Goal: Task Accomplishment & Management: Manage account settings

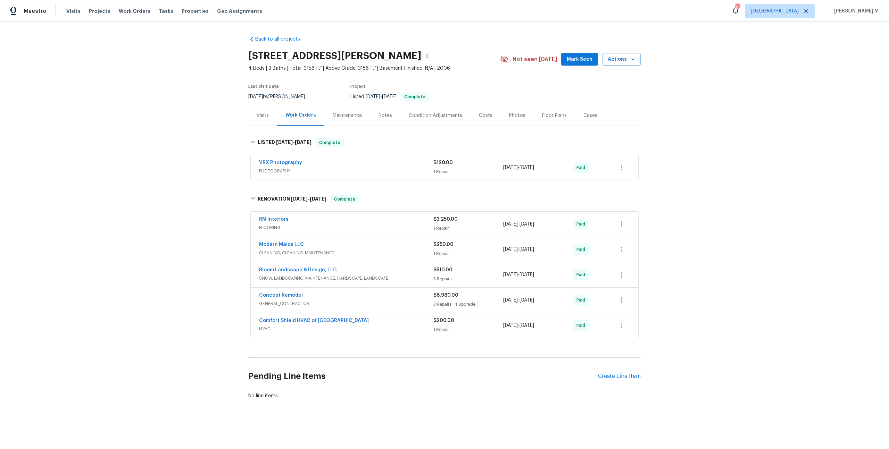
click at [197, 202] on div "Back to all projects [STREET_ADDRESS][PERSON_NAME] 4 Beds | 3 Baths | Total: 31…" at bounding box center [444, 234] width 889 height 425
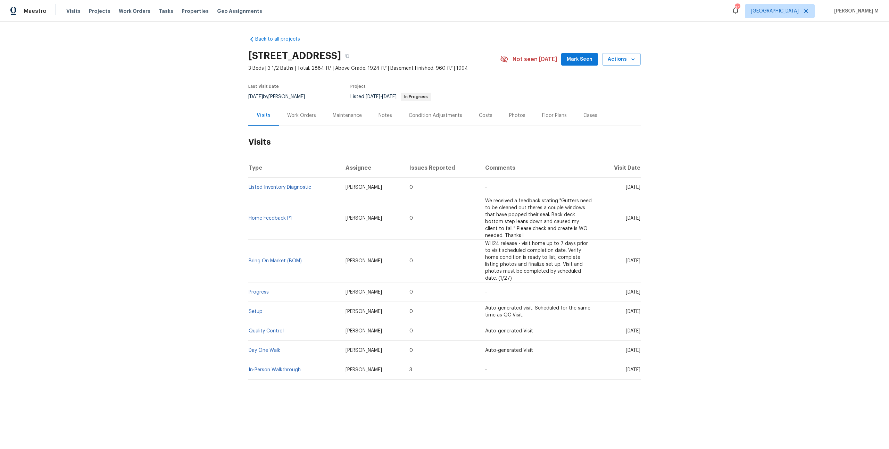
click at [303, 119] on div "Work Orders" at bounding box center [301, 115] width 45 height 20
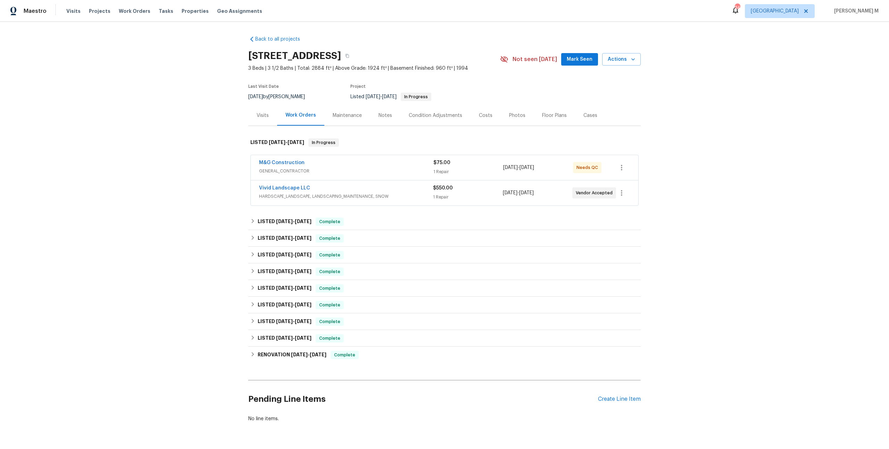
click at [280, 169] on span "GENERAL_CONTRACTOR" at bounding box center [346, 171] width 174 height 7
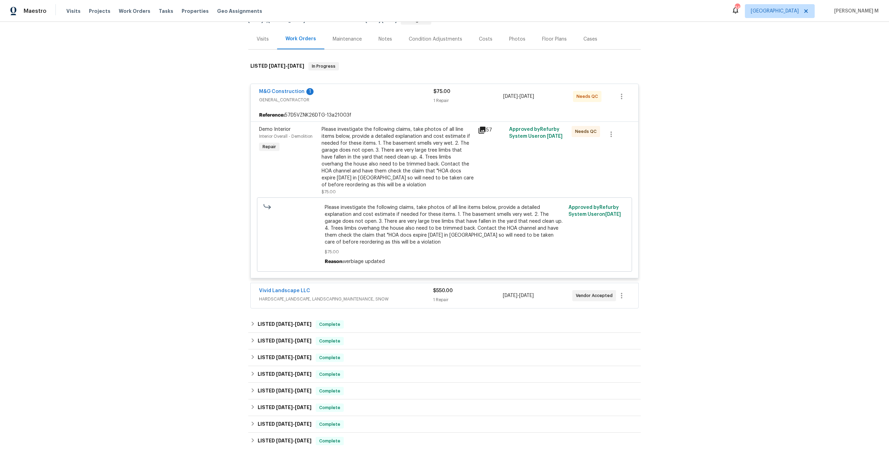
scroll to position [77, 0]
click at [288, 295] on span "HARDSCAPE_LANDSCAPE, LANDSCAPING_MAINTENANCE, SNOW" at bounding box center [346, 298] width 174 height 7
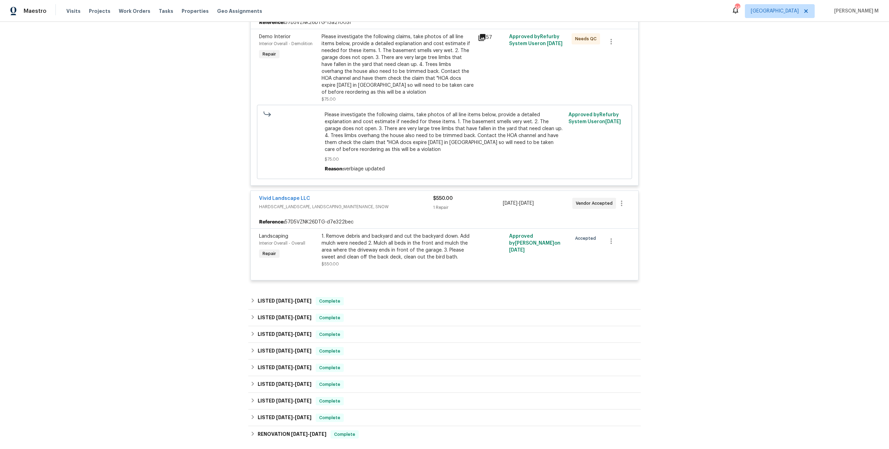
scroll to position [0, 0]
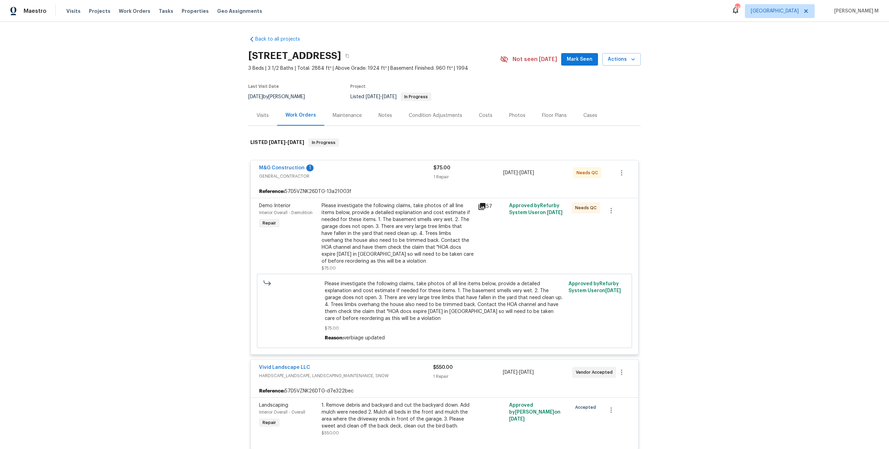
click at [333, 106] on div "Maintenance" at bounding box center [347, 115] width 46 height 20
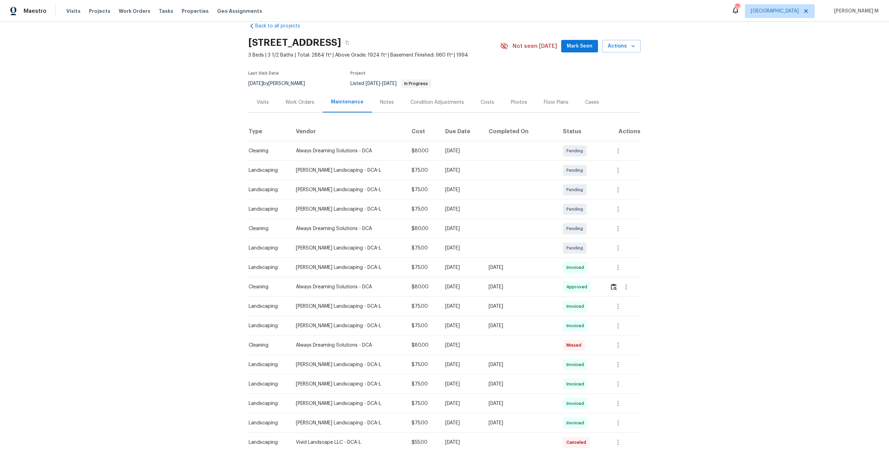
scroll to position [22, 0]
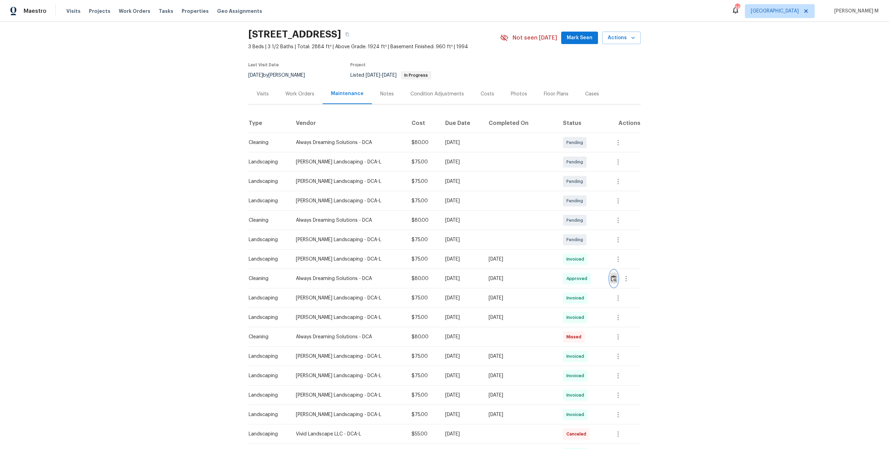
click at [616, 278] on button "button" at bounding box center [613, 278] width 8 height 17
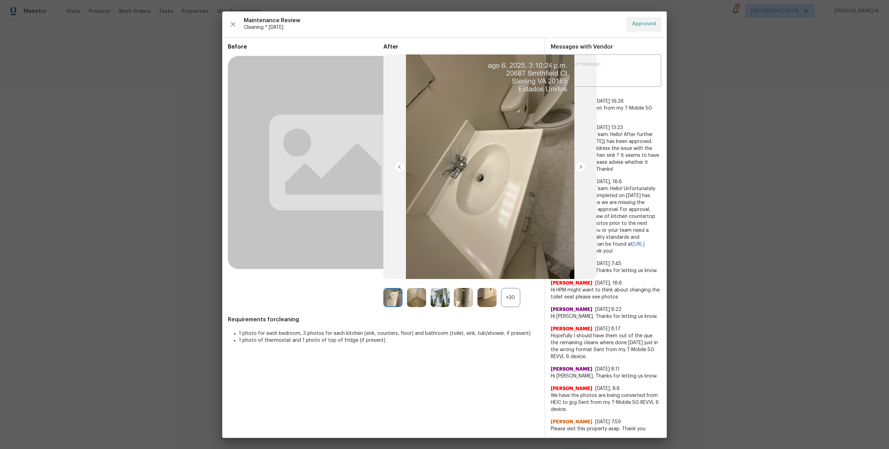
click at [512, 296] on div "+30" at bounding box center [510, 297] width 19 height 19
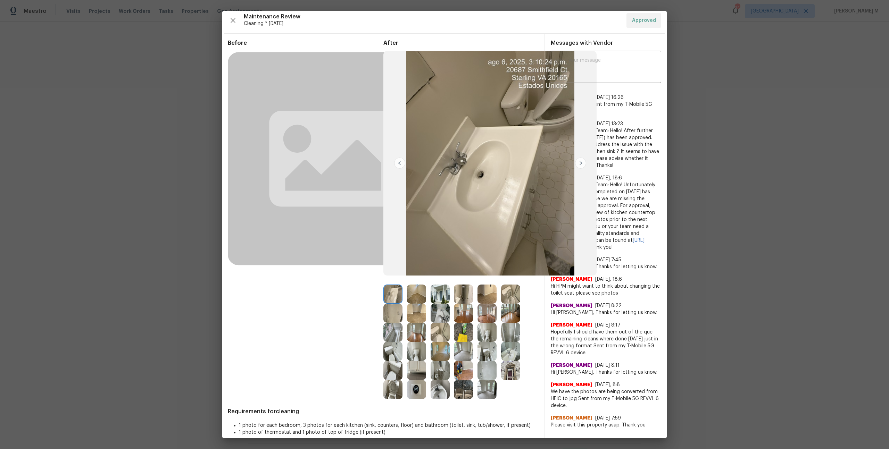
scroll to position [5, 0]
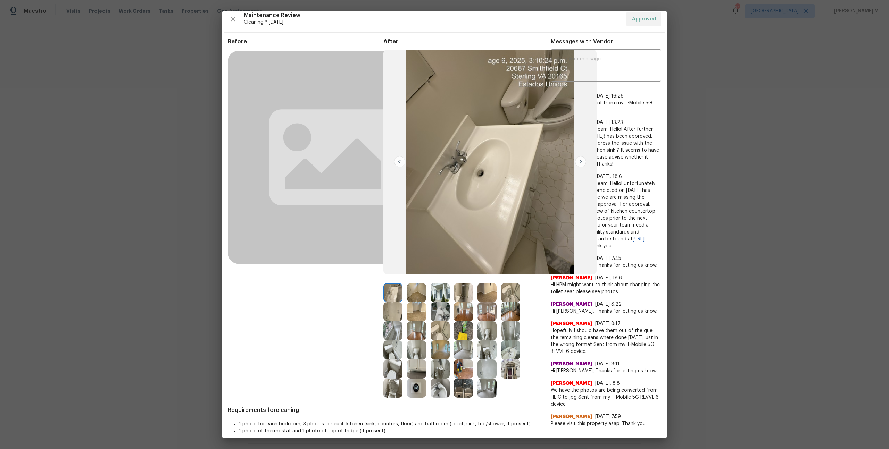
click at [402, 330] on div at bounding box center [395, 330] width 24 height 19
click at [409, 330] on img at bounding box center [416, 330] width 19 height 19
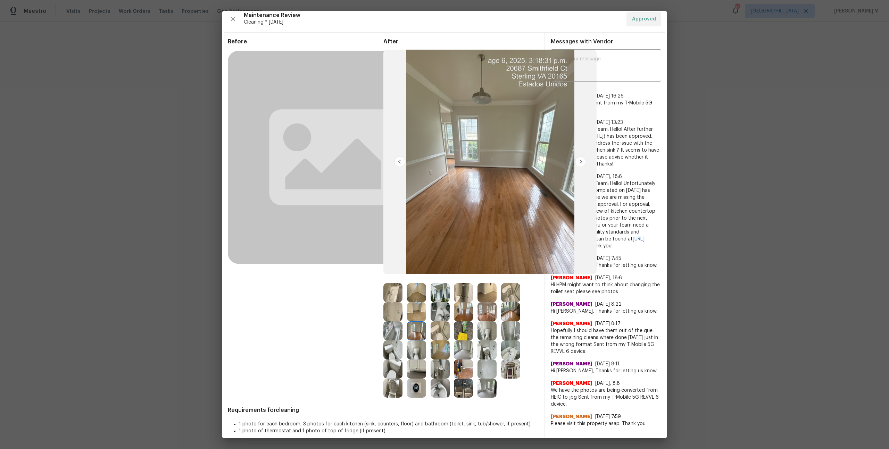
scroll to position [14, 0]
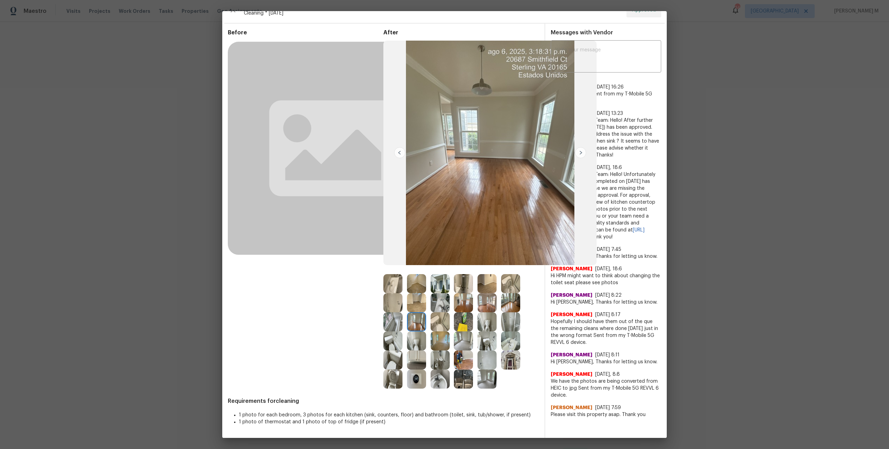
click at [409, 359] on img at bounding box center [416, 360] width 19 height 19
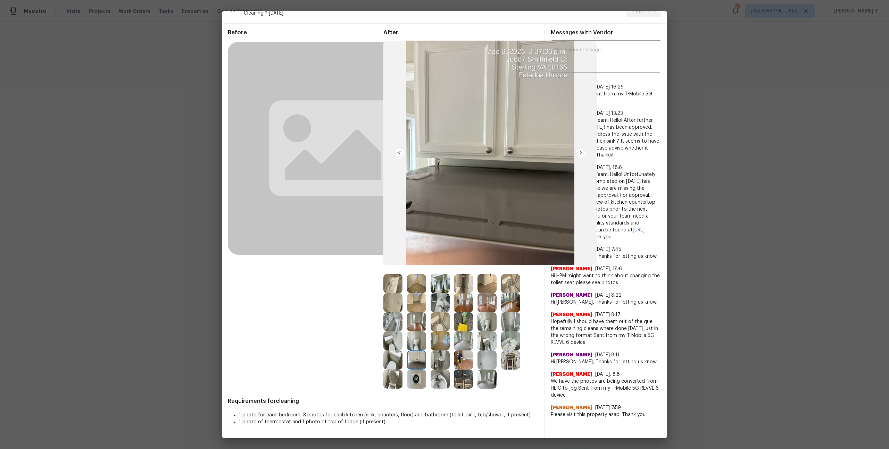
click at [507, 322] on img at bounding box center [510, 321] width 19 height 19
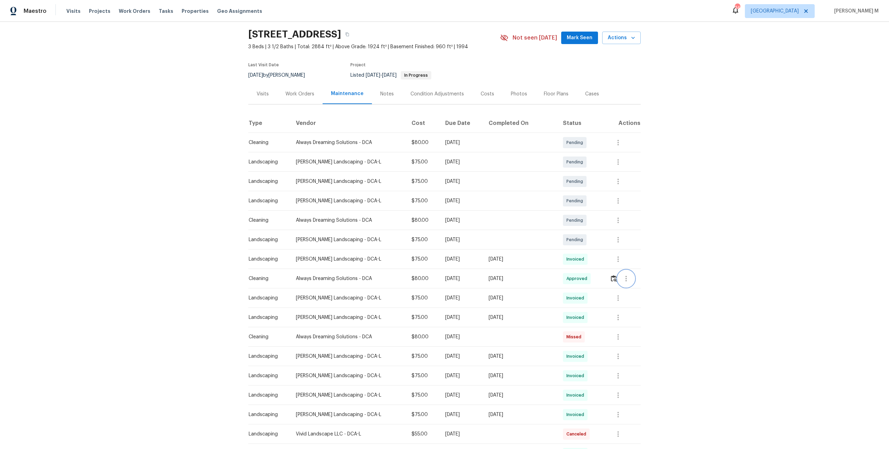
click at [625, 270] on button "button" at bounding box center [625, 278] width 17 height 17
click at [625, 273] on li "Message vendor" at bounding box center [641, 275] width 49 height 11
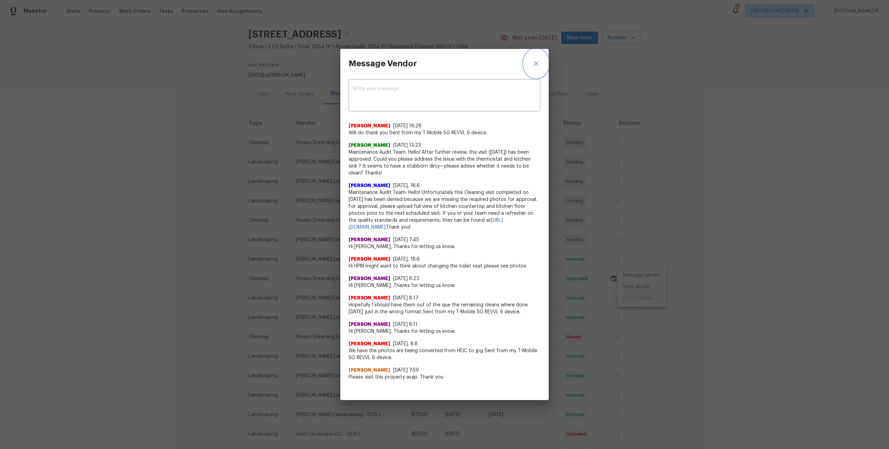
click at [538, 66] on icon "close" at bounding box center [536, 63] width 8 height 8
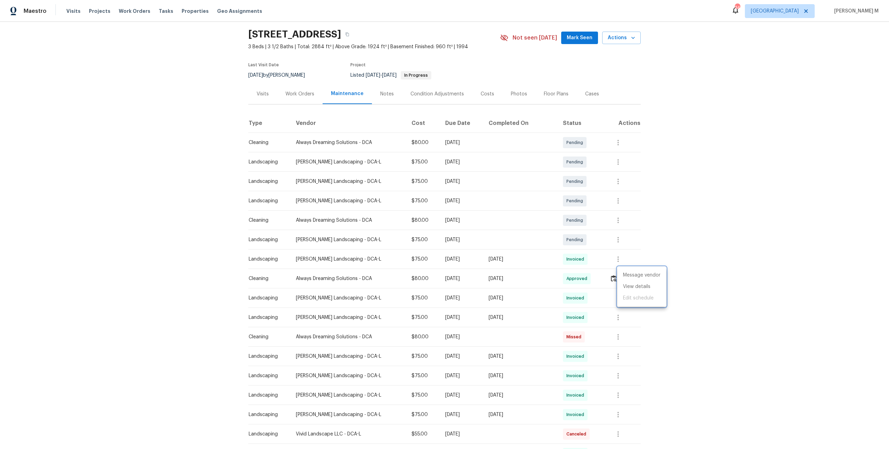
click at [722, 275] on div at bounding box center [444, 224] width 889 height 449
click at [707, 214] on div "Back to all projects 20687 Smithfield Ct, Sterling, VA 20165 3 Beds | 3 1/2 Bat…" at bounding box center [444, 235] width 889 height 427
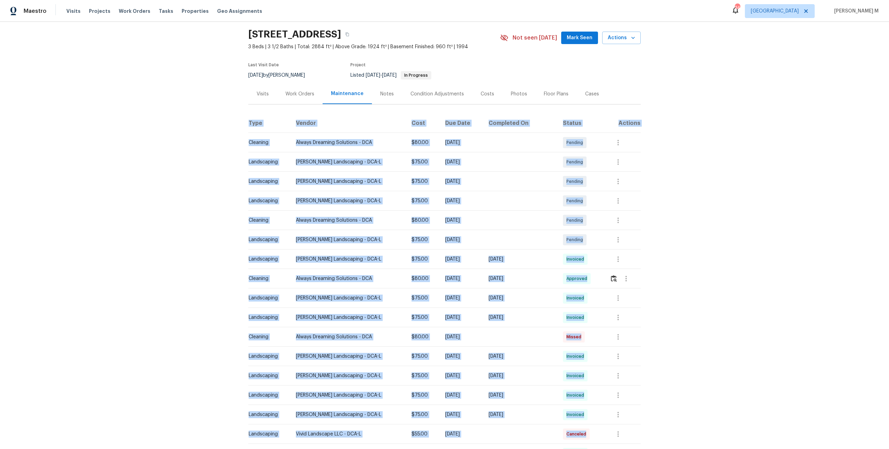
click at [707, 214] on div "Back to all projects 20687 Smithfield Ct, Sterling, VA 20165 3 Beds | 3 1/2 Bat…" at bounding box center [444, 235] width 889 height 427
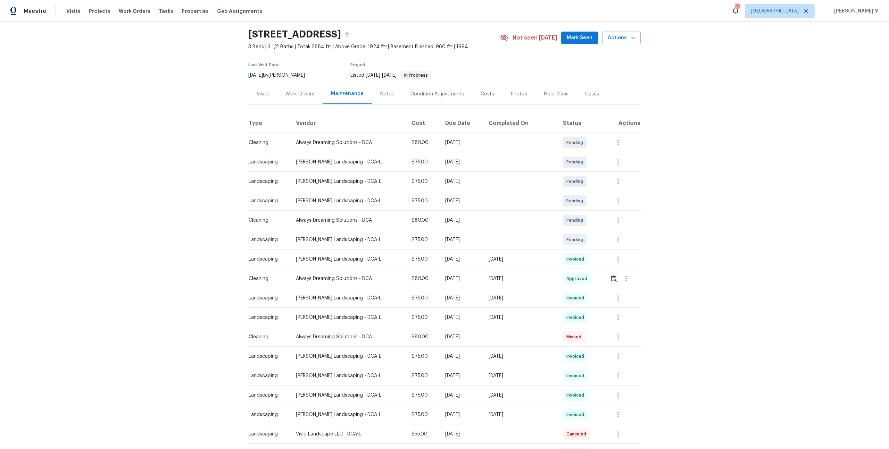
click at [293, 91] on div "Work Orders" at bounding box center [299, 94] width 29 height 7
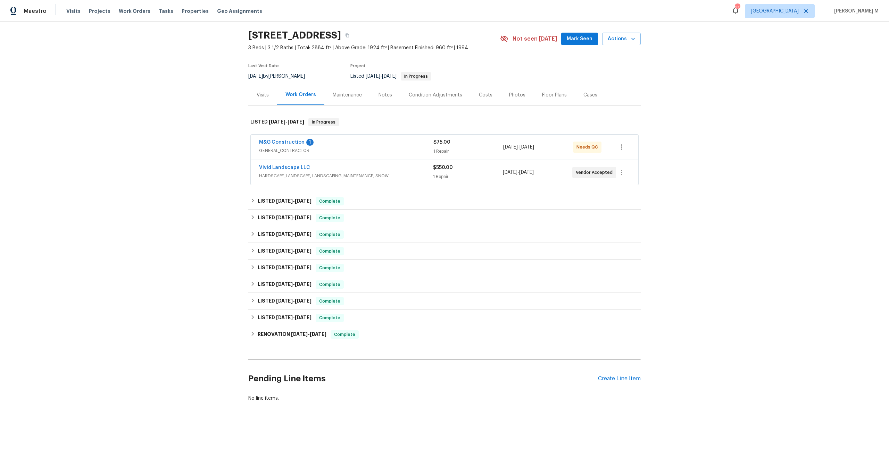
scroll to position [11, 0]
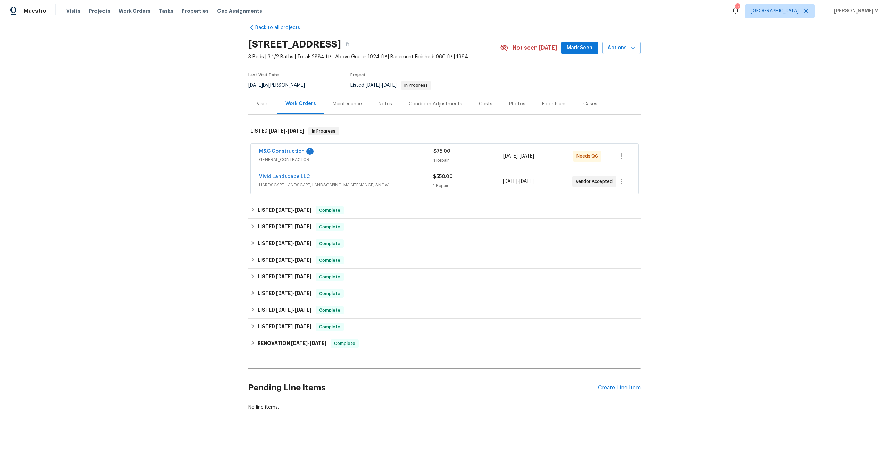
click at [266, 182] on span "HARDSCAPE_LANDSCAPE, LANDSCAPING_MAINTENANCE, SNOW" at bounding box center [346, 185] width 174 height 7
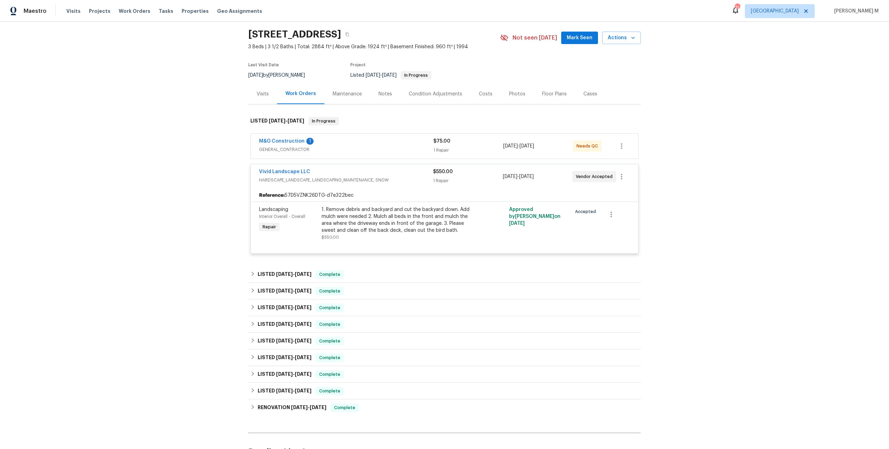
click at [275, 149] on div "M&G Construction 1 GENERAL_CONTRACTOR" at bounding box center [346, 146] width 174 height 17
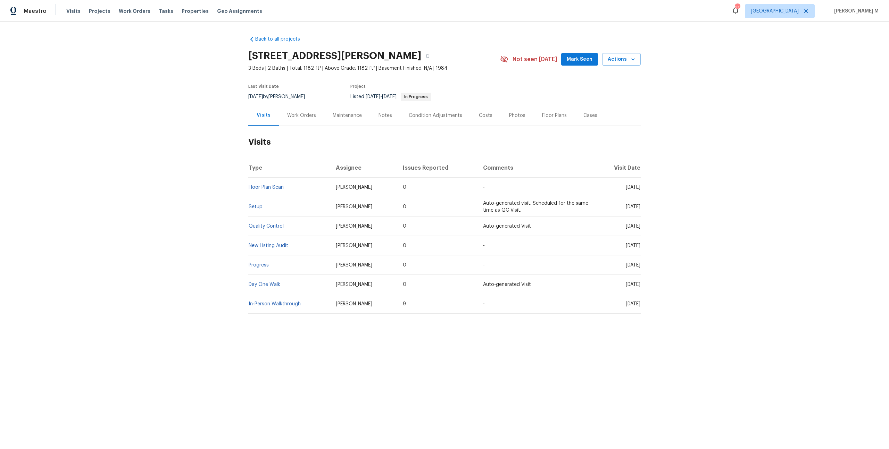
click at [305, 116] on div "Work Orders" at bounding box center [301, 115] width 45 height 20
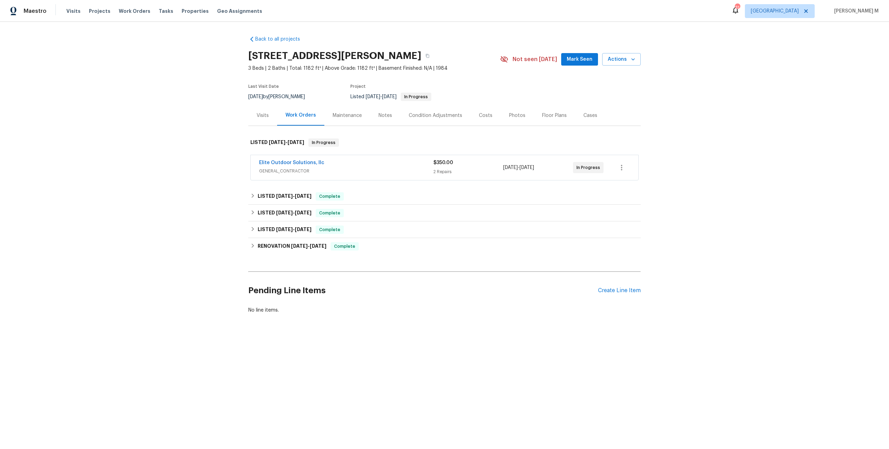
click at [282, 168] on span "GENERAL_CONTRACTOR" at bounding box center [346, 171] width 174 height 7
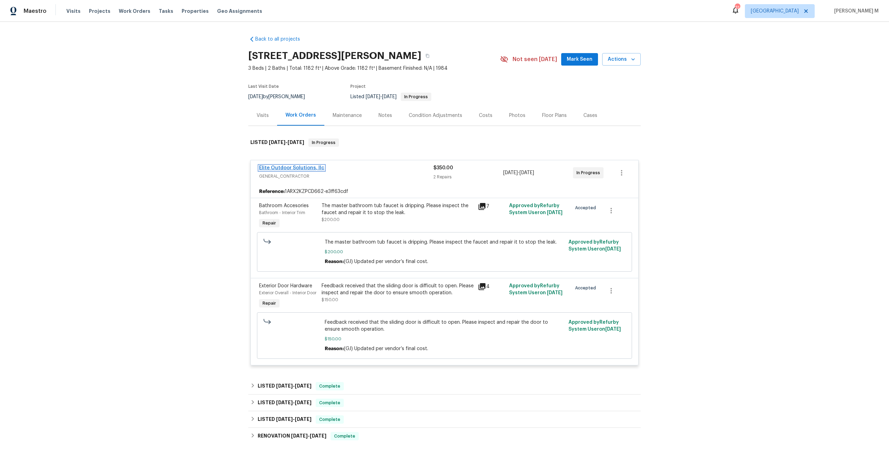
click at [287, 166] on link "Elite Outdoor Solutions, llc" at bounding box center [291, 168] width 65 height 5
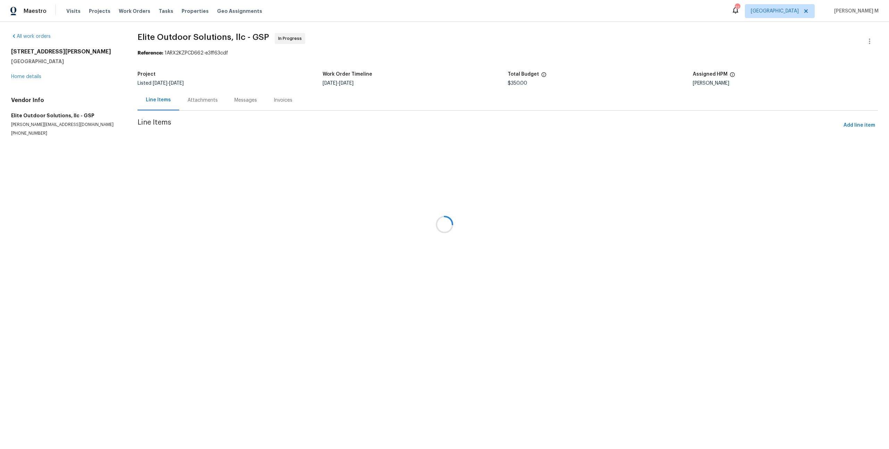
click at [198, 95] on div at bounding box center [444, 224] width 889 height 449
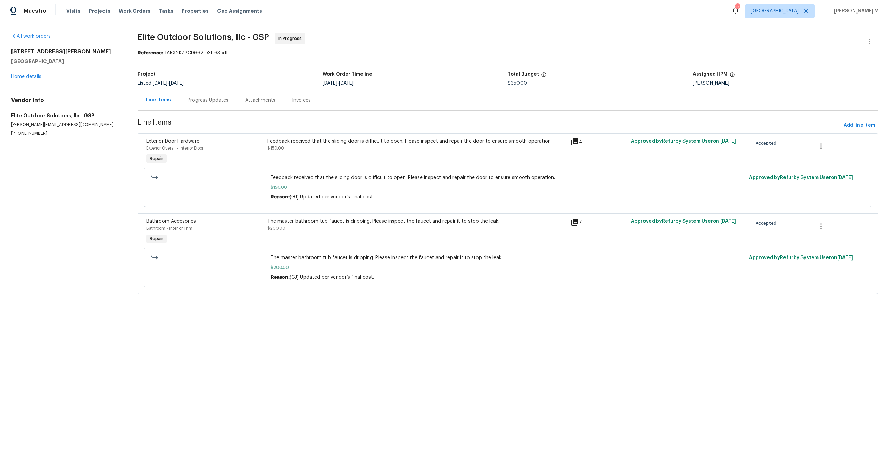
click at [198, 97] on div "Progress Updates" at bounding box center [207, 100] width 41 height 7
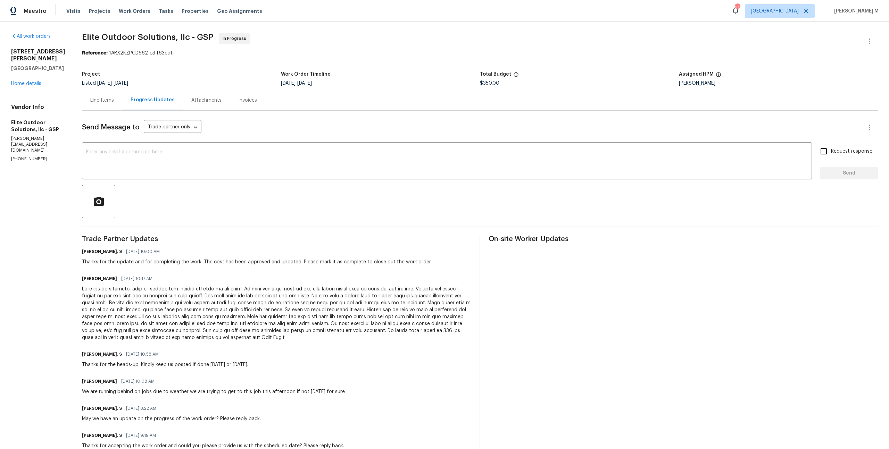
click at [122, 94] on div "Progress Updates" at bounding box center [152, 100] width 61 height 20
click at [90, 97] on div "Line Items" at bounding box center [102, 100] width 24 height 7
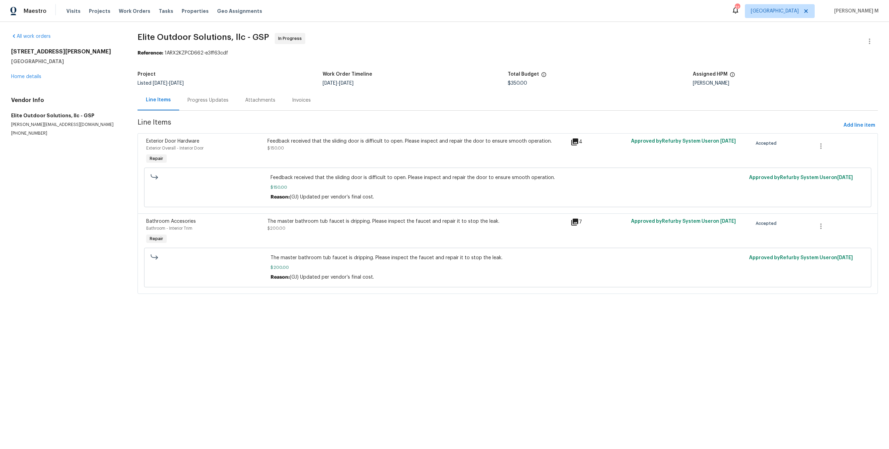
click at [376, 138] on div "Feedback received that the sliding door is difficult to open. Please inspect an…" at bounding box center [416, 141] width 299 height 7
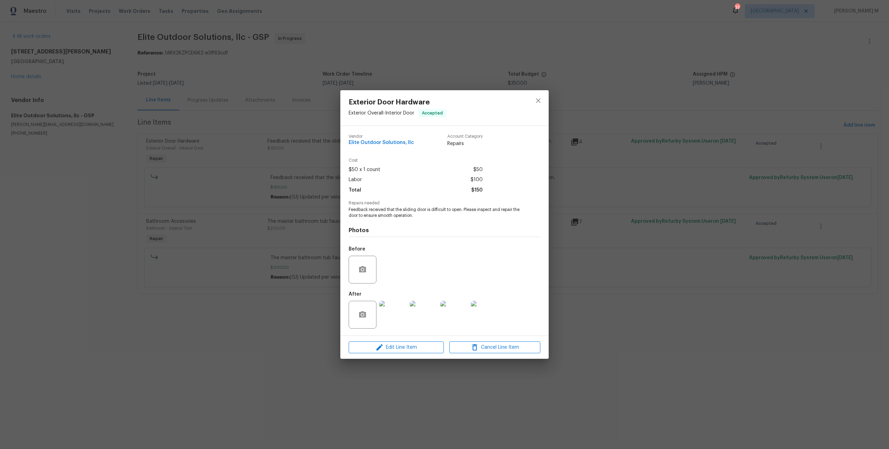
click at [385, 308] on img at bounding box center [393, 315] width 28 height 28
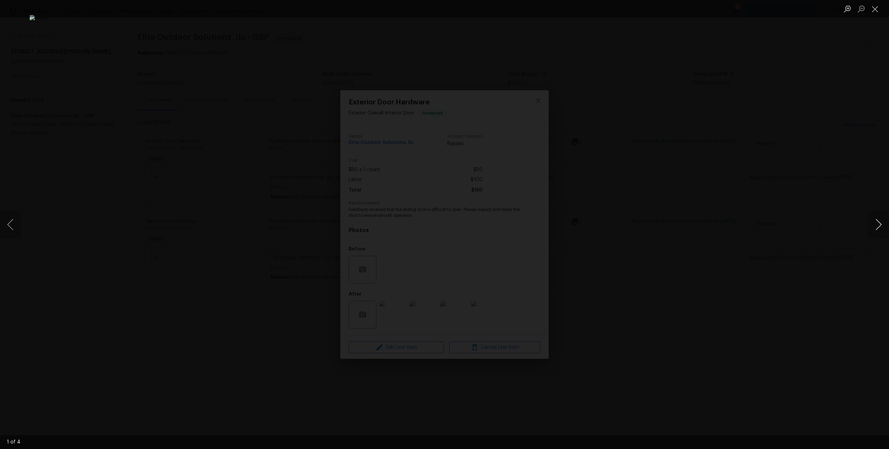
click at [877, 225] on button "Next image" at bounding box center [878, 225] width 21 height 28
click at [875, 228] on button "Next image" at bounding box center [878, 225] width 21 height 28
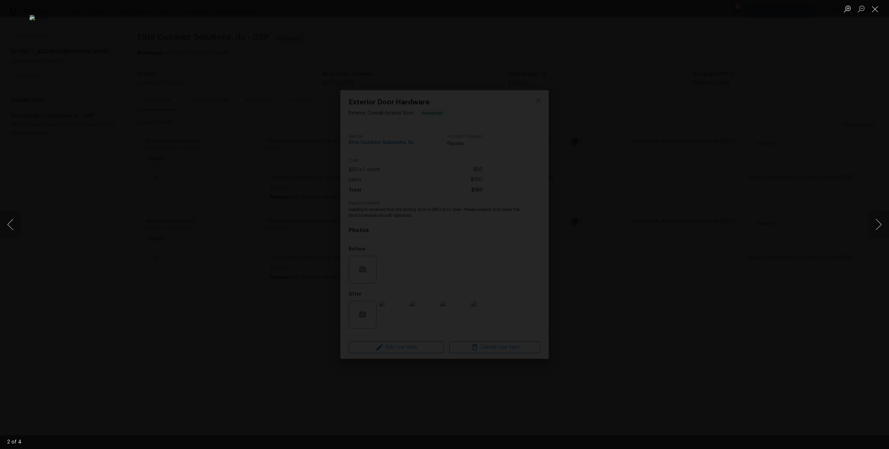
click at [823, 161] on div "Lightbox" at bounding box center [444, 224] width 889 height 449
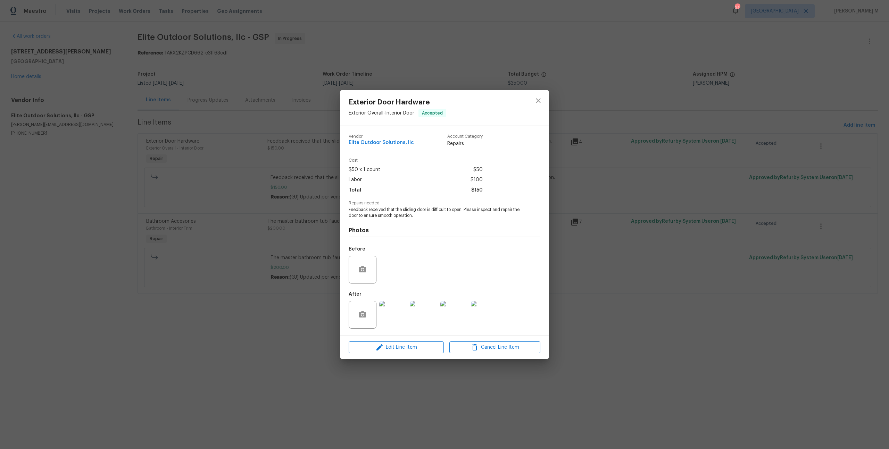
click at [272, 163] on div "Exterior Door Hardware Exterior Overall - Interior Door Accepted Vendor Elite O…" at bounding box center [444, 224] width 889 height 449
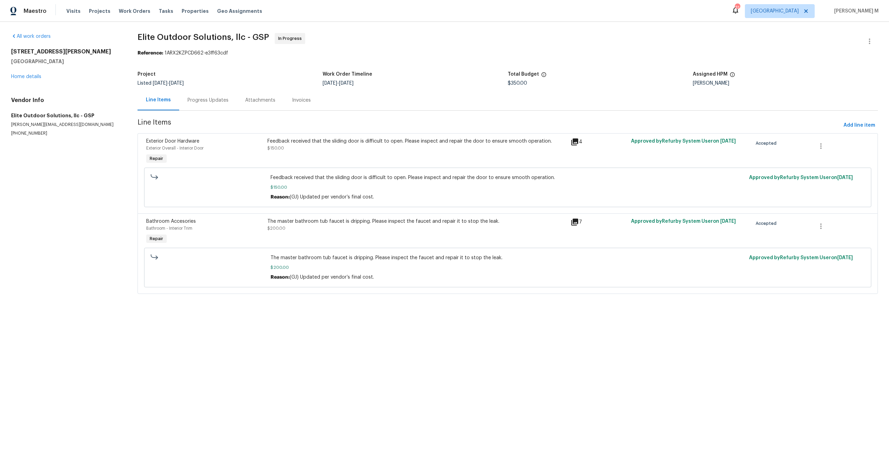
click at [226, 94] on div "Progress Updates" at bounding box center [208, 100] width 58 height 20
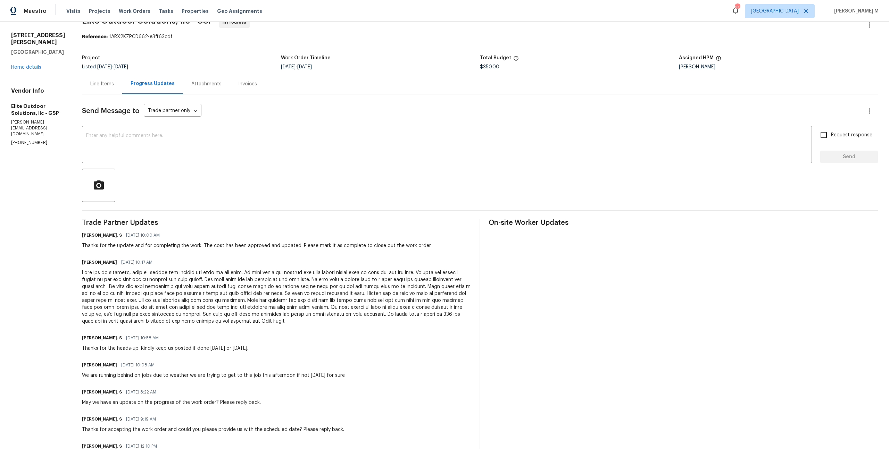
scroll to position [18, 0]
click at [82, 72] on div "Line Items" at bounding box center [102, 82] width 40 height 20
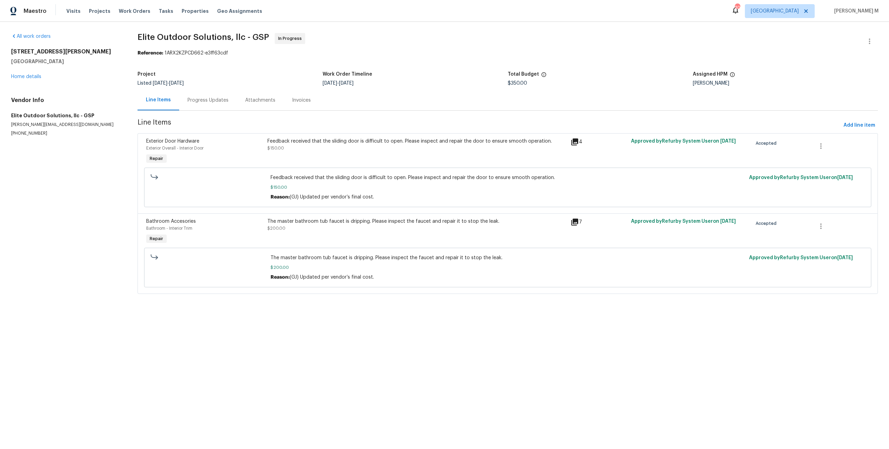
click at [212, 97] on div "Progress Updates" at bounding box center [207, 100] width 41 height 7
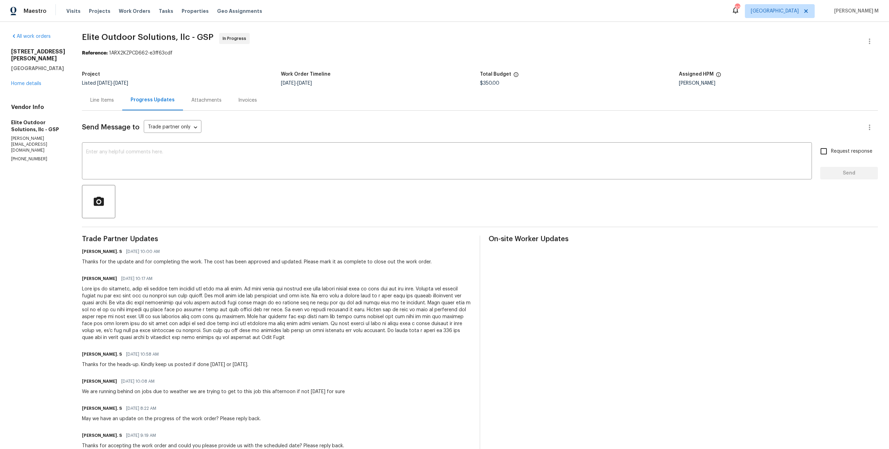
click at [82, 102] on div "Line Items" at bounding box center [102, 100] width 40 height 20
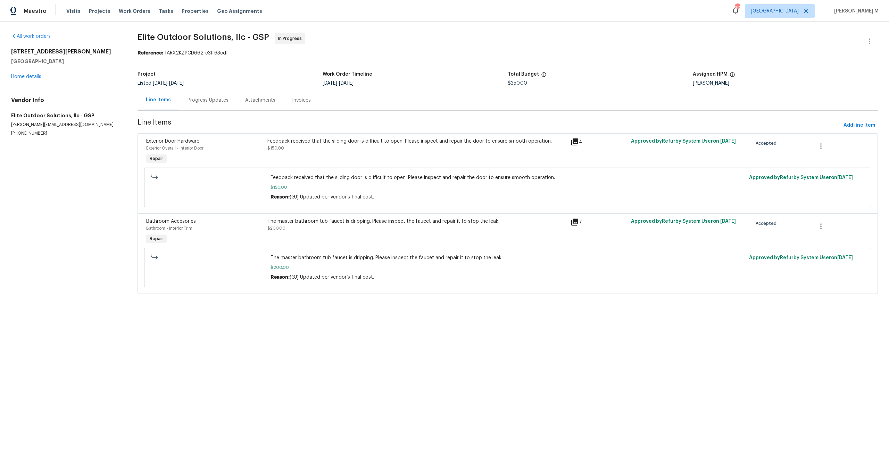
click at [354, 150] on div "Feedback received that the sliding door is difficult to open. Please inspect an…" at bounding box center [416, 152] width 303 height 32
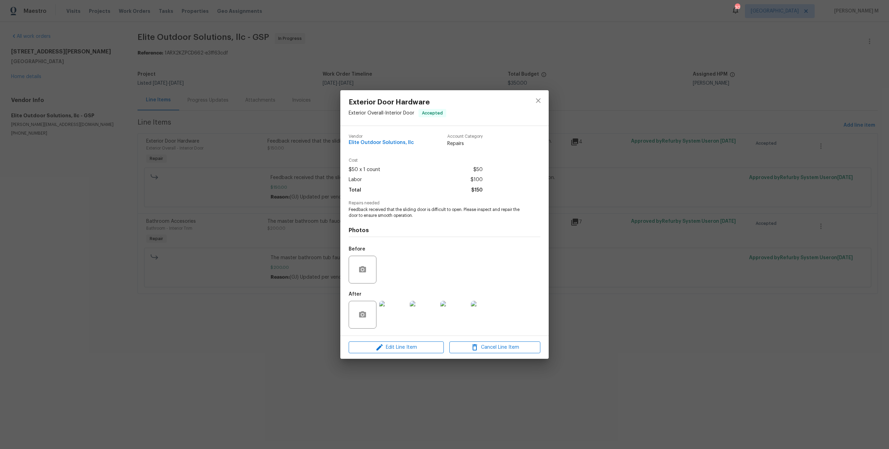
click at [391, 305] on img at bounding box center [393, 315] width 28 height 28
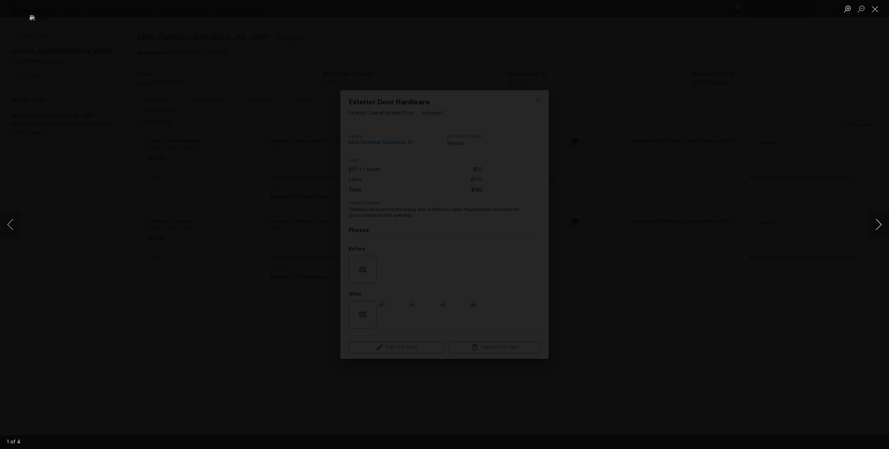
click at [880, 223] on button "Next image" at bounding box center [878, 225] width 21 height 28
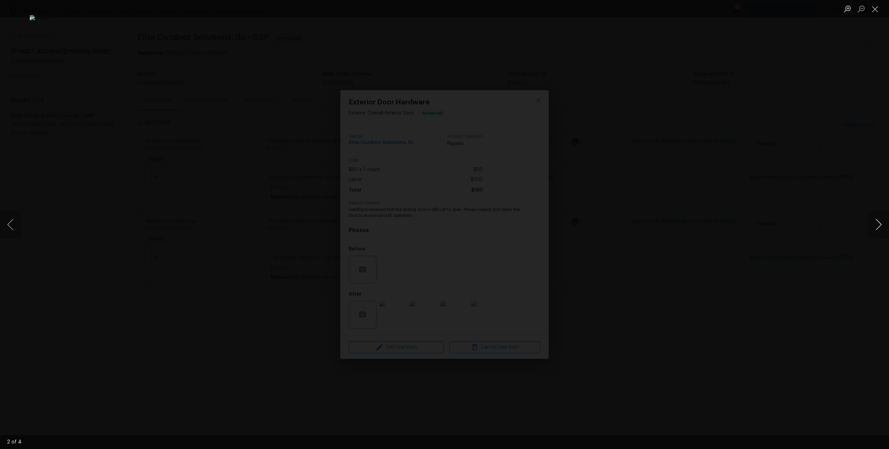
click at [880, 223] on button "Next image" at bounding box center [878, 225] width 21 height 28
click at [875, 232] on button "Next image" at bounding box center [878, 225] width 21 height 28
click at [747, 150] on div "Lightbox" at bounding box center [444, 224] width 889 height 449
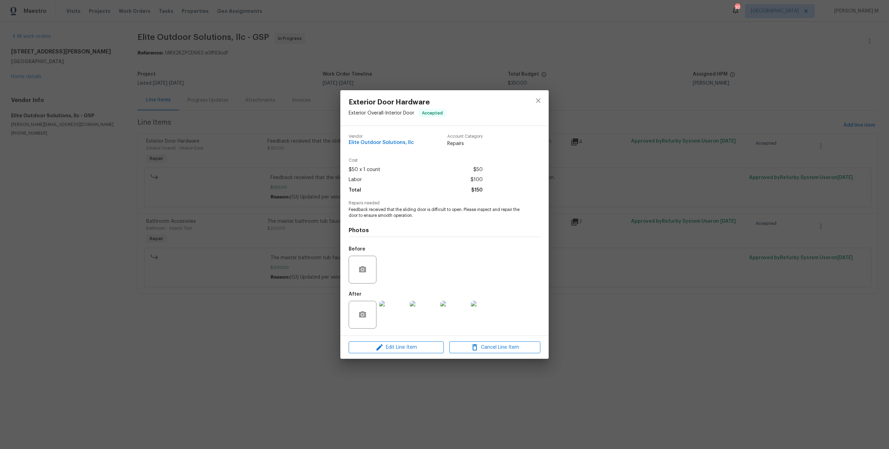
click at [706, 156] on div "Exterior Door Hardware Exterior Overall - Interior Door Accepted Vendor Elite O…" at bounding box center [444, 224] width 889 height 449
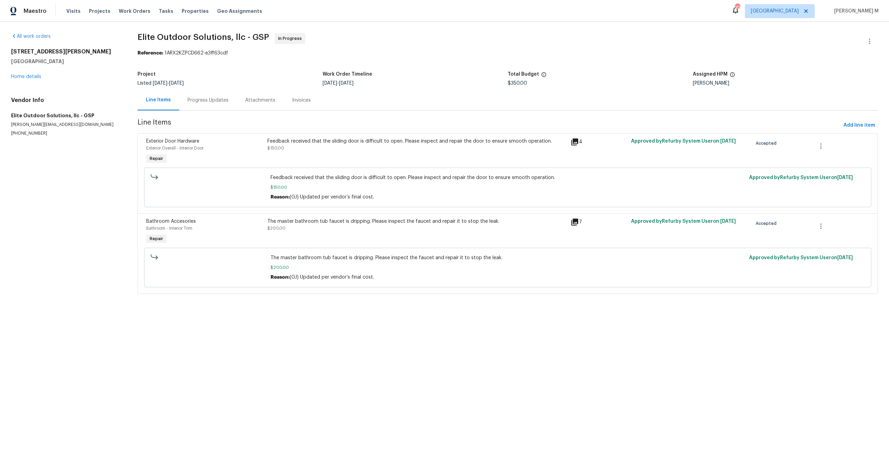
click at [328, 224] on div "The master bathroom tub faucet is dripping. Please inspect the faucet and repai…" at bounding box center [416, 225] width 299 height 14
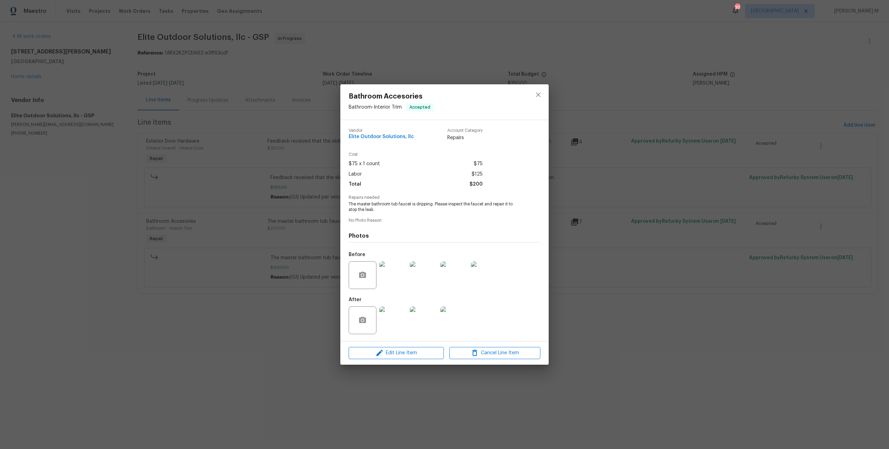
click at [404, 276] on img at bounding box center [393, 275] width 28 height 28
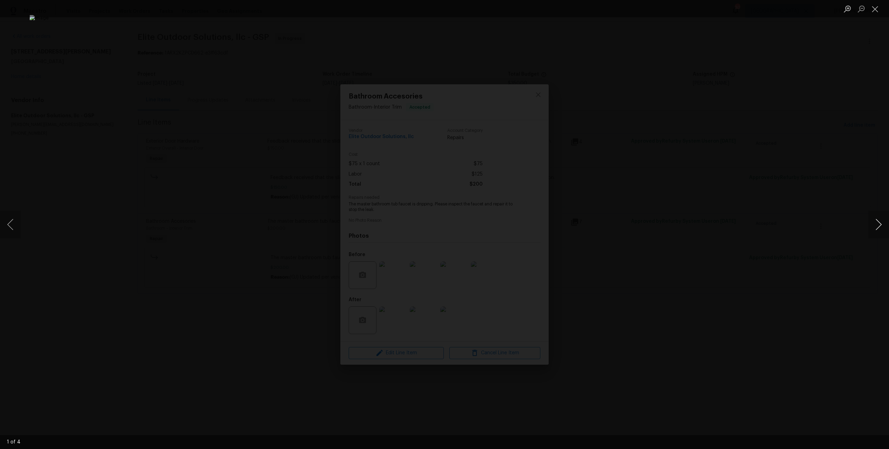
click at [877, 221] on button "Next image" at bounding box center [878, 225] width 21 height 28
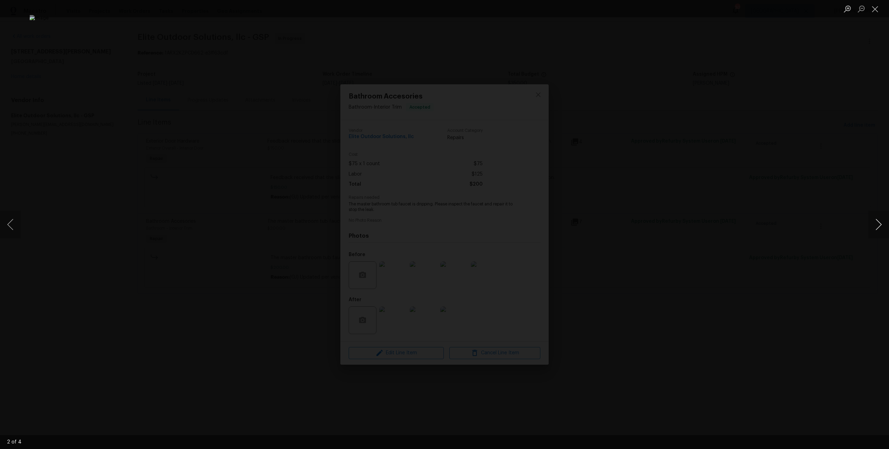
click at [877, 221] on button "Next image" at bounding box center [878, 225] width 21 height 28
click at [821, 145] on div "Lightbox" at bounding box center [444, 224] width 889 height 449
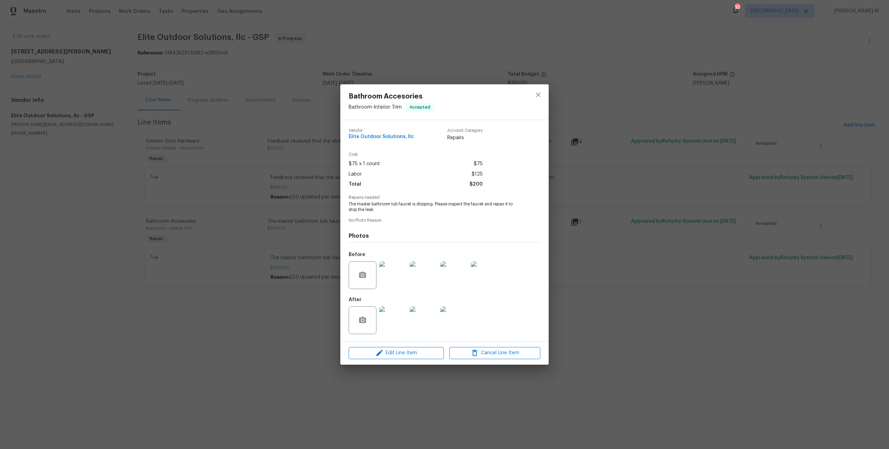
click at [453, 310] on img at bounding box center [454, 320] width 28 height 28
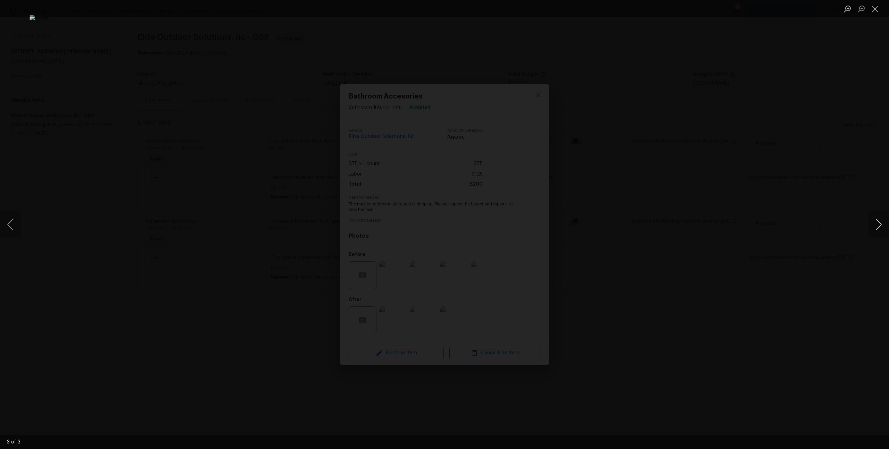
click at [872, 227] on button "Next image" at bounding box center [878, 225] width 21 height 28
click at [670, 151] on div "Lightbox" at bounding box center [444, 224] width 889 height 449
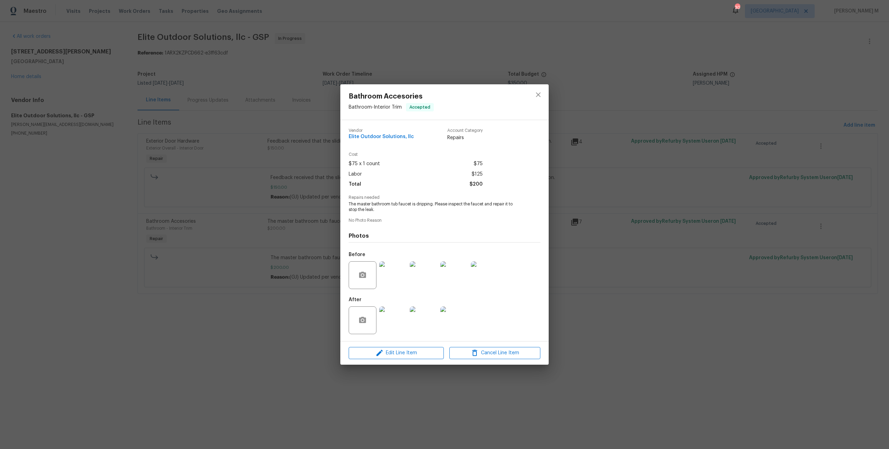
click at [620, 145] on div "Bathroom Accesories Bathroom - Interior Trim Accepted Vendor Elite Outdoor Solu…" at bounding box center [444, 224] width 889 height 449
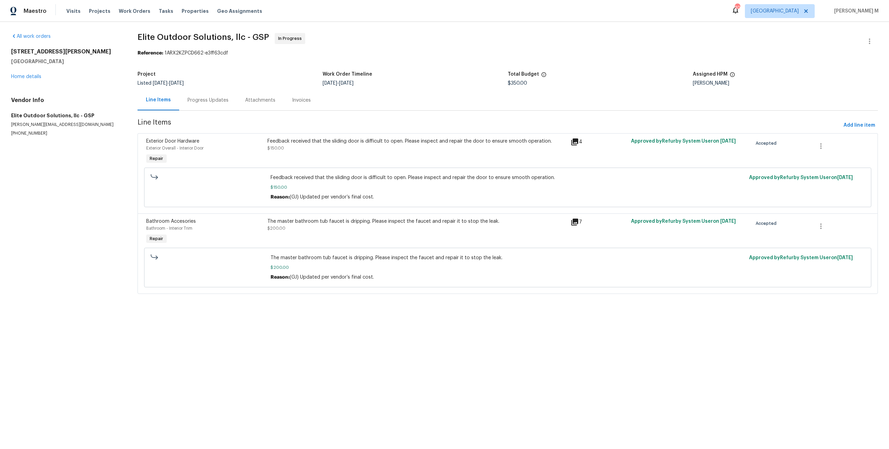
click at [188, 98] on div "Progress Updates" at bounding box center [207, 100] width 41 height 7
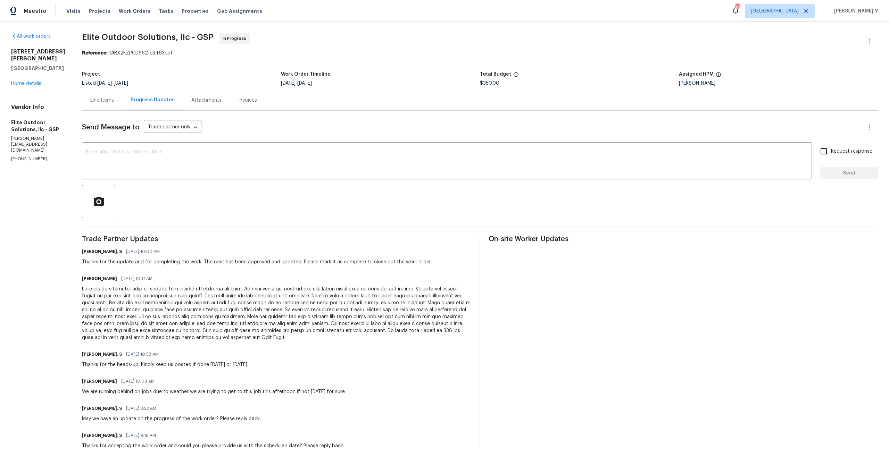
click at [24, 87] on div "208 Mason Rd Boiling Springs, SC 29316 Home details" at bounding box center [38, 67] width 54 height 39
click at [24, 86] on link "Home details" at bounding box center [26, 83] width 30 height 5
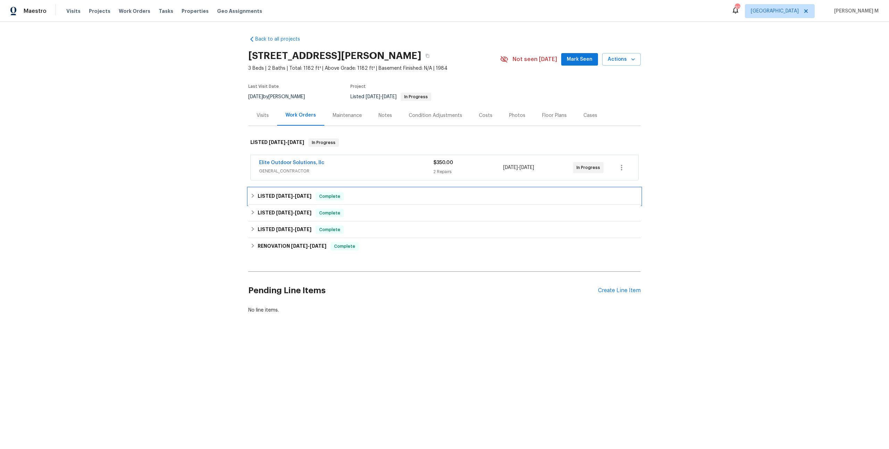
click at [275, 197] on div "LISTED 8/5/25 - 8/11/25 Complete" at bounding box center [444, 196] width 392 height 17
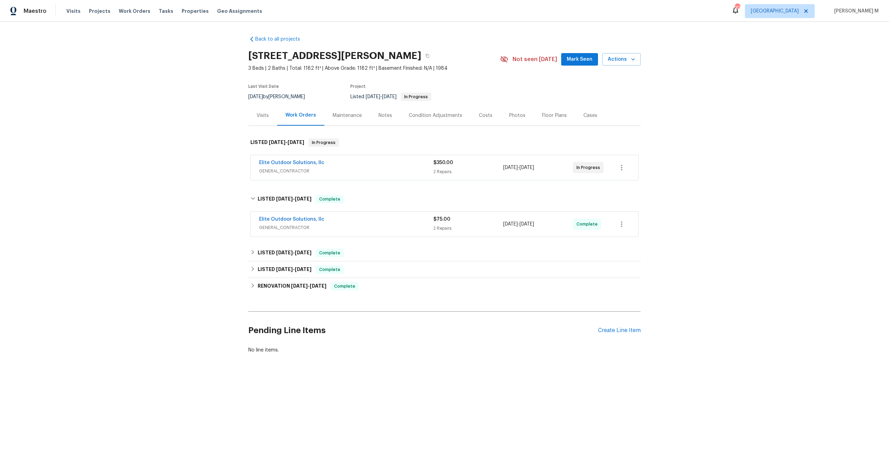
click at [275, 230] on div "Elite Outdoor Solutions, llc GENERAL_CONTRACTOR $75.00 2 Repairs 8/7/2025 - 8/8…" at bounding box center [444, 224] width 387 height 25
click at [283, 225] on span "GENERAL_CONTRACTOR" at bounding box center [346, 227] width 174 height 7
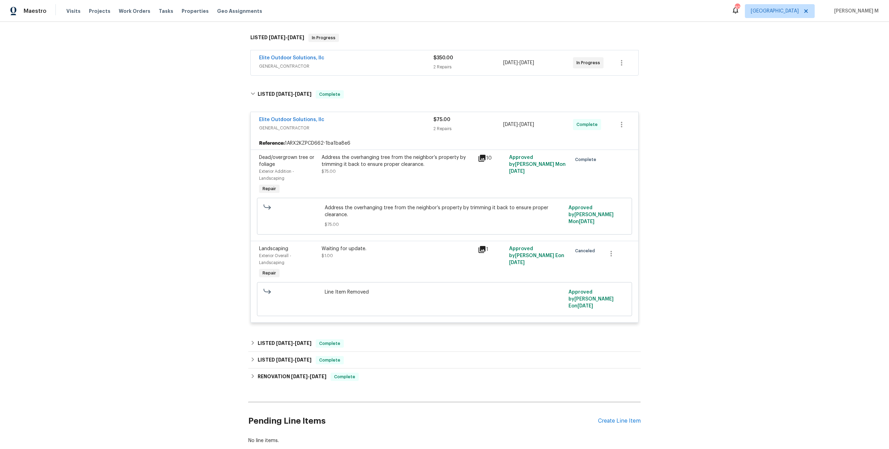
scroll to position [113, 0]
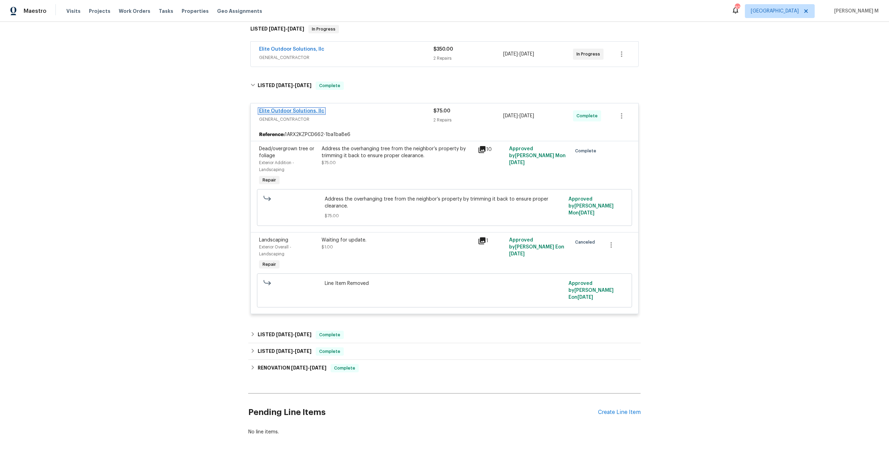
click at [294, 109] on link "Elite Outdoor Solutions, llc" at bounding box center [291, 111] width 65 height 5
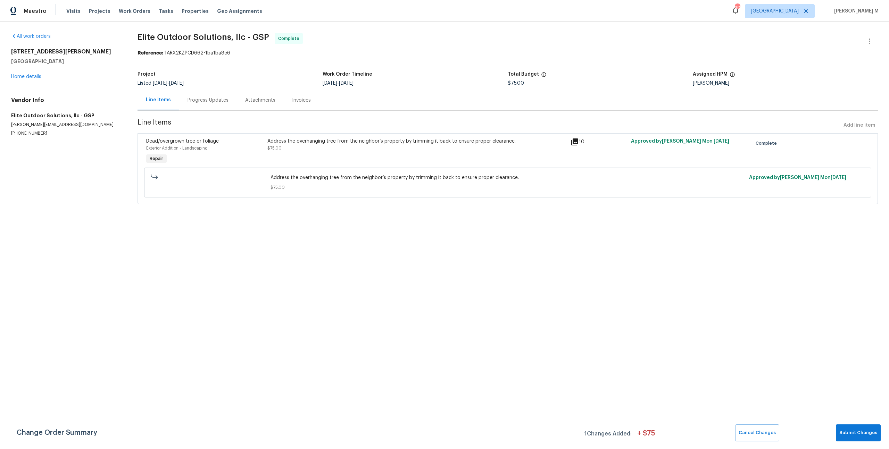
click at [182, 101] on div "Progress Updates" at bounding box center [208, 100] width 58 height 20
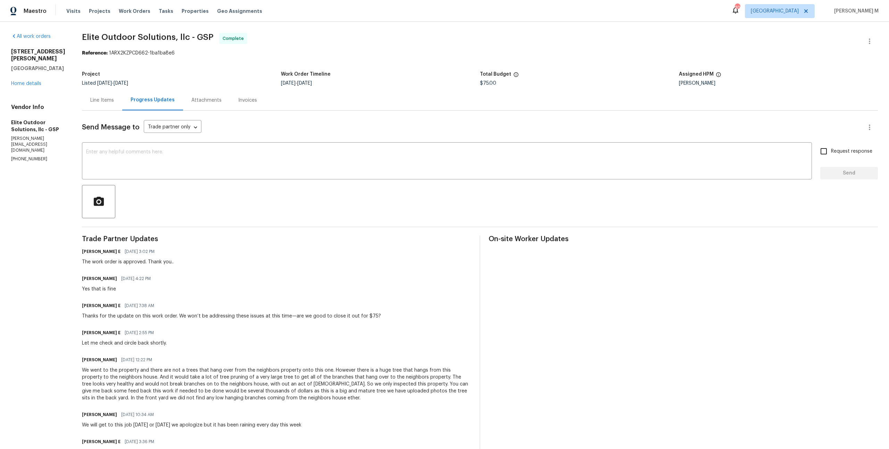
click at [90, 107] on div "Line Items" at bounding box center [102, 100] width 40 height 20
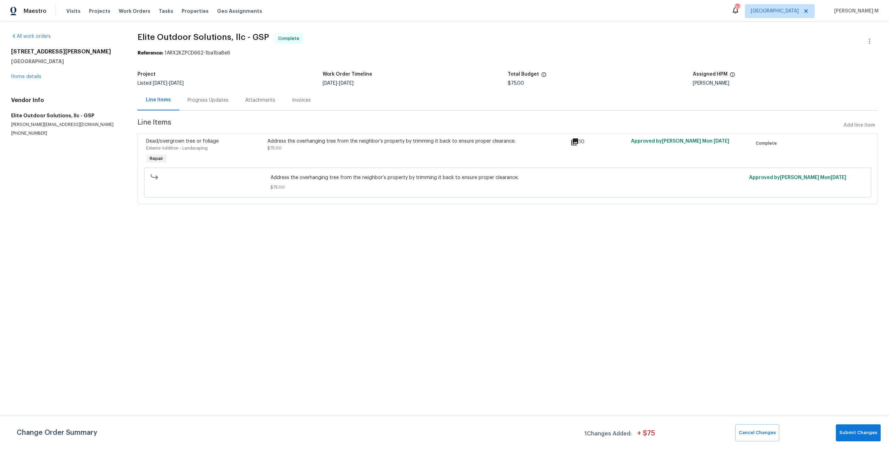
click at [336, 140] on div "Address the overhanging tree from the neighbor’s property by trimming it back t…" at bounding box center [416, 141] width 299 height 7
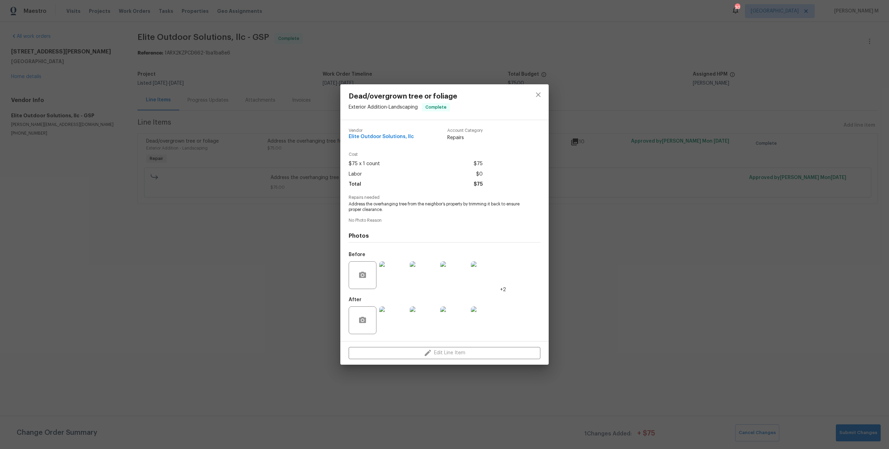
click at [402, 317] on img at bounding box center [393, 320] width 28 height 28
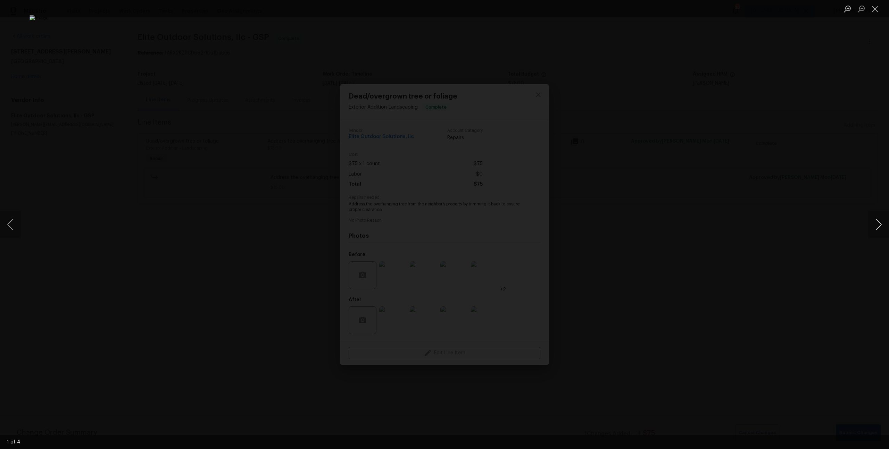
click at [881, 222] on button "Next image" at bounding box center [878, 225] width 21 height 28
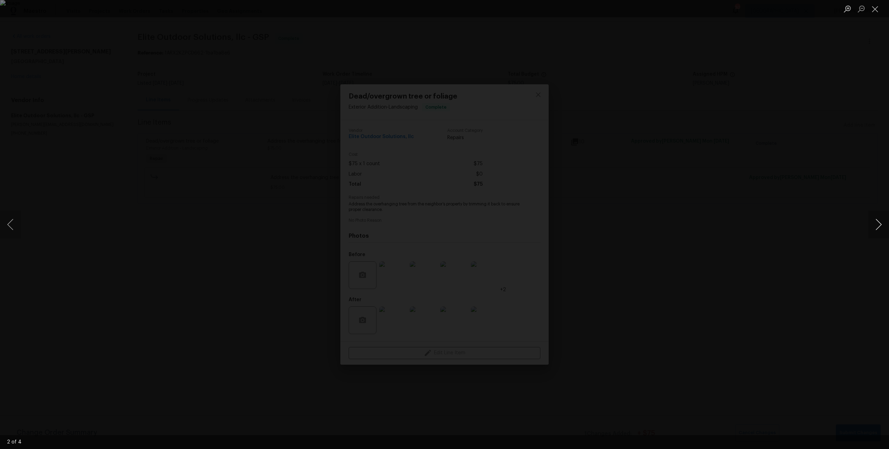
click at [881, 222] on button "Next image" at bounding box center [878, 225] width 21 height 28
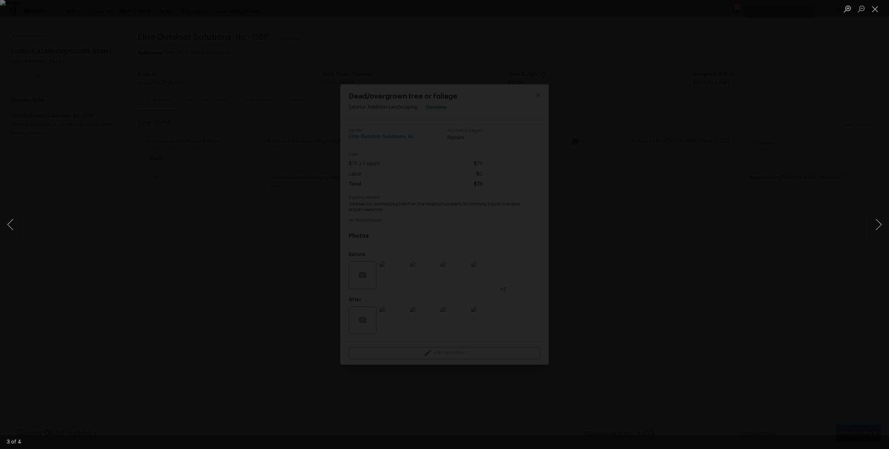
click at [814, 150] on div "Lightbox" at bounding box center [444, 224] width 889 height 449
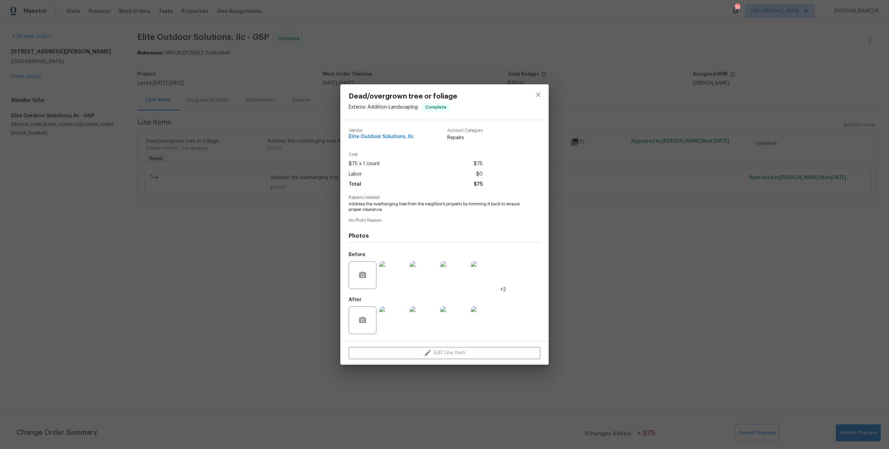
click at [385, 274] on img at bounding box center [393, 275] width 28 height 28
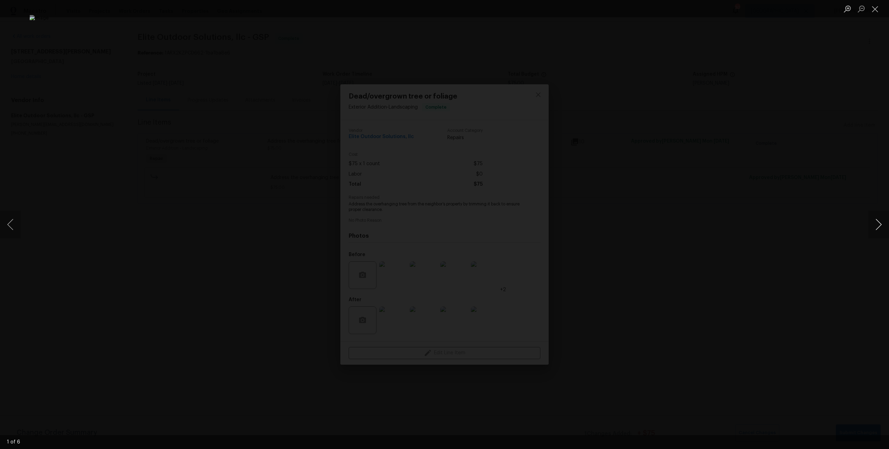
click at [878, 225] on button "Next image" at bounding box center [878, 225] width 21 height 28
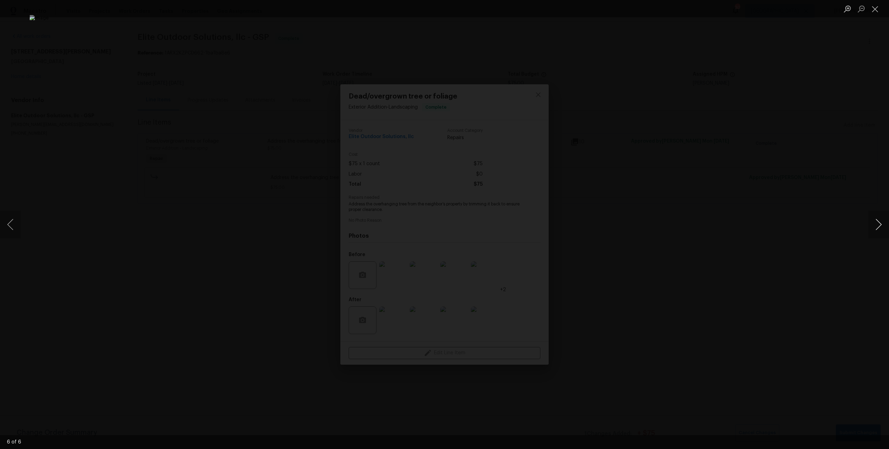
click at [880, 224] on button "Next image" at bounding box center [878, 225] width 21 height 28
click at [841, 164] on div "Lightbox" at bounding box center [444, 224] width 889 height 449
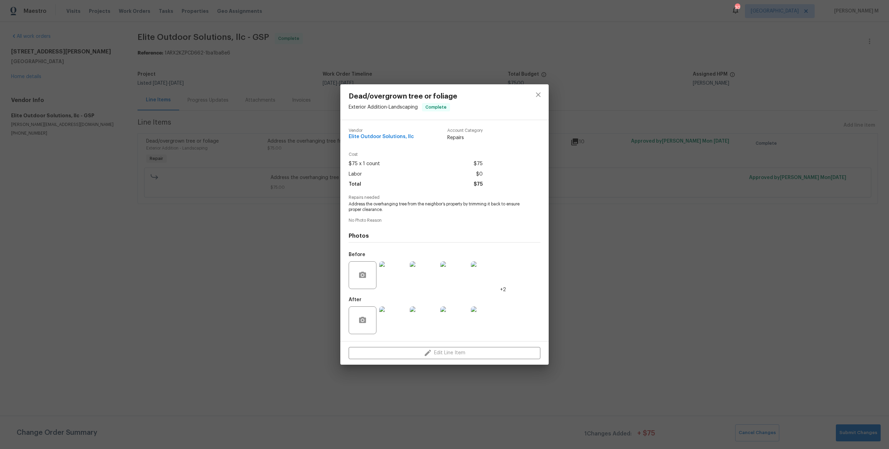
click at [796, 146] on div "Dead/overgrown tree or foliage Exterior Addition - Landscaping Complete Vendor …" at bounding box center [444, 224] width 889 height 449
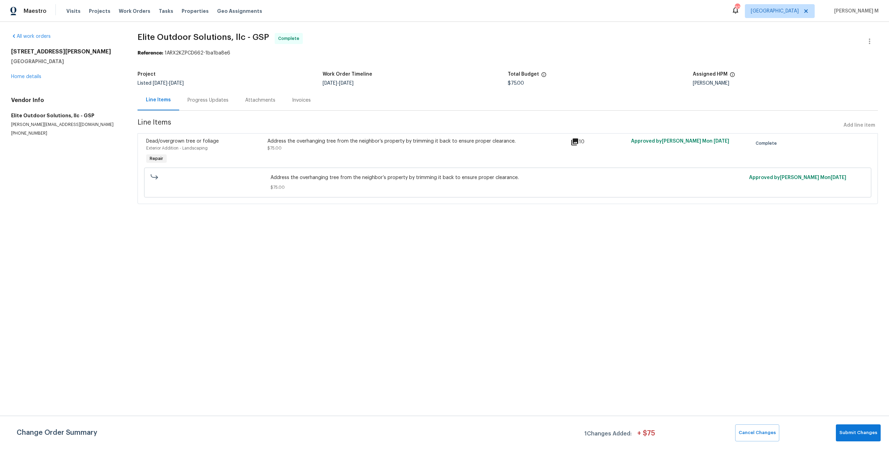
click at [220, 98] on div "Progress Updates" at bounding box center [207, 100] width 41 height 7
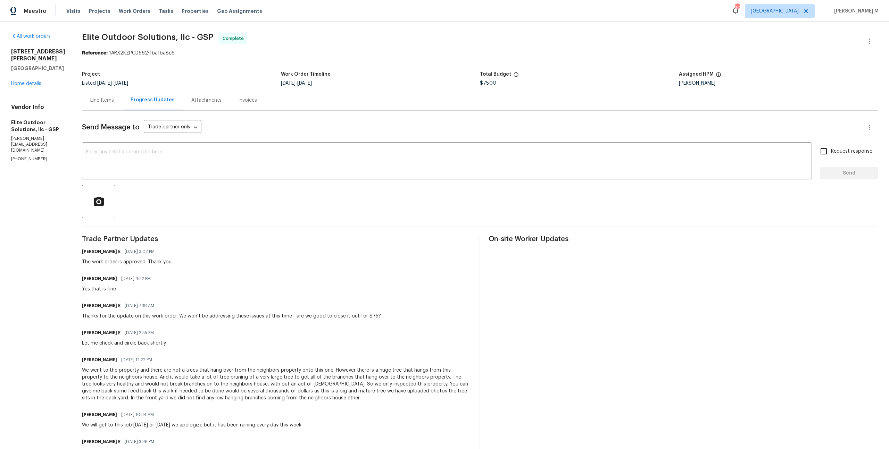
scroll to position [44, 0]
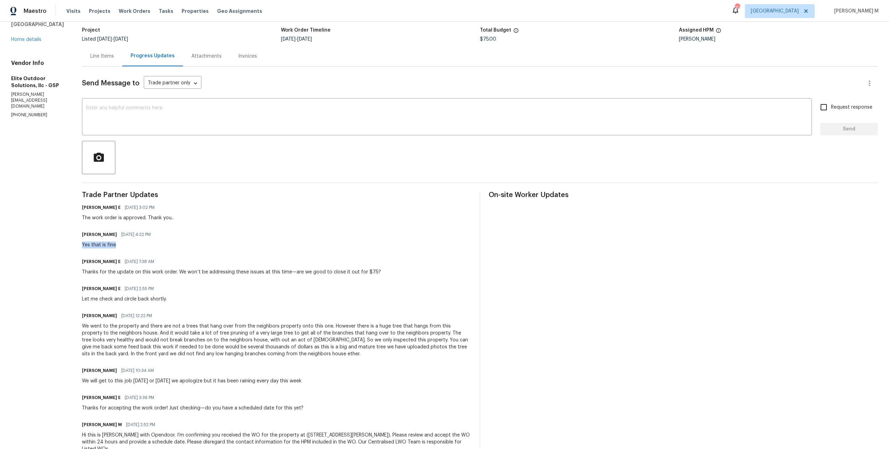
drag, startPoint x: 71, startPoint y: 233, endPoint x: 116, endPoint y: 233, distance: 44.4
click at [116, 233] on div "All work orders 208 Mason Rd Boiling Springs, SC 29316 Home details Vendor Info…" at bounding box center [444, 225] width 889 height 494
click at [82, 231] on h6 "Walter Arriola" at bounding box center [99, 234] width 35 height 7
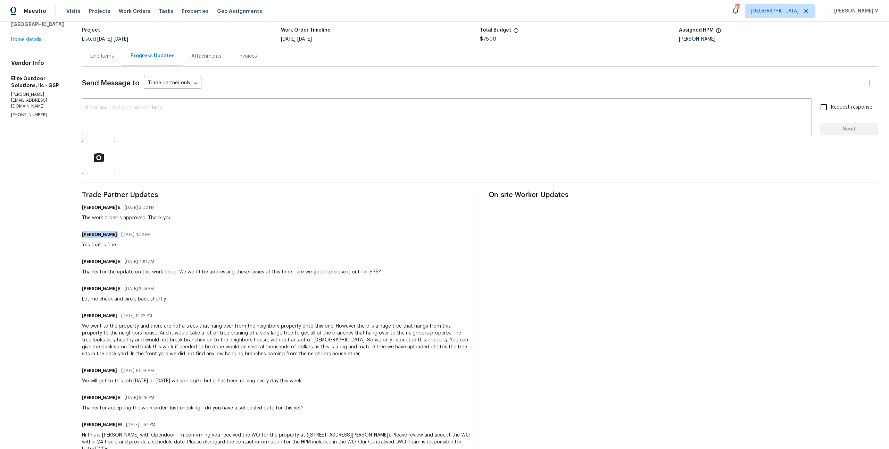
copy h6 "Walter Arriola"
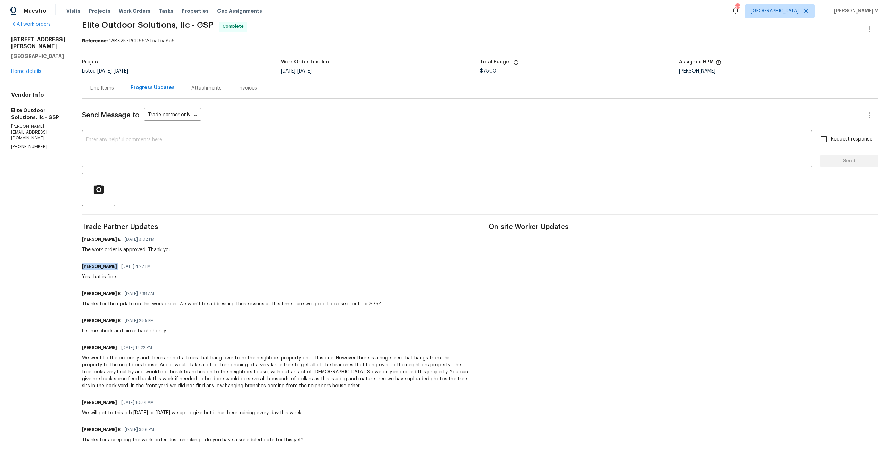
scroll to position [8, 0]
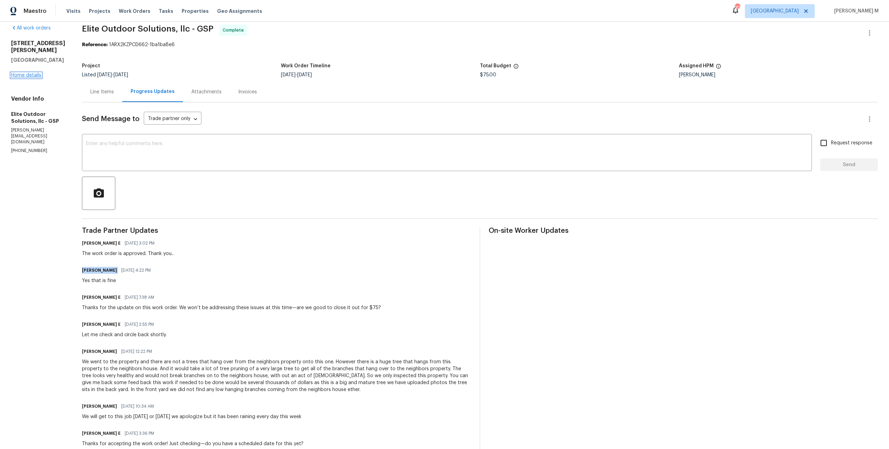
click at [33, 73] on link "Home details" at bounding box center [26, 75] width 30 height 5
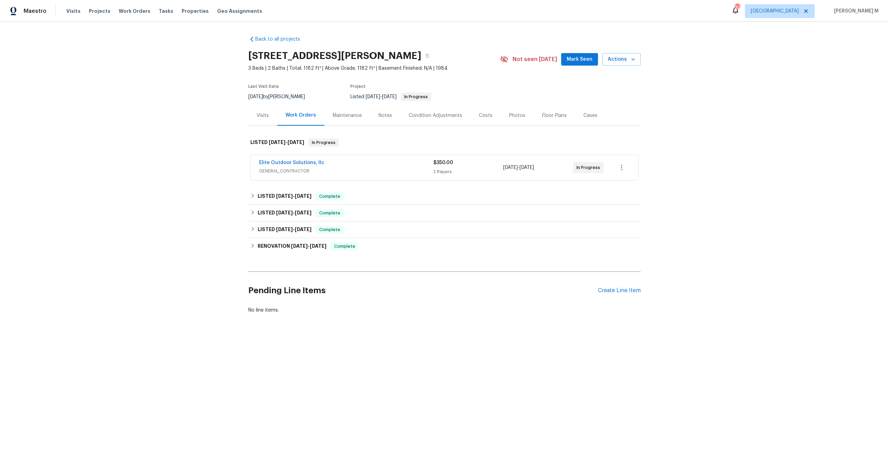
click at [575, 115] on div "Cases" at bounding box center [590, 115] width 31 height 20
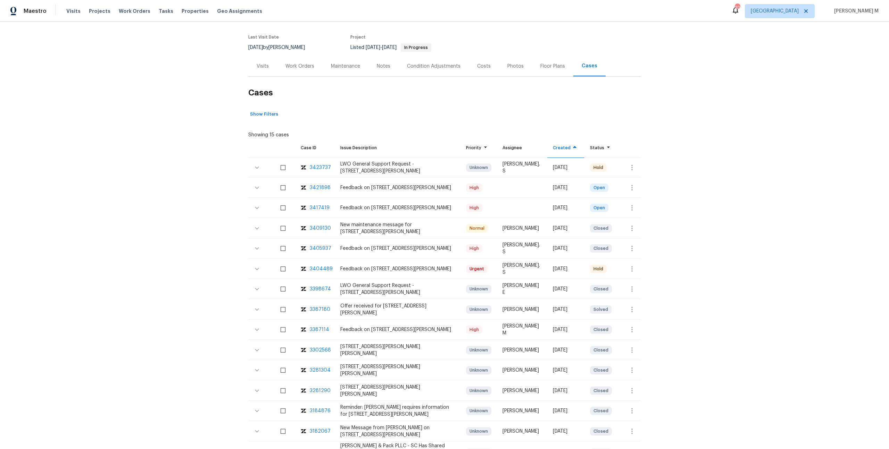
scroll to position [55, 0]
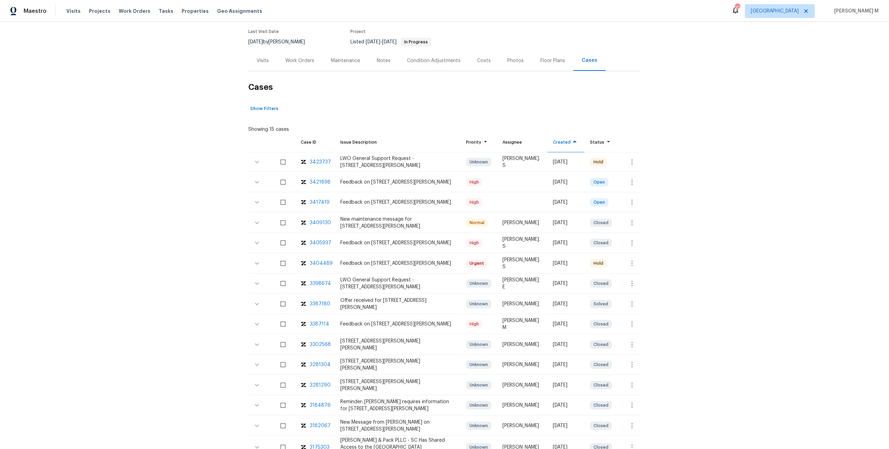
click at [313, 321] on div "3387114" at bounding box center [319, 324] width 19 height 7
click at [291, 64] on div "Work Orders" at bounding box center [299, 60] width 45 height 20
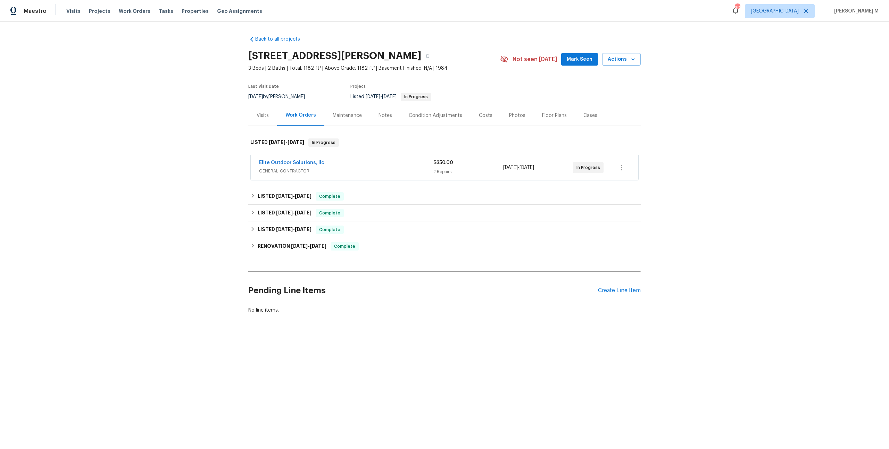
click at [333, 116] on div "Maintenance" at bounding box center [347, 115] width 46 height 20
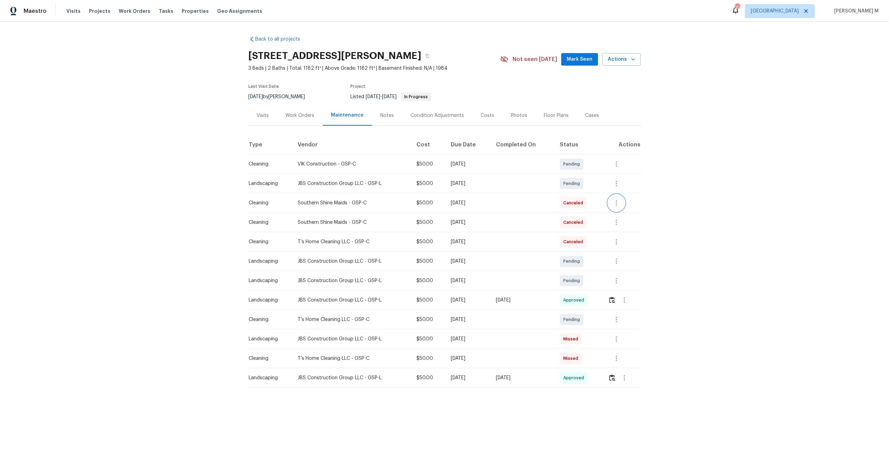
click at [613, 199] on icon "button" at bounding box center [616, 203] width 8 height 8
click at [627, 203] on li "Message vendor" at bounding box center [633, 199] width 49 height 11
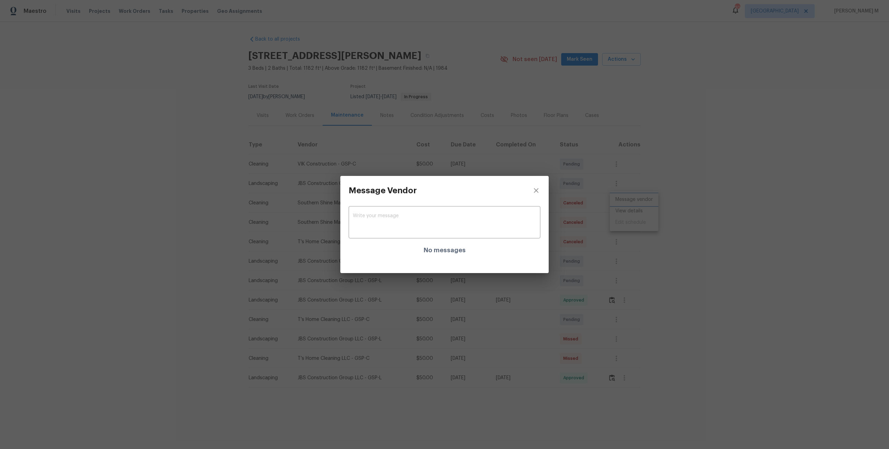
click at [726, 214] on div "Message Vendor x ​ No messages" at bounding box center [444, 224] width 889 height 449
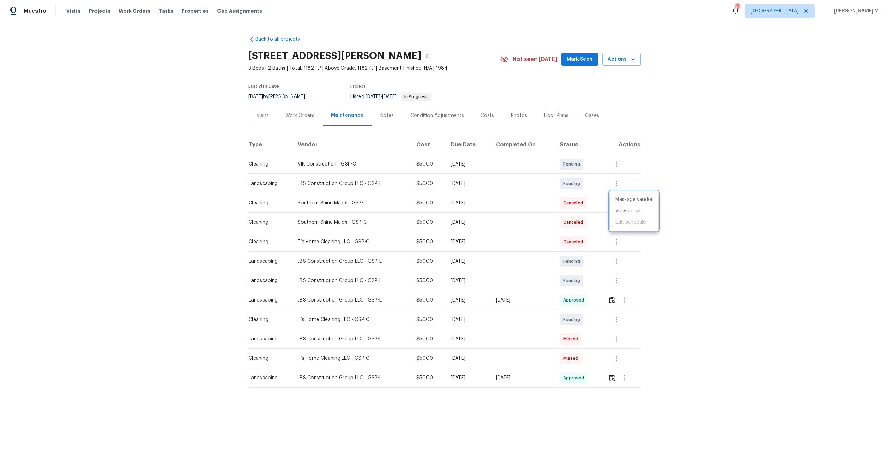
click at [630, 262] on div at bounding box center [444, 224] width 889 height 449
click at [617, 317] on icon "button" at bounding box center [615, 320] width 1 height 6
click at [617, 317] on li "Message vendor" at bounding box center [645, 316] width 72 height 11
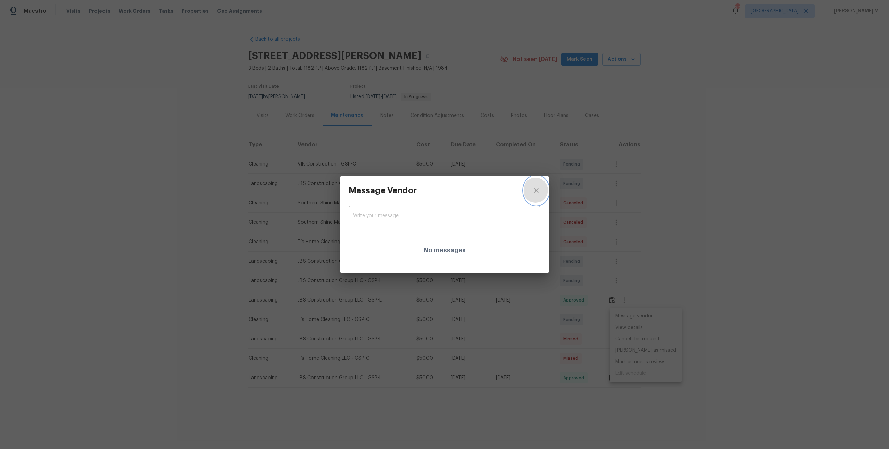
click at [536, 195] on icon "close" at bounding box center [536, 190] width 8 height 8
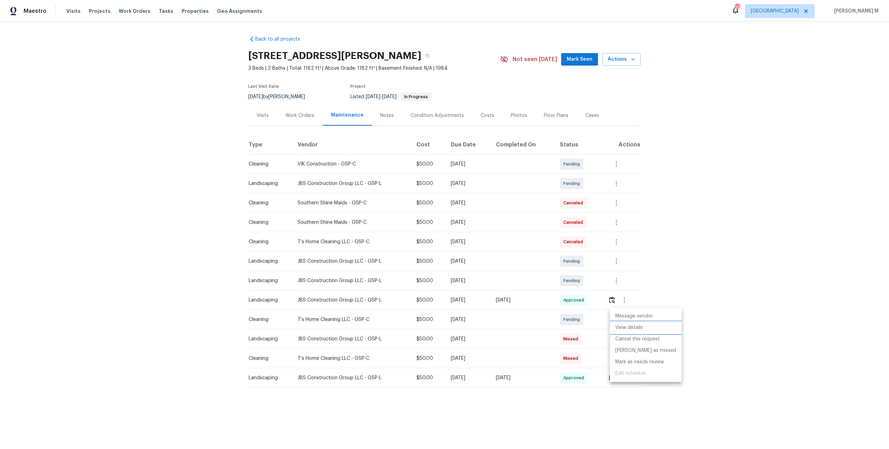
click at [624, 327] on li "View details" at bounding box center [645, 327] width 72 height 11
click at [515, 291] on div at bounding box center [444, 224] width 889 height 449
click at [259, 355] on div "Cleaning" at bounding box center [268, 358] width 38 height 7
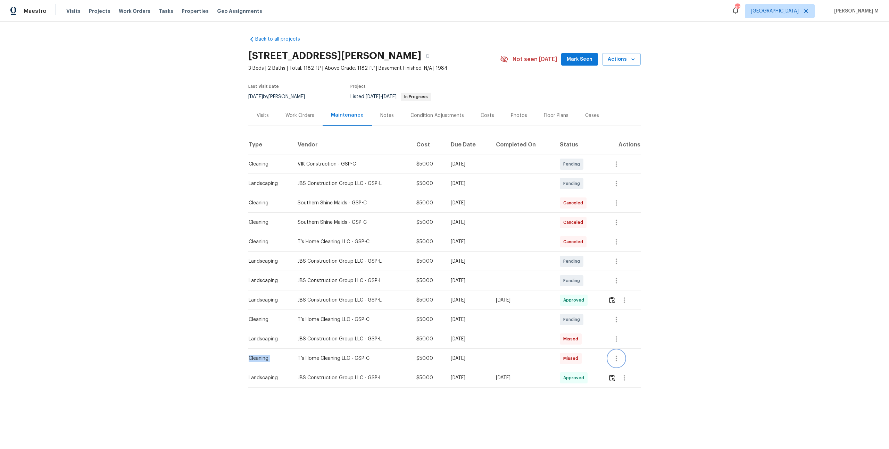
click at [613, 354] on button "button" at bounding box center [616, 358] width 17 height 17
click at [362, 335] on div at bounding box center [444, 224] width 889 height 449
click at [268, 320] on td "Cleaning" at bounding box center [270, 319] width 44 height 19
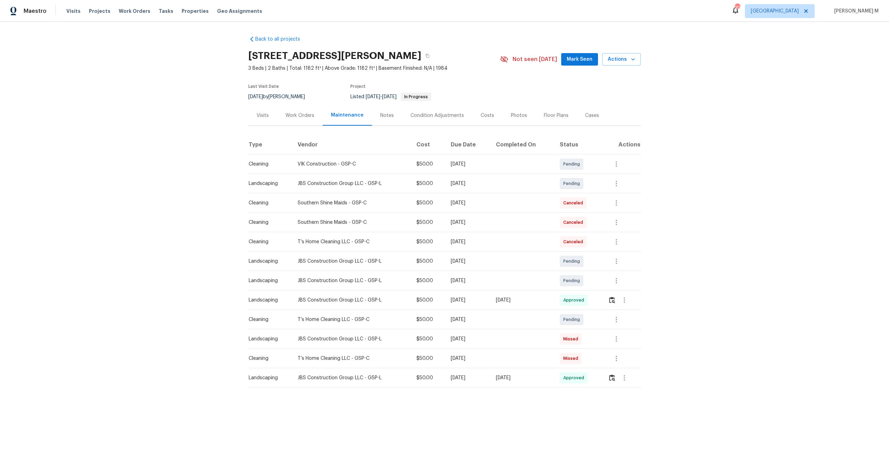
click at [255, 233] on td "Cleaning" at bounding box center [270, 241] width 44 height 19
click at [256, 227] on td "Cleaning" at bounding box center [270, 222] width 44 height 19
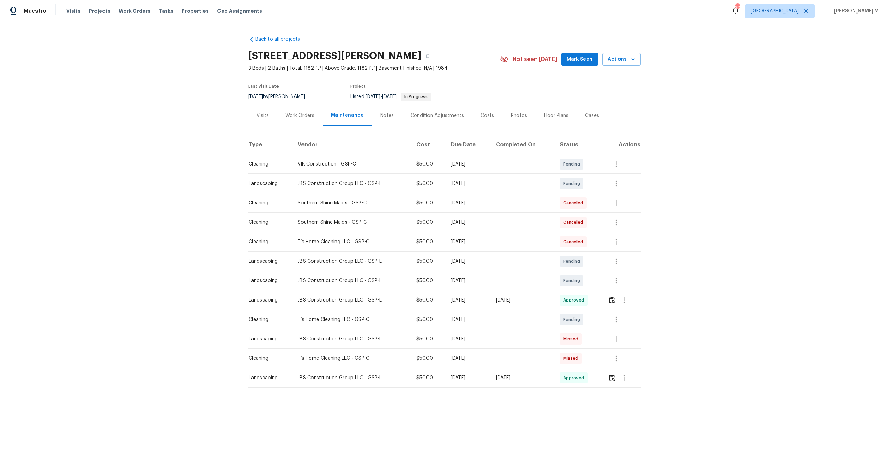
click at [255, 203] on div "Cleaning" at bounding box center [268, 203] width 38 height 7
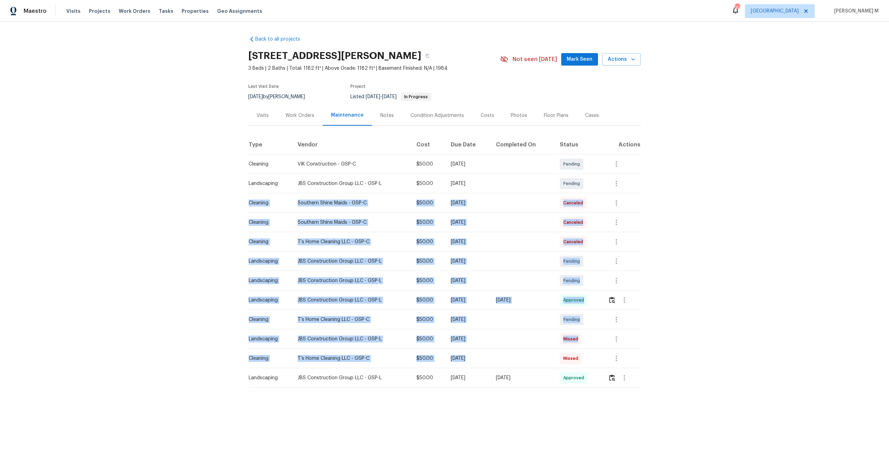
drag, startPoint x: 255, startPoint y: 203, endPoint x: 497, endPoint y: 357, distance: 286.6
click at [497, 357] on tbody "Cleaning VIK Construction - GSP-C $50.00 Mon, Aug 18 2025 Pending Landscaping J…" at bounding box center [444, 270] width 392 height 233
click at [490, 357] on td "[DATE]" at bounding box center [467, 358] width 45 height 19
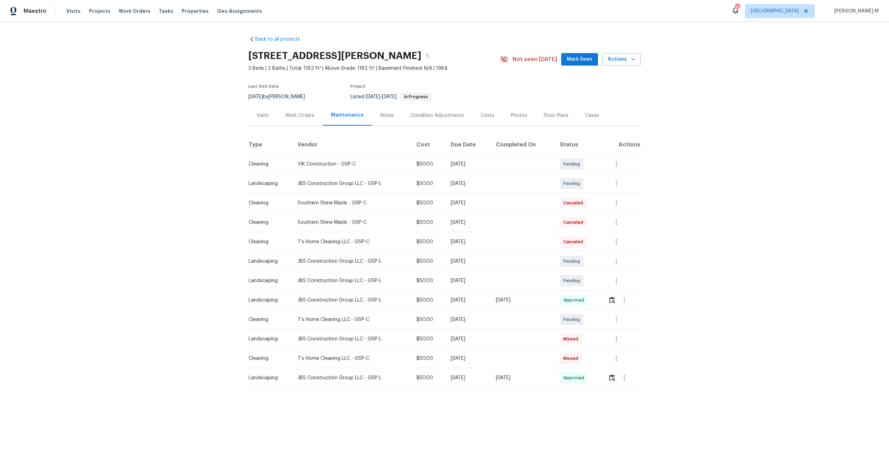
click at [280, 110] on div "Work Orders" at bounding box center [299, 115] width 45 height 20
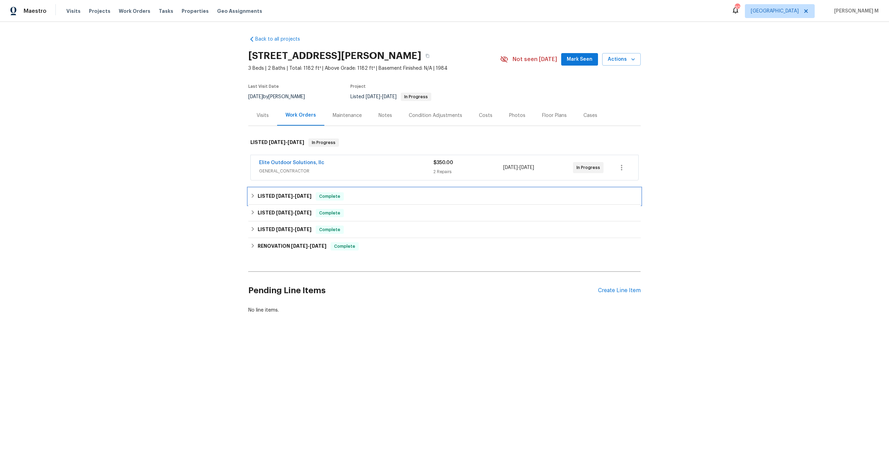
click at [275, 192] on h6 "LISTED 8/5/25 - 8/11/25" at bounding box center [285, 196] width 54 height 8
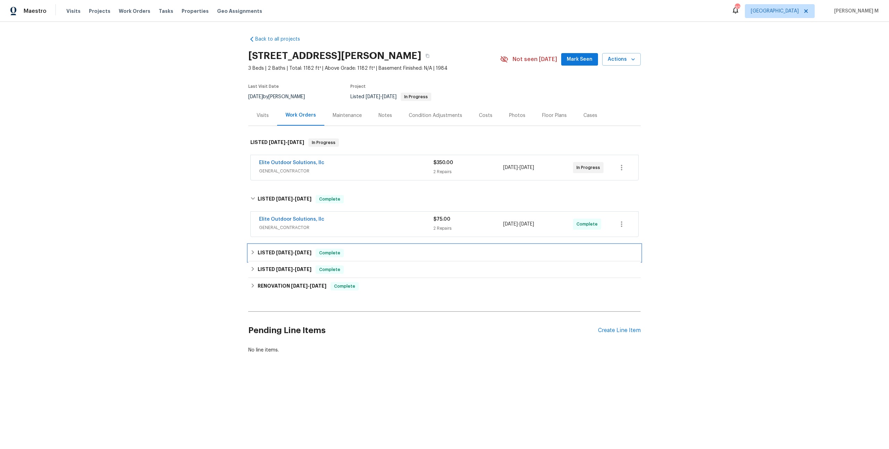
click at [282, 249] on h6 "LISTED 7/29/25 - 7/30/25" at bounding box center [285, 253] width 54 height 8
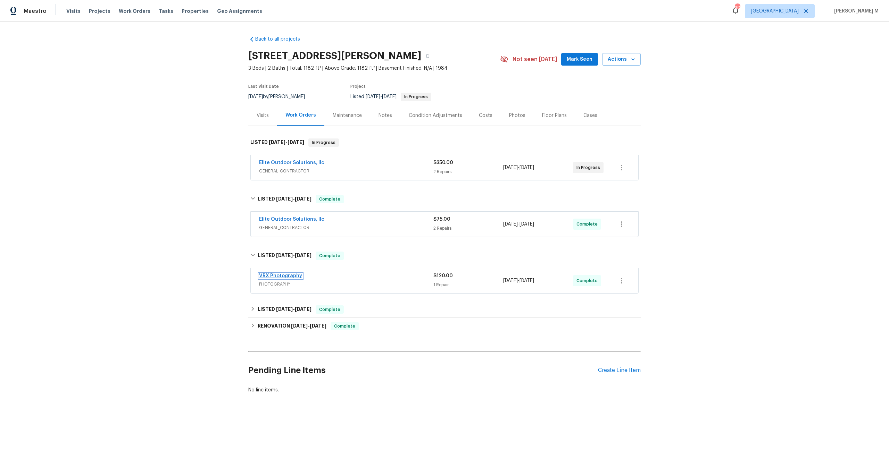
click at [281, 274] on link "VRX Photography" at bounding box center [280, 276] width 43 height 5
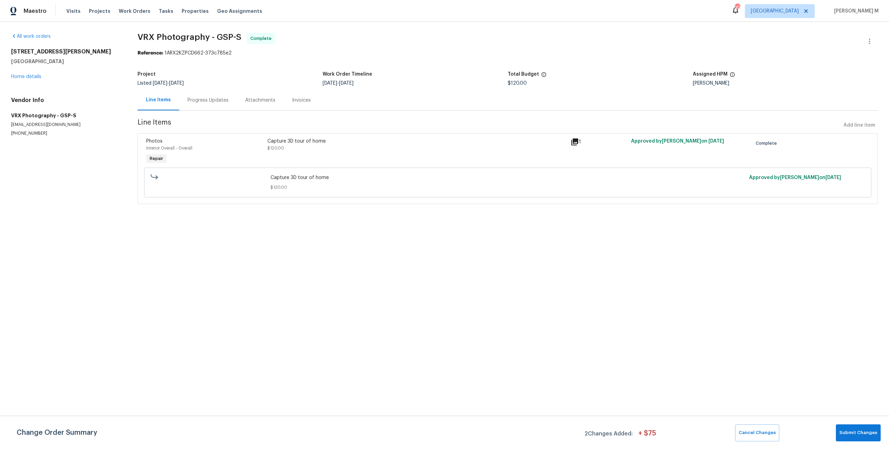
drag, startPoint x: 69, startPoint y: 60, endPoint x: 3, endPoint y: 50, distance: 66.4
click at [3, 50] on div "All work orders 208 Mason Rd Boiling Springs, SC 29316 Home details Vendor Info…" at bounding box center [444, 123] width 889 height 202
copy div "208 Mason Rd Boiling Springs, SC 29316"
click at [210, 101] on div "Progress Updates" at bounding box center [208, 100] width 58 height 20
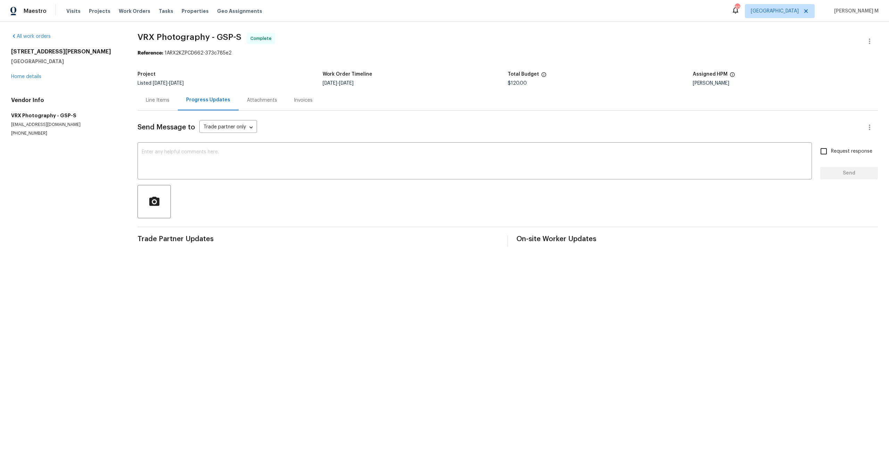
click at [33, 79] on div "All work orders 208 Mason Rd Boiling Springs, SC 29316 Home details Vendor Info…" at bounding box center [66, 84] width 110 height 103
click at [31, 75] on link "Home details" at bounding box center [26, 76] width 30 height 5
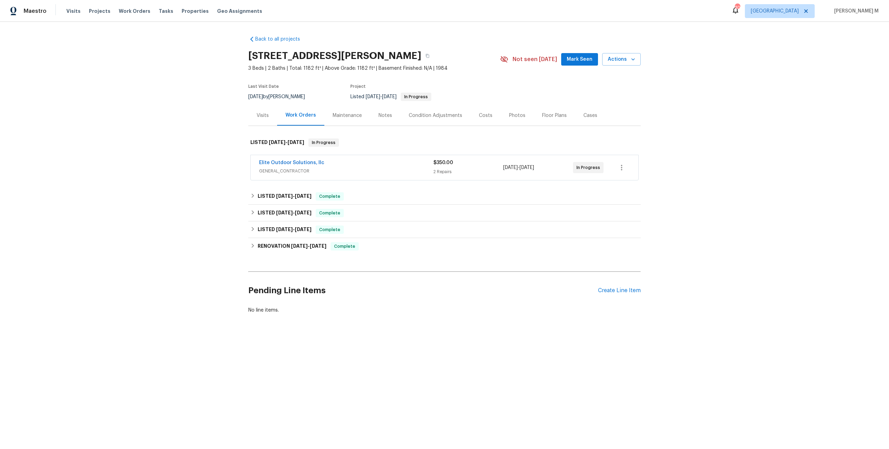
click at [294, 168] on span "GENERAL_CONTRACTOR" at bounding box center [346, 171] width 174 height 7
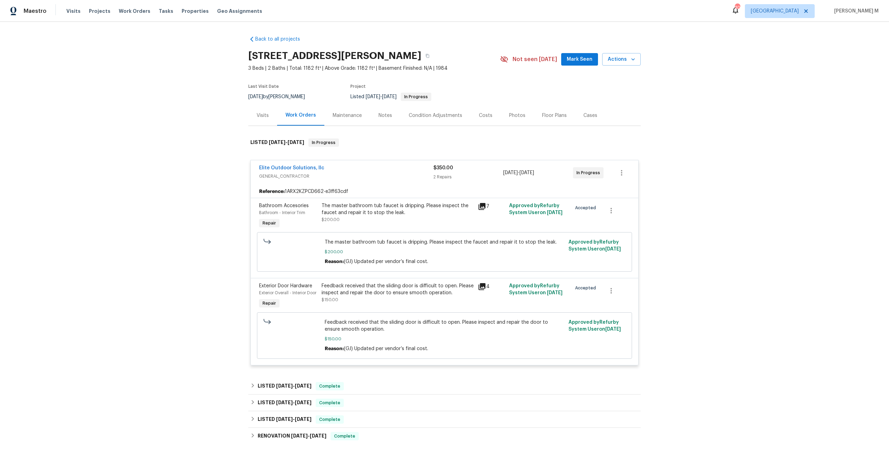
click at [290, 217] on div "Bathroom Accesories Bathroom - Interior Trim Repair" at bounding box center [288, 216] width 62 height 32
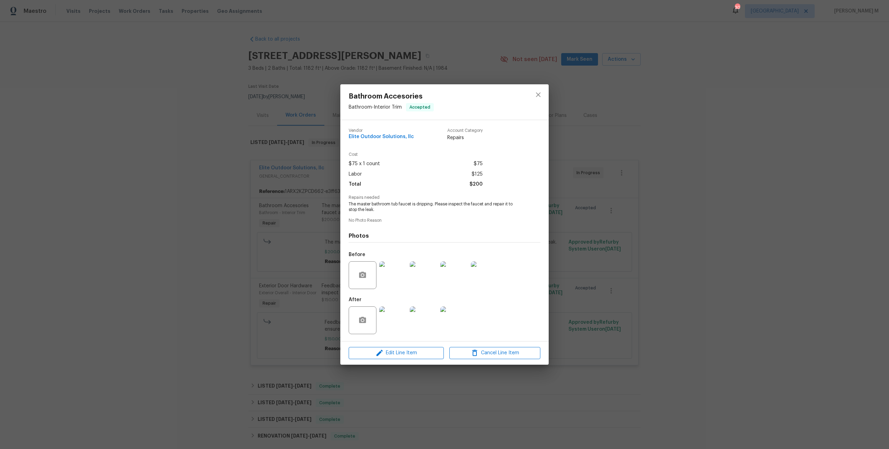
click at [211, 277] on div "Bathroom Accesories Bathroom - Interior Trim Accepted Vendor Elite Outdoor Solu…" at bounding box center [444, 224] width 889 height 449
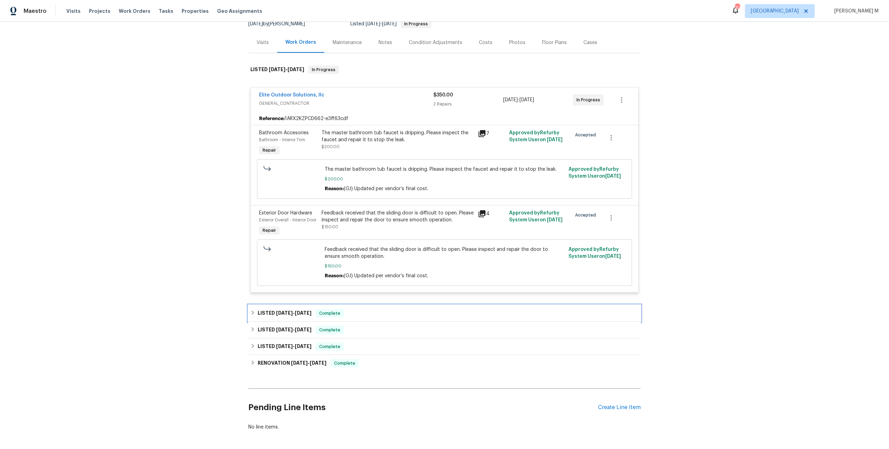
click at [287, 309] on h6 "LISTED 8/5/25 - 8/11/25" at bounding box center [285, 313] width 54 height 8
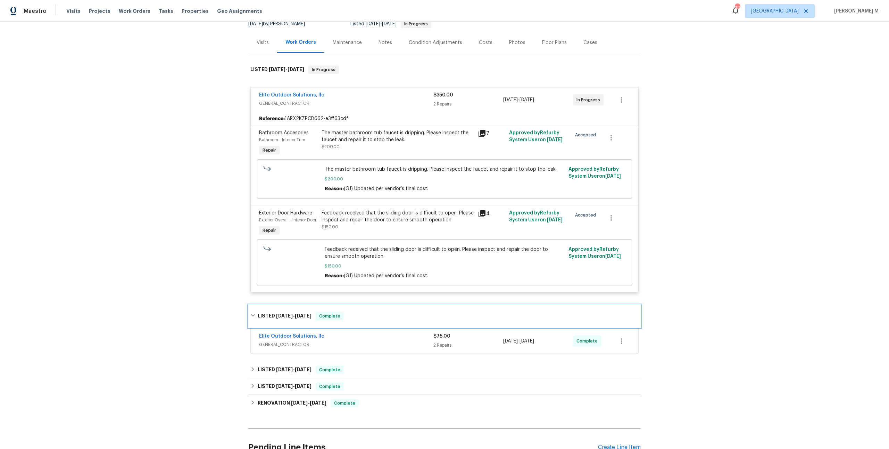
scroll to position [93, 0]
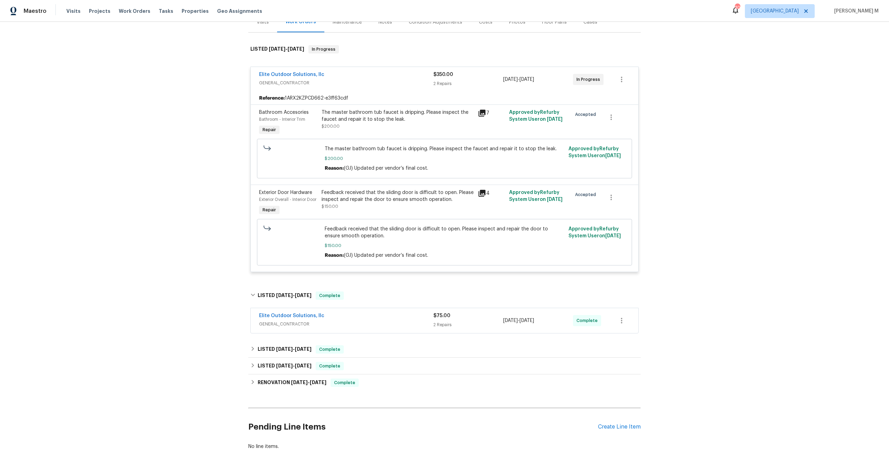
click at [286, 312] on div "Elite Outdoor Solutions, llc" at bounding box center [346, 316] width 174 height 8
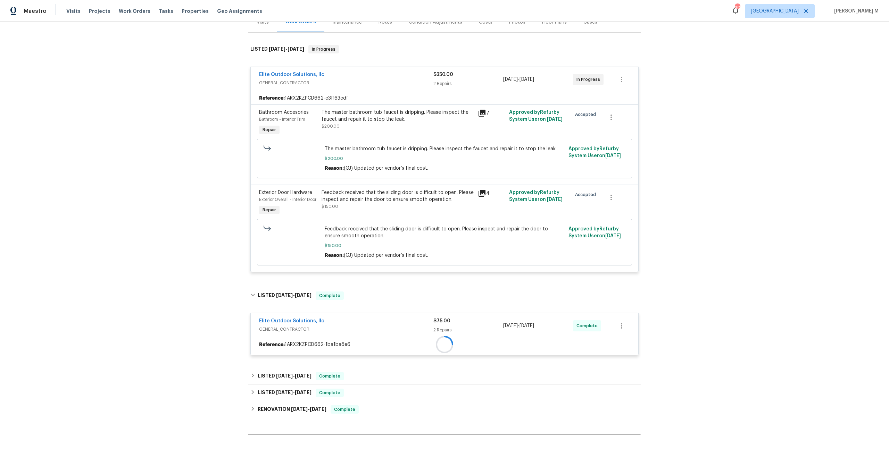
click at [286, 338] on div at bounding box center [444, 344] width 387 height 12
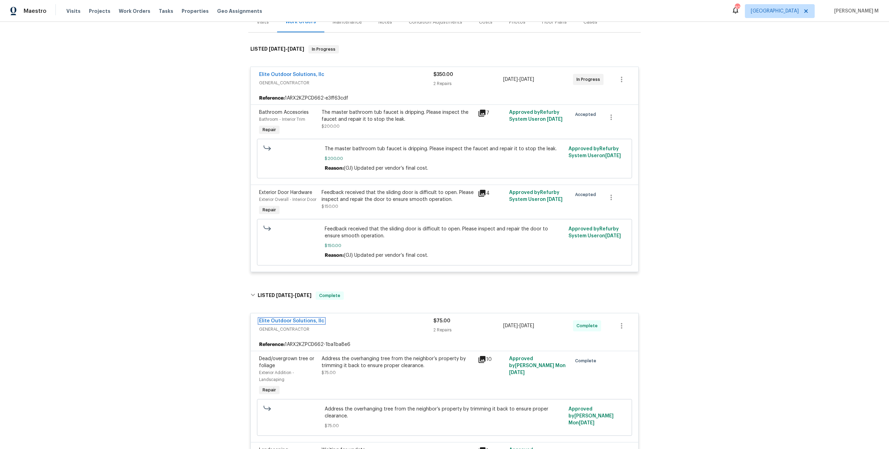
click at [286, 319] on link "Elite Outdoor Solutions, llc" at bounding box center [291, 321] width 65 height 5
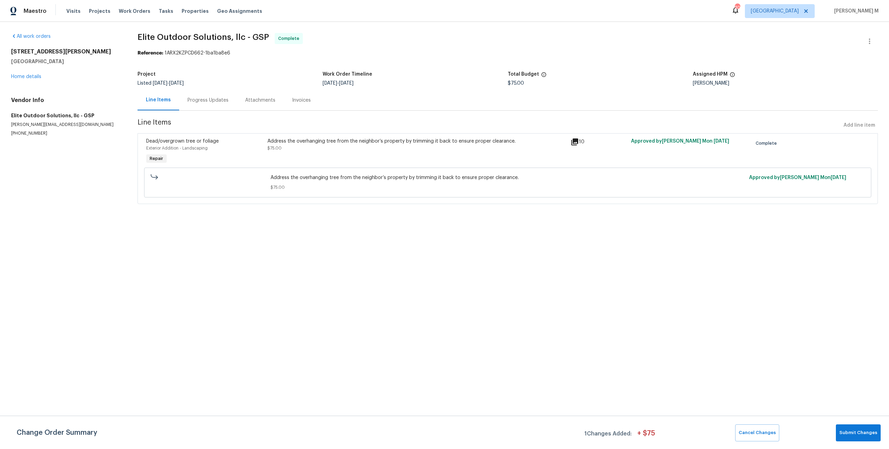
click at [205, 109] on section "Elite Outdoor Solutions, llc - GSP Complete Reference: 1ARX2KZPCD662-1ba1ba8e6 …" at bounding box center [507, 122] width 740 height 179
click at [205, 102] on div "Progress Updates" at bounding box center [208, 100] width 58 height 20
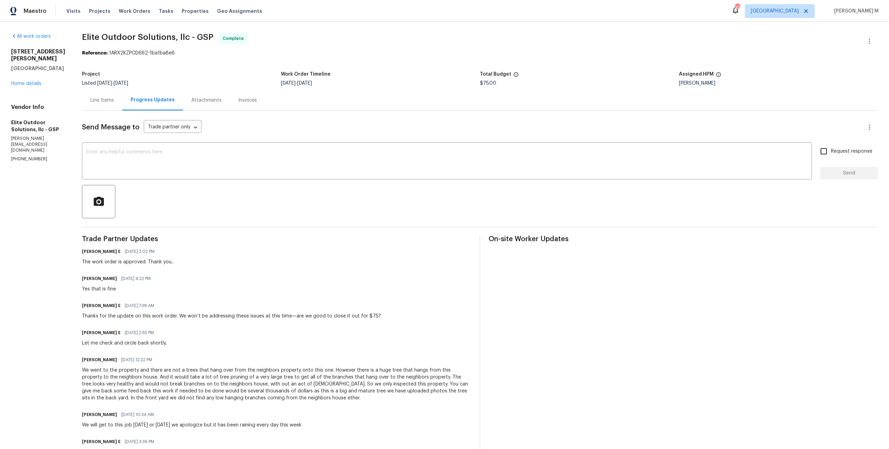
scroll to position [44, 0]
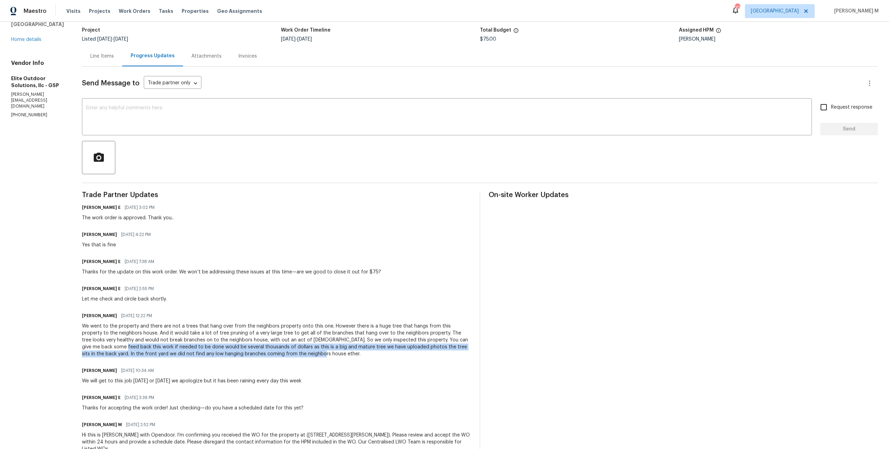
drag, startPoint x: 73, startPoint y: 336, endPoint x: 279, endPoint y: 342, distance: 206.3
click at [279, 342] on div "All work orders 208 Mason Rd Boiling Springs, SC 29316 Home details Vendor Info…" at bounding box center [444, 225] width 889 height 494
click at [279, 342] on div "We went to the property and there are not a trees that hang over from the neigh…" at bounding box center [276, 340] width 389 height 35
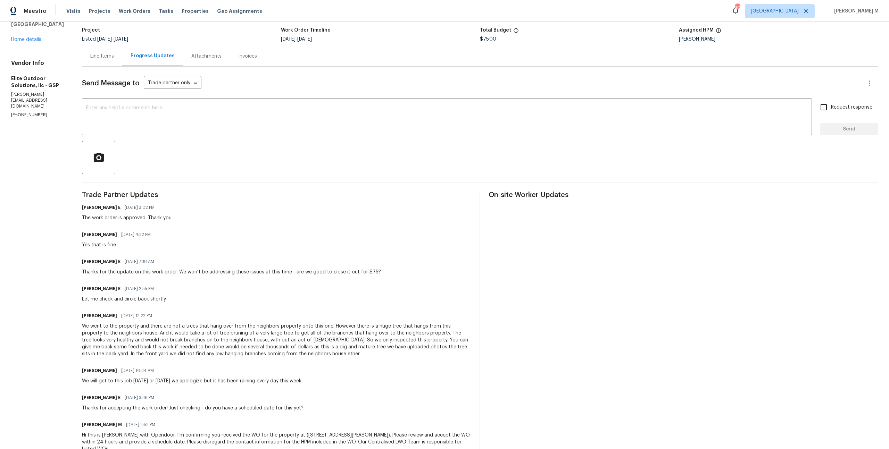
click at [212, 323] on div "We went to the property and there are not a trees that hang over from the neigh…" at bounding box center [276, 340] width 389 height 35
click at [200, 323] on div "We went to the property and there are not a trees that hang over from the neigh…" at bounding box center [276, 340] width 389 height 35
drag, startPoint x: 180, startPoint y: 321, endPoint x: 211, endPoint y: 321, distance: 30.9
click at [211, 323] on div "We went to the property and there are not a trees that hang over from the neigh…" at bounding box center [276, 340] width 389 height 35
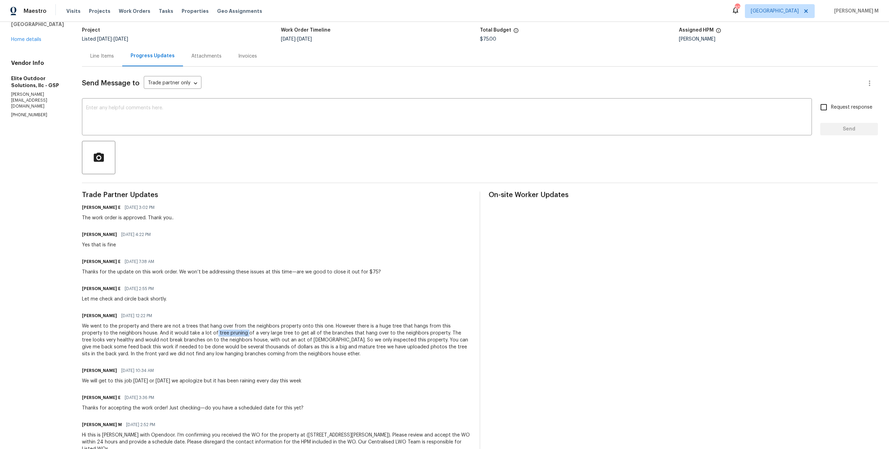
copy div "tree pruning"
click at [244, 323] on div "We went to the property and there are not a trees that hang over from the neigh…" at bounding box center [276, 340] width 389 height 35
drag, startPoint x: 408, startPoint y: 322, endPoint x: 277, endPoint y: 327, distance: 131.6
click at [277, 327] on div "We went to the property and there are not a trees that hang over from the neigh…" at bounding box center [276, 340] width 389 height 35
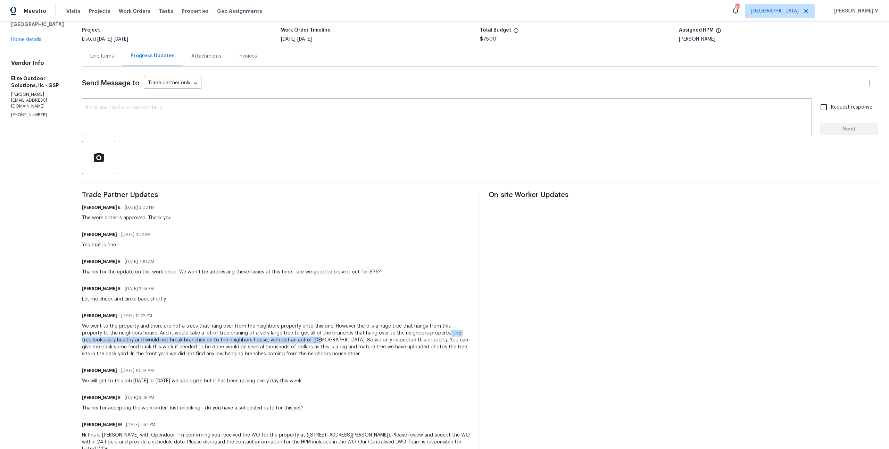
drag, startPoint x: 407, startPoint y: 320, endPoint x: 276, endPoint y: 329, distance: 131.8
click at [276, 329] on div "We went to the property and there are not a trees that hang over from the neigh…" at bounding box center [276, 340] width 389 height 35
copy div "The tree looks very healthy and would not break branches on to the neighbors ho…"
click at [132, 323] on div "We went to the property and there are not a trees that hang over from the neigh…" at bounding box center [276, 340] width 389 height 35
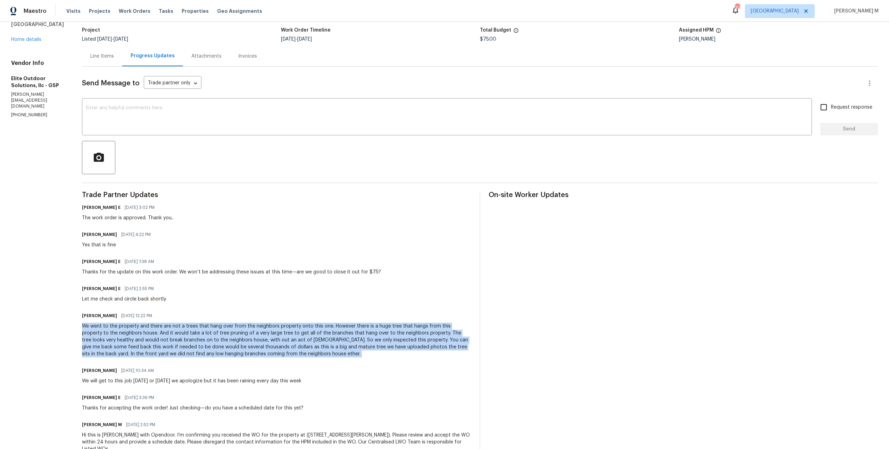
click at [132, 323] on div "We went to the property and there are not a trees that hang over from the neigh…" at bounding box center [276, 340] width 389 height 35
copy div "We went to the property and there are not a trees that hang over from the neigh…"
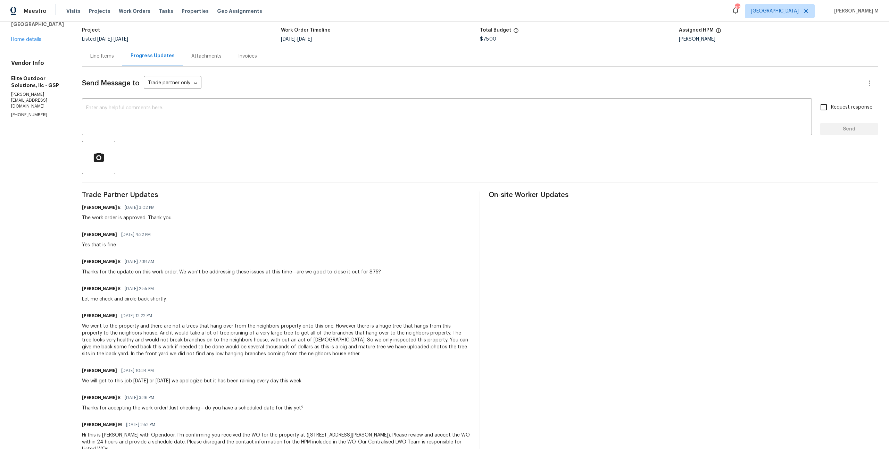
click at [189, 323] on div "We went to the property and there are not a trees that hang over from the neigh…" at bounding box center [276, 340] width 389 height 35
drag, startPoint x: 410, startPoint y: 320, endPoint x: 278, endPoint y: 328, distance: 131.7
click at [278, 328] on div "We went to the property and there are not a trees that hang over from the neigh…" at bounding box center [276, 340] width 389 height 35
copy div "The tree looks very healthy and would not break branches on to the neighbors ho…"
click at [282, 350] on div "Trade Partner Updates Keerthana E 08/11/2025 3:02 PM The work order is approved…" at bounding box center [276, 326] width 389 height 269
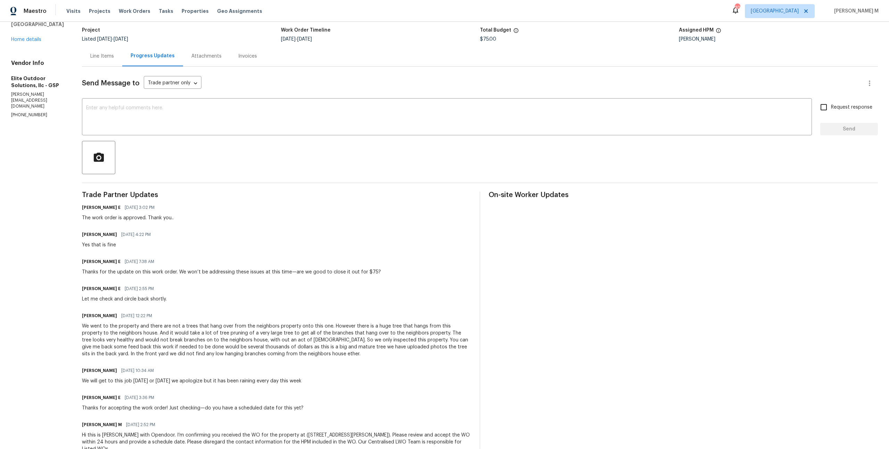
click at [322, 162] on div at bounding box center [480, 157] width 796 height 33
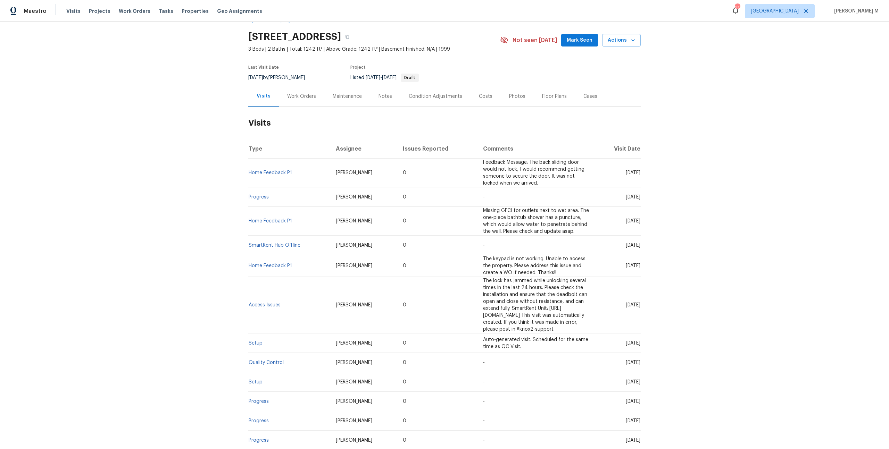
scroll to position [20, 0]
click at [308, 92] on div "Work Orders" at bounding box center [301, 95] width 29 height 7
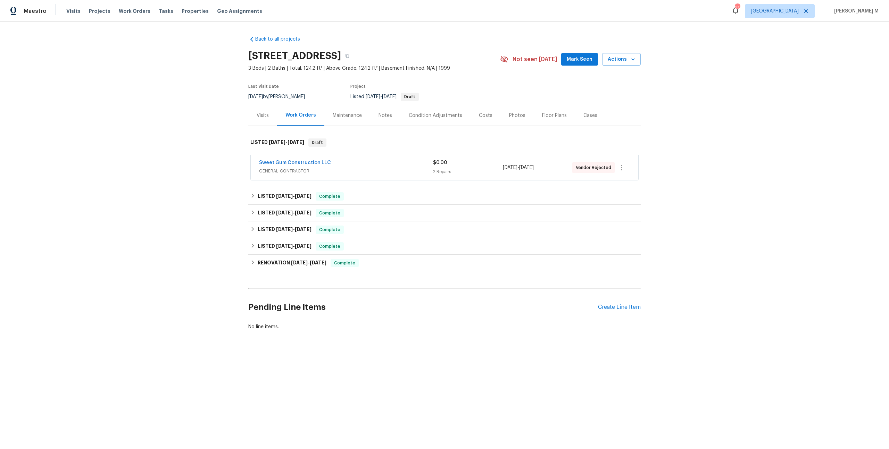
click at [294, 168] on span "GENERAL_CONTRACTOR" at bounding box center [346, 171] width 174 height 7
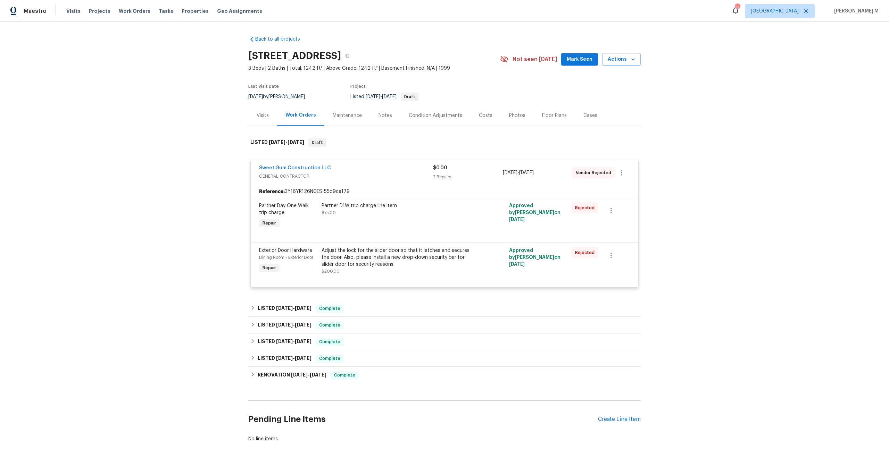
scroll to position [30, 0]
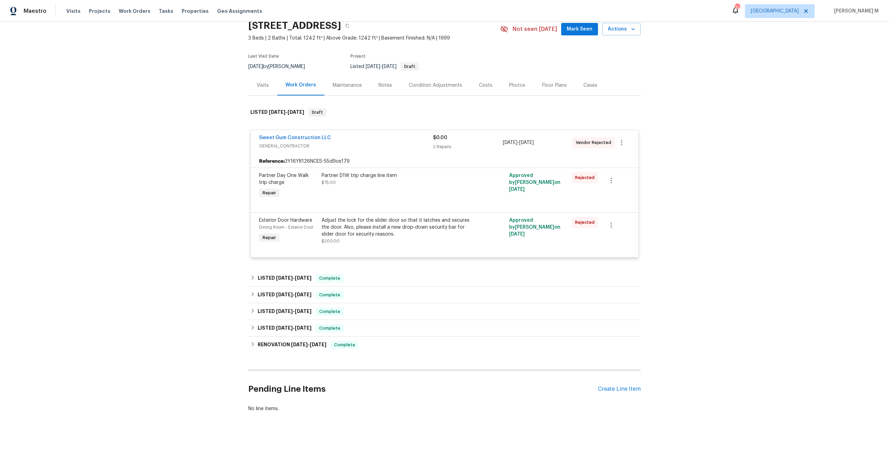
click at [320, 136] on span "Sweet Gum Construction LLC" at bounding box center [295, 137] width 72 height 7
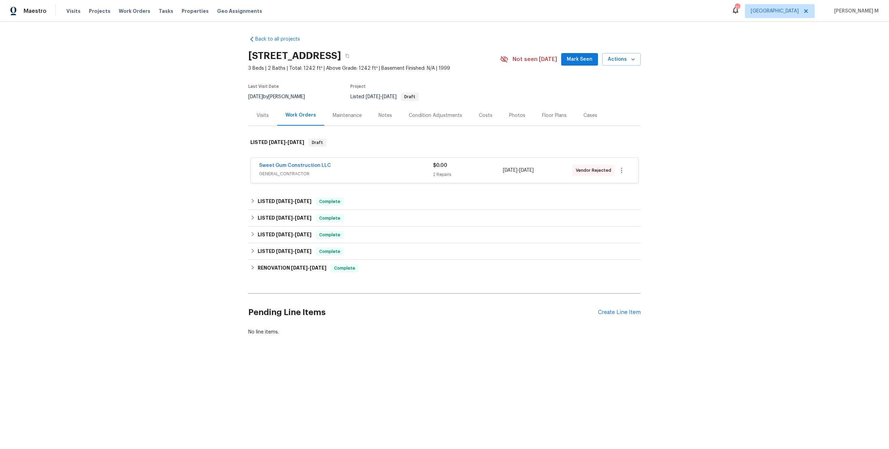
scroll to position [0, 0]
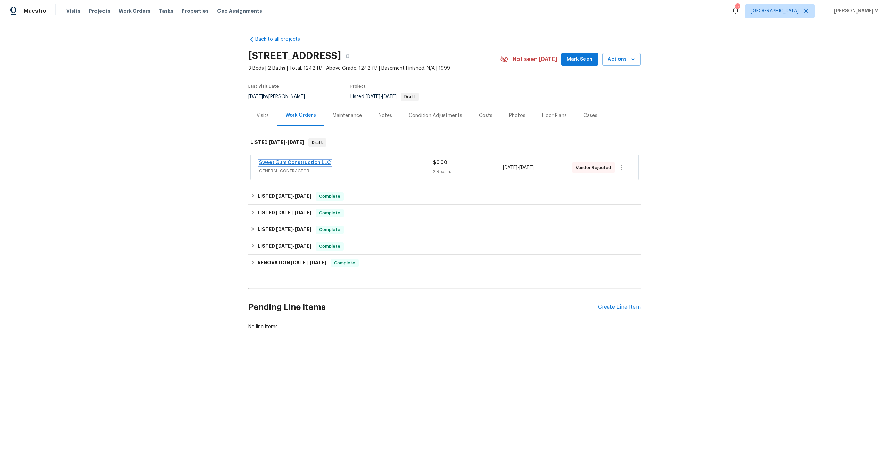
click at [300, 160] on link "Sweet Gum Construction LLC" at bounding box center [295, 162] width 72 height 5
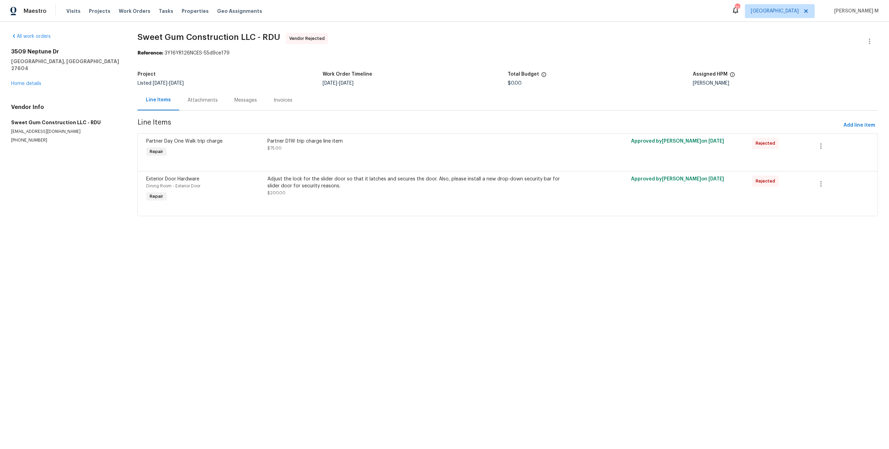
click at [192, 92] on div "Attachments" at bounding box center [202, 100] width 47 height 20
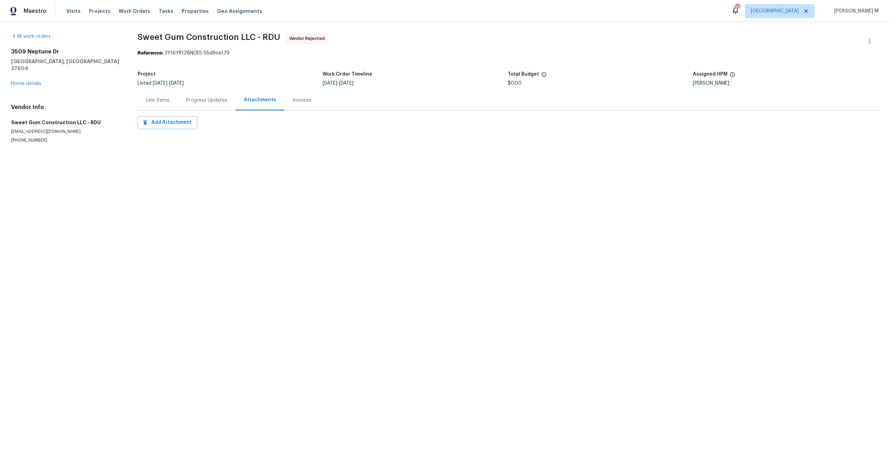
click at [174, 96] on div "Line Items" at bounding box center [157, 100] width 40 height 20
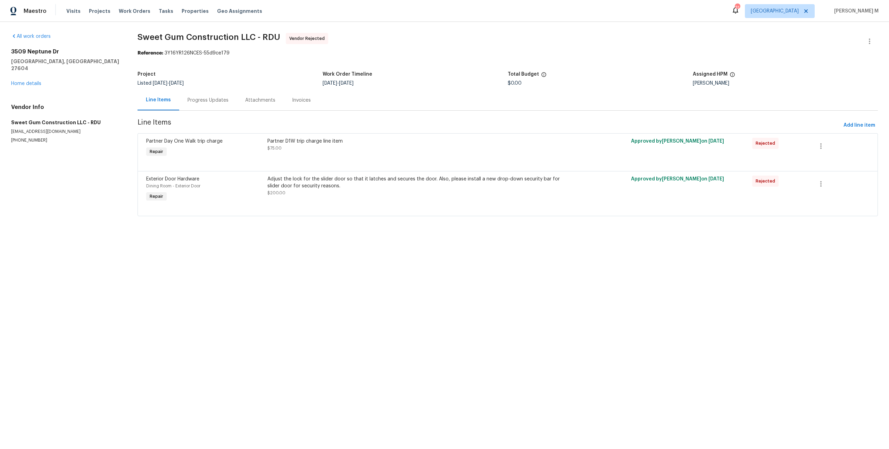
click at [192, 98] on div "Progress Updates" at bounding box center [207, 100] width 41 height 7
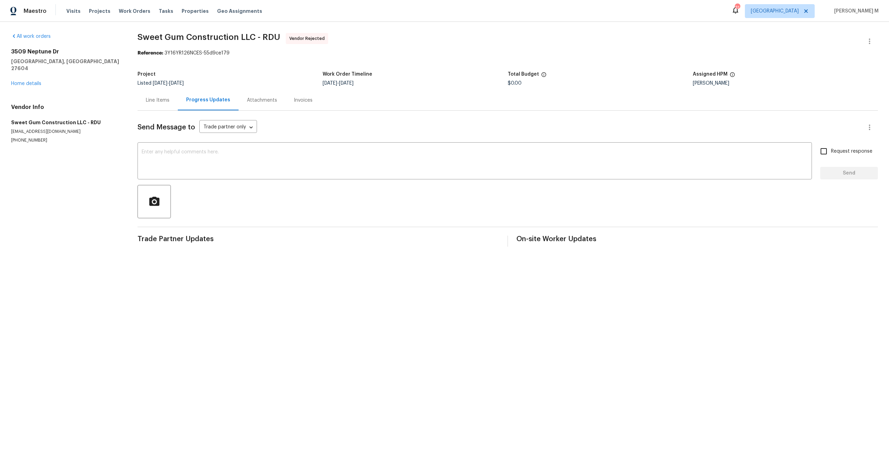
click at [148, 104] on div "Line Items" at bounding box center [157, 100] width 40 height 20
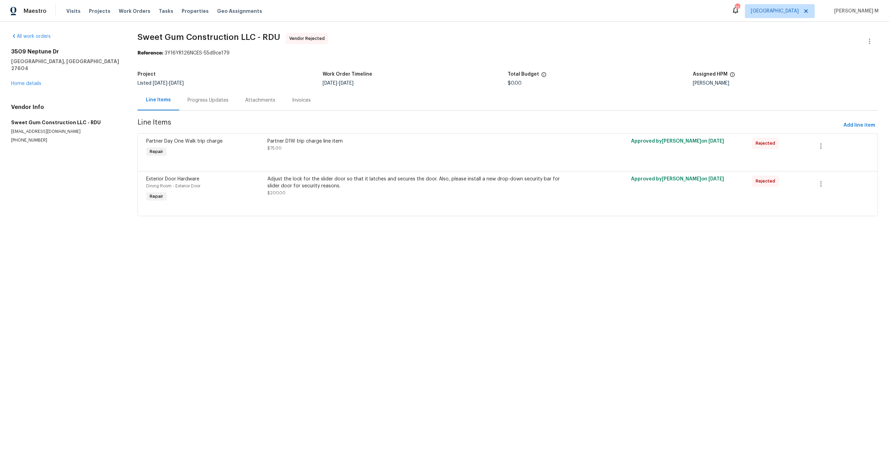
click at [26, 70] on div "3509 Neptune Dr Raleigh, NC 27604 Home details" at bounding box center [66, 67] width 110 height 39
click at [26, 71] on div "3509 Neptune Dr Raleigh, NC 27604 Home details" at bounding box center [66, 67] width 110 height 39
click at [26, 81] on link "Home details" at bounding box center [26, 83] width 30 height 5
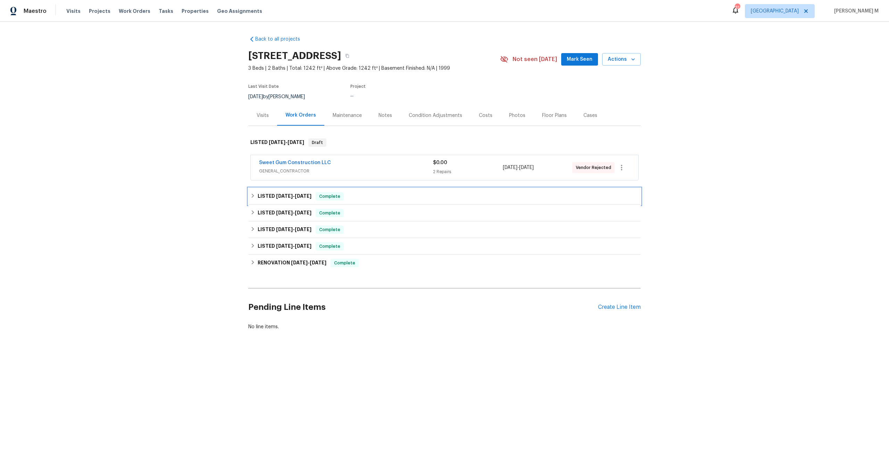
click at [286, 194] on span "8/4/25" at bounding box center [284, 196] width 17 height 5
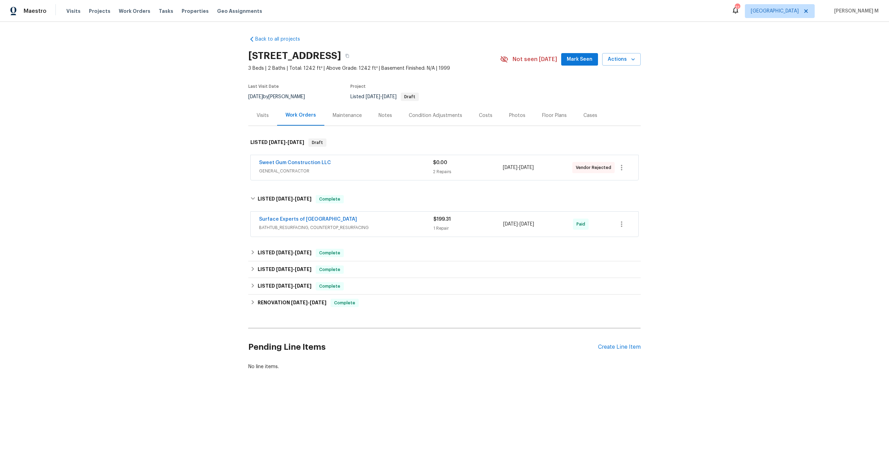
click at [279, 224] on span "BATHTUB_RESURFACING, COUNTERTOP_RESURFACING" at bounding box center [346, 227] width 174 height 7
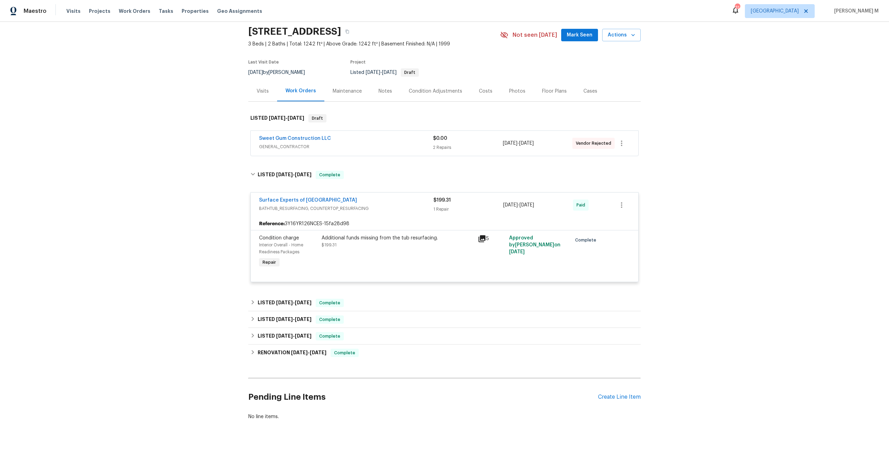
scroll to position [32, 0]
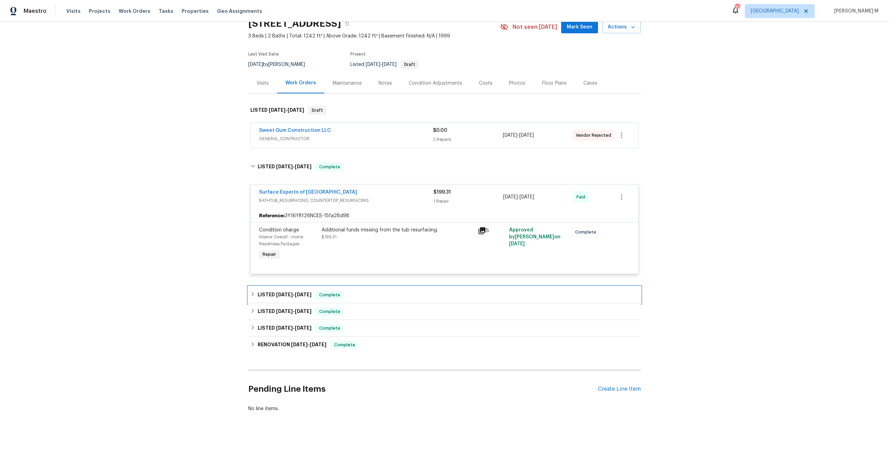
click at [283, 287] on div "LISTED 7/28/25 - 8/5/25 Complete" at bounding box center [444, 295] width 392 height 17
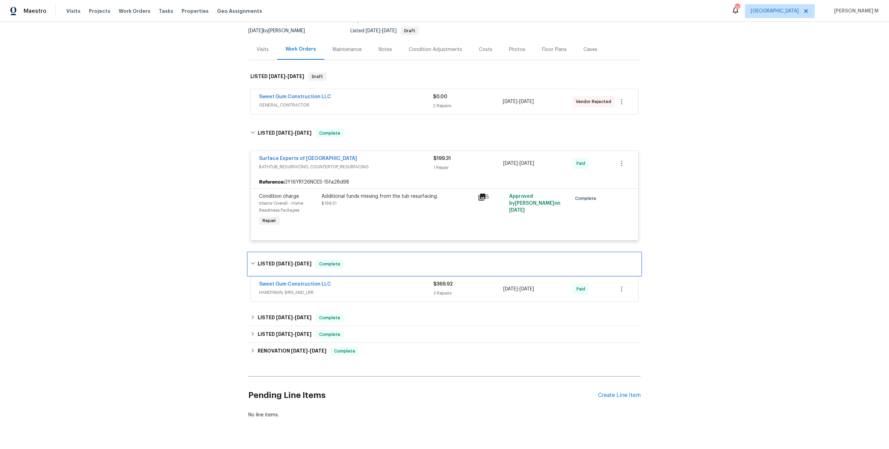
scroll to position [71, 0]
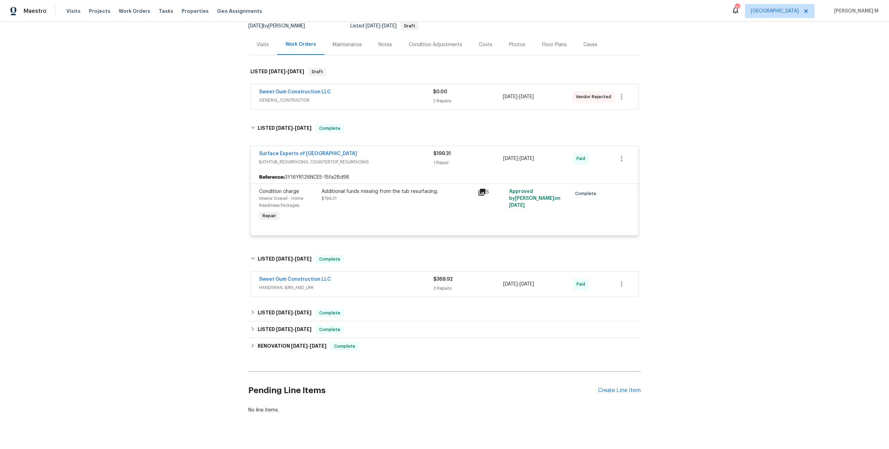
click at [440, 194] on div "Additional funds missing from the tub resurfacing. $199.31" at bounding box center [397, 195] width 152 height 14
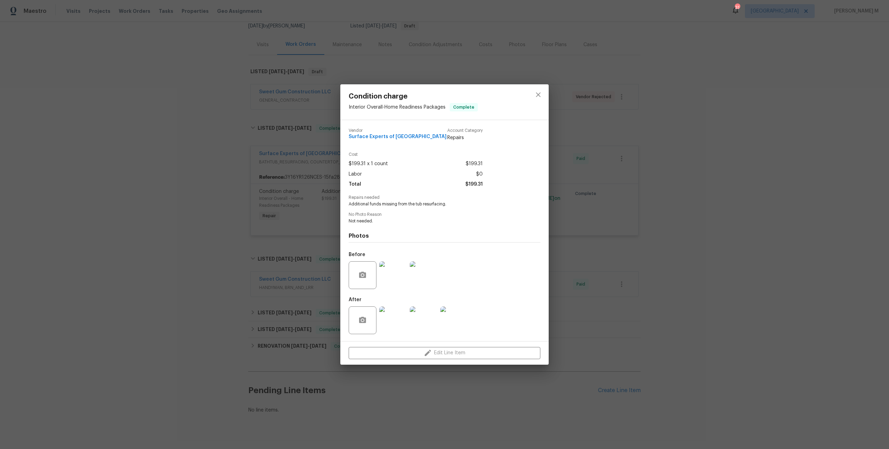
click at [386, 277] on img at bounding box center [393, 275] width 28 height 28
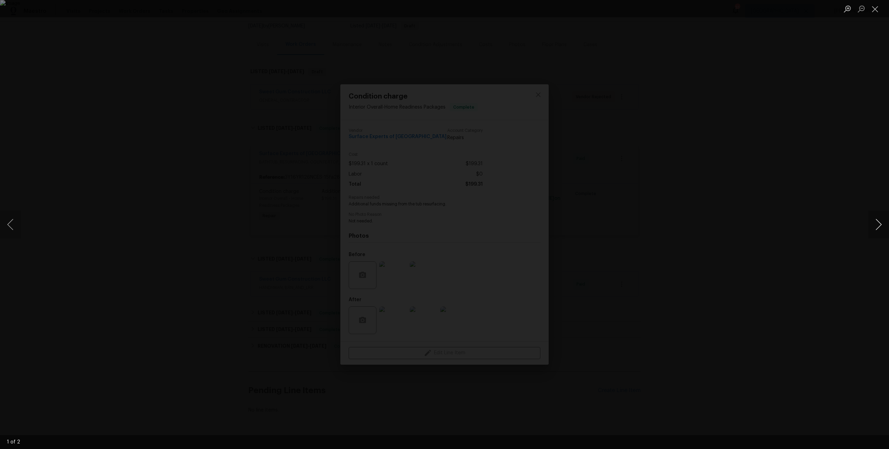
click at [877, 228] on button "Next image" at bounding box center [878, 225] width 21 height 28
click at [816, 169] on div "Lightbox" at bounding box center [444, 224] width 889 height 449
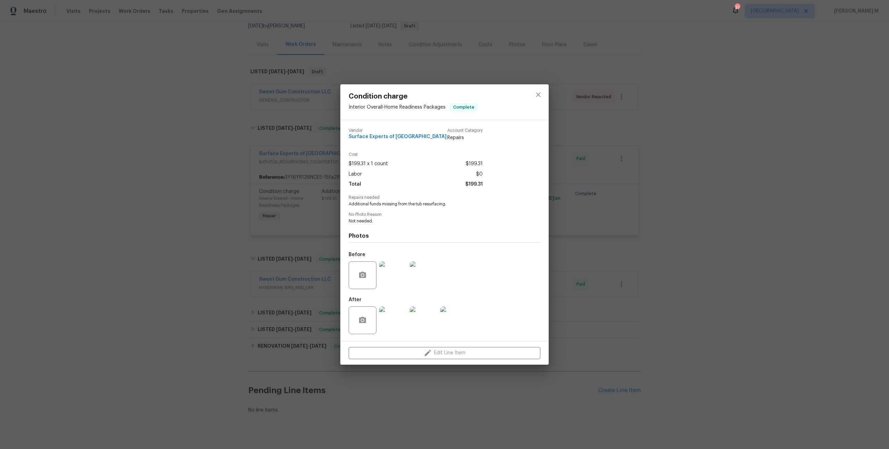
click at [816, 169] on div "Condition charge Interior Overall - Home Readiness Packages Complete Vendor Sur…" at bounding box center [444, 224] width 889 height 449
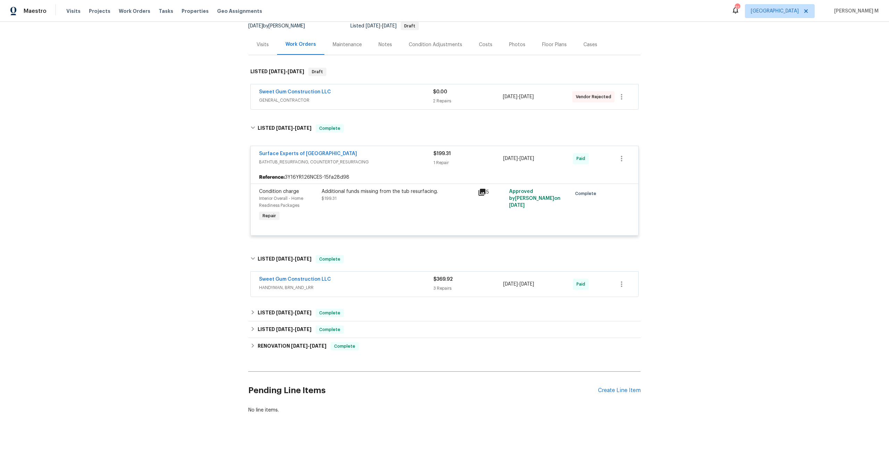
click at [293, 284] on span "HANDYMAN, BRN_AND_LRR" at bounding box center [346, 287] width 174 height 7
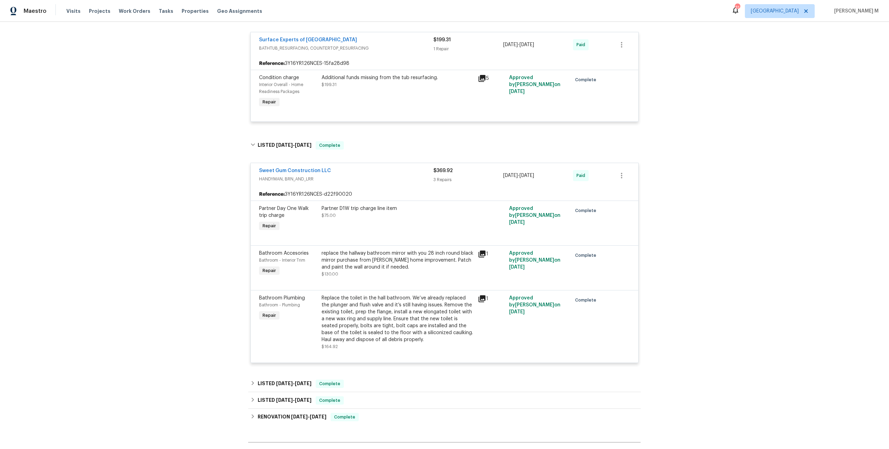
scroll to position [252, 0]
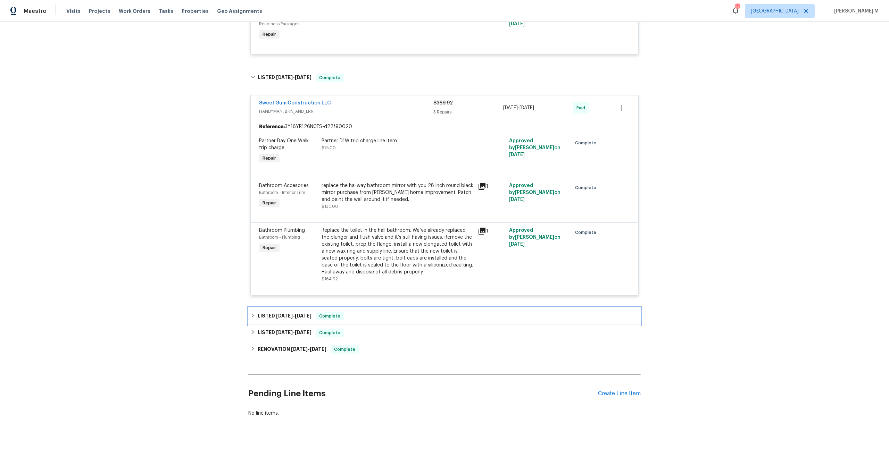
click at [287, 311] on div "LISTED 7/28/25 - 8/5/25 Complete" at bounding box center [444, 316] width 392 height 17
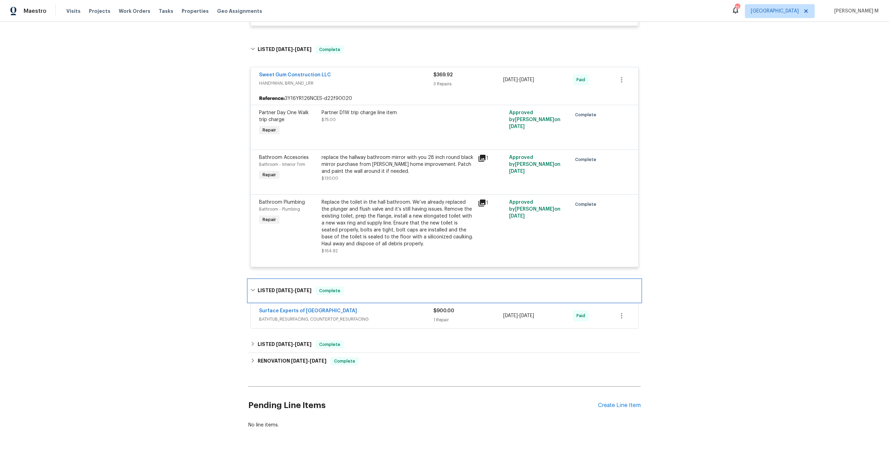
scroll to position [284, 0]
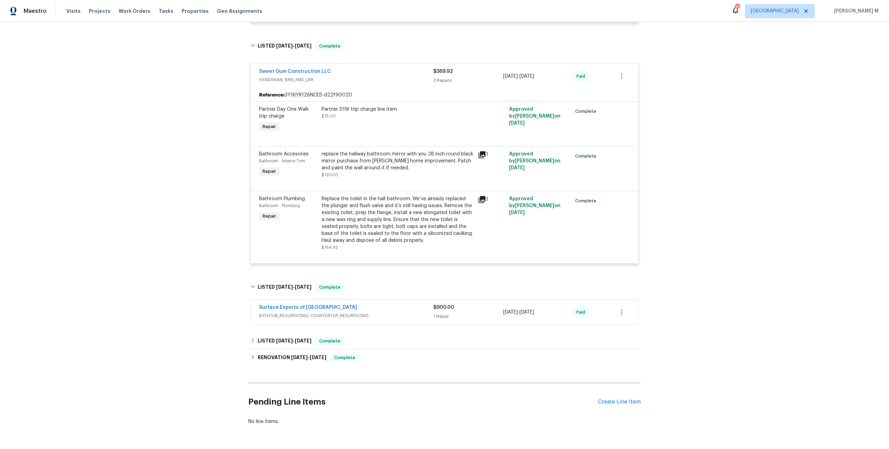
click at [290, 308] on div "Surface Experts of North Raleigh BATHTUB_RESURFACING, COUNTERTOP_RESURFACING" at bounding box center [346, 312] width 174 height 17
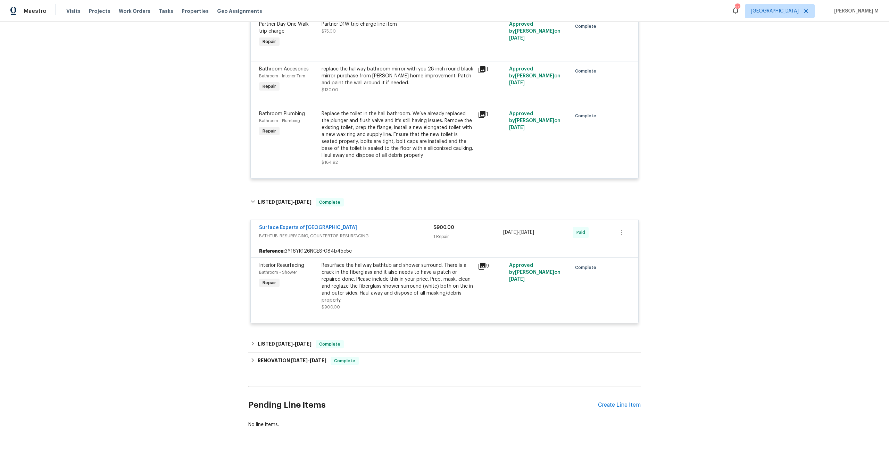
scroll to position [371, 0]
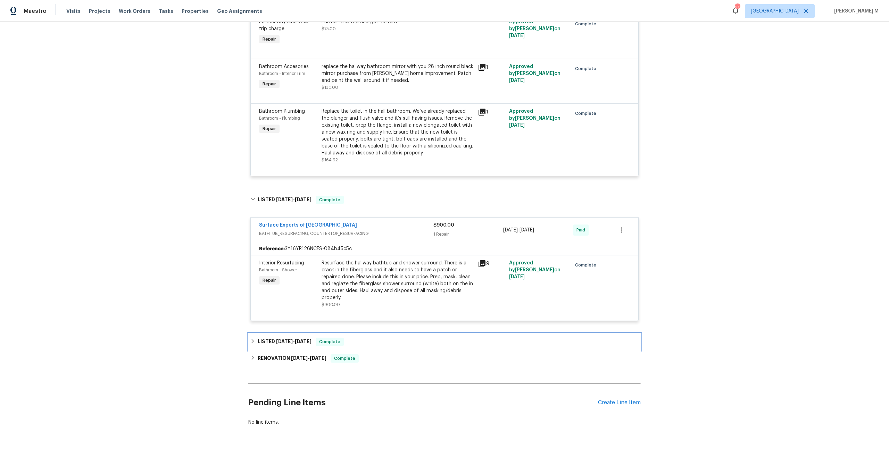
click at [283, 334] on div "LISTED 6/17/25 - 6/20/25 Complete" at bounding box center [444, 342] width 392 height 17
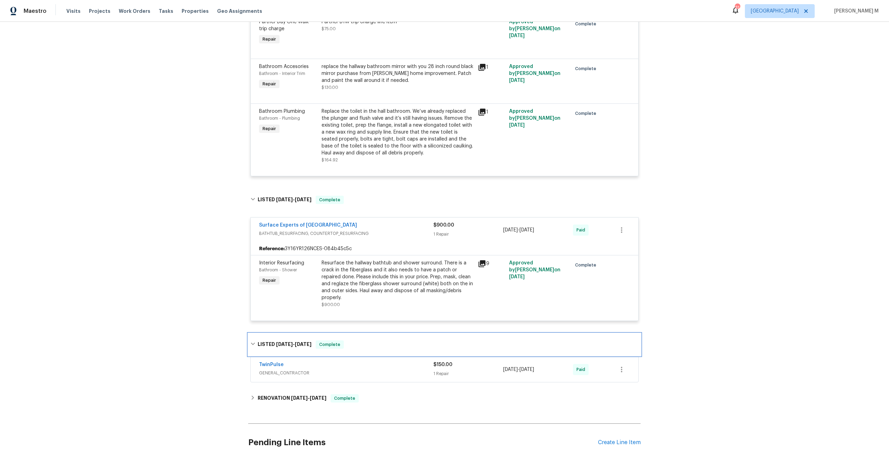
scroll to position [410, 0]
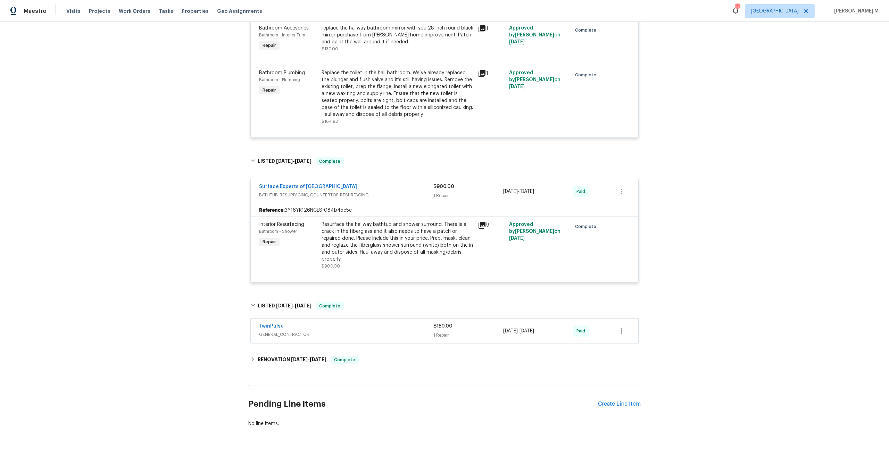
click at [272, 331] on span "GENERAL_CONTRACTOR" at bounding box center [346, 334] width 174 height 7
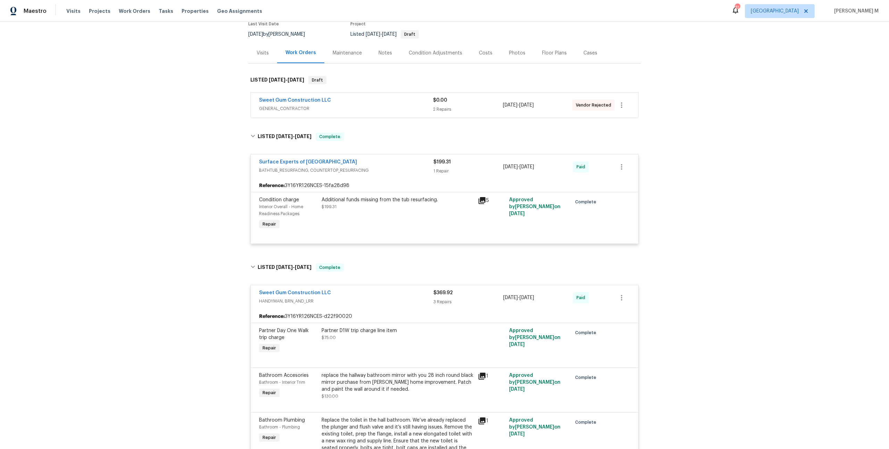
scroll to position [0, 0]
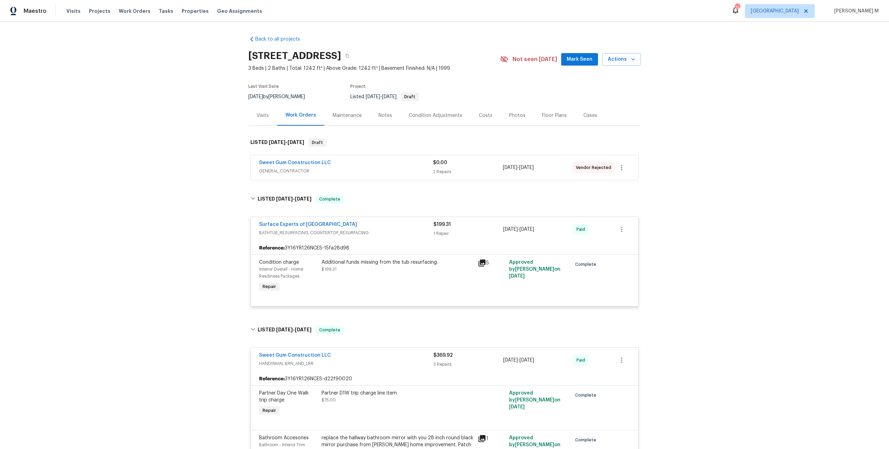
click at [347, 115] on div "Maintenance" at bounding box center [347, 115] width 29 height 7
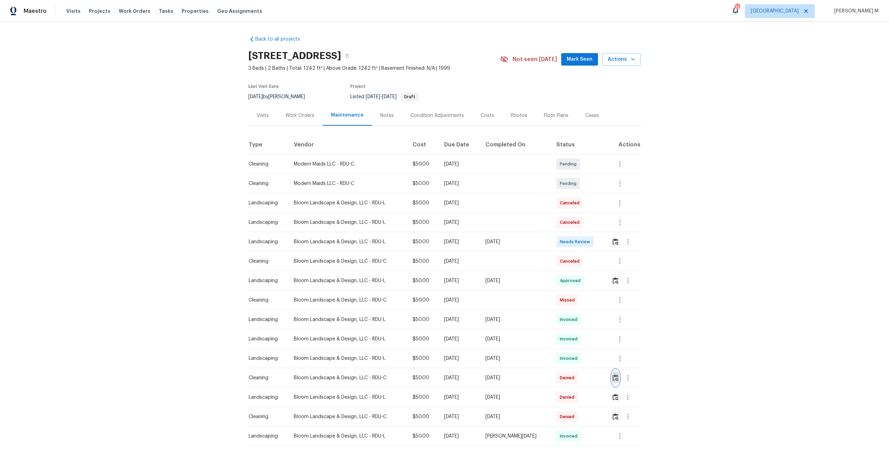
click at [616, 378] on button "button" at bounding box center [615, 378] width 8 height 17
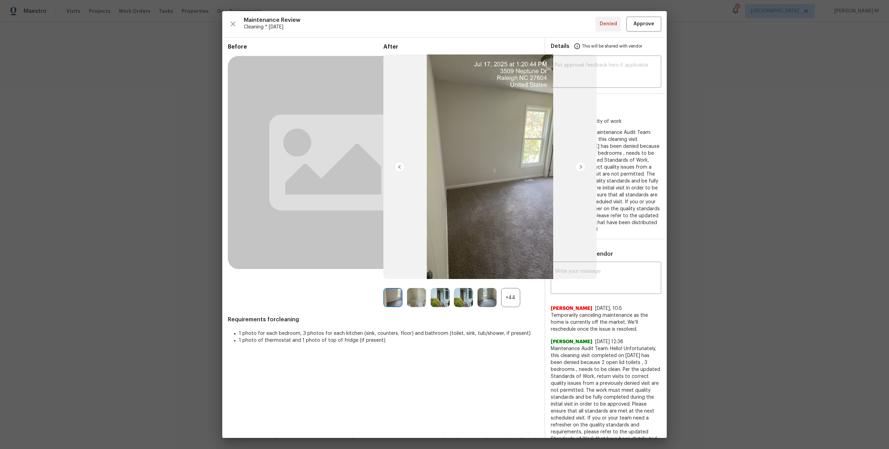
click at [510, 293] on div "+44" at bounding box center [510, 297] width 19 height 19
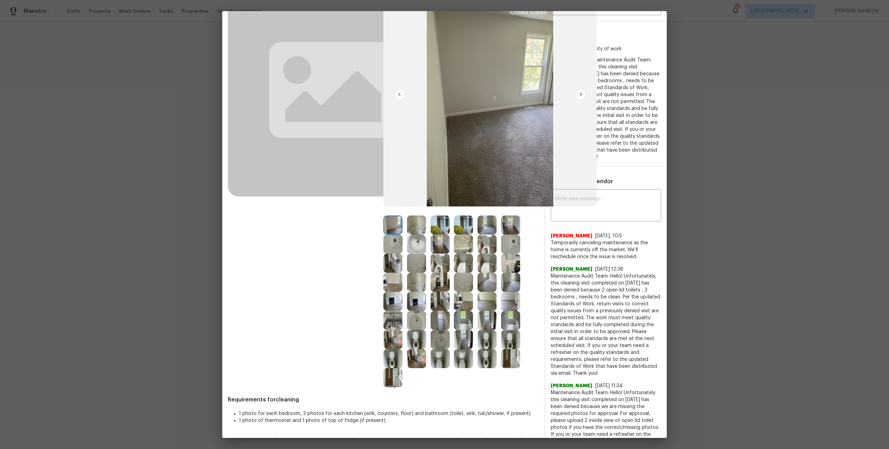
scroll to position [73, 0]
click at [436, 239] on img at bounding box center [439, 243] width 19 height 19
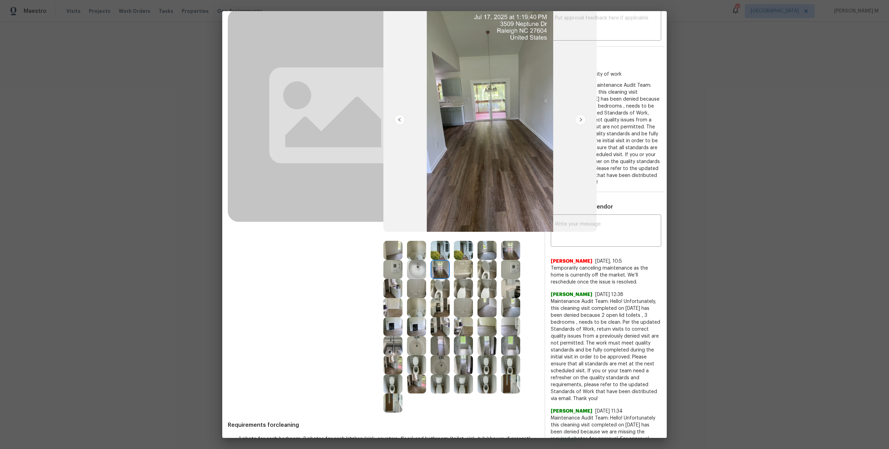
scroll to position [39, 0]
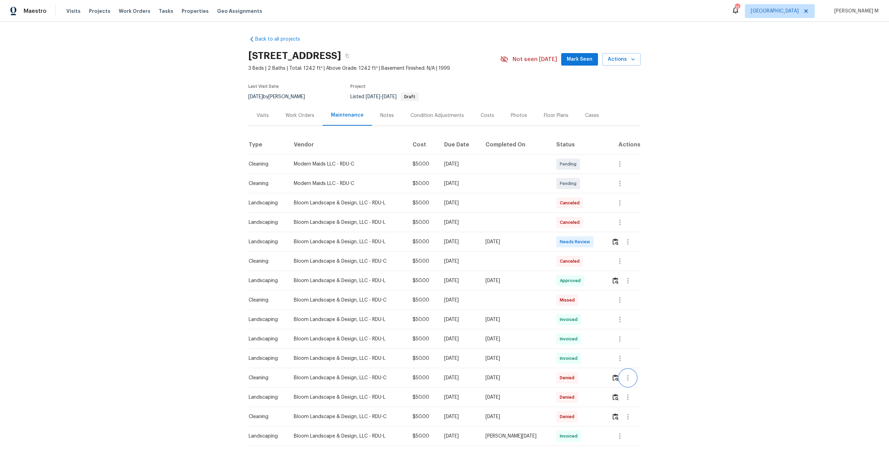
click at [628, 376] on icon "button" at bounding box center [627, 378] width 8 height 8
click at [637, 377] on li "Message vendor" at bounding box center [644, 374] width 49 height 11
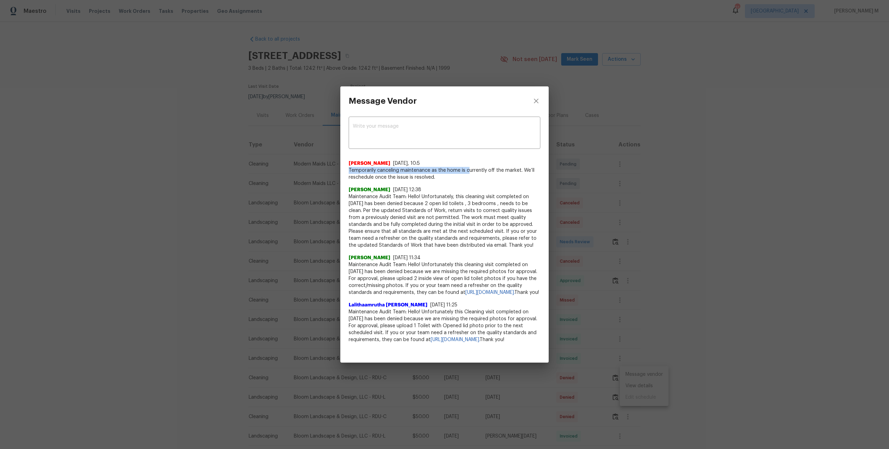
drag, startPoint x: 348, startPoint y: 164, endPoint x: 469, endPoint y: 167, distance: 121.5
click at [469, 167] on div "x ​ Swastik Mohanty 8/1/25, 10:5 Temporarily canceling maintenance as the home …" at bounding box center [444, 234] width 208 height 236
click at [468, 181] on div "Bhavatharani Muthumani 7/20/25, 12:38 Maintenance Audit Team: Hello! Unfortunat…" at bounding box center [444, 215] width 192 height 68
click at [503, 207] on span "Maintenance Audit Team: Hello! Unfortunately, this cleaning visit completed on …" at bounding box center [444, 221] width 192 height 56
click at [645, 241] on div "Message Vendor x ​ Swastik Mohanty 8/1/25, 10:5 Temporarily canceling maintenan…" at bounding box center [444, 224] width 889 height 449
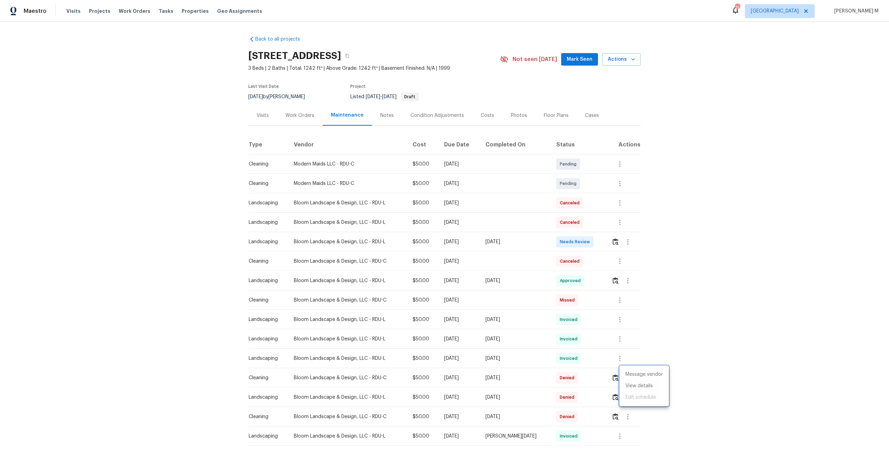
click at [496, 322] on div at bounding box center [444, 224] width 889 height 449
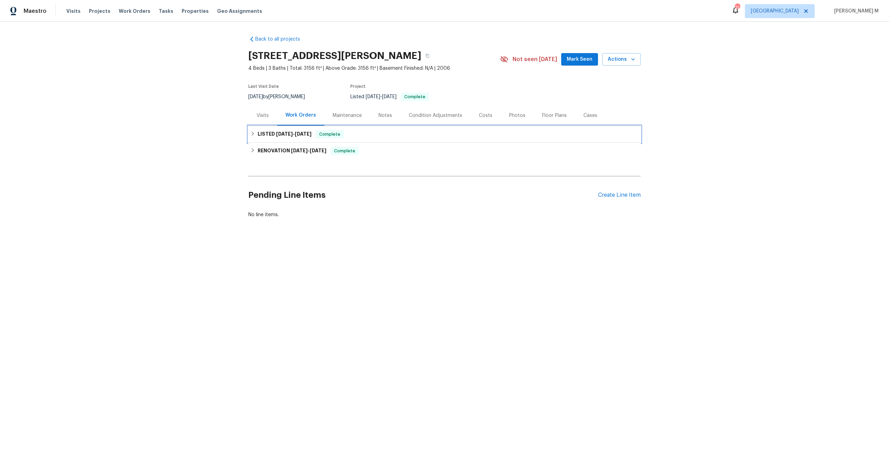
click at [279, 132] on span "[DATE]" at bounding box center [284, 134] width 17 height 5
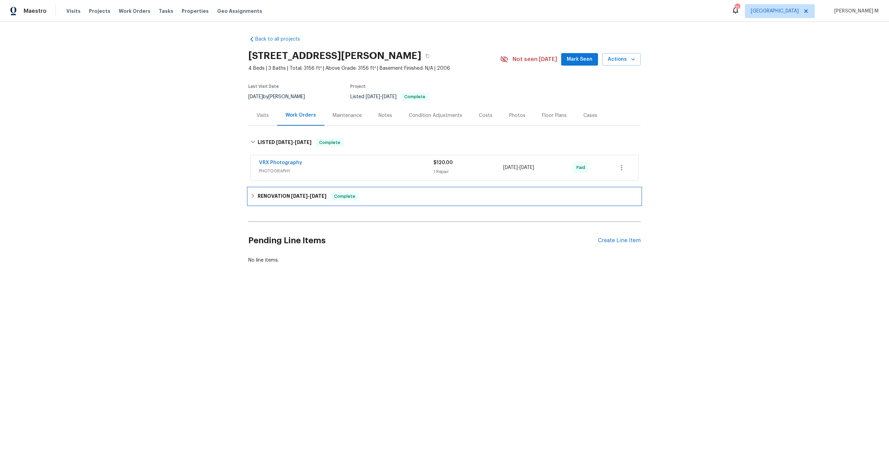
click at [271, 192] on h6 "RENOVATION 5/16/25 - 5/26/25" at bounding box center [292, 196] width 69 height 8
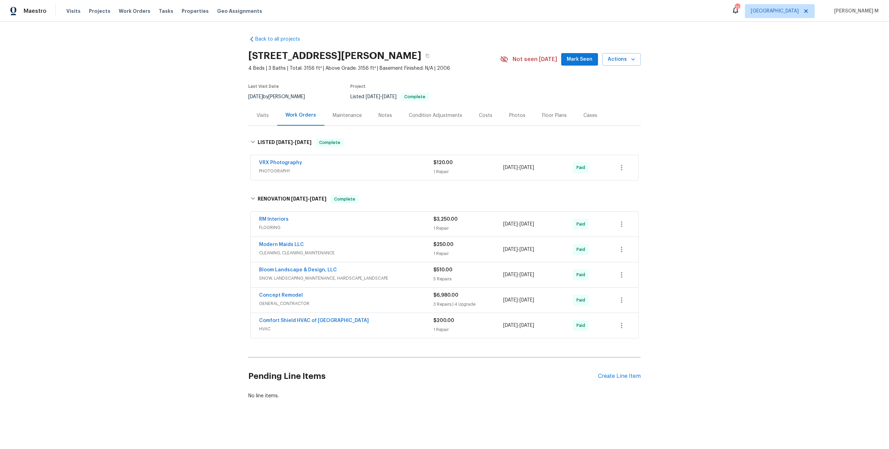
click at [352, 117] on div "Maintenance" at bounding box center [347, 115] width 46 height 20
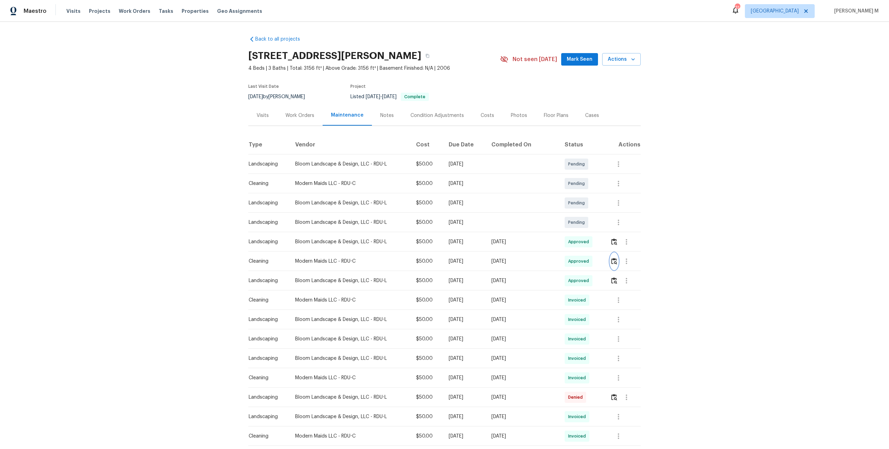
click at [616, 258] on img "button" at bounding box center [614, 261] width 6 height 7
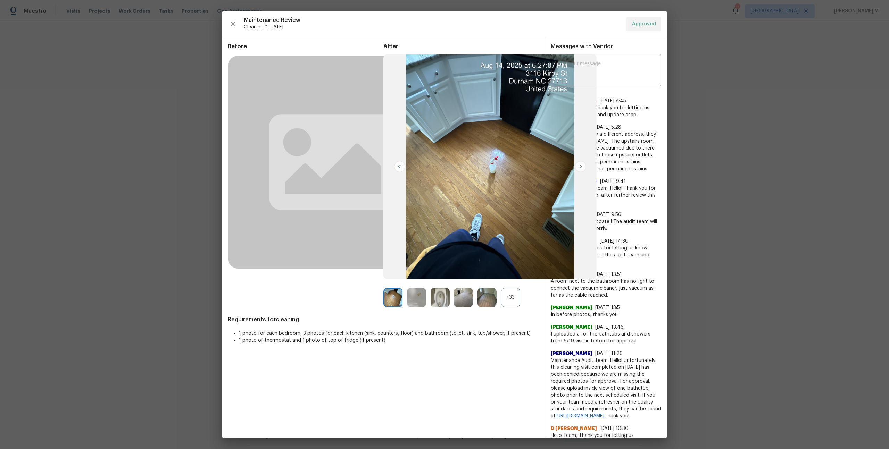
click at [510, 298] on div "+33" at bounding box center [510, 297] width 19 height 19
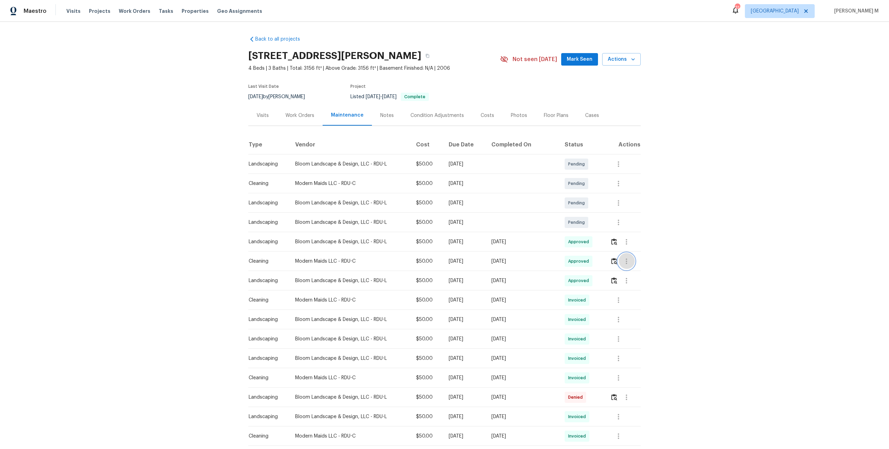
click at [628, 257] on icon "button" at bounding box center [626, 261] width 8 height 8
click at [628, 257] on li "Message vendor" at bounding box center [643, 257] width 49 height 11
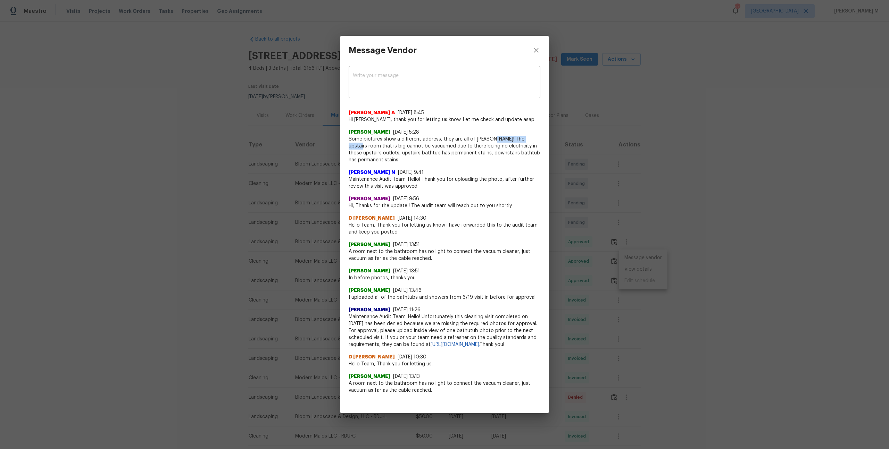
drag, startPoint x: 488, startPoint y: 137, endPoint x: 529, endPoint y: 137, distance: 40.6
click at [529, 137] on span "Some pictures show a different address, they are all of Kirby! The upstairs roo…" at bounding box center [444, 150] width 192 height 28
copy span "The upstairs room"
click at [460, 152] on span "Some pictures show a different address, they are all of Kirby! The upstairs roo…" at bounding box center [444, 150] width 192 height 28
drag, startPoint x: 428, startPoint y: 142, endPoint x: 364, endPoint y: 149, distance: 64.2
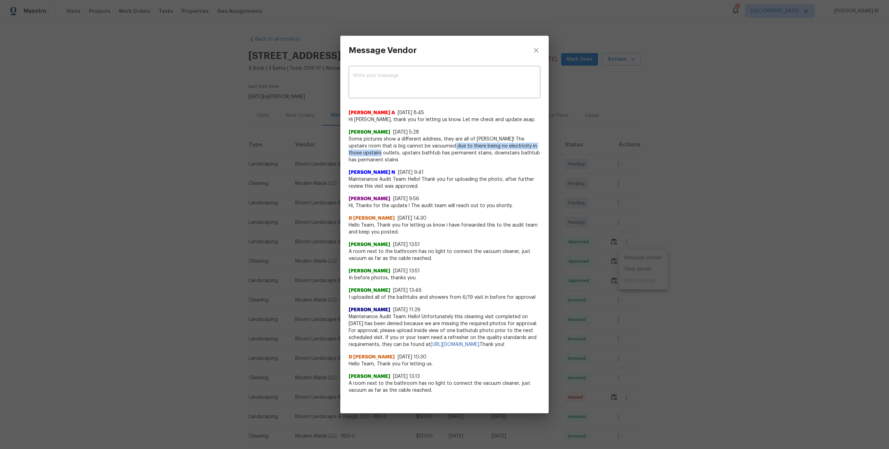
click at [364, 149] on span "Some pictures show a different address, they are all of Kirby! The upstairs roo…" at bounding box center [444, 150] width 192 height 28
copy span "there being no electricity in those upstairs outlets"
click at [260, 114] on div "Message Vendor x ​ Afredi A 8/15/25, 8:45 Hi Marily, thank you for letting us k…" at bounding box center [444, 224] width 889 height 449
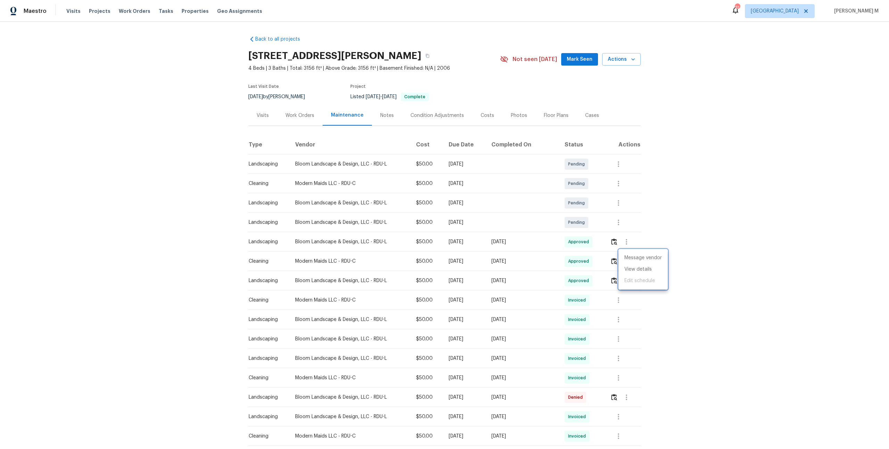
click at [296, 122] on div at bounding box center [444, 224] width 889 height 449
click at [296, 122] on div "Visits Work Orders Maintenance Notes Condition Adjustments Costs Photos Floor P…" at bounding box center [444, 115] width 392 height 21
click at [296, 117] on div "Work Orders" at bounding box center [299, 115] width 45 height 20
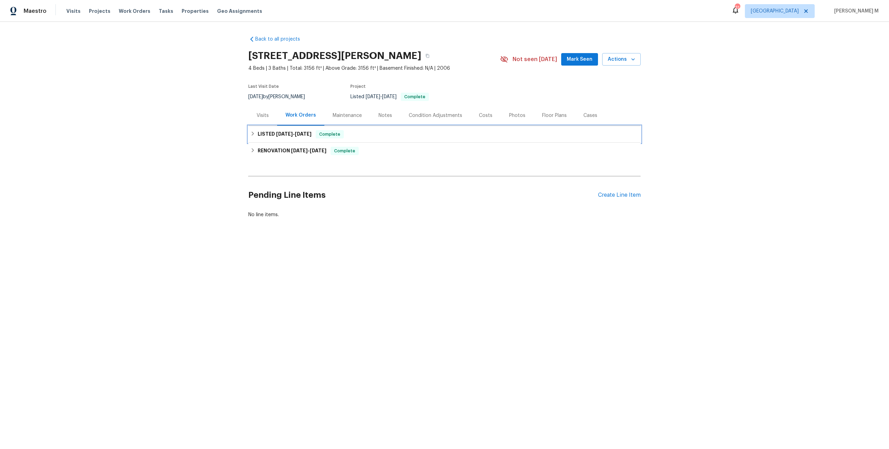
click at [274, 134] on h6 "LISTED 5/30/25 - 5/31/25" at bounding box center [285, 134] width 54 height 8
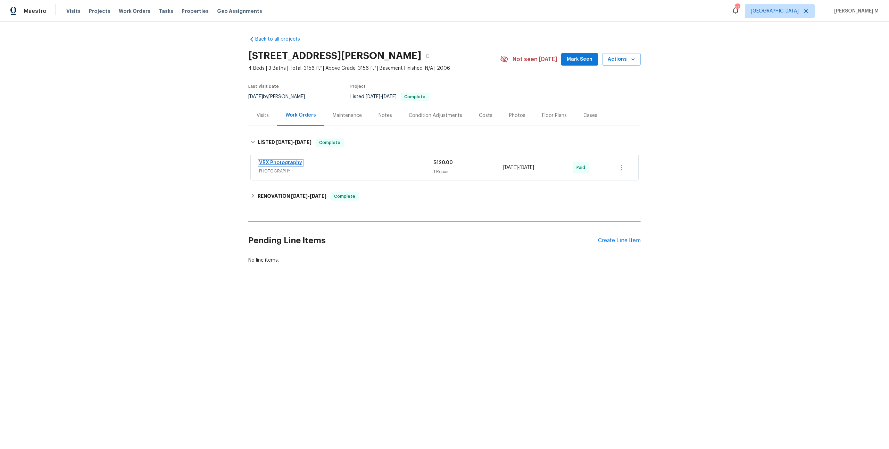
click at [272, 160] on link "VRX Photography" at bounding box center [280, 162] width 43 height 5
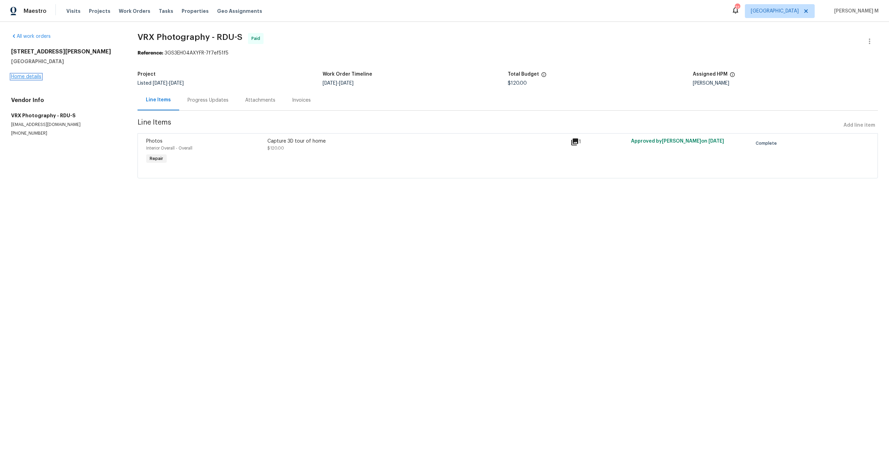
click at [30, 75] on link "Home details" at bounding box center [26, 76] width 30 height 5
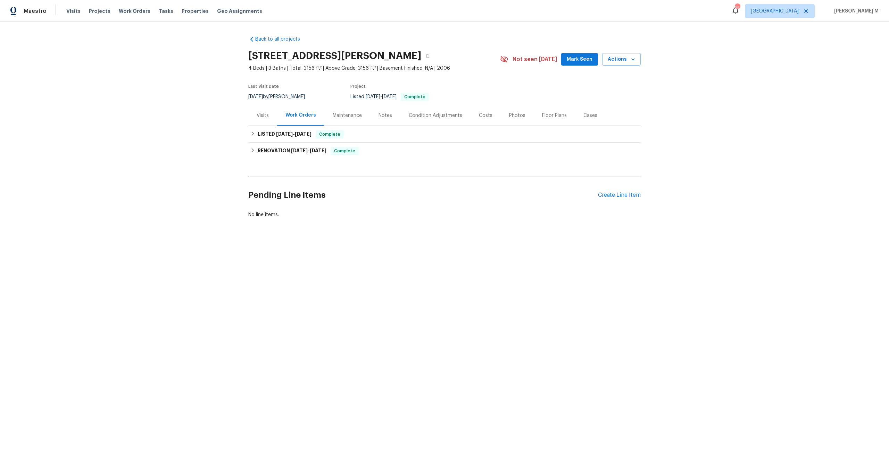
click at [561, 108] on div "Floor Plans" at bounding box center [553, 115] width 41 height 20
click at [587, 124] on div "Back to all projects 3116 Kirby St, Durham, NC 27713 4 Beds | 3 Baths | Total: …" at bounding box center [444, 89] width 392 height 118
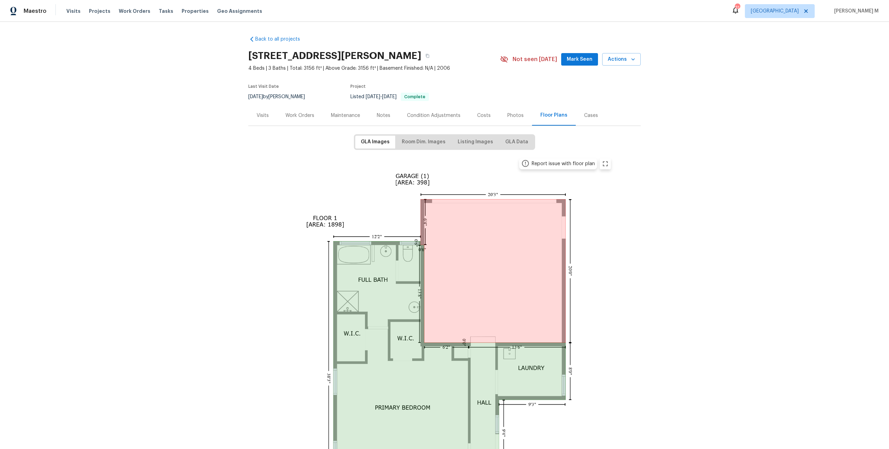
click at [581, 118] on div "Cases" at bounding box center [590, 115] width 31 height 20
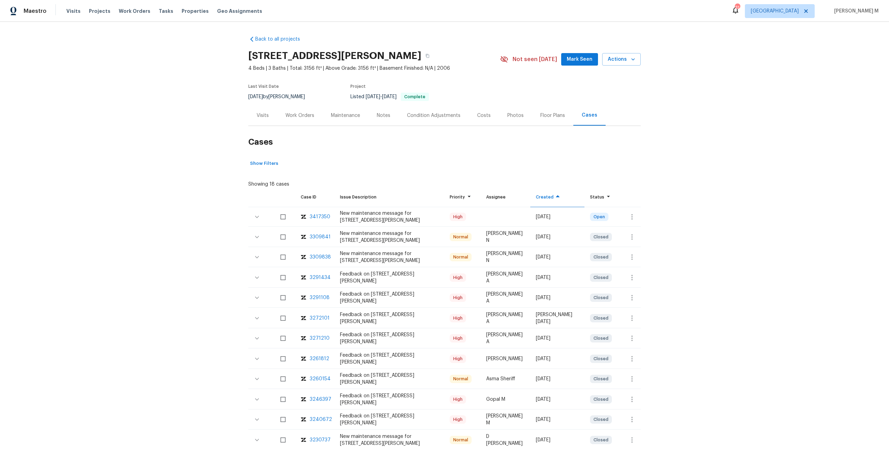
click at [299, 93] on div "6/30/2025 by Wayne Putnam" at bounding box center [280, 97] width 65 height 8
click at [299, 114] on div "Work Orders" at bounding box center [299, 115] width 29 height 7
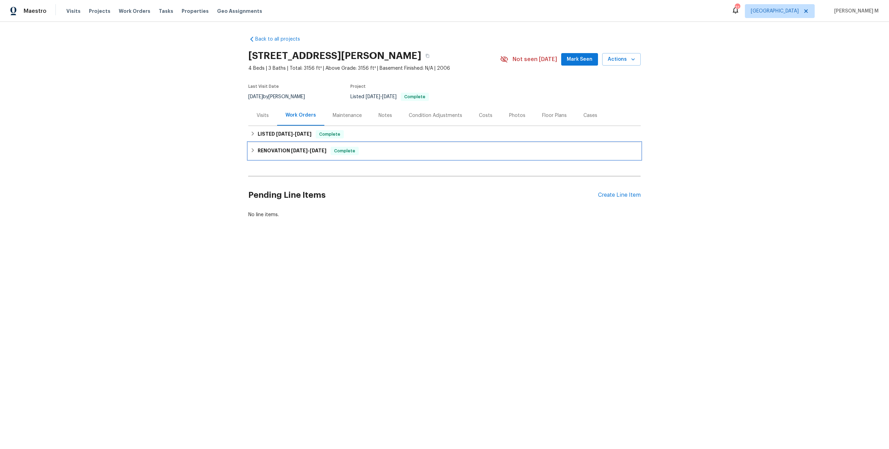
click at [295, 143] on div "RENOVATION 5/16/25 - 5/26/25 Complete" at bounding box center [444, 151] width 392 height 17
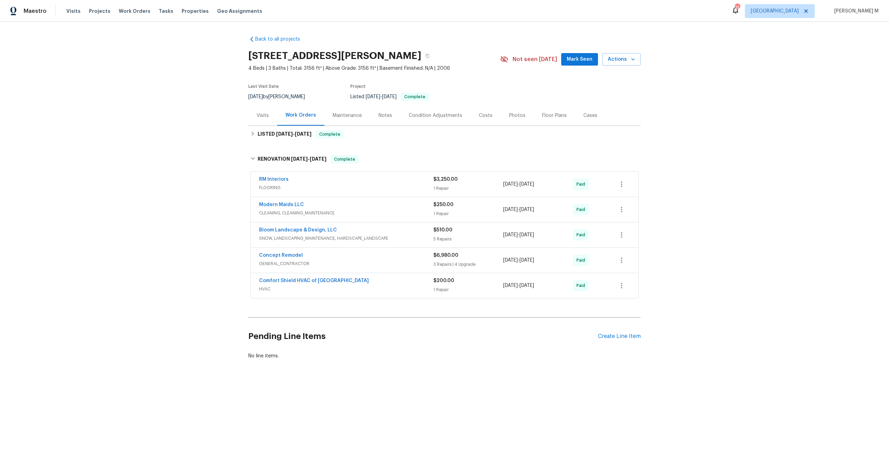
click at [189, 183] on div "Back to all projects 3116 Kirby St, Durham, NC 27713 4 Beds | 3 Baths | Total: …" at bounding box center [444, 214] width 889 height 385
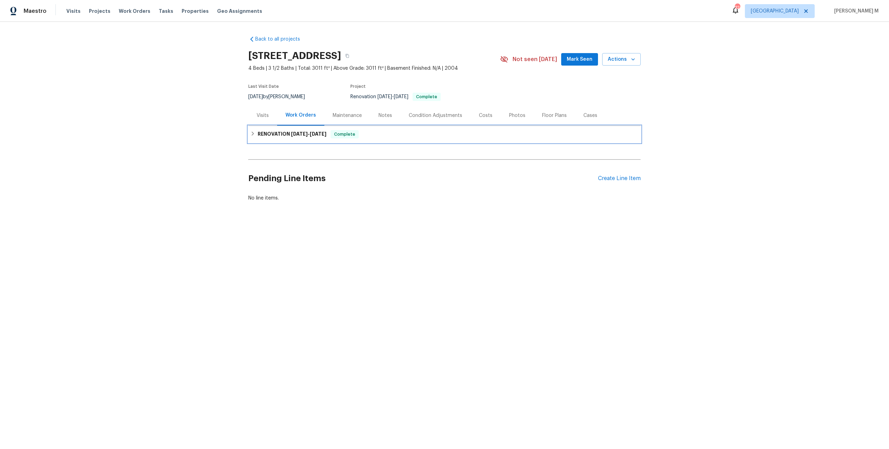
click at [278, 130] on h6 "RENOVATION [DATE] - [DATE]" at bounding box center [292, 134] width 69 height 8
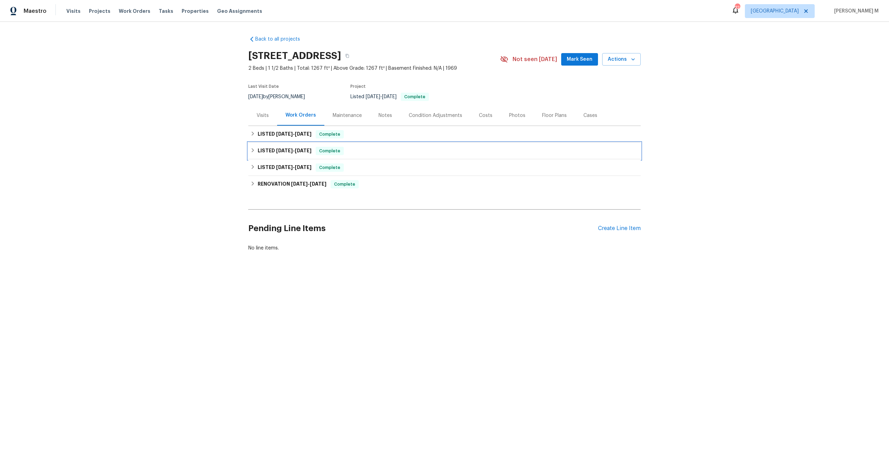
click at [289, 143] on div "LISTED [DATE] - [DATE] Complete" at bounding box center [444, 151] width 392 height 17
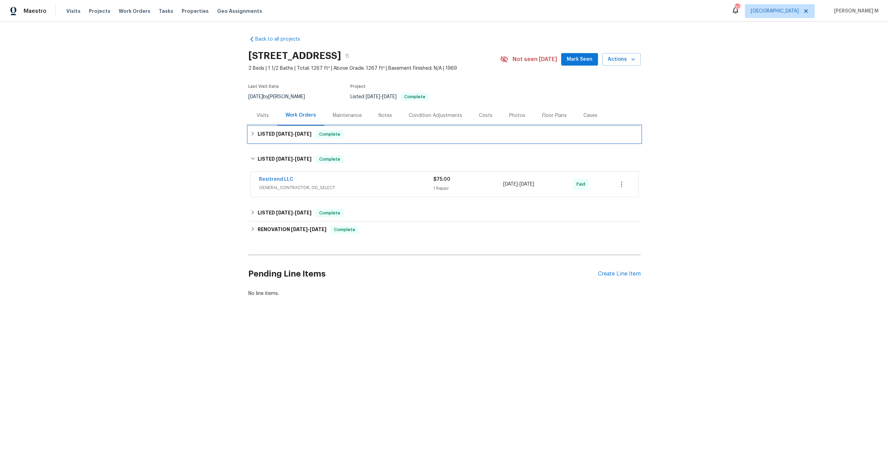
click at [289, 134] on h6 "LISTED [DATE] - [DATE]" at bounding box center [285, 134] width 54 height 8
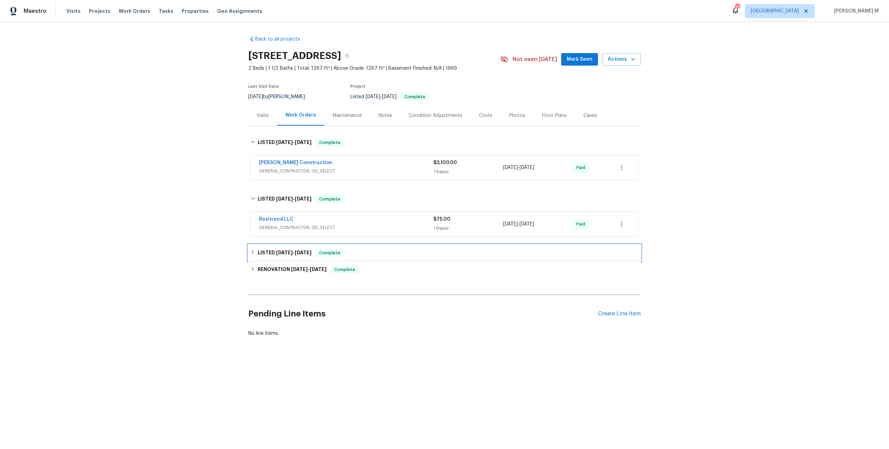
click at [288, 250] on span "[DATE]" at bounding box center [284, 252] width 17 height 5
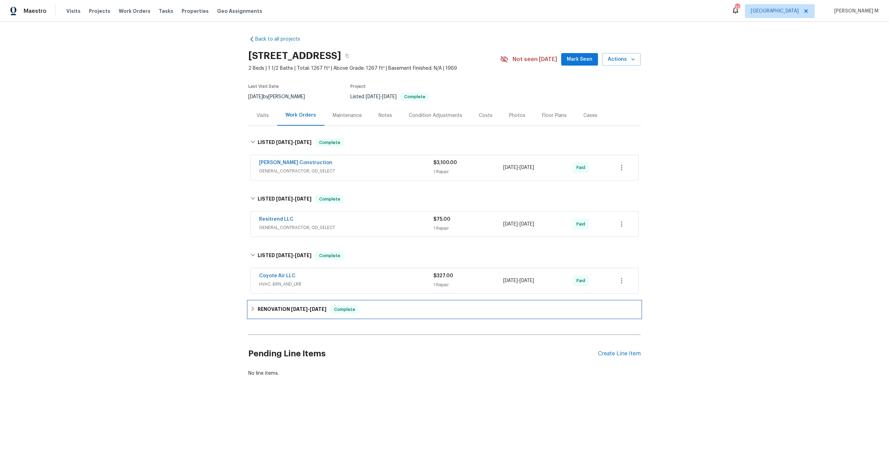
click at [278, 309] on div "RENOVATION [DATE] - [DATE] Complete" at bounding box center [444, 309] width 392 height 17
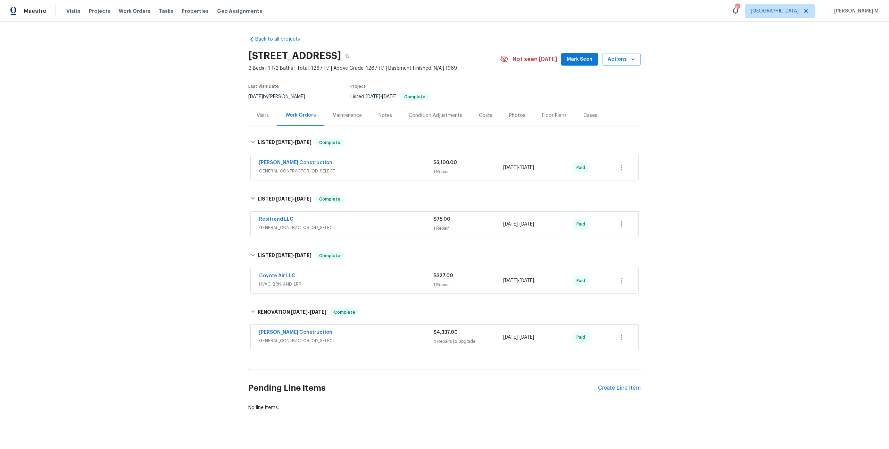
click at [359, 112] on div "Maintenance" at bounding box center [347, 115] width 46 height 20
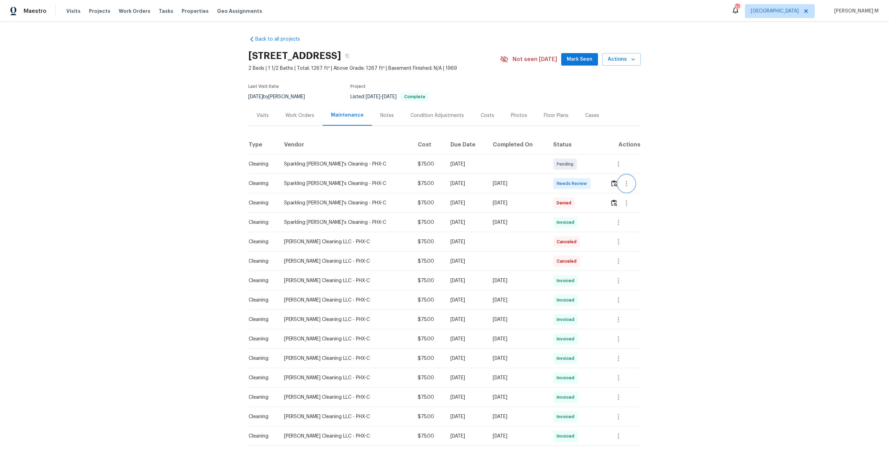
click at [628, 182] on icon "button" at bounding box center [626, 183] width 8 height 8
click at [639, 183] on li "Message vendor" at bounding box center [642, 180] width 49 height 11
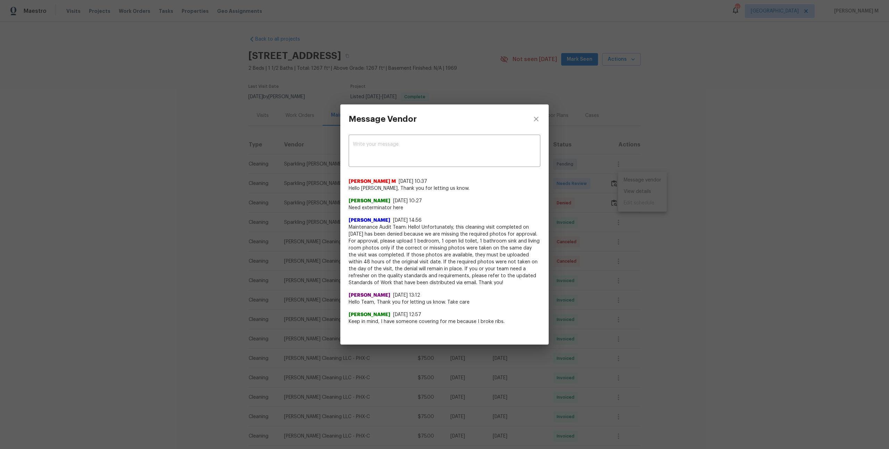
click at [383, 210] on span "Need exterminator here" at bounding box center [444, 207] width 192 height 7
copy span "Need exterminator here"
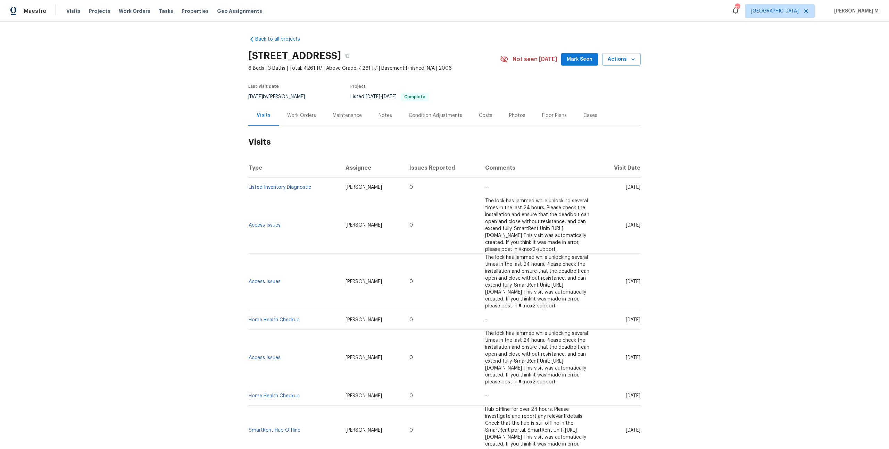
click at [310, 115] on div "Work Orders" at bounding box center [301, 115] width 29 height 7
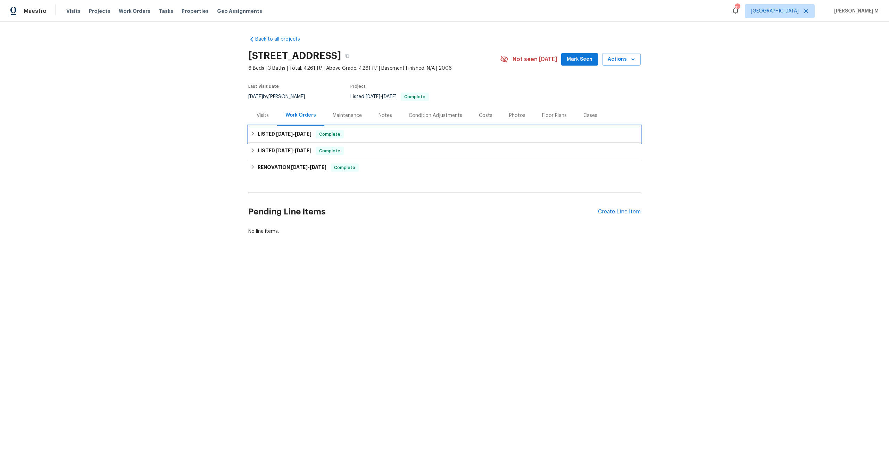
click at [291, 132] on span "[DATE] - [DATE]" at bounding box center [293, 134] width 35 height 5
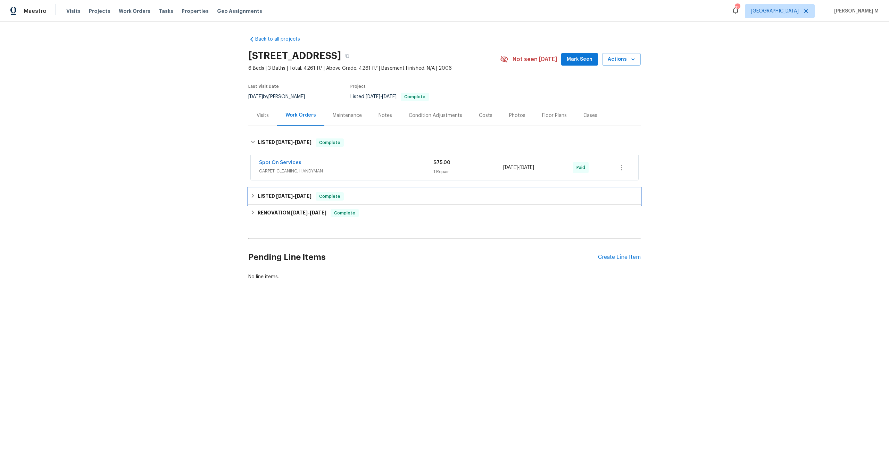
click at [299, 194] on span "[DATE]" at bounding box center [303, 196] width 17 height 5
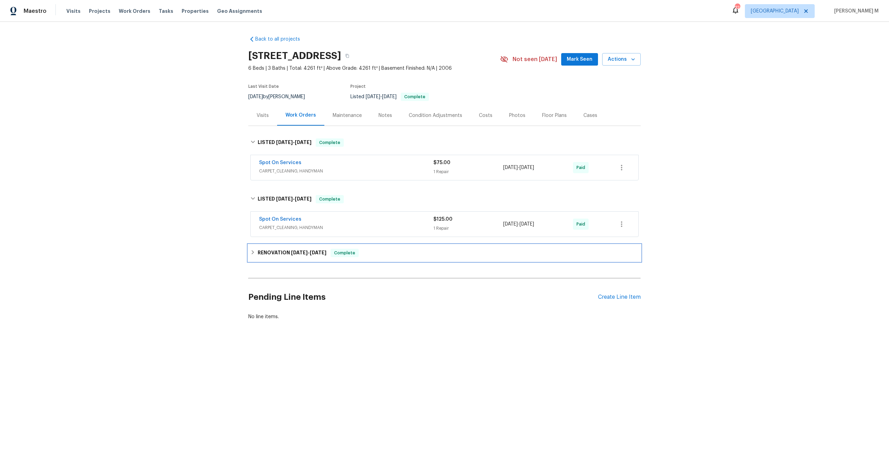
click at [295, 249] on h6 "RENOVATION [DATE] - [DATE]" at bounding box center [292, 253] width 69 height 8
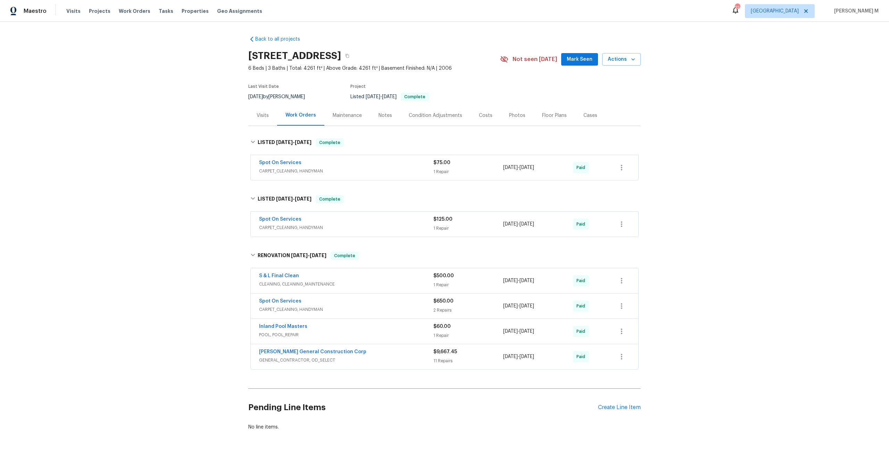
click at [271, 168] on span "CARPET_CLEANING, HANDYMAN" at bounding box center [346, 171] width 174 height 7
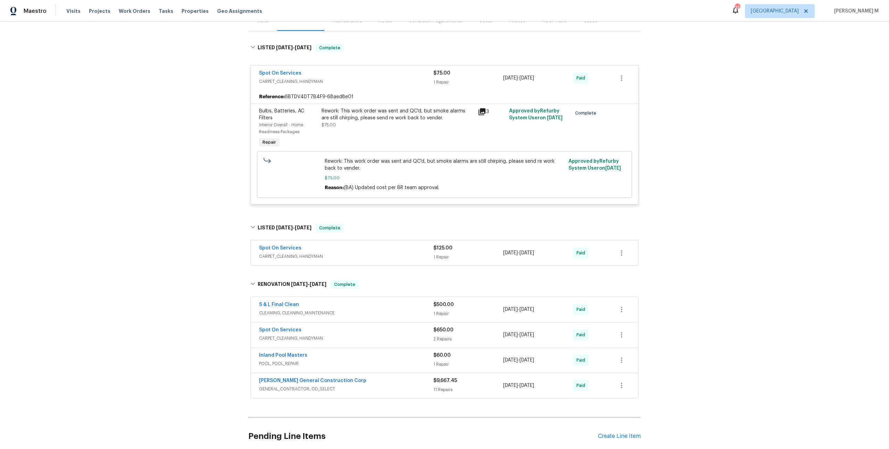
scroll to position [95, 0]
click at [285, 70] on link "Spot On Services" at bounding box center [280, 72] width 42 height 5
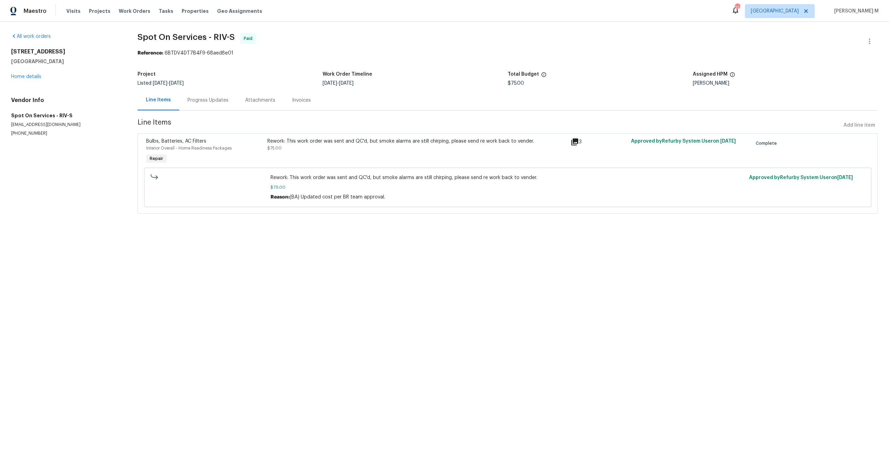
click at [215, 97] on div "Progress Updates" at bounding box center [207, 100] width 41 height 7
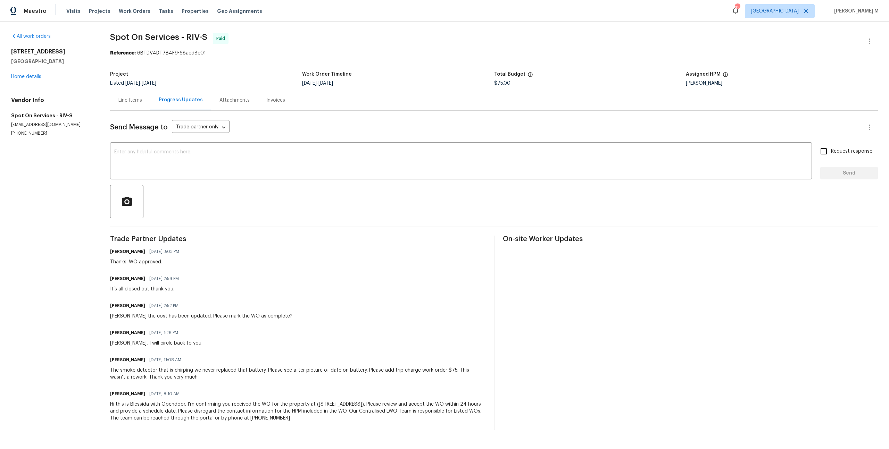
click at [135, 97] on div "Line Items" at bounding box center [130, 100] width 24 height 7
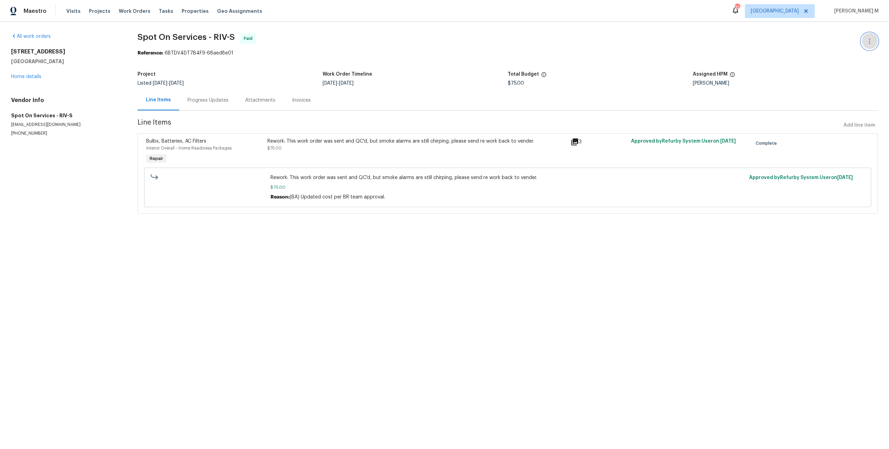
click at [867, 41] on icon "button" at bounding box center [869, 41] width 8 height 8
click at [625, 32] on div at bounding box center [444, 224] width 889 height 449
click at [180, 92] on div "Progress Updates" at bounding box center [208, 100] width 58 height 20
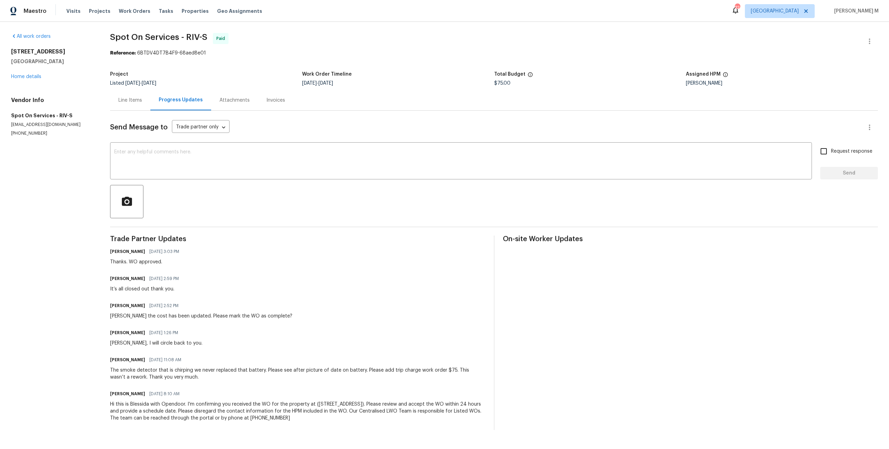
click at [126, 77] on div "Project" at bounding box center [206, 76] width 192 height 9
click at [126, 97] on div "Line Items" at bounding box center [130, 100] width 24 height 7
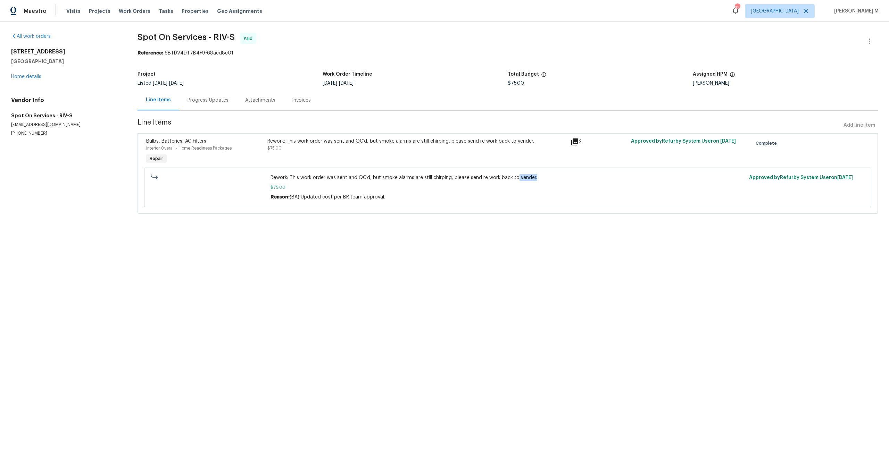
drag, startPoint x: 539, startPoint y: 174, endPoint x: 514, endPoint y: 174, distance: 25.0
click at [514, 174] on span "Rework: This work order was sent and QC'd, but smoke alarms are still chirping,…" at bounding box center [507, 177] width 474 height 7
click at [436, 218] on div "All work orders 36034 Redgrave Way Murrieta, CA 92562 Home details Vendor Info …" at bounding box center [444, 127] width 889 height 211
drag, startPoint x: 451, startPoint y: 172, endPoint x: 628, endPoint y: 169, distance: 177.7
click at [628, 174] on span "Rework: This work order was sent and QC'd, but smoke alarms are still chirping,…" at bounding box center [507, 177] width 474 height 7
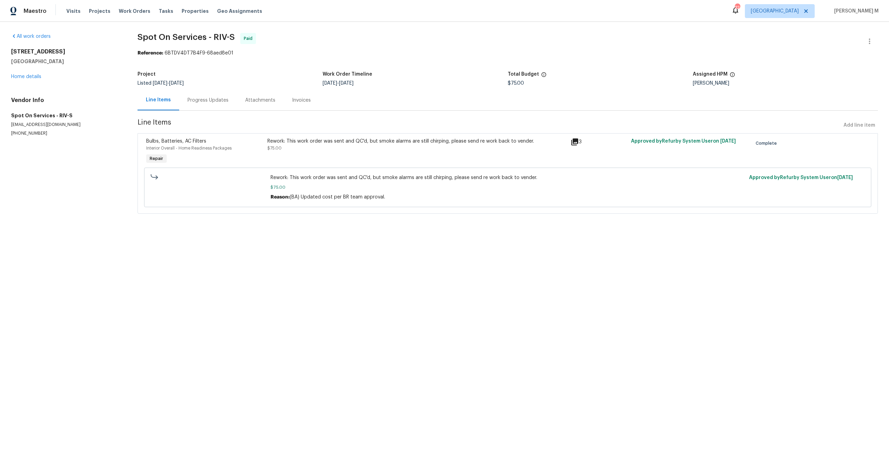
click at [312, 233] on html "Maestro Visits Projects Work Orders Tasks Properties Geo Assignments 32 Nashvil…" at bounding box center [444, 116] width 889 height 233
click at [32, 76] on link "Home details" at bounding box center [26, 76] width 30 height 5
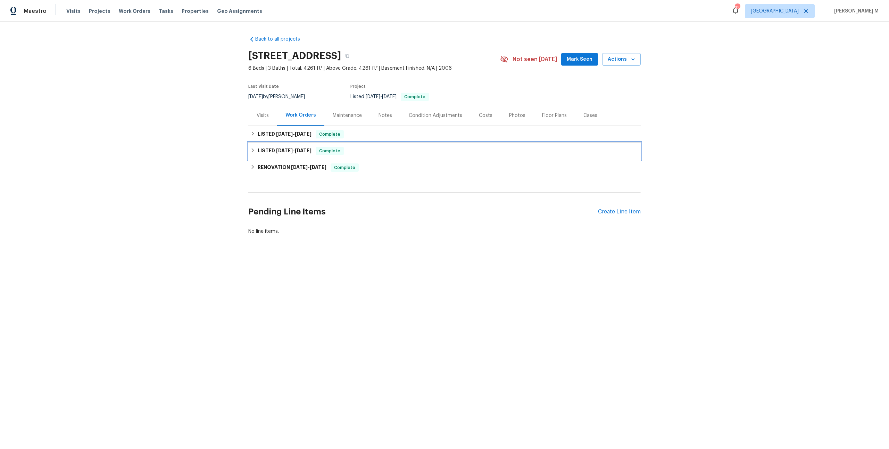
click at [288, 143] on div "LISTED 3/25/25 - 3/28/25 Complete" at bounding box center [444, 151] width 392 height 17
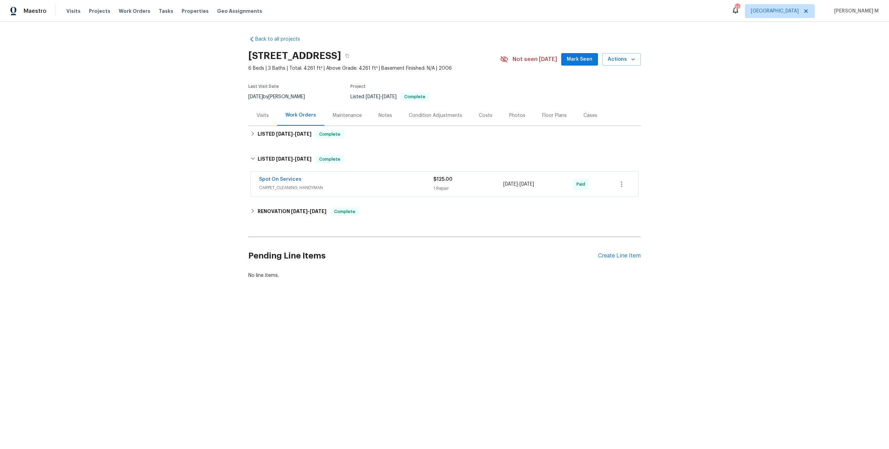
click at [288, 140] on div "Back to all projects 36034 Redgrave Way, Murrieta, CA 92562 6 Beds | 3 Baths | …" at bounding box center [444, 157] width 392 height 254
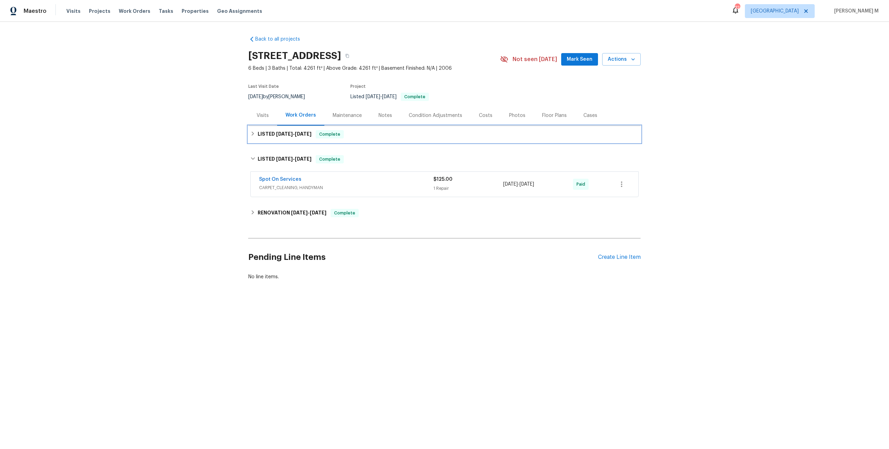
click at [288, 134] on h6 "LISTED 4/16/25 - 4/23/25" at bounding box center [285, 134] width 54 height 8
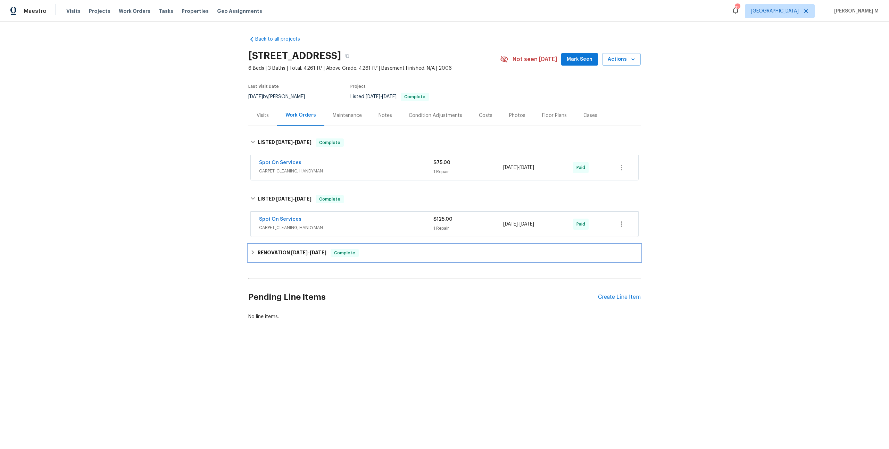
click at [277, 249] on h6 "RENOVATION 1/2/25 - 1/24/25" at bounding box center [292, 253] width 69 height 8
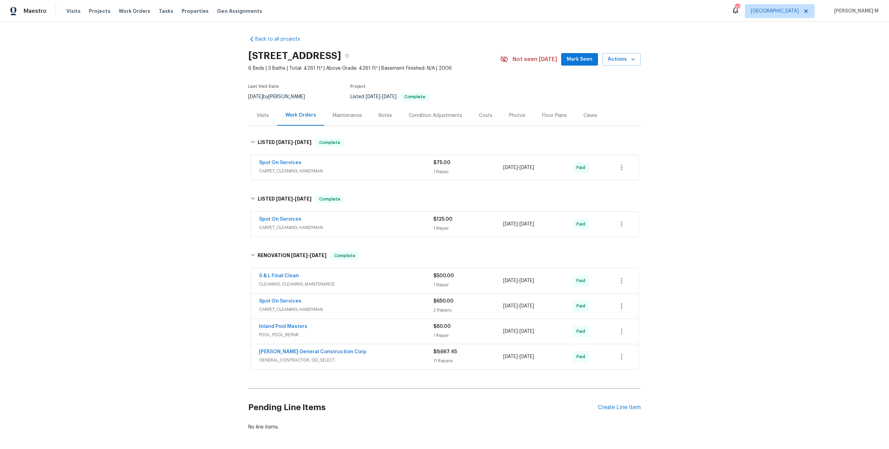
click at [283, 226] on div "Spot On Services CARPET_CLEANING, HANDYMAN" at bounding box center [346, 224] width 174 height 17
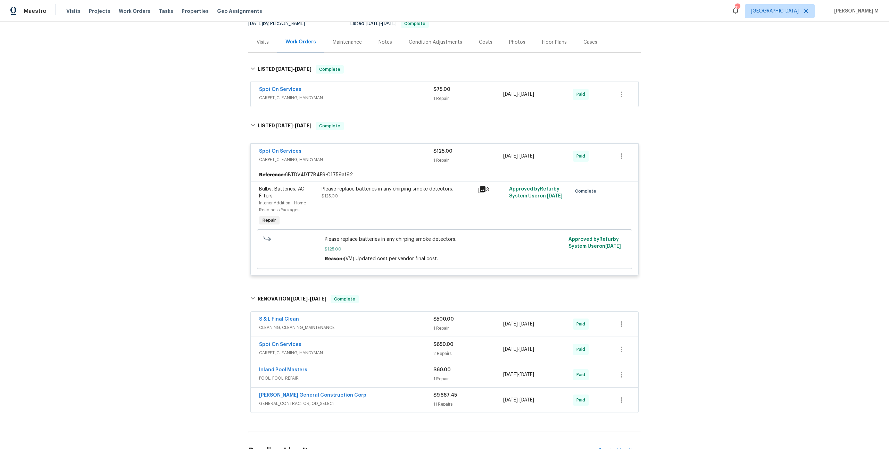
scroll to position [123, 0]
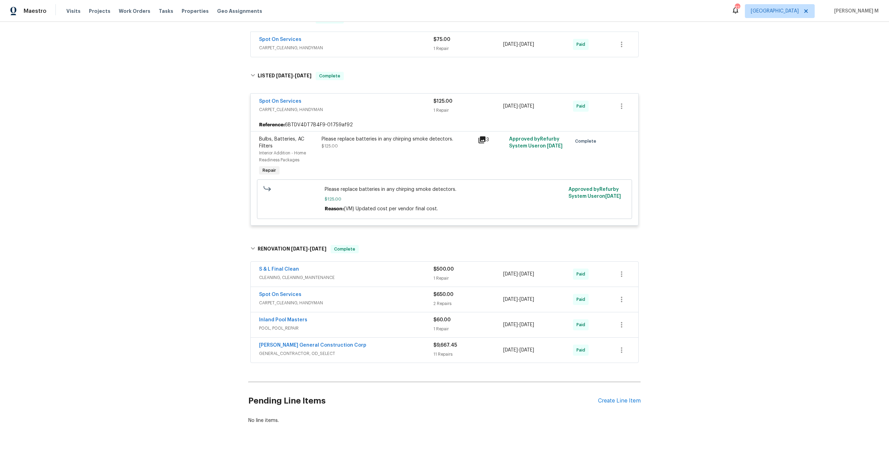
click at [531, 8] on div "Maestro Visits Projects Work Orders Tasks Properties Geo Assignments 32 Nashvil…" at bounding box center [444, 11] width 889 height 22
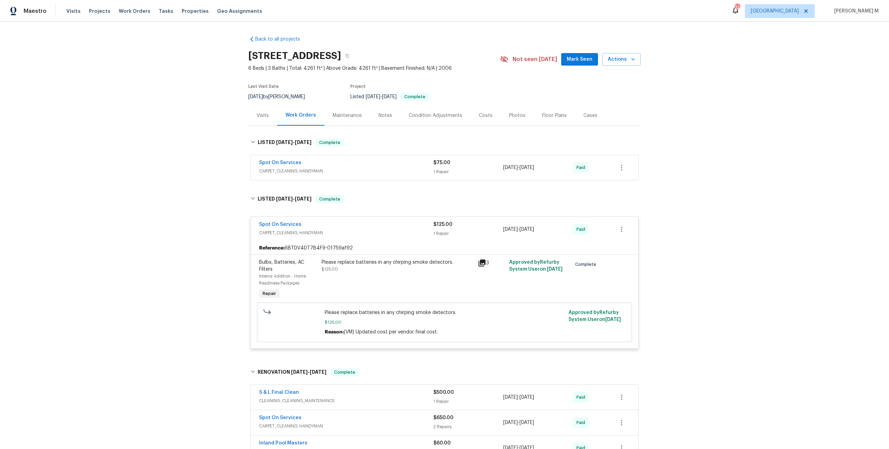
click at [296, 168] on span "CARPET_CLEANING, HANDYMAN" at bounding box center [346, 171] width 174 height 7
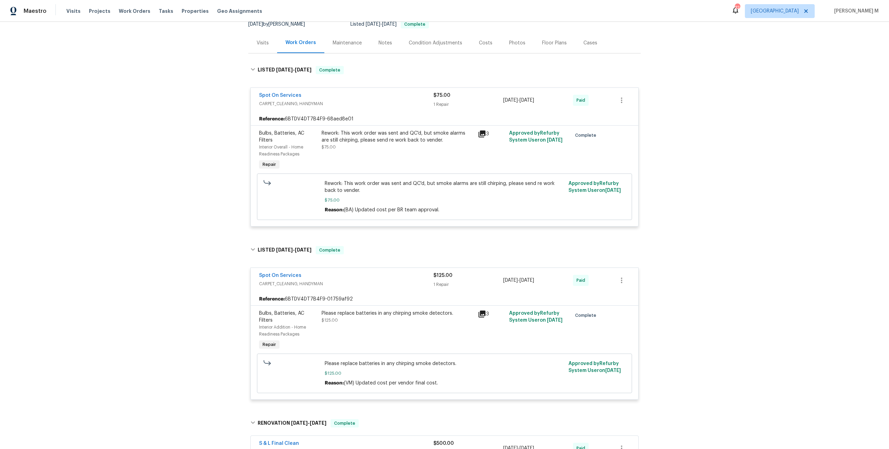
scroll to position [72, 0]
click at [359, 113] on div "Reference: 6BTDV4DT7B4F9-68aed8e01" at bounding box center [444, 119] width 387 height 12
click at [376, 133] on div "Rework: This work order was sent and QC'd, but smoke alarms are still chirping,…" at bounding box center [397, 137] width 152 height 14
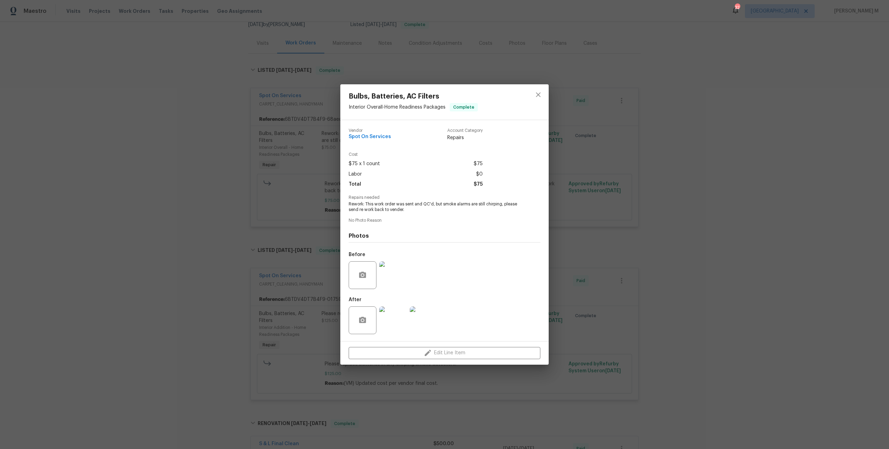
click at [394, 282] on img at bounding box center [393, 275] width 28 height 28
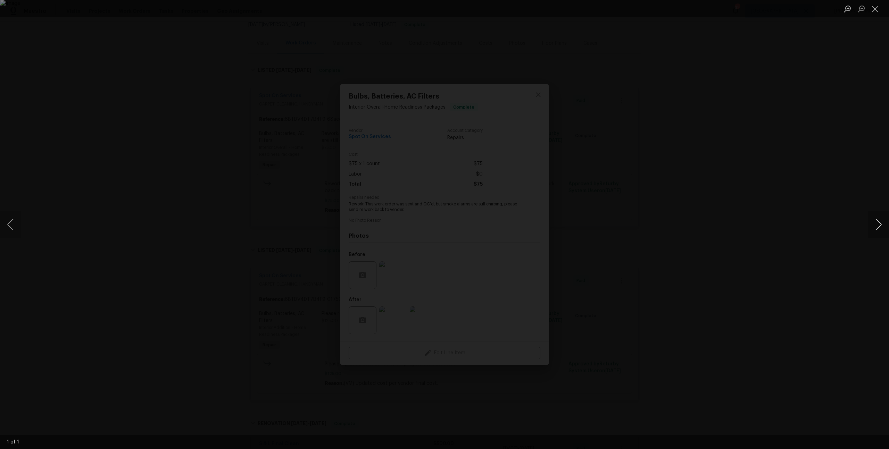
click at [873, 221] on button "Next image" at bounding box center [878, 225] width 21 height 28
click at [446, 187] on img "Lightbox" at bounding box center [444, 224] width 889 height 449
click at [442, 47] on div "Lightbox" at bounding box center [444, 224] width 889 height 449
click at [538, 100] on img "Lightbox" at bounding box center [444, 224] width 889 height 449
click at [548, 100] on div "Lightbox" at bounding box center [444, 224] width 889 height 449
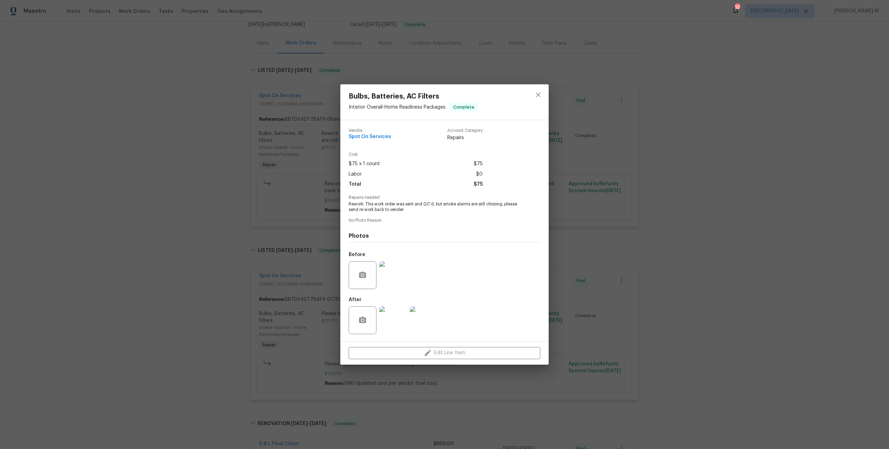
click at [529, 99] on div at bounding box center [538, 101] width 21 height 35
click at [540, 97] on icon "close" at bounding box center [538, 95] width 5 height 5
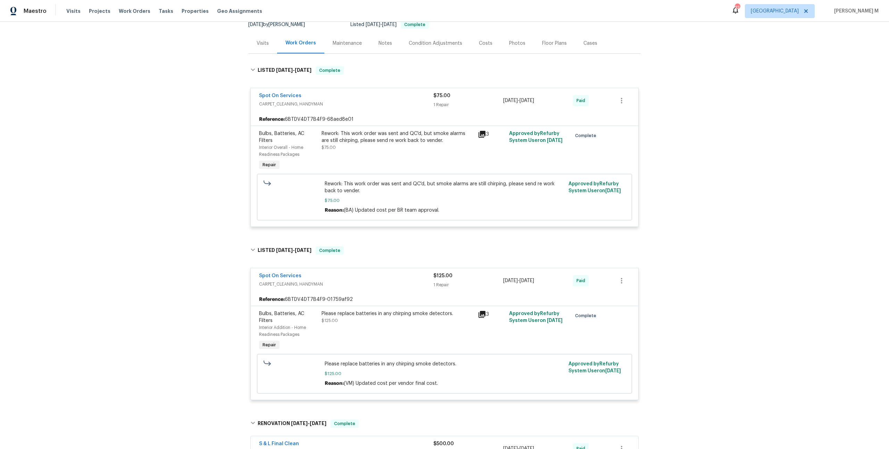
scroll to position [0, 0]
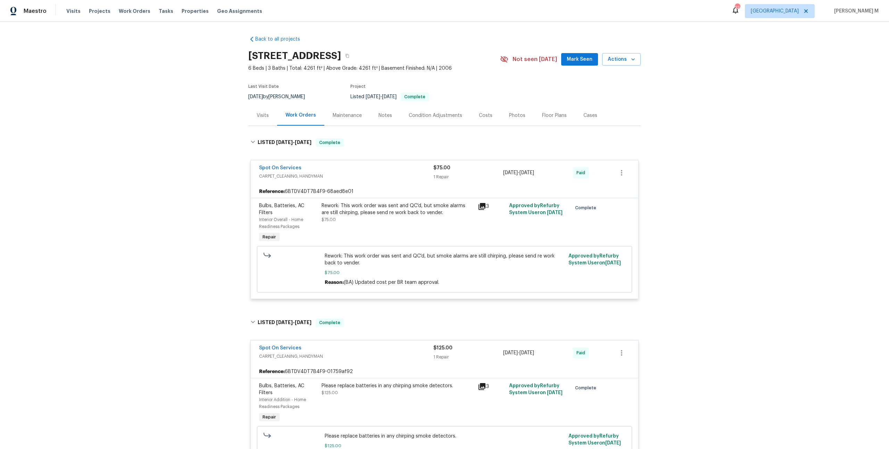
click at [337, 112] on div "Maintenance" at bounding box center [347, 115] width 29 height 7
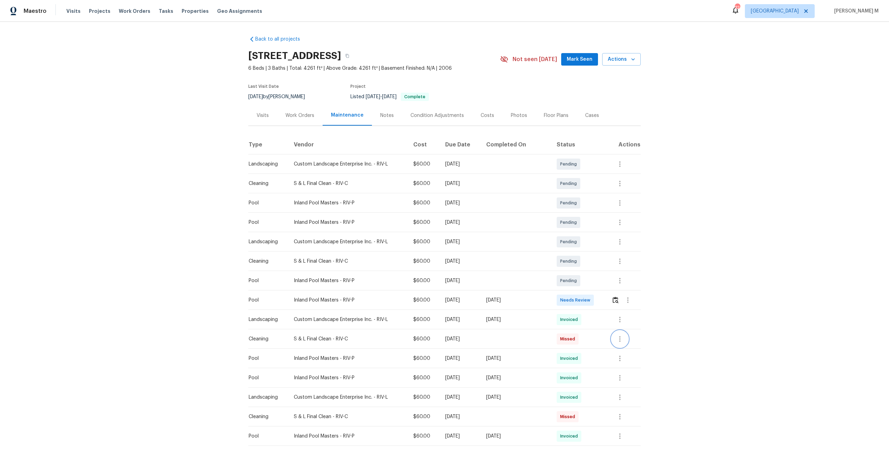
click at [623, 336] on icon "button" at bounding box center [619, 339] width 8 height 8
click at [636, 336] on li "Message vendor" at bounding box center [636, 335] width 49 height 11
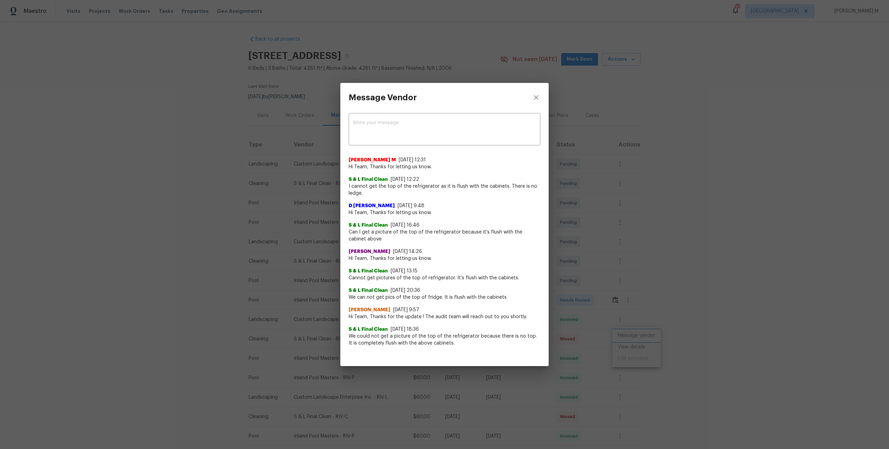
click at [631, 300] on div "Message Vendor x ​ Manikandan M 7/14/25, 12:31 Hi Team, Thanks for letting us k…" at bounding box center [444, 224] width 889 height 449
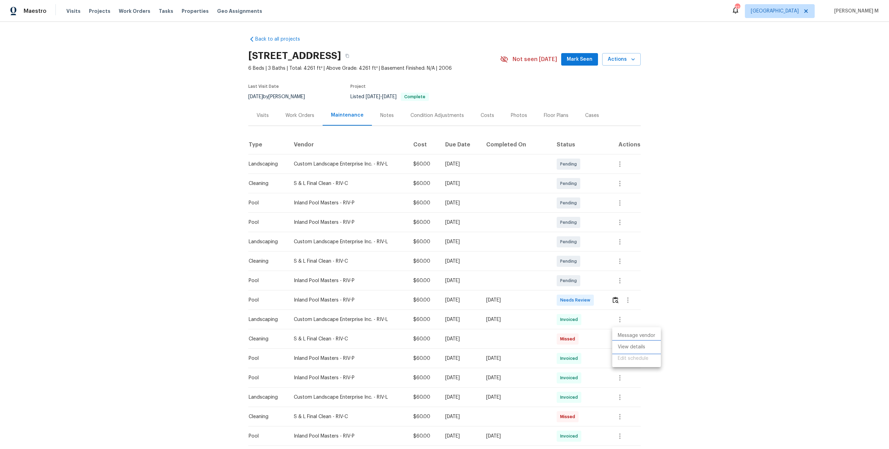
click at [631, 345] on li "View details" at bounding box center [636, 347] width 49 height 11
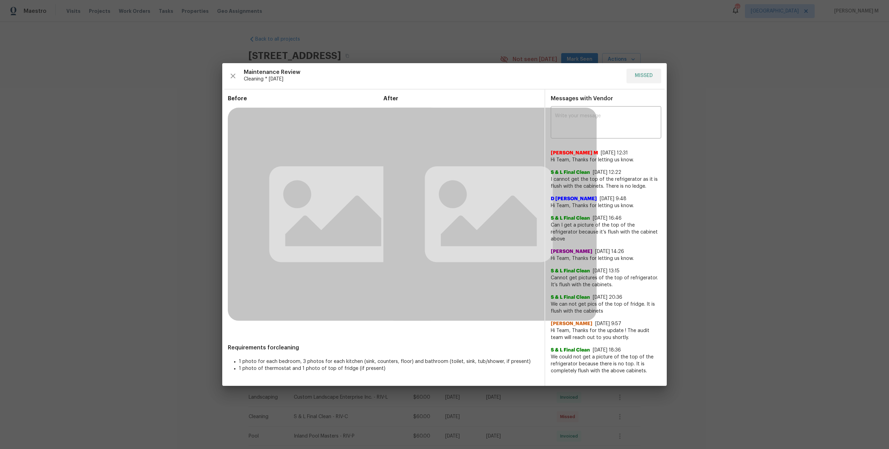
click at [517, 326] on div "After" at bounding box center [460, 215] width 155 height 241
click at [627, 327] on span "Hi Team, Thanks for the update ! The audit team will reach out to you shortly." at bounding box center [605, 334] width 110 height 14
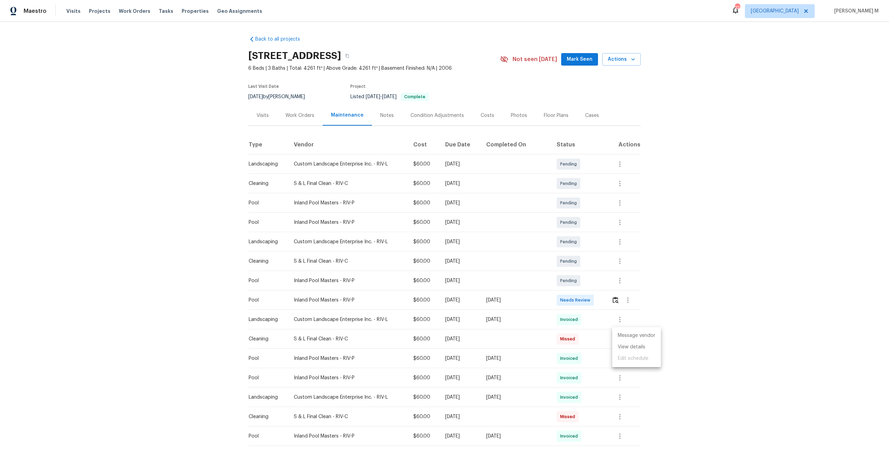
click at [625, 363] on ul "Message vendor View details Edit schedule" at bounding box center [636, 347] width 49 height 40
click at [624, 405] on div at bounding box center [444, 224] width 889 height 449
click at [623, 409] on button "button" at bounding box center [619, 417] width 17 height 17
click at [626, 422] on li "View details" at bounding box center [636, 424] width 49 height 11
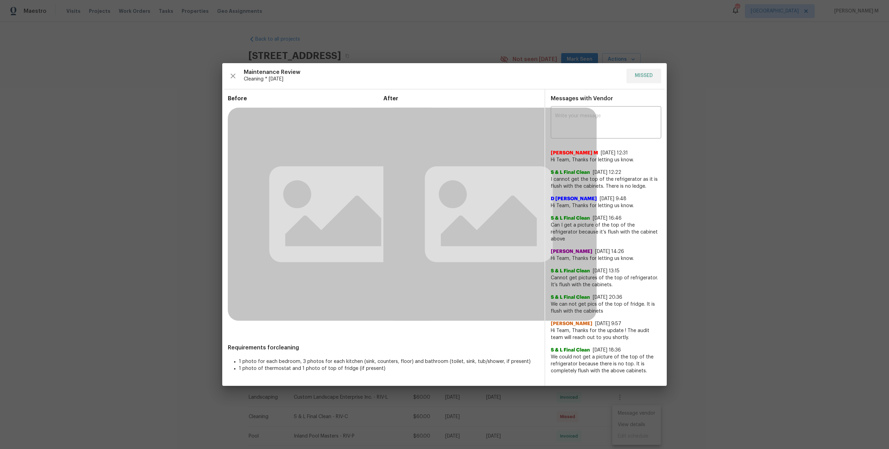
click at [520, 335] on div "Before After Requirements for cleaning 1 photo for each bedroom, 3 photos for e…" at bounding box center [383, 240] width 311 height 291
drag, startPoint x: 520, startPoint y: 335, endPoint x: 612, endPoint y: 335, distance: 92.3
click at [557, 335] on div "Before After Requirements for cleaning 1 photo for each bedroom, 3 photos for e…" at bounding box center [444, 238] width 444 height 297
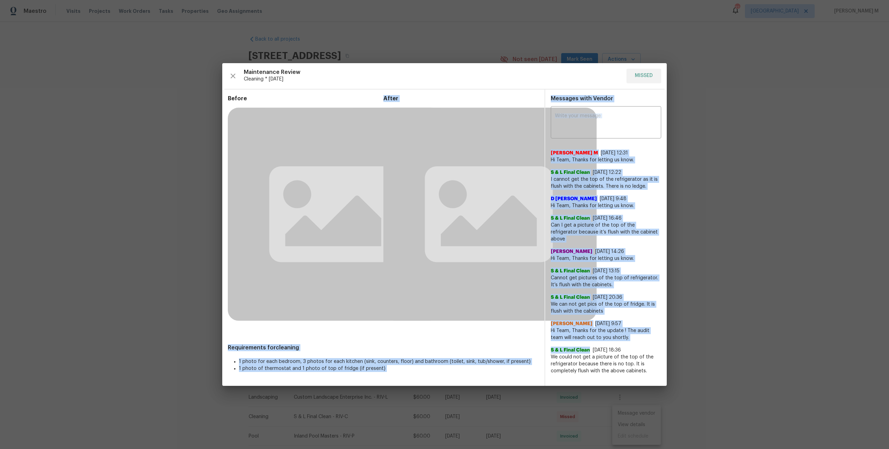
click at [618, 341] on div "S & L Final Clean 1/23/25, 18:36 We could not get a picture of the top of the r…" at bounding box center [605, 357] width 110 height 33
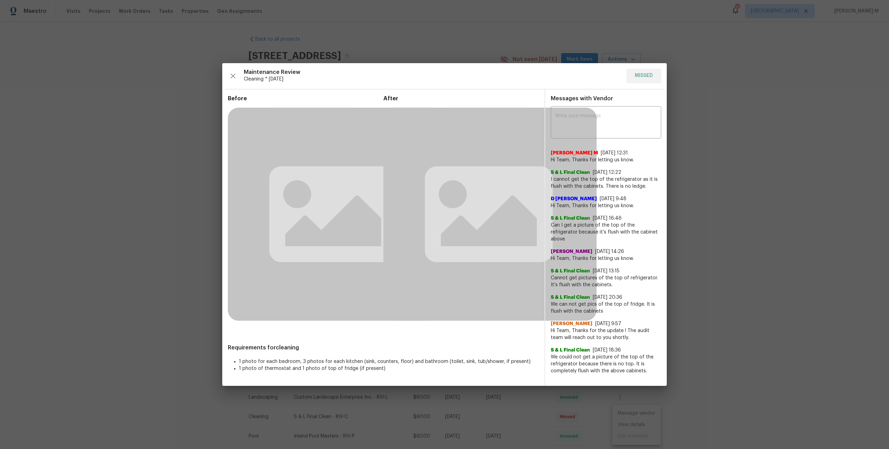
drag, startPoint x: 594, startPoint y: 150, endPoint x: 624, endPoint y: 350, distance: 202.9
click at [624, 350] on div "Manikandan M 7/14/25, 12:31 Hi Team, Thanks for letting us know. S & L Final Cl…" at bounding box center [605, 259] width 110 height 230
click at [624, 354] on span "We could not get a picture of the top of the refrigerator because there is no t…" at bounding box center [605, 364] width 110 height 21
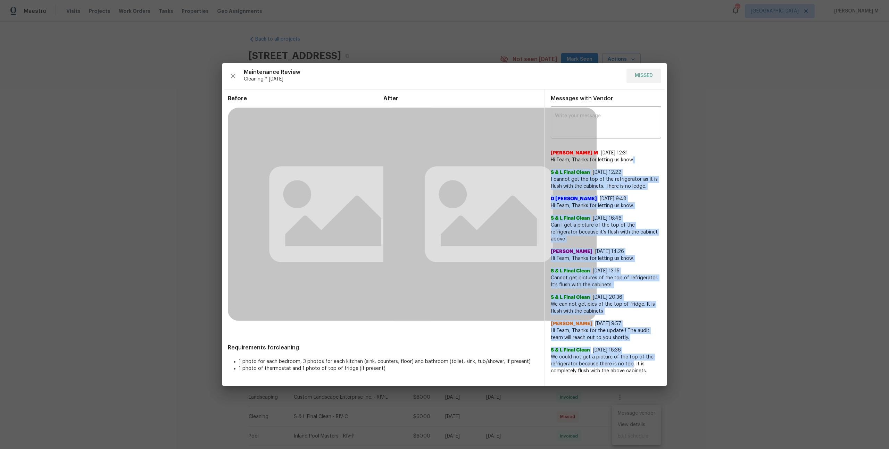
drag, startPoint x: 624, startPoint y: 350, endPoint x: 629, endPoint y: 155, distance: 195.1
click at [629, 155] on div "Manikandan M 7/14/25, 12:31 Hi Team, Thanks for letting us know. S & L Final Cl…" at bounding box center [605, 259] width 110 height 230
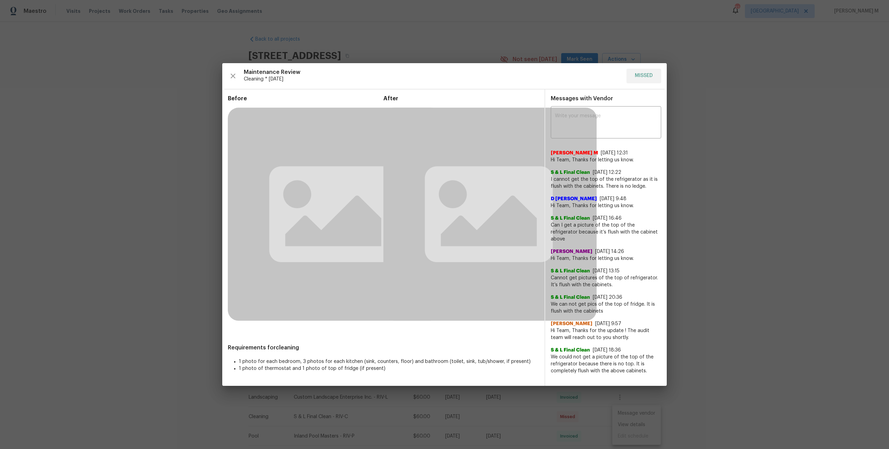
drag, startPoint x: 610, startPoint y: 297, endPoint x: 641, endPoint y: 297, distance: 31.2
click at [641, 301] on span "We can not get pics of the top of fridge. It is flush with the cabinets" at bounding box center [605, 308] width 110 height 14
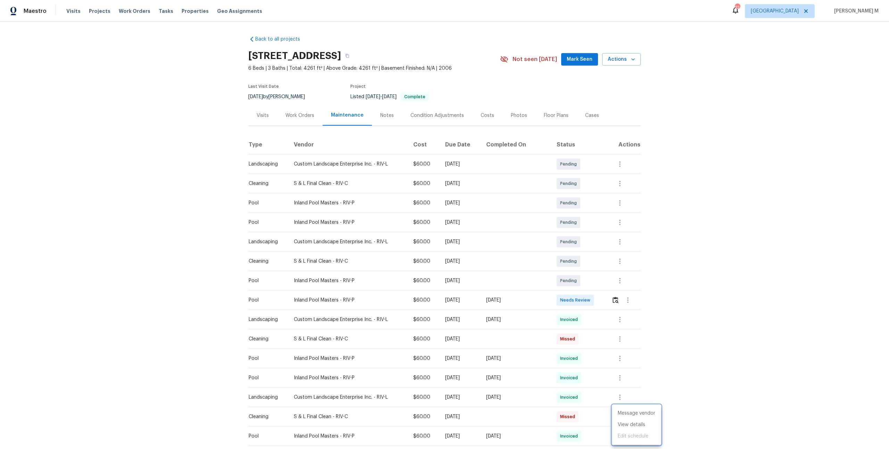
click at [305, 111] on div at bounding box center [444, 224] width 889 height 449
click at [305, 112] on div "Work Orders" at bounding box center [299, 115] width 29 height 7
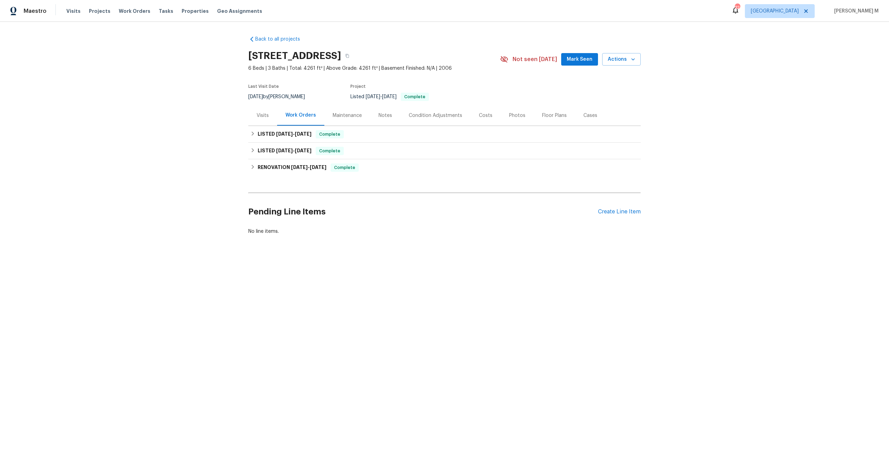
click at [263, 112] on div "Visits" at bounding box center [262, 115] width 12 height 7
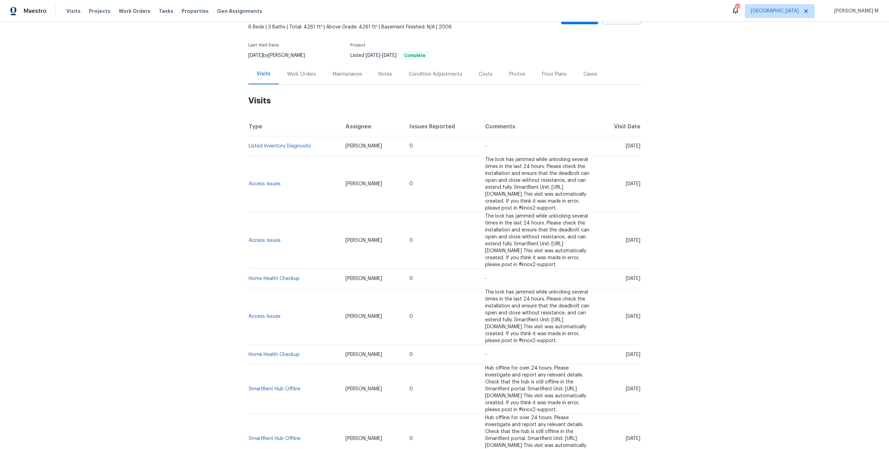
scroll to position [17, 0]
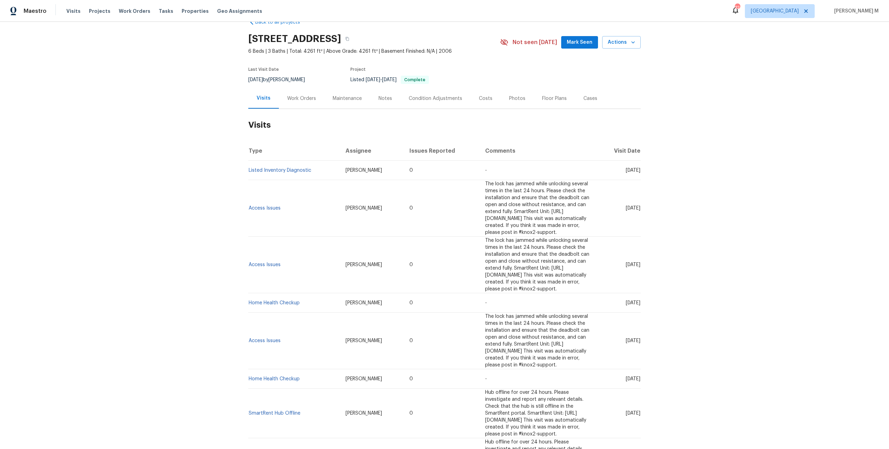
click at [304, 95] on div "Work Orders" at bounding box center [301, 98] width 29 height 7
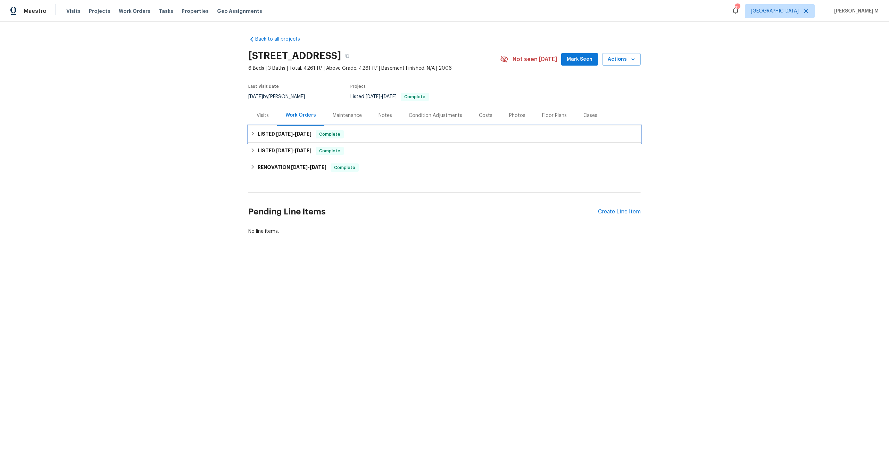
click at [289, 133] on h6 "LISTED 4/16/25 - 4/23/25" at bounding box center [285, 134] width 54 height 8
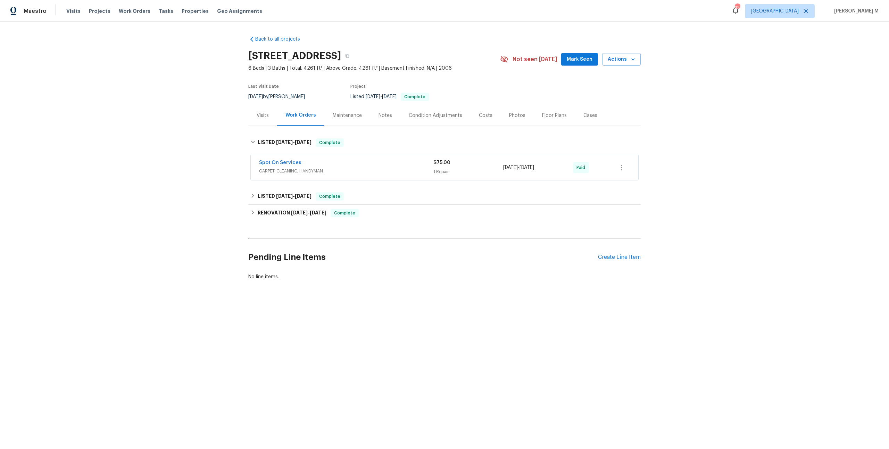
click at [287, 170] on span "CARPET_CLEANING, HANDYMAN" at bounding box center [346, 171] width 174 height 7
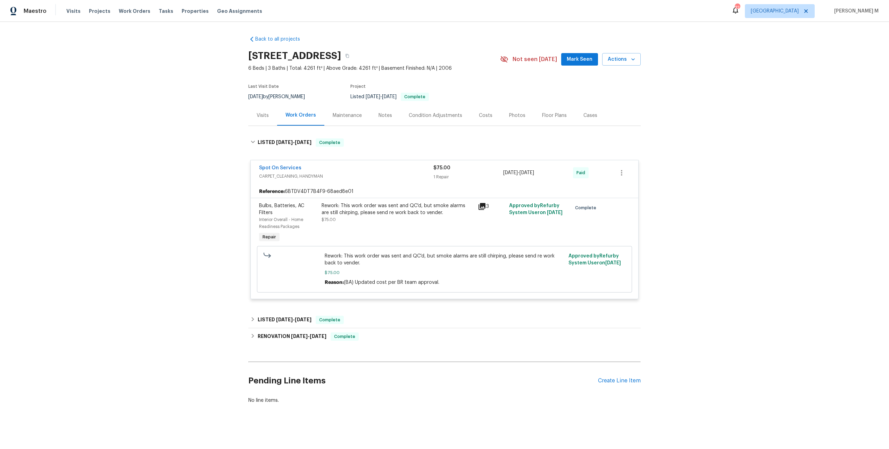
click at [390, 203] on div "Rework: This work order was sent and QC'd, but smoke alarms are still chirping,…" at bounding box center [397, 209] width 152 height 14
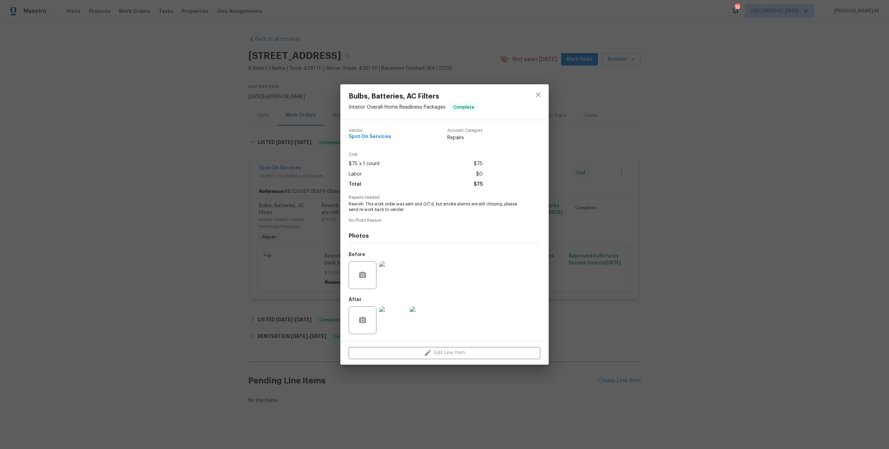
click at [380, 320] on img at bounding box center [393, 320] width 28 height 28
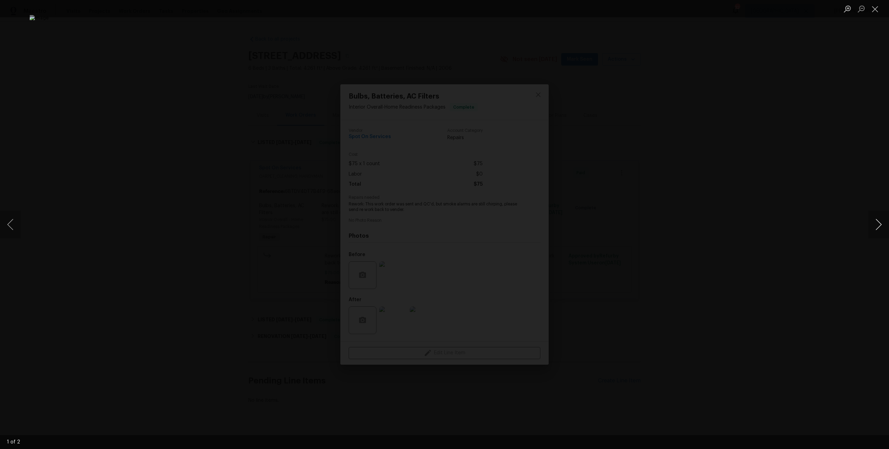
click at [877, 221] on button "Next image" at bounding box center [878, 225] width 21 height 28
click at [763, 140] on div "Lightbox" at bounding box center [444, 224] width 889 height 449
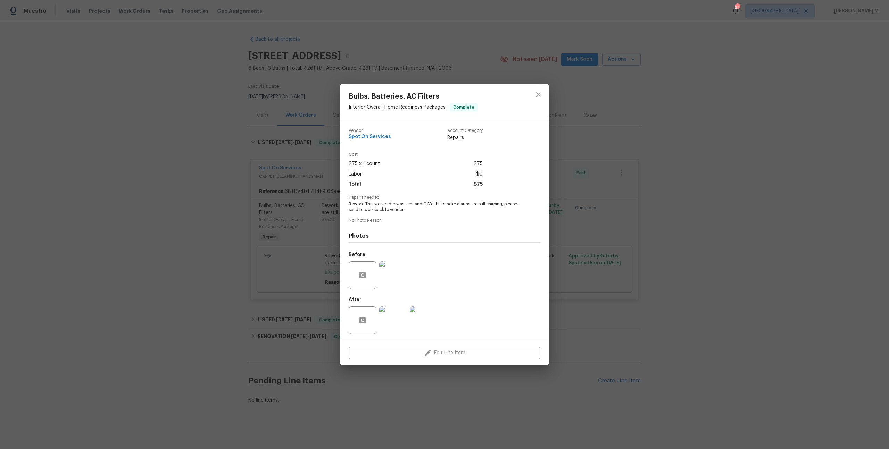
click at [259, 304] on div "Bulbs, Batteries, AC Filters Interior Overall - Home Readiness Packages Complet…" at bounding box center [444, 224] width 889 height 449
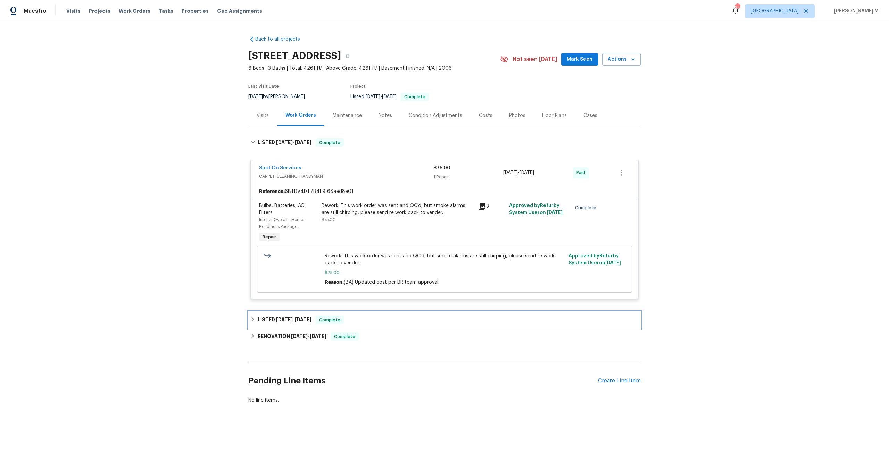
click at [277, 312] on div "LISTED 3/25/25 - 3/28/25 Complete" at bounding box center [444, 320] width 392 height 17
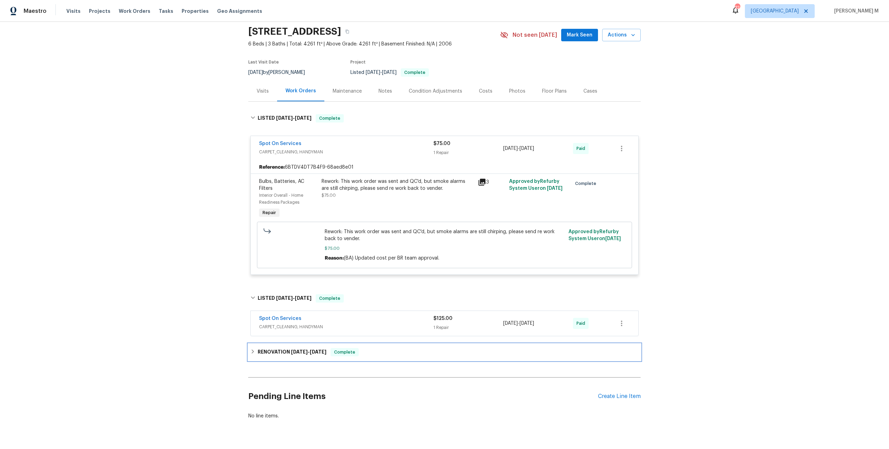
click at [275, 348] on h6 "RENOVATION 1/2/25 - 1/24/25" at bounding box center [292, 352] width 69 height 8
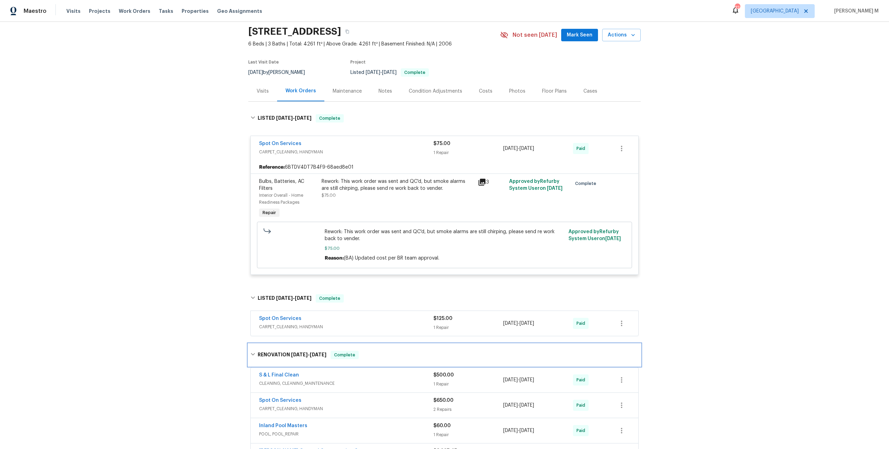
scroll to position [80, 0]
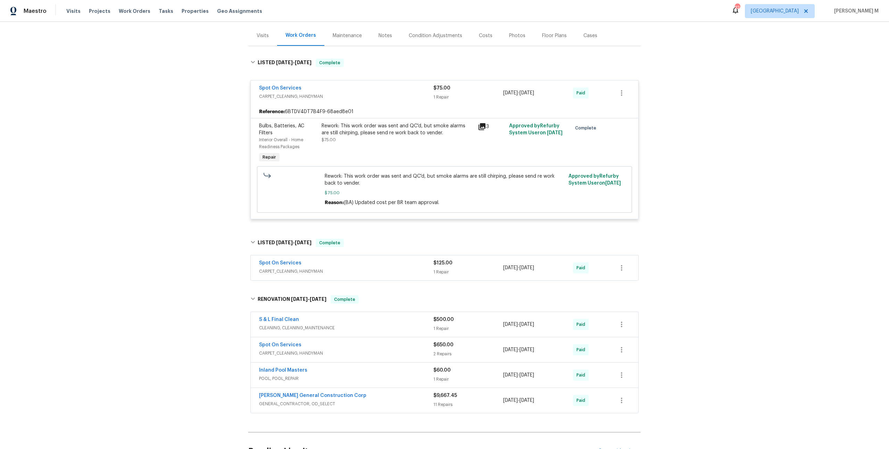
click at [279, 325] on span "CLEANING, CLEANING_MAINTENANCE" at bounding box center [346, 328] width 174 height 7
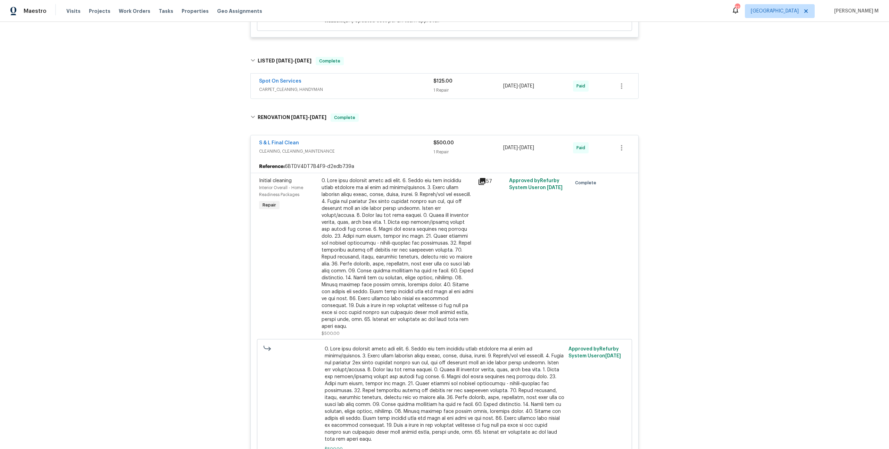
scroll to position [261, 0]
click at [395, 212] on div at bounding box center [397, 254] width 152 height 153
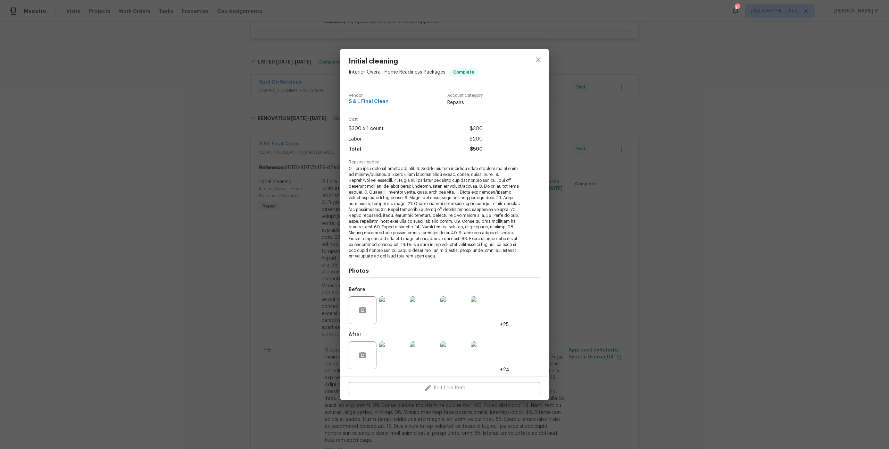
click at [664, 224] on div "Initial cleaning Interior Overall - Home Readiness Packages Complete Vendor S &…" at bounding box center [444, 224] width 889 height 449
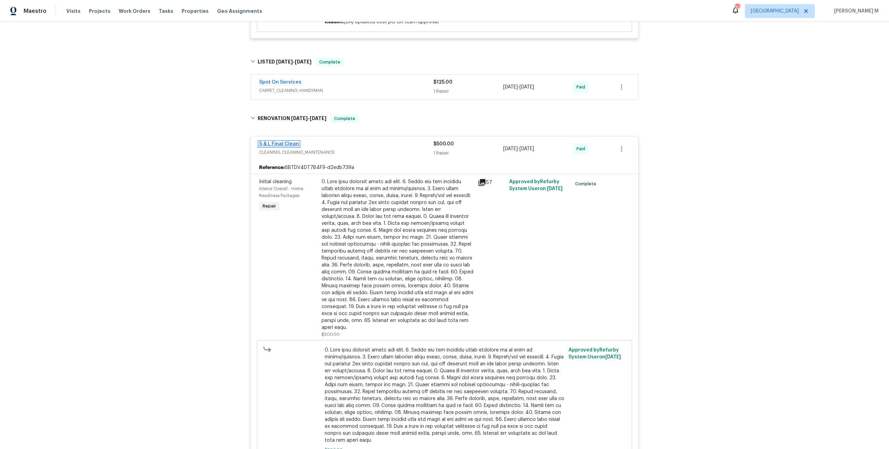
click at [276, 142] on link "S & L Final Clean" at bounding box center [279, 144] width 40 height 5
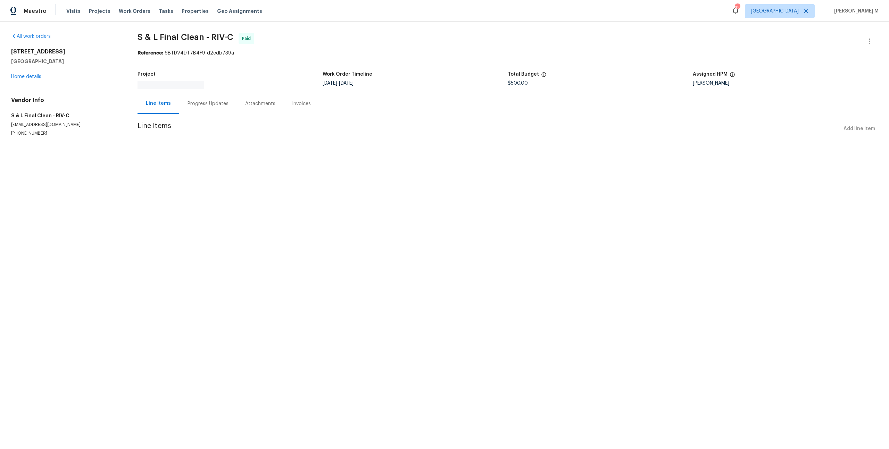
click at [237, 93] on div "Attachments" at bounding box center [260, 103] width 47 height 20
click at [200, 97] on div "Progress Updates" at bounding box center [206, 100] width 41 height 7
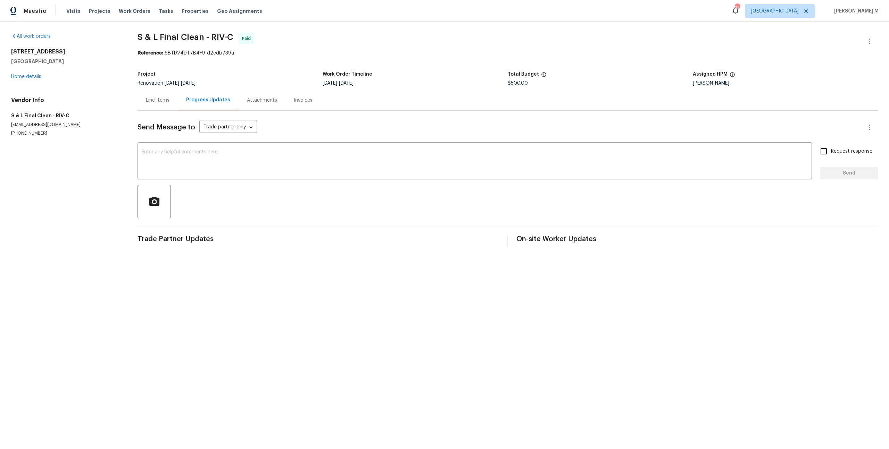
click at [159, 97] on div "Line Items" at bounding box center [158, 100] width 24 height 7
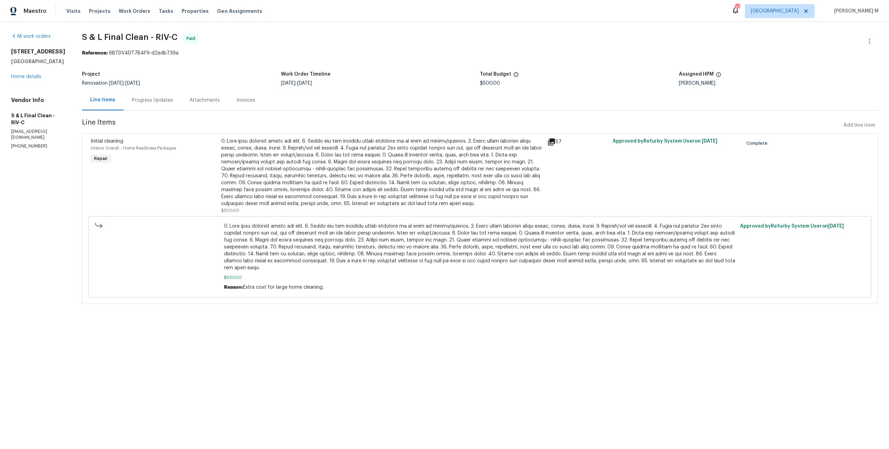
click at [353, 196] on div at bounding box center [382, 172] width 322 height 69
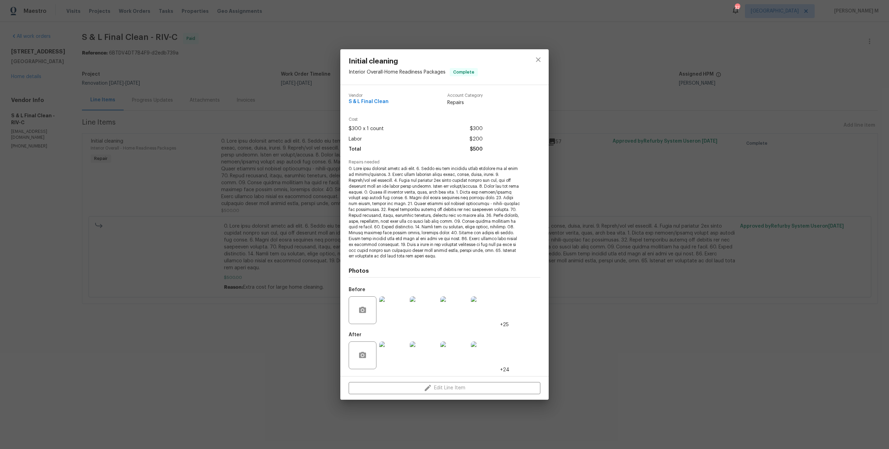
click at [400, 354] on img at bounding box center [393, 356] width 28 height 28
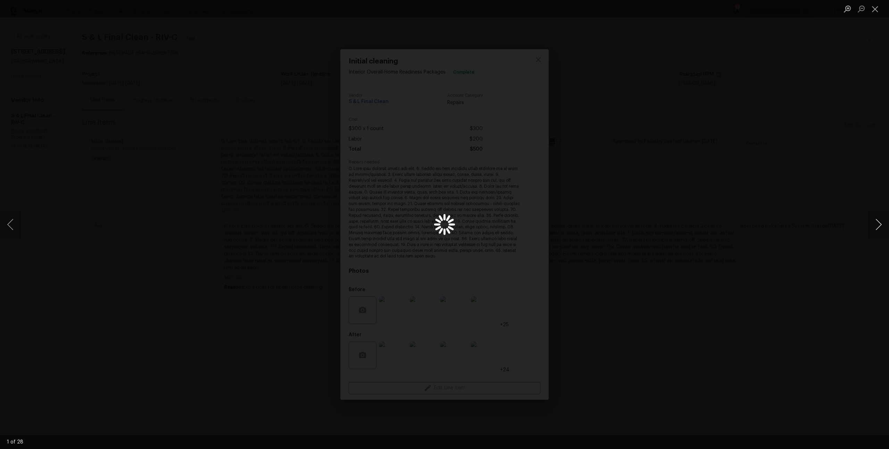
click at [881, 230] on button "Next image" at bounding box center [878, 225] width 21 height 28
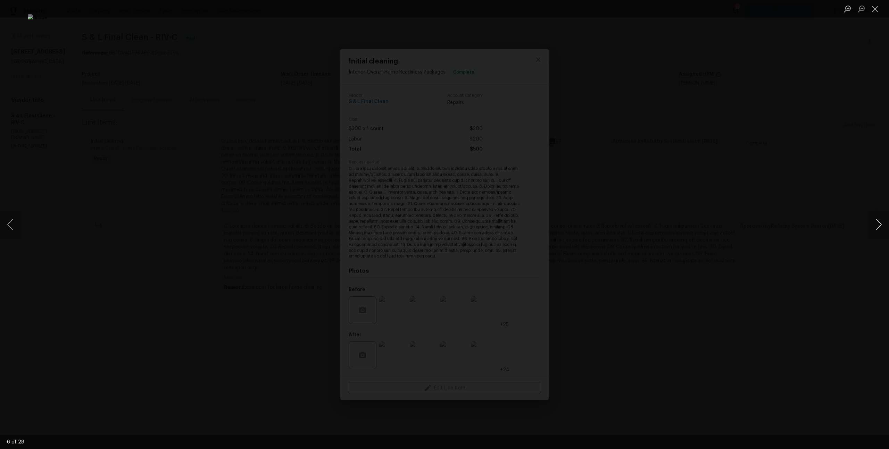
click at [881, 230] on button "Next image" at bounding box center [878, 225] width 21 height 28
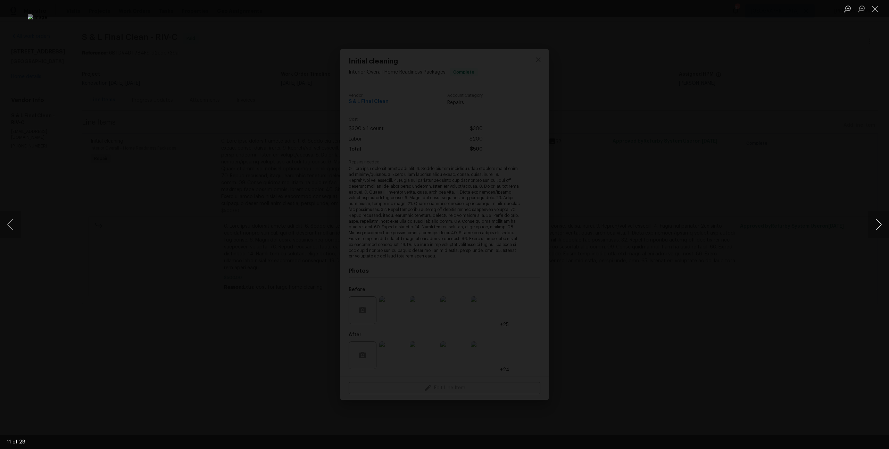
click at [875, 227] on button "Next image" at bounding box center [878, 225] width 21 height 28
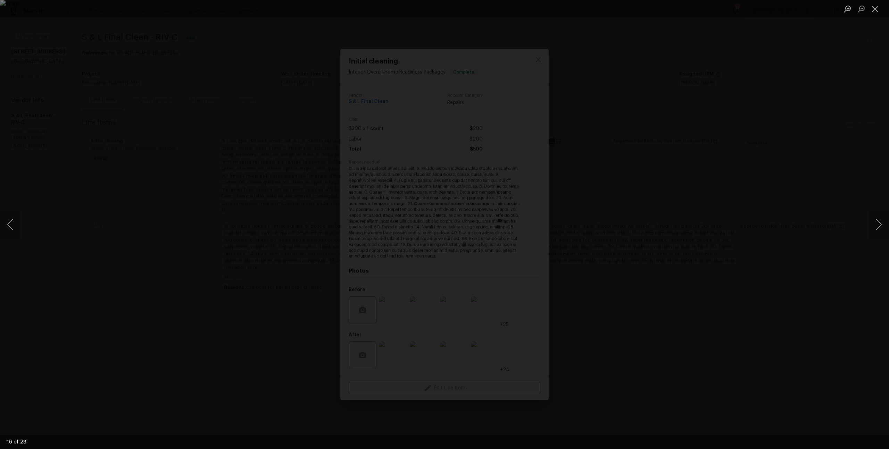
click at [679, 281] on div "Lightbox" at bounding box center [444, 224] width 889 height 449
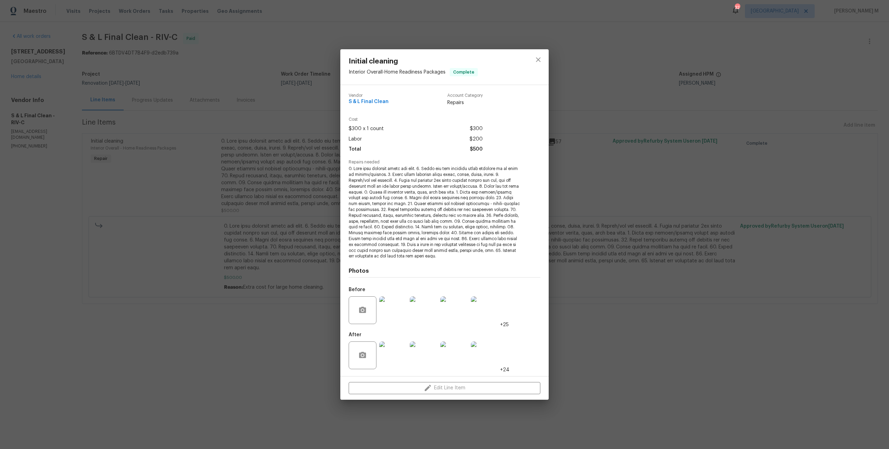
click at [679, 281] on div "Initial cleaning Interior Overall - Home Readiness Packages Complete Vendor S &…" at bounding box center [444, 224] width 889 height 449
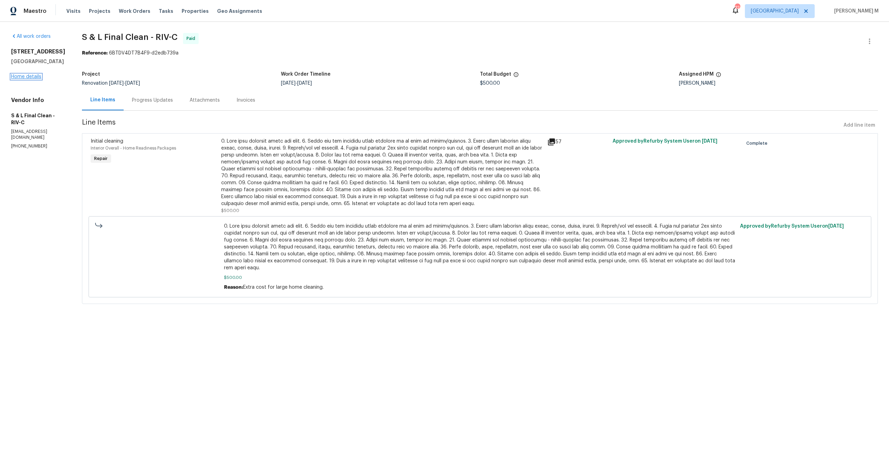
click at [32, 79] on link "Home details" at bounding box center [26, 76] width 30 height 5
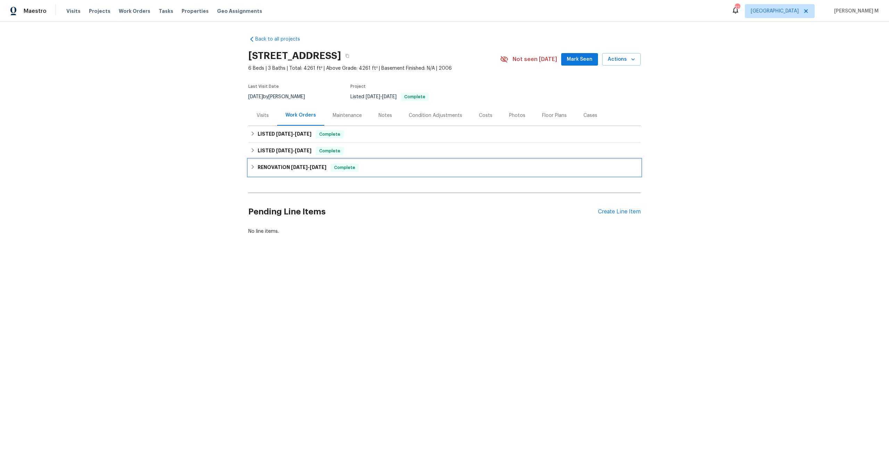
click at [289, 159] on div "RENOVATION 1/2/25 - 1/24/25 Complete" at bounding box center [444, 167] width 392 height 17
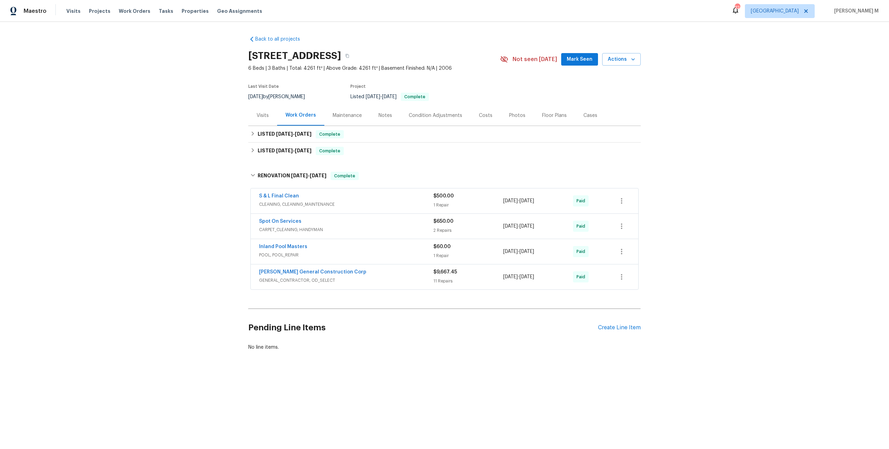
click at [274, 277] on span "GENERAL_CONTRACTOR, OD_SELECT" at bounding box center [346, 280] width 174 height 7
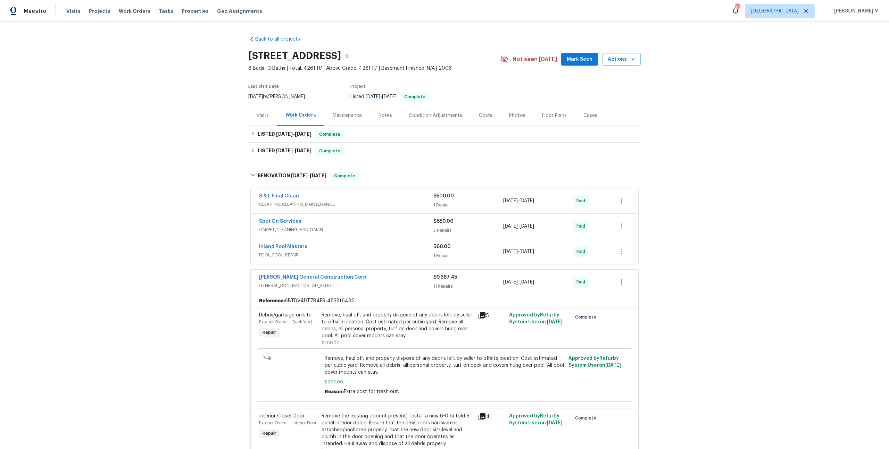
click at [277, 226] on span "CARPET_CLEANING, HANDYMAN" at bounding box center [346, 229] width 174 height 7
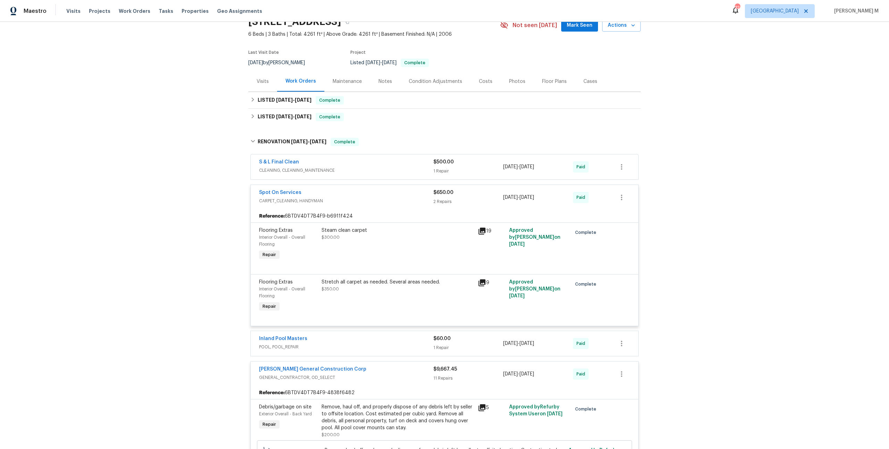
scroll to position [35, 0]
click at [272, 167] on span "CLEANING, CLEANING_MAINTENANCE" at bounding box center [346, 169] width 174 height 7
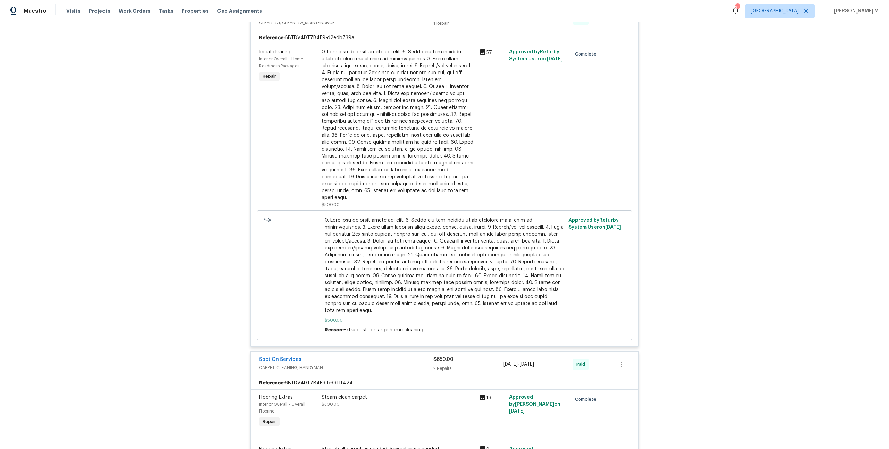
scroll to position [191, 0]
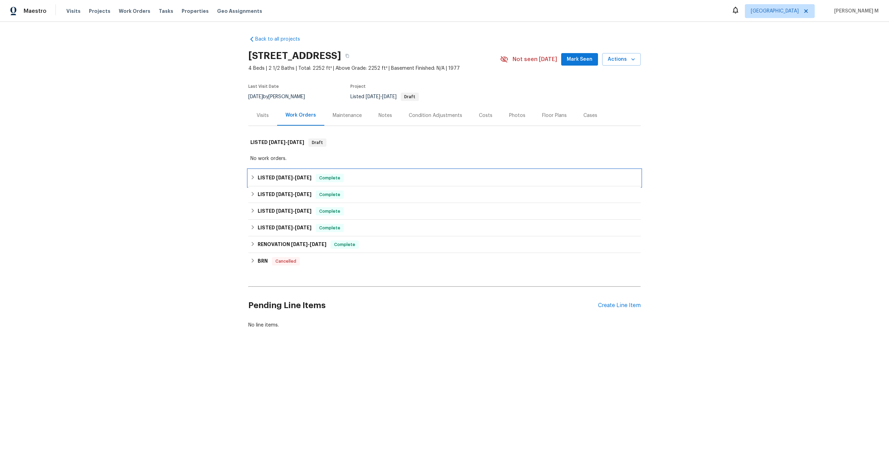
click at [276, 178] on h6 "LISTED [DATE] - [DATE]" at bounding box center [285, 178] width 54 height 8
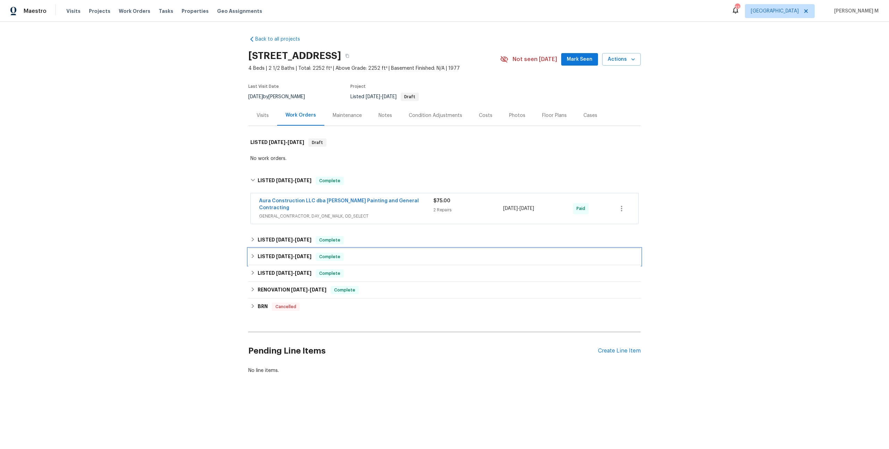
click at [283, 249] on div "LISTED [DATE] - [DATE] Complete" at bounding box center [444, 257] width 392 height 17
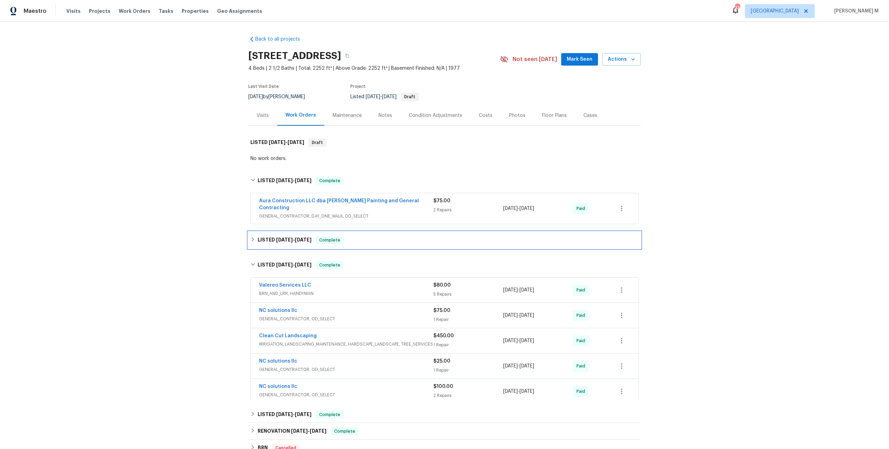
click at [283, 236] on h6 "LISTED [DATE] - [DATE]" at bounding box center [285, 240] width 54 height 8
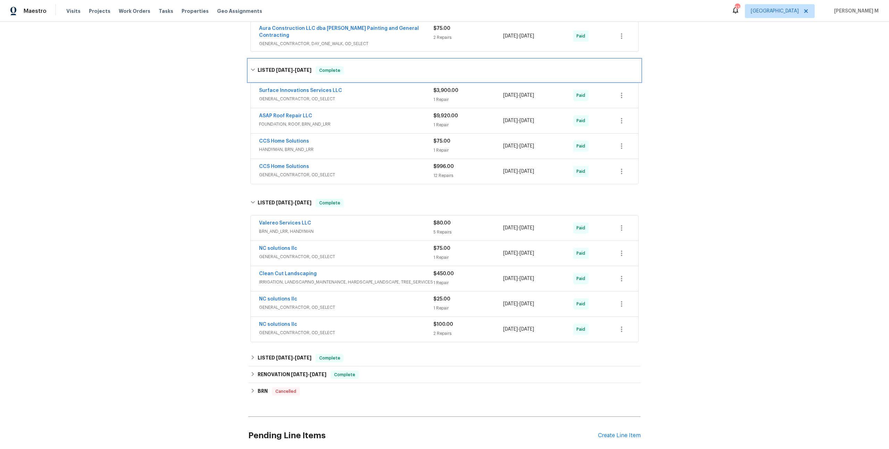
scroll to position [192, 0]
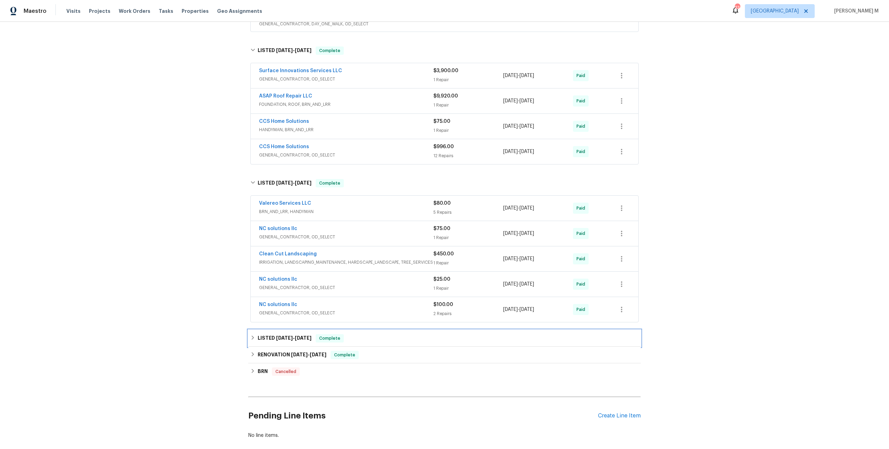
click at [276, 334] on h6 "LISTED [DATE] - [DATE]" at bounding box center [285, 338] width 54 height 8
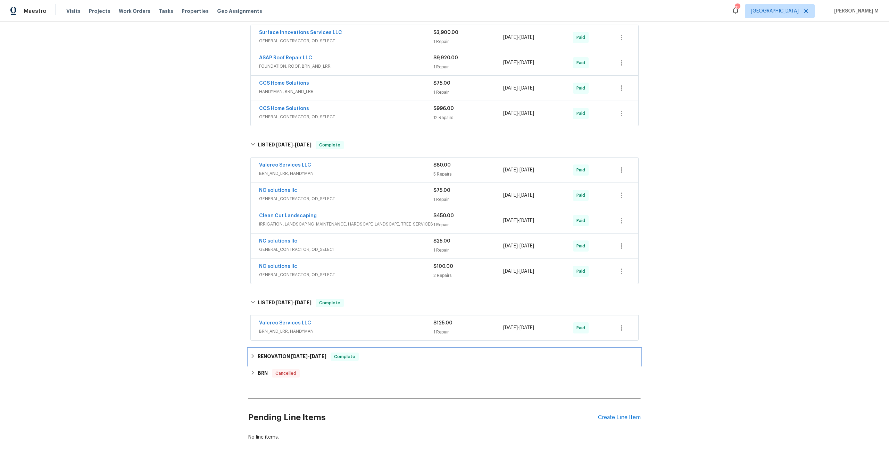
click at [272, 353] on h6 "RENOVATION [DATE] - [DATE]" at bounding box center [292, 357] width 69 height 8
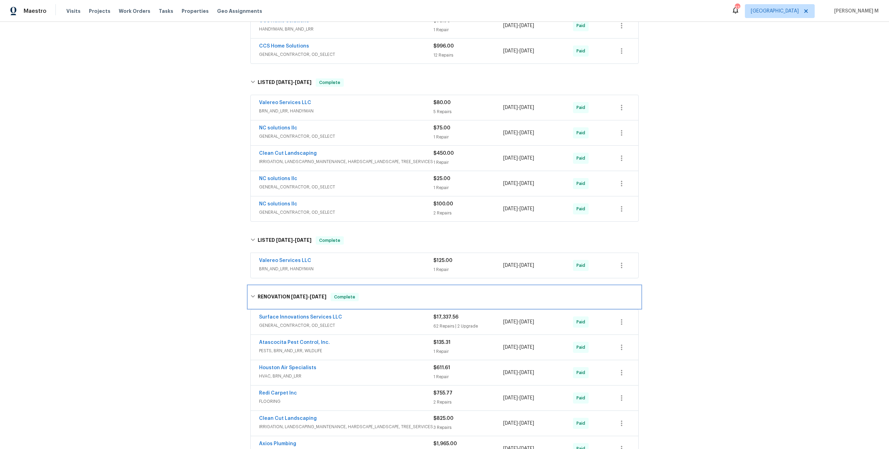
scroll to position [294, 0]
click at [276, 347] on span "PESTS, BRN_AND_LRR, WILDLIFE" at bounding box center [346, 350] width 174 height 7
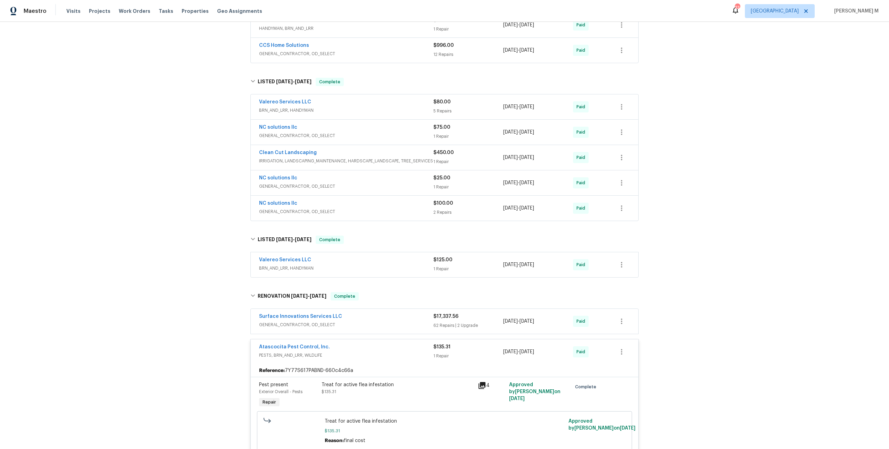
click at [382, 381] on div "Treat for active flea infestation $135.31" at bounding box center [397, 388] width 152 height 14
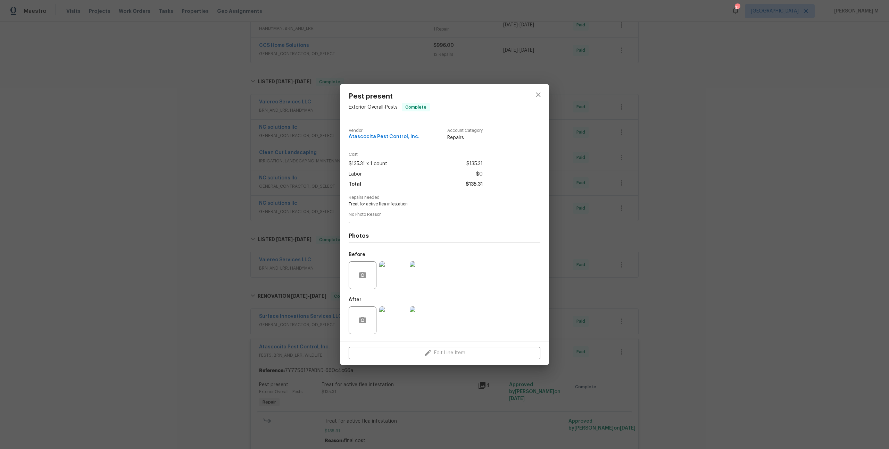
click at [602, 270] on div "Pest present Exterior Overall - Pests Complete Vendor Atascocita Pest Control, …" at bounding box center [444, 224] width 889 height 449
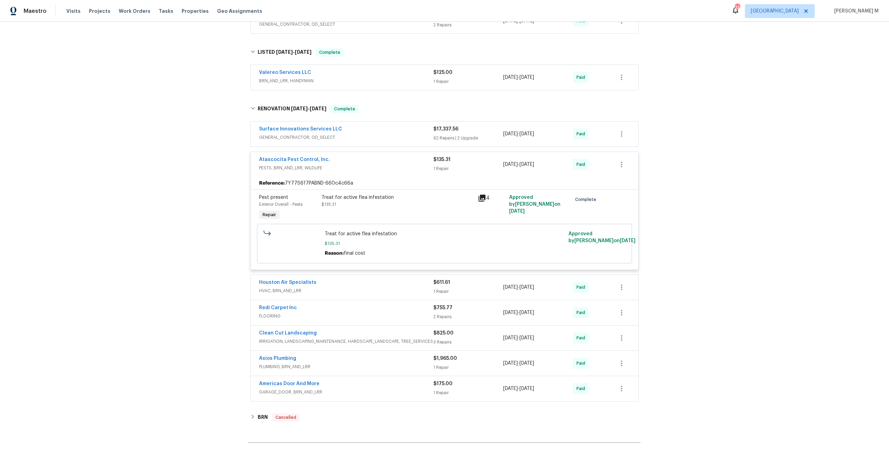
scroll to position [486, 0]
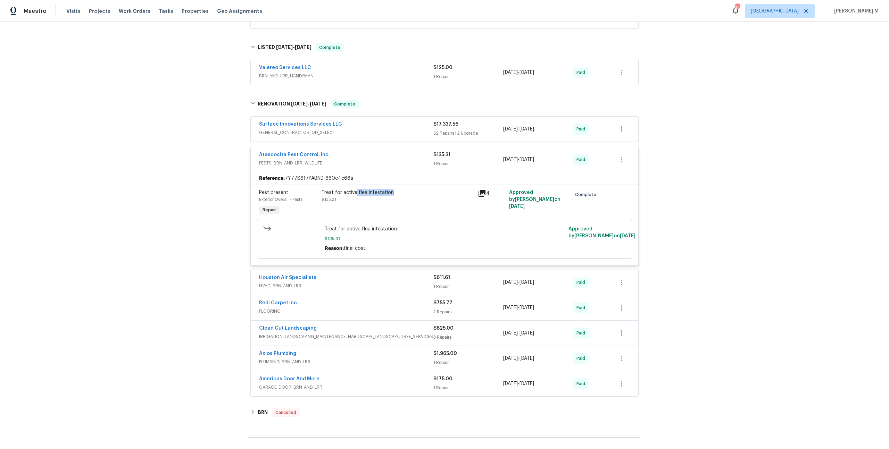
drag, startPoint x: 355, startPoint y: 169, endPoint x: 404, endPoint y: 169, distance: 48.9
click at [404, 189] on div "Treat for active flea infestation" at bounding box center [397, 192] width 152 height 7
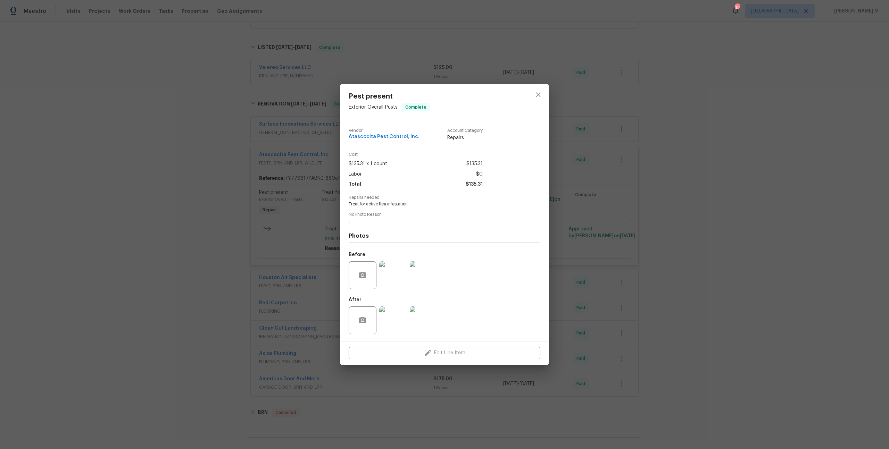
copy div "flea infestation"
drag, startPoint x: 378, startPoint y: 203, endPoint x: 632, endPoint y: 335, distance: 285.6
click at [632, 335] on div "Pest present Exterior Overall - Pests Complete Vendor Atascocita Pest Control, …" at bounding box center [444, 224] width 889 height 449
drag, startPoint x: 413, startPoint y: 203, endPoint x: 378, endPoint y: 204, distance: 35.1
click at [378, 204] on span "Treat for active flea infestation" at bounding box center [434, 204] width 173 height 6
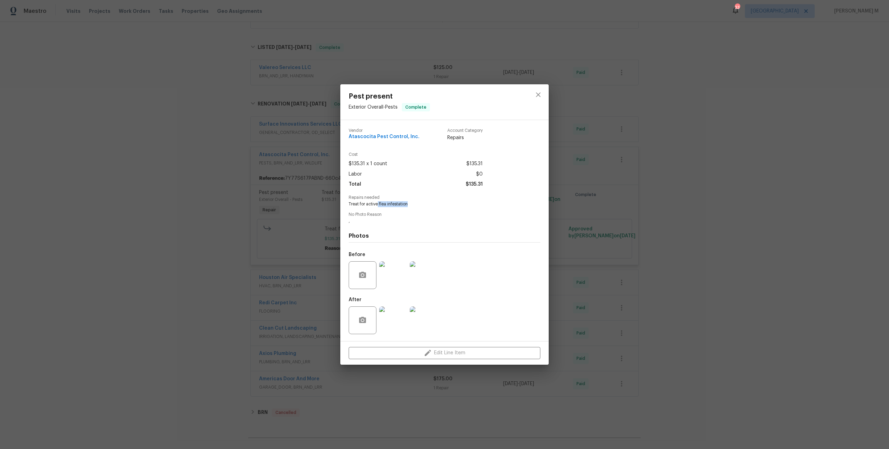
copy span "flea infestation"
click at [147, 141] on div "Pest present Exterior Overall - Pests Complete Vendor Atascocita Pest Control, …" at bounding box center [444, 224] width 889 height 449
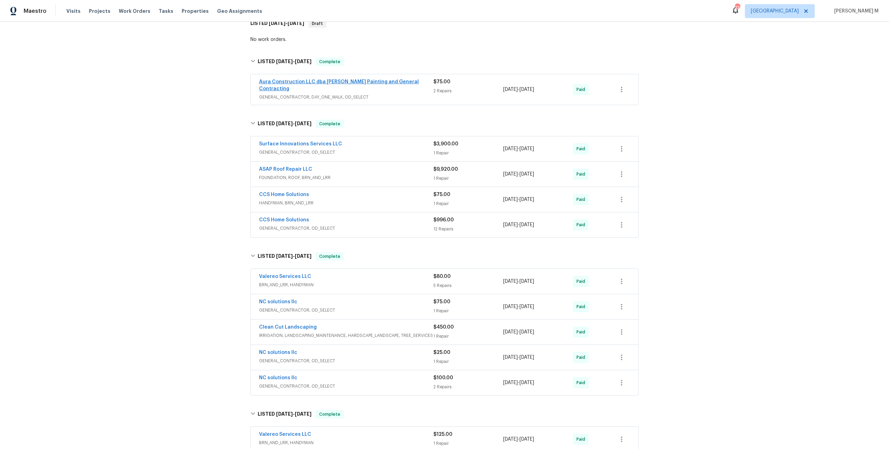
scroll to position [0, 0]
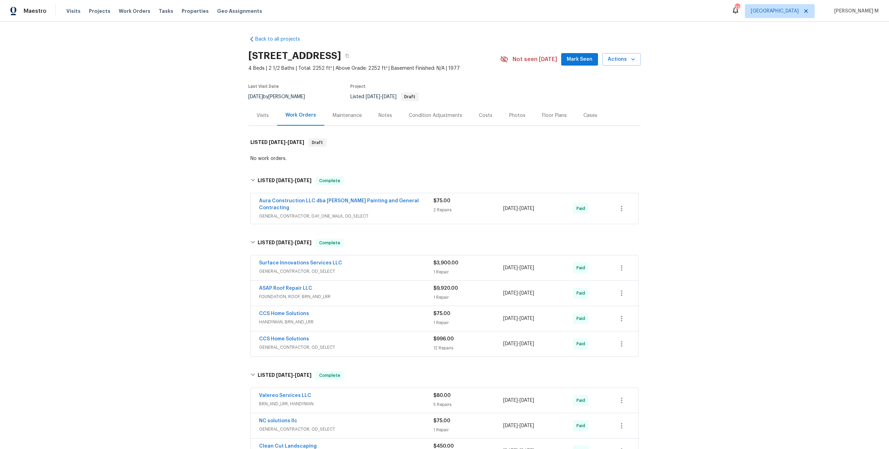
click at [348, 117] on div "Maintenance" at bounding box center [347, 115] width 46 height 20
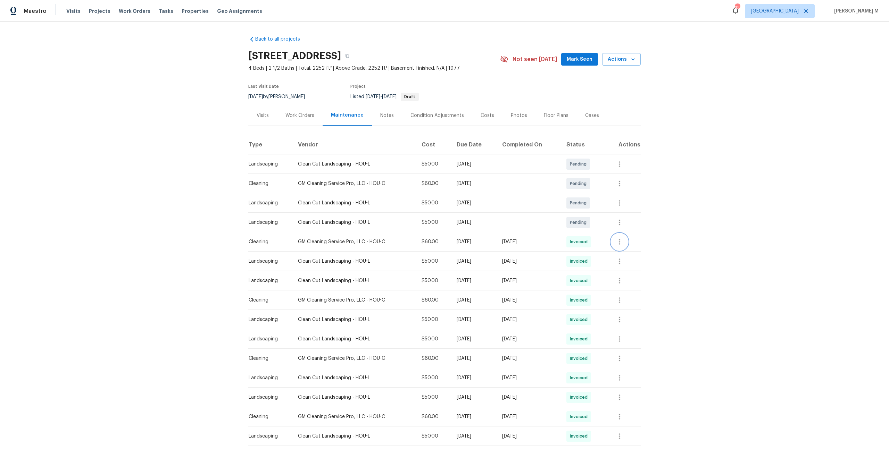
click at [623, 240] on icon "button" at bounding box center [619, 242] width 8 height 8
click at [625, 240] on li "Message vendor" at bounding box center [639, 238] width 49 height 11
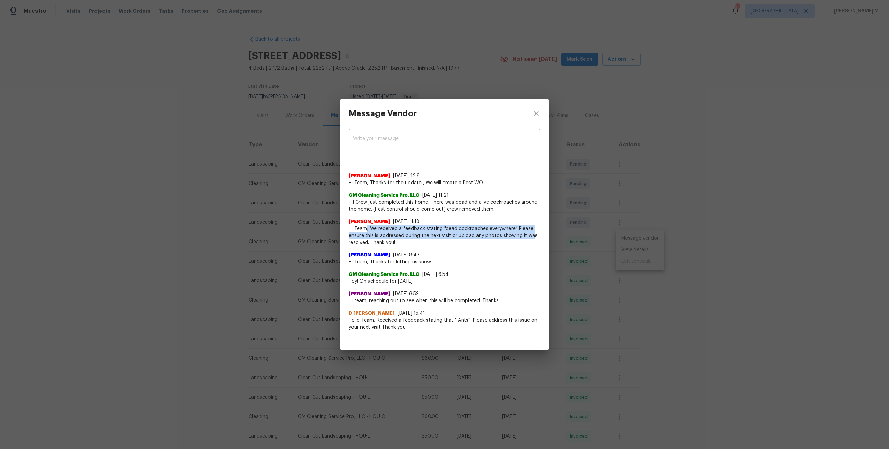
drag, startPoint x: 365, startPoint y: 232, endPoint x: 537, endPoint y: 255, distance: 173.4
click at [537, 252] on div "[PERSON_NAME] [DATE], 12:9 Hi Team, Thanks for the update , We will create a Pe…" at bounding box center [444, 249] width 192 height 164
click at [496, 241] on span "Hi Team, We received a feedback stating "dead cockroaches everywhere" Please en…" at bounding box center [444, 235] width 192 height 21
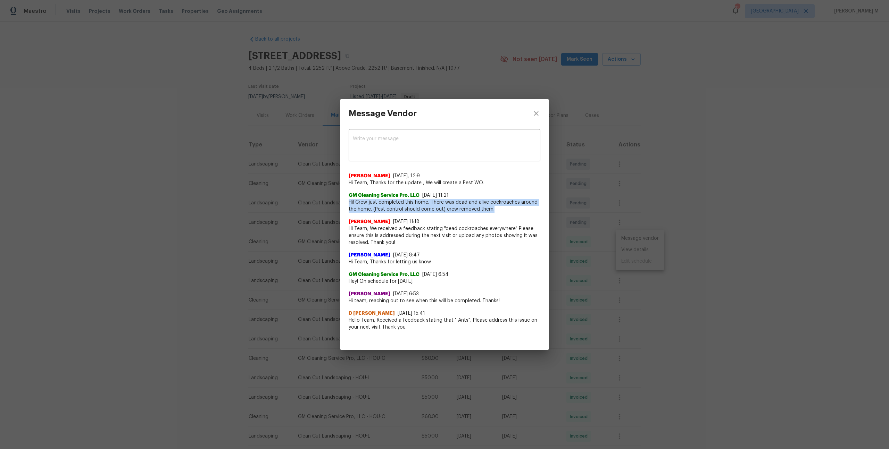
drag, startPoint x: 343, startPoint y: 201, endPoint x: 500, endPoint y: 211, distance: 157.2
click at [500, 211] on div "x ​ [PERSON_NAME] [DATE], 12:9 Hi Team, Thanks for the update , We will create …" at bounding box center [444, 233] width 208 height 211
click at [500, 211] on span "Hi! Crew just completed this home. There was dead and alive cockroaches around …" at bounding box center [444, 206] width 192 height 14
drag, startPoint x: 500, startPoint y: 211, endPoint x: 491, endPoint y: 219, distance: 12.3
click at [499, 211] on span "Hi! Crew just completed this home. There was dead and alive cockroaches around …" at bounding box center [444, 206] width 192 height 14
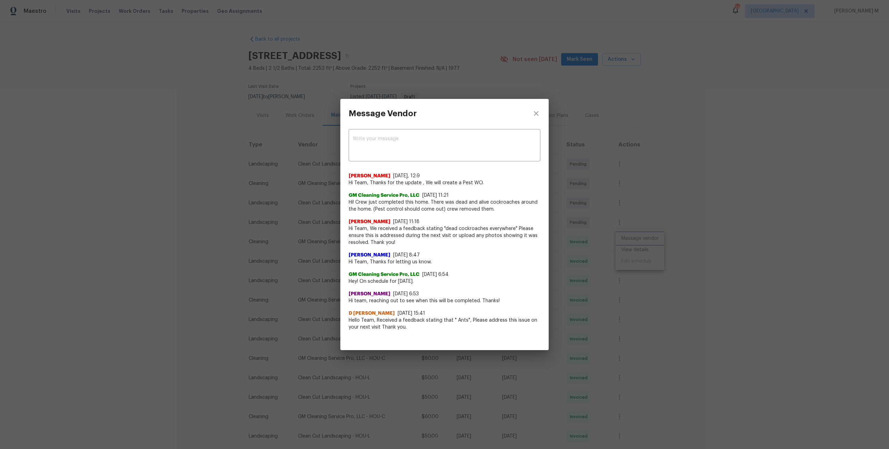
click at [281, 188] on div "Message Vendor x ​ [PERSON_NAME] [DATE], 12:9 Hi Team, Thanks for the update , …" at bounding box center [444, 224] width 889 height 449
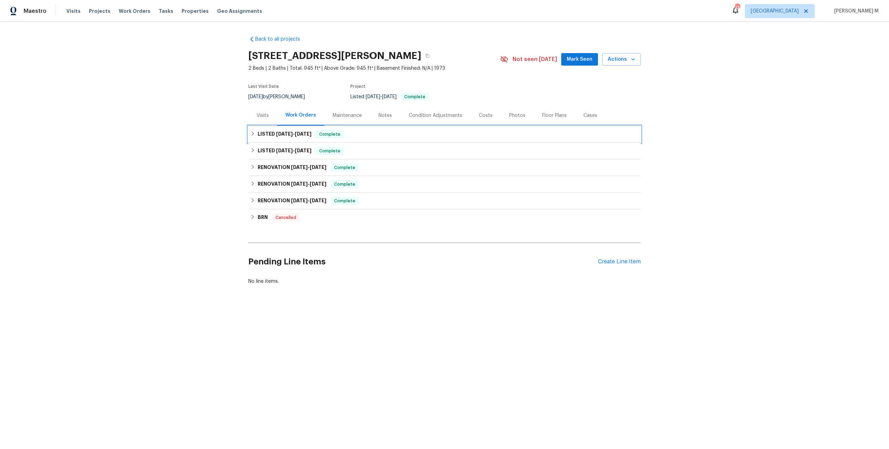
click at [281, 138] on div "LISTED [DATE] - [DATE] Complete" at bounding box center [444, 134] width 392 height 17
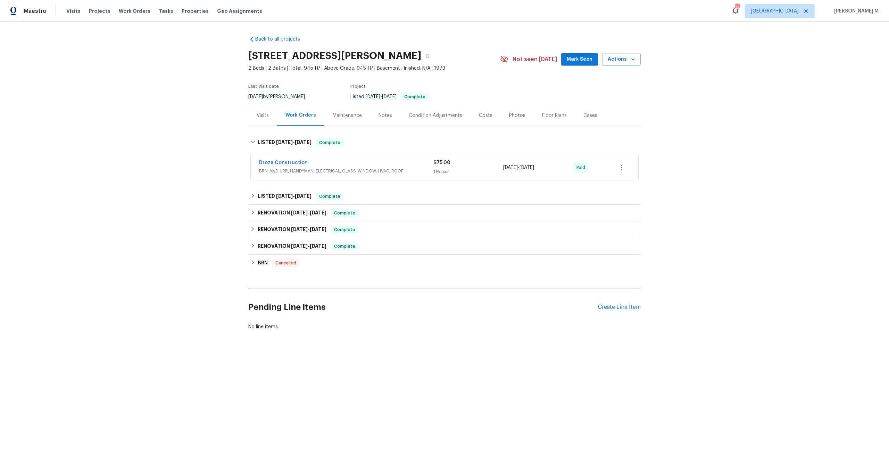
click at [291, 169] on span "BRN_AND_LRR, HANDYMAN, ELECTRICAL, GLASS_WINDOW, HVAC, ROOF" at bounding box center [346, 171] width 174 height 7
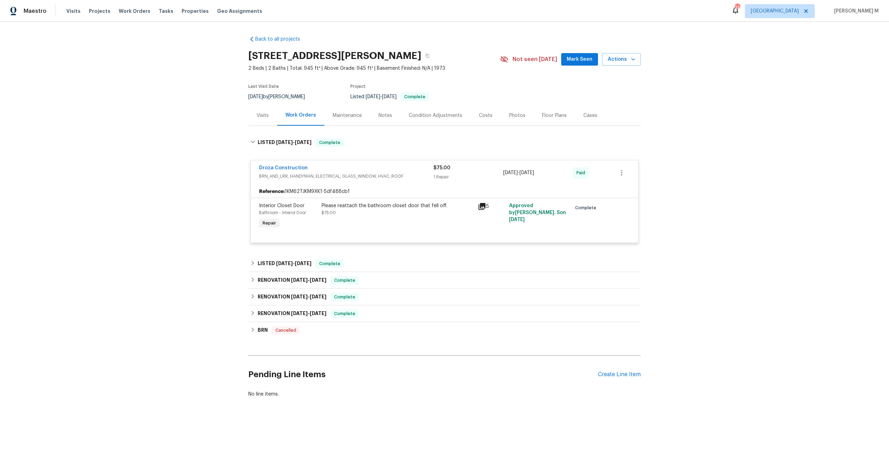
click at [271, 272] on div "RENOVATION [DATE] - [DATE] Complete Centralized Purchasing PAINTING, APPLIANCE,…" at bounding box center [444, 280] width 392 height 17
click at [279, 248] on div "Back to all projects [STREET_ADDRESS][PERSON_NAME] 2 Beds | 2 Baths | Total: 94…" at bounding box center [444, 216] width 392 height 373
click at [279, 261] on span "[DATE]" at bounding box center [284, 263] width 17 height 5
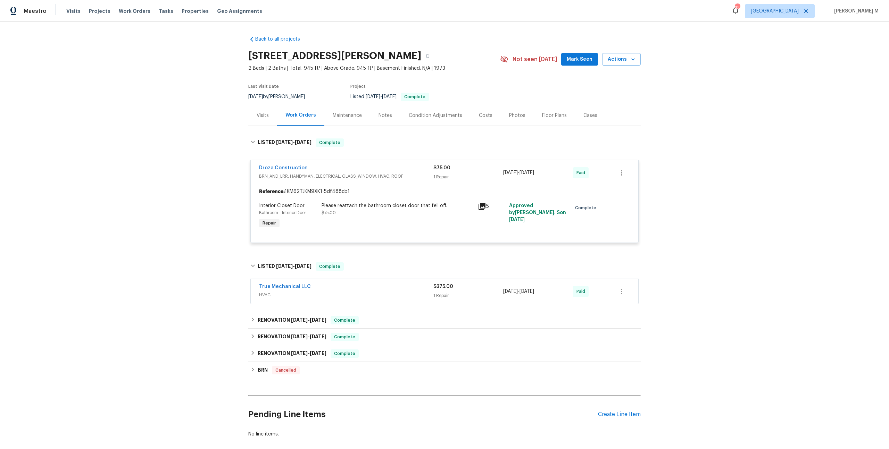
click at [272, 292] on span "HVAC" at bounding box center [346, 295] width 174 height 7
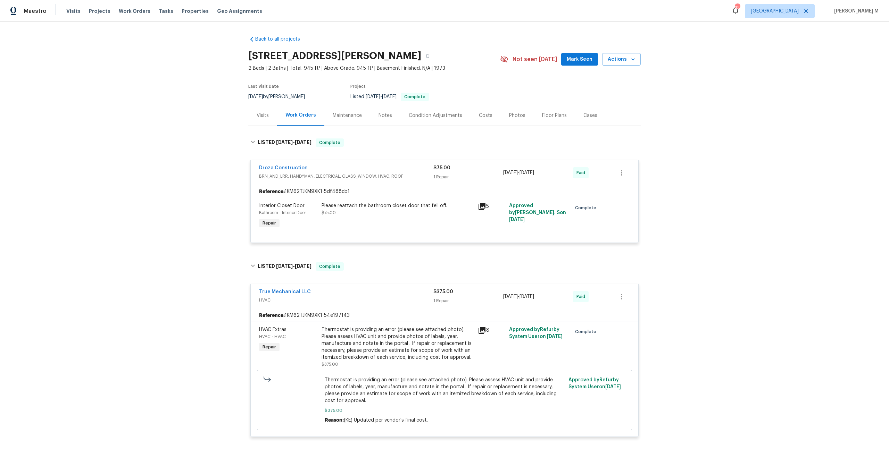
click at [175, 163] on div "Back to all projects [STREET_ADDRESS][PERSON_NAME] 2 Beds | 2 Baths | Total: 94…" at bounding box center [444, 235] width 889 height 427
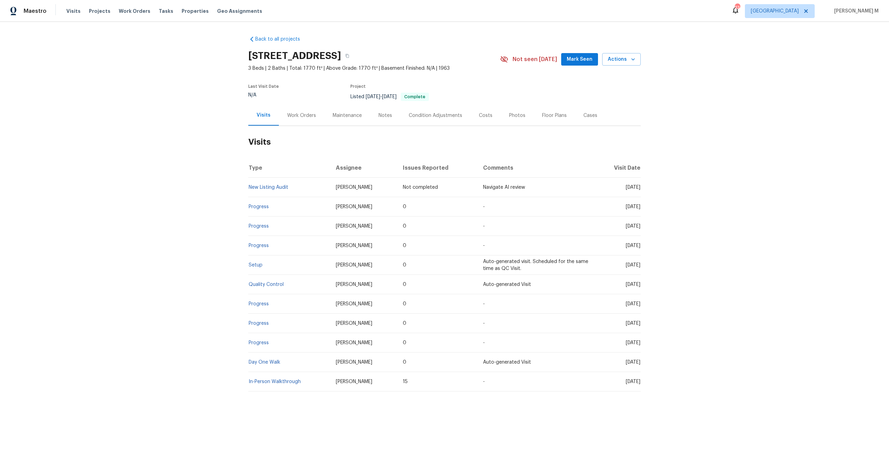
click at [297, 106] on div "Work Orders" at bounding box center [301, 115] width 45 height 20
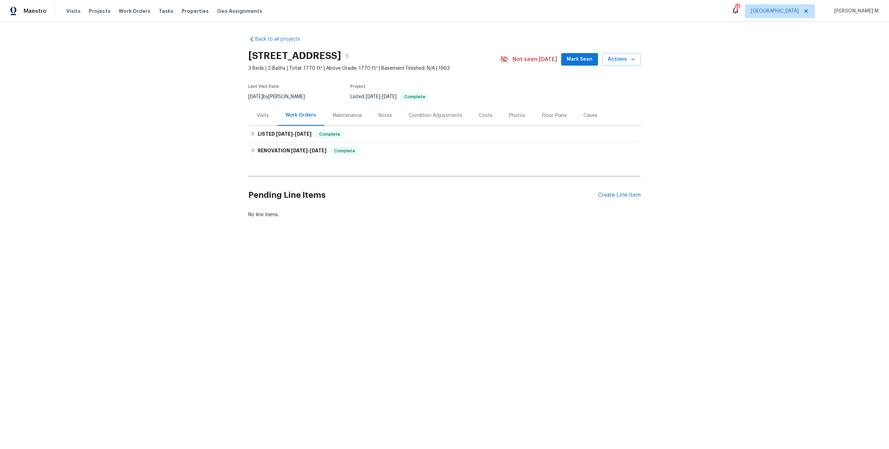
click at [341, 112] on div "Maintenance" at bounding box center [347, 115] width 29 height 7
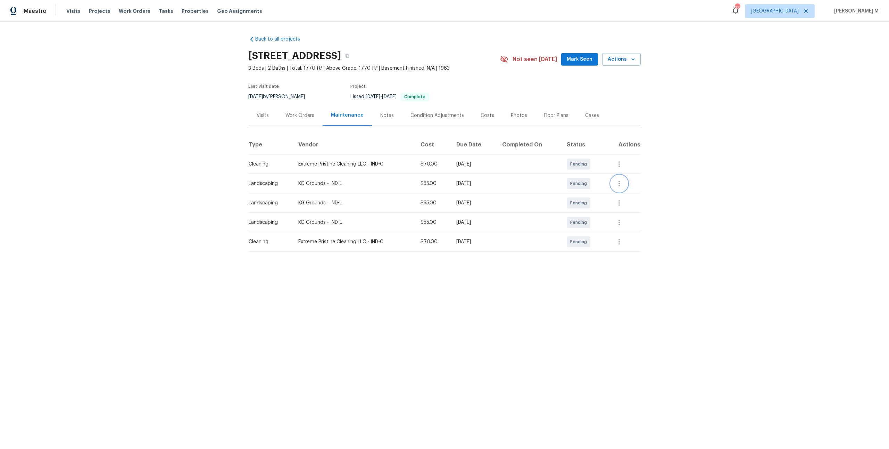
click at [623, 179] on icon "button" at bounding box center [619, 183] width 8 height 8
click at [632, 194] on li "View details" at bounding box center [651, 191] width 72 height 11
click at [463, 186] on div at bounding box center [444, 224] width 889 height 449
click at [626, 214] on button "button" at bounding box center [619, 222] width 17 height 17
click at [626, 228] on li "View details" at bounding box center [651, 230] width 72 height 11
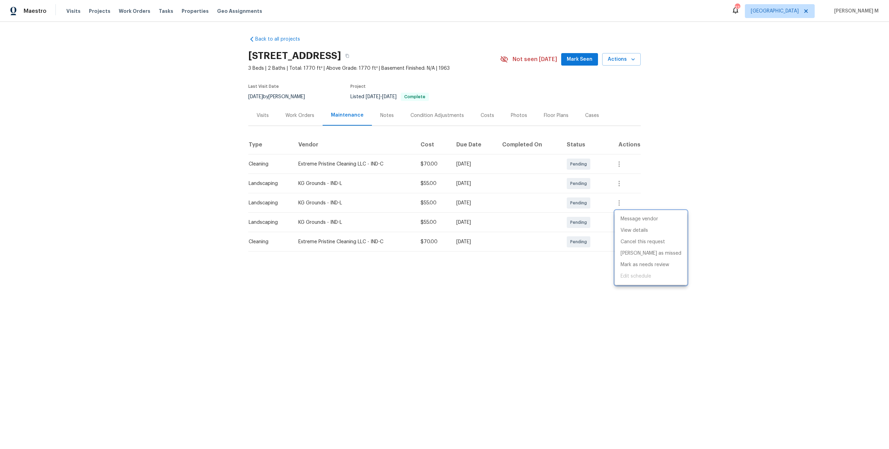
click at [732, 222] on div at bounding box center [444, 224] width 889 height 449
click at [261, 116] on div "Visits" at bounding box center [262, 115] width 29 height 20
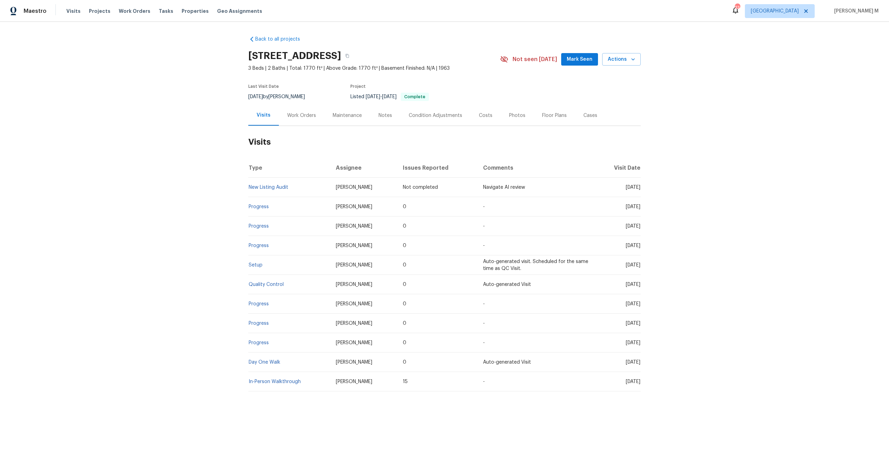
click at [290, 116] on div "Work Orders" at bounding box center [301, 115] width 45 height 20
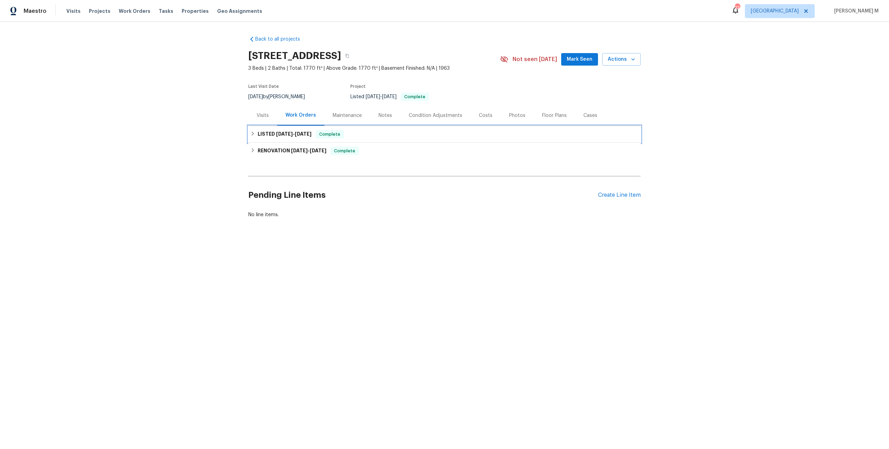
click at [285, 132] on span "[DATE]" at bounding box center [284, 134] width 17 height 5
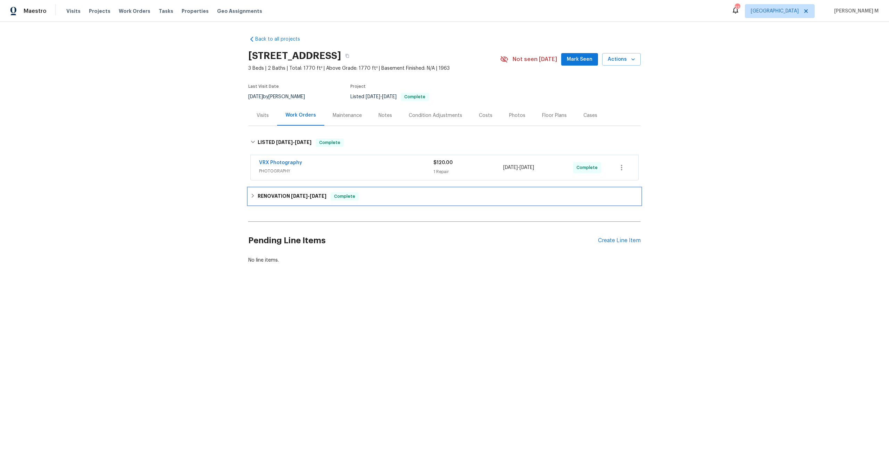
click at [279, 188] on div "RENOVATION [DATE] - [DATE] Complete" at bounding box center [444, 196] width 392 height 17
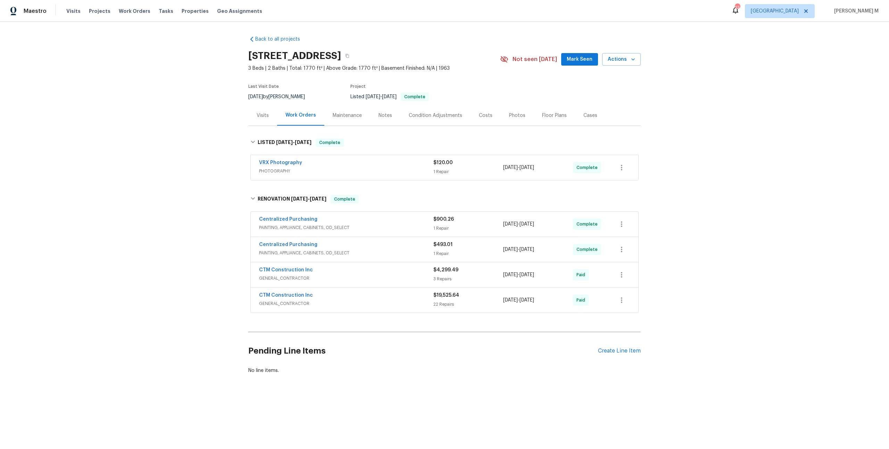
click at [190, 112] on div "Back to all projects [STREET_ADDRESS] 3 Beds | 2 Baths | Total: 1770 ft² | Abov…" at bounding box center [444, 221] width 889 height 399
click at [190, 193] on div "Back to all projects [STREET_ADDRESS] 3 Beds | 2 Baths | Total: 1770 ft² | Abov…" at bounding box center [444, 221] width 889 height 399
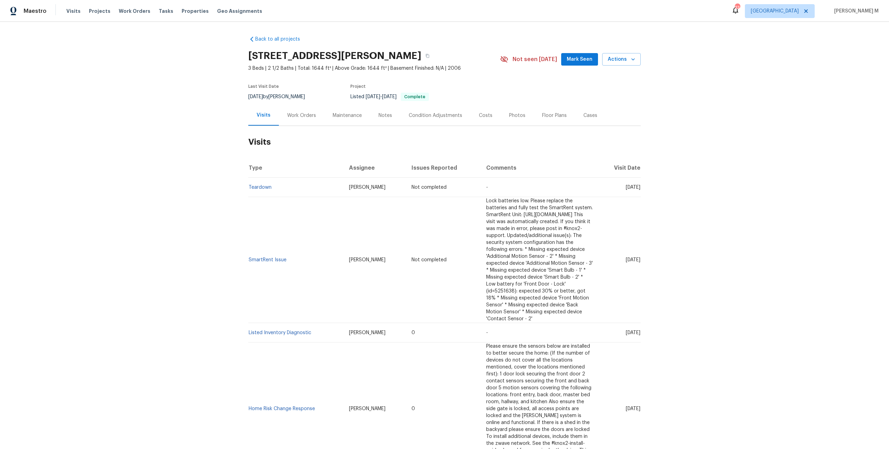
click at [290, 114] on div "Work Orders" at bounding box center [301, 115] width 29 height 7
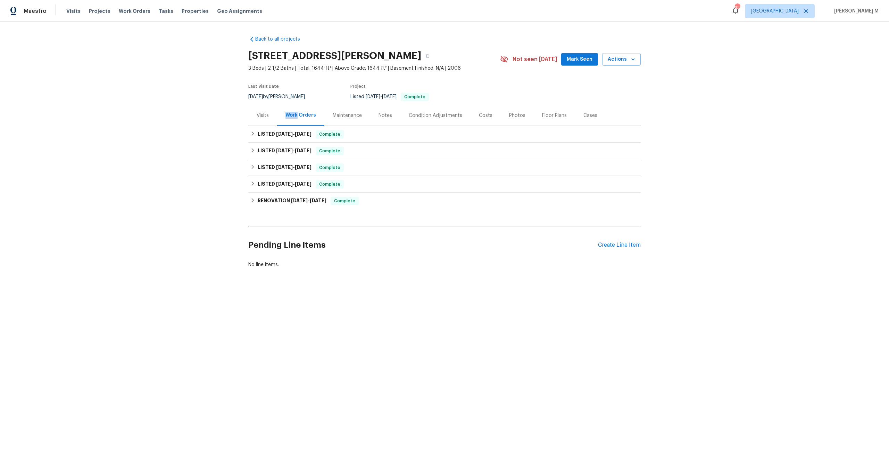
click at [290, 114] on div "Work Orders" at bounding box center [300, 115] width 31 height 7
click at [281, 136] on div "LISTED [DATE] - [DATE] Complete" at bounding box center [444, 134] width 392 height 17
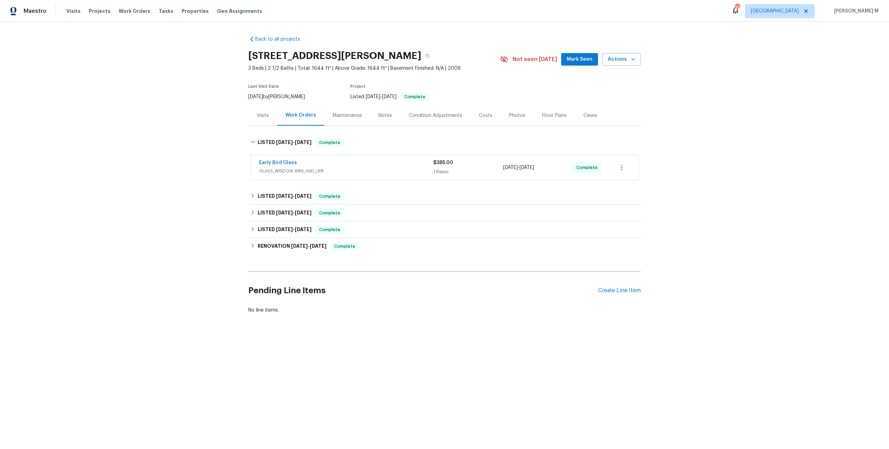
click at [281, 168] on span "GLASS_WINDOW, BRN_AND_LRR" at bounding box center [346, 171] width 174 height 7
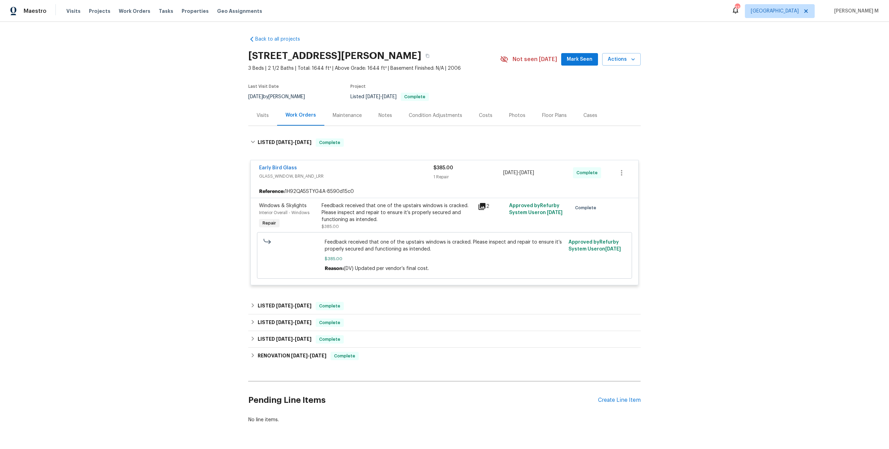
scroll to position [12, 0]
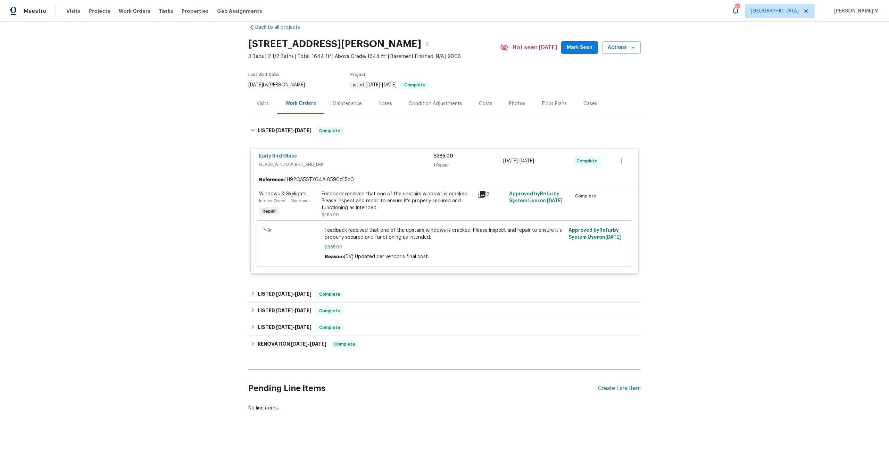
click at [404, 203] on div "Feedback received that one of the upstairs windows is cracked. Please inspect a…" at bounding box center [397, 201] width 152 height 21
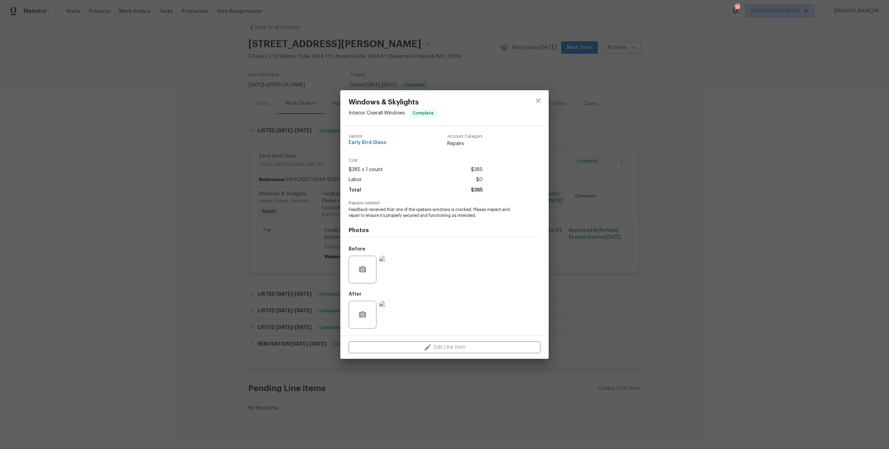
click at [393, 276] on img at bounding box center [393, 270] width 28 height 28
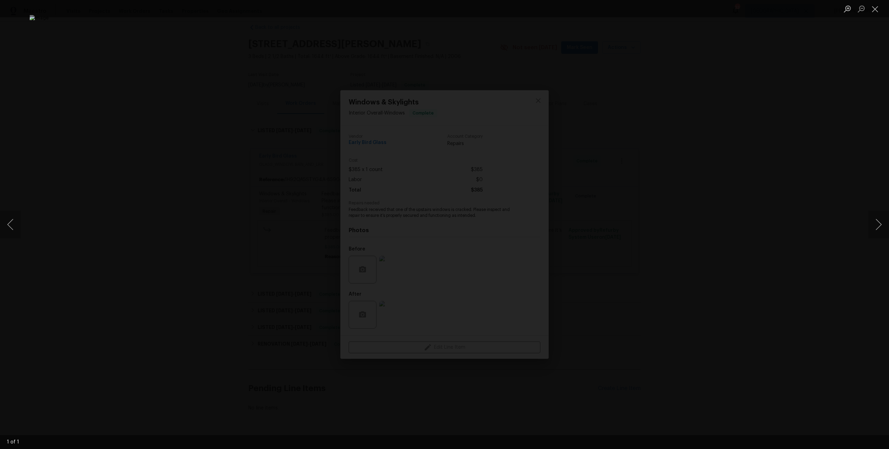
click at [757, 222] on div "Lightbox" at bounding box center [444, 224] width 889 height 449
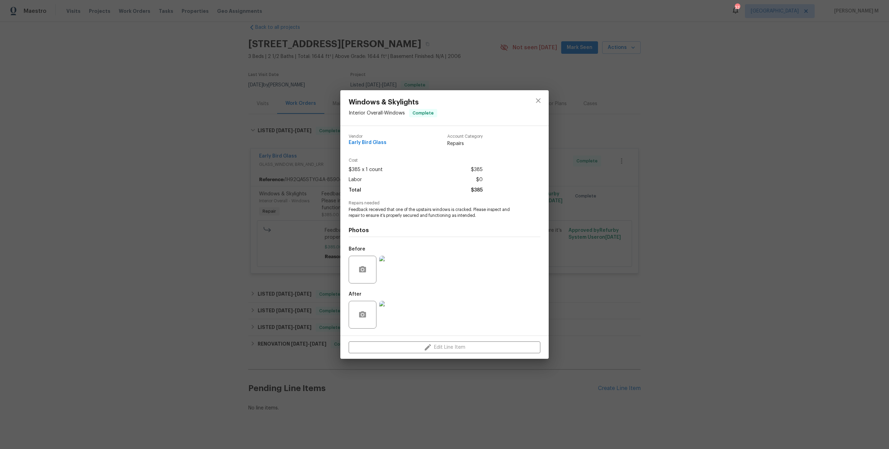
click at [405, 302] on img at bounding box center [393, 315] width 28 height 28
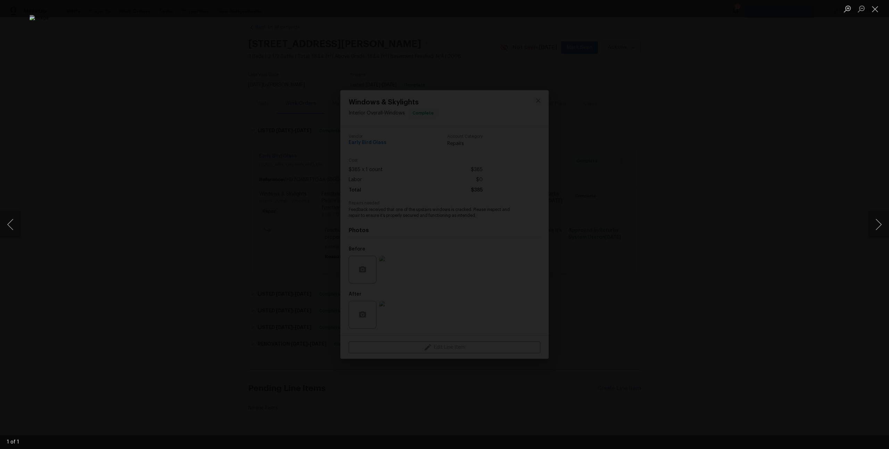
click at [690, 252] on div "Lightbox" at bounding box center [444, 224] width 889 height 449
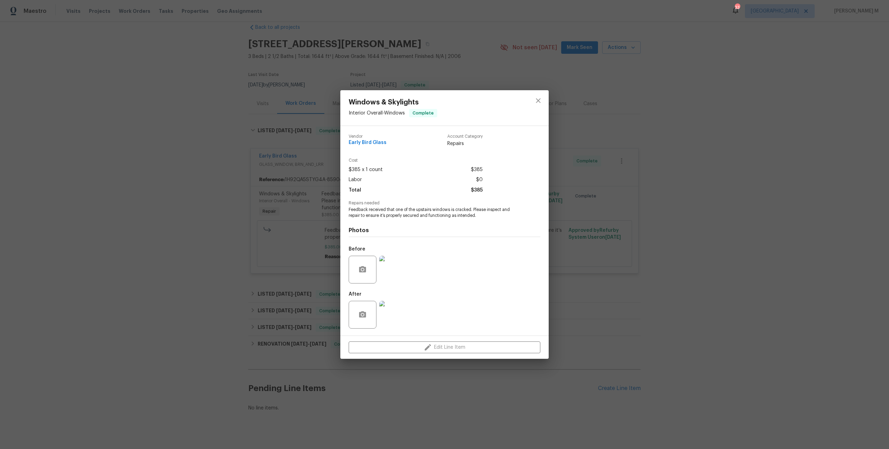
click at [396, 264] on img at bounding box center [393, 270] width 28 height 28
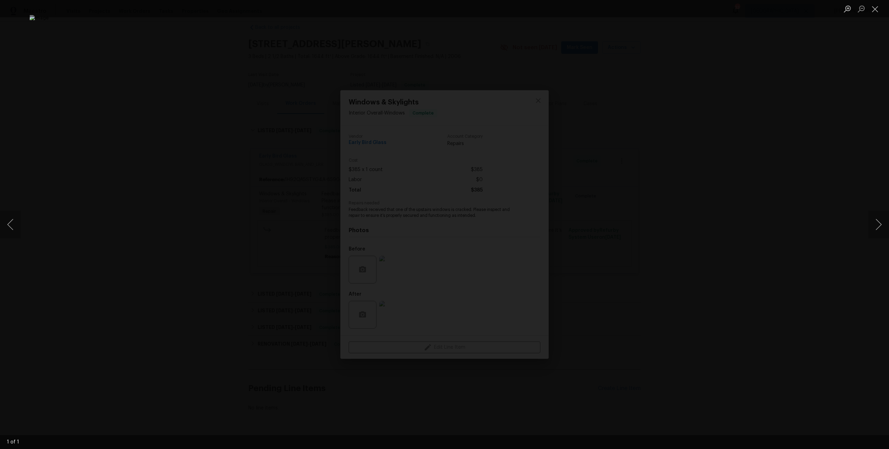
click at [709, 205] on div "Lightbox" at bounding box center [444, 224] width 889 height 449
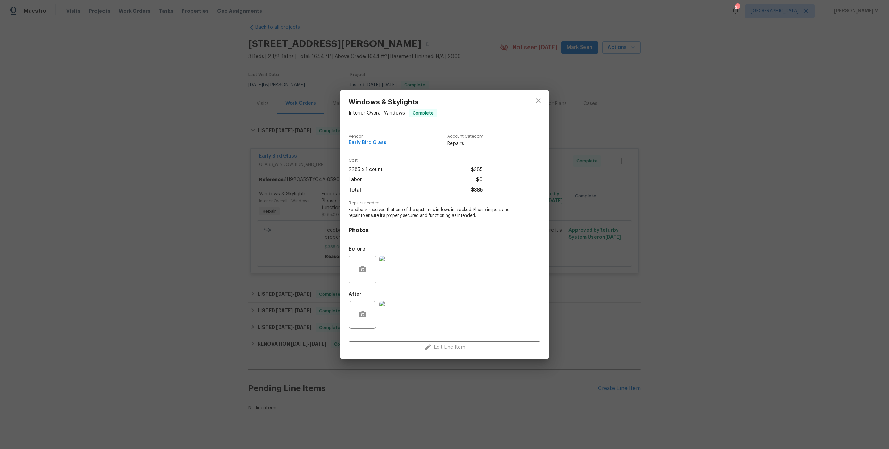
click at [310, 205] on div "Windows & Skylights Interior Overall - Windows Complete Vendor Early Bird Glass…" at bounding box center [444, 224] width 889 height 449
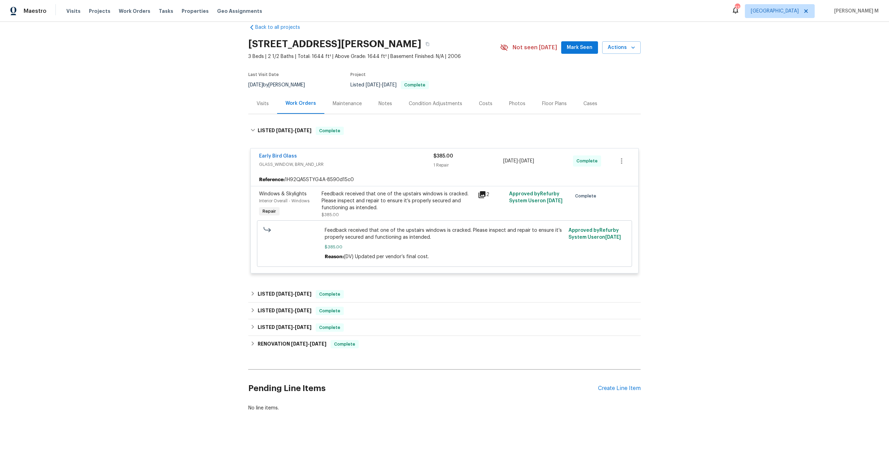
click at [280, 155] on span "Early Bird Glass" at bounding box center [278, 156] width 38 height 7
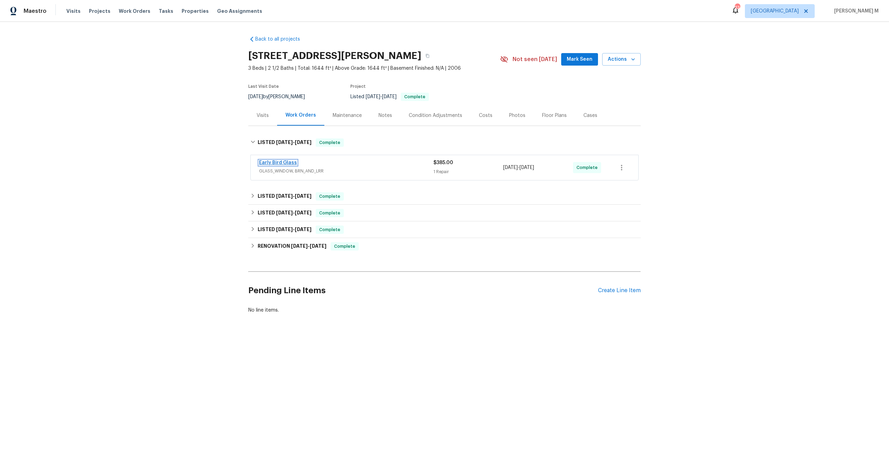
click at [279, 160] on link "Early Bird Glass" at bounding box center [278, 162] width 38 height 5
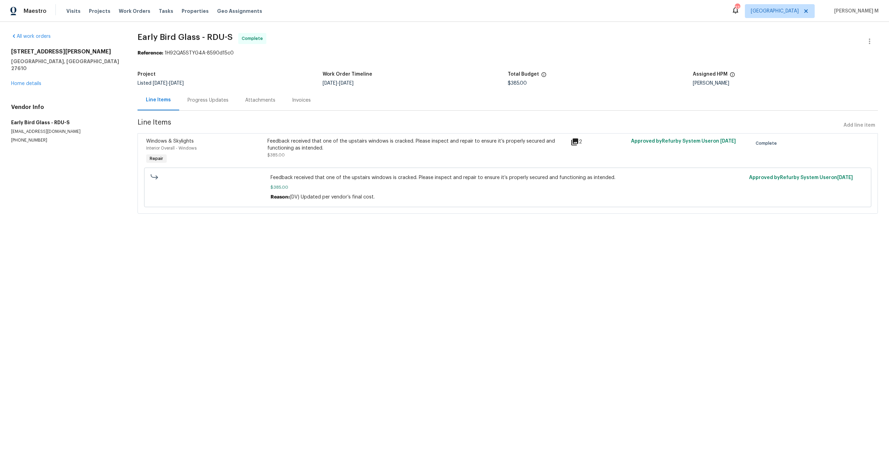
click at [200, 103] on div "Progress Updates" at bounding box center [208, 100] width 58 height 20
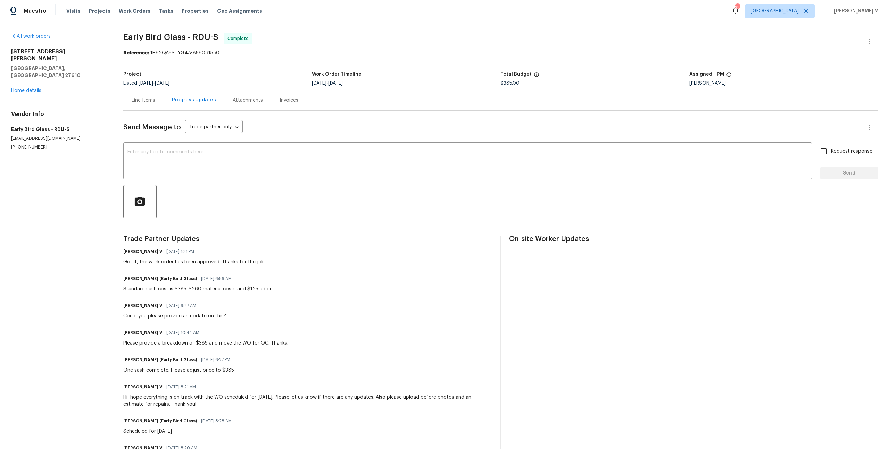
click at [135, 99] on div "Line Items" at bounding box center [144, 100] width 24 height 7
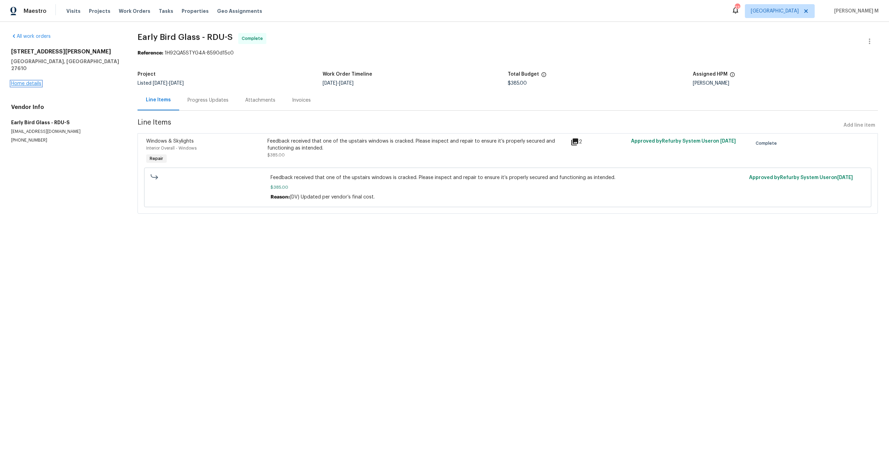
click at [30, 81] on link "Home details" at bounding box center [26, 83] width 30 height 5
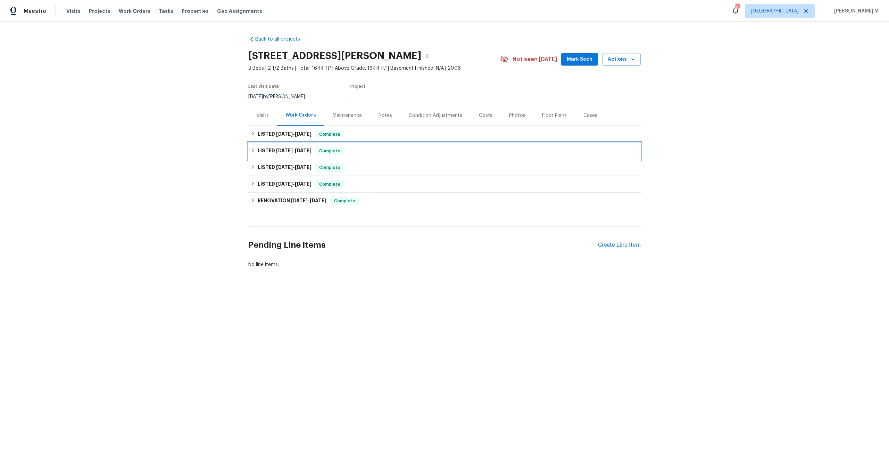
click at [275, 147] on h6 "LISTED [DATE] - [DATE]" at bounding box center [285, 151] width 54 height 8
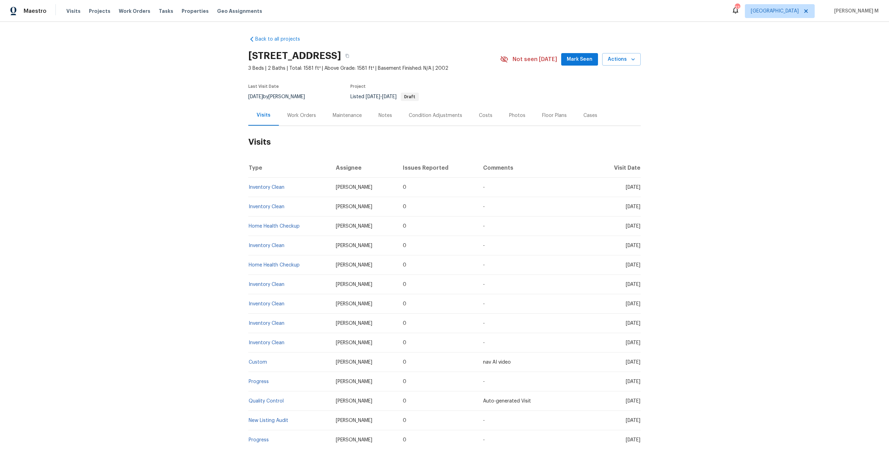
click at [312, 117] on div "Work Orders" at bounding box center [301, 115] width 45 height 20
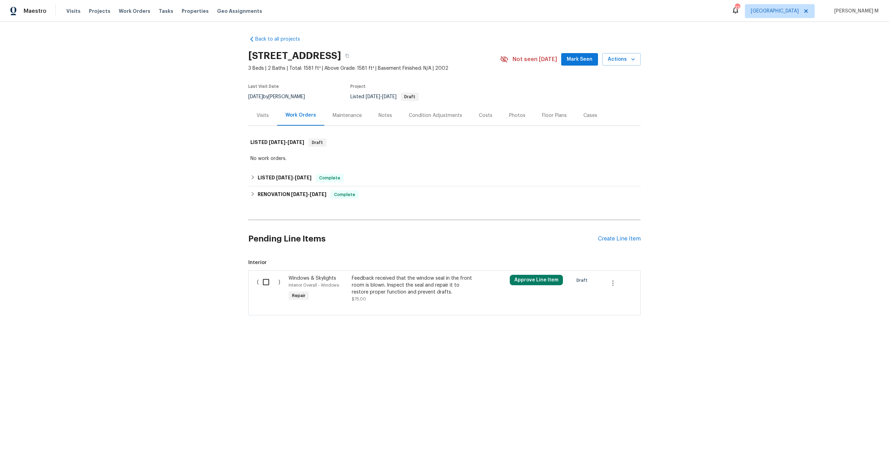
click at [347, 116] on div "Maintenance" at bounding box center [347, 115] width 46 height 20
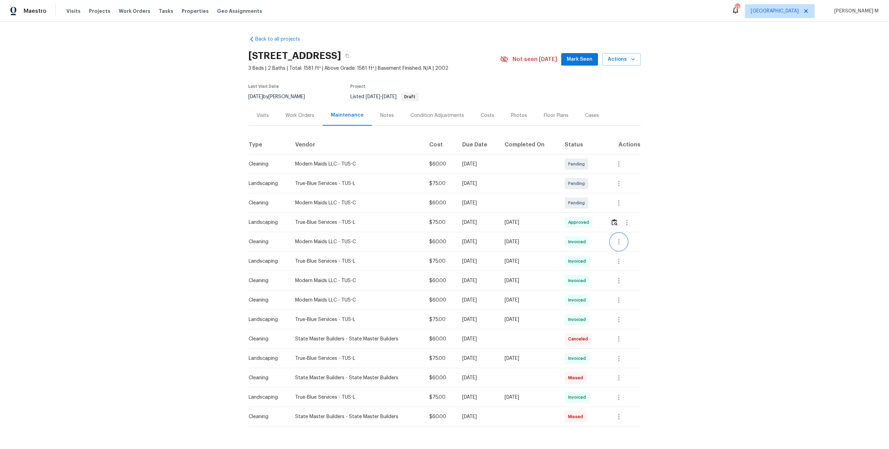
click at [622, 238] on icon "button" at bounding box center [618, 242] width 8 height 8
click at [623, 243] on li "Message vendor" at bounding box center [636, 238] width 49 height 11
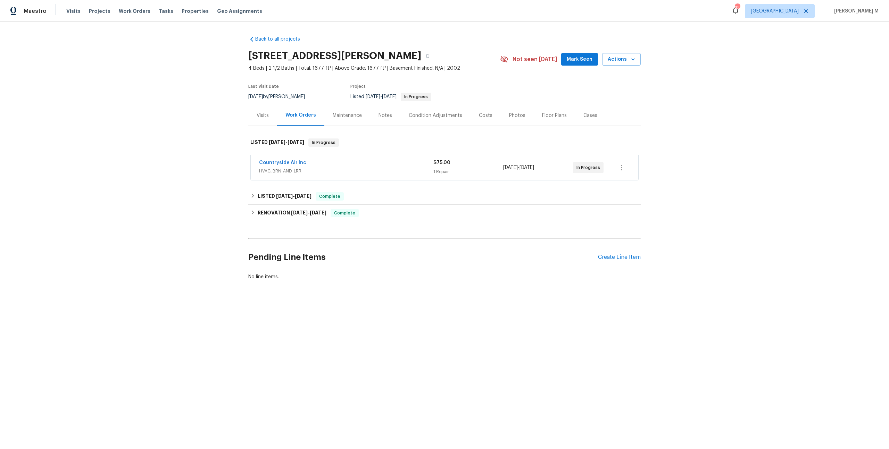
click at [280, 169] on span "HVAC, BRN_AND_LRR" at bounding box center [346, 171] width 174 height 7
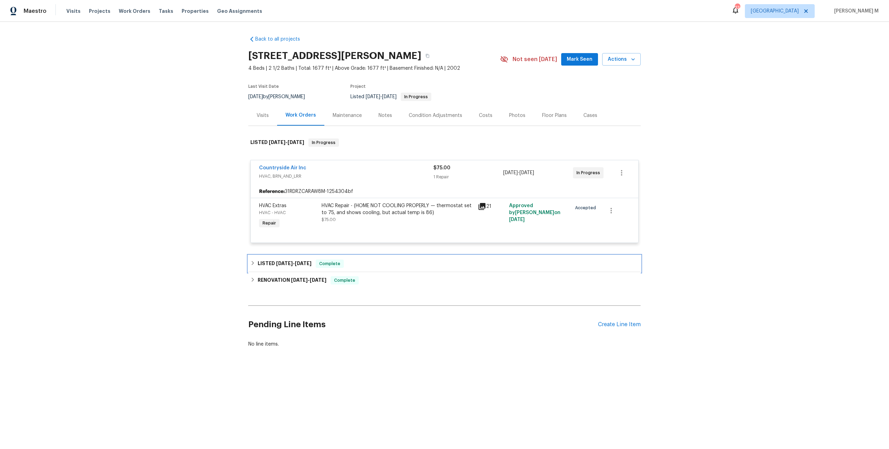
click at [290, 255] on div "LISTED [DATE] - [DATE] Complete" at bounding box center [444, 263] width 392 height 17
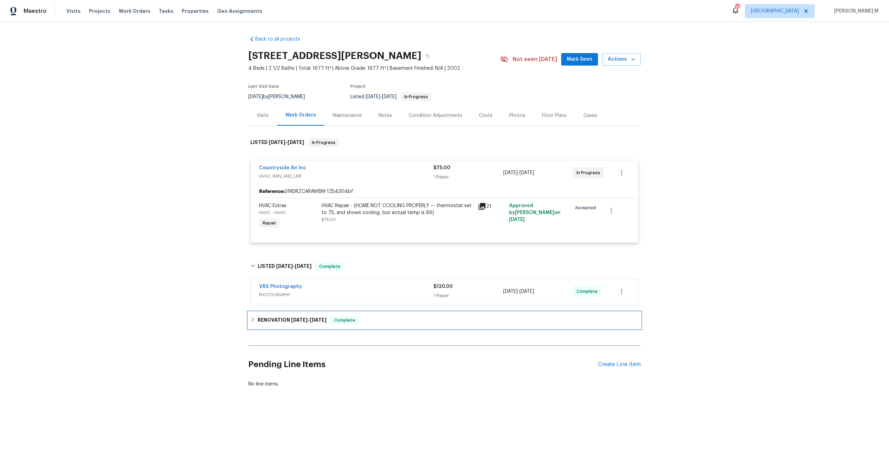
click at [285, 316] on h6 "RENOVATION [DATE] - [DATE]" at bounding box center [292, 320] width 69 height 8
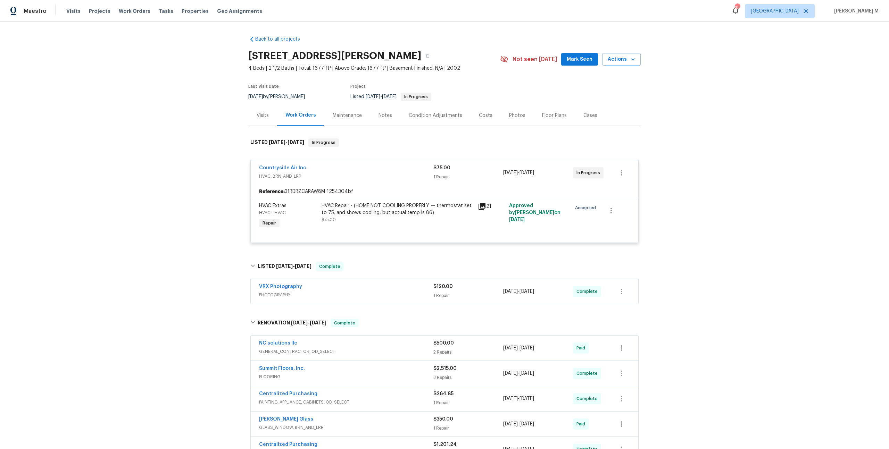
click at [348, 115] on div "Maintenance" at bounding box center [347, 115] width 29 height 7
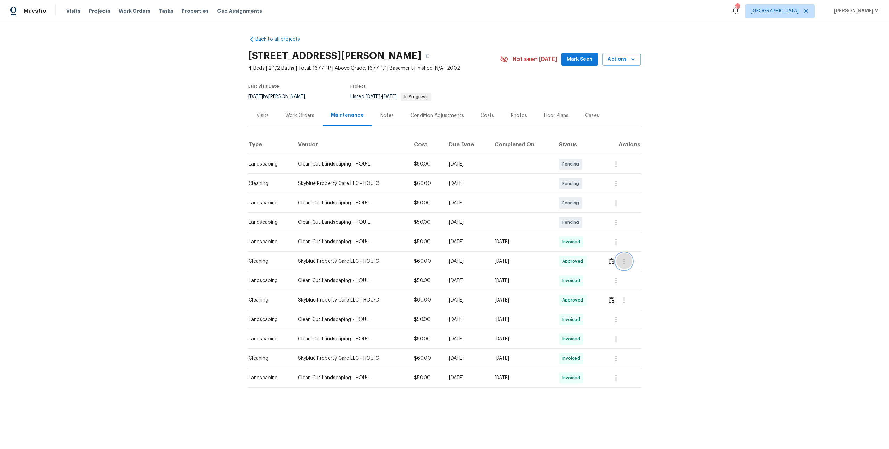
click at [622, 257] on icon "button" at bounding box center [624, 261] width 8 height 8
click at [635, 268] on li "View details" at bounding box center [641, 269] width 49 height 11
click at [640, 259] on li "Message vendor" at bounding box center [641, 257] width 49 height 11
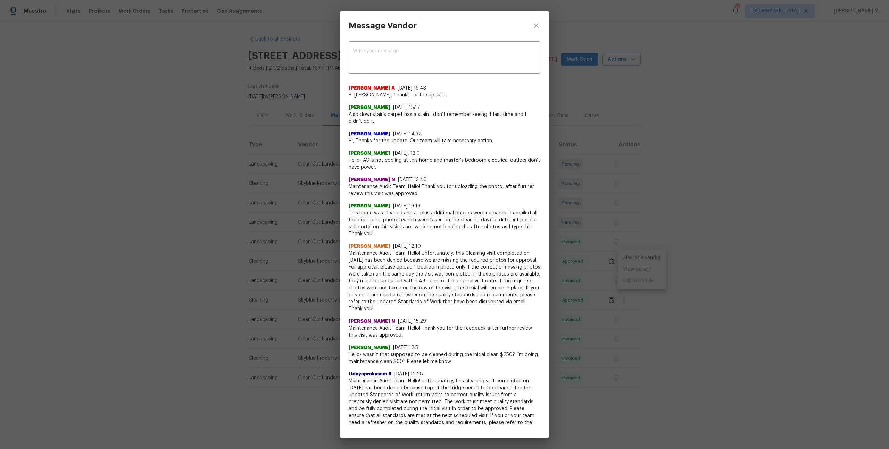
drag, startPoint x: 375, startPoint y: 159, endPoint x: 536, endPoint y: 161, distance: 160.4
click at [537, 161] on span "Hello- AC is not cooling at this home and master’s bedroom electrical outlets d…" at bounding box center [444, 164] width 192 height 14
drag, startPoint x: 463, startPoint y: 159, endPoint x: 475, endPoint y: 165, distance: 13.2
click at [475, 165] on span "Hello- AC is not cooling at this home and master’s bedroom electrical outlets d…" at bounding box center [444, 164] width 192 height 14
click at [708, 183] on div "Message Vendor x ​ [PERSON_NAME] A [DATE] 16:43 Hi [PERSON_NAME], Thanks for th…" at bounding box center [444, 224] width 889 height 449
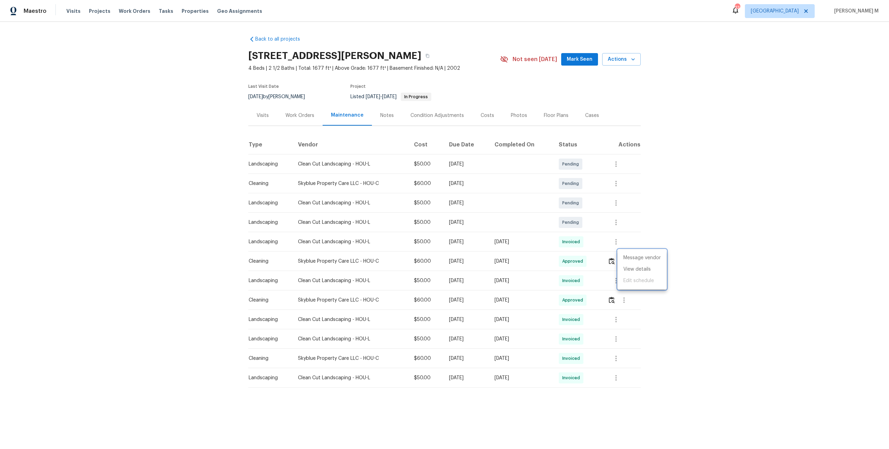
click at [309, 102] on div at bounding box center [444, 224] width 889 height 449
click at [300, 113] on div "Work Orders" at bounding box center [299, 115] width 29 height 7
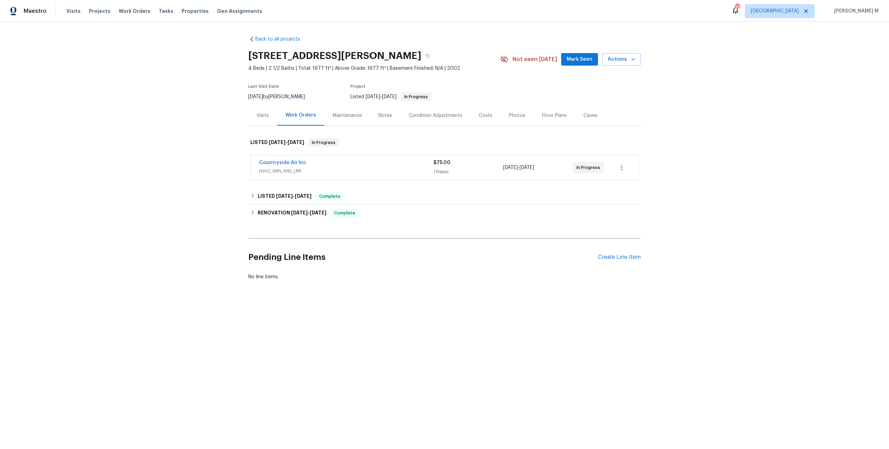
click at [285, 168] on span "HVAC, BRN_AND_LRR" at bounding box center [346, 171] width 174 height 7
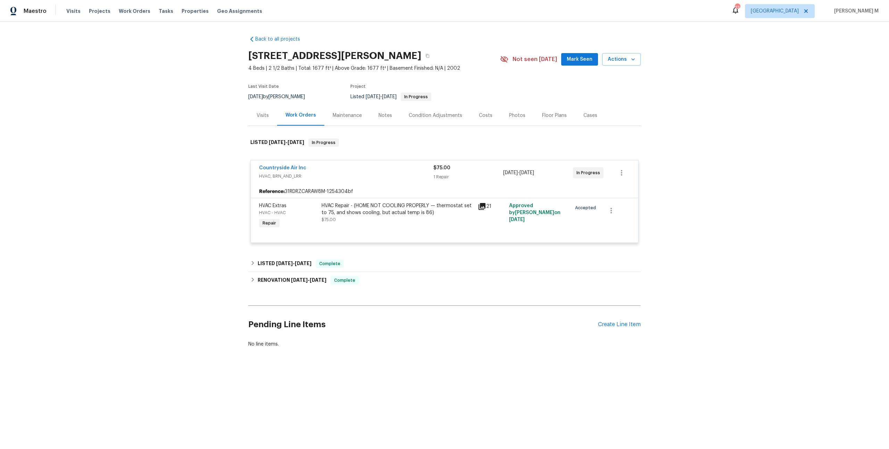
click at [385, 203] on div "HVAC Repair - (HOME NOT COOLING PROPERLY — thermostat set to 75, and shows cool…" at bounding box center [397, 209] width 152 height 14
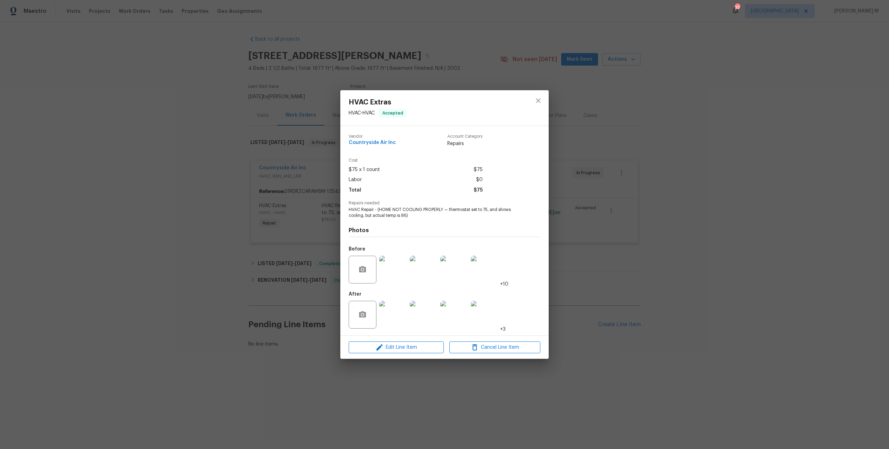
click at [606, 298] on div "HVAC Extras HVAC - HVAC Accepted Vendor Countryside Air Inc Account Category Re…" at bounding box center [444, 224] width 889 height 449
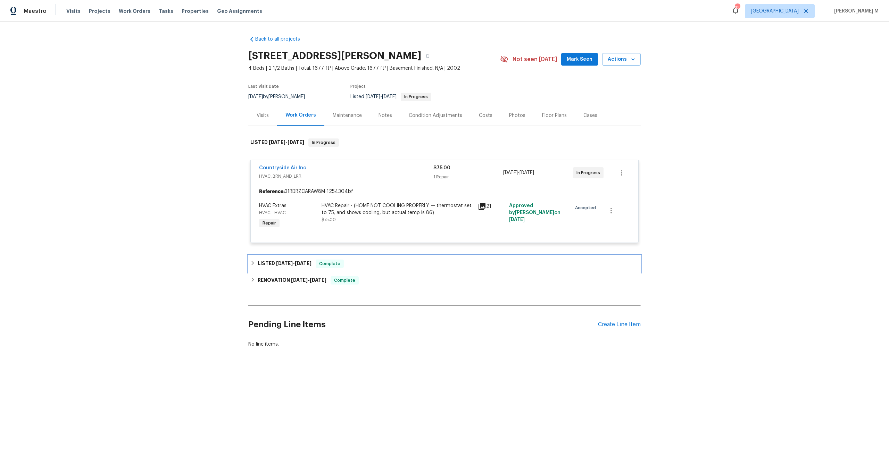
click at [318, 260] on span "Complete" at bounding box center [329, 263] width 27 height 7
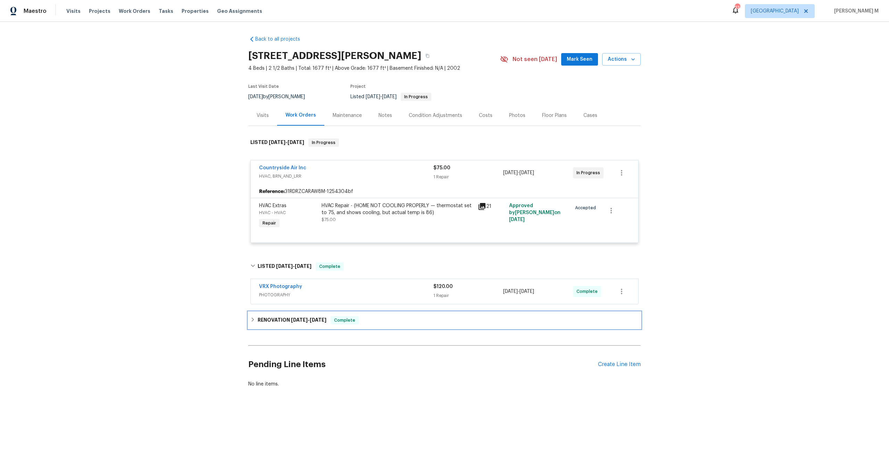
click at [273, 316] on h6 "RENOVATION [DATE] - [DATE]" at bounding box center [292, 320] width 69 height 8
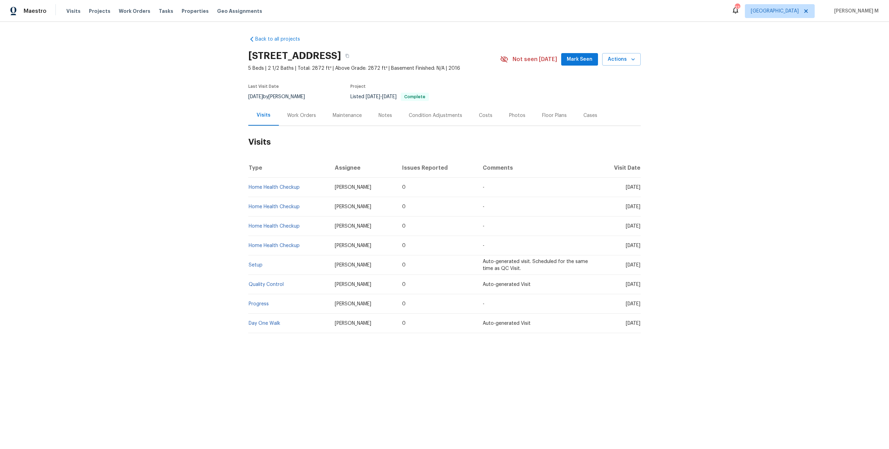
click at [283, 126] on h2 "Visits" at bounding box center [444, 142] width 392 height 32
click at [289, 115] on div "Work Orders" at bounding box center [301, 115] width 29 height 7
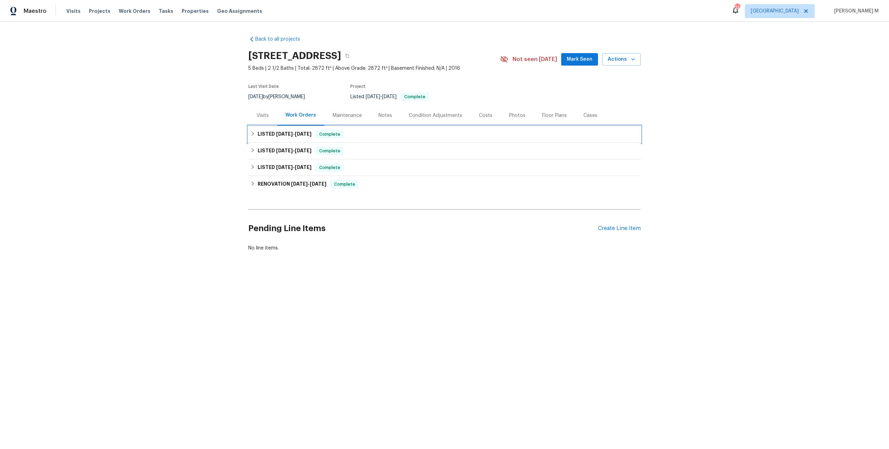
click at [288, 138] on div "LISTED [DATE] - [DATE] Complete" at bounding box center [444, 134] width 392 height 17
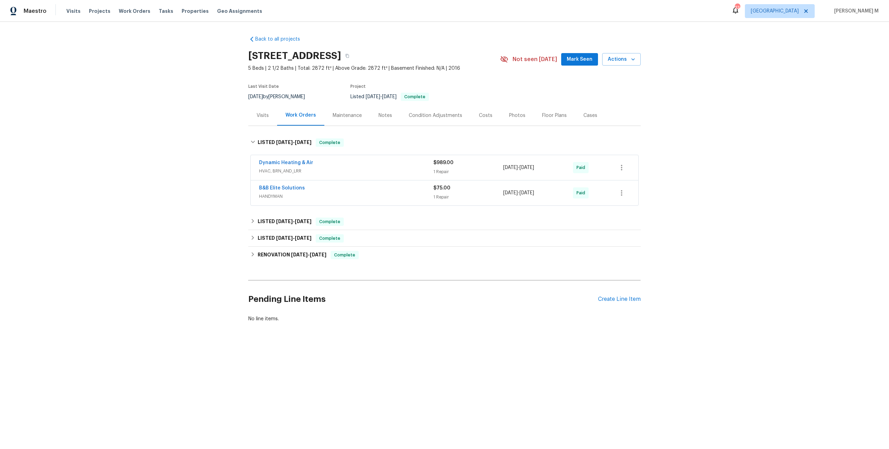
click at [284, 186] on span "B&B Elite Solutions" at bounding box center [282, 188] width 46 height 7
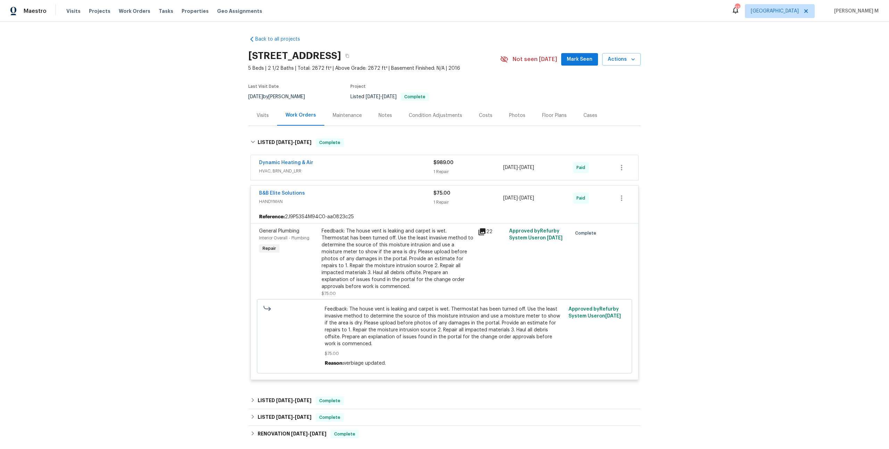
click at [288, 168] on span "HVAC, BRN_AND_LRR" at bounding box center [346, 171] width 174 height 7
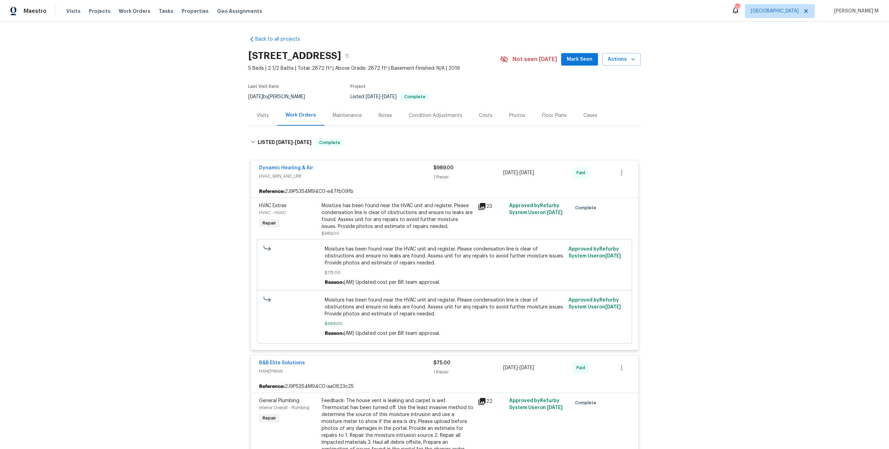
scroll to position [96, 0]
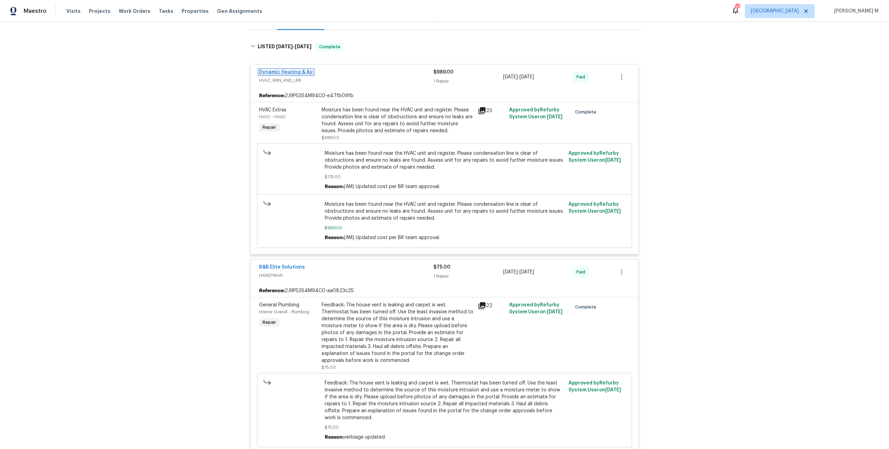
click at [295, 70] on link "Dynamic Heating & Air" at bounding box center [286, 72] width 54 height 5
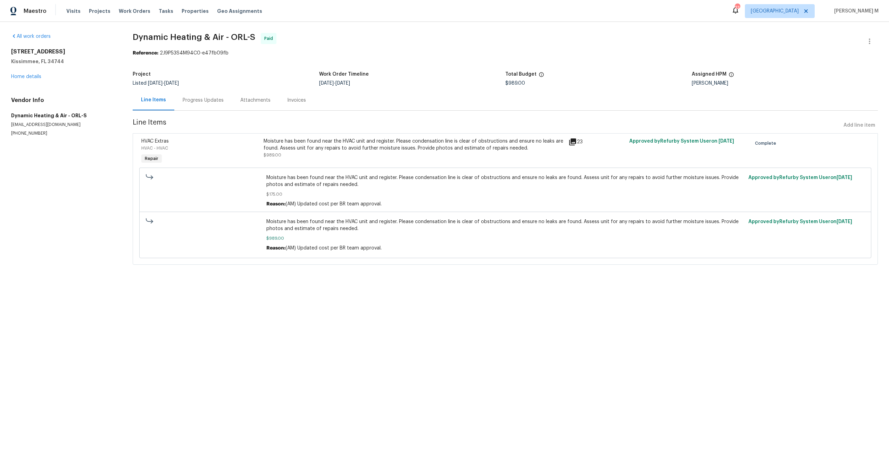
click at [201, 101] on div "Progress Updates" at bounding box center [203, 100] width 58 height 20
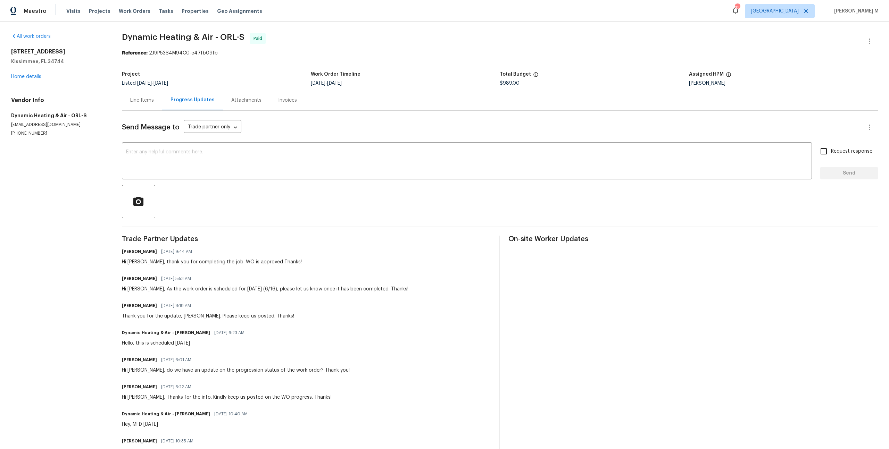
click at [137, 100] on div "Line Items" at bounding box center [142, 100] width 24 height 7
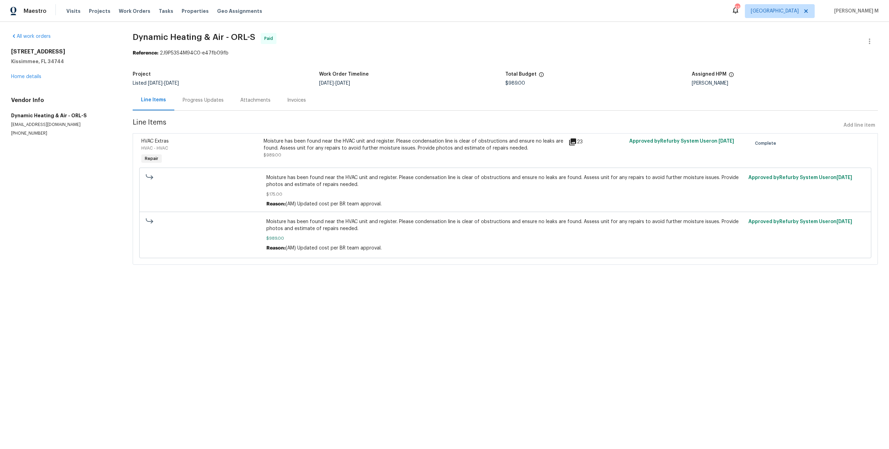
click at [336, 151] on div "Moisture has been found near the HVAC unit and register. Please condensation li…" at bounding box center [413, 148] width 301 height 21
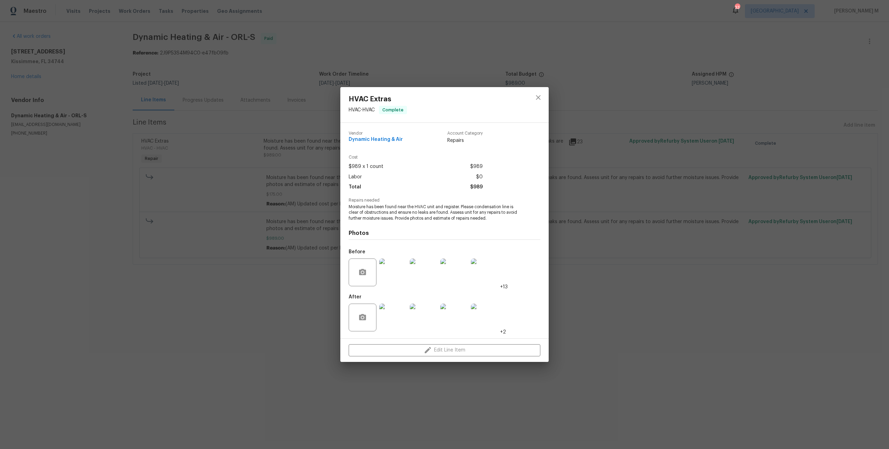
click at [397, 326] on img at bounding box center [393, 318] width 28 height 28
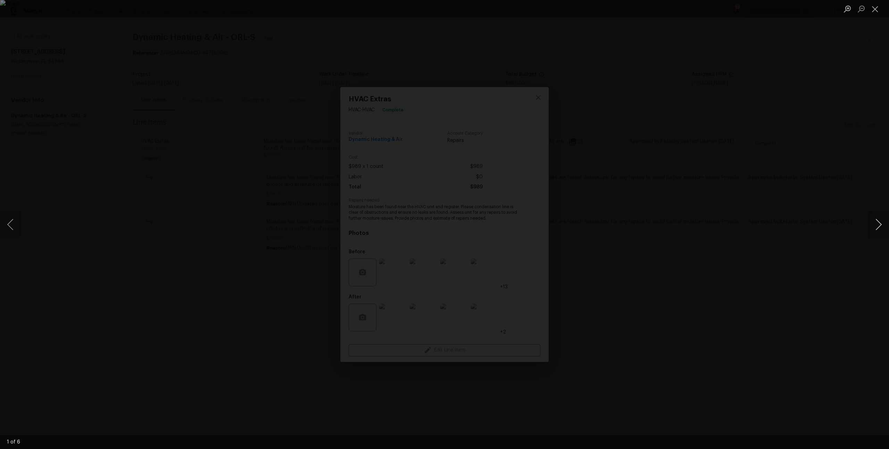
click at [874, 227] on button "Next image" at bounding box center [878, 225] width 21 height 28
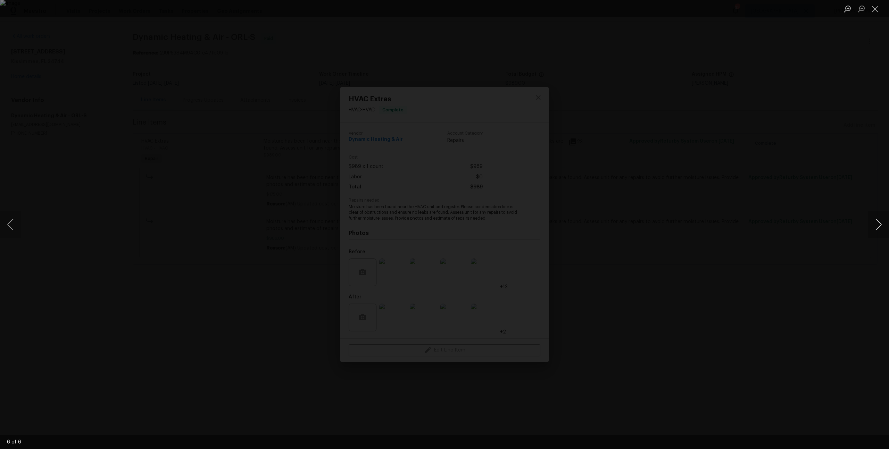
click at [874, 227] on button "Next image" at bounding box center [878, 225] width 21 height 28
click at [795, 153] on div "Lightbox" at bounding box center [444, 224] width 889 height 449
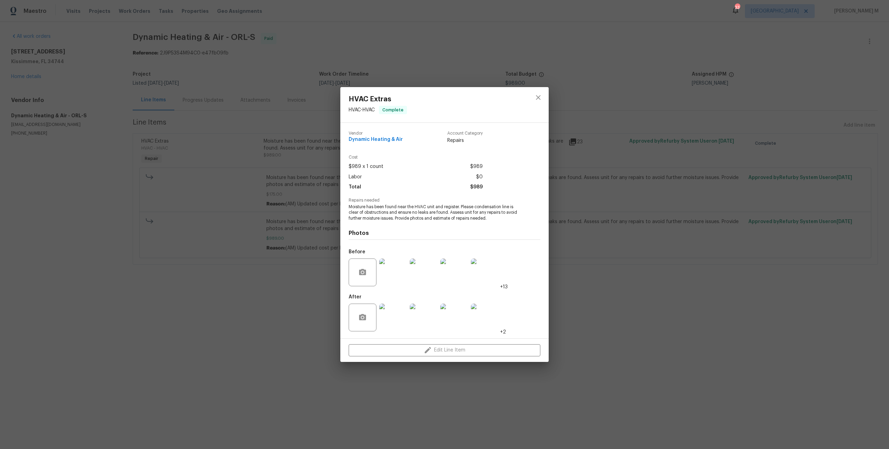
click at [707, 158] on div "HVAC Extras HVAC - HVAC Complete Vendor Dynamic Heating & Air Account Category …" at bounding box center [444, 224] width 889 height 449
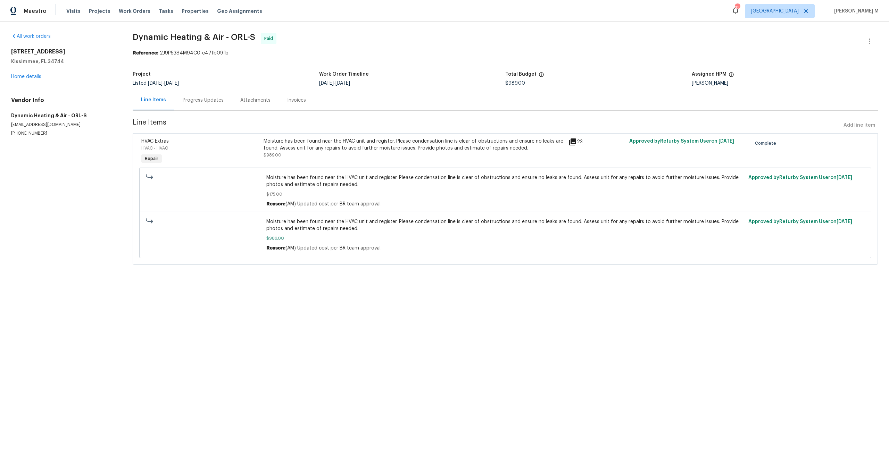
click at [37, 71] on div "[STREET_ADDRESS] Home details" at bounding box center [63, 64] width 105 height 32
click at [35, 74] on link "Home details" at bounding box center [26, 76] width 30 height 5
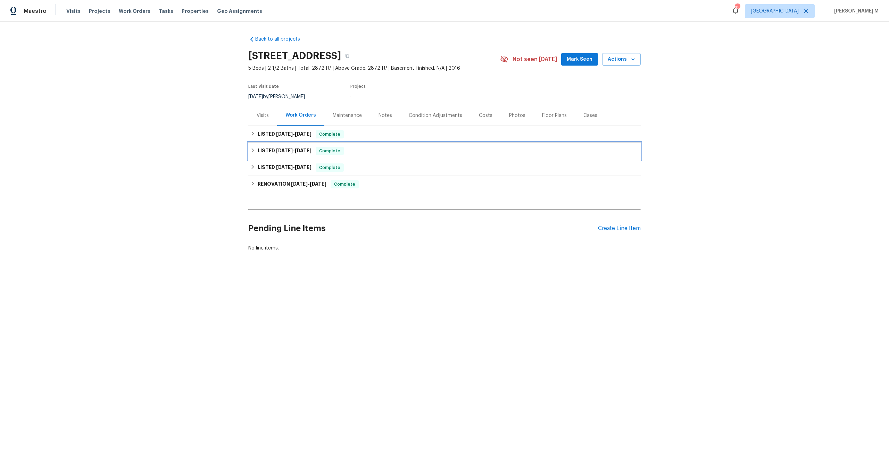
click at [264, 153] on div "LISTED [DATE] - [DATE] Complete" at bounding box center [444, 151] width 392 height 17
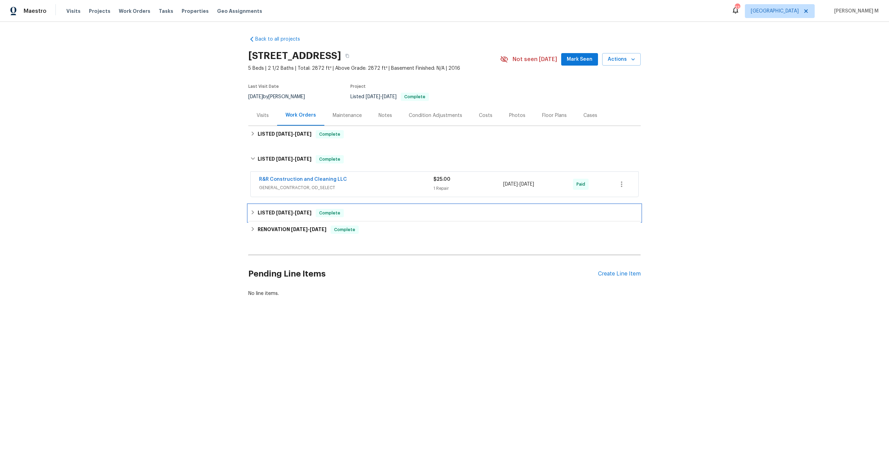
click at [271, 211] on h6 "LISTED [DATE] - [DATE]" at bounding box center [285, 213] width 54 height 8
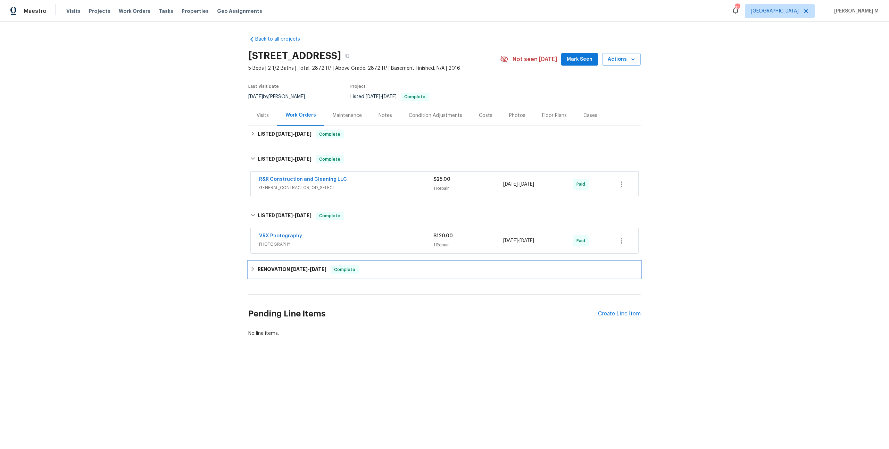
click at [283, 266] on h6 "RENOVATION [DATE] - [DATE]" at bounding box center [292, 270] width 69 height 8
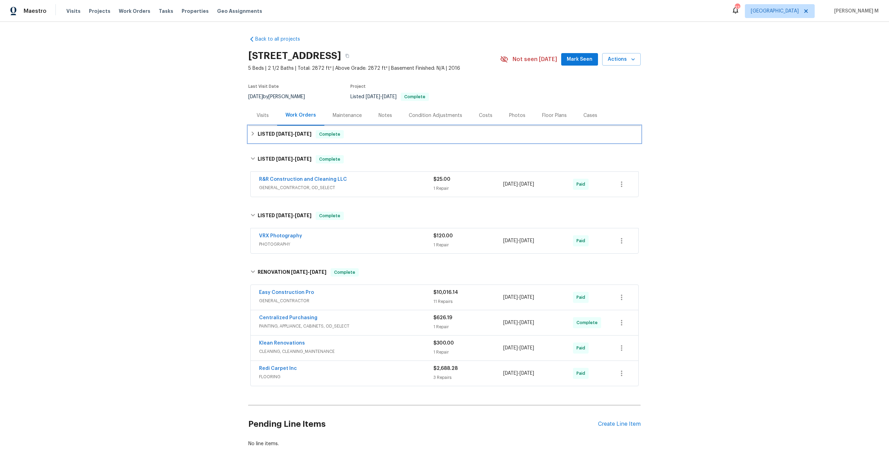
click at [281, 137] on div "LISTED [DATE] - [DATE] Complete" at bounding box center [444, 134] width 392 height 17
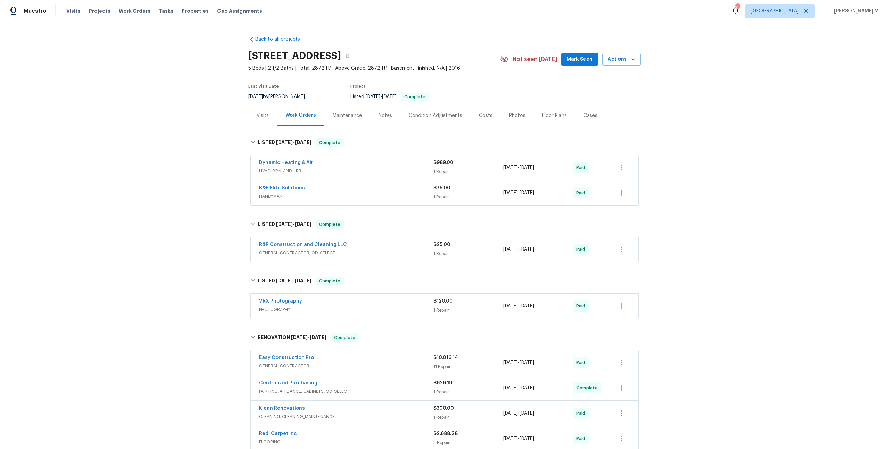
click at [343, 105] on div "Maintenance" at bounding box center [347, 115] width 46 height 20
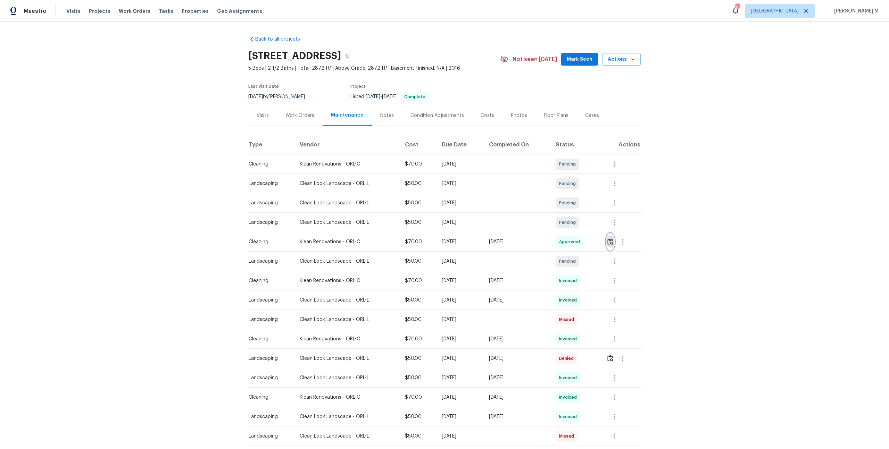
click at [610, 243] on button "button" at bounding box center [610, 242] width 8 height 17
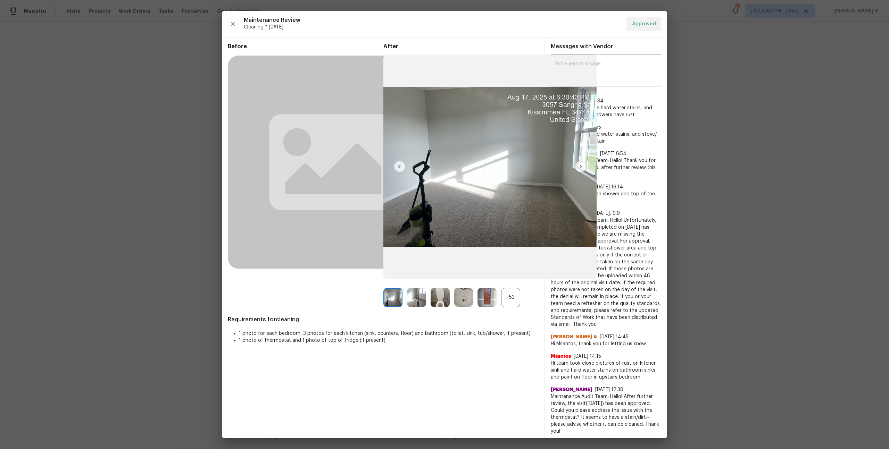
click at [508, 303] on div "+53" at bounding box center [510, 297] width 19 height 19
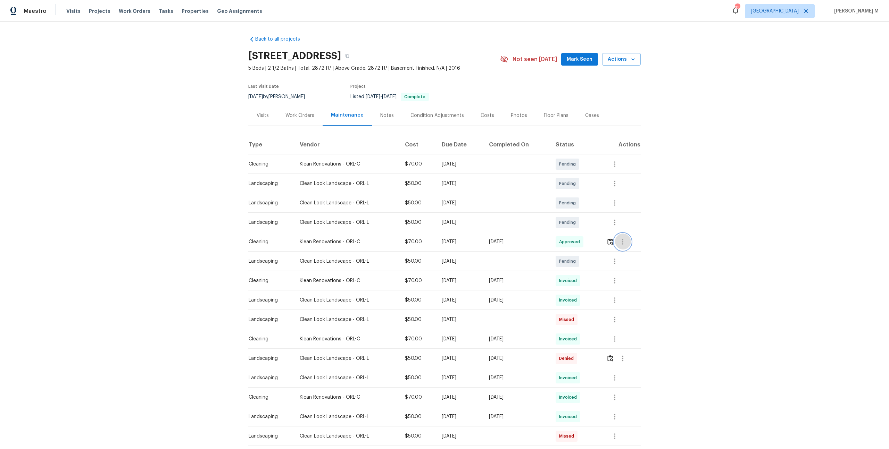
click at [625, 238] on icon "button" at bounding box center [622, 242] width 8 height 8
click at [625, 236] on li "Message vendor" at bounding box center [640, 238] width 49 height 11
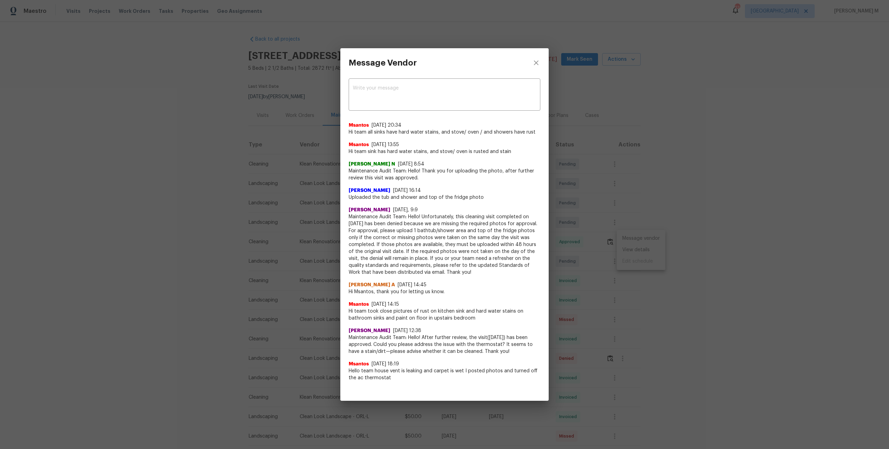
drag, startPoint x: 347, startPoint y: 197, endPoint x: 491, endPoint y: 349, distance: 209.4
click at [491, 349] on div "x ​ Msantos [DATE] 20:34 Hi team all sinks have hard water stains, and stove/ o…" at bounding box center [444, 233] width 208 height 312
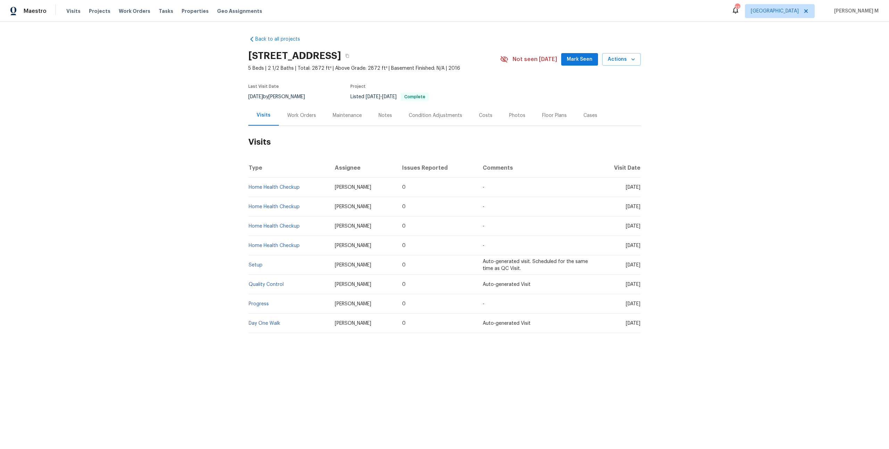
click at [305, 93] on div "[DATE] by [PERSON_NAME]" at bounding box center [280, 97] width 65 height 8
click at [300, 113] on div "Work Orders" at bounding box center [301, 115] width 29 height 7
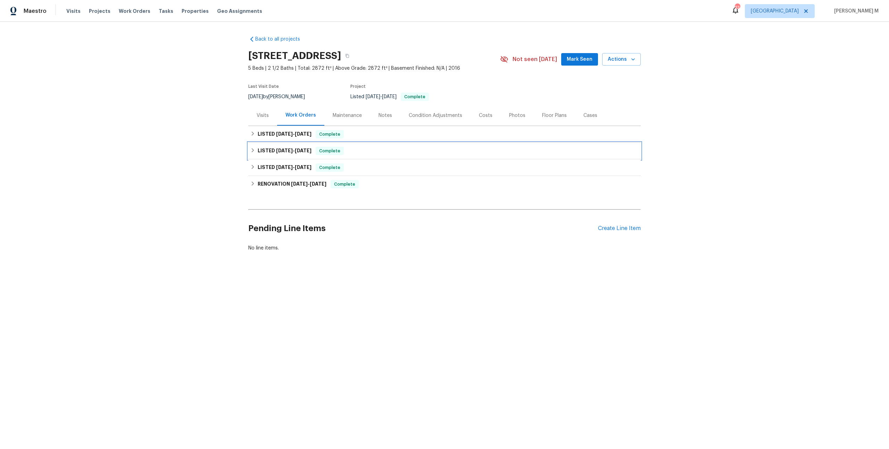
click at [292, 143] on div "LISTED [DATE] - [DATE] Complete" at bounding box center [444, 151] width 392 height 17
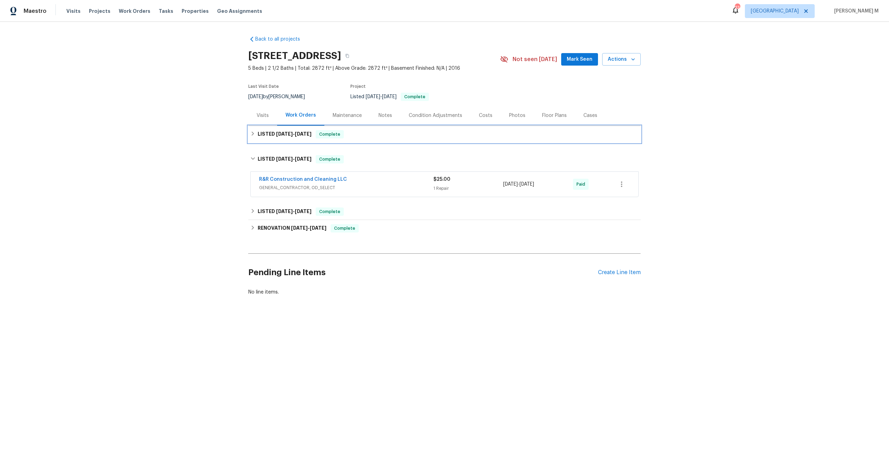
click at [291, 132] on span "[DATE] - [DATE]" at bounding box center [293, 134] width 35 height 5
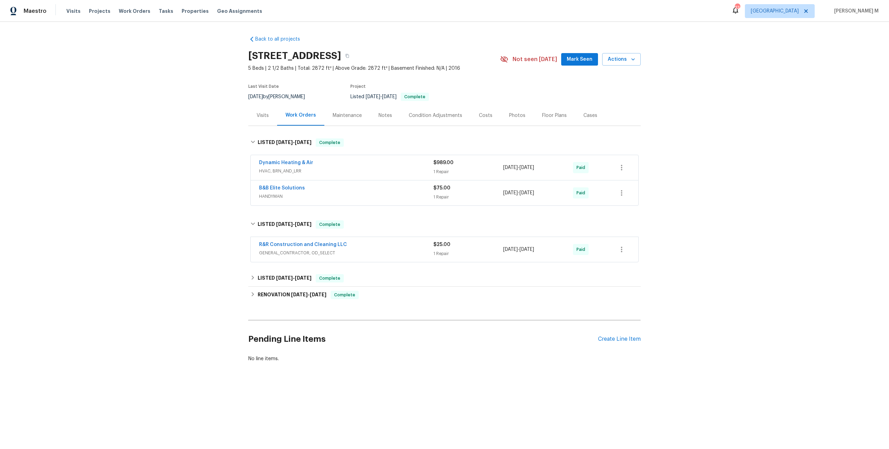
click at [284, 168] on span "HVAC, BRN_AND_LRR" at bounding box center [346, 171] width 174 height 7
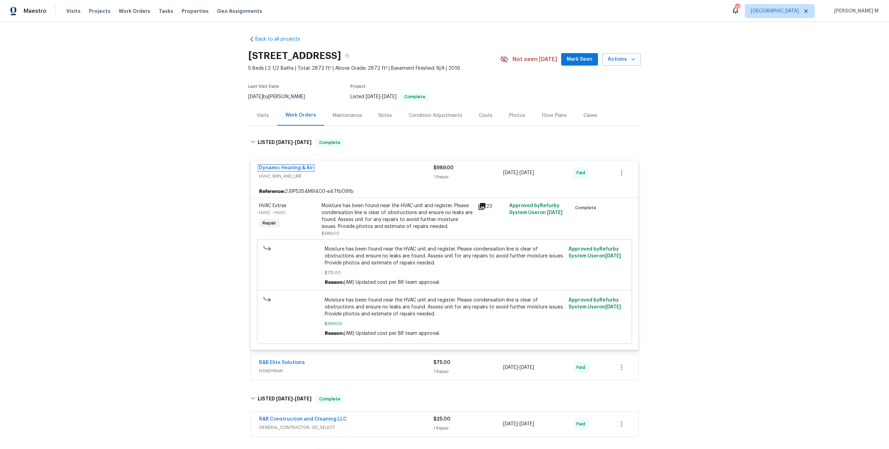
click at [283, 166] on link "Dynamic Heating & Air" at bounding box center [286, 168] width 54 height 5
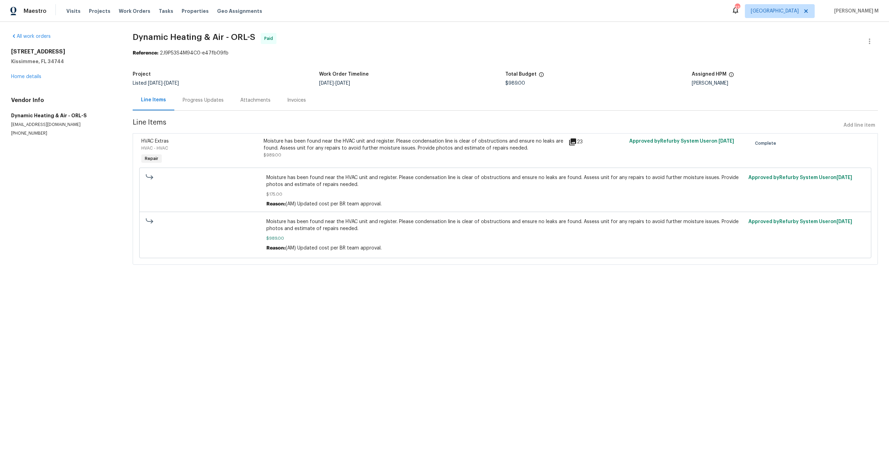
click at [180, 105] on div "Progress Updates" at bounding box center [203, 100] width 58 height 20
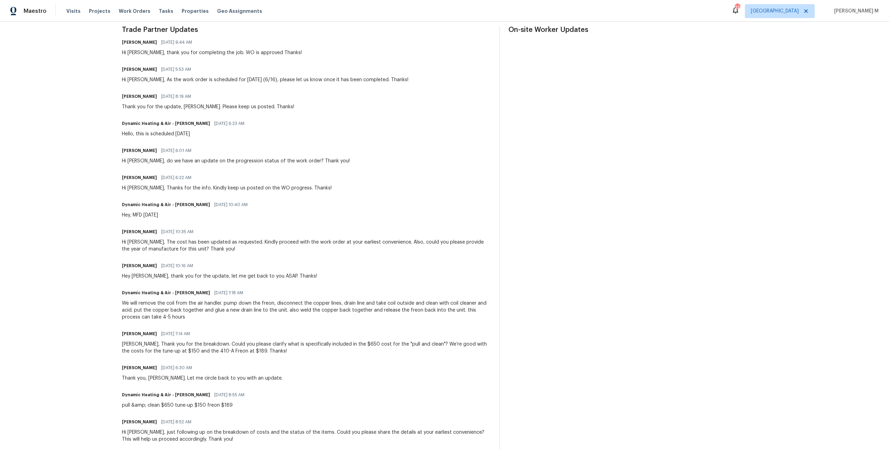
scroll to position [216, 0]
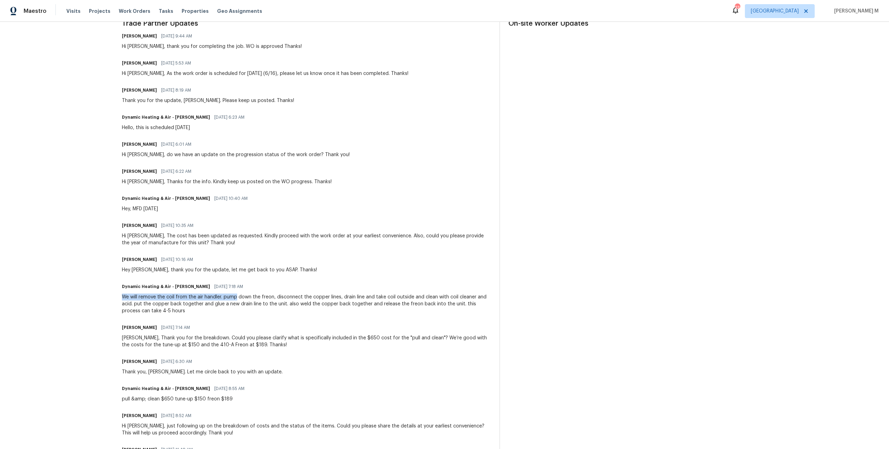
drag, startPoint x: 171, startPoint y: 276, endPoint x: 237, endPoint y: 280, distance: 66.1
click at [237, 282] on div "Dynamic Heating & Air - [PERSON_NAME] [DATE] 7:18 AM We will remove the coil fr…" at bounding box center [306, 298] width 369 height 33
click at [216, 294] on div "We will remove the coil from the air handler. pump down the freon, disconnect t…" at bounding box center [306, 304] width 369 height 21
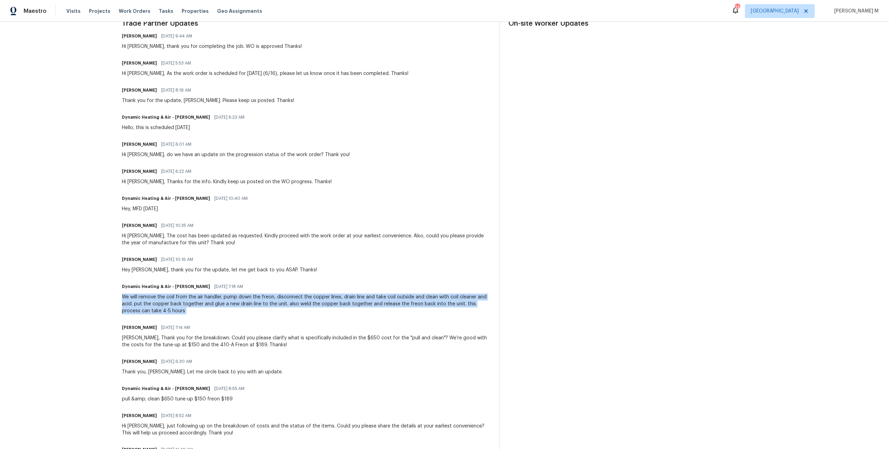
click at [216, 294] on div "We will remove the coil from the air handler. pump down the freon, disconnect t…" at bounding box center [306, 304] width 369 height 21
copy div "We will remove the coil from the air handler. pump down the freon, disconnect t…"
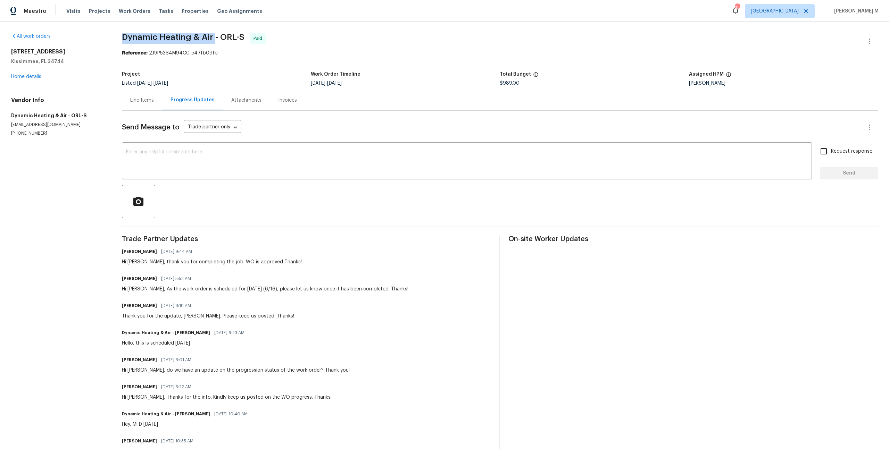
drag, startPoint x: 119, startPoint y: 37, endPoint x: 208, endPoint y: 37, distance: 88.2
copy span "Dynamic Heating & Air"
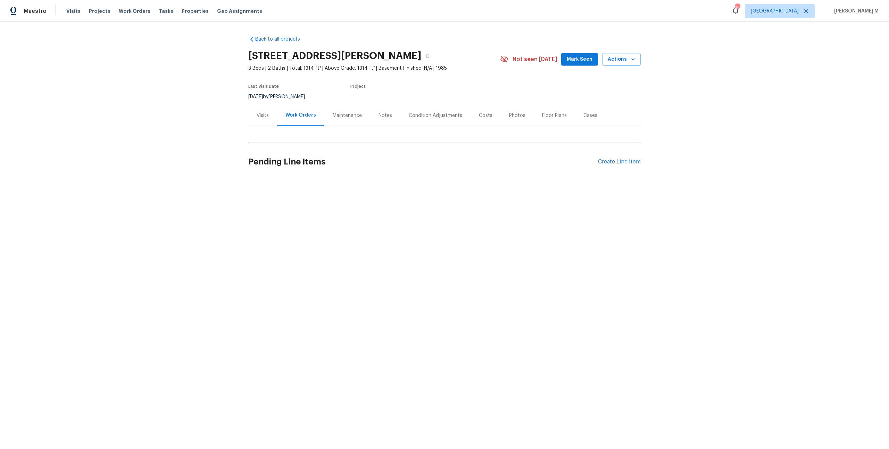
click at [294, 121] on div "Work Orders" at bounding box center [300, 115] width 47 height 20
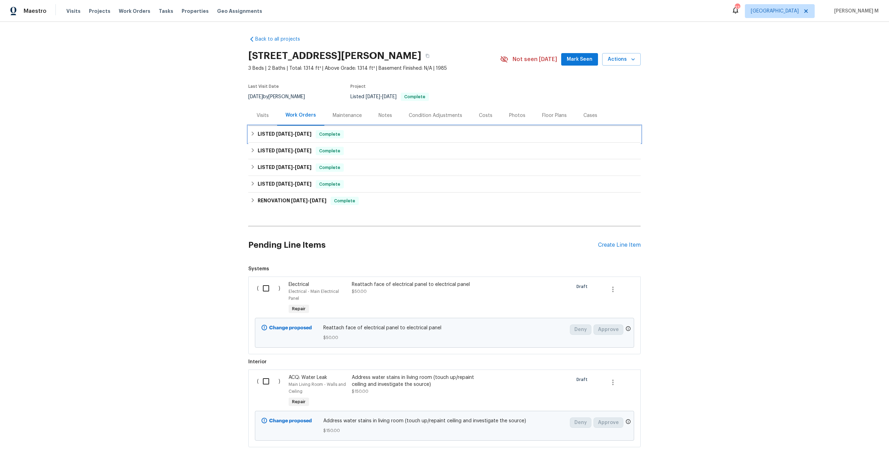
click at [286, 133] on h6 "LISTED [DATE] - [DATE]" at bounding box center [285, 134] width 54 height 8
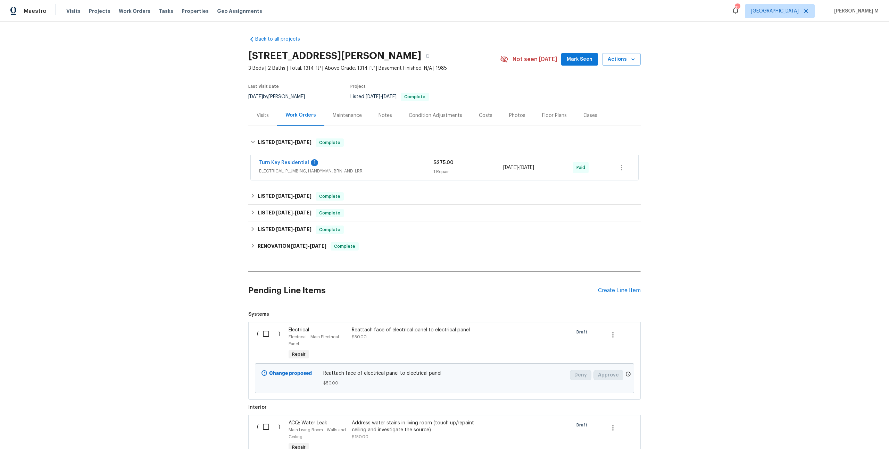
click at [288, 169] on span "ELECTRICAL, PLUMBING, HANDYMAN, BRN_AND_LRR" at bounding box center [346, 171] width 174 height 7
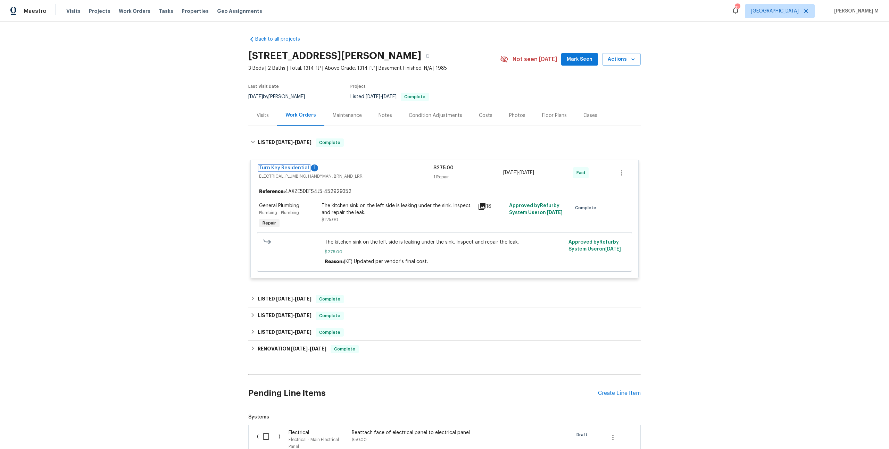
click at [292, 166] on link "Turn Key Residential" at bounding box center [284, 168] width 50 height 5
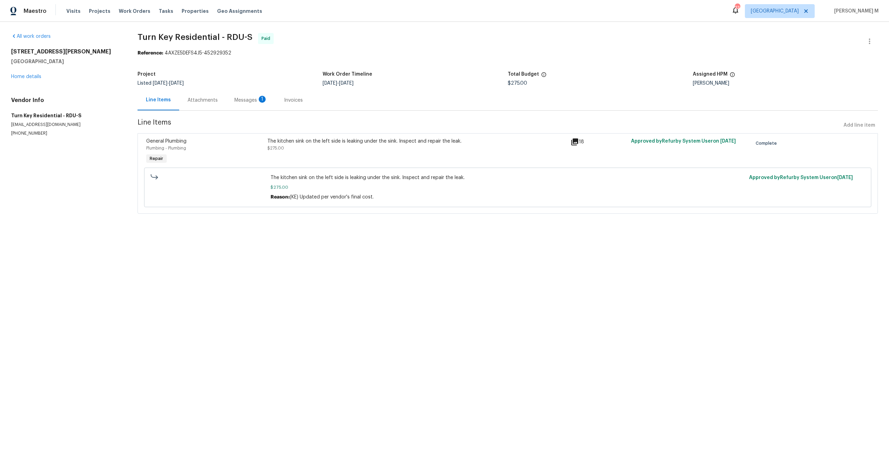
click at [183, 75] on div "Project" at bounding box center [229, 76] width 185 height 9
click at [188, 99] on div "Progress Updates 1" at bounding box center [212, 100] width 51 height 7
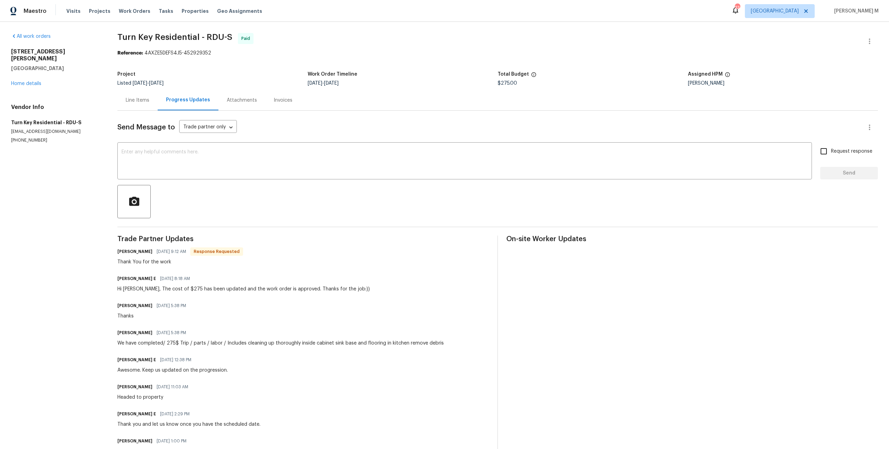
click at [148, 98] on div "Line Items" at bounding box center [138, 100] width 24 height 7
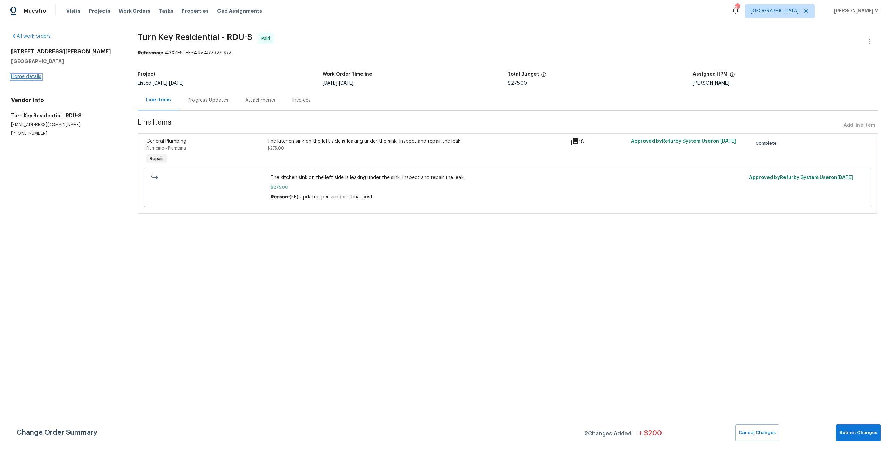
click at [30, 75] on link "Home details" at bounding box center [26, 76] width 30 height 5
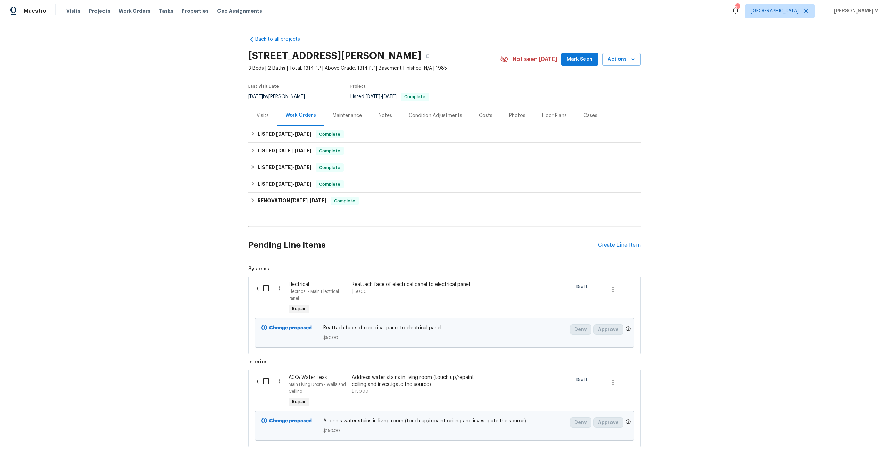
click at [338, 116] on div "Maintenance" at bounding box center [347, 115] width 46 height 20
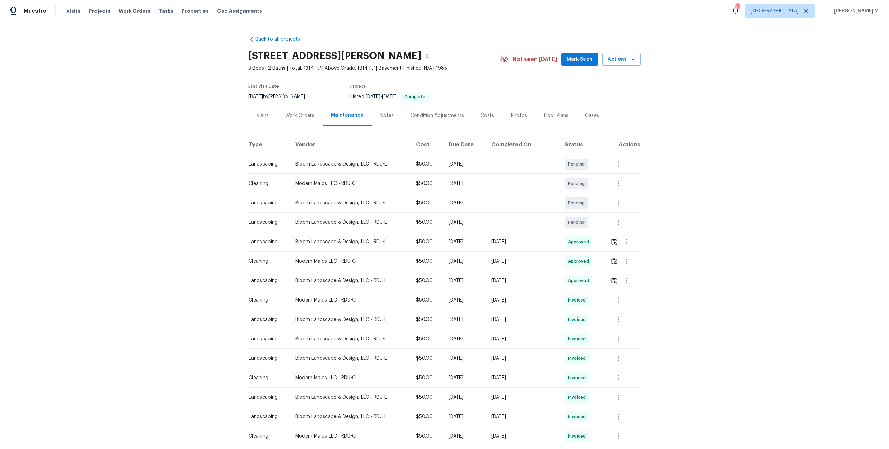
click at [302, 124] on div "Back to all projects 1100 Walter Clark Dr, Hillsborough, NC 27278 3 Beds | 2 Ba…" at bounding box center [444, 343] width 392 height 626
click at [302, 120] on div "Work Orders" at bounding box center [299, 115] width 45 height 20
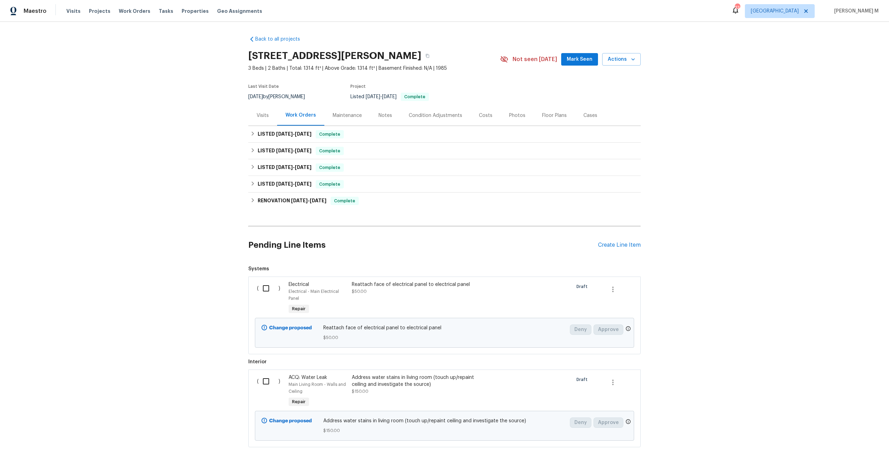
click at [333, 112] on div "Maintenance" at bounding box center [347, 115] width 29 height 7
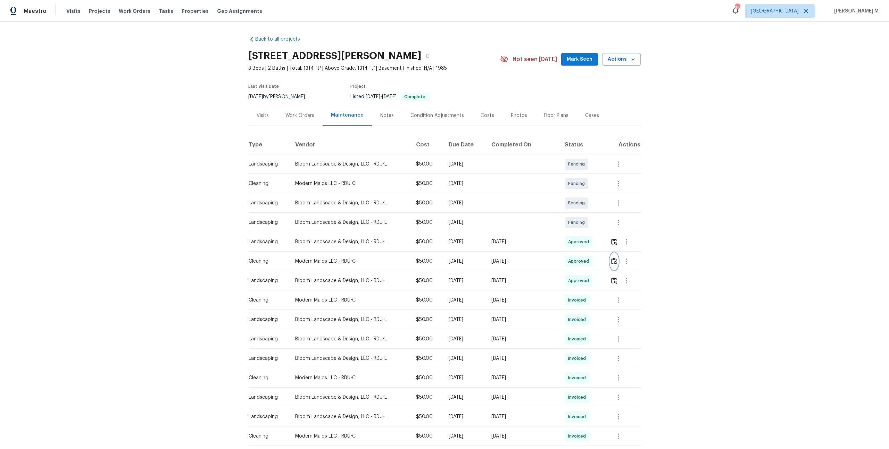
click at [616, 253] on button "button" at bounding box center [614, 261] width 8 height 17
click at [621, 253] on button "button" at bounding box center [626, 261] width 17 height 17
click at [625, 253] on li "Message vendor" at bounding box center [643, 257] width 49 height 11
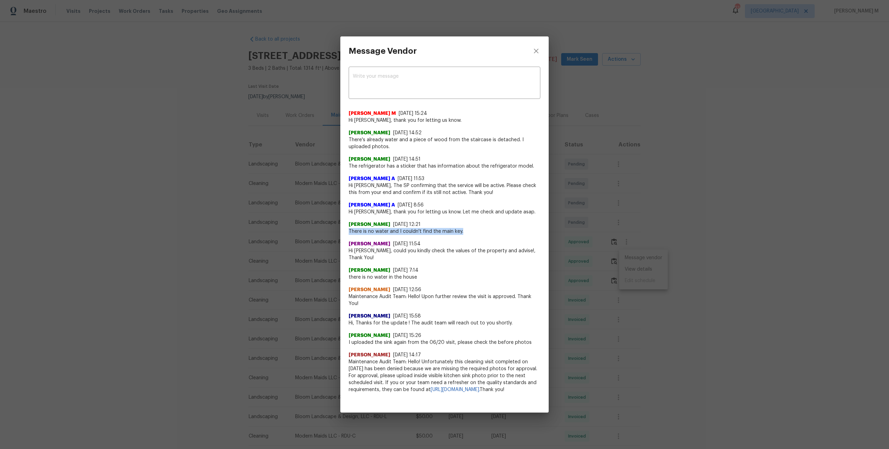
drag, startPoint x: 347, startPoint y: 228, endPoint x: 463, endPoint y: 232, distance: 115.6
click at [463, 232] on div "x ​ Manikandan M 8/15/25, 15:24 Hi Marily, thank you for letting us know. Maril…" at bounding box center [444, 234] width 208 height 336
drag, startPoint x: 352, startPoint y: 247, endPoint x: 507, endPoint y: 262, distance: 156.6
click at [508, 261] on div "Manikandan M 8/15/25, 15:24 Hi Marily, thank you for letting us know. Marily 8/…" at bounding box center [444, 248] width 192 height 289
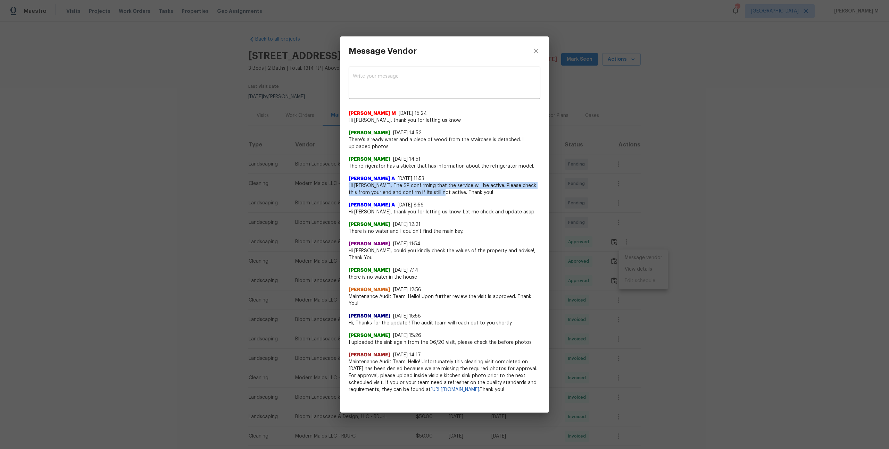
drag, startPoint x: 350, startPoint y: 186, endPoint x: 431, endPoint y: 192, distance: 81.5
click at [437, 195] on span "Hi Marily, The SP confirming that the service will be active. Please check this…" at bounding box center [444, 189] width 192 height 14
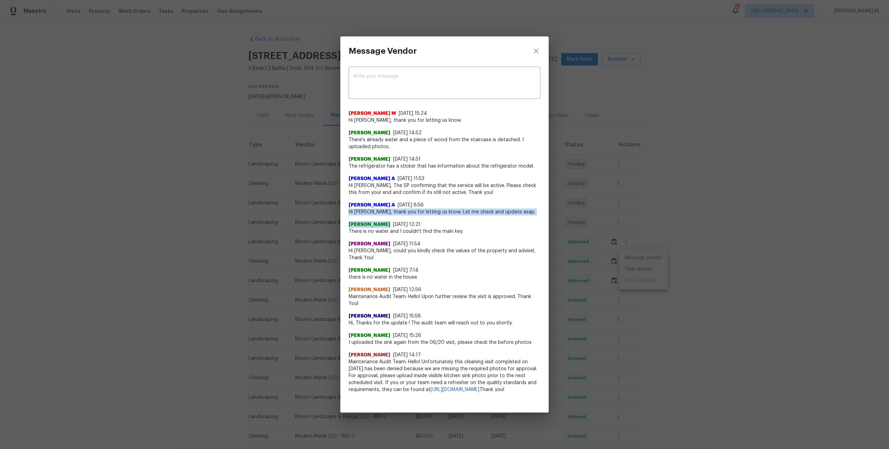
drag, startPoint x: 350, startPoint y: 213, endPoint x: 493, endPoint y: 219, distance: 143.1
click at [493, 219] on div "Manikandan M 8/15/25, 15:24 Hi Marily, thank you for letting us know. Marily 8/…" at bounding box center [444, 248] width 192 height 289
click at [367, 185] on span "Hi Marily, The SP confirming that the service will be active. Please check this…" at bounding box center [444, 189] width 192 height 14
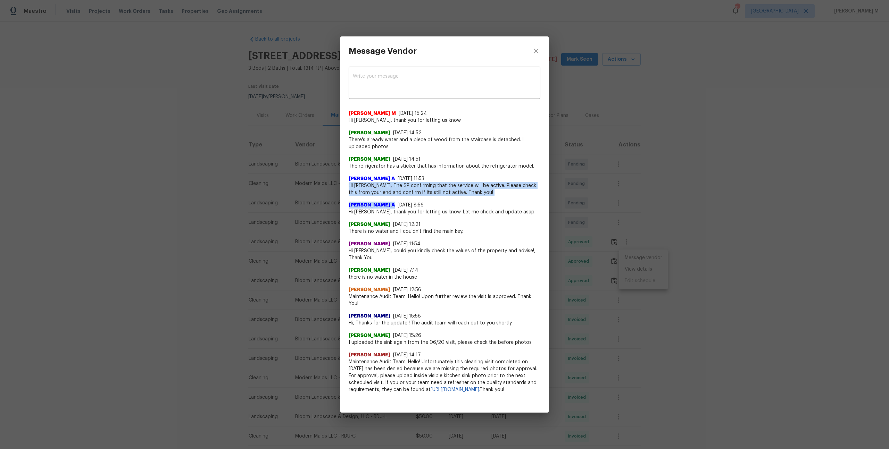
drag, startPoint x: 494, startPoint y: 200, endPoint x: 349, endPoint y: 187, distance: 146.0
click at [349, 187] on div "Manikandan M 8/15/25, 15:24 Hi Marily, thank you for letting us know. Marily 8/…" at bounding box center [444, 248] width 192 height 289
click at [394, 209] on span "Hi Marily, thank you for letting us know. Let me check and update asap." at bounding box center [444, 212] width 192 height 7
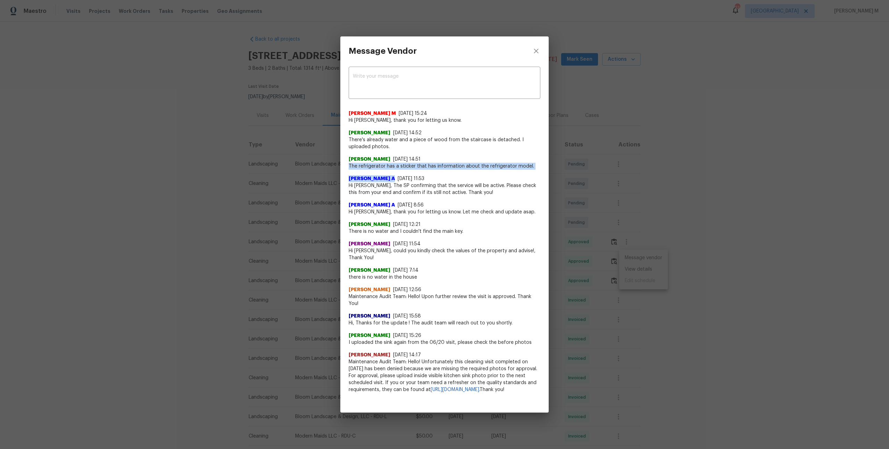
drag, startPoint x: 350, startPoint y: 165, endPoint x: 532, endPoint y: 173, distance: 182.4
click at [532, 171] on div "Manikandan M 8/15/25, 15:24 Hi Marily, thank you for letting us know. Marily 8/…" at bounding box center [444, 248] width 192 height 289
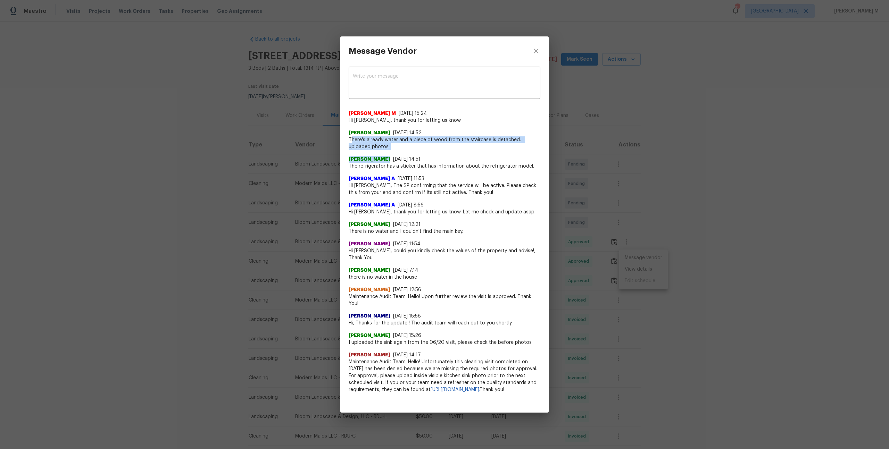
drag, startPoint x: 350, startPoint y: 141, endPoint x: 397, endPoint y: 153, distance: 48.4
click at [397, 153] on div "Manikandan M 8/15/25, 15:24 Hi Marily, thank you for letting us know. Marily 8/…" at bounding box center [444, 248] width 192 height 289
click at [397, 153] on div "Marily 8/15/25, 14:51 The refrigerator has a sticker that has information about…" at bounding box center [444, 159] width 192 height 19
click at [635, 230] on div "Message Vendor x ​ Manikandan M 8/15/25, 15:24 Hi Marily, thank you for letting…" at bounding box center [444, 224] width 889 height 449
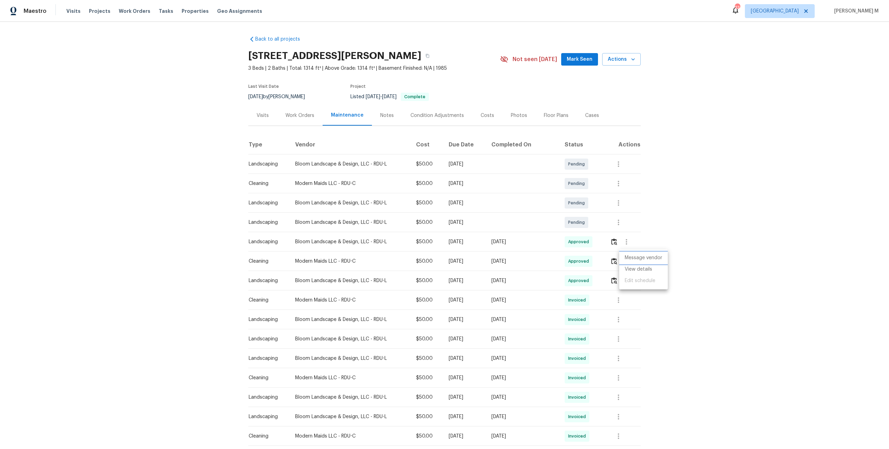
click at [639, 256] on li "Message vendor" at bounding box center [643, 257] width 49 height 11
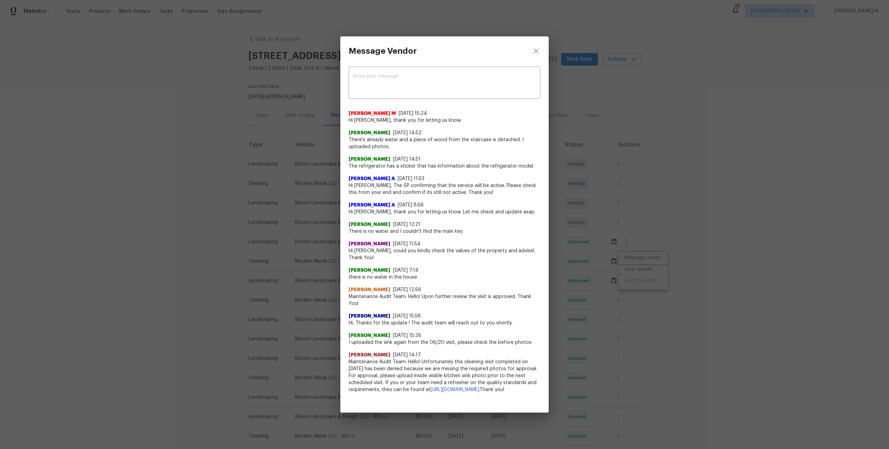
click at [631, 230] on div "Message Vendor x ​ Manikandan M 8/15/25, 15:24 Hi Marily, thank you for letting…" at bounding box center [444, 224] width 889 height 449
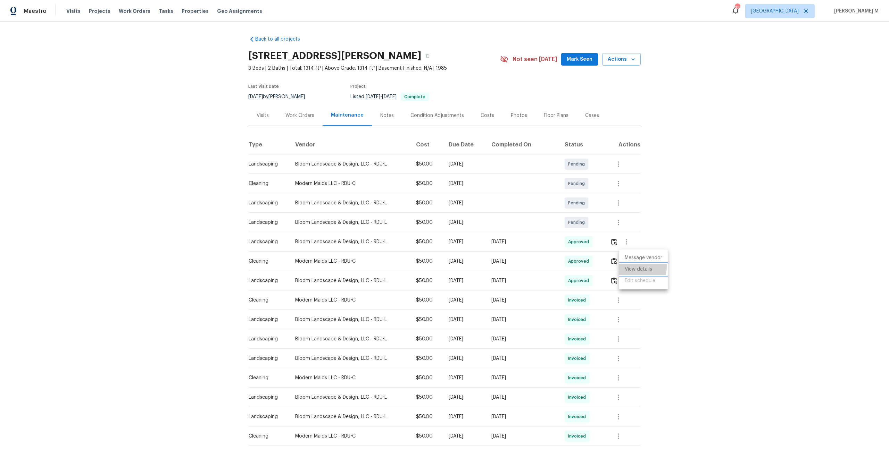
click at [631, 266] on li "View details" at bounding box center [643, 269] width 49 height 11
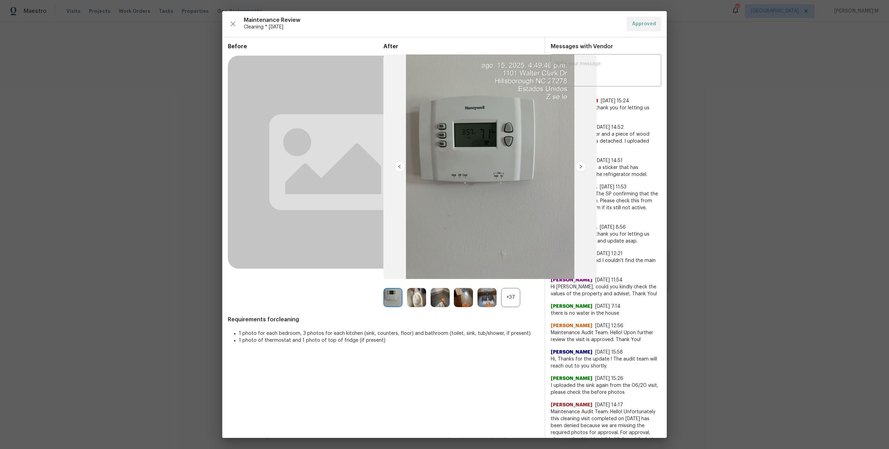
click at [514, 301] on div "+37" at bounding box center [510, 297] width 19 height 19
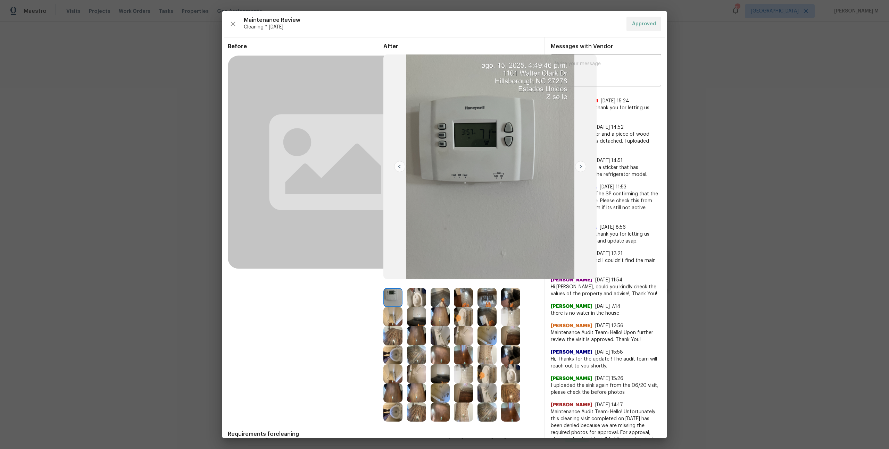
click at [492, 298] on img at bounding box center [486, 297] width 19 height 19
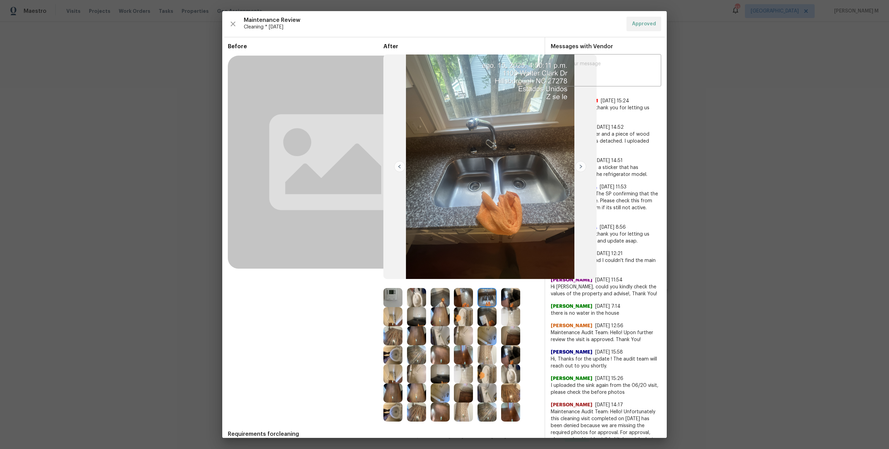
scroll to position [33, 0]
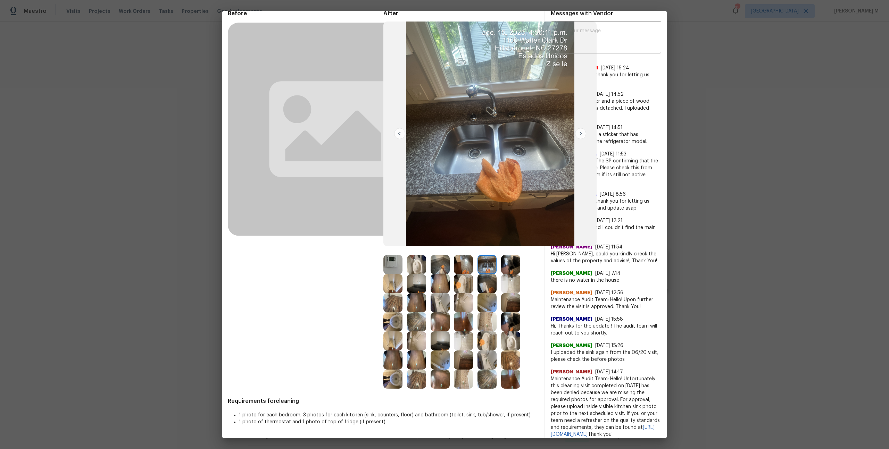
click at [508, 269] on img at bounding box center [510, 264] width 19 height 19
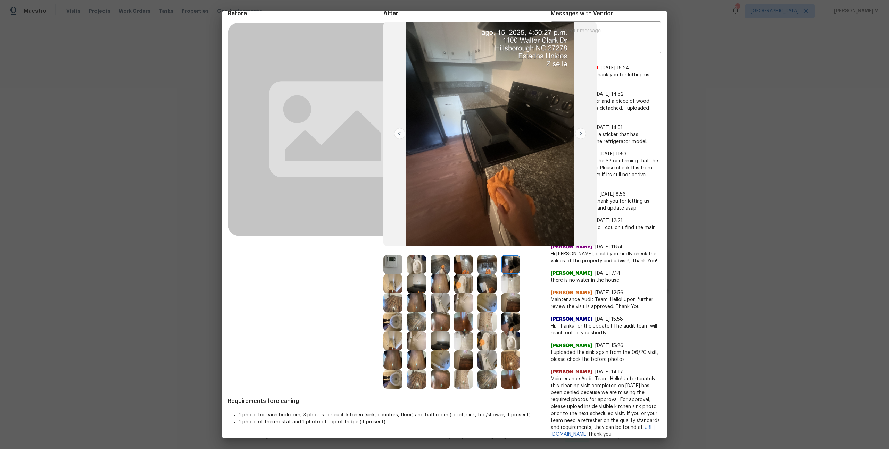
click at [432, 336] on img at bounding box center [439, 340] width 19 height 19
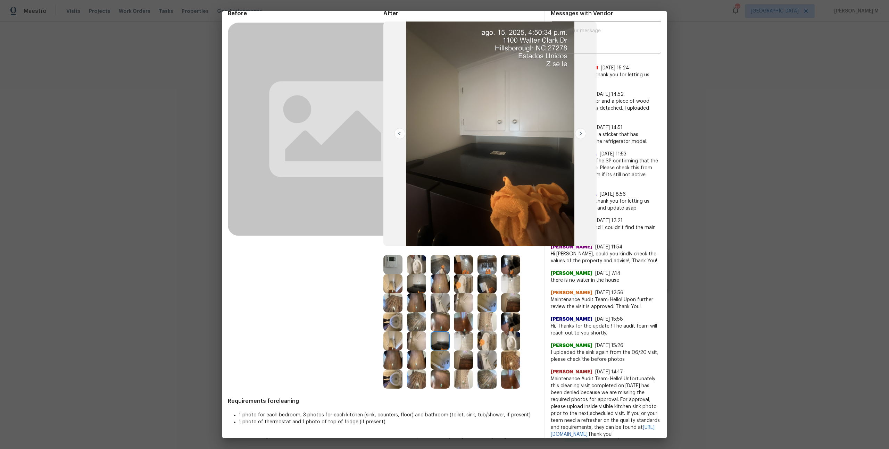
click at [385, 278] on img at bounding box center [392, 283] width 19 height 19
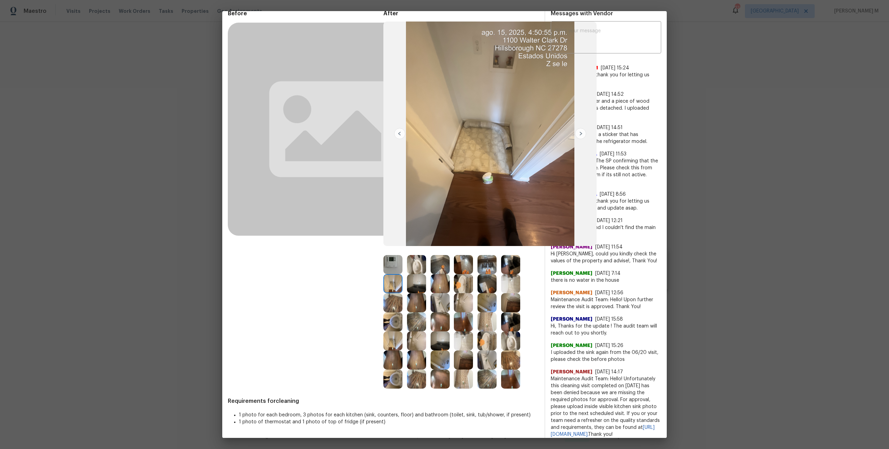
click at [440, 342] on img at bounding box center [439, 340] width 19 height 19
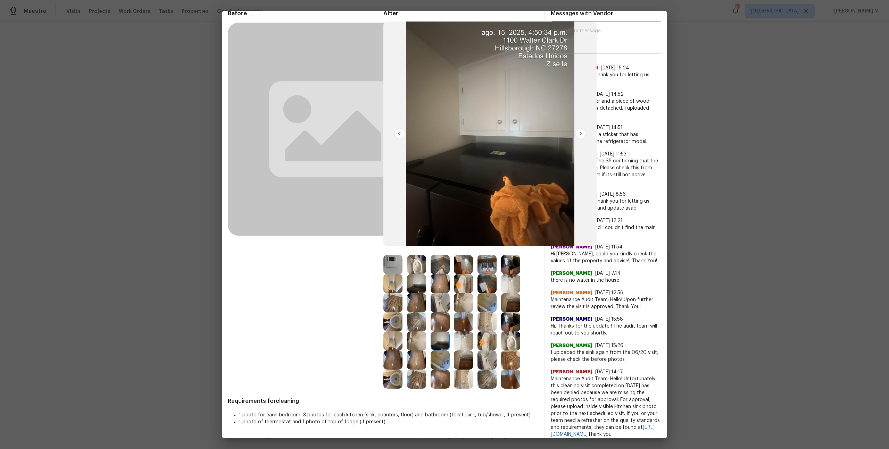
click at [462, 359] on img at bounding box center [463, 360] width 19 height 19
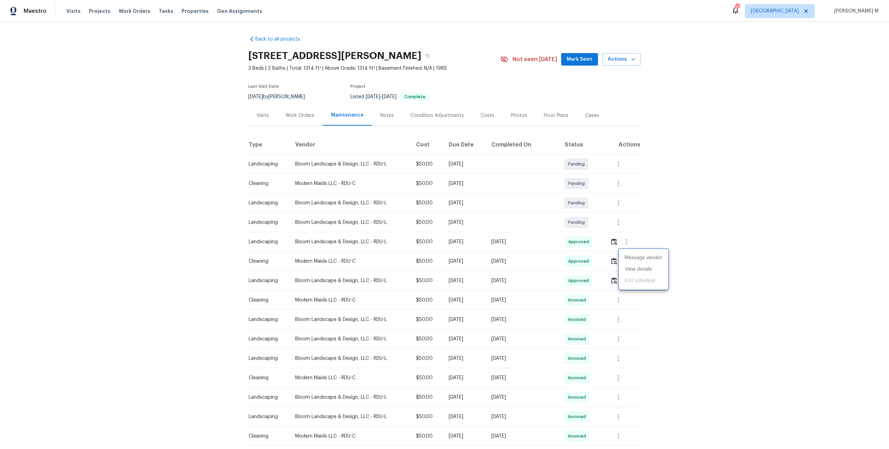
click at [305, 116] on div at bounding box center [444, 224] width 889 height 449
click at [292, 116] on div "Work Orders" at bounding box center [299, 115] width 45 height 20
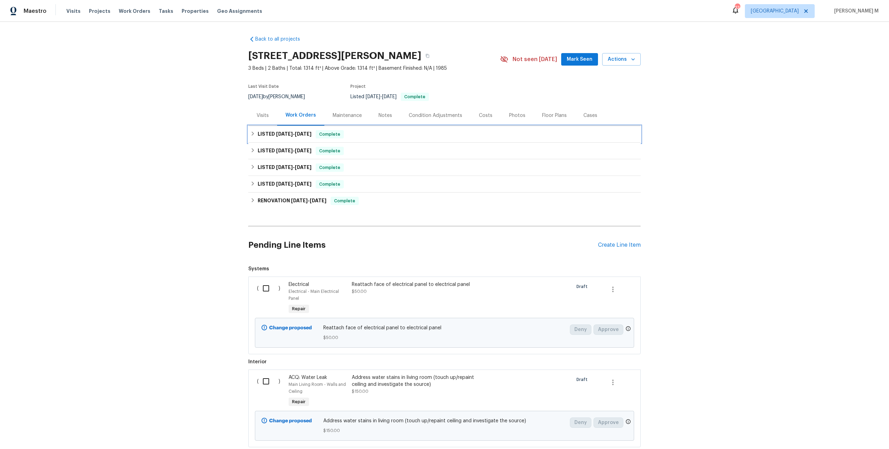
click at [294, 135] on div "LISTED 5/4/25 - 5/8/25 Complete" at bounding box center [444, 134] width 392 height 17
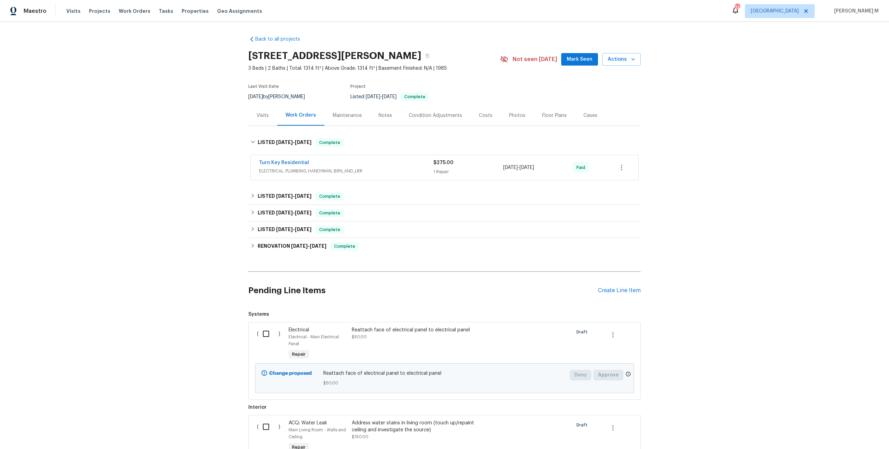
click at [293, 168] on span "ELECTRICAL, PLUMBING, HANDYMAN, BRN_AND_LRR" at bounding box center [346, 171] width 174 height 7
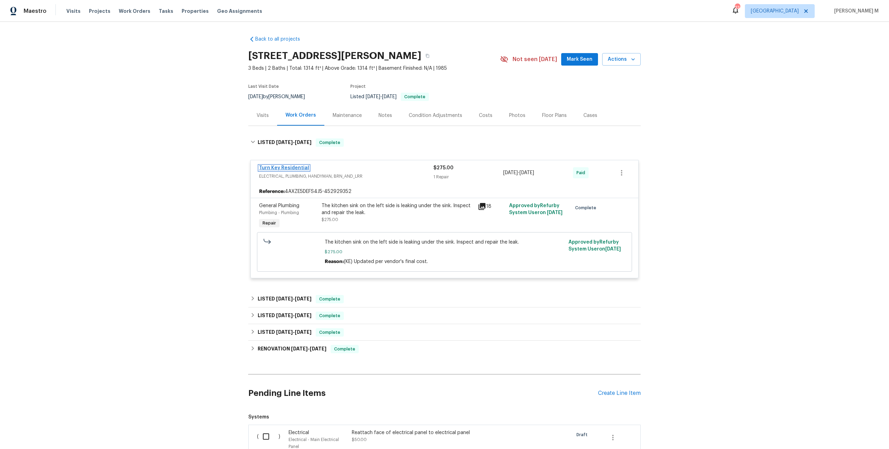
click at [289, 166] on link "Turn Key Residential" at bounding box center [284, 168] width 50 height 5
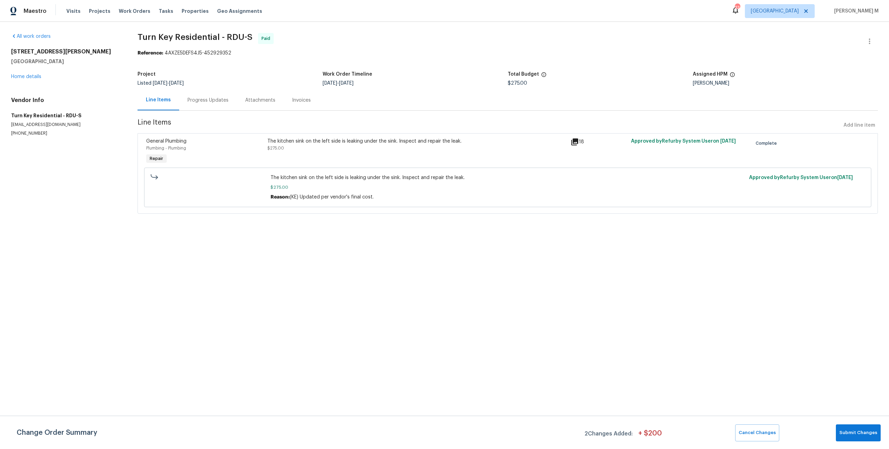
click at [372, 147] on div "The kitchen sink on the left side is leaking under the sink. Inspect and repair…" at bounding box center [416, 145] width 299 height 14
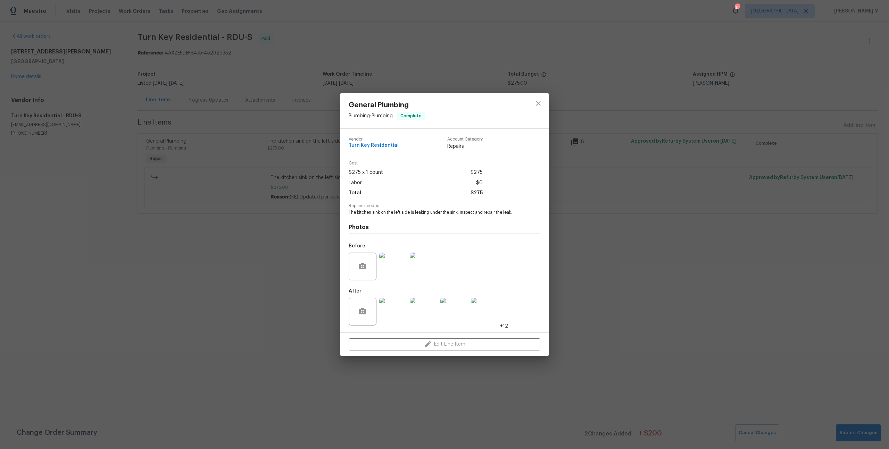
click at [391, 267] on img at bounding box center [393, 267] width 28 height 28
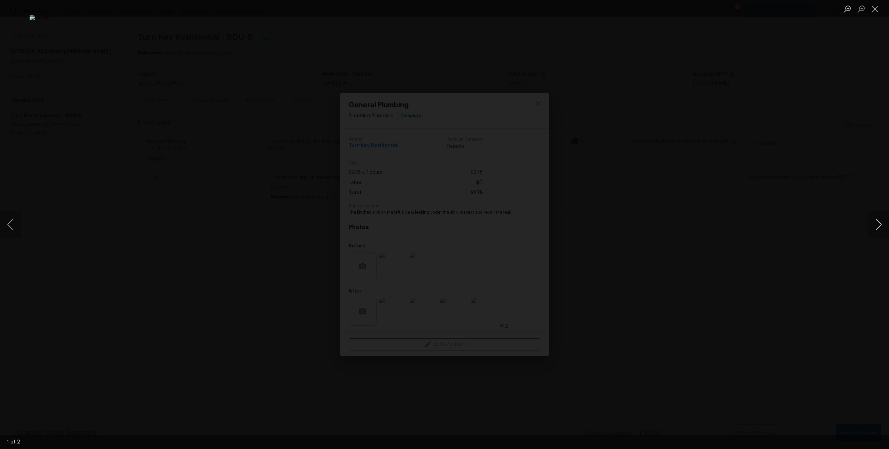
click at [873, 226] on button "Next image" at bounding box center [878, 225] width 21 height 28
click at [792, 159] on div "Lightbox" at bounding box center [444, 224] width 889 height 449
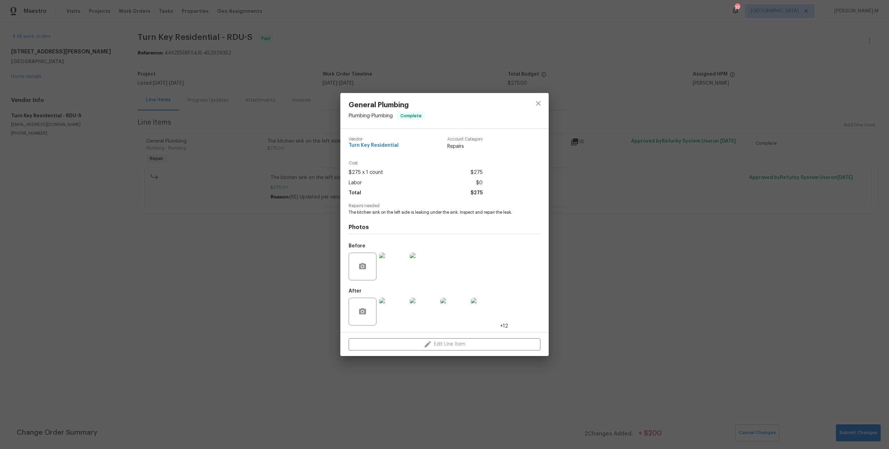
click at [387, 307] on img at bounding box center [393, 312] width 28 height 28
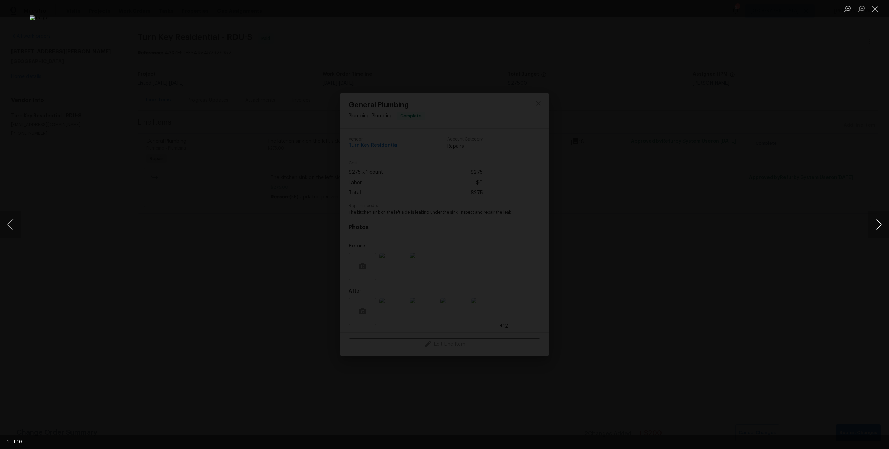
click at [880, 227] on button "Next image" at bounding box center [878, 225] width 21 height 28
click at [819, 147] on div "Lightbox" at bounding box center [444, 224] width 889 height 449
click at [723, 132] on div "Lightbox" at bounding box center [444, 224] width 889 height 449
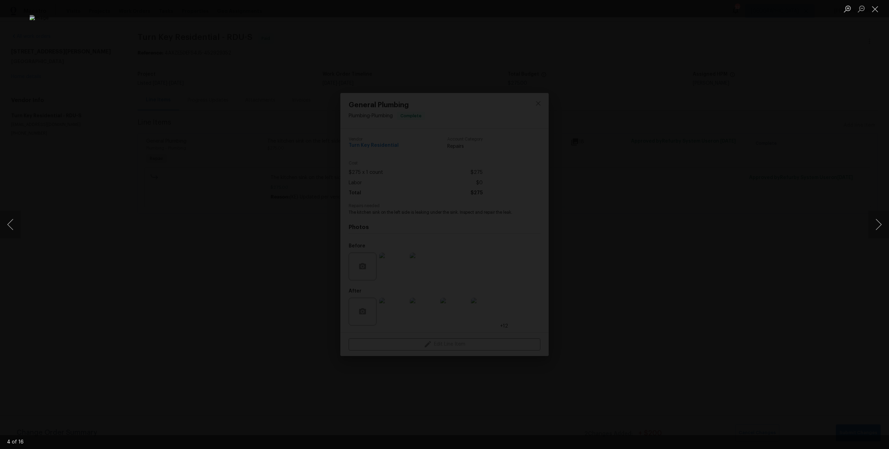
click at [723, 132] on div "Lightbox" at bounding box center [444, 224] width 889 height 449
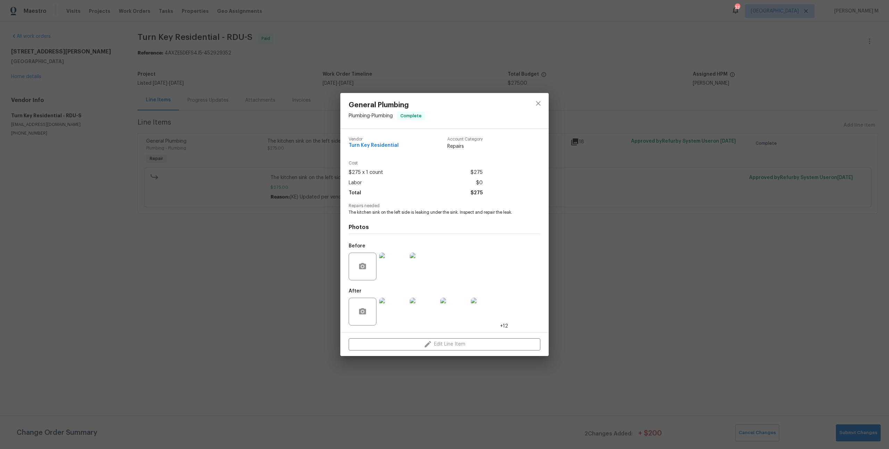
click at [697, 104] on div "General Plumbing Plumbing - Plumbing Complete Vendor Turn Key Residential Accou…" at bounding box center [444, 224] width 889 height 449
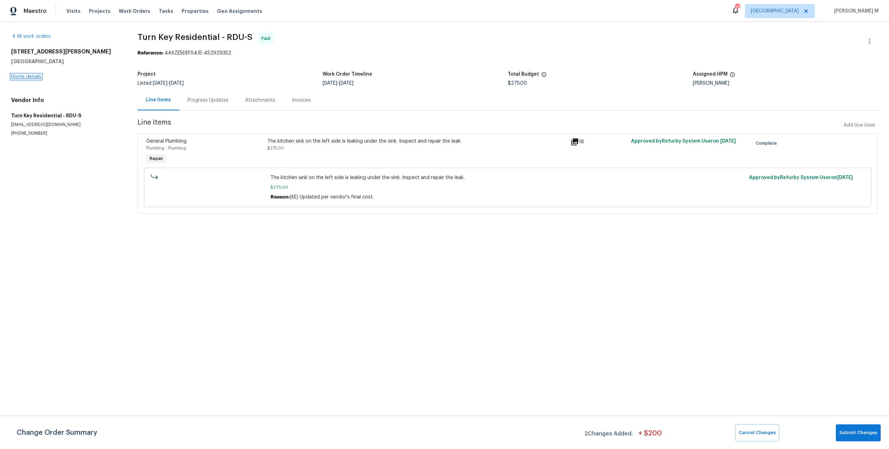
click at [32, 75] on link "Home details" at bounding box center [26, 76] width 30 height 5
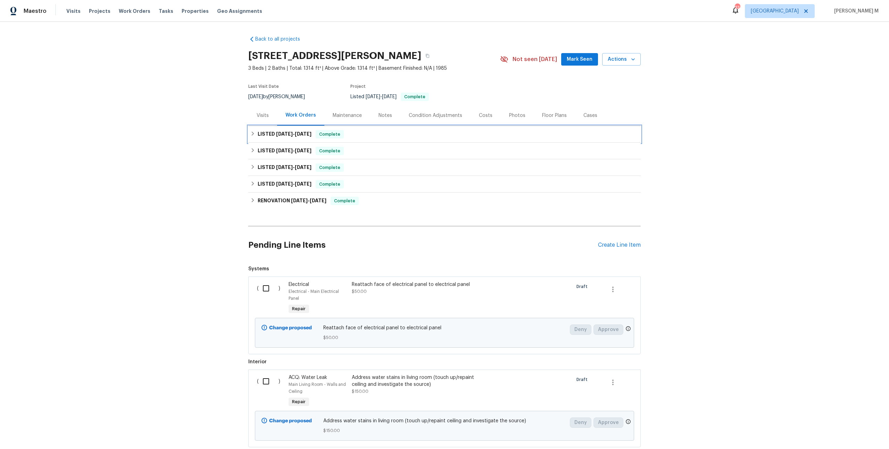
click at [291, 136] on div "LISTED 5/4/25 - 5/8/25 Complete" at bounding box center [444, 134] width 392 height 17
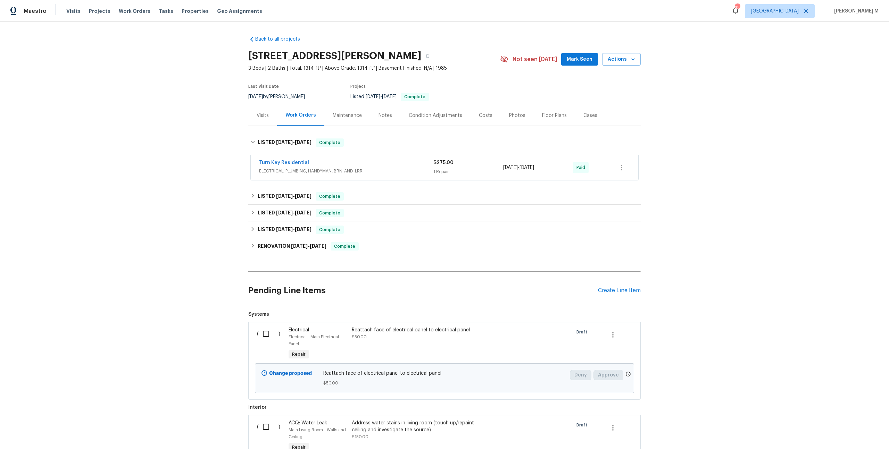
click at [343, 112] on div "Maintenance" at bounding box center [347, 115] width 29 height 7
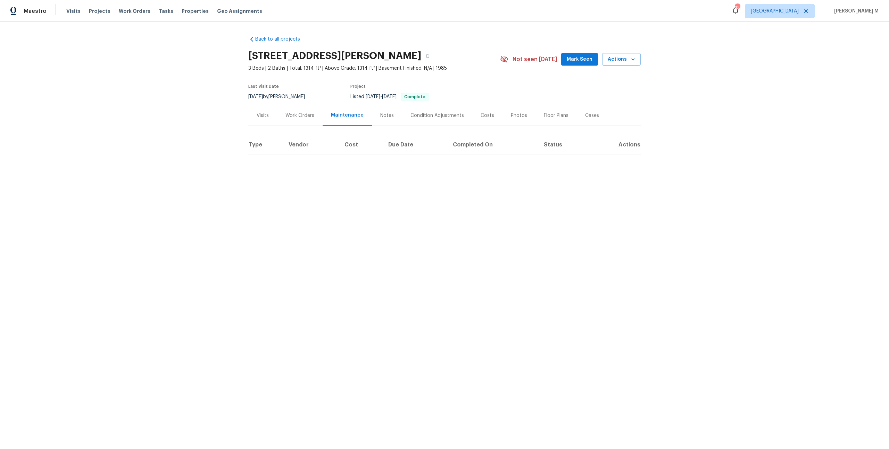
click at [339, 113] on div "Maintenance" at bounding box center [347, 115] width 33 height 7
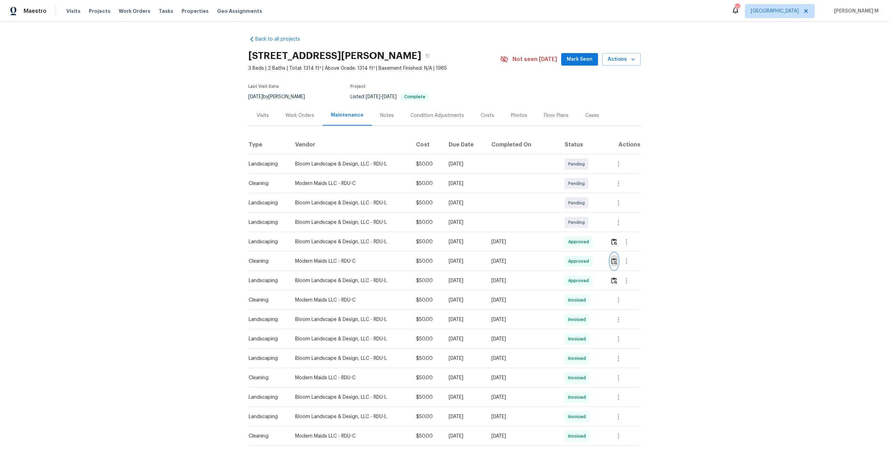
click at [615, 258] on img "button" at bounding box center [614, 261] width 6 height 7
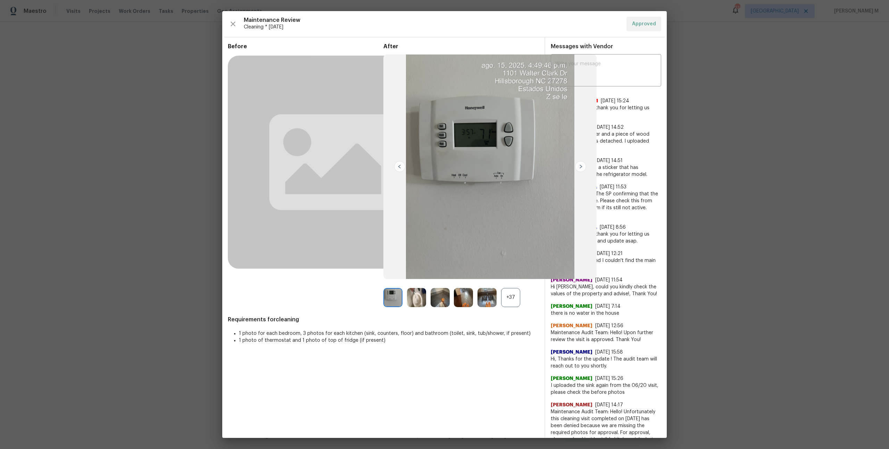
click at [511, 297] on div "+37" at bounding box center [510, 297] width 19 height 19
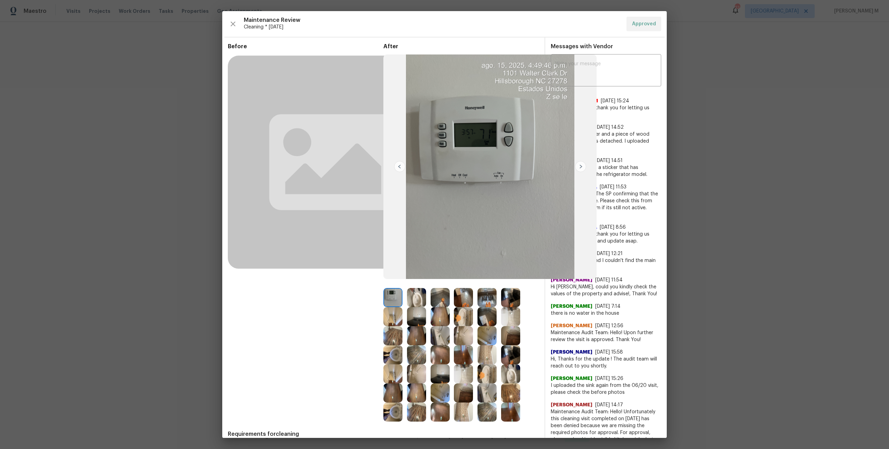
click at [461, 389] on img at bounding box center [463, 393] width 19 height 19
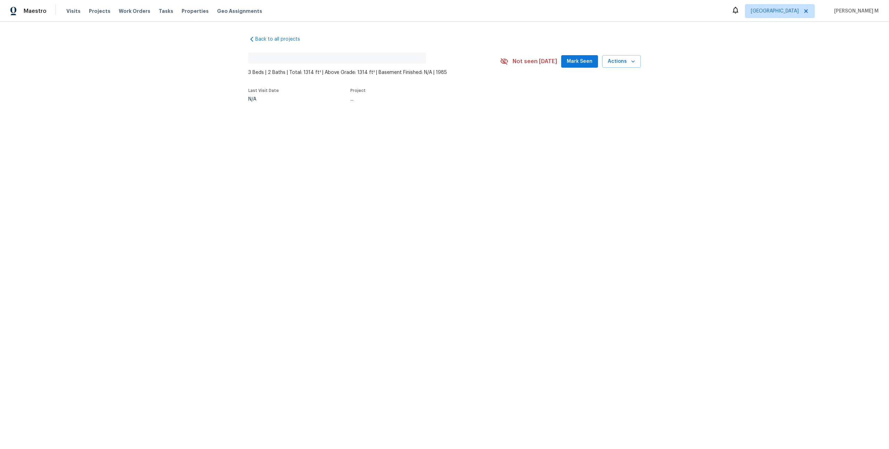
click at [292, 101] on div "Last Visit Date N/A Project ..." at bounding box center [365, 95] width 235 height 22
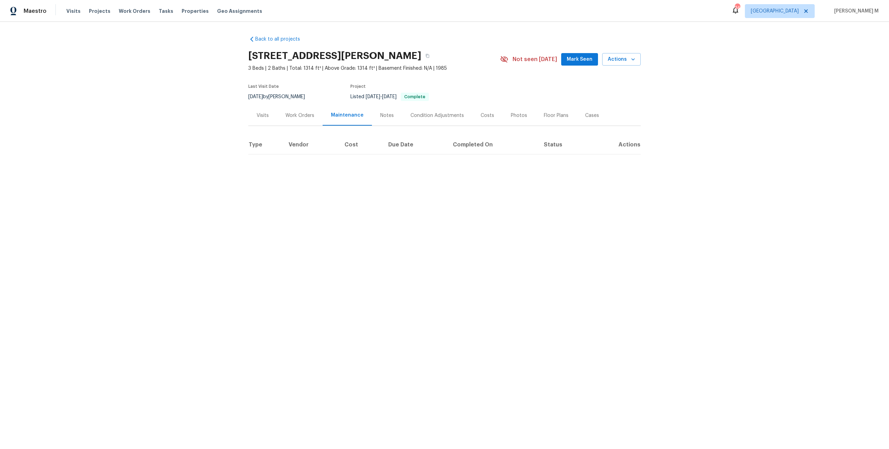
click at [298, 117] on div "Work Orders" at bounding box center [299, 115] width 45 height 20
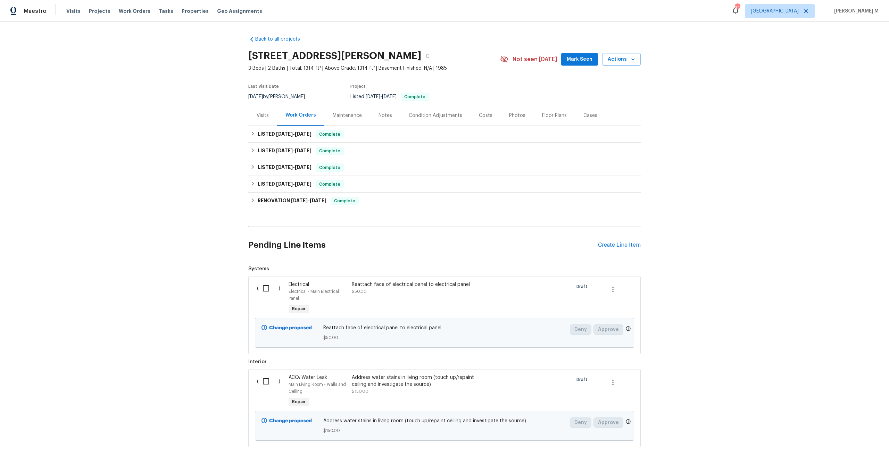
click at [371, 374] on div "Address water stains in living room (touch up/repaint ceiling and investigate t…" at bounding box center [413, 384] width 122 height 21
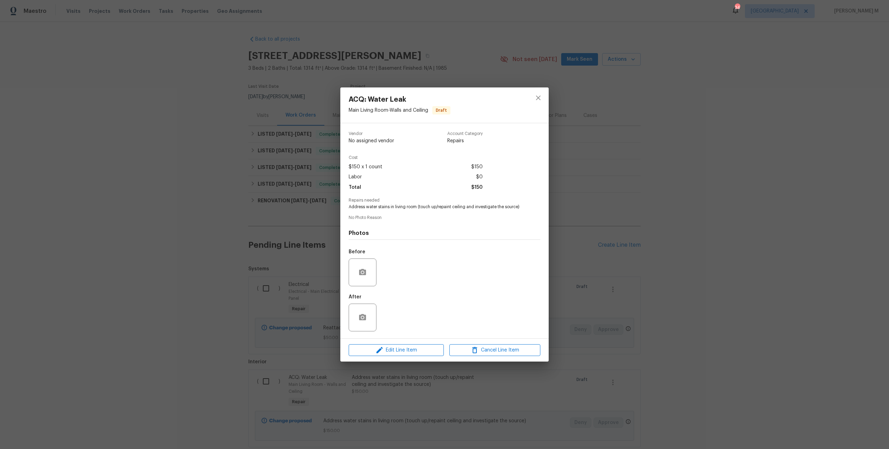
click at [625, 255] on div "ACQ: Water Leak Main Living Room - Walls and Ceiling Draft Vendor No assigned v…" at bounding box center [444, 224] width 889 height 449
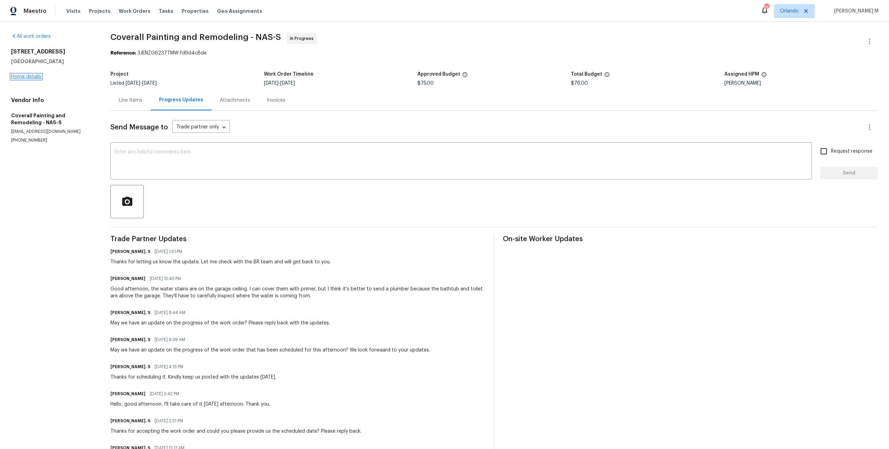
click at [33, 74] on link "Home details" at bounding box center [26, 76] width 30 height 5
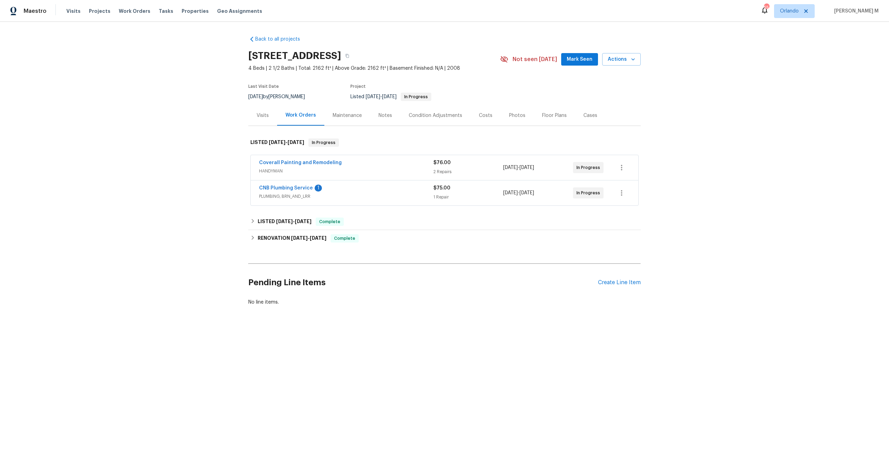
drag, startPoint x: 195, startPoint y: 178, endPoint x: 199, endPoint y: 168, distance: 11.2
click at [195, 176] on div "Back to all projects [STREET_ADDRESS] 4 Beds | 2 1/2 Baths | Total: 2162 ft² | …" at bounding box center [444, 187] width 889 height 331
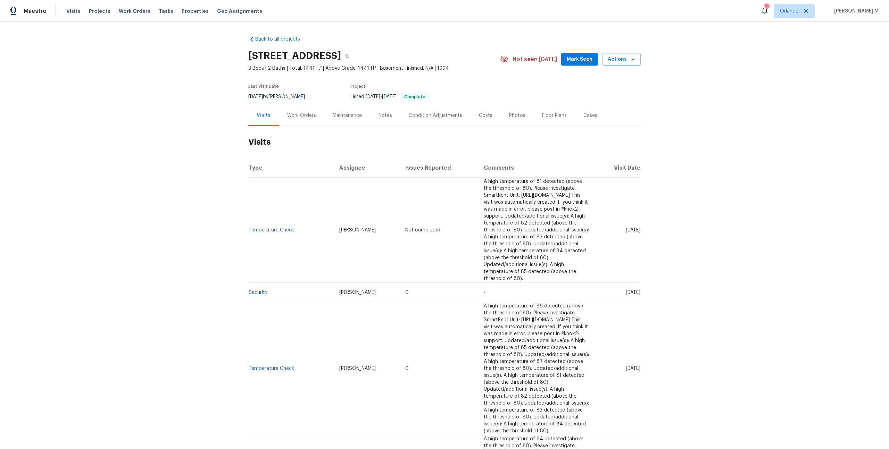
click at [293, 126] on h2 "Visits" at bounding box center [444, 142] width 392 height 32
click at [304, 112] on div "Work Orders" at bounding box center [301, 115] width 29 height 7
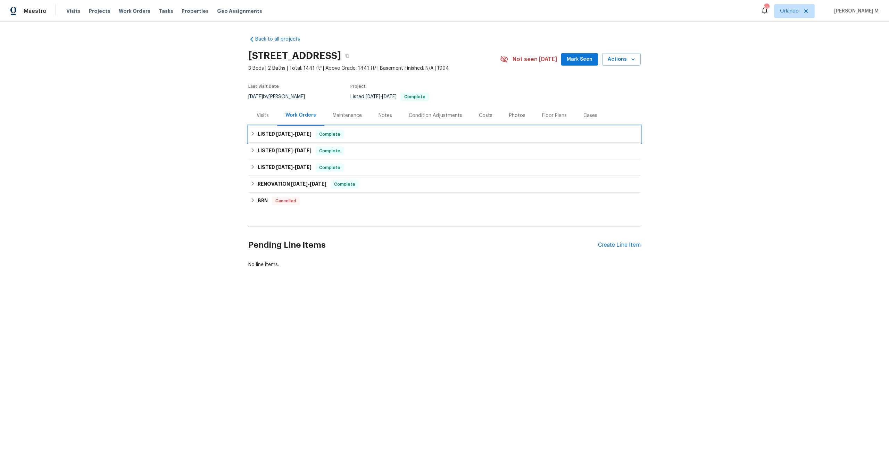
click at [288, 132] on span "[DATE]" at bounding box center [284, 134] width 17 height 5
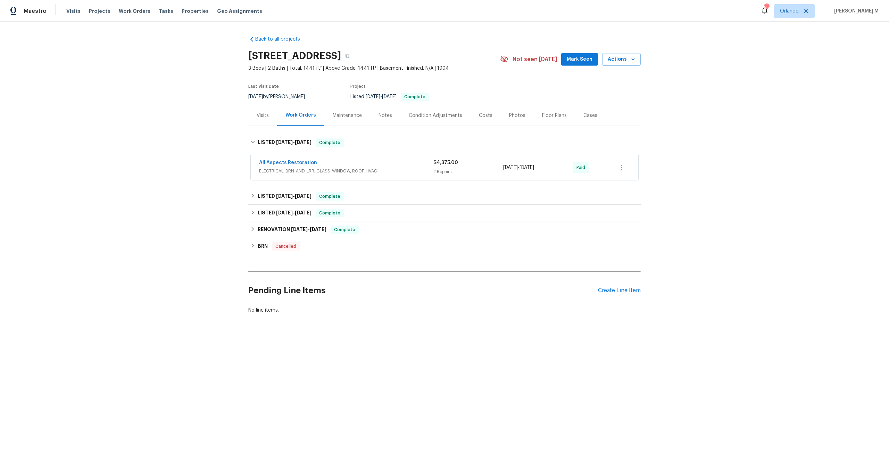
click at [288, 168] on span "ELECTRICAL, BRN_AND_LRR, GLASS_WINDOW, ROOF, HVAC" at bounding box center [346, 171] width 174 height 7
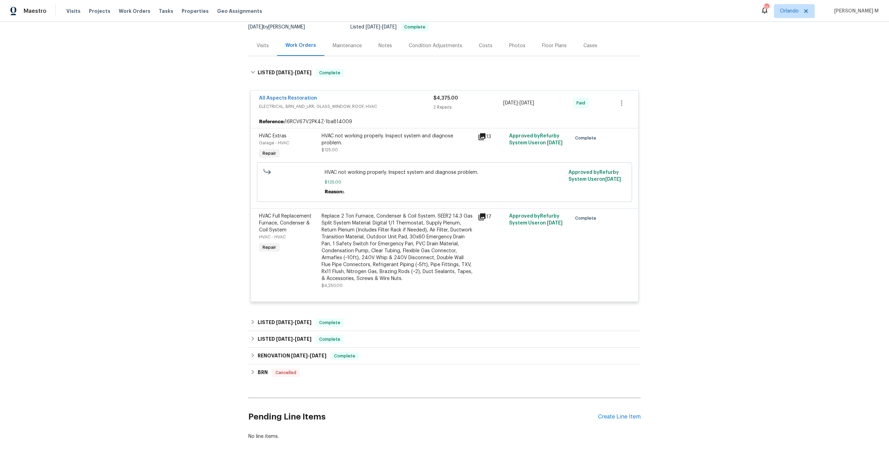
scroll to position [97, 0]
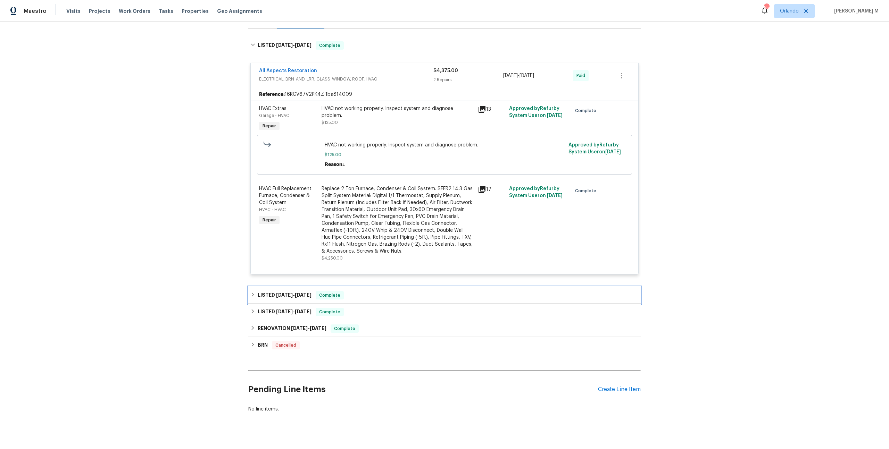
click at [276, 291] on h6 "LISTED [DATE] - [DATE]" at bounding box center [285, 295] width 54 height 8
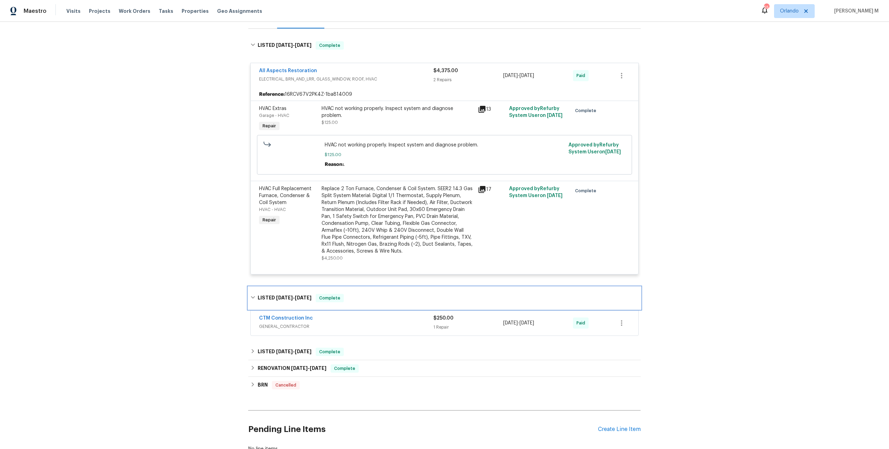
scroll to position [136, 0]
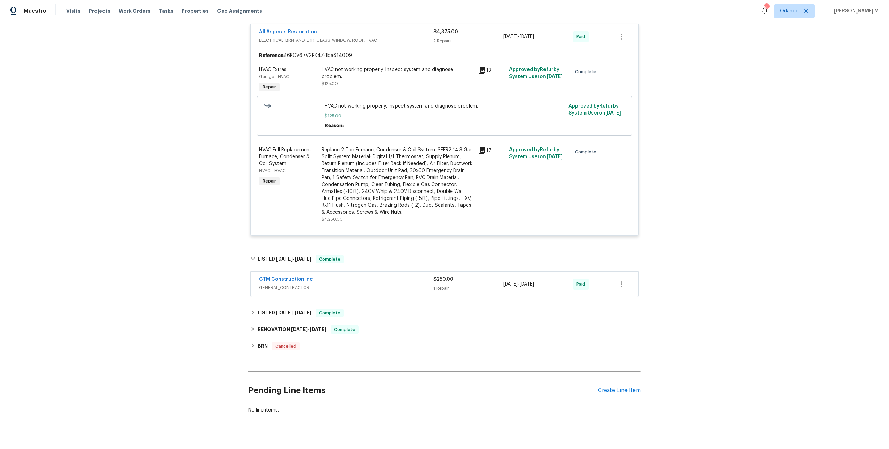
click at [276, 286] on div "CTM Construction Inc GENERAL_CONTRACTOR $250.00 1 Repair 6/17/2025 - 6/19/2025 …" at bounding box center [444, 284] width 387 height 25
click at [284, 284] on span "GENERAL_CONTRACTOR" at bounding box center [346, 287] width 174 height 7
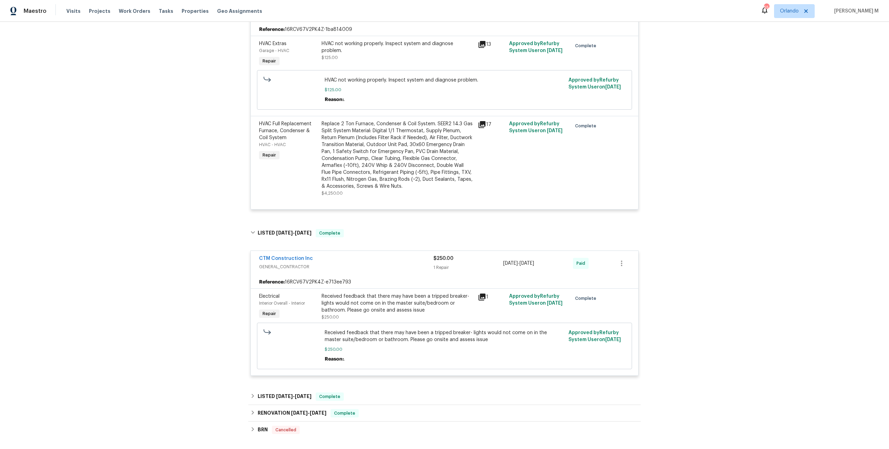
scroll to position [244, 0]
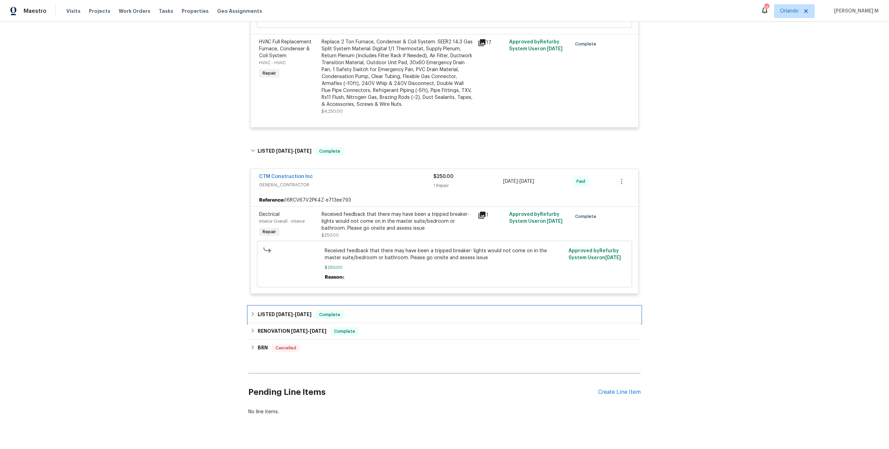
click at [286, 306] on div "LISTED 5/21/25 - 5/22/25 Complete" at bounding box center [444, 314] width 392 height 17
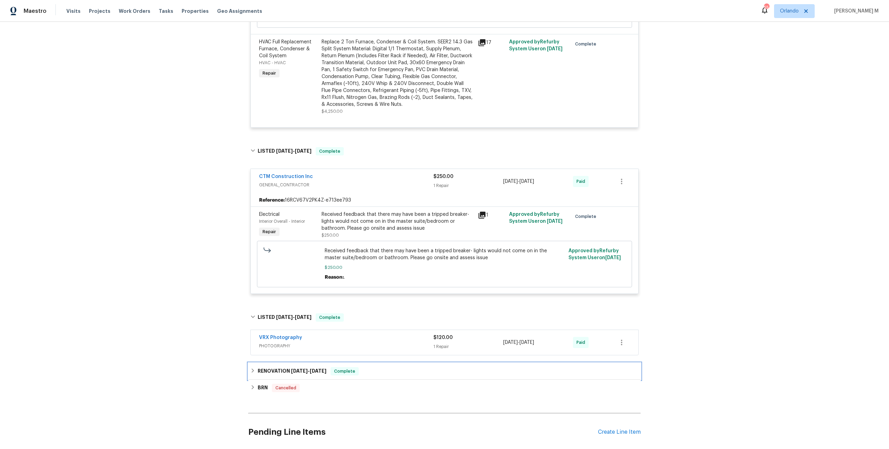
click at [278, 367] on h6 "RENOVATION 4/30/25 - 5/19/25" at bounding box center [292, 371] width 69 height 8
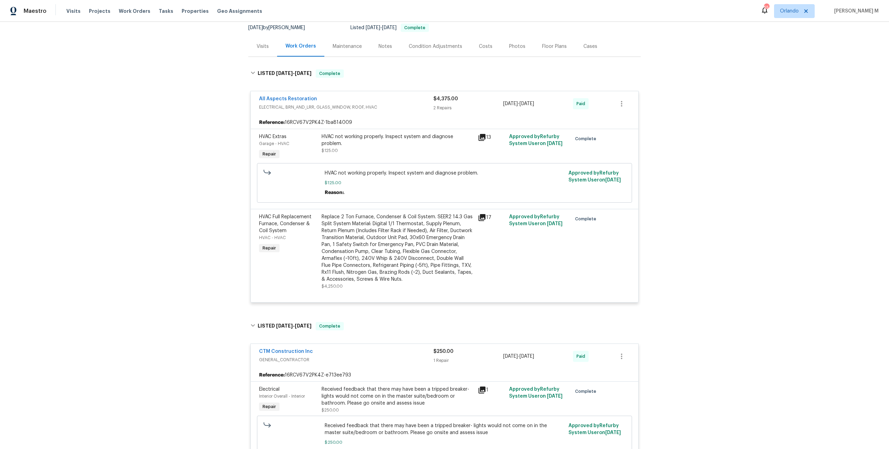
scroll to position [0, 0]
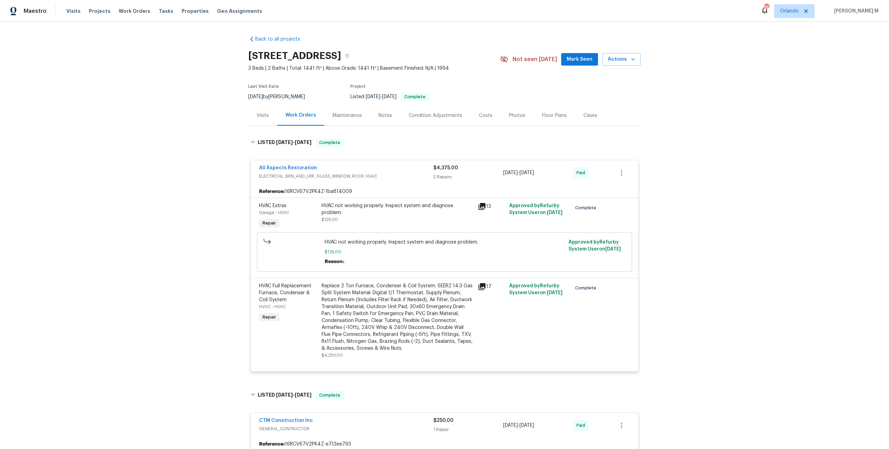
click at [356, 121] on div "Maintenance" at bounding box center [347, 115] width 46 height 20
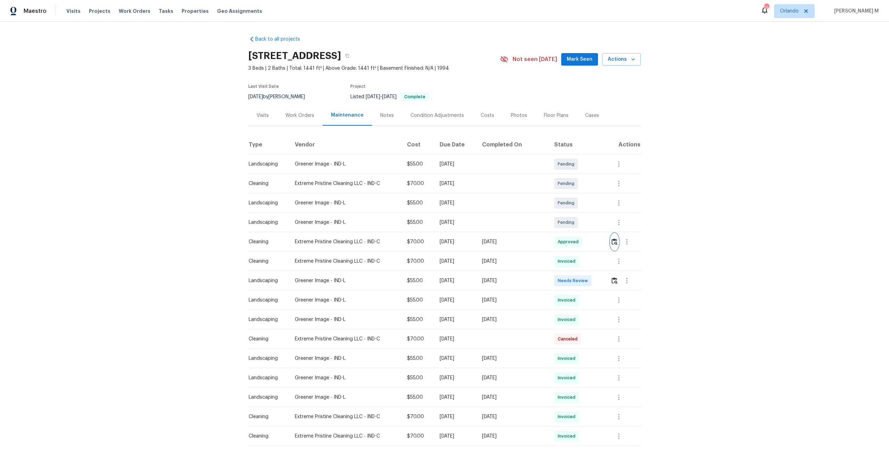
click at [615, 243] on button "button" at bounding box center [614, 242] width 8 height 17
click at [628, 241] on icon "button" at bounding box center [626, 242] width 8 height 8
click at [628, 241] on li "Message vendor" at bounding box center [643, 238] width 49 height 11
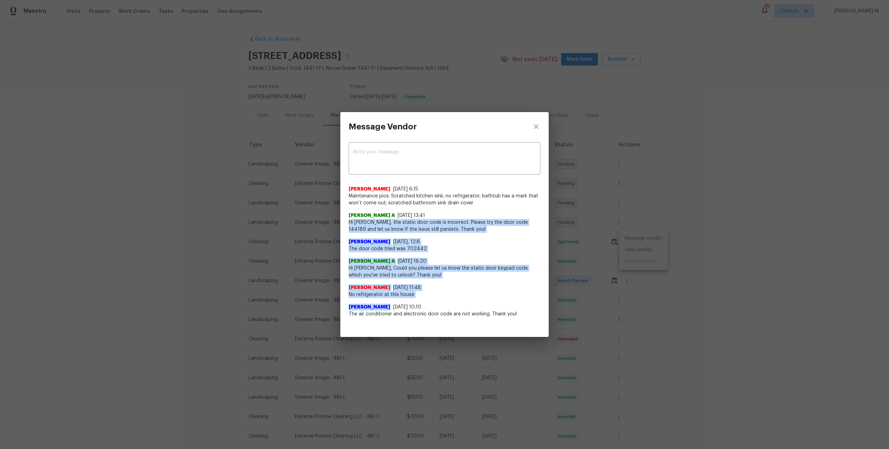
drag, startPoint x: 345, startPoint y: 221, endPoint x: 507, endPoint y: 302, distance: 180.5
click at [507, 302] on div "x ​ Kendra 8/17/25, 6:15 Maintenance pics: Scratched kitchen sink; no refrigera…" at bounding box center [444, 233] width 208 height 185
click at [507, 302] on div "Lydia Bowman 8/2/25, 10:10 The air conditioner and electronic door code are not…" at bounding box center [444, 307] width 192 height 19
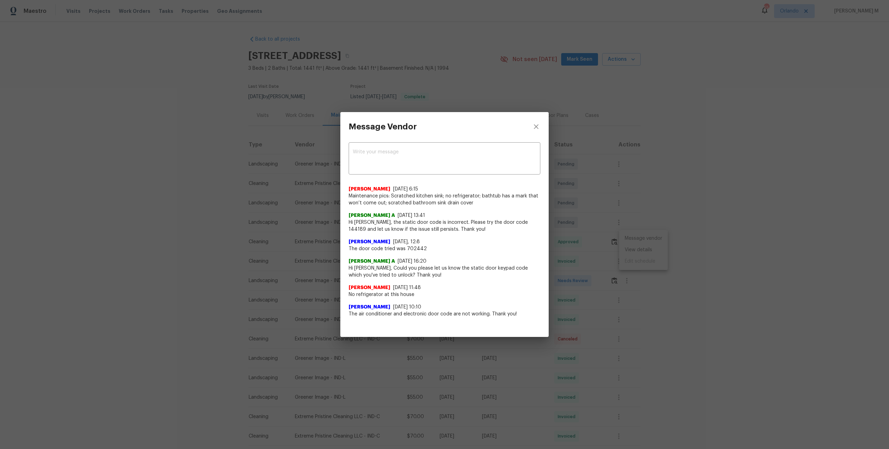
click at [507, 302] on div "Lydia Bowman 8/2/25, 10:10 The air conditioner and electronic door code are not…" at bounding box center [444, 307] width 192 height 19
click at [507, 301] on div "Lydia Bowman 8/2/25, 10:10 The air conditioner and electronic door code are not…" at bounding box center [444, 307] width 192 height 19
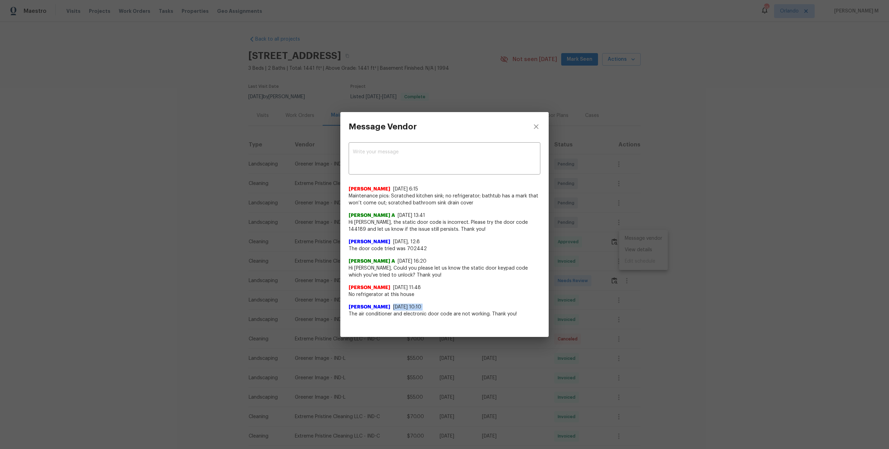
click at [507, 301] on div "Lydia Bowman 8/2/25, 10:10 The air conditioner and electronic door code are not…" at bounding box center [444, 307] width 192 height 19
drag, startPoint x: 507, startPoint y: 301, endPoint x: 543, endPoint y: 323, distance: 42.2
click at [543, 323] on div "x ​ Kendra 8/17/25, 6:15 Maintenance pics: Scratched kitchen sink; no refrigera…" at bounding box center [444, 233] width 208 height 185
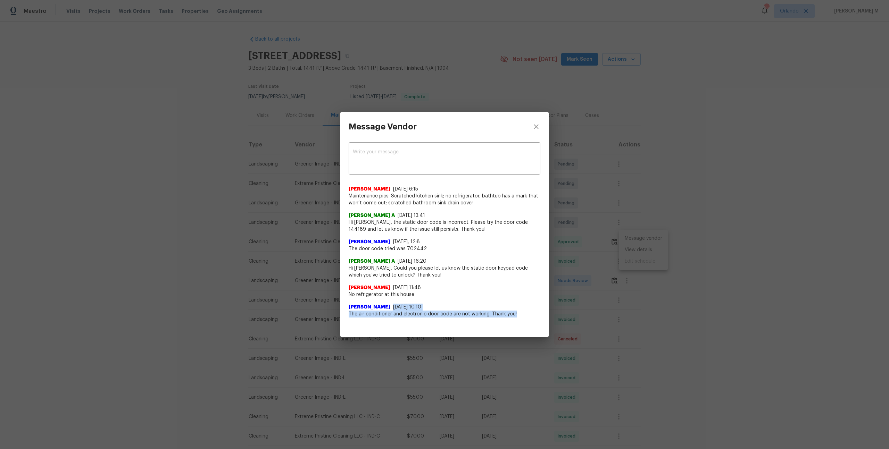
click at [543, 323] on div "x ​ Kendra 8/17/25, 6:15 Maintenance pics: Scratched kitchen sink; no refrigera…" at bounding box center [444, 233] width 208 height 185
click at [611, 299] on div "Message Vendor x ​ Kendra 8/17/25, 6:15 Maintenance pics: Scratched kitchen sin…" at bounding box center [444, 224] width 889 height 449
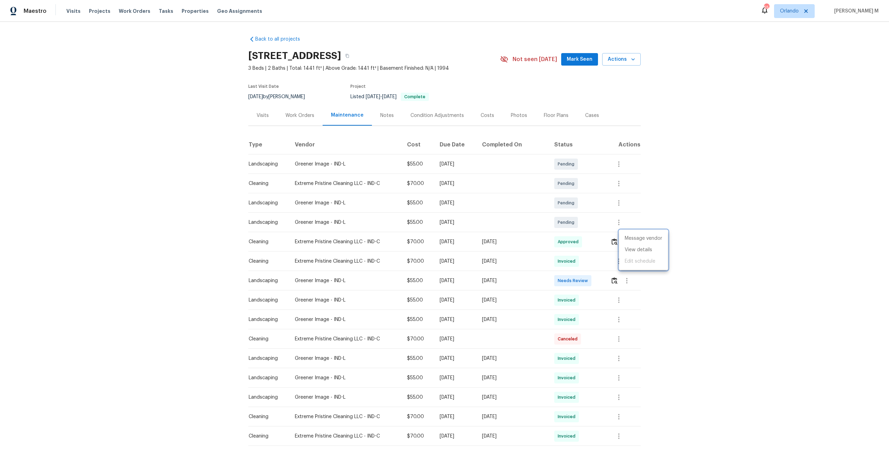
click at [568, 253] on div at bounding box center [444, 224] width 889 height 449
click at [290, 118] on div "Work Orders" at bounding box center [299, 115] width 45 height 20
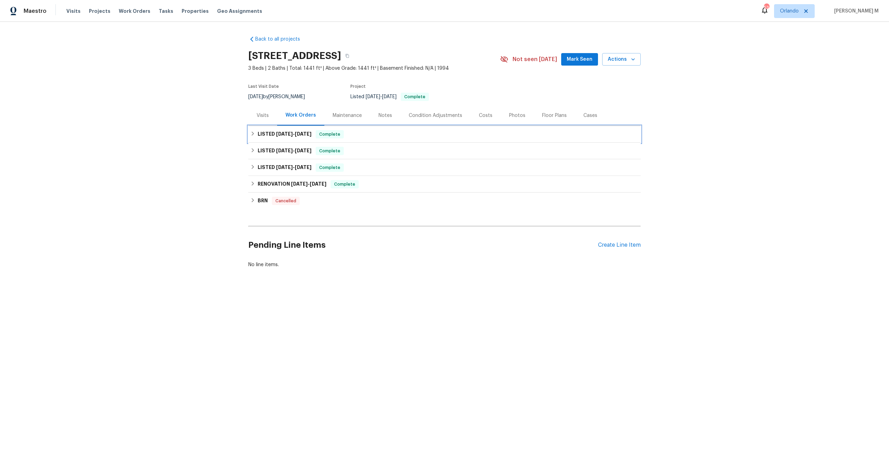
click at [278, 126] on div "LISTED 7/29/25 - 7/31/25 Complete" at bounding box center [444, 134] width 392 height 17
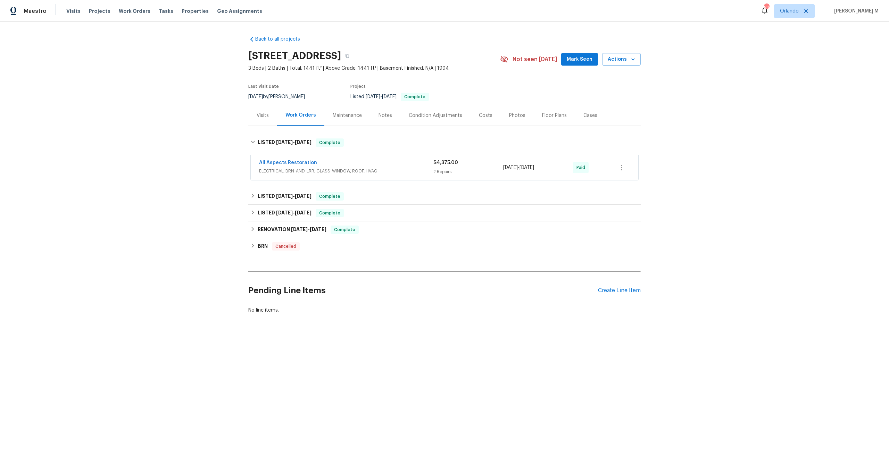
click at [298, 161] on span "All Aspects Restoration" at bounding box center [288, 162] width 58 height 7
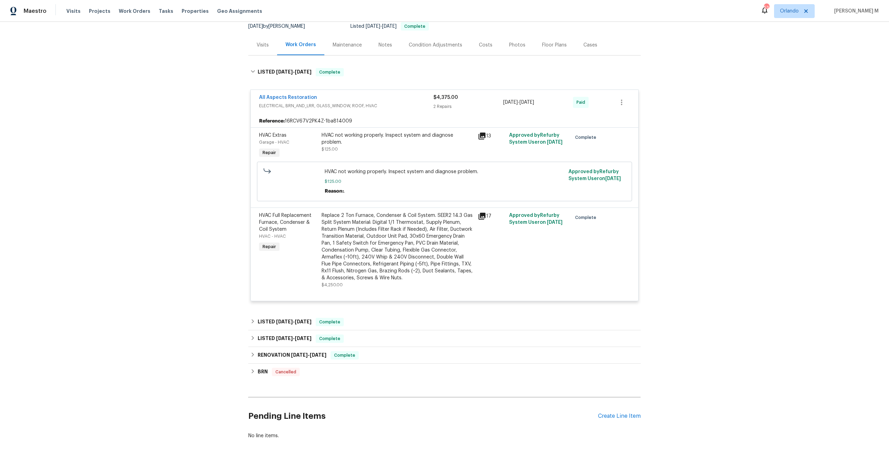
scroll to position [72, 0]
click at [300, 119] on div "Reference: 16RCV67V2PK4Z-1ba814009" at bounding box center [444, 119] width 387 height 12
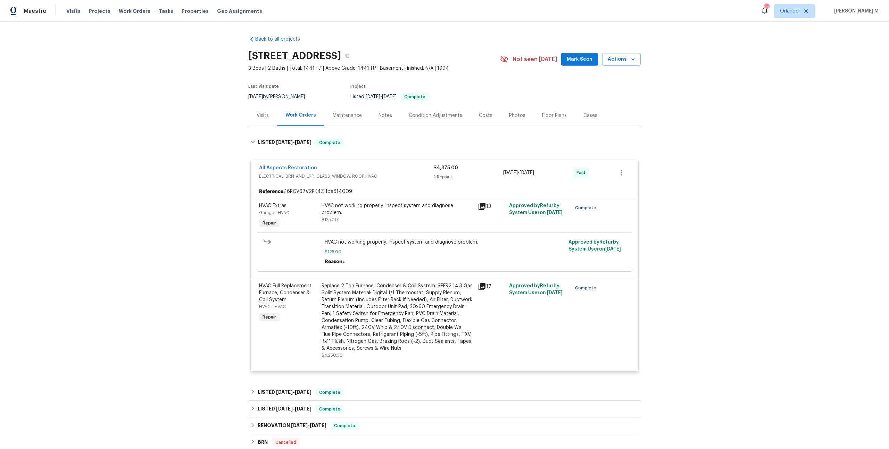
click at [225, 141] on div "Back to all projects 4825 May Ridge Ln, Indianapolis, IN 46254 3 Beds | 2 Baths…" at bounding box center [444, 235] width 889 height 427
click at [247, 153] on div "Back to all projects 4825 May Ridge Ln, Indianapolis, IN 46254 3 Beds | 2 Baths…" at bounding box center [444, 235] width 889 height 427
click at [196, 210] on div "Back to all projects 4825 May Ridge Ln, Indianapolis, IN 46254 3 Beds | 2 Baths…" at bounding box center [444, 235] width 889 height 427
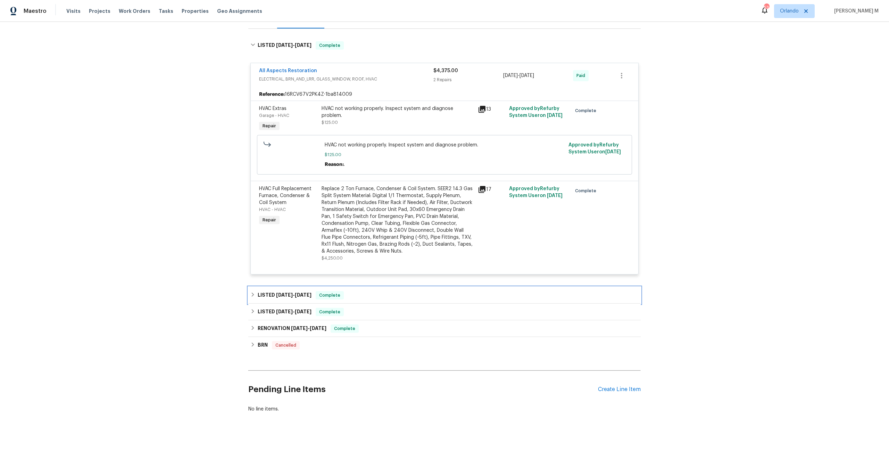
click at [268, 291] on h6 "LISTED 6/17/25 - 6/19/25" at bounding box center [285, 295] width 54 height 8
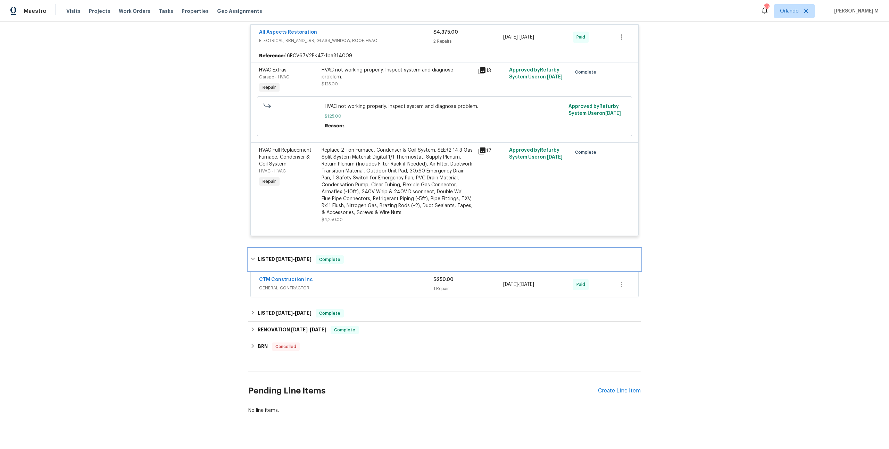
scroll to position [136, 0]
click at [272, 284] on div "CTM Construction Inc GENERAL_CONTRACTOR" at bounding box center [346, 284] width 174 height 17
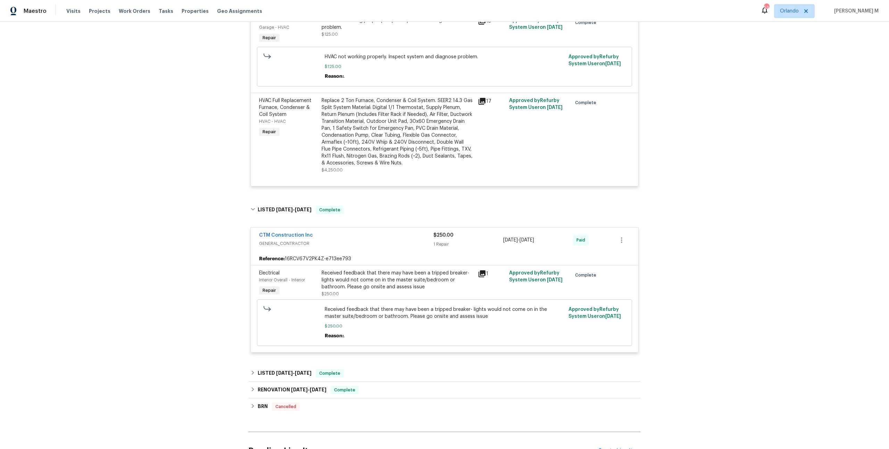
scroll to position [244, 0]
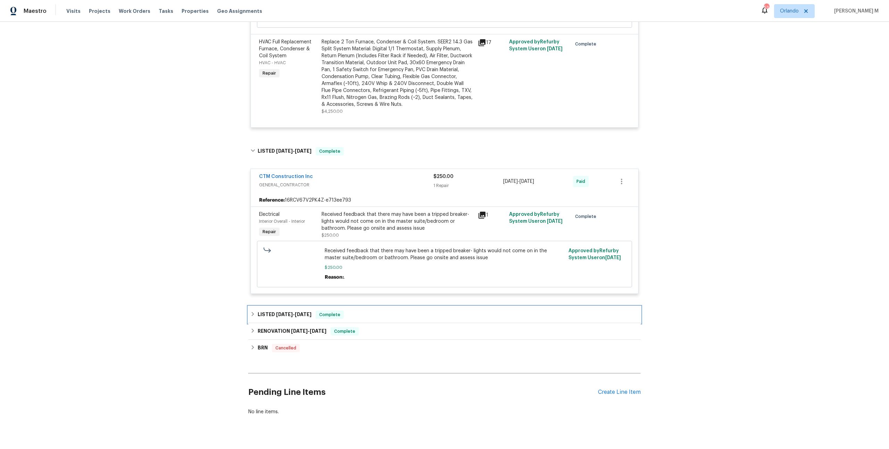
click at [256, 311] on div "LISTED 5/21/25 - 5/22/25 Complete" at bounding box center [444, 315] width 388 height 8
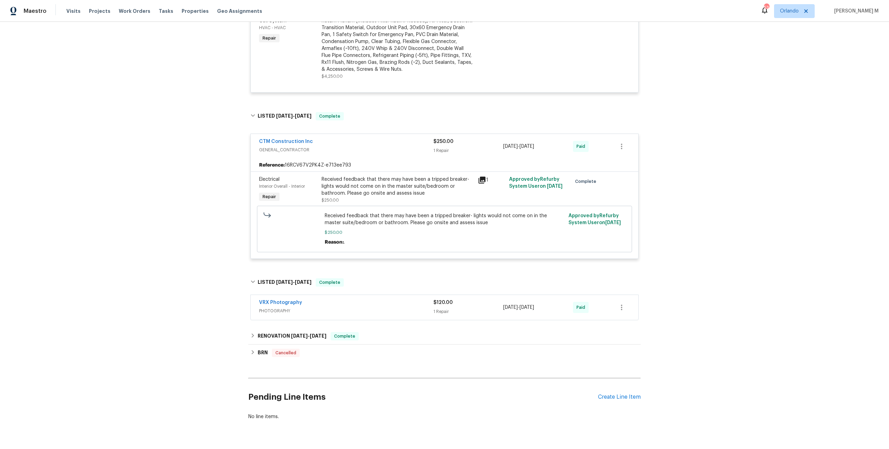
click at [275, 308] on span "PHOTOGRAPHY" at bounding box center [346, 311] width 174 height 7
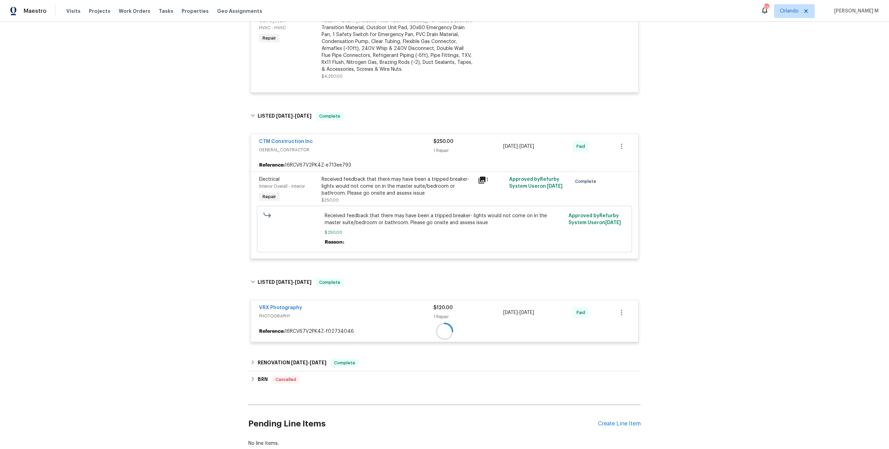
scroll to position [309, 0]
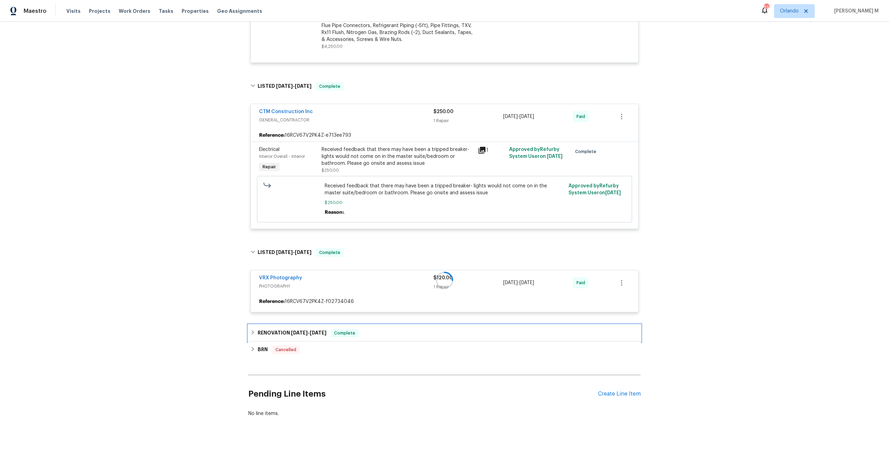
click at [268, 329] on h6 "RENOVATION 4/30/25 - 5/19/25" at bounding box center [292, 333] width 69 height 8
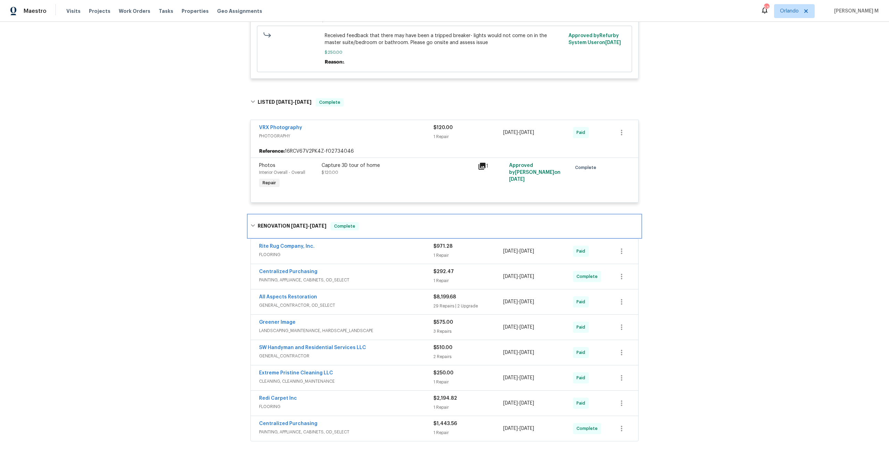
scroll to position [464, 0]
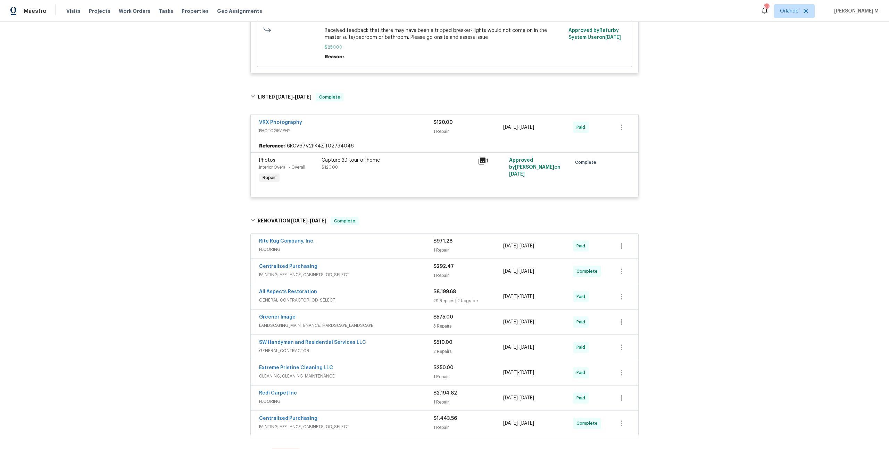
click at [274, 297] on span "GENERAL_CONTRACTOR, OD_SELECT" at bounding box center [346, 300] width 174 height 7
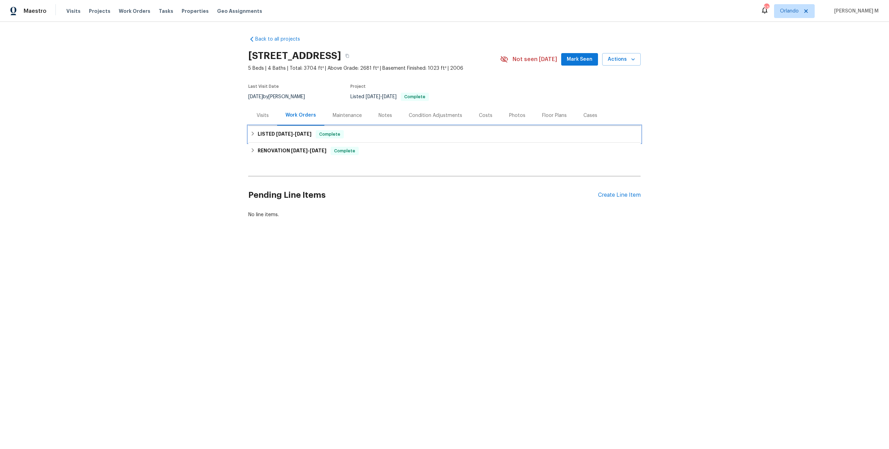
click at [294, 130] on h6 "LISTED [DATE] - [DATE]" at bounding box center [285, 134] width 54 height 8
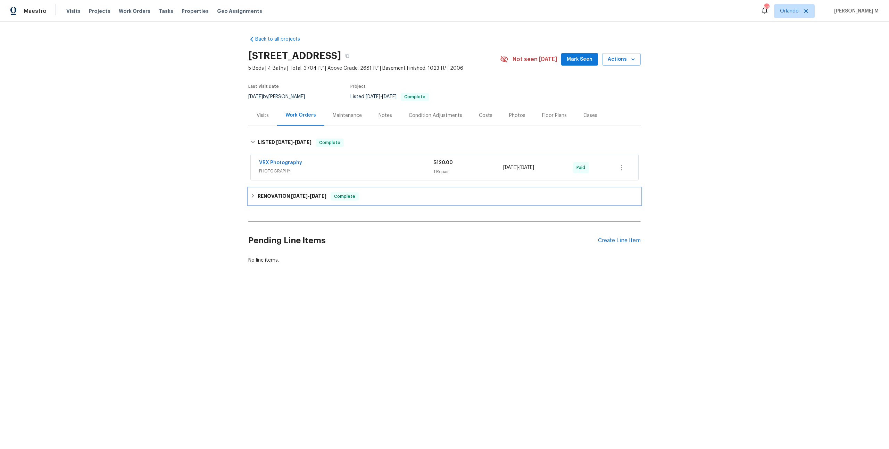
click at [292, 188] on div "RENOVATION [DATE] - [DATE] Complete" at bounding box center [444, 196] width 392 height 17
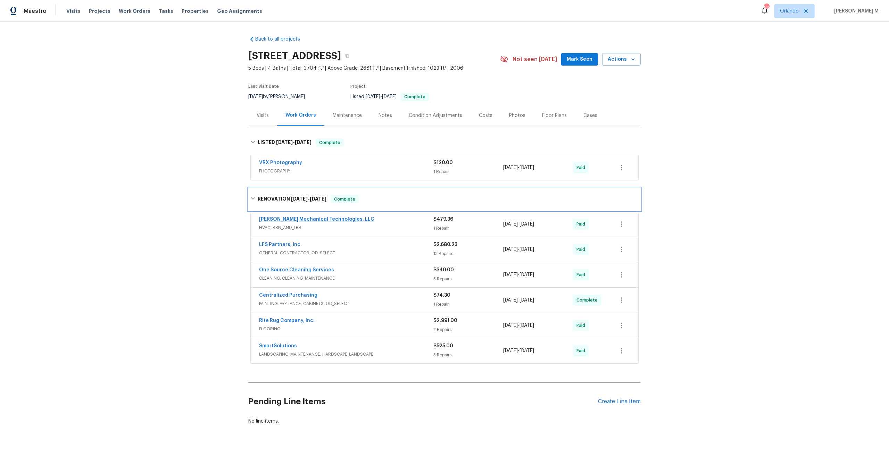
scroll to position [8, 0]
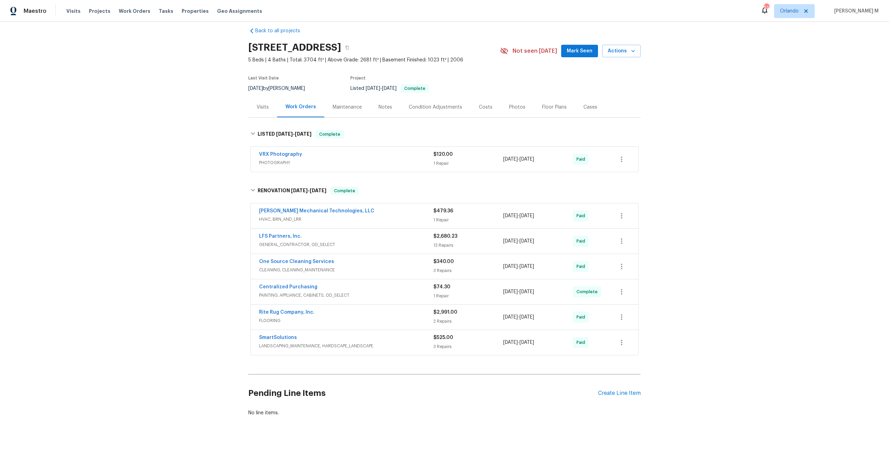
click at [279, 216] on span "HVAC, BRN_AND_LRR" at bounding box center [346, 219] width 174 height 7
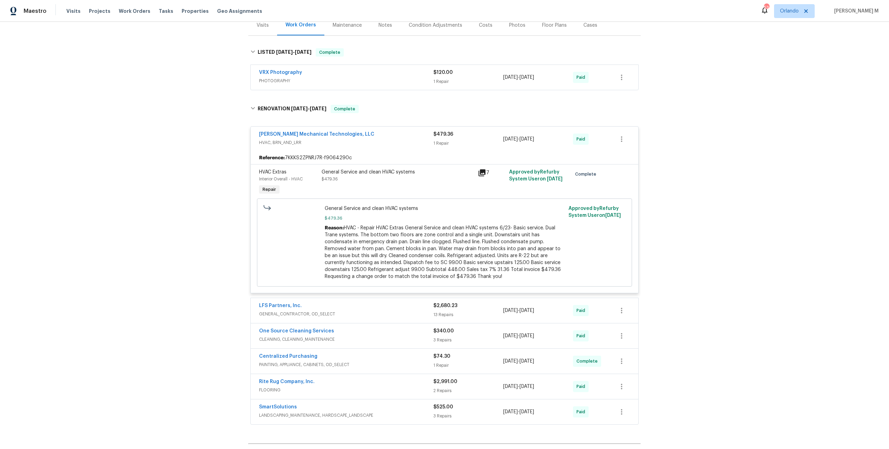
scroll to position [0, 0]
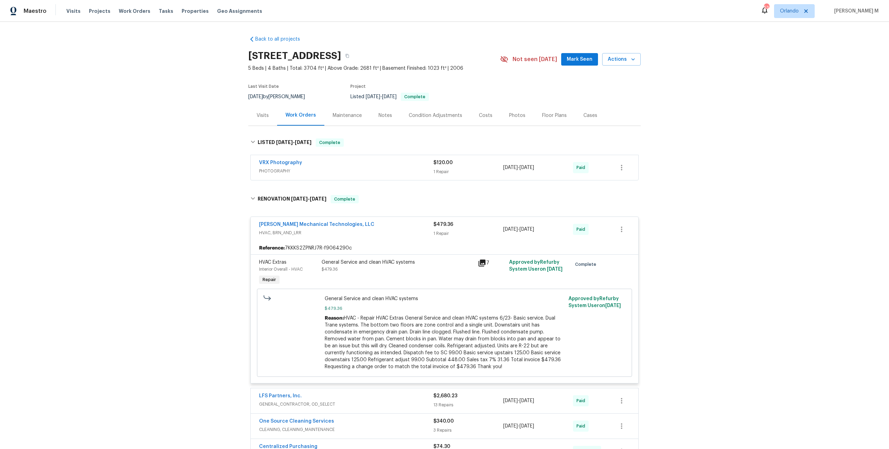
click at [372, 264] on div "General Service and clean HVAC systems $479.36" at bounding box center [397, 266] width 152 height 14
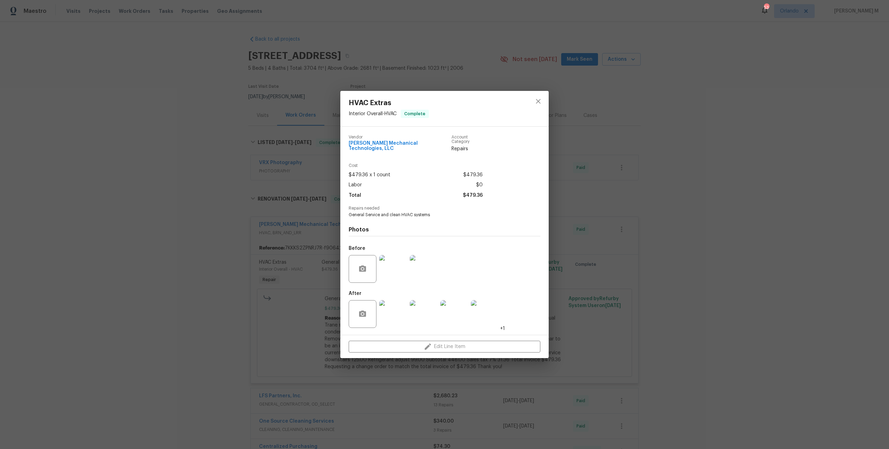
click at [613, 284] on div "HVAC Extras Interior Overall - HVAC Complete [PERSON_NAME] Mechanical Technolog…" at bounding box center [444, 224] width 889 height 449
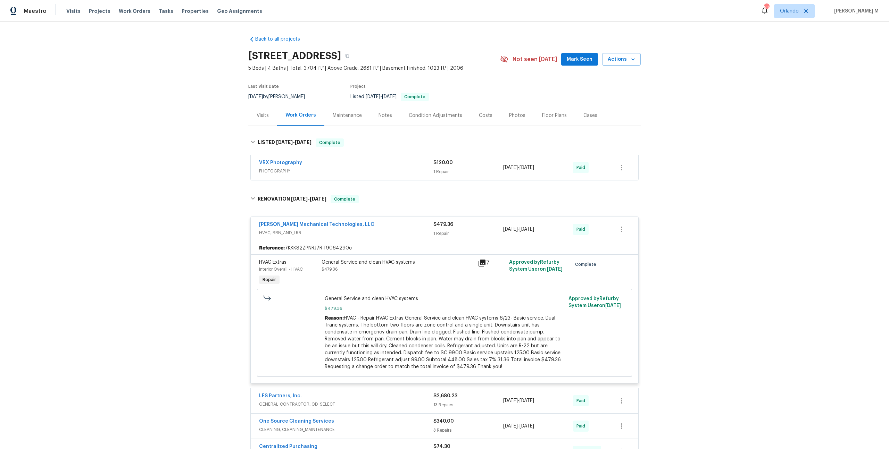
click at [343, 114] on div "Maintenance" at bounding box center [347, 115] width 29 height 7
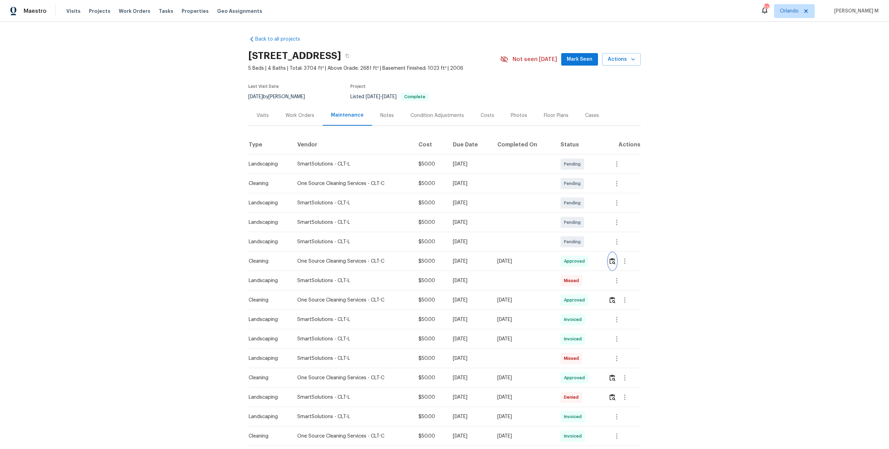
click at [616, 260] on button "button" at bounding box center [612, 261] width 8 height 17
click at [637, 257] on div at bounding box center [624, 261] width 32 height 17
click at [630, 257] on button "button" at bounding box center [624, 261] width 17 height 17
click at [630, 257] on li "Message vendor" at bounding box center [642, 257] width 49 height 11
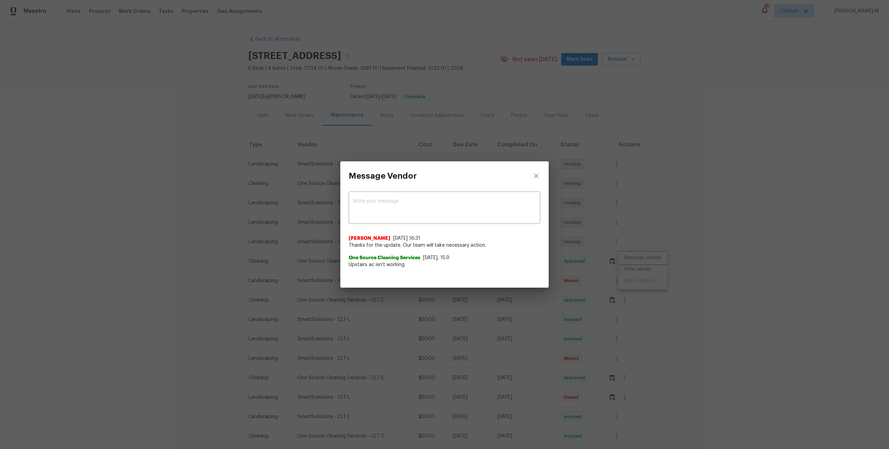
click at [655, 268] on div "Message Vendor x ​ [PERSON_NAME] [DATE] 16:31 Thanks for the update. Our team w…" at bounding box center [444, 224] width 889 height 449
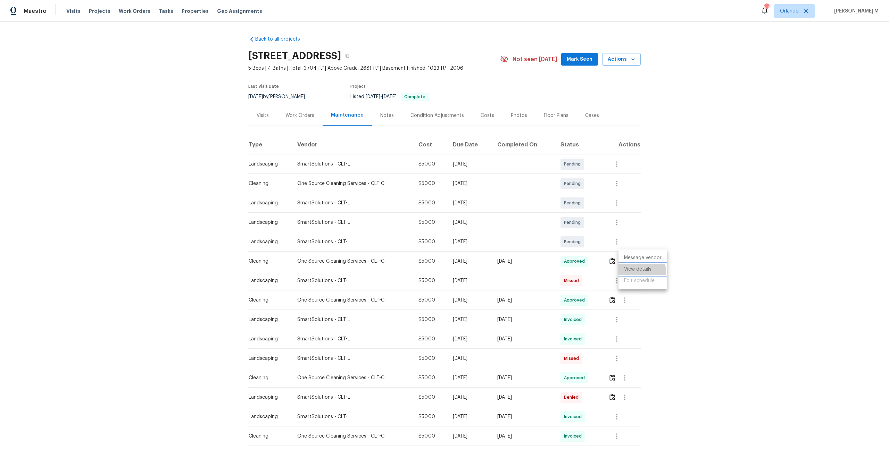
click at [636, 271] on li "View details" at bounding box center [642, 269] width 49 height 11
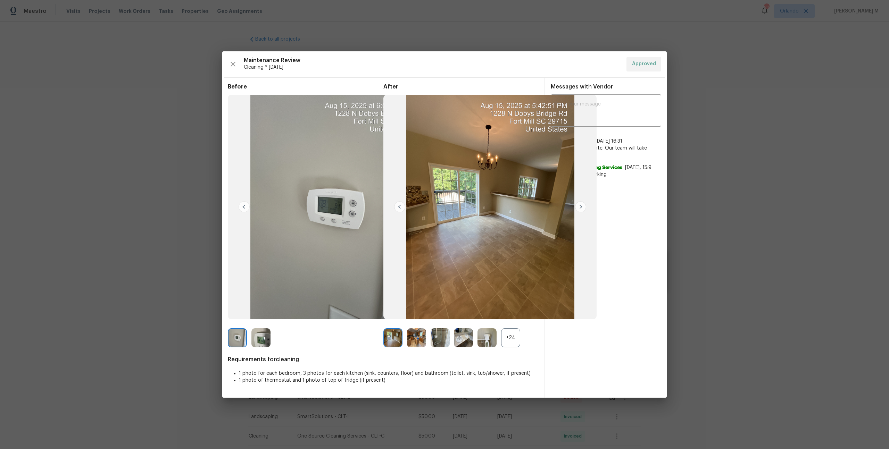
click at [505, 335] on div "+24" at bounding box center [510, 337] width 19 height 19
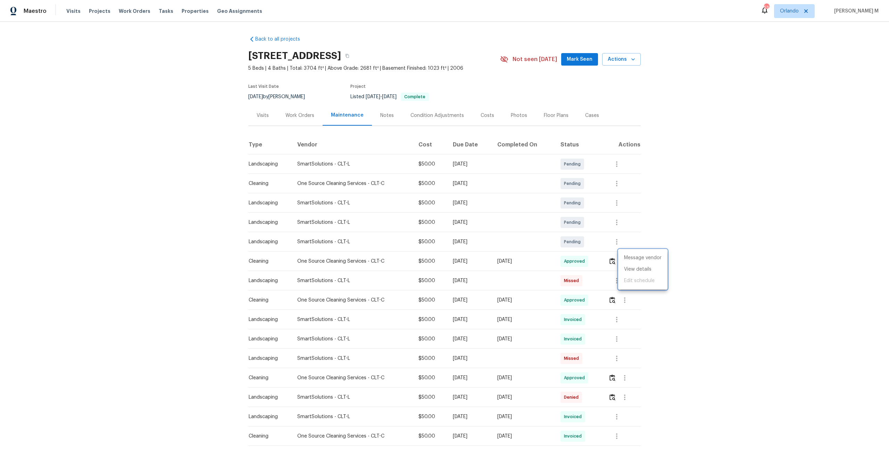
click at [303, 103] on div at bounding box center [444, 224] width 889 height 449
click at [296, 122] on div "Work Orders" at bounding box center [299, 115] width 45 height 20
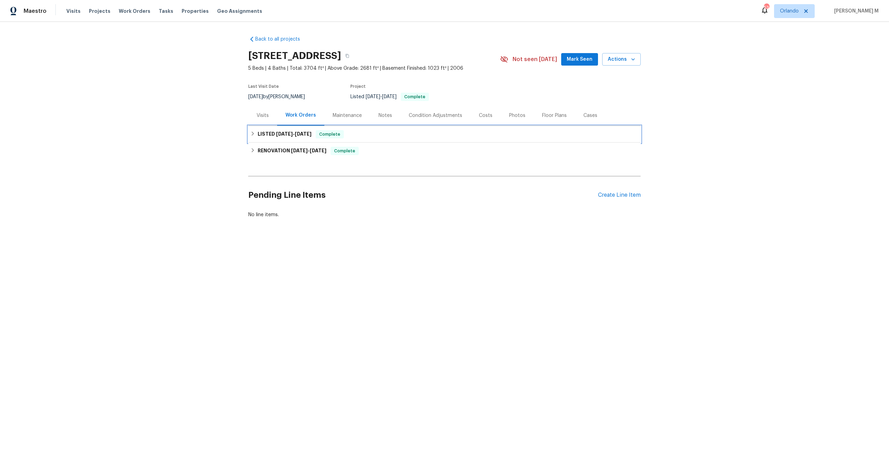
click at [282, 136] on div "LISTED 6/24/25 - 6/25/25 Complete" at bounding box center [444, 134] width 392 height 17
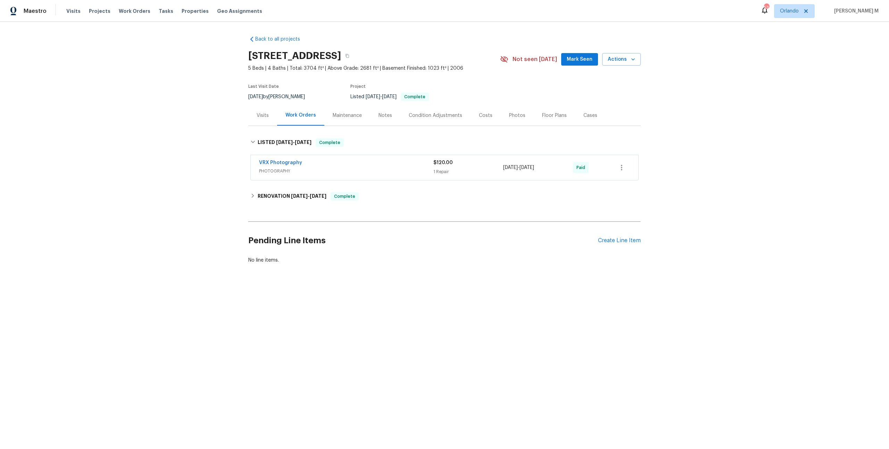
click at [344, 113] on div "Maintenance" at bounding box center [347, 115] width 29 height 7
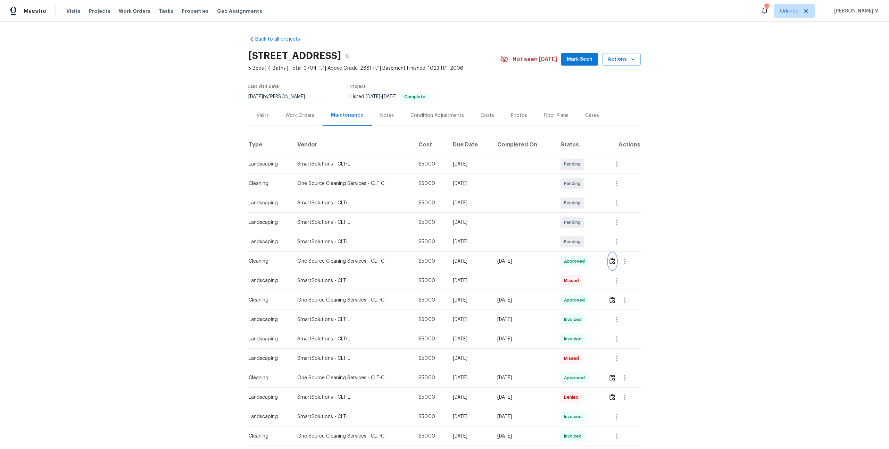
click at [611, 258] on img "button" at bounding box center [612, 261] width 6 height 7
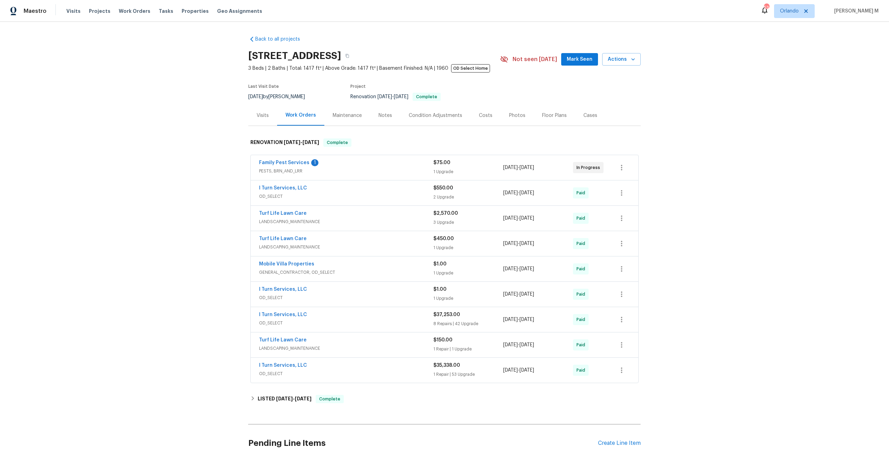
click at [268, 171] on div "Family Pest Services 1 PESTS, BRN_AND_LRR" at bounding box center [346, 167] width 174 height 17
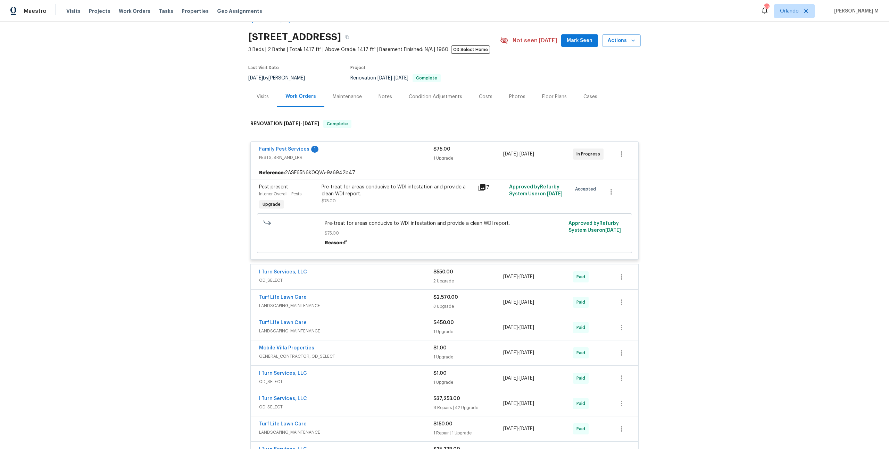
scroll to position [20, 0]
click at [339, 97] on div "Maintenance" at bounding box center [347, 95] width 46 height 20
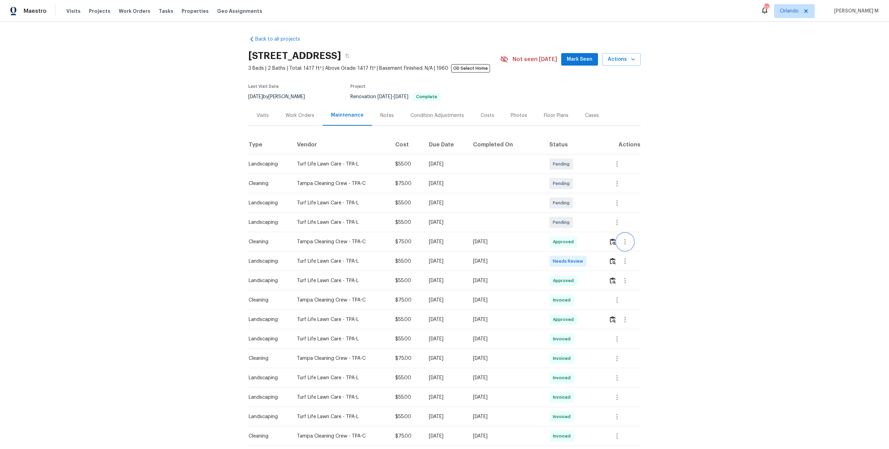
click at [616, 239] on button "button" at bounding box center [624, 242] width 17 height 17
click at [617, 239] on li "Message vendor" at bounding box center [641, 238] width 49 height 11
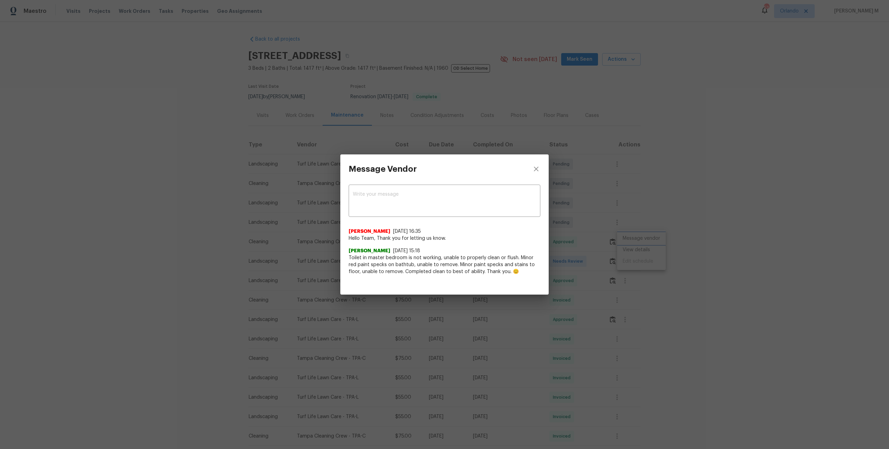
click at [596, 238] on div "Message Vendor x ​ Nirosha Banu 8/15/25, 16:35 Hello Team, Thank you for lettin…" at bounding box center [444, 224] width 889 height 449
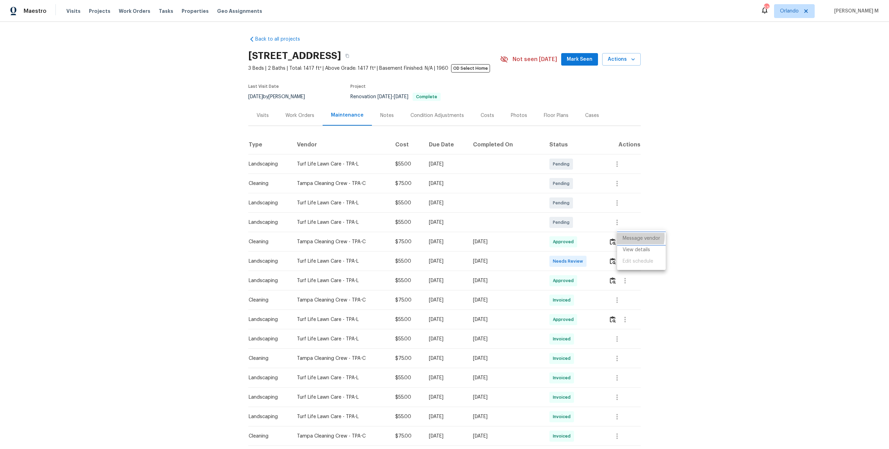
click at [631, 237] on li "Message vendor" at bounding box center [641, 238] width 49 height 11
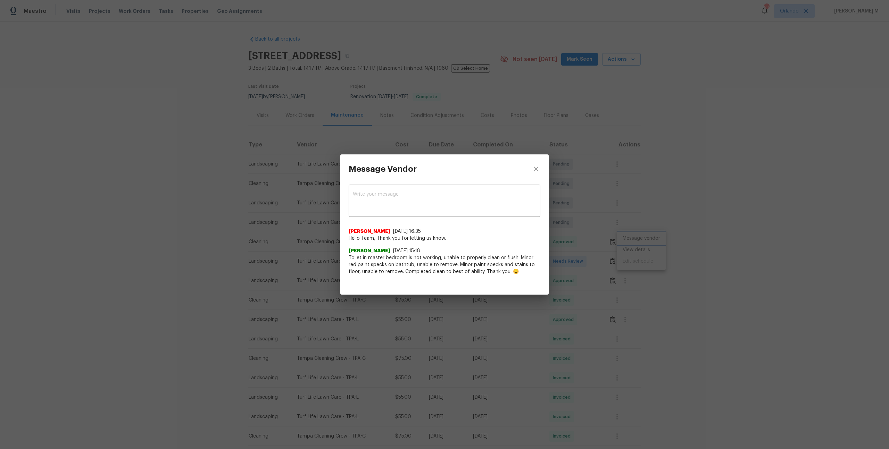
click at [655, 216] on div "Message Vendor x ​ Nirosha Banu 8/15/25, 16:35 Hello Team, Thank you for lettin…" at bounding box center [444, 224] width 889 height 449
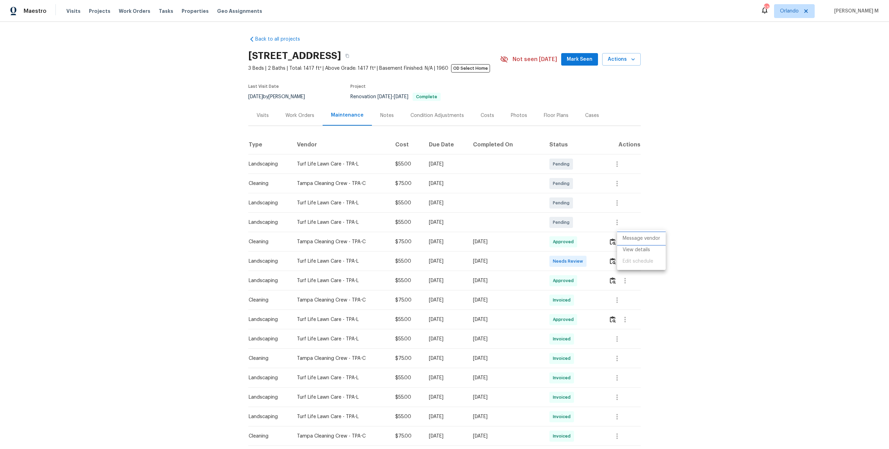
click at [631, 239] on li "Message vendor" at bounding box center [641, 238] width 49 height 11
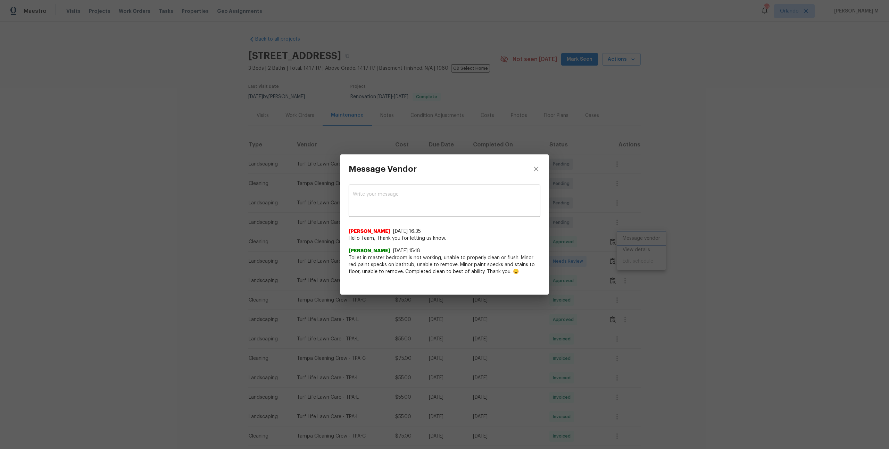
click at [637, 222] on div "Message Vendor x ​ Nirosha Banu 8/15/25, 16:35 Hello Team, Thank you for lettin…" at bounding box center [444, 224] width 889 height 449
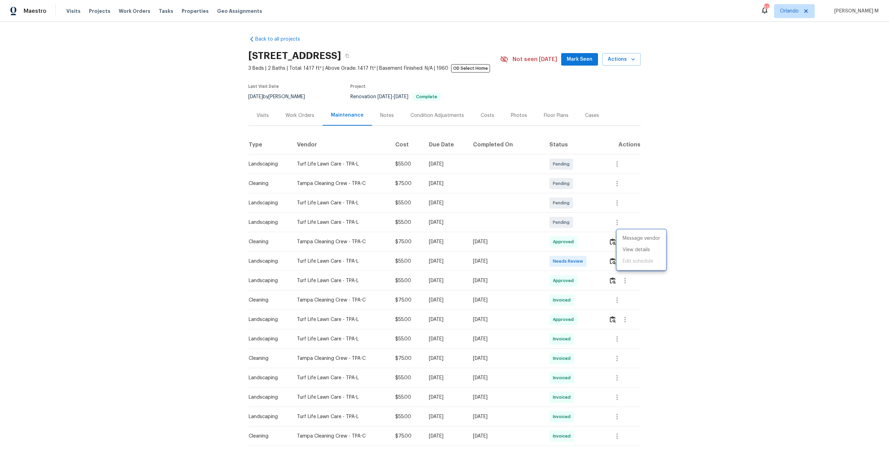
click at [302, 118] on div at bounding box center [444, 224] width 889 height 449
click at [283, 116] on div "Work Orders" at bounding box center [299, 115] width 45 height 20
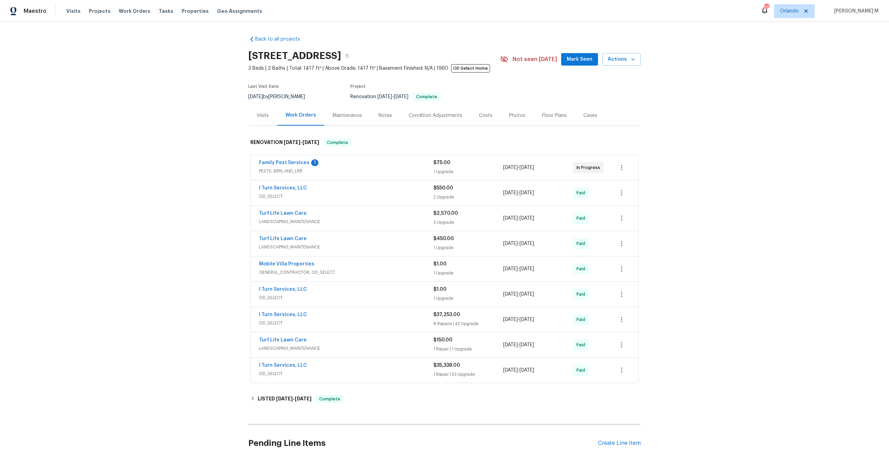
click at [285, 168] on span "PESTS, BRN_AND_LRR" at bounding box center [346, 171] width 174 height 7
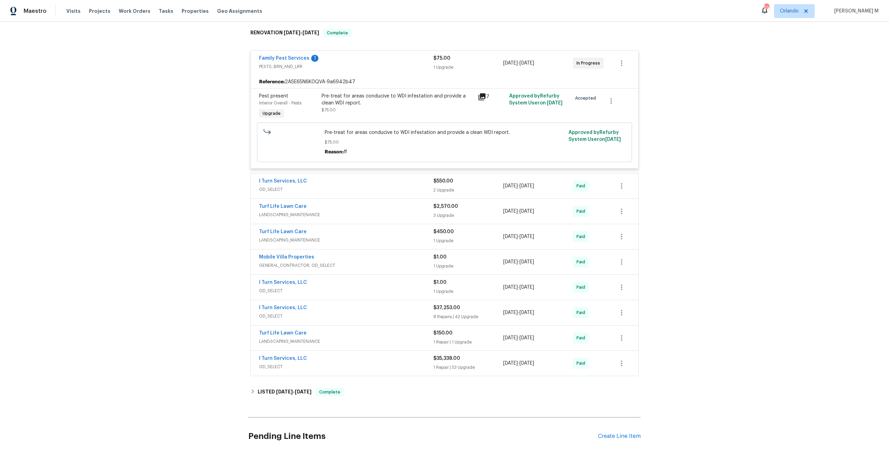
scroll to position [119, 0]
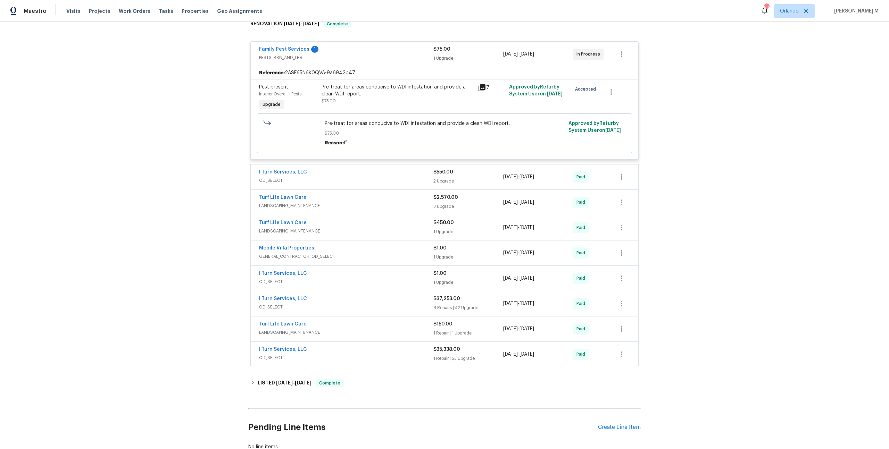
click at [275, 178] on div "I Turn Services, LLC OD_SELECT" at bounding box center [346, 177] width 174 height 17
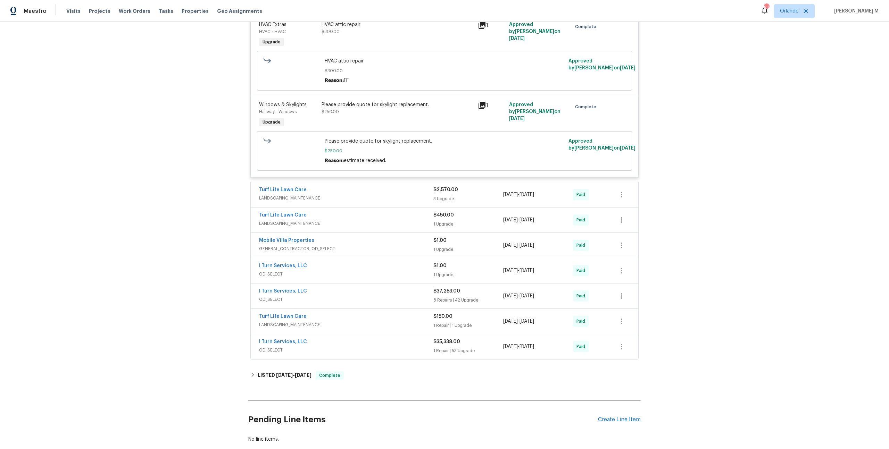
scroll to position [308, 0]
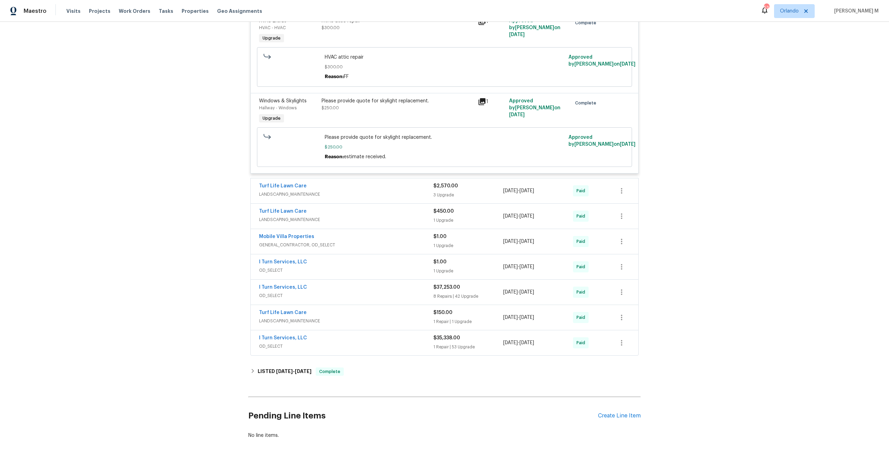
click at [291, 191] on span "LANDSCAPING_MAINTENANCE" at bounding box center [346, 194] width 174 height 7
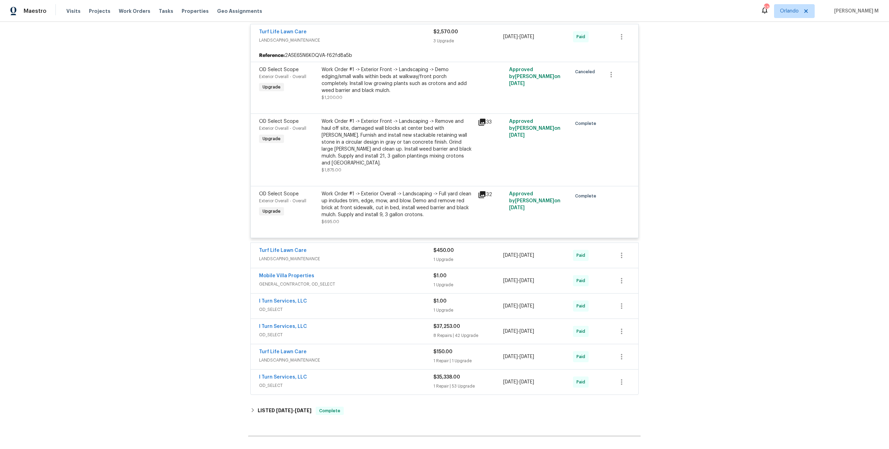
scroll to position [469, 0]
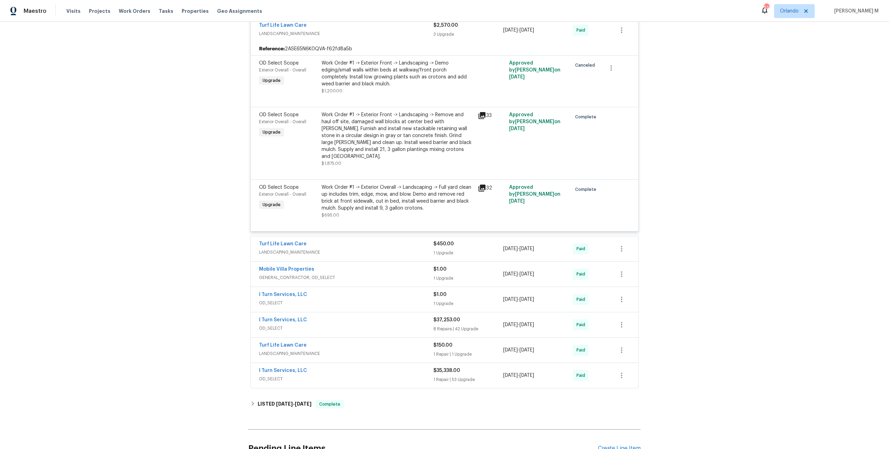
click at [291, 249] on span "LANDSCAPING_MAINTENANCE" at bounding box center [346, 252] width 174 height 7
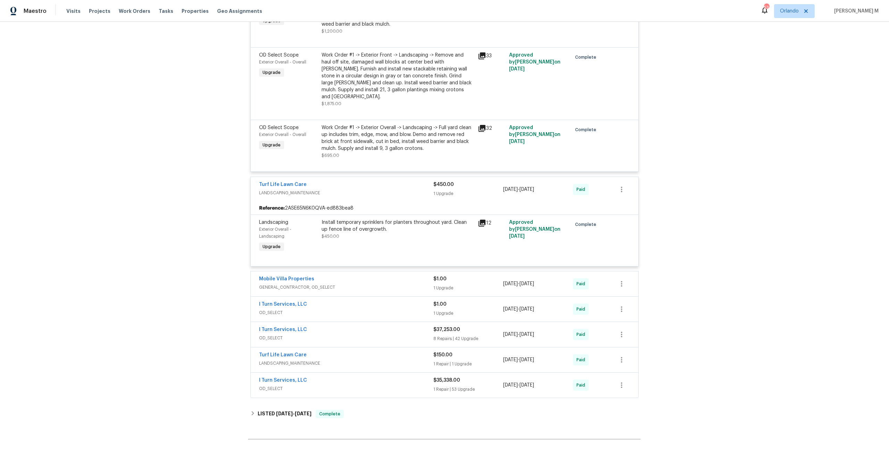
scroll to position [569, 0]
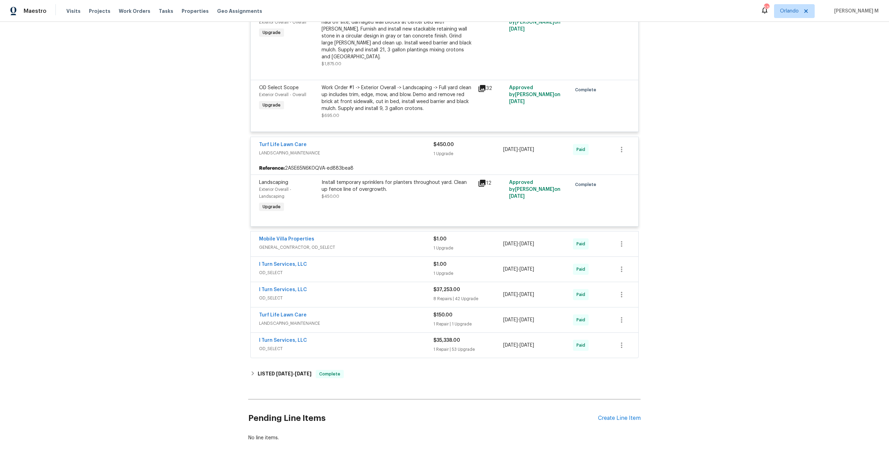
click at [283, 244] on span "GENERAL_CONTRACTOR, OD_SELECT" at bounding box center [346, 247] width 174 height 7
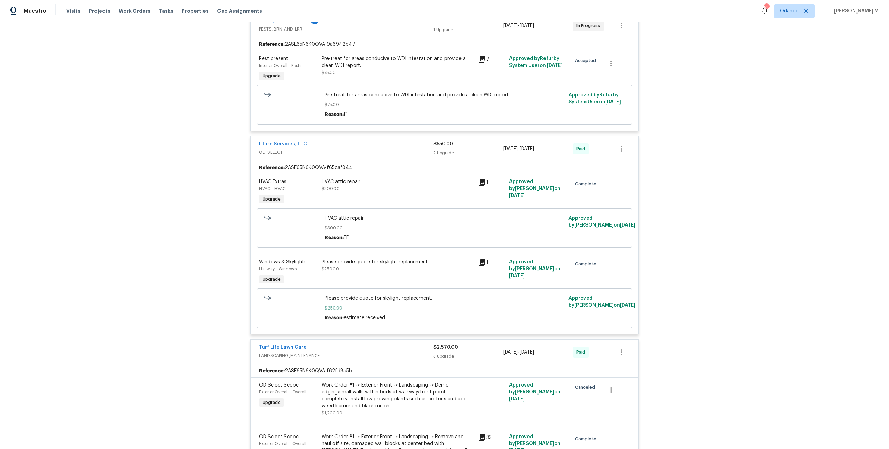
scroll to position [0, 0]
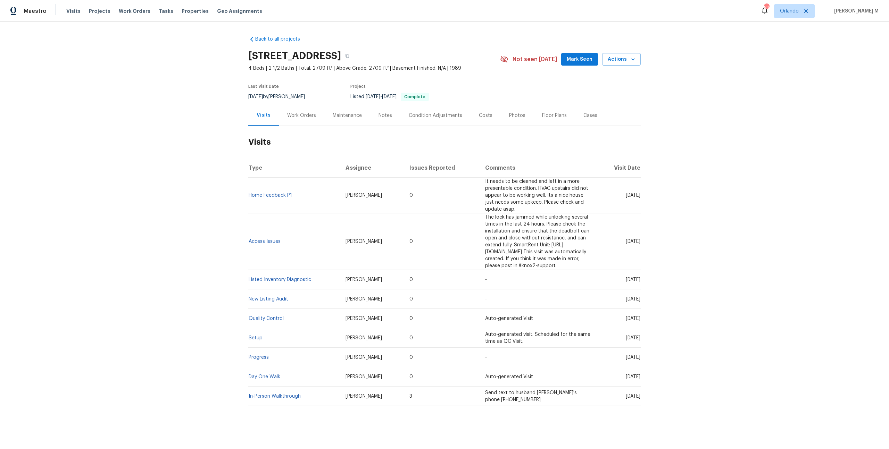
click at [293, 115] on div "Work Orders" at bounding box center [301, 115] width 29 height 7
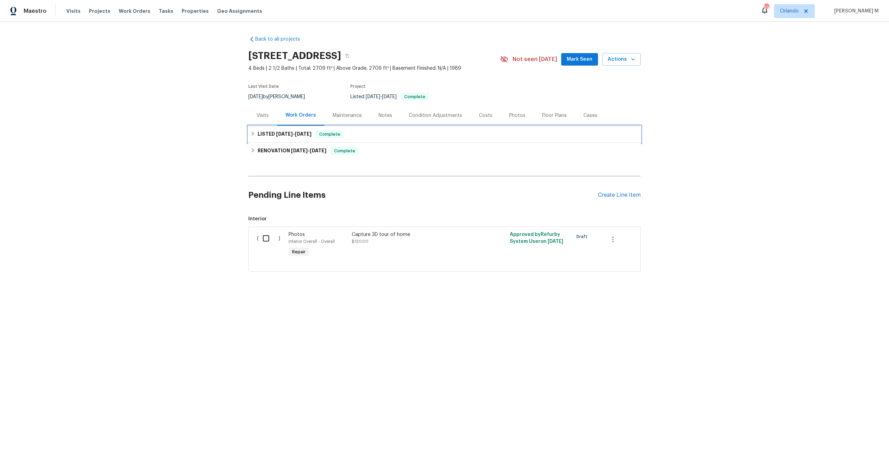
click at [286, 132] on span "[DATE]" at bounding box center [284, 134] width 17 height 5
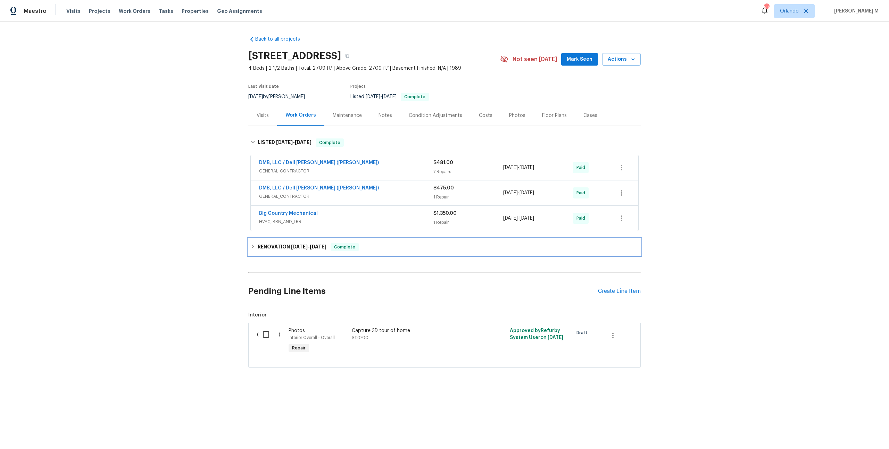
click at [297, 243] on h6 "RENOVATION [DATE] - [DATE]" at bounding box center [292, 247] width 69 height 8
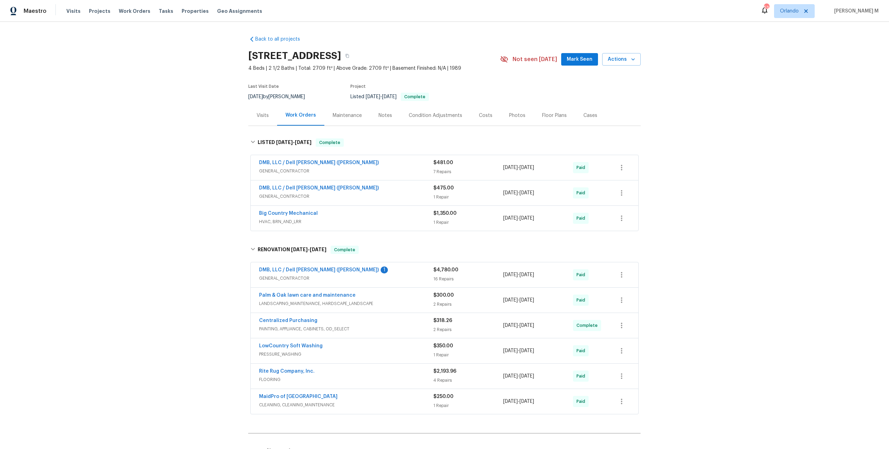
click at [344, 117] on div "Maintenance" at bounding box center [347, 115] width 46 height 20
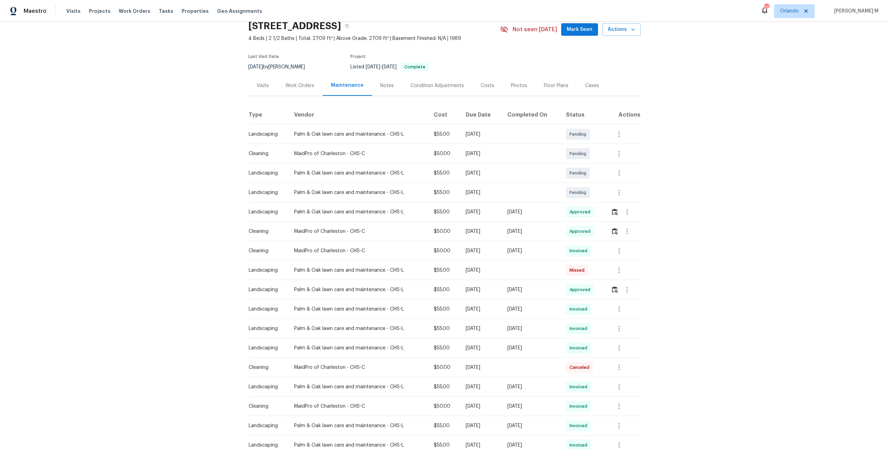
scroll to position [30, 0]
click at [619, 229] on button "button" at bounding box center [615, 231] width 8 height 17
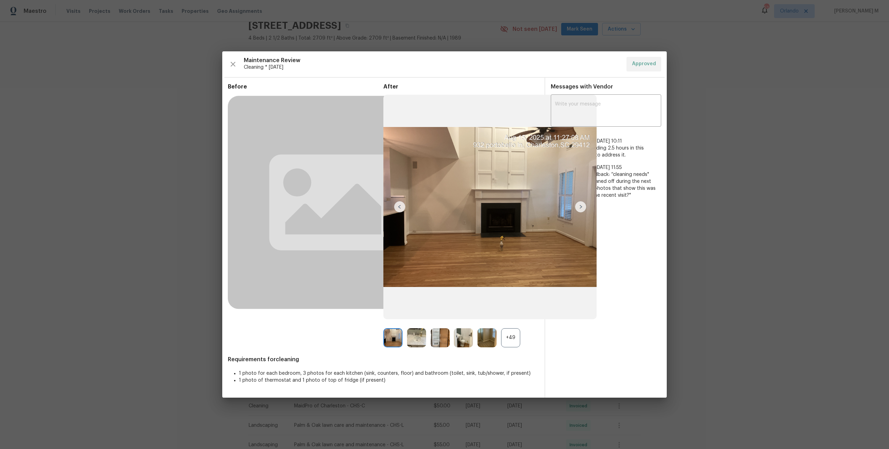
click at [516, 330] on div "+49" at bounding box center [510, 337] width 19 height 19
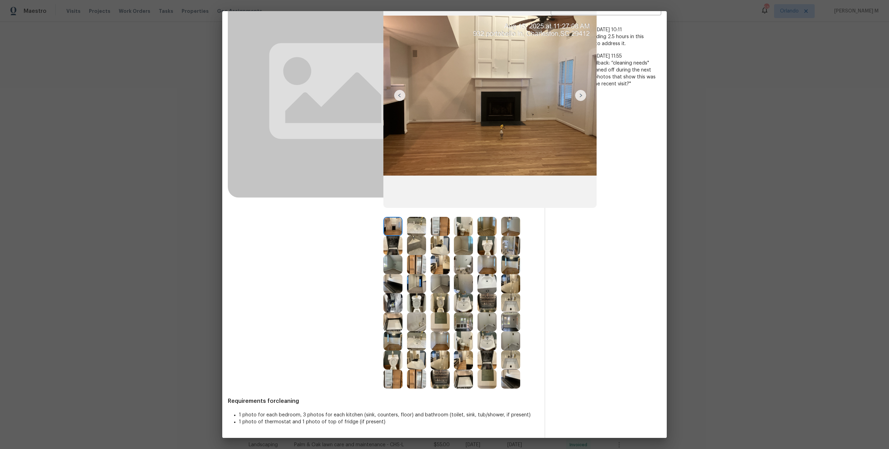
scroll to position [17, 0]
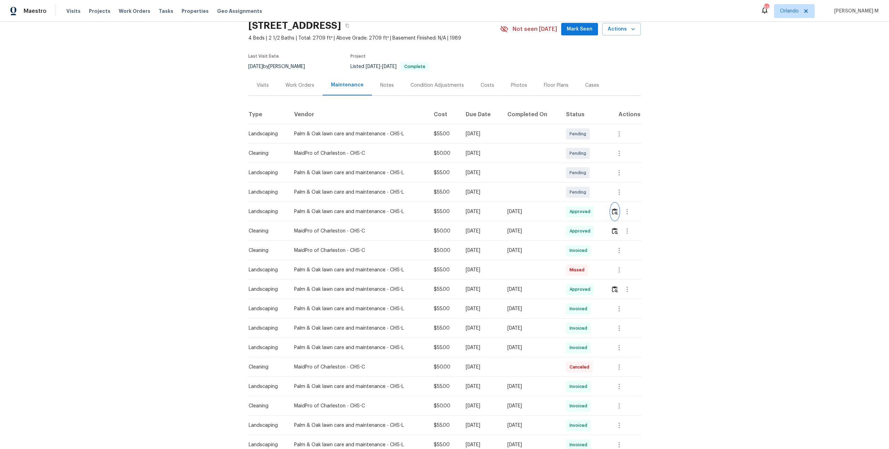
click at [614, 209] on img "button" at bounding box center [615, 211] width 6 height 7
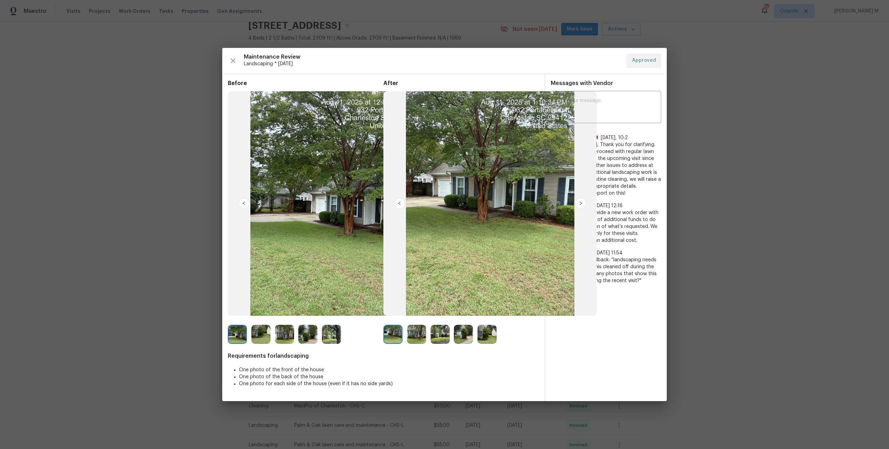
click at [584, 201] on img at bounding box center [580, 203] width 11 height 11
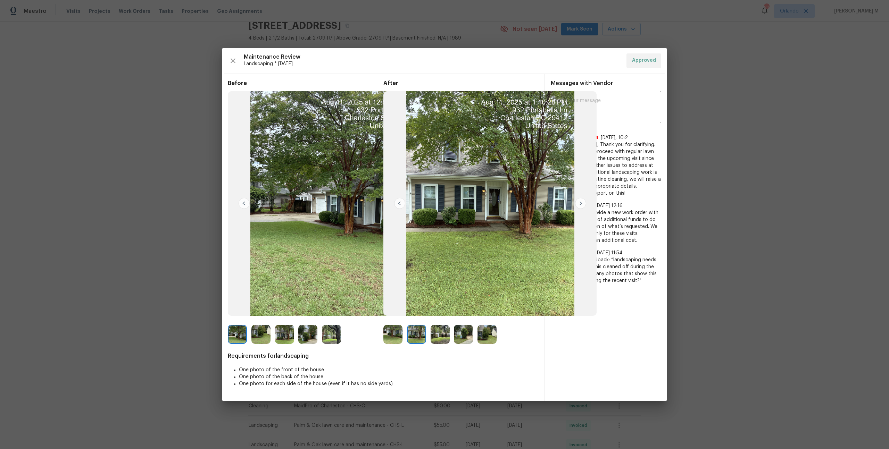
click at [489, 336] on img at bounding box center [486, 334] width 19 height 19
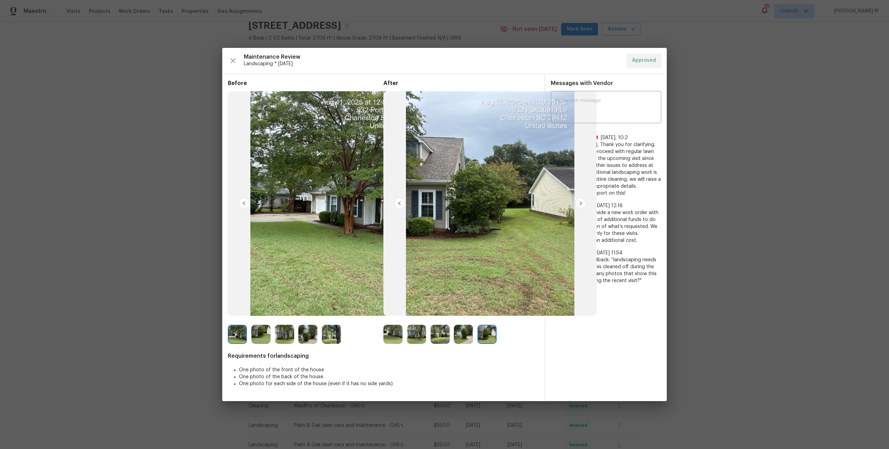
click at [434, 342] on img at bounding box center [439, 334] width 19 height 19
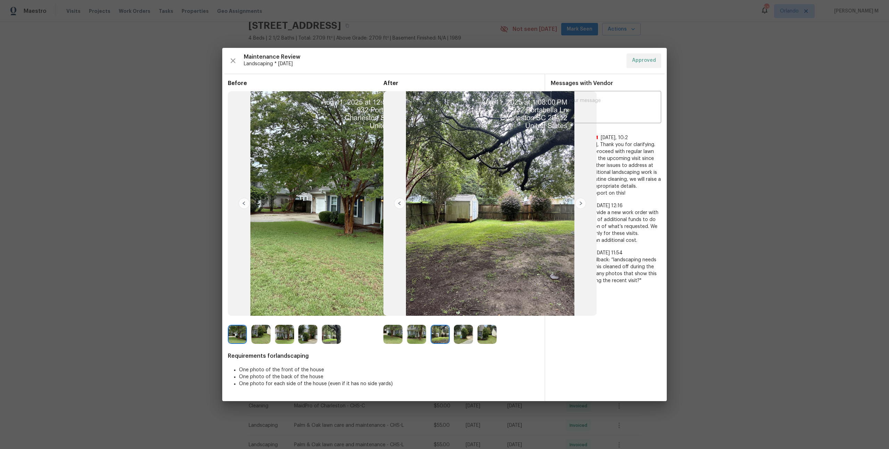
click at [332, 334] on img at bounding box center [331, 334] width 19 height 19
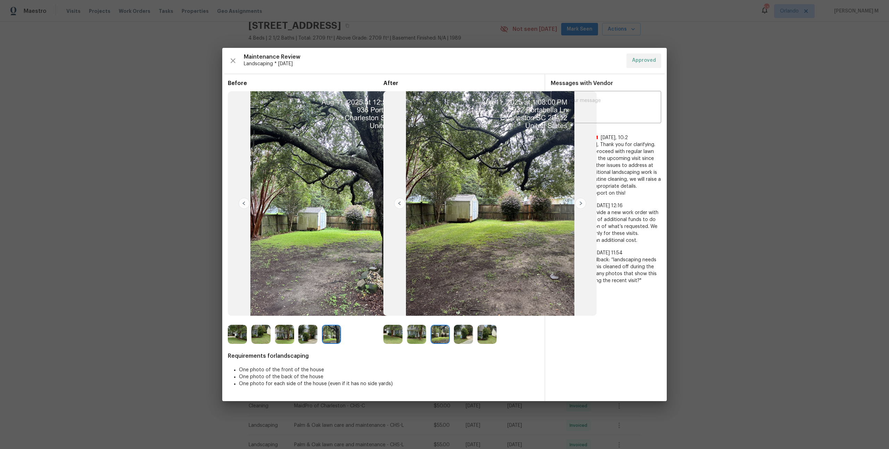
click at [311, 333] on img at bounding box center [307, 334] width 19 height 19
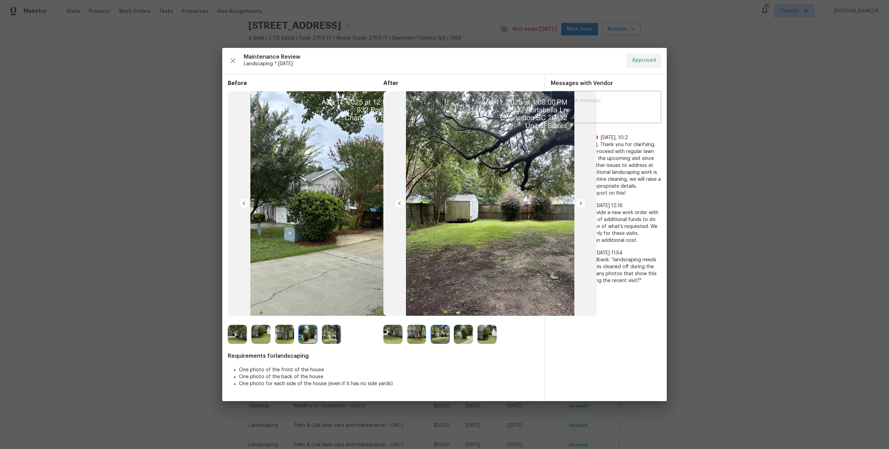
click at [296, 330] on div at bounding box center [287, 334] width 24 height 19
click at [289, 332] on img at bounding box center [284, 334] width 19 height 19
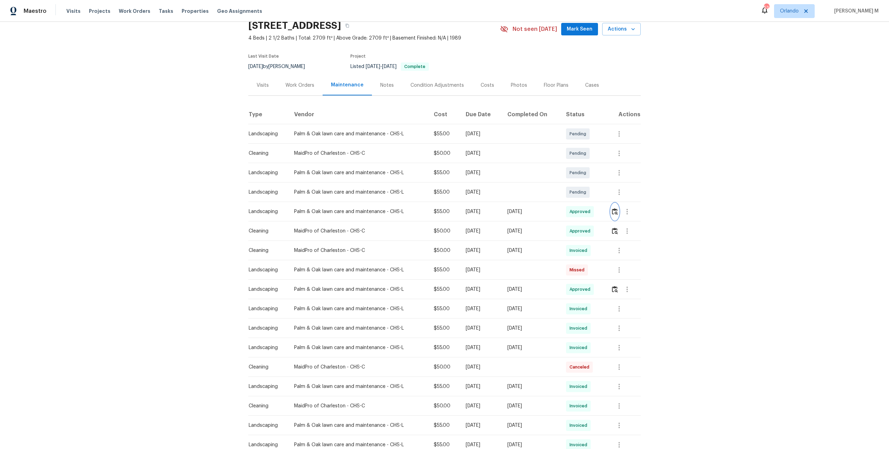
scroll to position [0, 0]
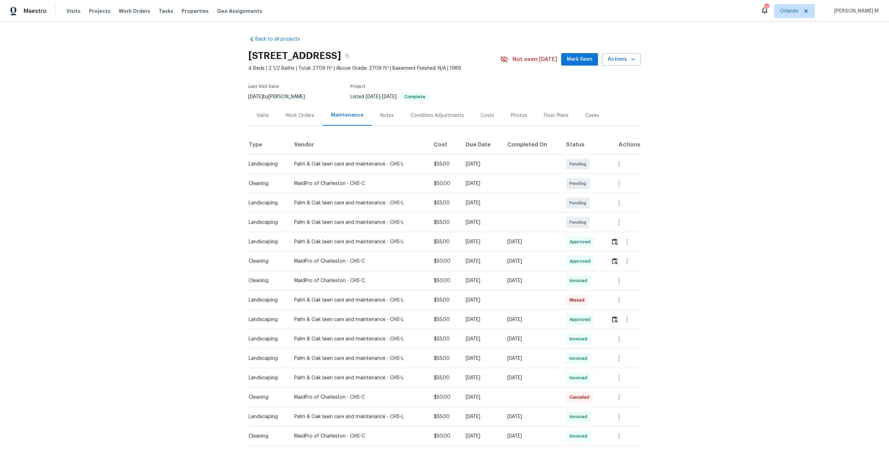
click at [535, 209] on tbody "Landscaping Palm & Oak lawn care and maintenance - CHS-L $55.00 Tue, Sep 02 202…" at bounding box center [444, 338] width 392 height 369
click at [311, 124] on div "Back to all projects 932 Portabella Ln, Charleston, SC 29412 4 Beds | 2 1/2 Bat…" at bounding box center [444, 277] width 392 height 494
click at [295, 112] on div "Work Orders" at bounding box center [299, 115] width 29 height 7
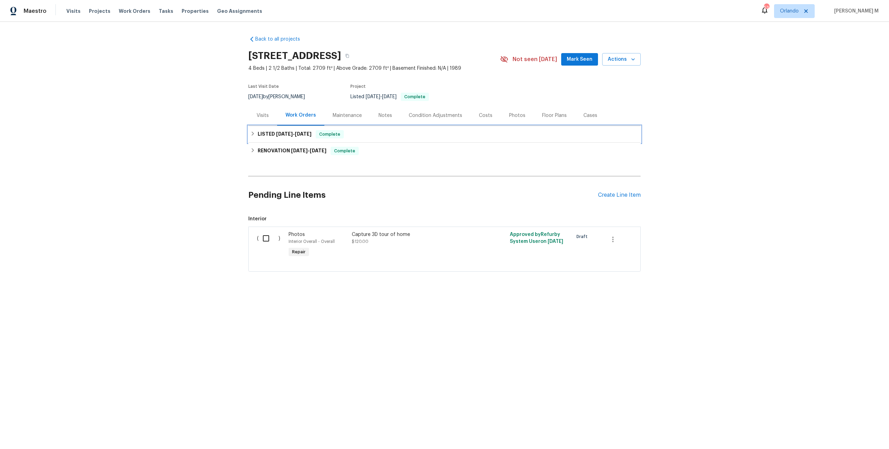
click at [276, 132] on span "6/17/25" at bounding box center [284, 134] width 17 height 5
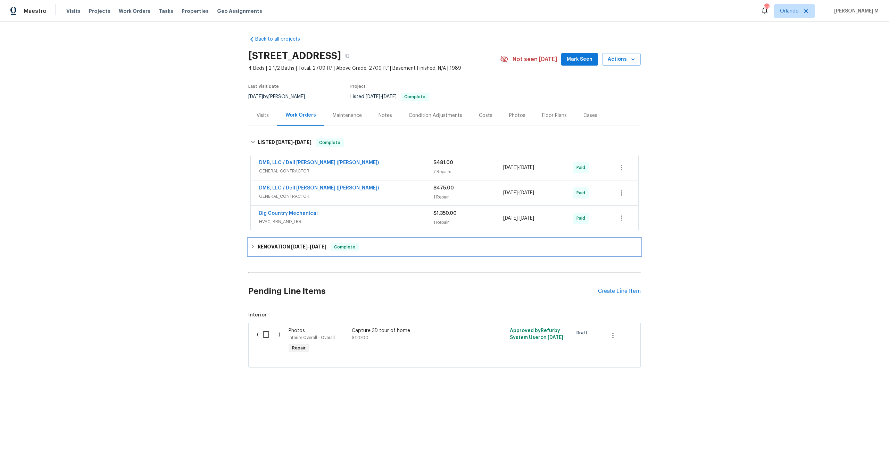
click at [282, 243] on h6 "RENOVATION 5/22/25 - 5/29/25" at bounding box center [292, 247] width 69 height 8
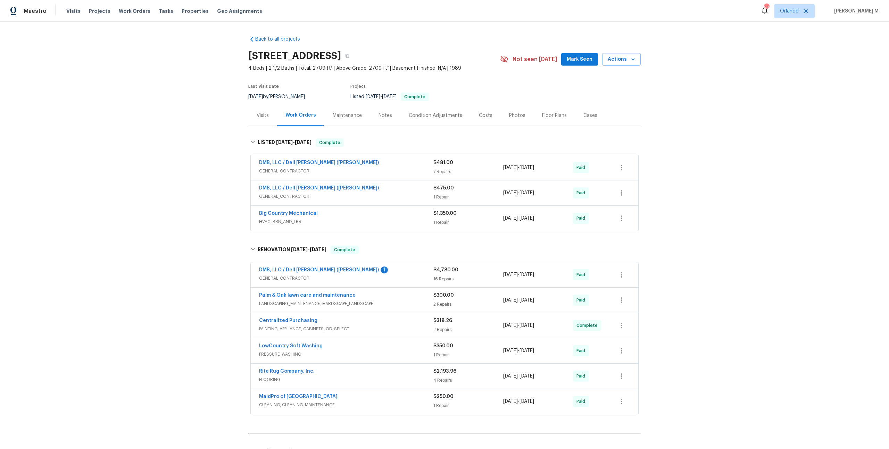
click at [338, 112] on div "Maintenance" at bounding box center [347, 115] width 29 height 7
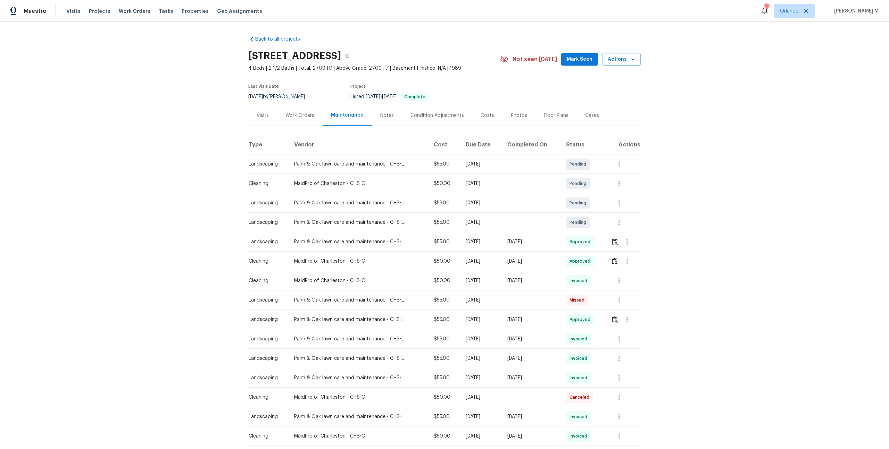
click at [305, 105] on div "Work Orders" at bounding box center [299, 115] width 45 height 20
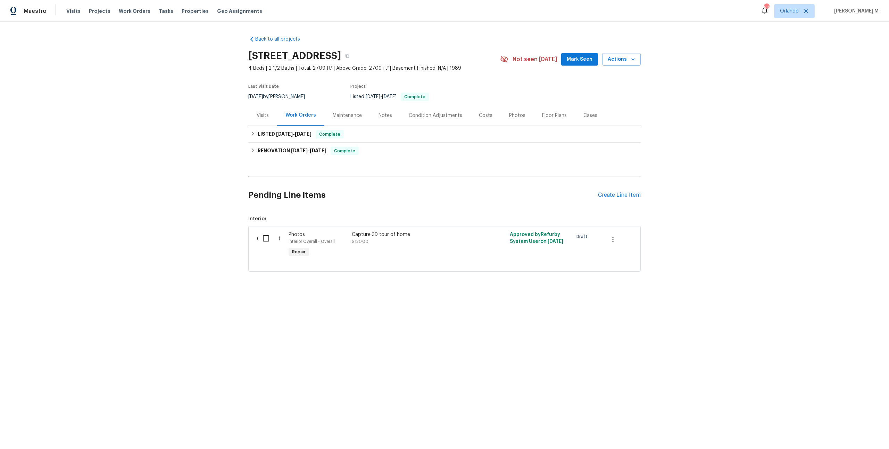
click at [349, 112] on div "Maintenance" at bounding box center [347, 115] width 29 height 7
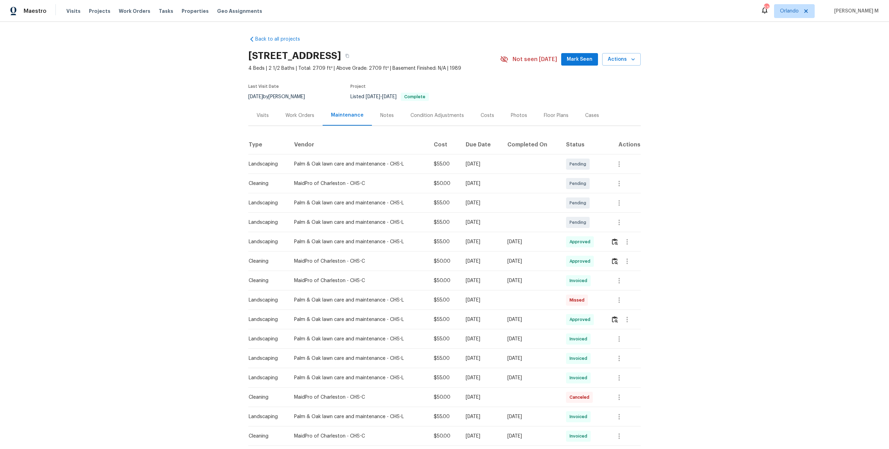
click at [611, 238] on td at bounding box center [622, 241] width 35 height 19
click at [612, 238] on button "button" at bounding box center [615, 242] width 8 height 17
click at [631, 238] on icon "button" at bounding box center [627, 242] width 8 height 8
click at [631, 235] on li "Message vendor" at bounding box center [644, 238] width 49 height 11
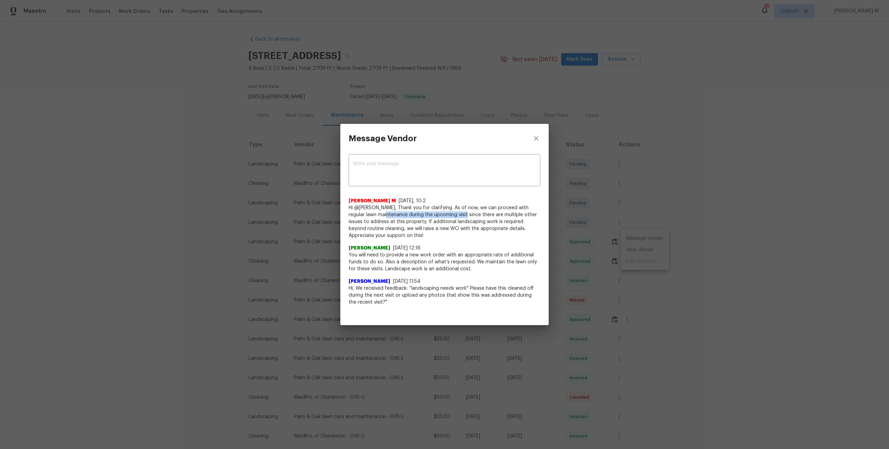
drag, startPoint x: 371, startPoint y: 212, endPoint x: 450, endPoint y: 209, distance: 79.2
click at [450, 209] on span "Hi @Ryan Johnson, Thank you for clarifying. As of now, we can proceed with regu…" at bounding box center [444, 221] width 192 height 35
click at [461, 218] on span "Hi @Ryan Johnson, Thank you for clarifying. As of now, we can proceed with regu…" at bounding box center [444, 221] width 192 height 35
click at [750, 312] on div "Message Vendor x ​ Manikandan M 8/18/25, 10:2 Hi @Ryan Johnson, Thank you for c…" at bounding box center [444, 224] width 889 height 449
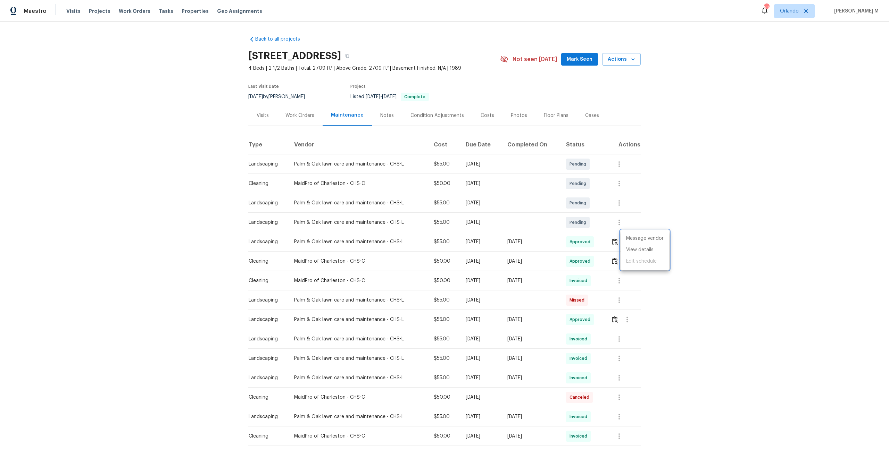
click at [597, 267] on div at bounding box center [444, 224] width 889 height 449
click at [626, 259] on icon "button" at bounding box center [627, 261] width 8 height 8
click at [626, 259] on li "Message vendor" at bounding box center [644, 257] width 49 height 11
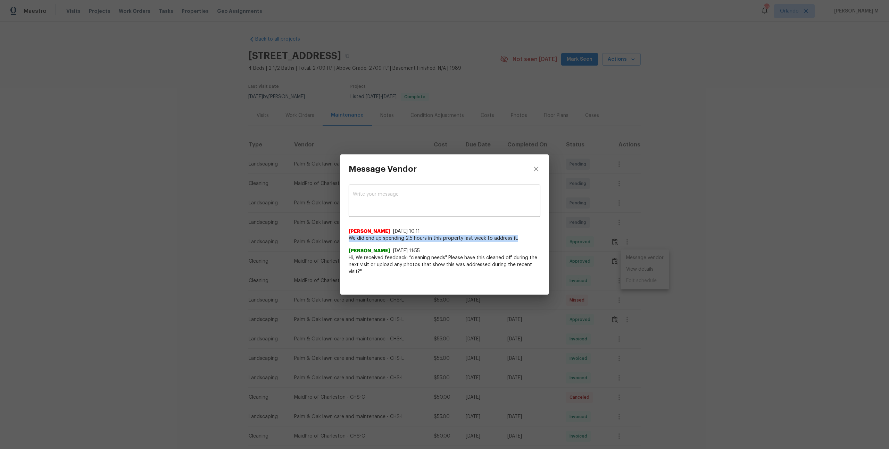
drag, startPoint x: 349, startPoint y: 239, endPoint x: 521, endPoint y: 240, distance: 172.2
click at [521, 240] on span "We did end up spending 2.5 hours in this property last week to address it." at bounding box center [444, 238] width 192 height 7
drag, startPoint x: 406, startPoint y: 253, endPoint x: 470, endPoint y: 255, distance: 63.5
click at [470, 256] on span "Hi, We received feedback: “cleaning needs" Please have this cleaned off during …" at bounding box center [444, 264] width 192 height 21
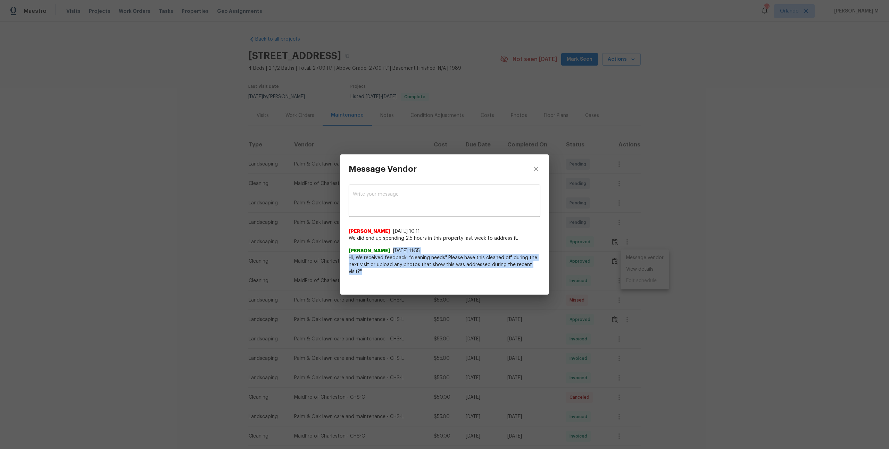
drag, startPoint x: 403, startPoint y: 246, endPoint x: 465, endPoint y: 274, distance: 68.1
click at [465, 274] on div "Akshaya Narayanan 8/17/25, 11:55 Hi, We received feedback: “cleaning needs" Ple…" at bounding box center [444, 258] width 192 height 33
click at [765, 325] on div "Message Vendor x ​ John Byrum 8/18/25, 10:11 We did end up spending 2.5 hours i…" at bounding box center [444, 224] width 889 height 449
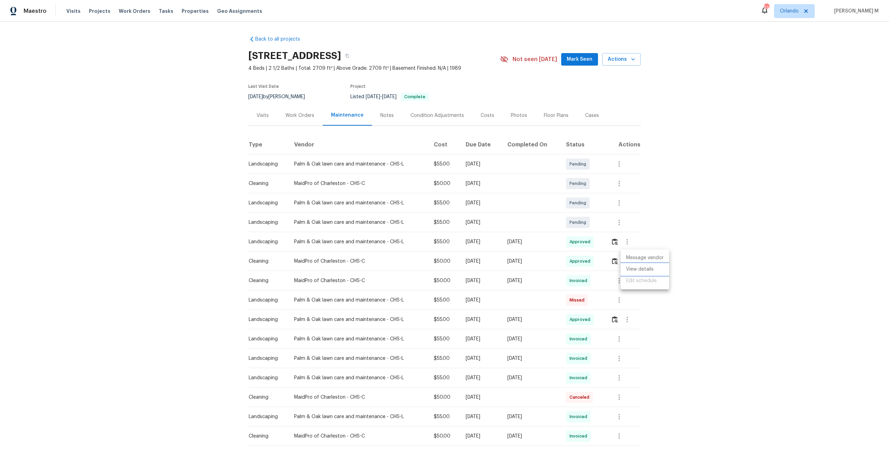
click at [651, 272] on li "View details" at bounding box center [644, 269] width 49 height 11
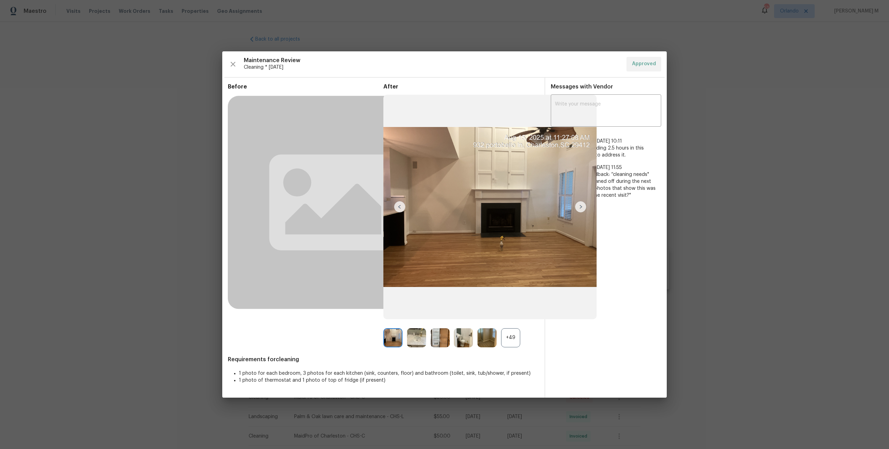
click at [515, 337] on div "+49" at bounding box center [510, 337] width 19 height 19
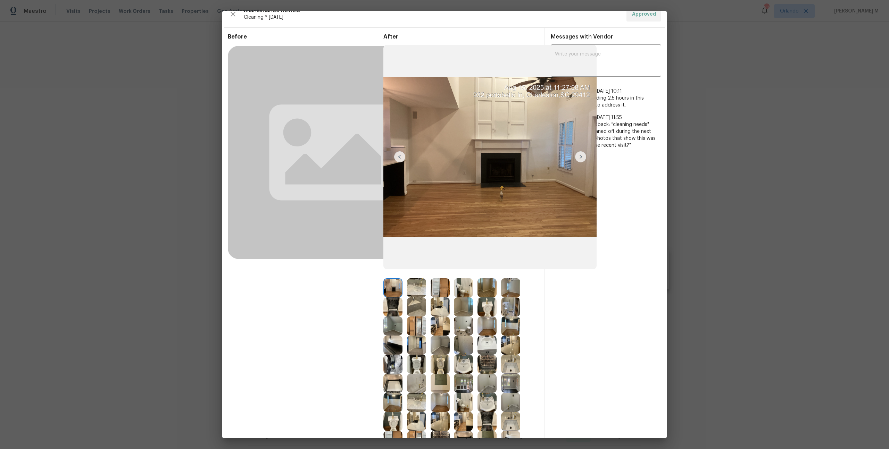
scroll to position [22, 0]
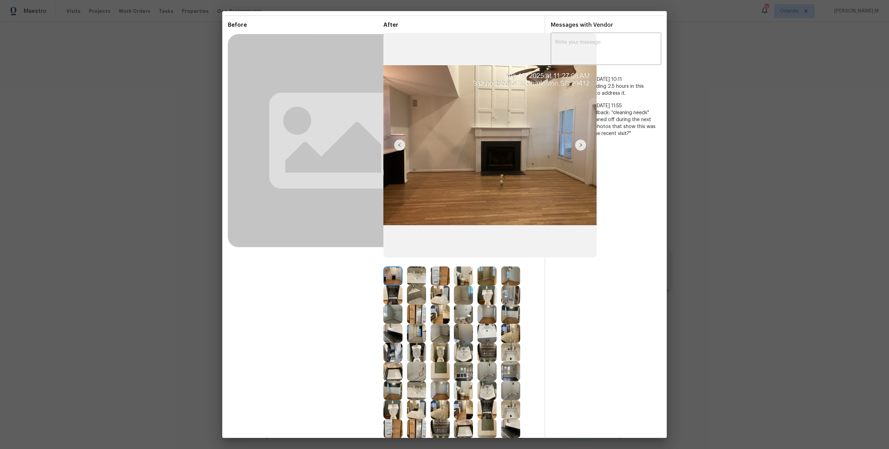
click at [495, 286] on img at bounding box center [486, 295] width 19 height 19
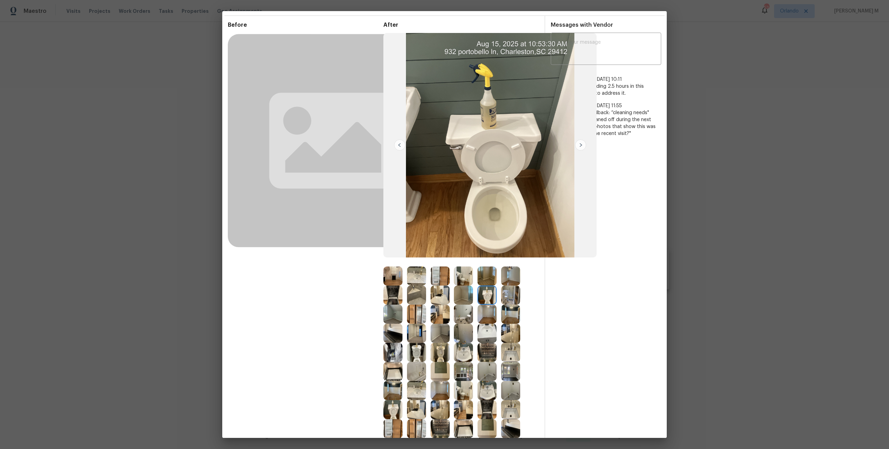
click at [489, 277] on img at bounding box center [486, 276] width 19 height 19
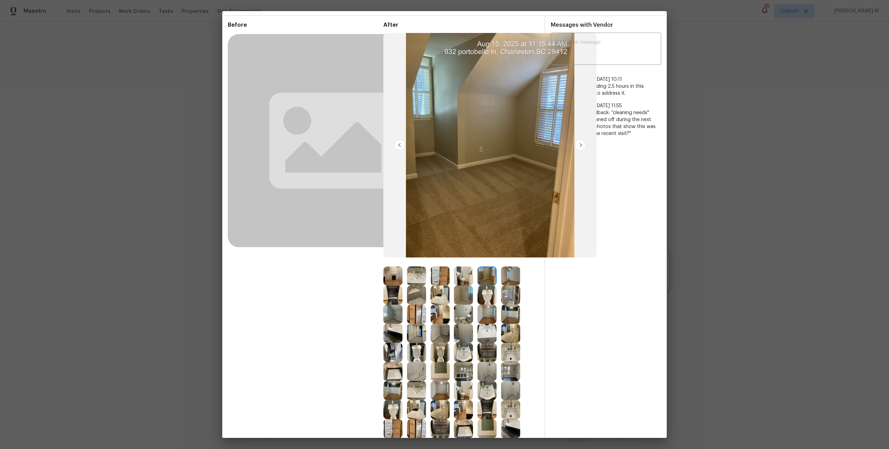
click at [514, 280] on img at bounding box center [510, 276] width 19 height 19
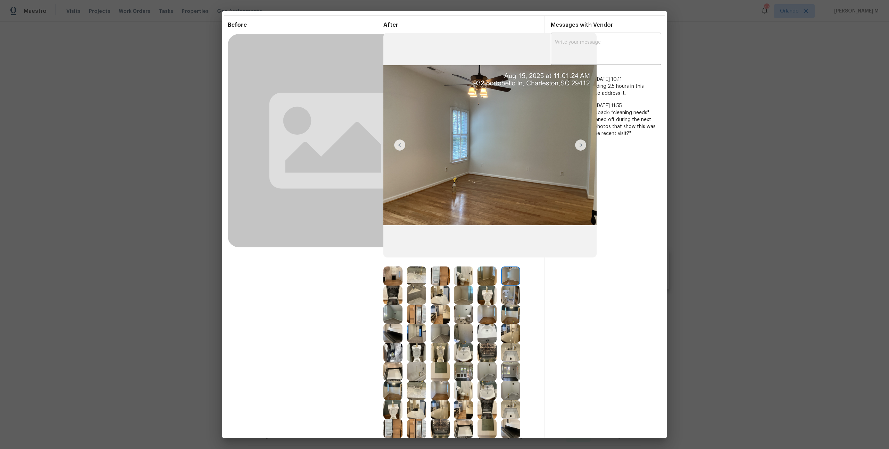
scroll to position [0, 0]
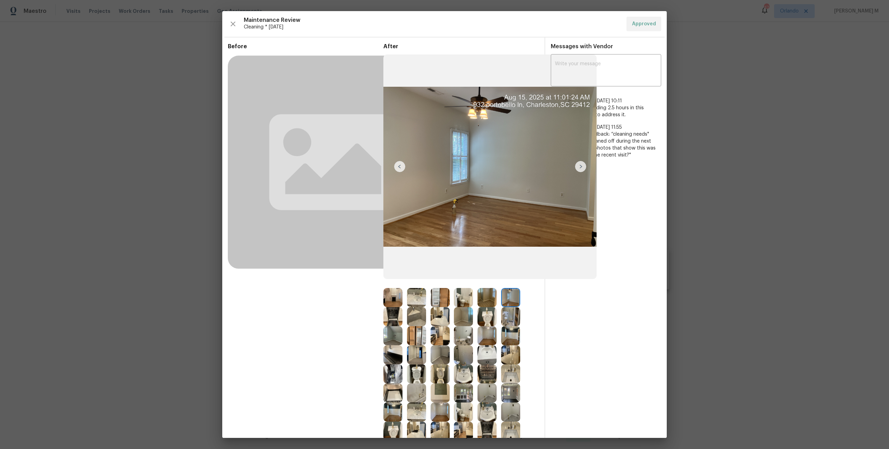
click at [321, 250] on rect at bounding box center [334, 162] width 213 height 213
click at [276, 250] on rect at bounding box center [334, 162] width 213 height 213
click at [579, 165] on img at bounding box center [580, 166] width 11 height 11
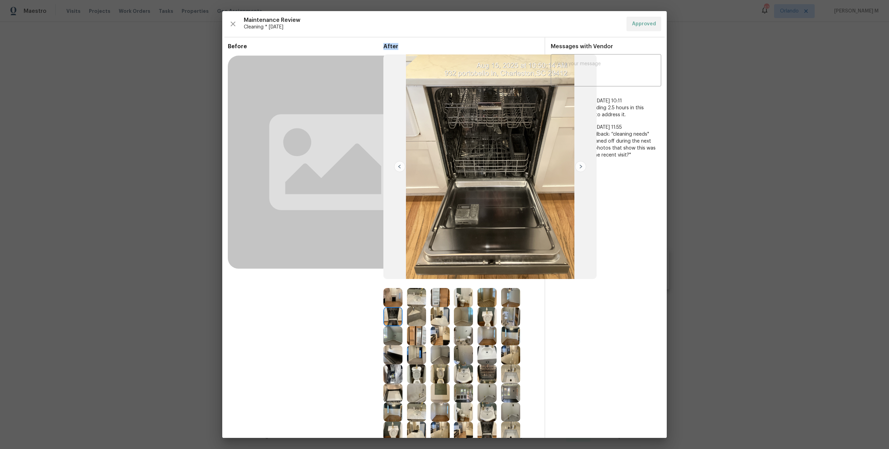
click at [579, 165] on img at bounding box center [580, 166] width 11 height 11
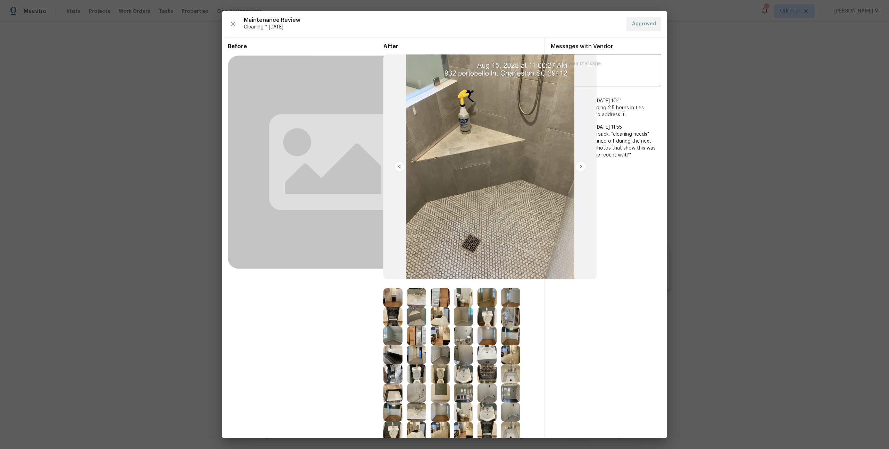
click at [473, 298] on div at bounding box center [466, 297] width 24 height 19
click at [482, 298] on img at bounding box center [486, 297] width 19 height 19
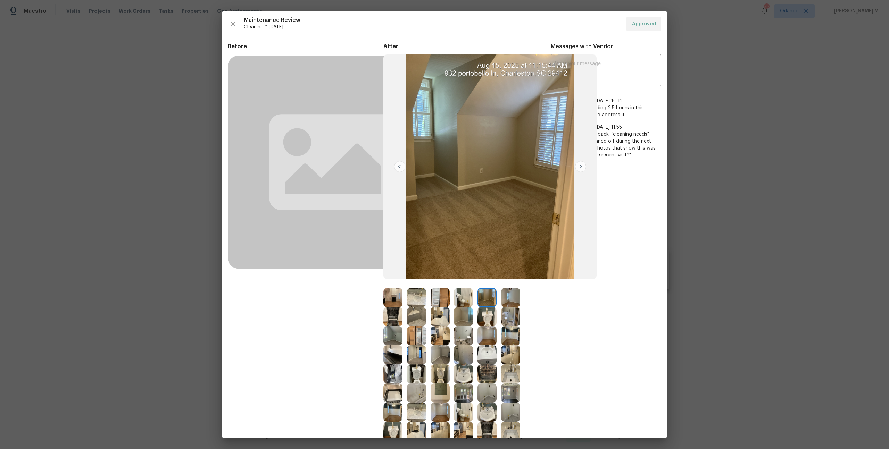
click at [515, 303] on img at bounding box center [510, 297] width 19 height 19
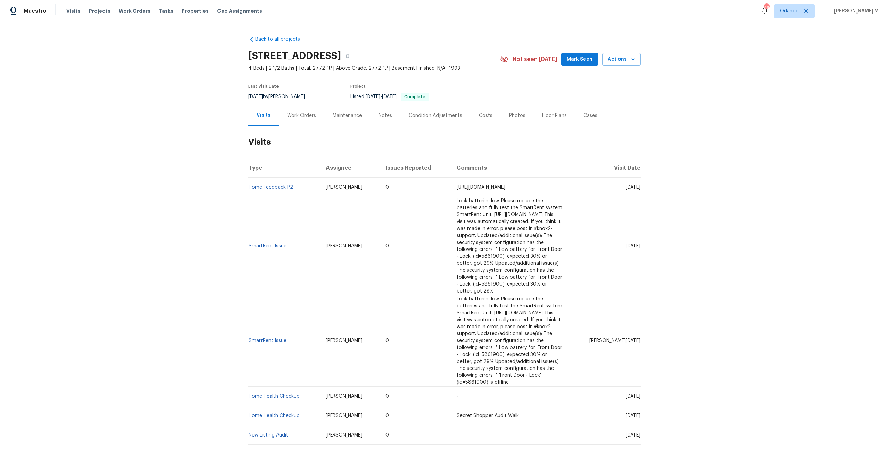
click at [281, 116] on div "Work Orders" at bounding box center [301, 115] width 45 height 20
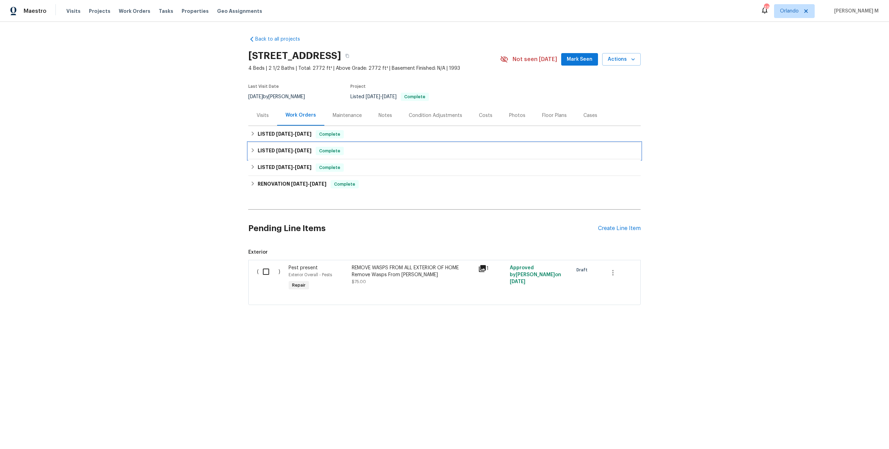
click at [290, 143] on div "LISTED [DATE] - [DATE] Complete" at bounding box center [444, 151] width 392 height 17
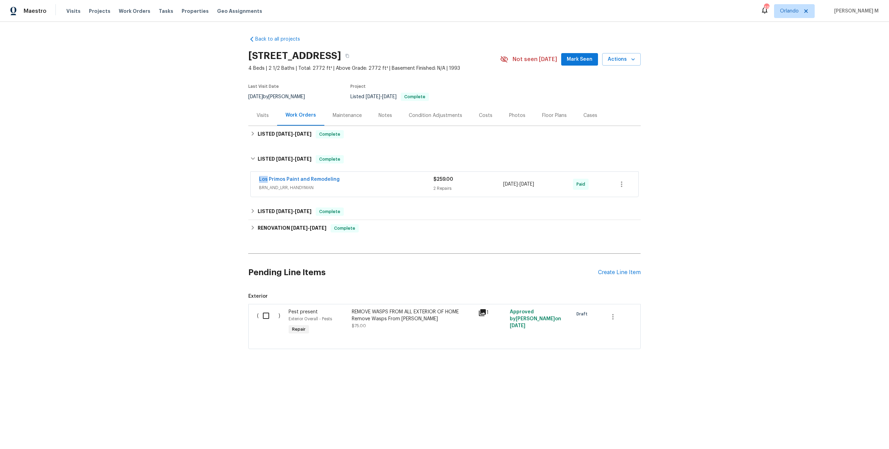
click at [290, 141] on div "Back to all projects [STREET_ADDRESS] 4 Beds | 2 1/2 Baths | Total: 2772 ft² | …" at bounding box center [444, 192] width 392 height 325
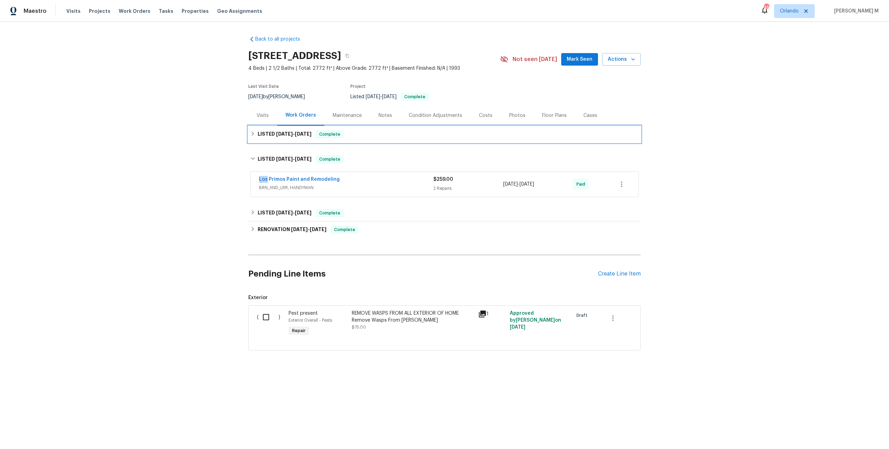
click at [290, 134] on h6 "LISTED [DATE] - [DATE]" at bounding box center [285, 134] width 54 height 8
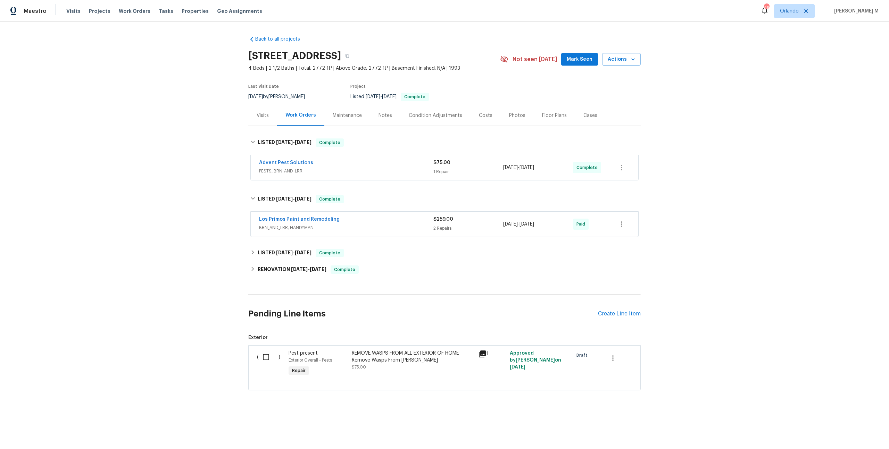
click at [284, 168] on span "PESTS, BRN_AND_LRR" at bounding box center [346, 171] width 174 height 7
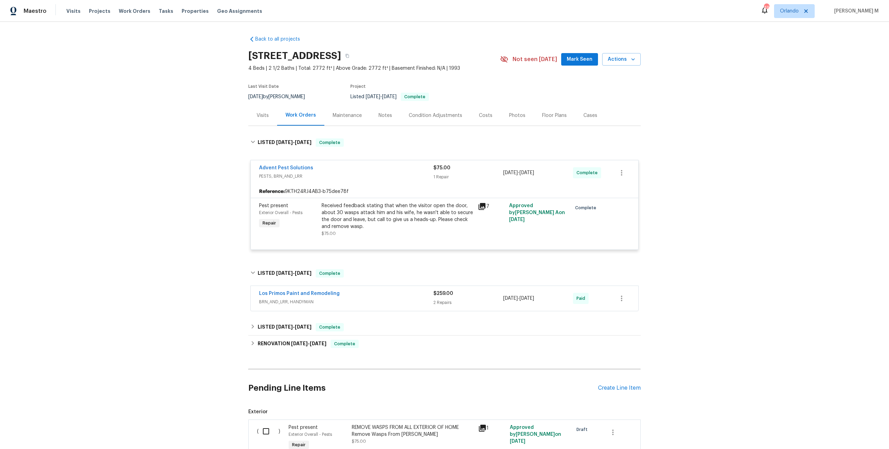
click at [385, 207] on div "Received feedback stating that when the visitor open the door, about 30 wasps a…" at bounding box center [397, 216] width 152 height 28
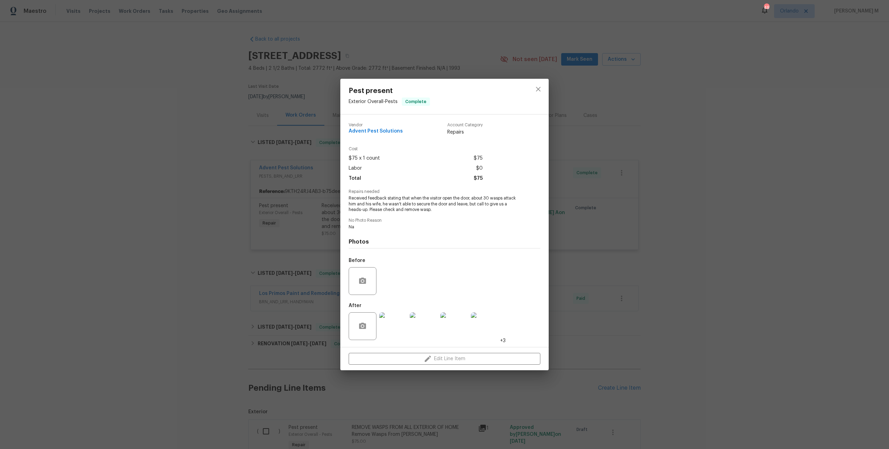
click at [395, 328] on img at bounding box center [393, 326] width 28 height 28
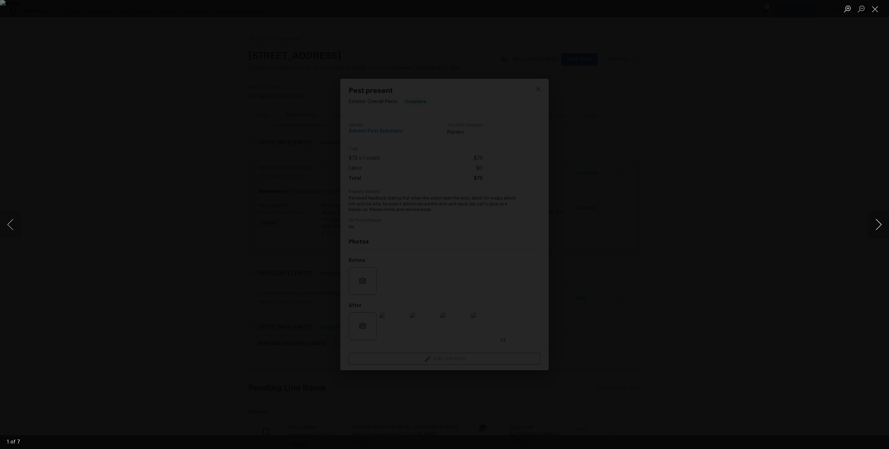
click at [876, 226] on button "Next image" at bounding box center [878, 225] width 21 height 28
click at [741, 166] on div "Lightbox" at bounding box center [444, 224] width 889 height 449
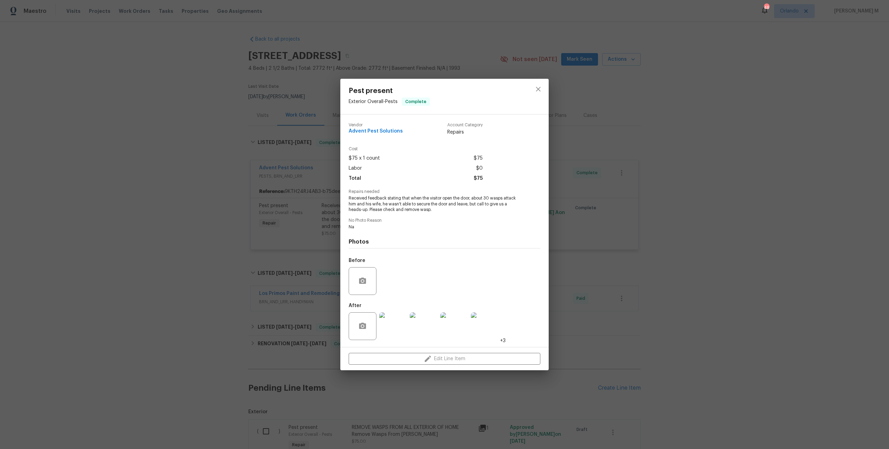
click at [598, 195] on div "Pest present Exterior Overall - Pests Complete Vendor Advent Pest Solutions Acc…" at bounding box center [444, 224] width 889 height 449
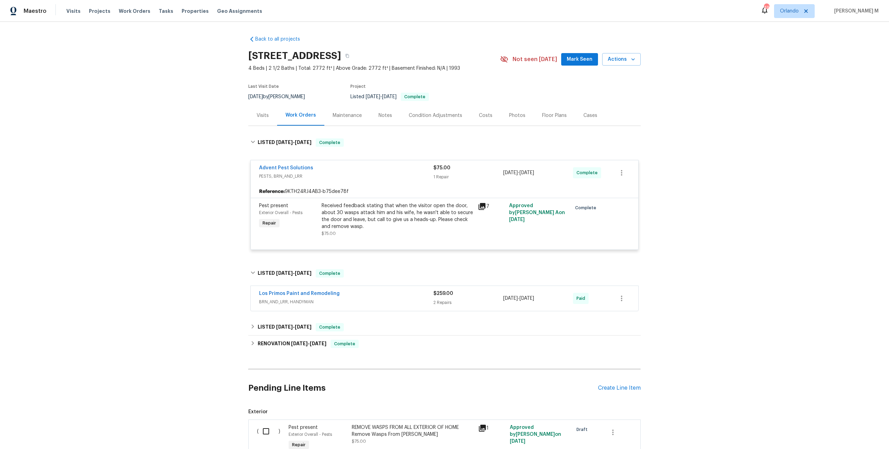
click at [212, 169] on div "Back to all projects 18006 Green Knl, San Antonio, TX 78258 4 Beds | 2 1/2 Bath…" at bounding box center [444, 235] width 889 height 427
drag, startPoint x: 309, startPoint y: 165, endPoint x: 249, endPoint y: 165, distance: 60.0
click at [249, 165] on div "Advent Pest Solutions PESTS, BRN_AND_LRR $75.00 1 Repair 8/3/2025 - 8/4/2025 Co…" at bounding box center [444, 205] width 392 height 103
copy link "Advent Pest Solutions"
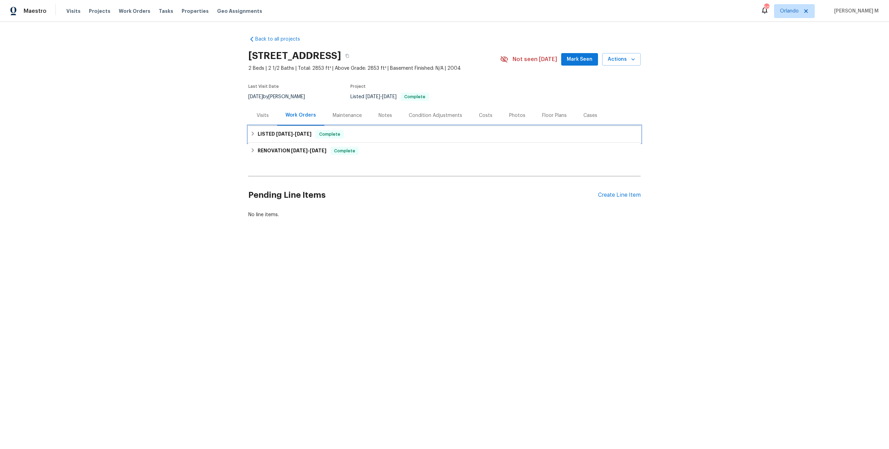
click at [262, 132] on h6 "LISTED [DATE] - [DATE]" at bounding box center [285, 134] width 54 height 8
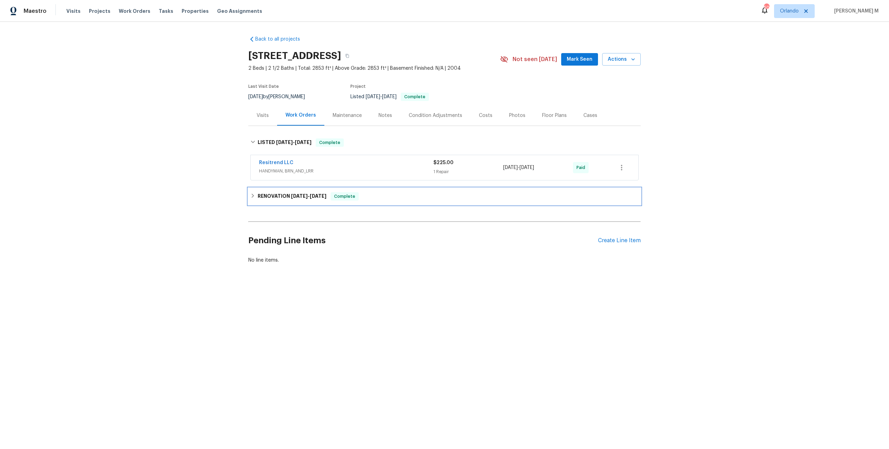
click at [273, 192] on h6 "RENOVATION [DATE] - [DATE]" at bounding box center [292, 196] width 69 height 8
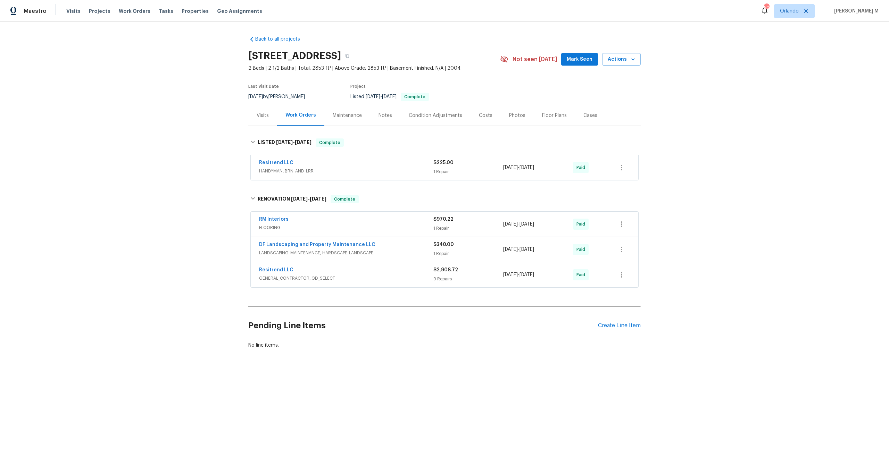
click at [336, 122] on div "Maintenance" at bounding box center [347, 115] width 46 height 20
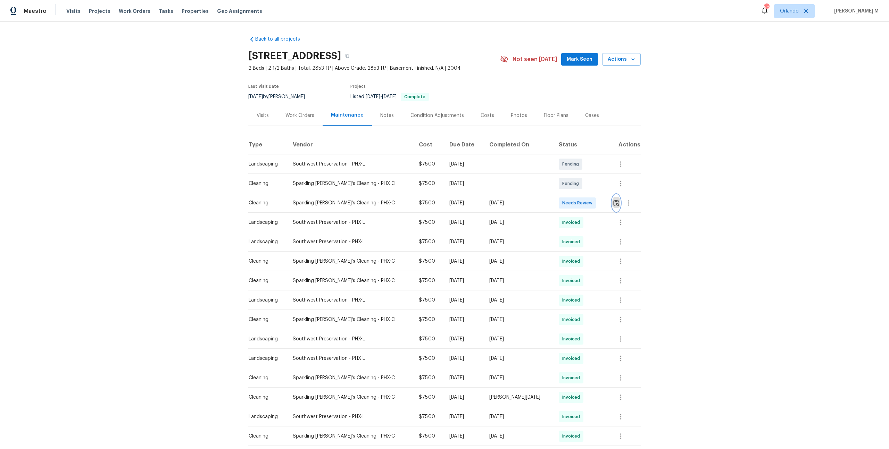
click at [616, 200] on img "button" at bounding box center [616, 203] width 6 height 7
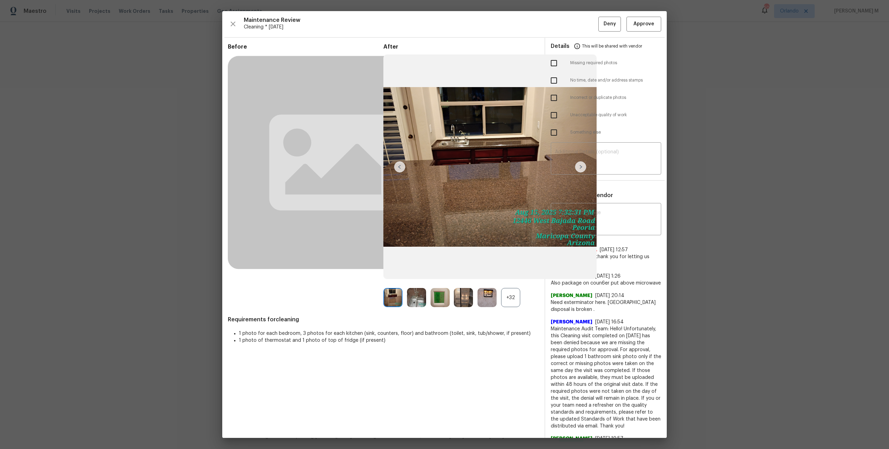
click at [518, 298] on div "+32" at bounding box center [510, 297] width 19 height 19
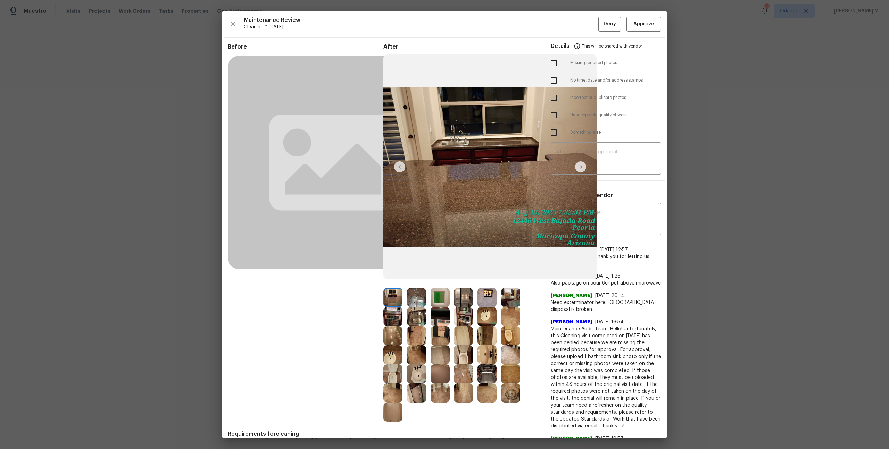
click at [511, 296] on img at bounding box center [510, 297] width 19 height 19
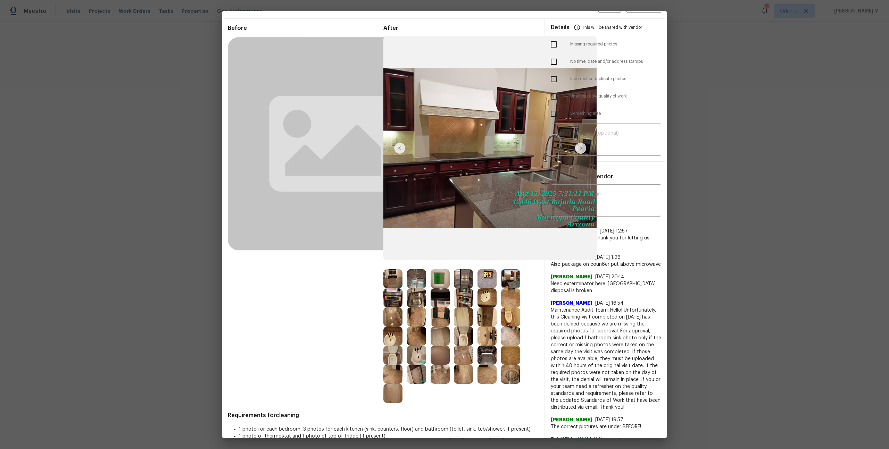
scroll to position [20, 0]
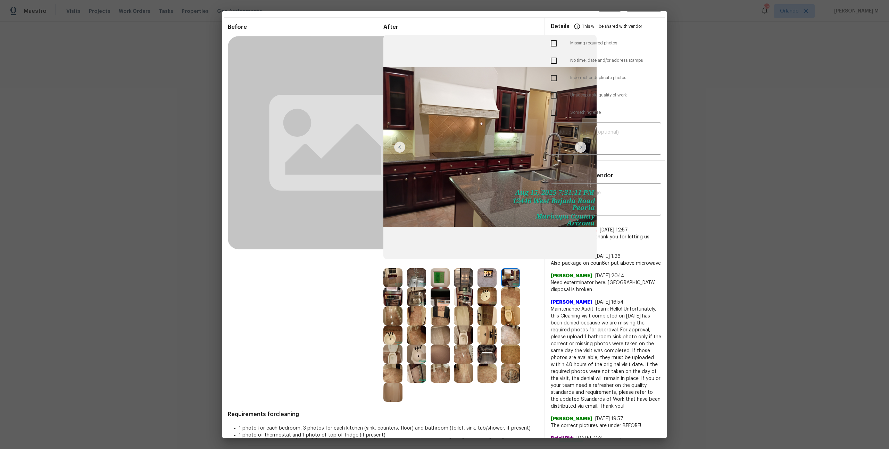
click at [420, 299] on img at bounding box center [416, 296] width 19 height 19
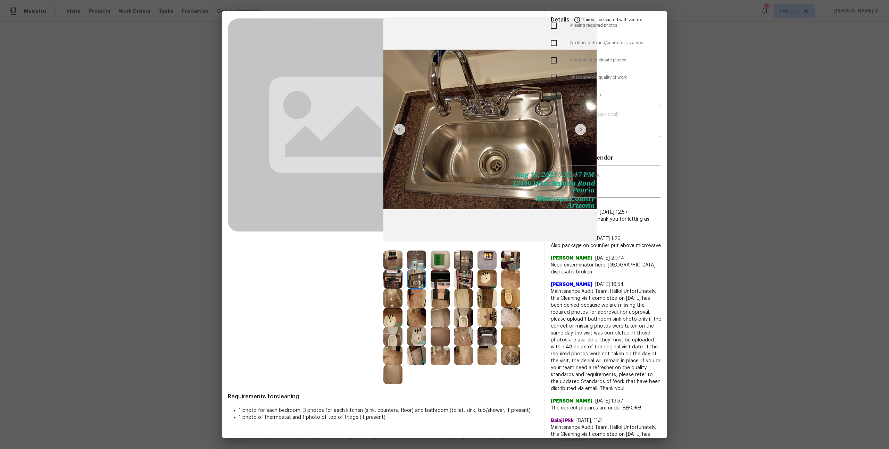
scroll to position [44, 0]
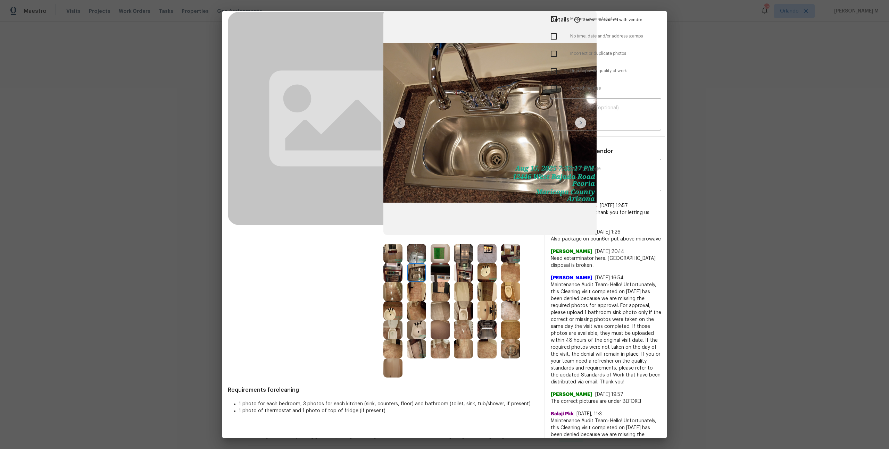
click at [412, 354] on img at bounding box center [416, 348] width 19 height 19
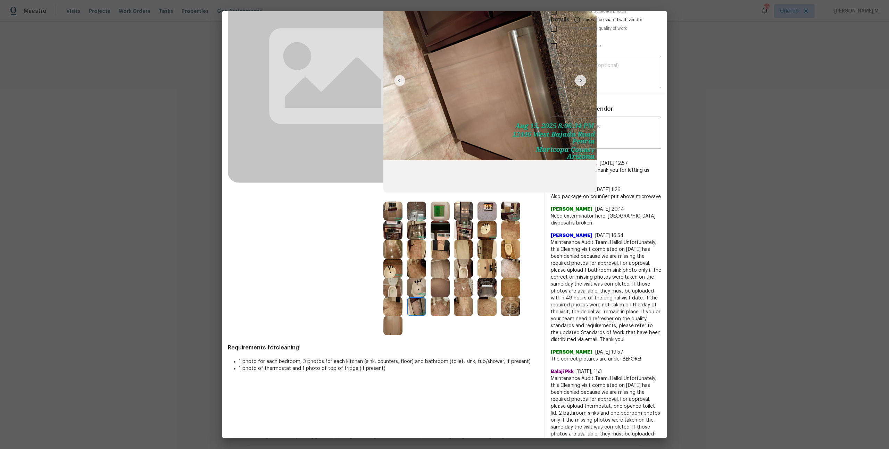
scroll to position [86, 0]
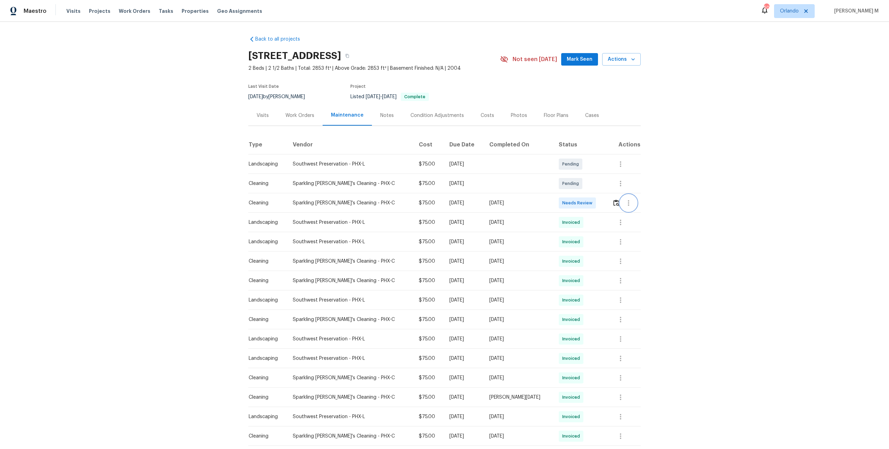
click at [629, 202] on icon "button" at bounding box center [628, 203] width 8 height 8
click at [634, 203] on li "Message vendor" at bounding box center [643, 199] width 49 height 11
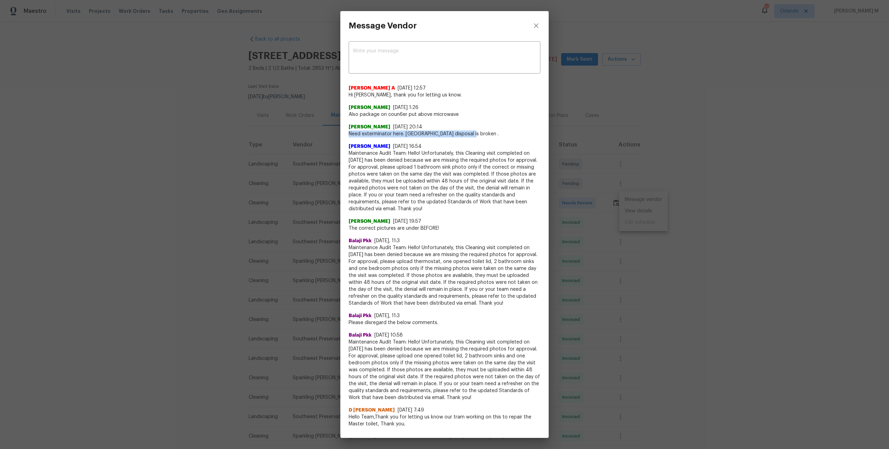
drag, startPoint x: 473, startPoint y: 132, endPoint x: 350, endPoint y: 132, distance: 123.2
click at [350, 132] on span "Need exterminator here. [GEOGRAPHIC_DATA] disposal is broken ." at bounding box center [444, 134] width 192 height 7
copy span "Need exterminator here. [GEOGRAPHIC_DATA] disposal is broken ."
click at [302, 209] on div "Message Vendor x ​ [PERSON_NAME] A [DATE] 12:57 Hi [PERSON_NAME], thank you for…" at bounding box center [444, 224] width 889 height 449
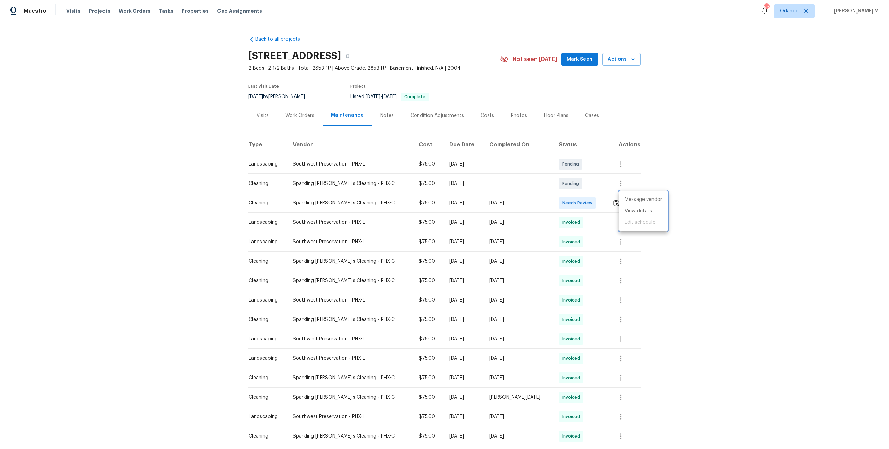
click at [303, 107] on div at bounding box center [444, 224] width 889 height 449
click at [296, 115] on div "Work Orders" at bounding box center [299, 115] width 29 height 7
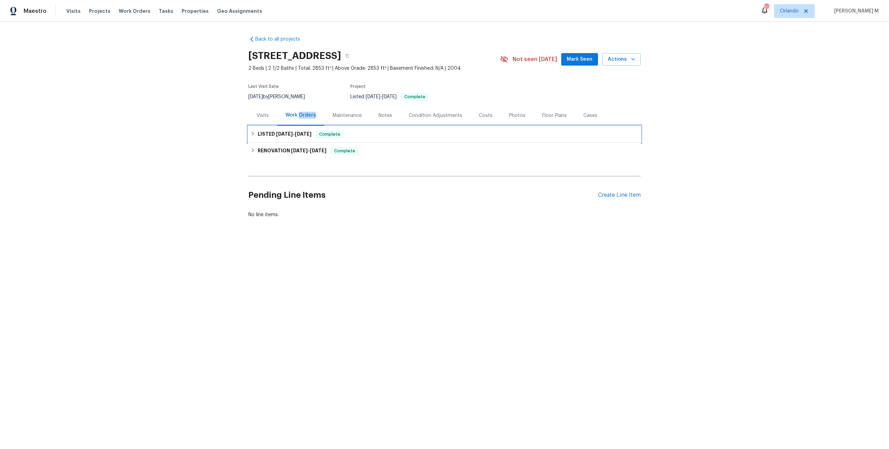
click at [285, 132] on span "[DATE]" at bounding box center [284, 134] width 17 height 5
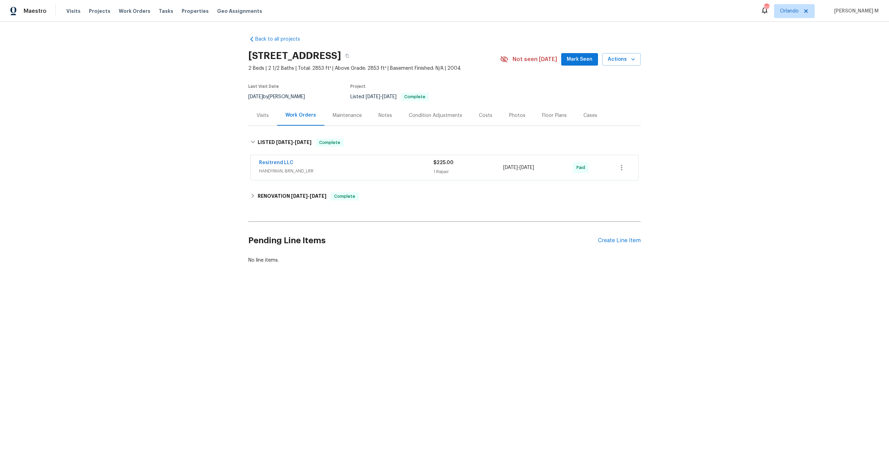
click at [275, 168] on span "HANDYMAN, BRN_AND_LRR" at bounding box center [346, 171] width 174 height 7
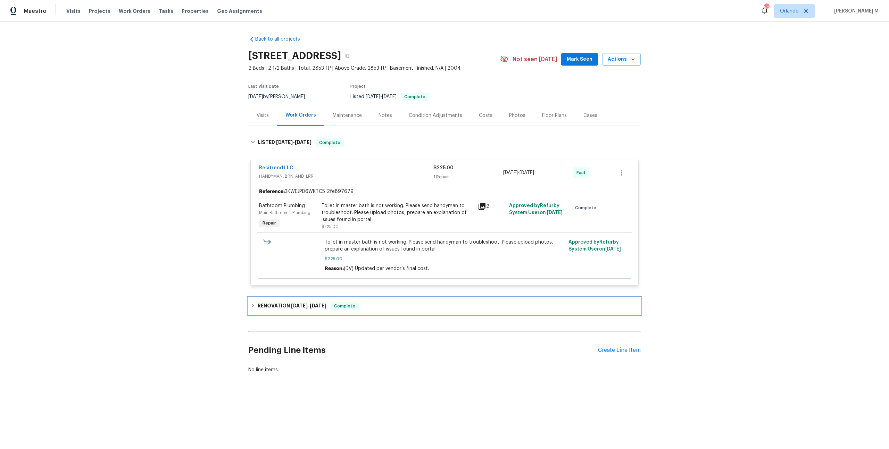
click at [296, 298] on div "RENOVATION [DATE] - [DATE] Complete" at bounding box center [444, 306] width 392 height 17
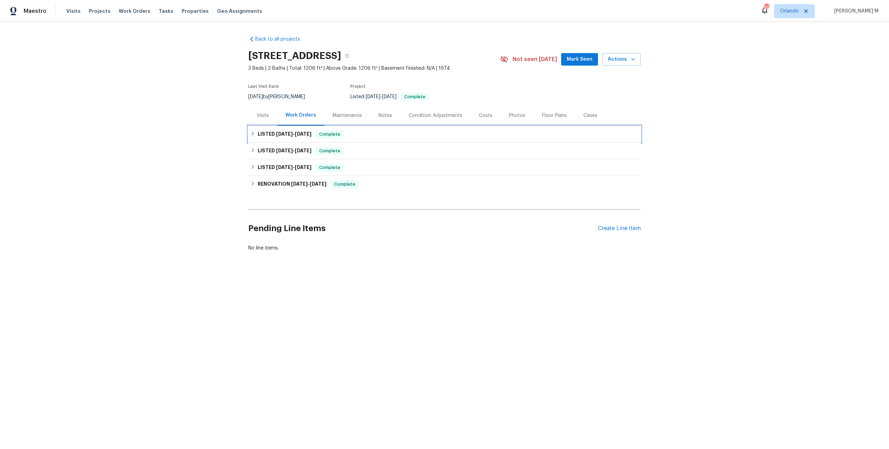
click at [288, 132] on span "[DATE]" at bounding box center [284, 134] width 17 height 5
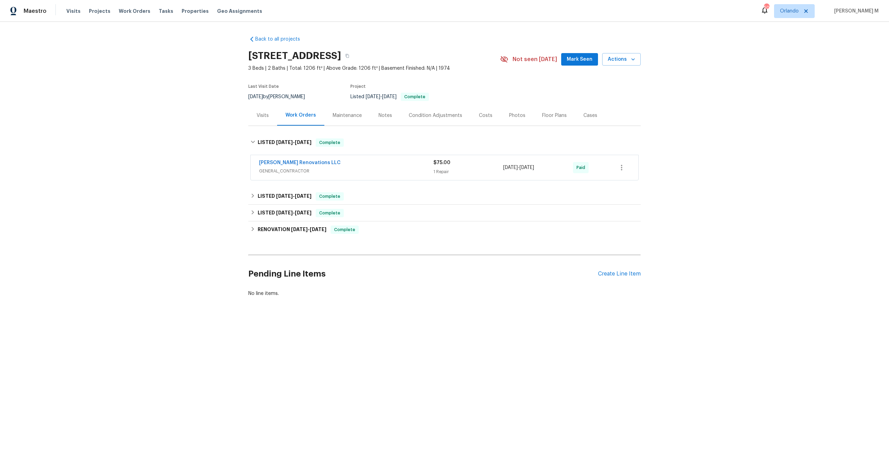
click at [281, 168] on span "GENERAL_CONTRACTOR" at bounding box center [346, 171] width 174 height 7
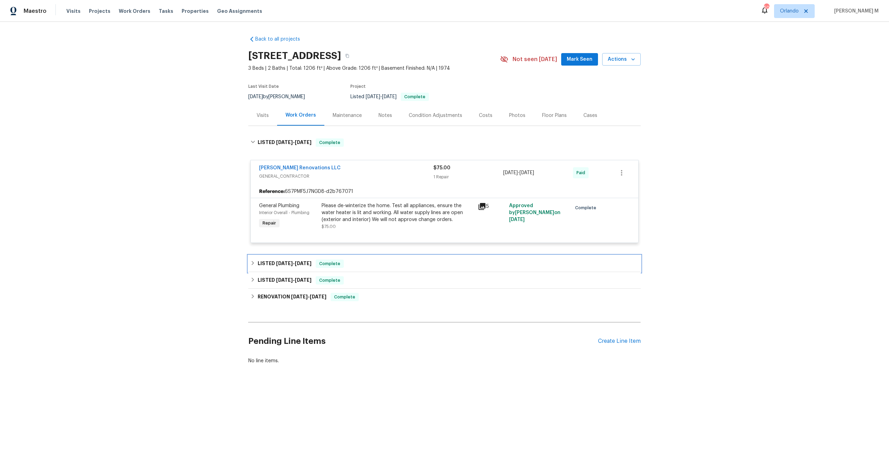
click at [281, 255] on div "LISTED [DATE] - [DATE] Complete" at bounding box center [444, 263] width 392 height 17
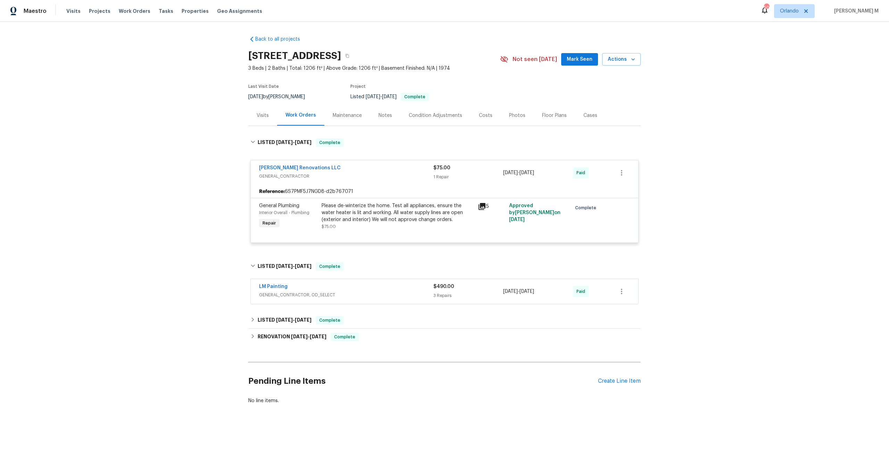
click at [274, 283] on span "LM Painting" at bounding box center [273, 286] width 28 height 7
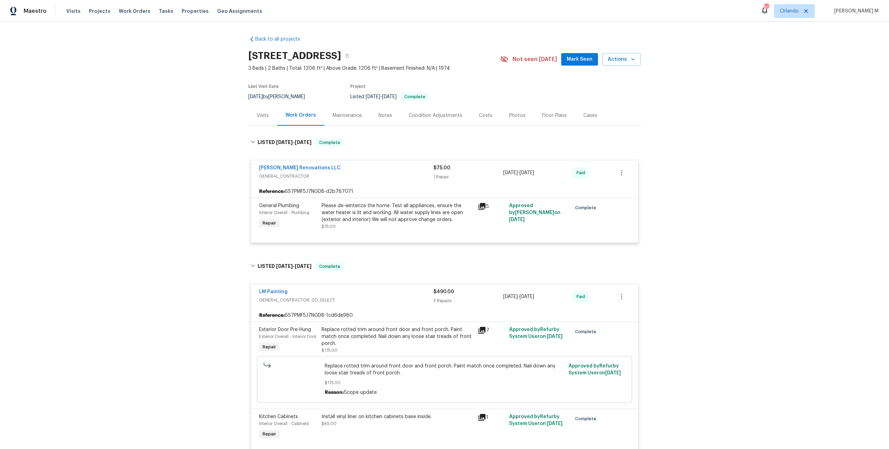
click at [345, 112] on div "Maintenance" at bounding box center [347, 115] width 29 height 7
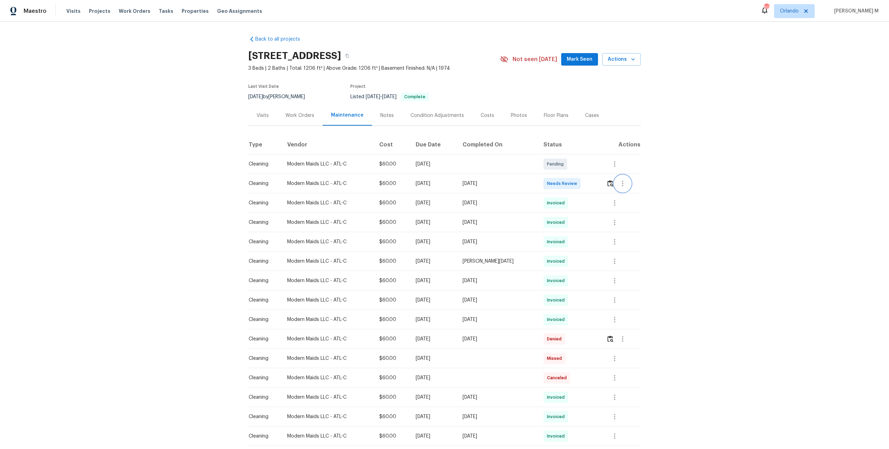
click at [621, 184] on button "button" at bounding box center [622, 183] width 17 height 17
click at [628, 183] on li "Message vendor" at bounding box center [639, 180] width 49 height 11
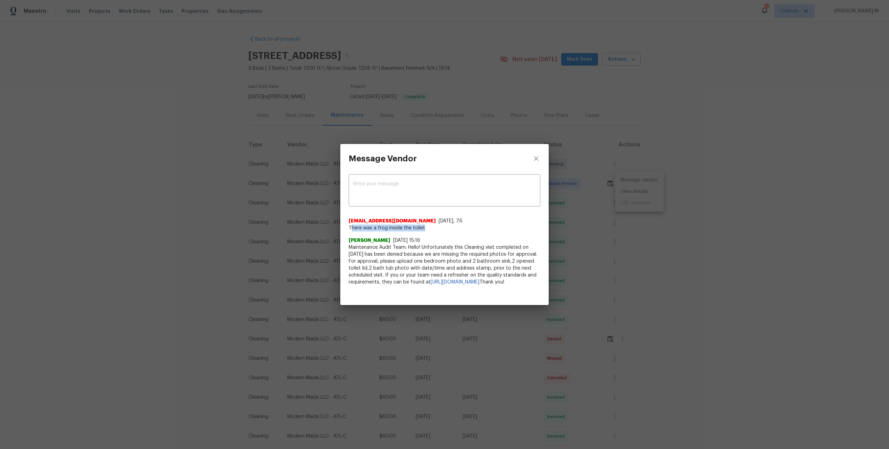
drag, startPoint x: 350, startPoint y: 230, endPoint x: 437, endPoint y: 224, distance: 87.7
click at [437, 225] on span "There was a frog inside the toilet" at bounding box center [444, 228] width 192 height 7
click at [384, 246] on span "Maintenance Audit Team: Hello! Unfortunately this Cleaning visit completed on […" at bounding box center [444, 265] width 192 height 42
drag, startPoint x: 348, startPoint y: 227, endPoint x: 441, endPoint y: 229, distance: 93.4
click at [441, 229] on span "There was a frog inside the toilet" at bounding box center [444, 228] width 192 height 7
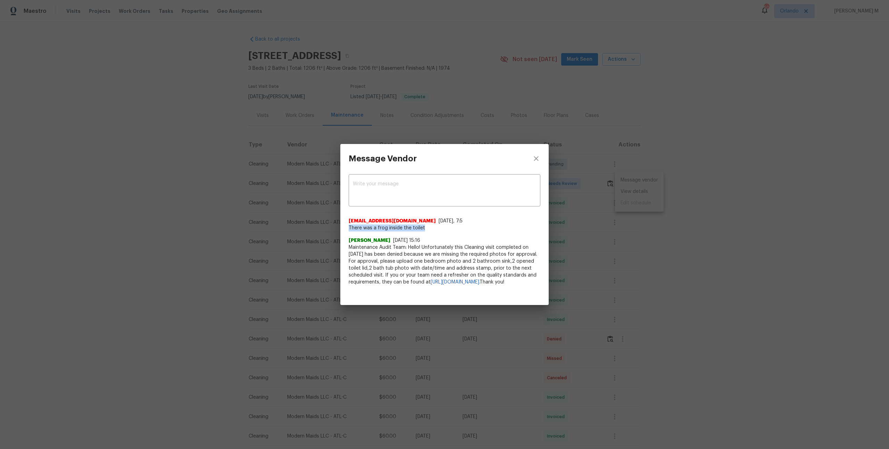
click at [376, 228] on span "There was a frog inside the toilet" at bounding box center [444, 228] width 192 height 7
click at [654, 248] on div "Message Vendor x ​ [EMAIL_ADDRESS][DOMAIN_NAME] [DATE], 7:5 There was a frog in…" at bounding box center [444, 224] width 889 height 449
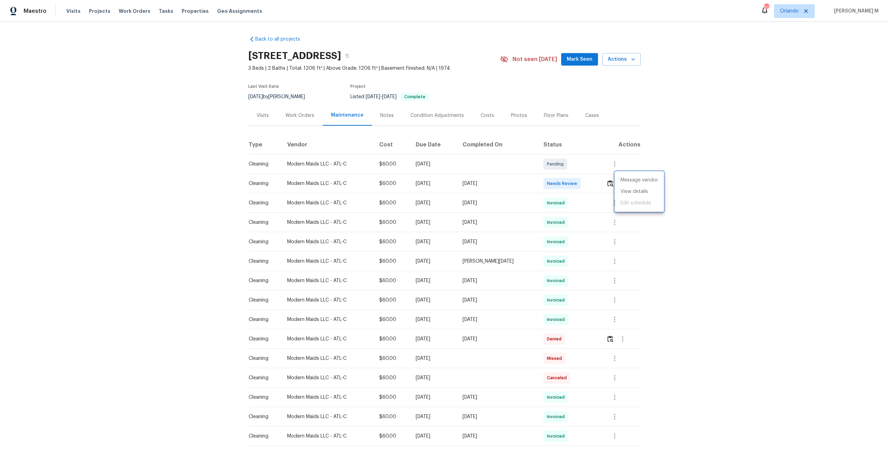
drag, startPoint x: 578, startPoint y: 182, endPoint x: 348, endPoint y: 182, distance: 229.4
click at [348, 182] on div at bounding box center [444, 224] width 889 height 449
click at [623, 181] on icon "button" at bounding box center [622, 184] width 1 height 6
click at [633, 180] on li "Message vendor" at bounding box center [639, 180] width 49 height 11
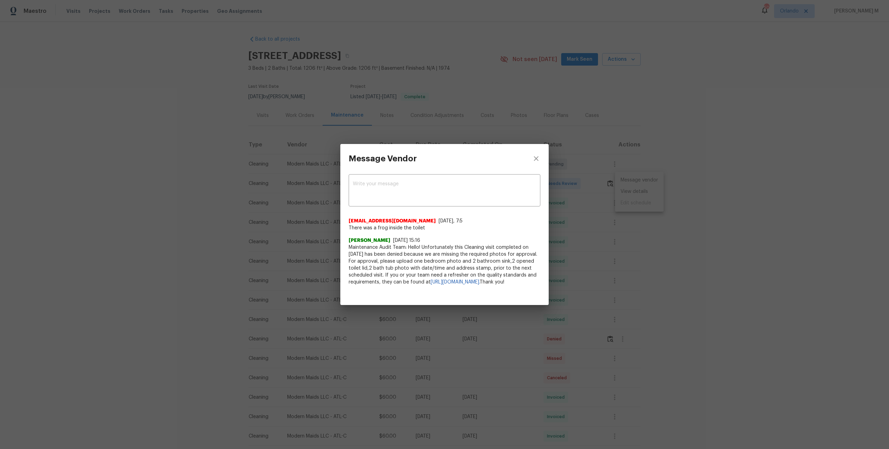
click at [379, 225] on span "There was a frog inside the toilet" at bounding box center [444, 228] width 192 height 7
click at [631, 275] on div "Message Vendor x ​ [EMAIL_ADDRESS][DOMAIN_NAME] [DATE], 7:5 There was a frog in…" at bounding box center [444, 224] width 889 height 449
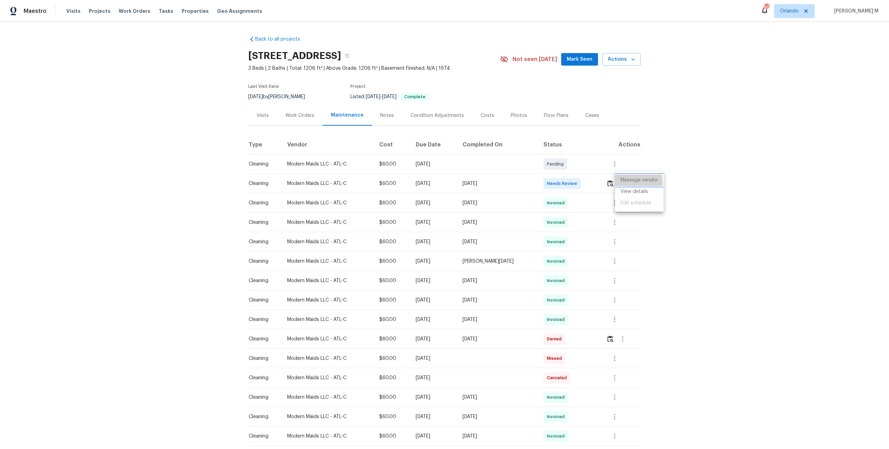
click at [619, 183] on li "Message vendor" at bounding box center [639, 180] width 49 height 11
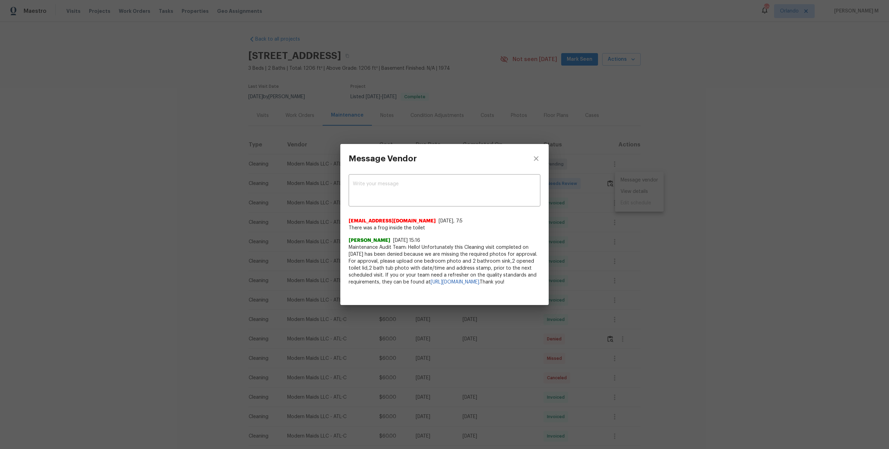
click at [388, 173] on div "x ​ [EMAIL_ADDRESS][DOMAIN_NAME] [DATE], 7:5 There was a frog inside the toilet…" at bounding box center [444, 233] width 208 height 121
click at [392, 183] on textarea at bounding box center [444, 191] width 183 height 19
drag, startPoint x: 532, startPoint y: 227, endPoint x: 518, endPoint y: 211, distance: 21.9
click at [518, 218] on div "[EMAIL_ADDRESS][DOMAIN_NAME] [DATE], 7:5 There was a frog inside the toilet" at bounding box center [444, 225] width 192 height 14
click at [500, 240] on div "[PERSON_NAME] [DATE] 15:16" at bounding box center [444, 240] width 192 height 7
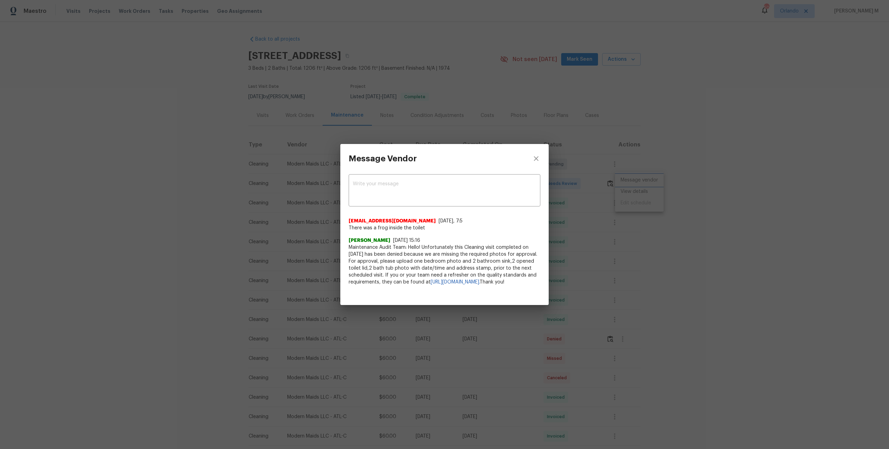
click at [166, 333] on div "Message Vendor x ​ 62a0b602-50d1-49dc-98d5-B55b43fffe8a+Alessandra@Subcontracto…" at bounding box center [444, 224] width 889 height 449
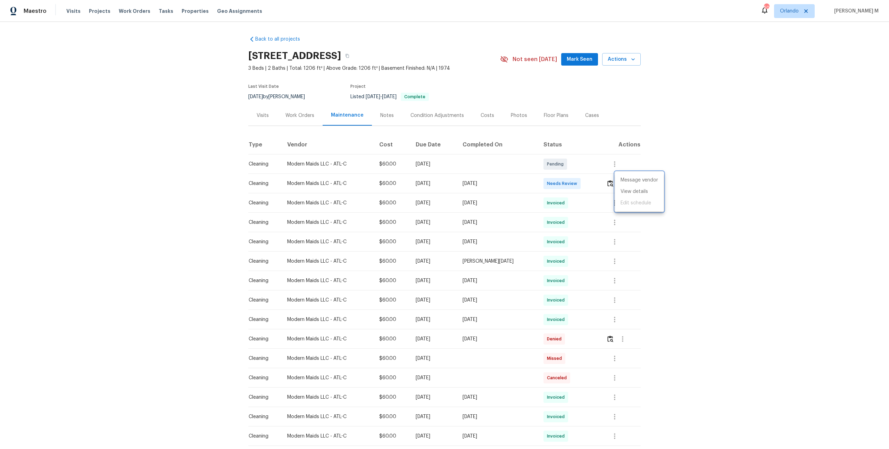
click at [221, 195] on div at bounding box center [444, 224] width 889 height 449
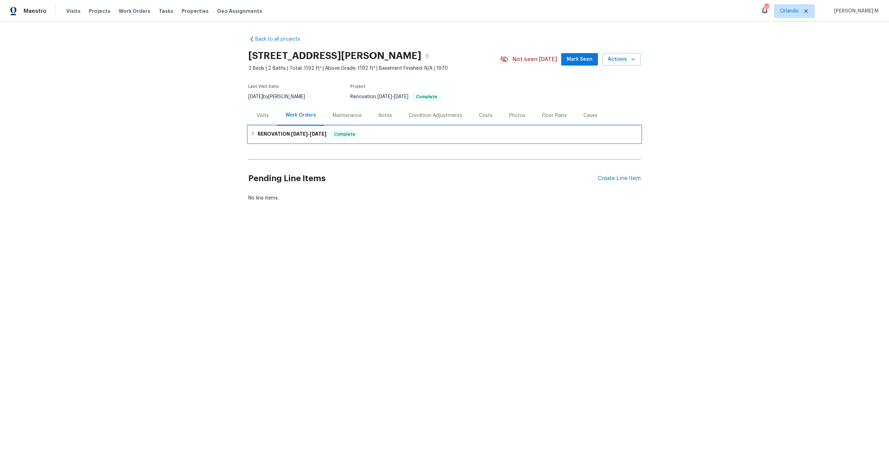
click at [291, 132] on span "[DATE]" at bounding box center [299, 134] width 17 height 5
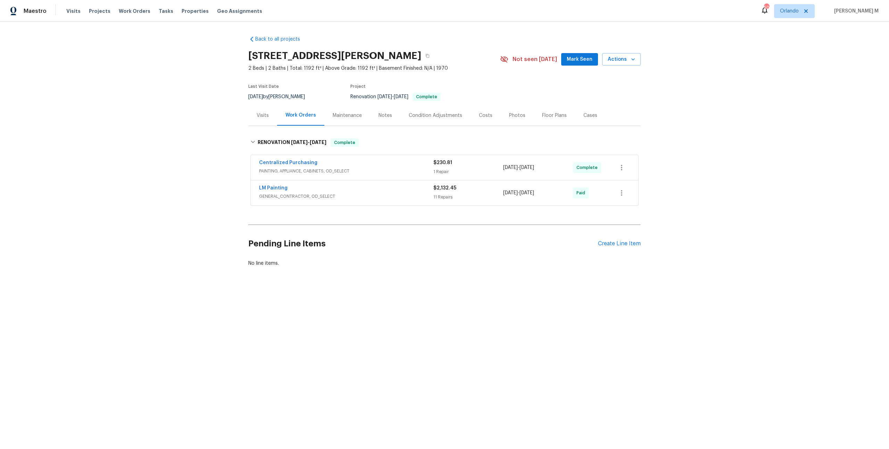
click at [271, 168] on span "PAINTING, APPLIANCE, CABINETS, OD_SELECT" at bounding box center [346, 171] width 174 height 7
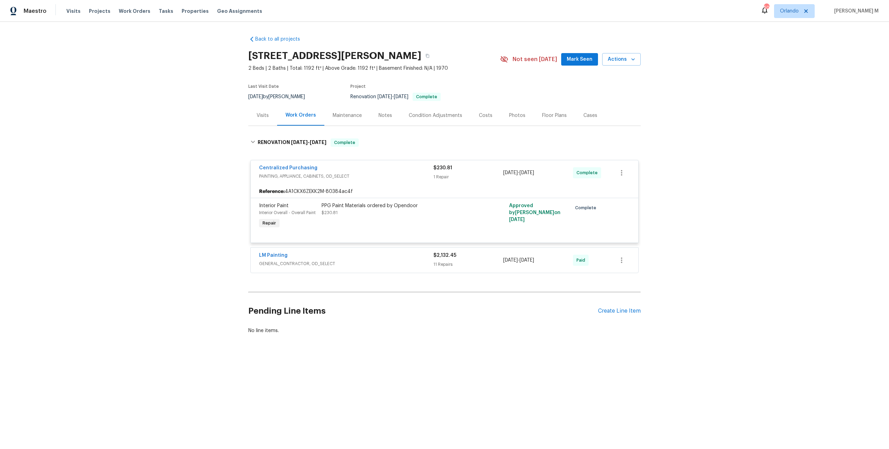
click at [278, 260] on span "GENERAL_CONTRACTOR, OD_SELECT" at bounding box center [346, 263] width 174 height 7
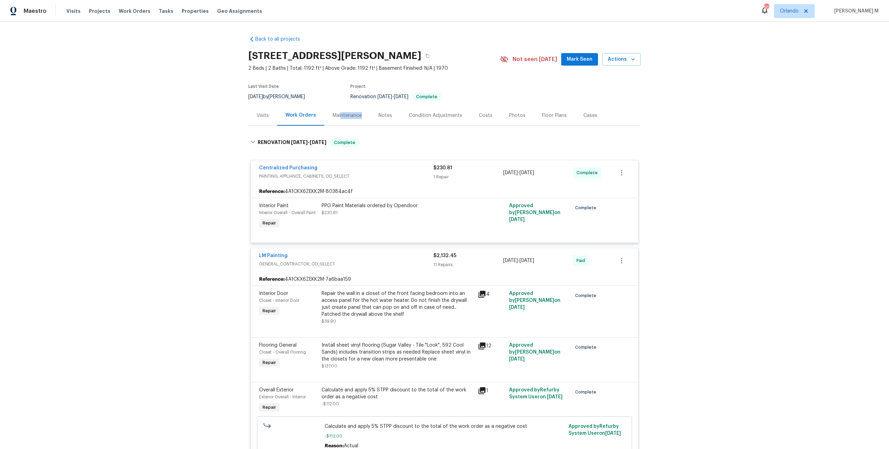
click at [336, 115] on div "Maintenance" at bounding box center [347, 115] width 46 height 20
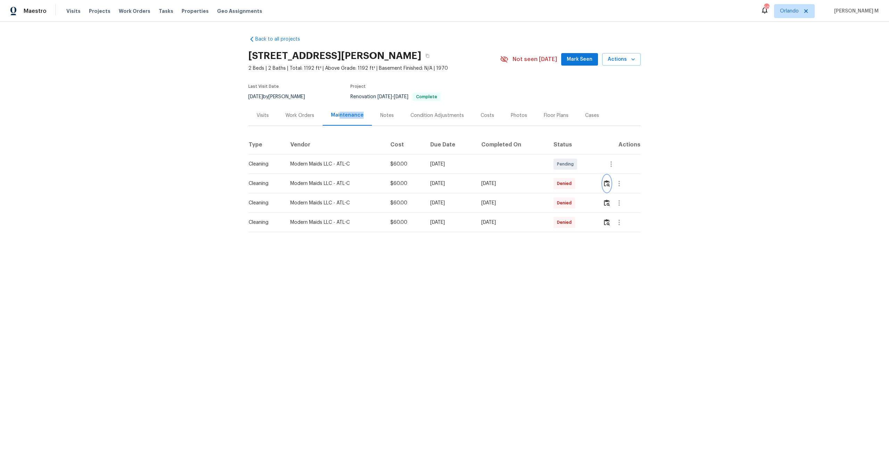
click at [611, 178] on button "button" at bounding box center [607, 183] width 8 height 17
click at [621, 176] on button "button" at bounding box center [619, 183] width 17 height 17
click at [633, 184] on li "Message vendor" at bounding box center [637, 180] width 49 height 11
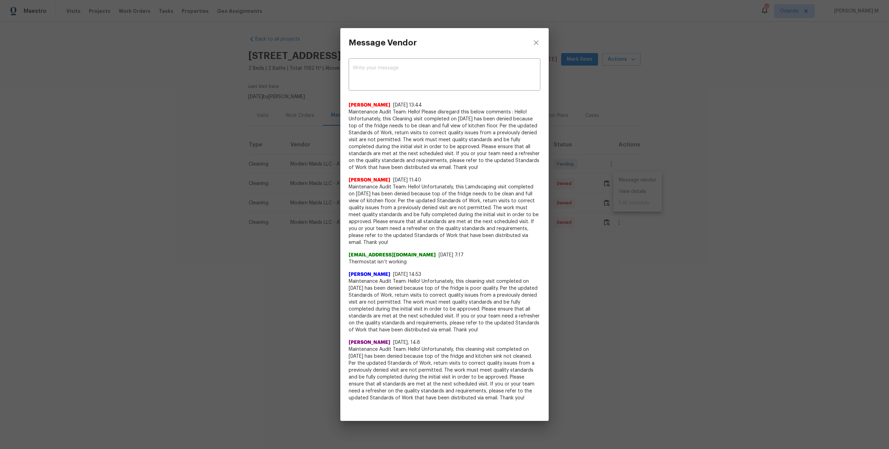
click at [385, 266] on span "Thermostat isn’t working" at bounding box center [444, 262] width 192 height 7
click at [604, 278] on div "Message Vendor x ​ Bhavatharani Muthumani 8/17/25, 13:44 Maintenance Audit Team…" at bounding box center [444, 224] width 889 height 449
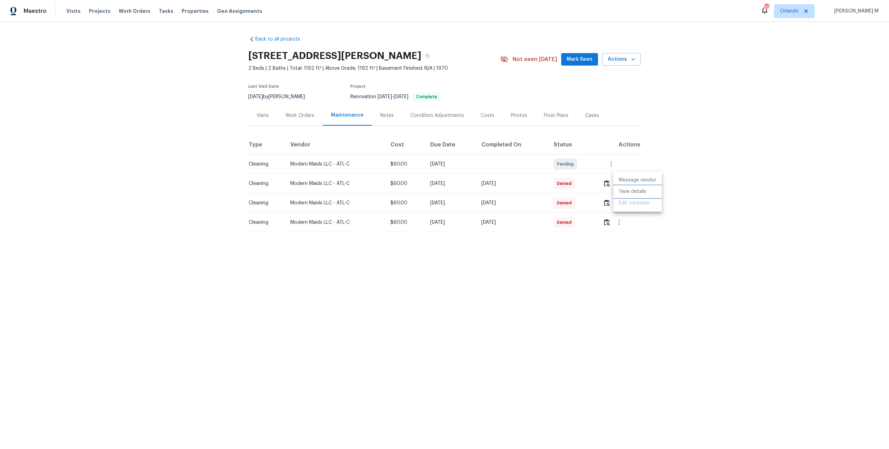
click at [639, 189] on li "View details" at bounding box center [637, 191] width 49 height 11
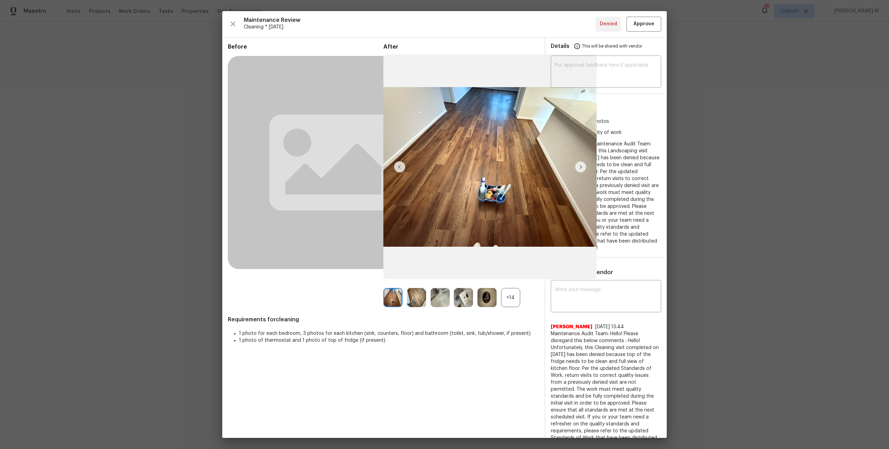
click at [501, 294] on div "+14" at bounding box center [510, 297] width 19 height 19
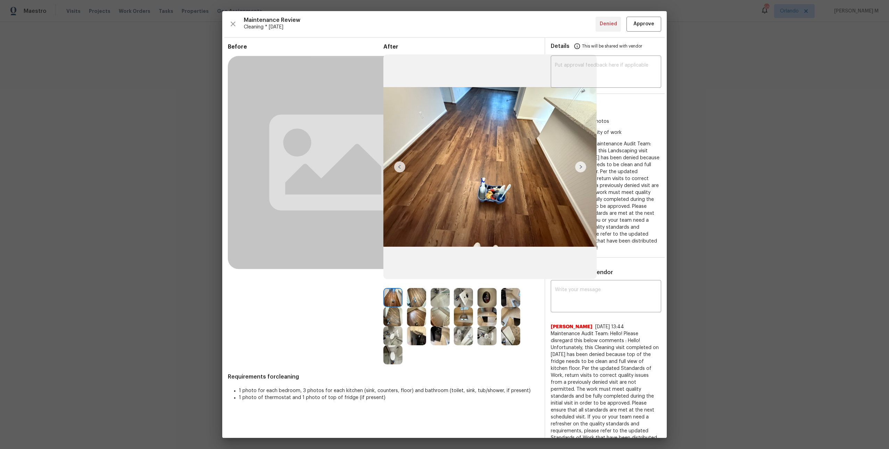
click at [482, 296] on img at bounding box center [486, 297] width 19 height 19
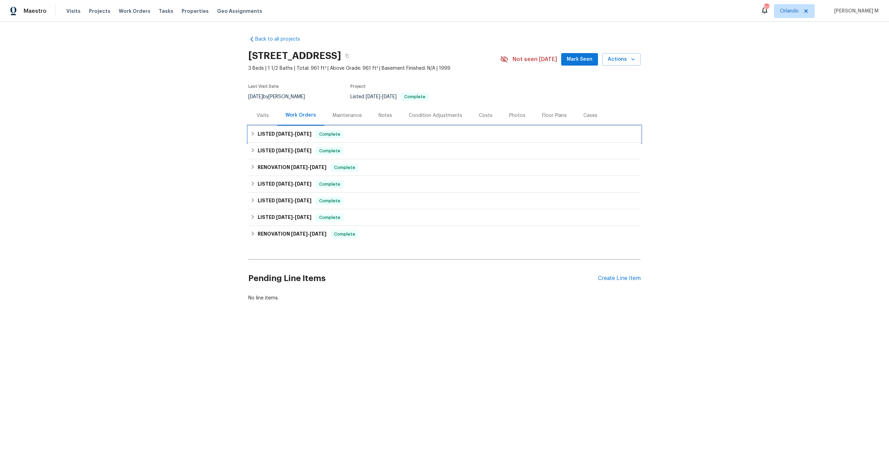
click at [276, 133] on span "7/31/25" at bounding box center [284, 134] width 17 height 5
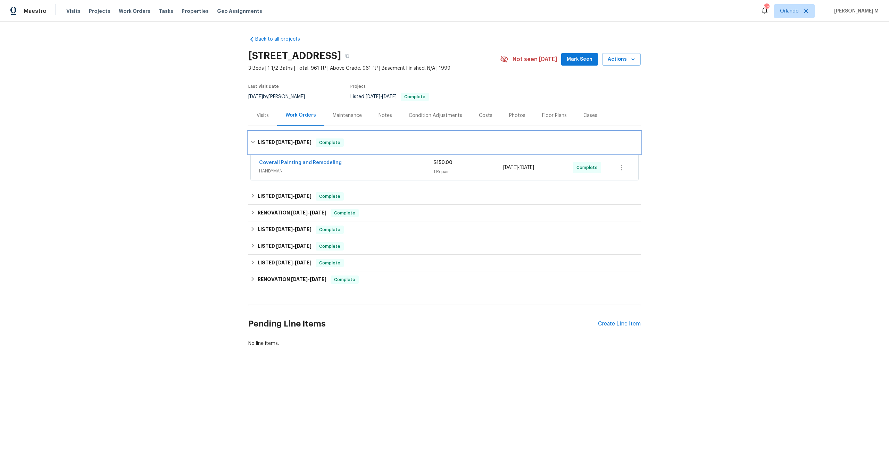
click at [276, 148] on div "LISTED 7/31/25 - 8/4/25 Complete" at bounding box center [444, 143] width 392 height 22
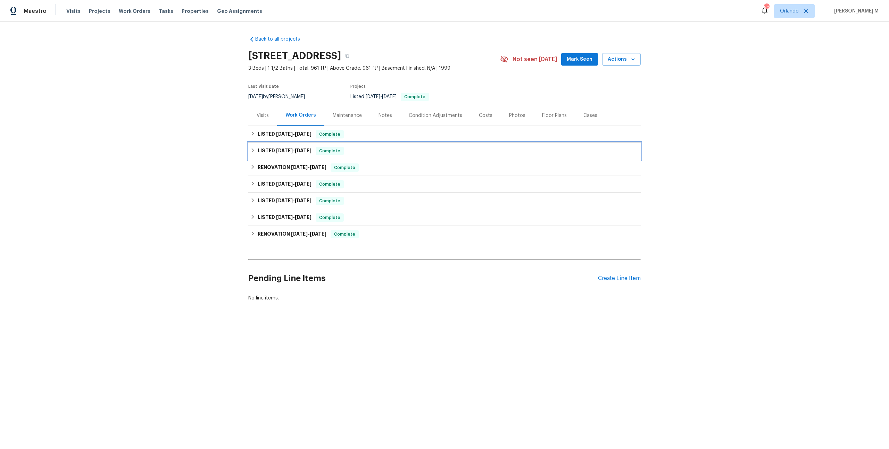
click at [273, 143] on div "LISTED 7/29/25 - 7/30/25 Complete" at bounding box center [444, 151] width 392 height 17
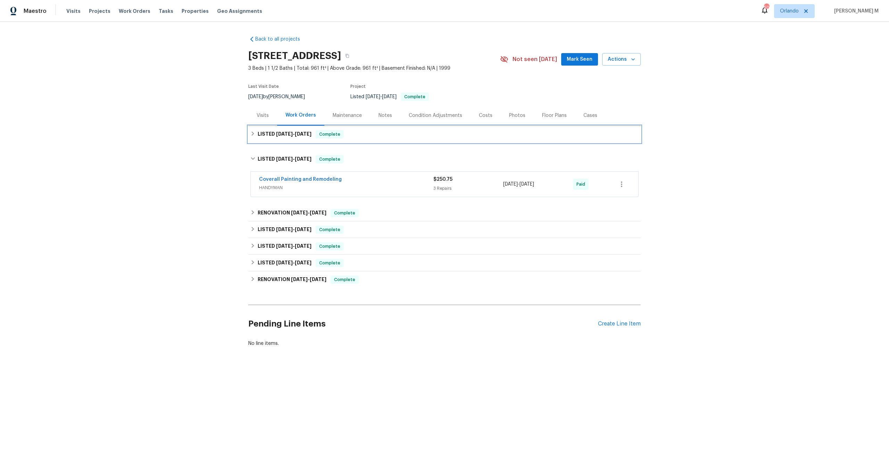
click at [275, 135] on h6 "LISTED 7/31/25 - 8/4/25" at bounding box center [285, 134] width 54 height 8
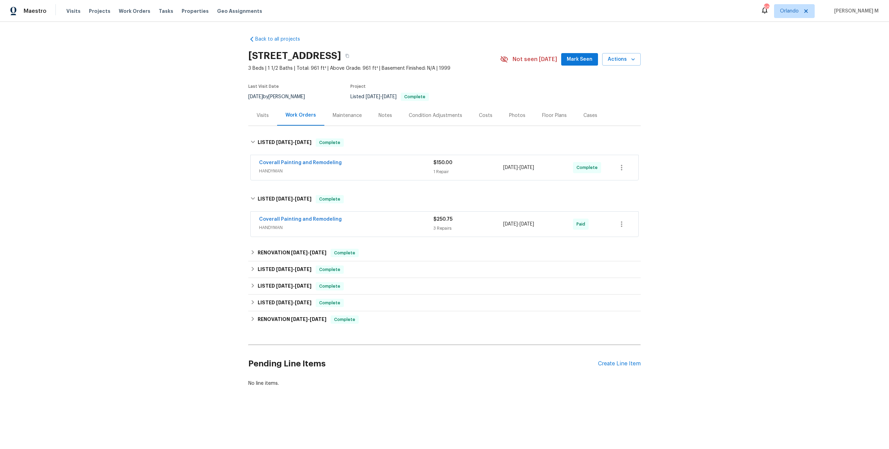
click at [270, 168] on span "HANDYMAN" at bounding box center [346, 171] width 174 height 7
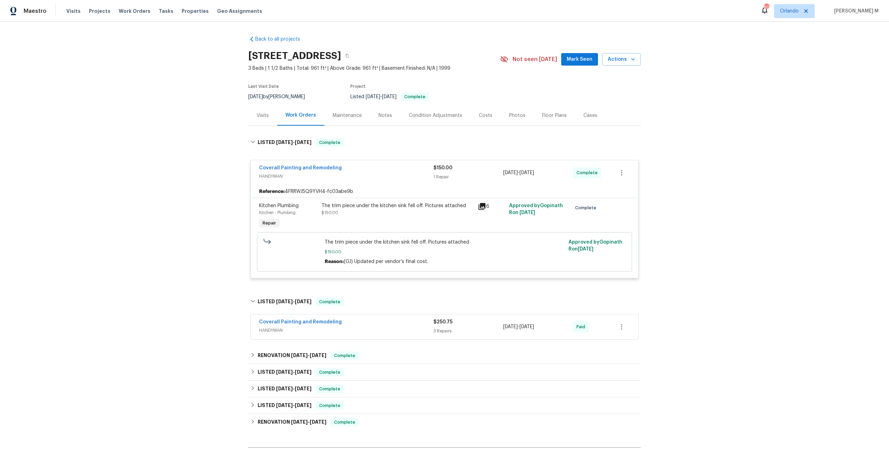
click at [267, 327] on span "HANDYMAN" at bounding box center [346, 330] width 174 height 7
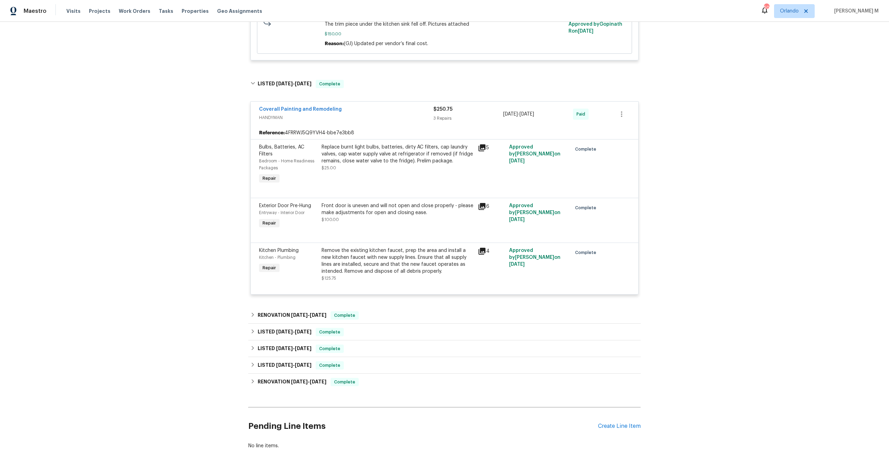
scroll to position [219, 0]
click at [286, 306] on div "RENOVATION 6/12/25 - 6/12/25 Complete" at bounding box center [444, 314] width 392 height 17
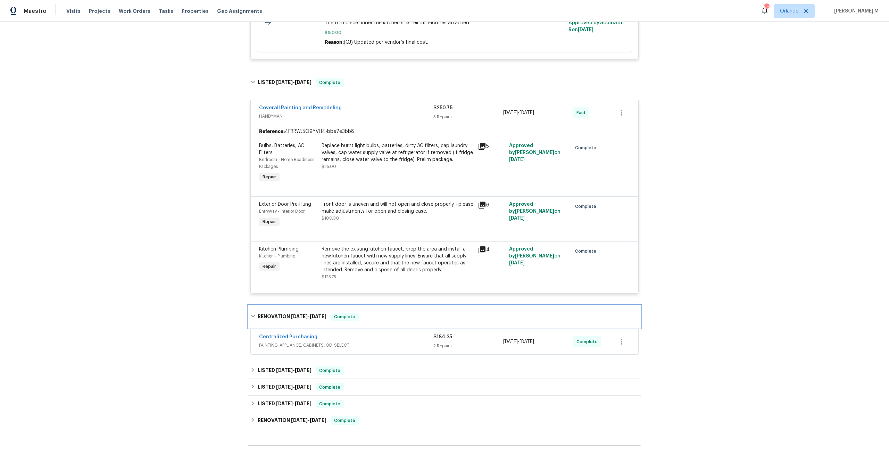
scroll to position [225, 0]
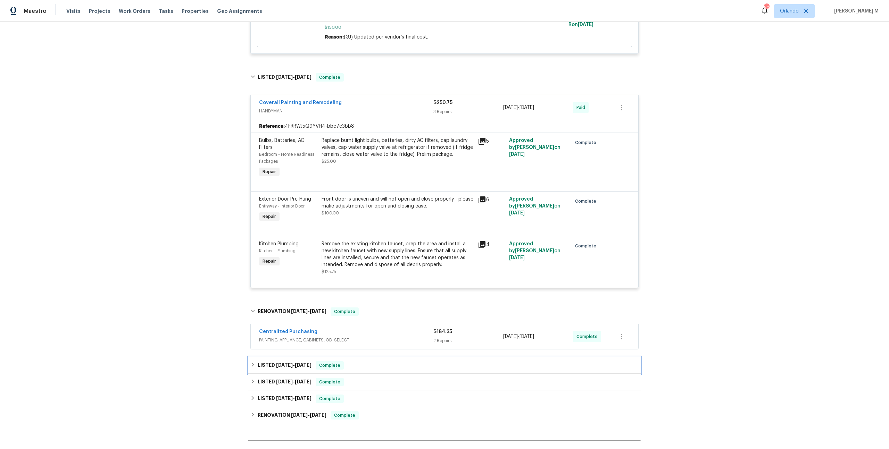
click at [281, 361] on h6 "LISTED 6/12/25 - 6/17/25" at bounding box center [285, 365] width 54 height 8
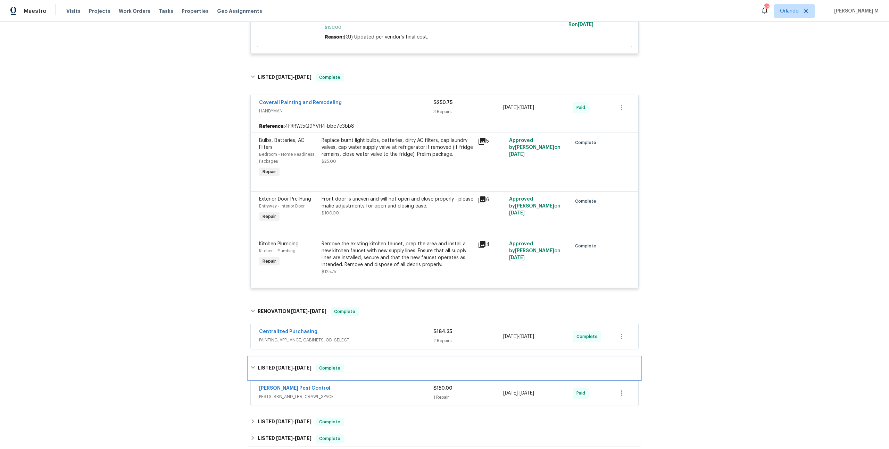
scroll to position [278, 0]
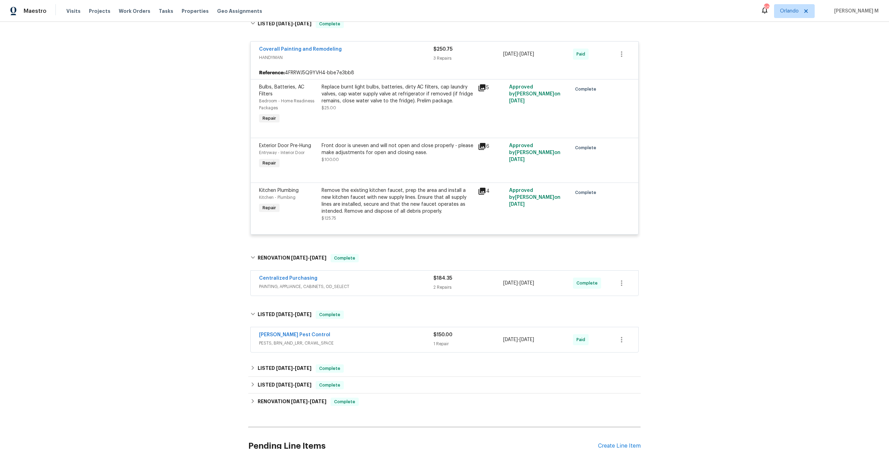
click at [294, 283] on span "PAINTING, APPLIANCE, CABINETS, OD_SELECT" at bounding box center [346, 286] width 174 height 7
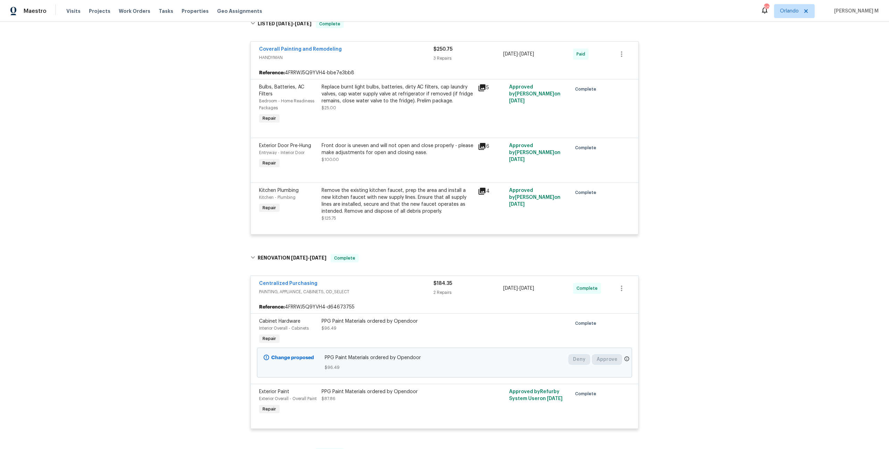
scroll to position [0, 0]
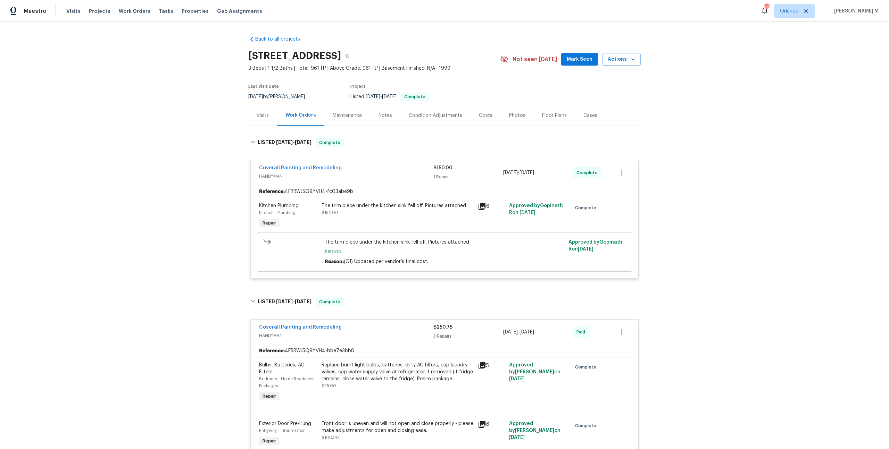
click at [338, 105] on div "Maintenance" at bounding box center [347, 115] width 46 height 20
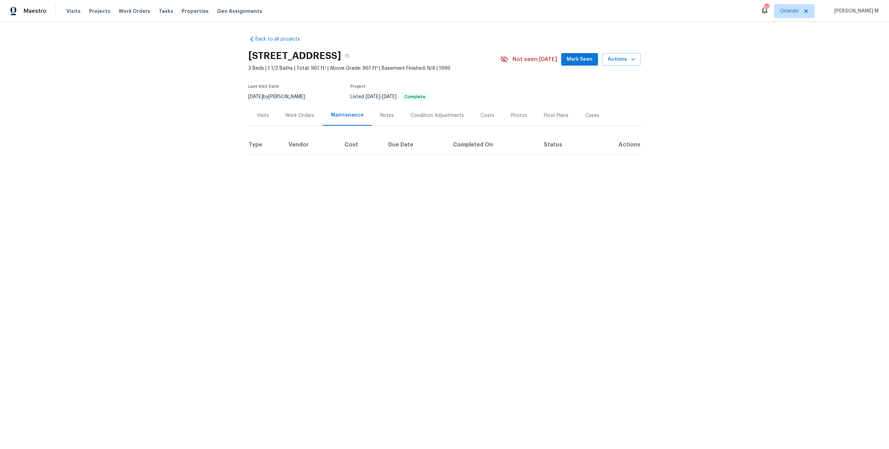
click at [338, 112] on div "Maintenance" at bounding box center [347, 115] width 33 height 7
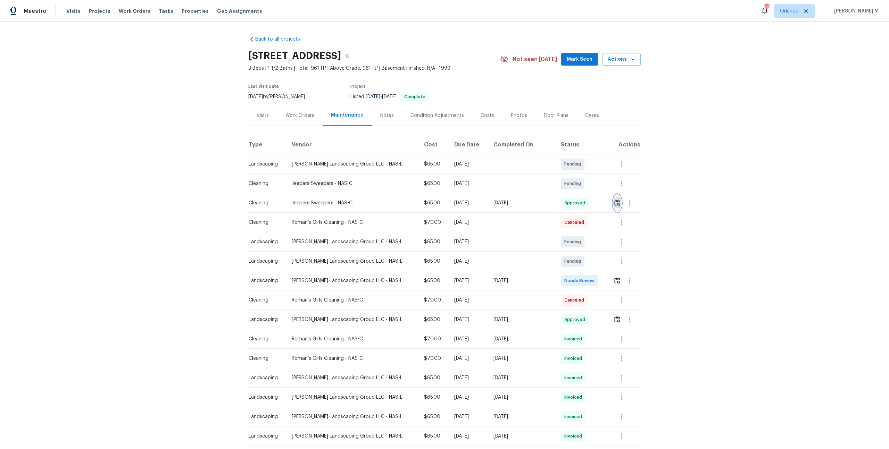
click at [614, 200] on img "button" at bounding box center [617, 203] width 6 height 7
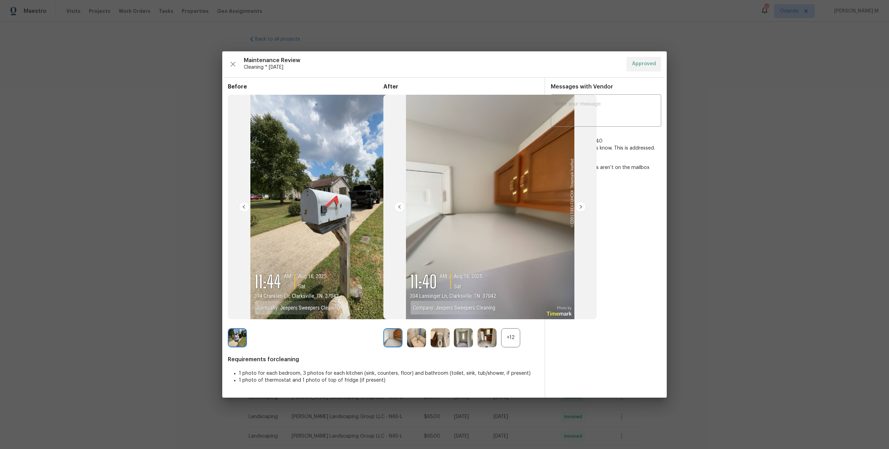
click at [515, 339] on div "+12" at bounding box center [510, 337] width 19 height 19
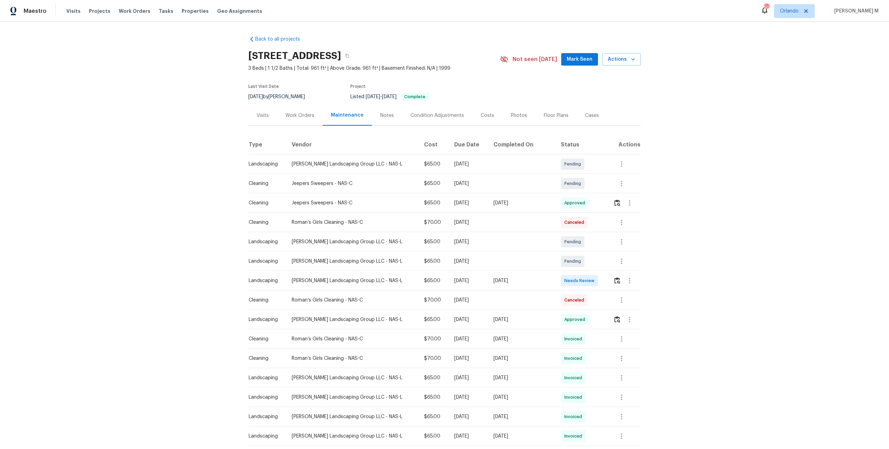
click at [307, 112] on div "Work Orders" at bounding box center [299, 115] width 29 height 7
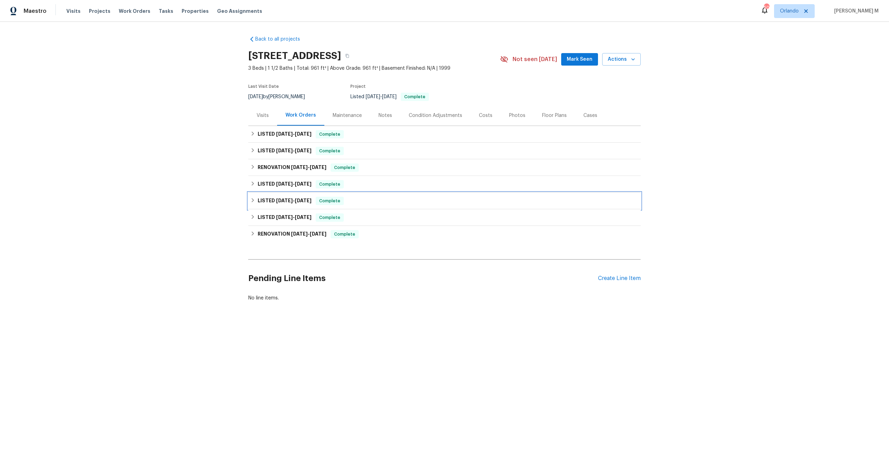
click at [283, 193] on div "LISTED 6/12/25 - 6/26/25 Complete" at bounding box center [444, 201] width 392 height 17
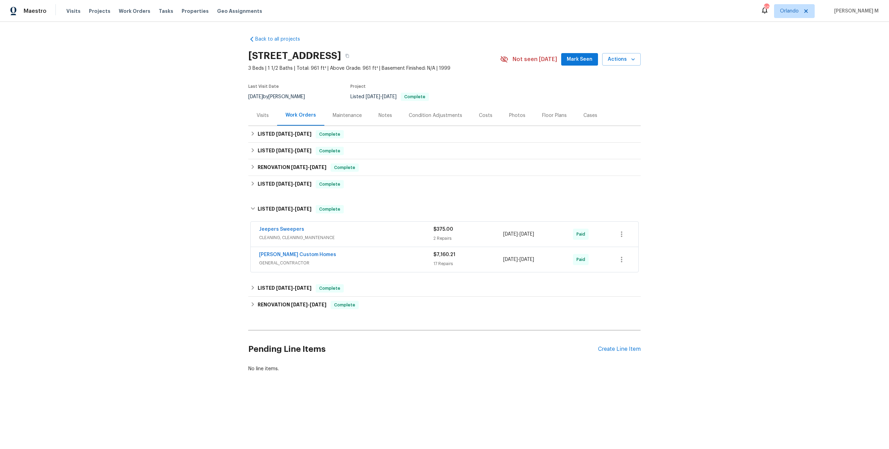
click at [280, 260] on span "GENERAL_CONTRACTOR" at bounding box center [346, 263] width 174 height 7
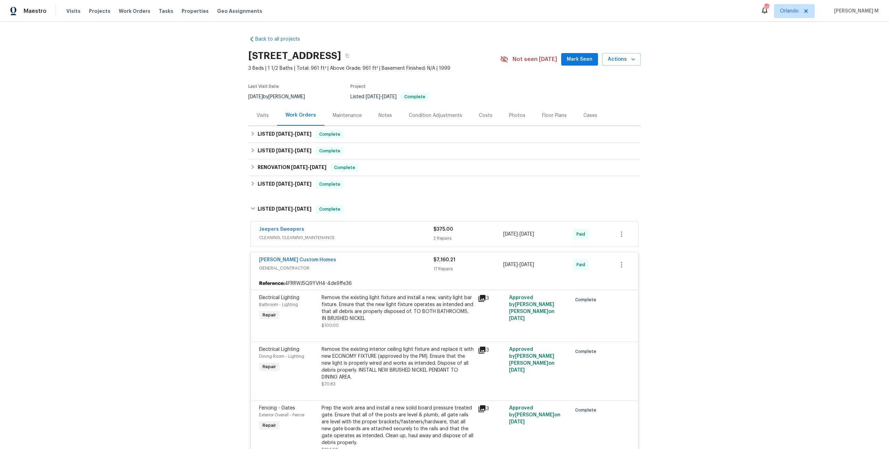
click at [227, 182] on div "Back to all projects 394 Cranklen Cir, Clarksville, TN 37042 3 Beds | 1 1/2 Bat…" at bounding box center [444, 235] width 889 height 427
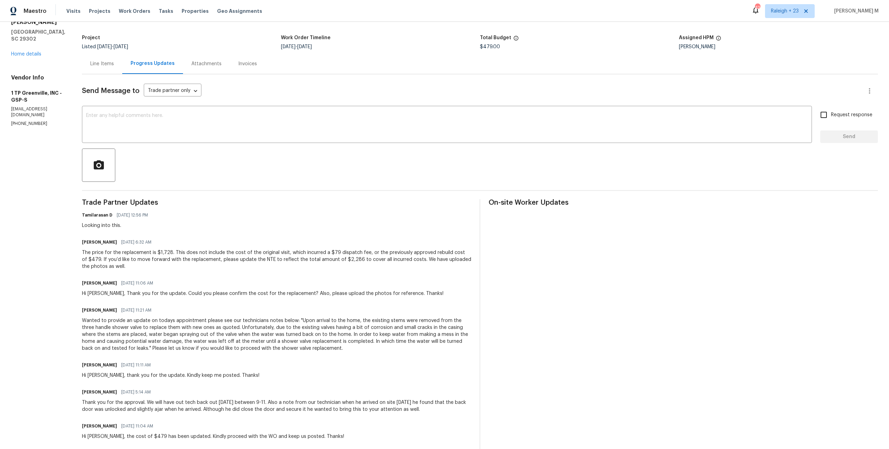
scroll to position [37, 0]
click at [199, 217] on div "Tamilarasan D [DATE] 12:56 PM Looking into this." at bounding box center [276, 218] width 389 height 19
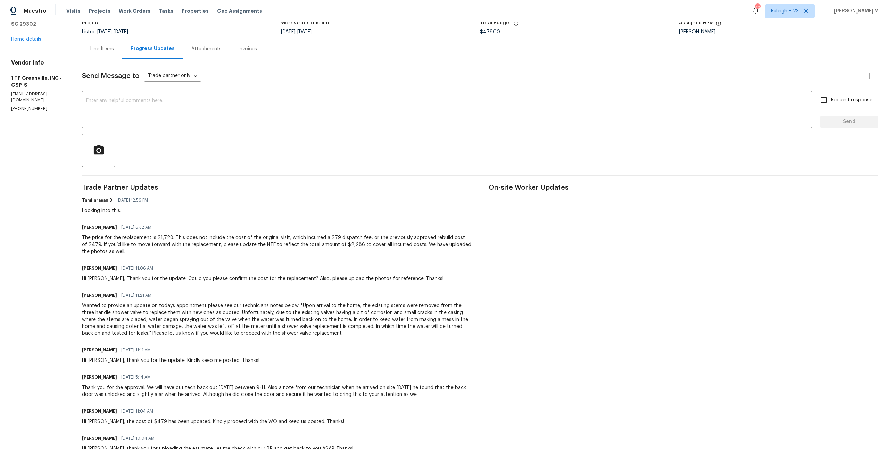
scroll to position [53, 0]
click at [191, 221] on div "[PERSON_NAME] [DATE] 6:32 AM" at bounding box center [276, 226] width 389 height 10
click at [99, 51] on div "Line Items" at bounding box center [102, 47] width 40 height 20
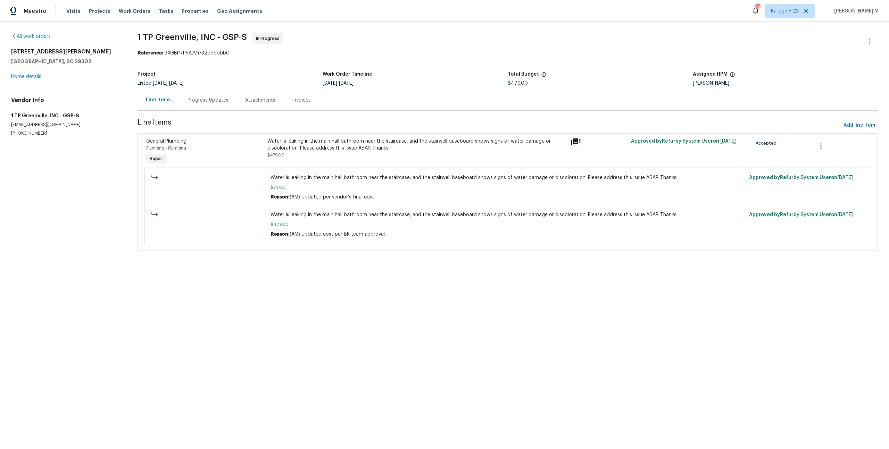
click at [35, 71] on div "[STREET_ADDRESS][PERSON_NAME] Home details" at bounding box center [66, 64] width 110 height 32
click at [34, 74] on link "Home details" at bounding box center [26, 76] width 30 height 5
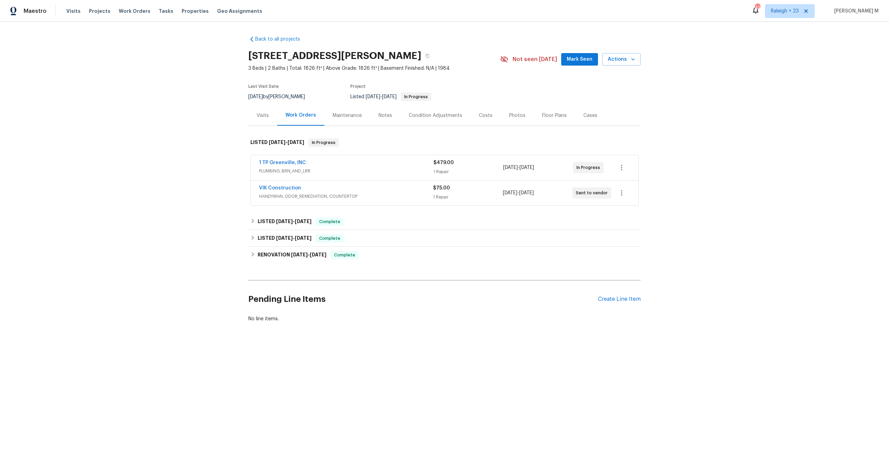
click at [273, 193] on span "HANDYMAN, ODOR_REMEDIATION, COUNTERTOP" at bounding box center [346, 196] width 174 height 7
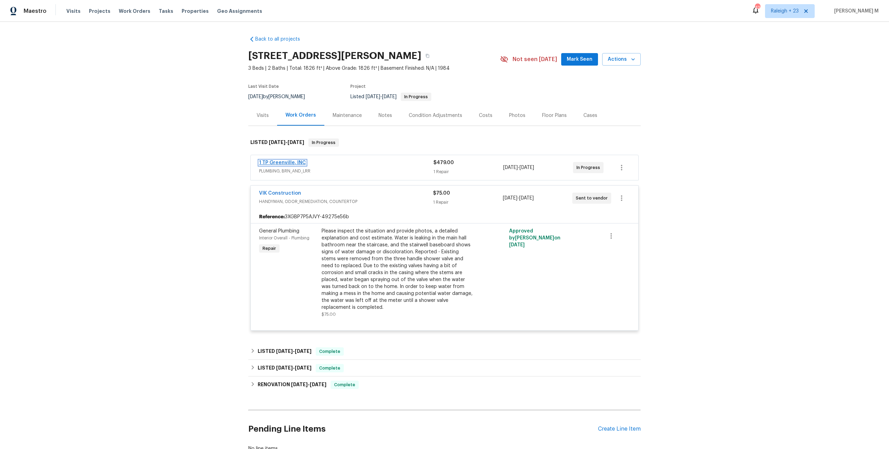
click at [285, 160] on link "1 TP Greenville, INC" at bounding box center [282, 162] width 47 height 5
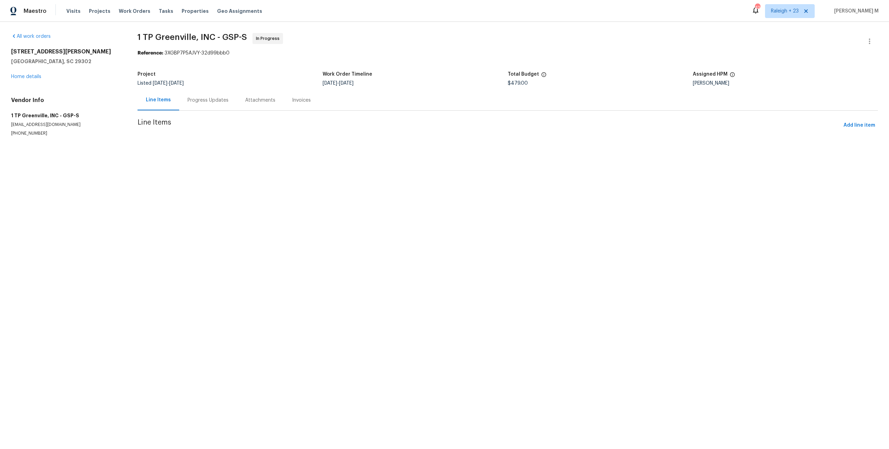
click at [196, 109] on section "1 TP Greenville, INC - GSP-S In Progress Reference: 3XGBP7P5AJVY-32d99bbb0 Proj…" at bounding box center [507, 93] width 740 height 120
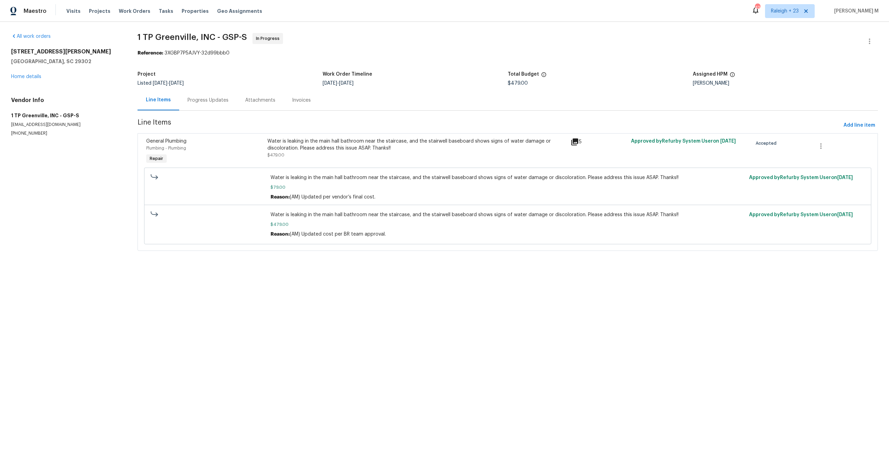
click at [195, 106] on div "Progress Updates" at bounding box center [208, 100] width 58 height 20
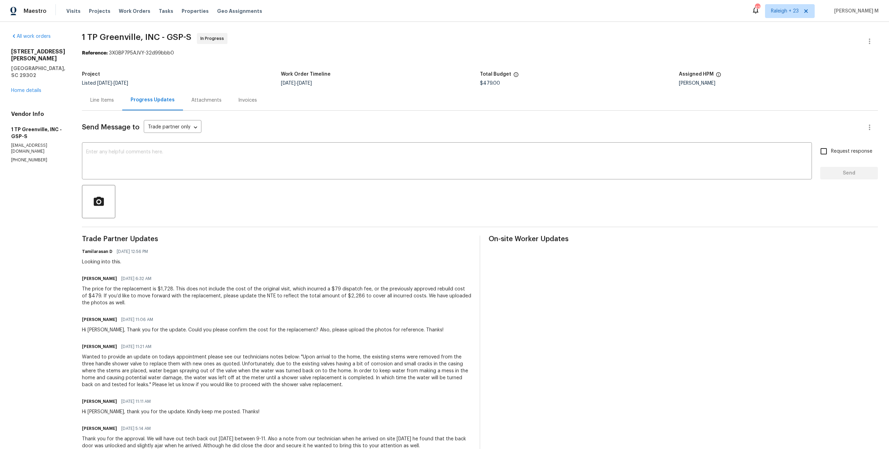
click at [203, 68] on div "Project Listed [DATE] - [DATE] Work Order Timeline [DATE] - [DATE] Total Budget…" at bounding box center [480, 79] width 796 height 22
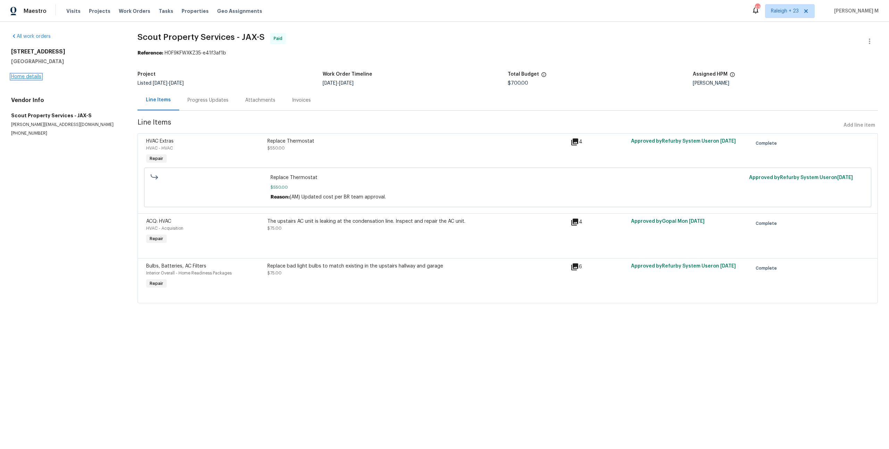
click at [33, 74] on link "Home details" at bounding box center [26, 76] width 30 height 5
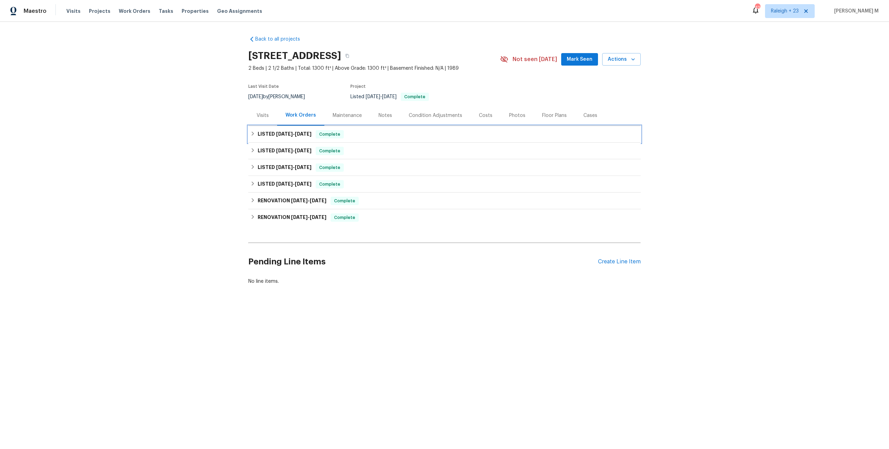
click at [282, 136] on div "LISTED 7/5/25 - 7/15/25 Complete" at bounding box center [444, 134] width 392 height 17
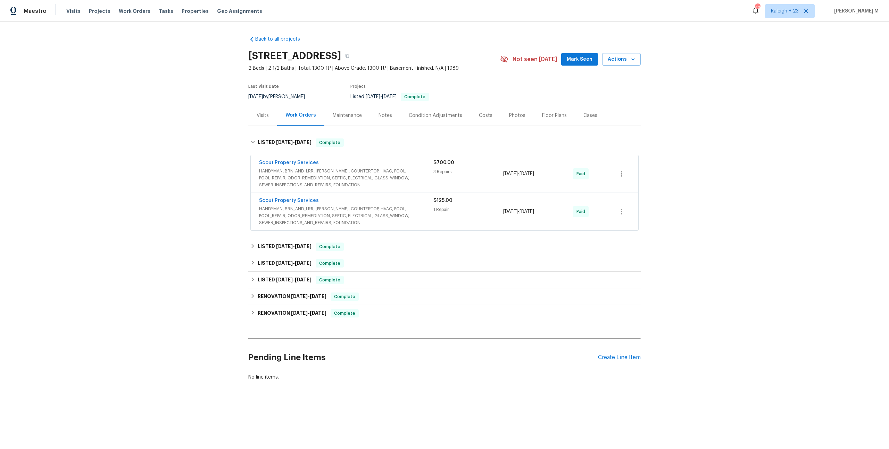
click at [302, 180] on span "HANDYMAN, BRN_AND_LRR, WELLS, COUNTERTOP, HVAC, POOL, POOL_REPAIR, ODOR_REMEDIA…" at bounding box center [346, 178] width 174 height 21
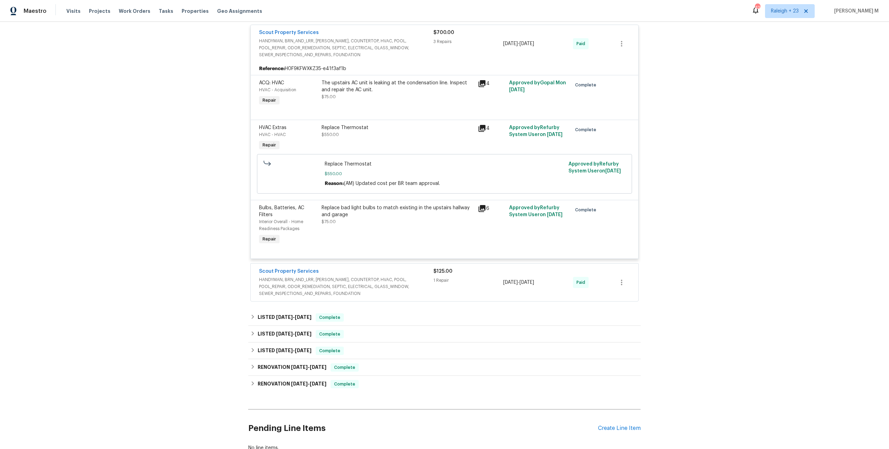
click at [306, 276] on span "HANDYMAN, BRN_AND_LRR, WELLS, COUNTERTOP, HVAC, POOL, POOL_REPAIR, ODOR_REMEDIA…" at bounding box center [346, 286] width 174 height 21
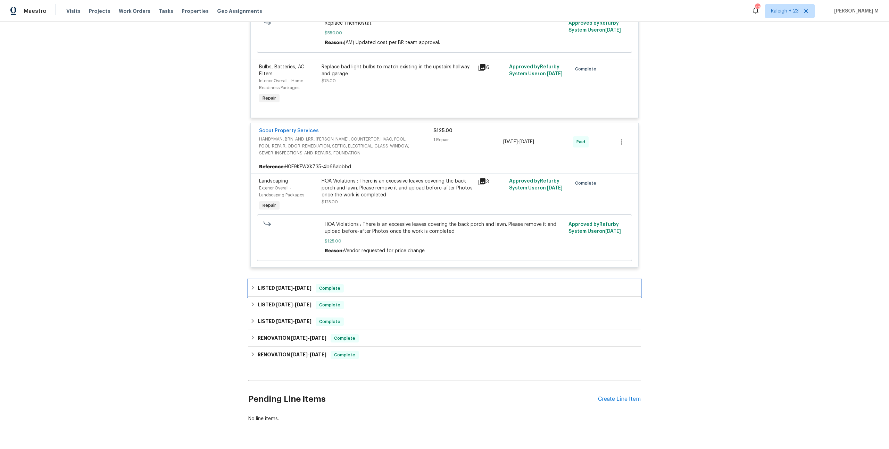
click at [298, 280] on div "LISTED 6/3/25 - 6/16/25 Complete" at bounding box center [444, 288] width 392 height 17
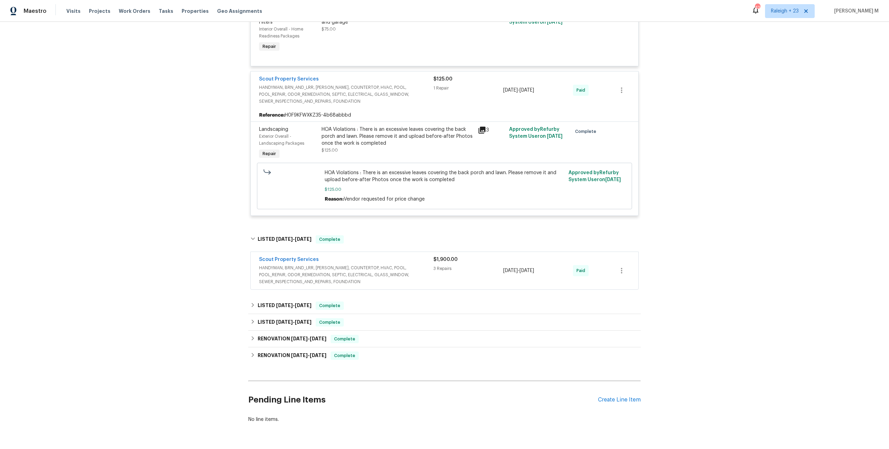
click at [297, 264] on span "HANDYMAN, BRN_AND_LRR, WELLS, COUNTERTOP, HVAC, POOL, POOL_REPAIR, ODOR_REMEDIA…" at bounding box center [346, 274] width 174 height 21
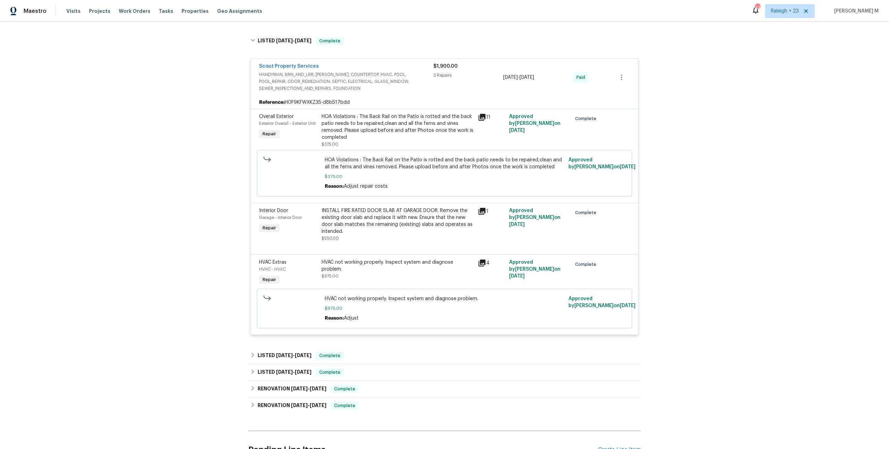
scroll to position [564, 0]
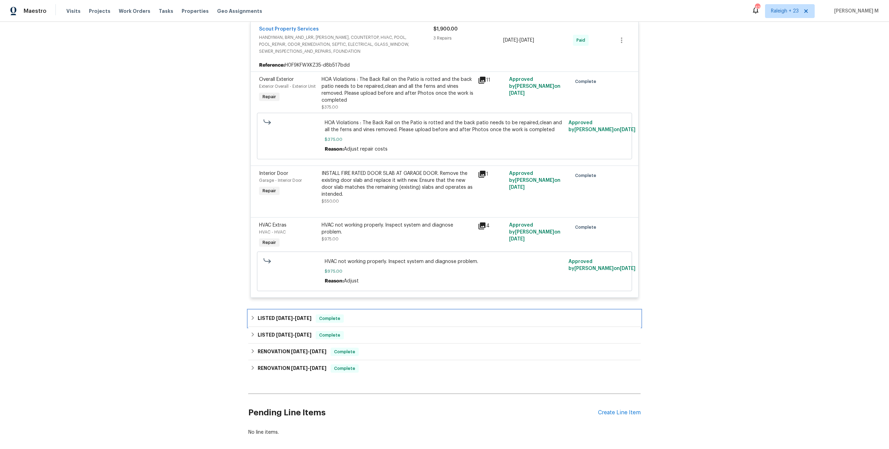
click at [303, 316] on span "5/14/25" at bounding box center [303, 318] width 17 height 5
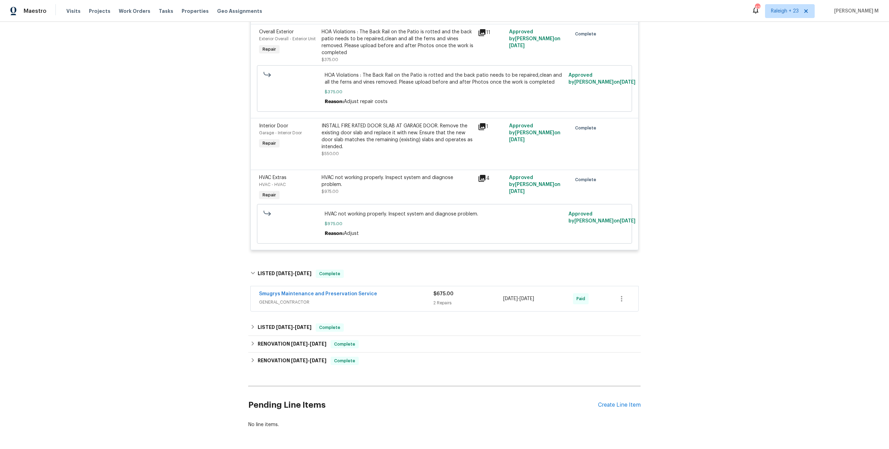
click at [295, 299] on span "GENERAL_CONTRACTOR" at bounding box center [346, 302] width 174 height 7
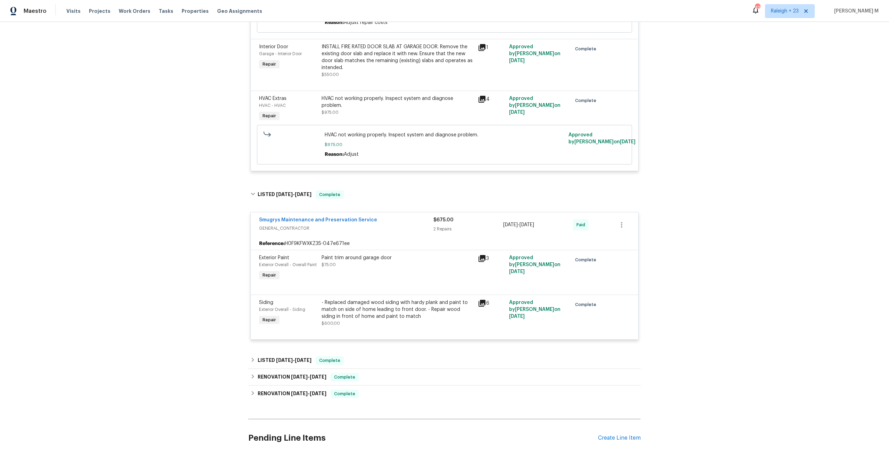
scroll to position [721, 0]
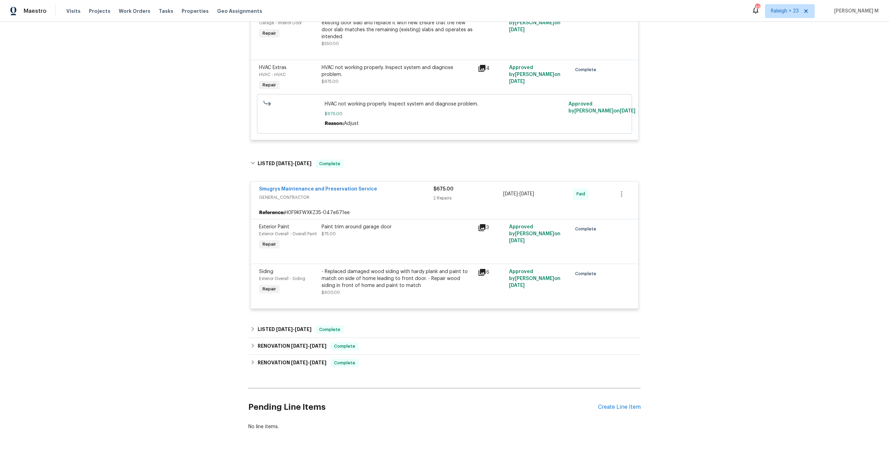
click at [355, 221] on div "Paint trim around garage door $75.00" at bounding box center [397, 237] width 156 height 32
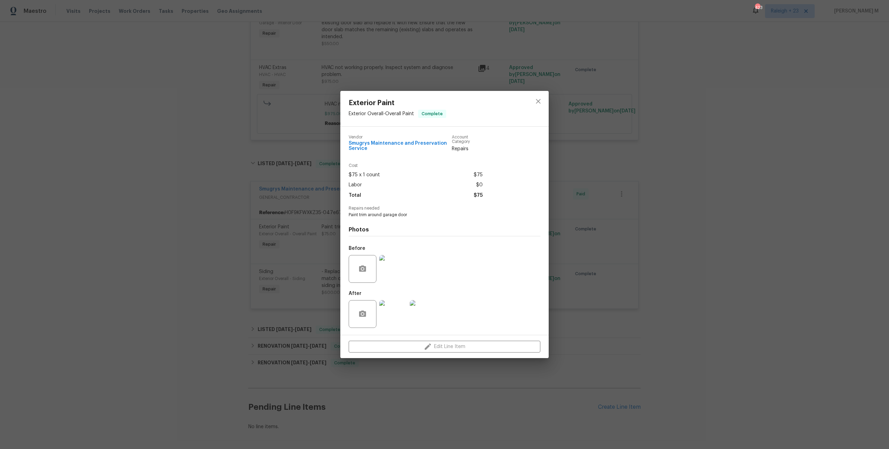
click at [392, 268] on img at bounding box center [393, 269] width 28 height 28
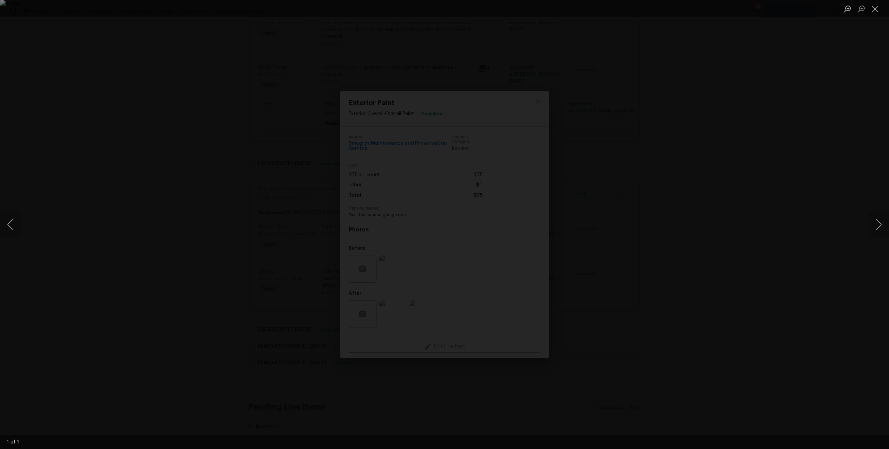
click at [814, 194] on div "Lightbox" at bounding box center [444, 224] width 889 height 449
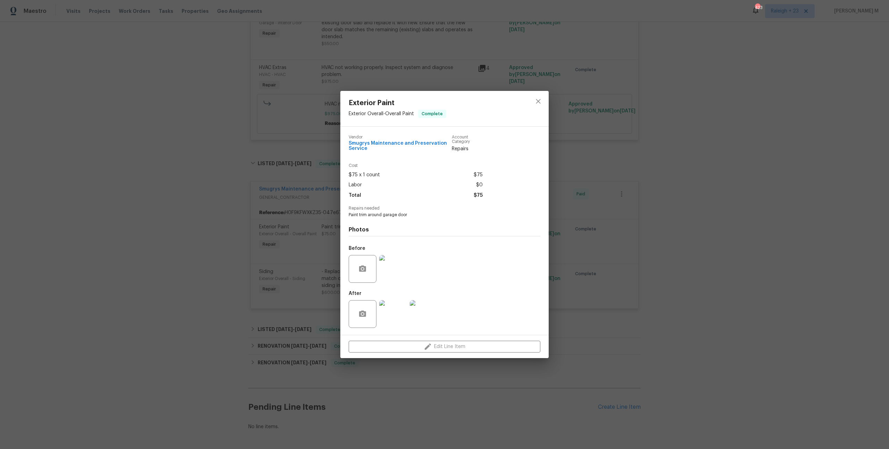
click at [383, 309] on img at bounding box center [393, 314] width 28 height 28
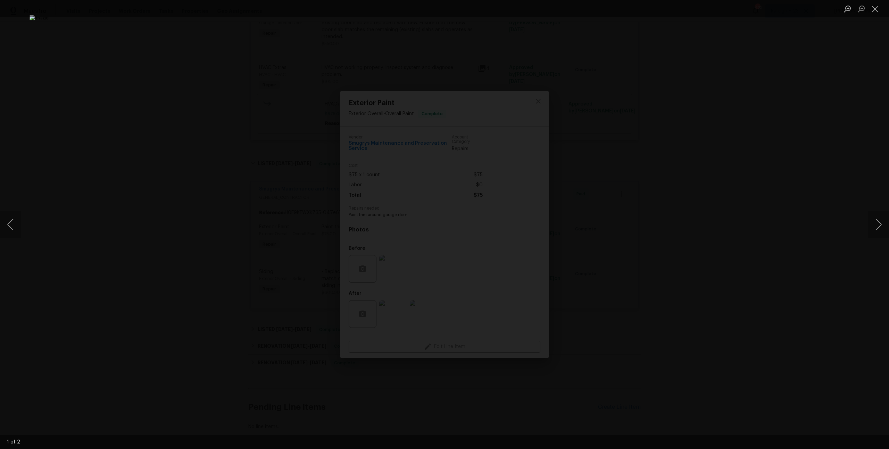
click at [615, 170] on div "Lightbox" at bounding box center [444, 224] width 889 height 449
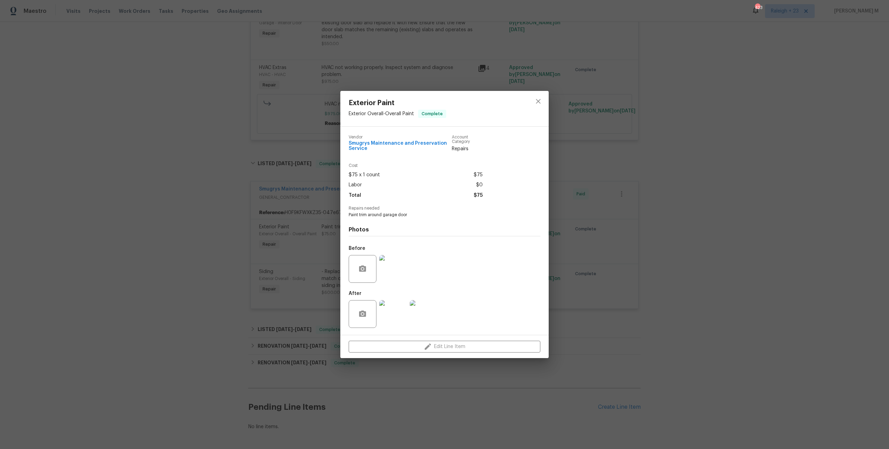
click at [608, 213] on div "Exterior Paint Exterior Overall - Overall Paint Complete Vendor Smugrys Mainten…" at bounding box center [444, 224] width 889 height 449
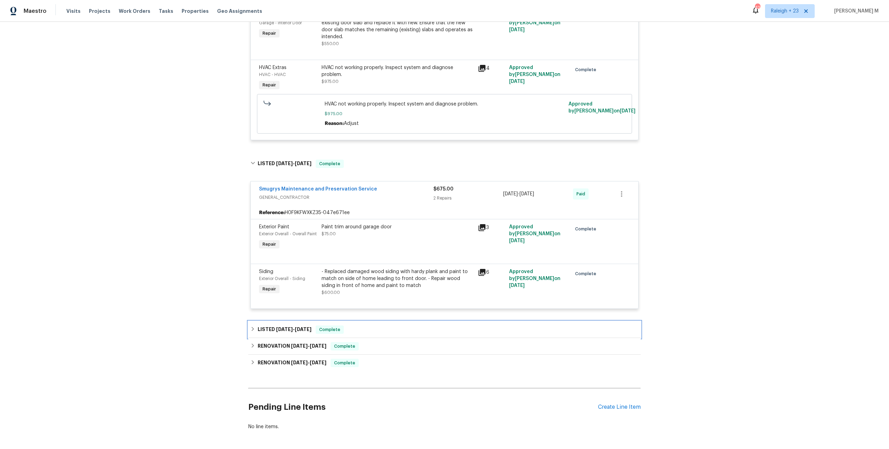
click at [285, 326] on h6 "LISTED 2/14/25 - 2/21/25" at bounding box center [285, 330] width 54 height 8
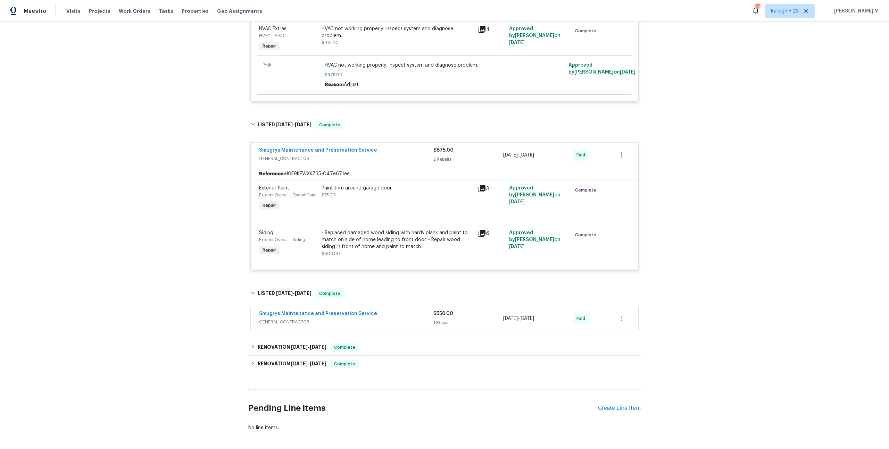
click at [285, 319] on span "GENERAL_CONTRACTOR" at bounding box center [346, 322] width 174 height 7
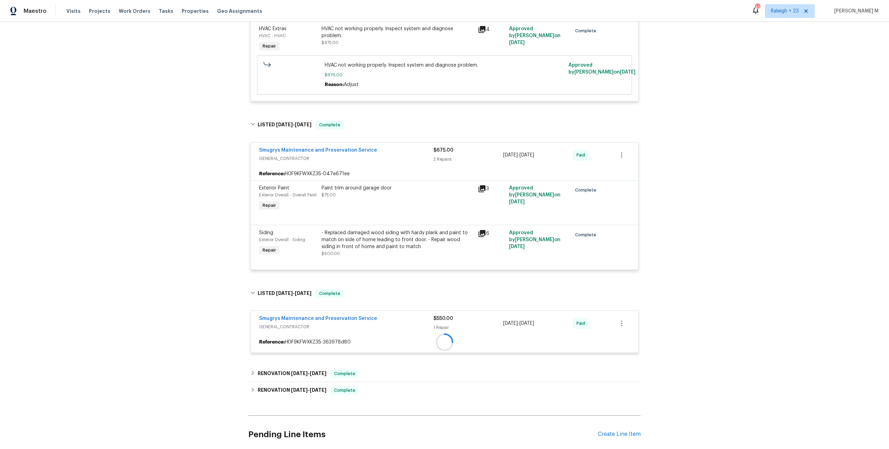
scroll to position [786, 0]
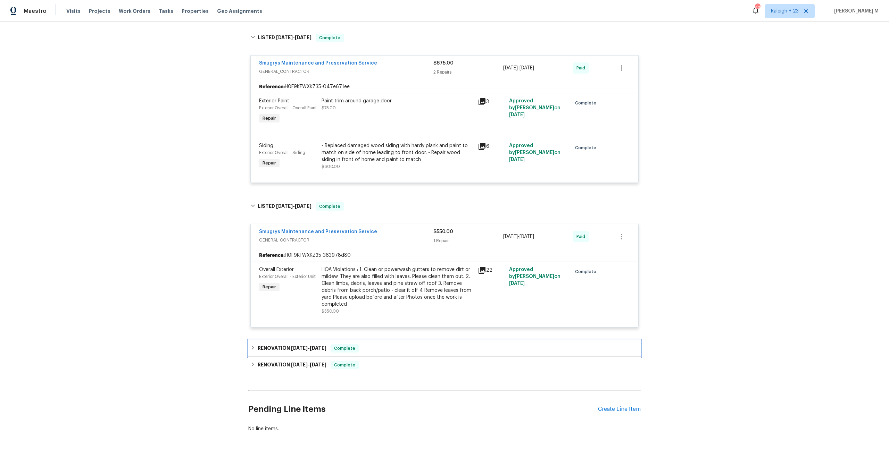
click at [279, 340] on div "RENOVATION 8/6/24 - 8/6/24 Complete" at bounding box center [444, 348] width 392 height 17
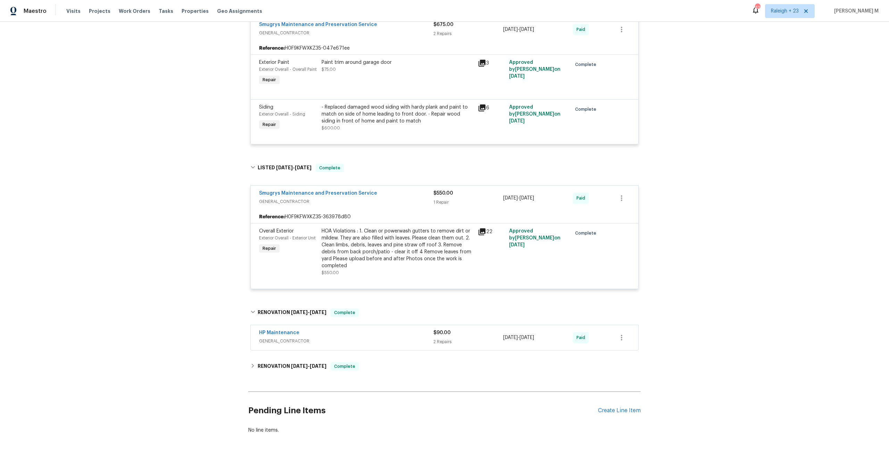
click at [279, 338] on span "GENERAL_CONTRACTOR" at bounding box center [346, 341] width 174 height 7
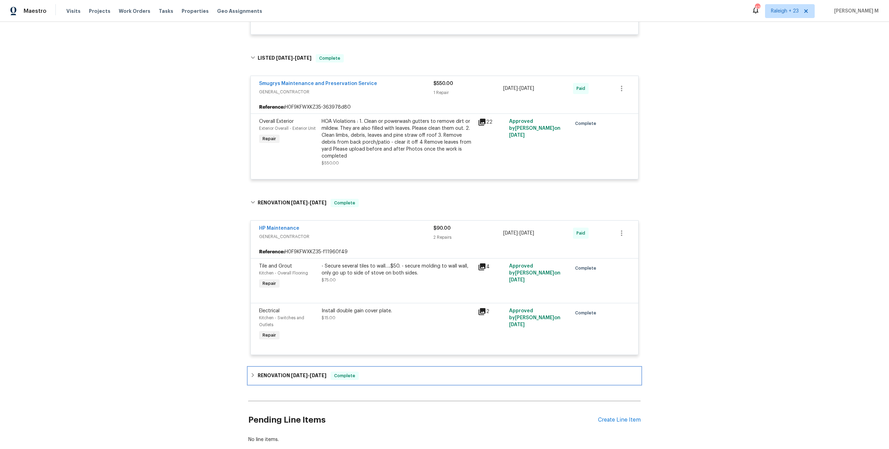
click at [278, 368] on div "RENOVATION 7/22/24 - 8/6/24 Complete" at bounding box center [444, 376] width 392 height 17
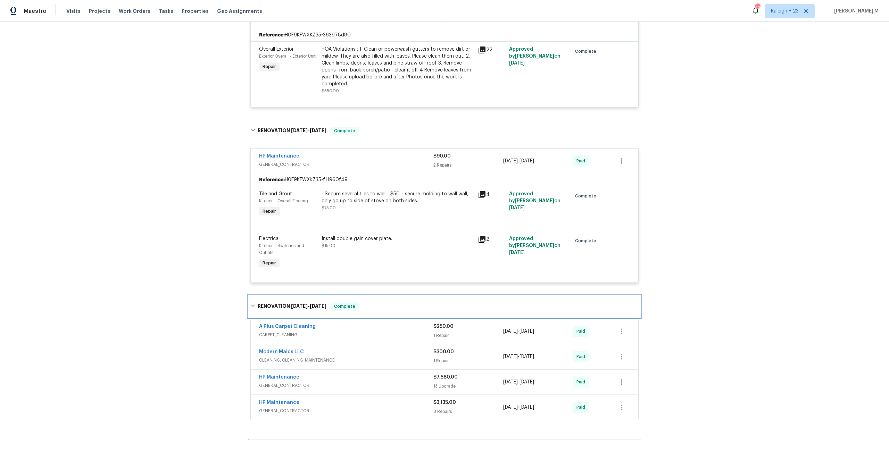
scroll to position [1068, 0]
click at [287, 381] on span "GENERAL_CONTRACTOR" at bounding box center [346, 384] width 174 height 7
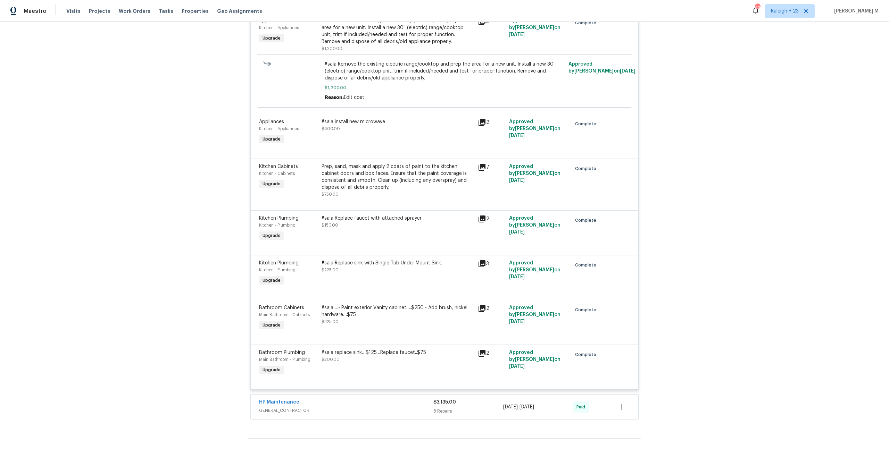
scroll to position [1839, 0]
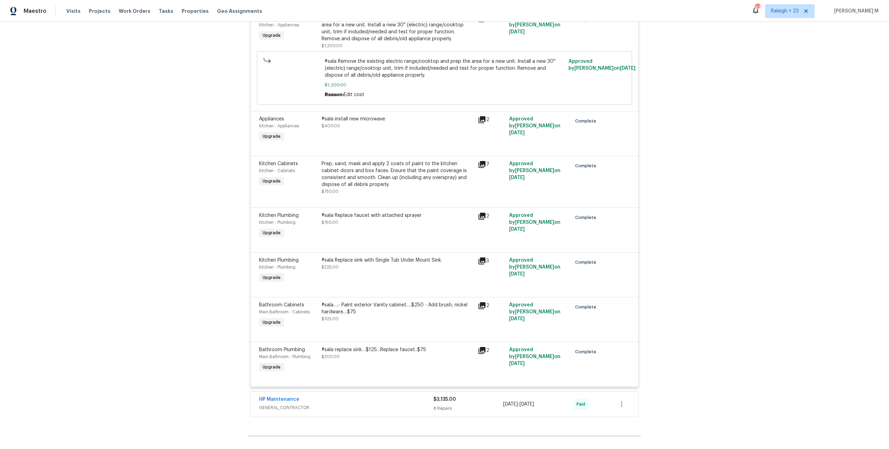
click at [286, 404] on span "GENERAL_CONTRACTOR" at bounding box center [346, 407] width 174 height 7
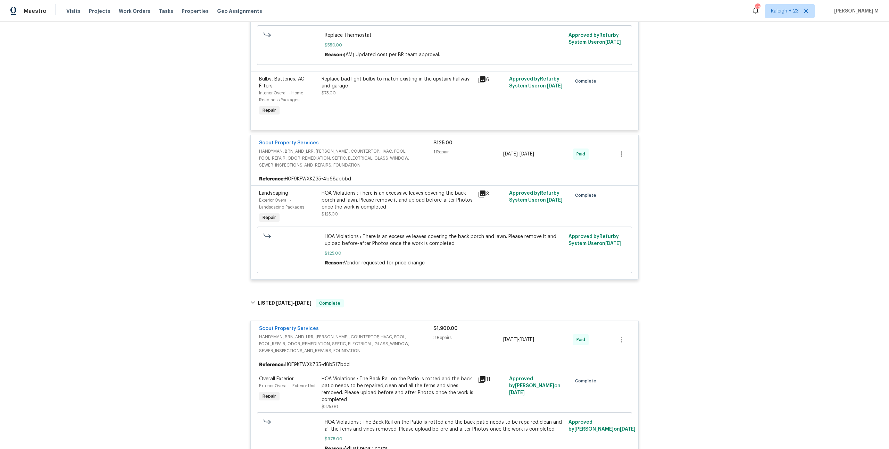
scroll to position [0, 0]
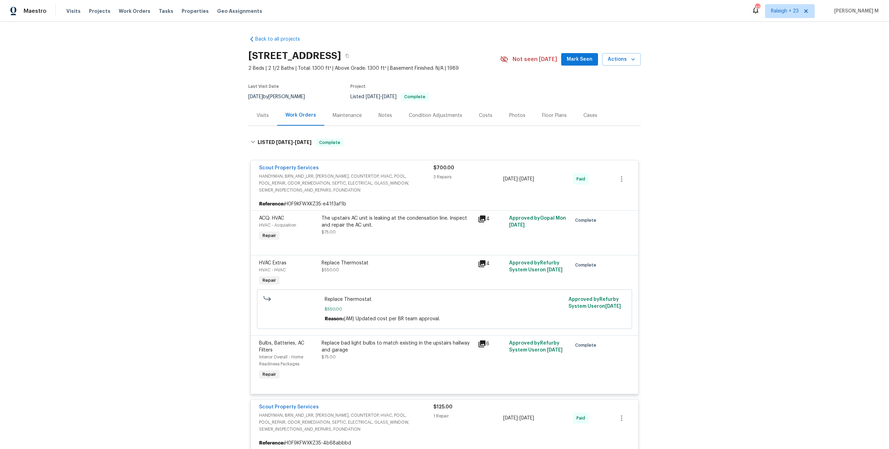
click at [343, 113] on div "Maintenance" at bounding box center [347, 115] width 29 height 7
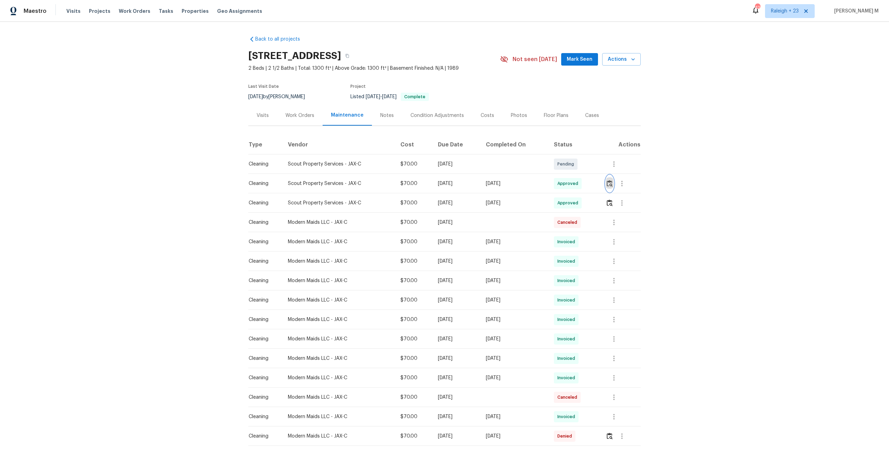
click at [612, 181] on img "button" at bounding box center [609, 183] width 6 height 7
click at [284, 116] on div "Work Orders" at bounding box center [299, 115] width 45 height 20
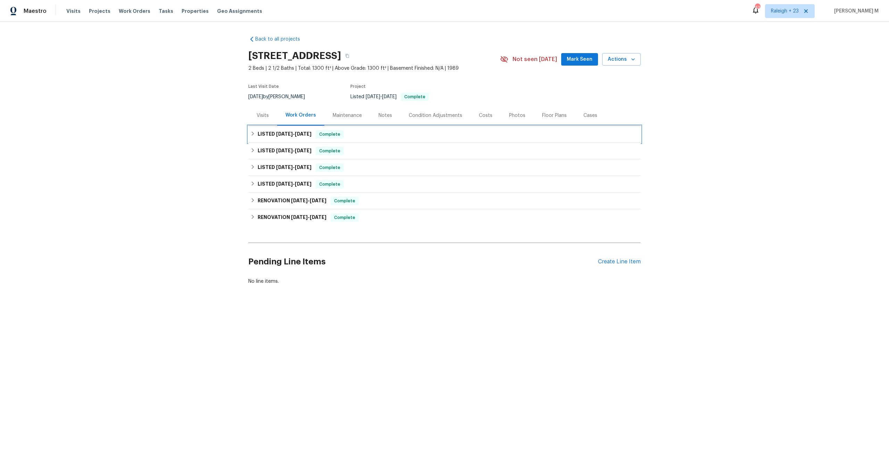
click at [284, 132] on span "7/5/25" at bounding box center [284, 134] width 17 height 5
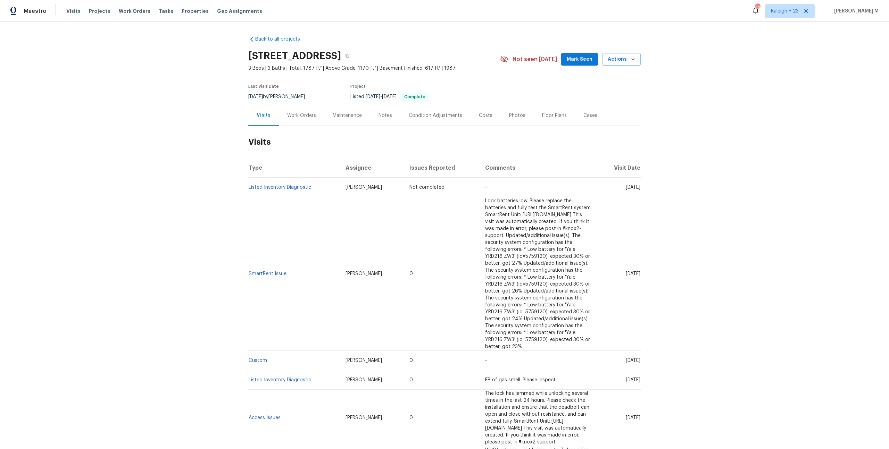
click at [298, 114] on div "Work Orders" at bounding box center [301, 115] width 29 height 7
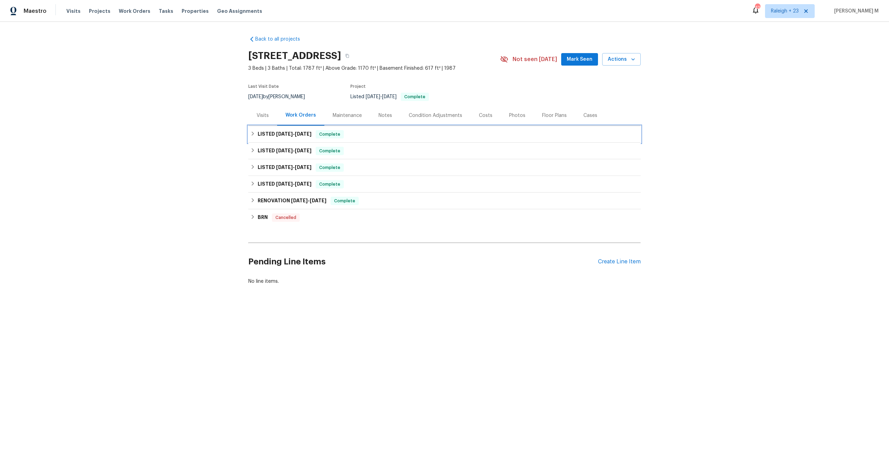
click at [288, 137] on div "LISTED 5/23/25 - 6/4/25 Complete" at bounding box center [444, 134] width 392 height 17
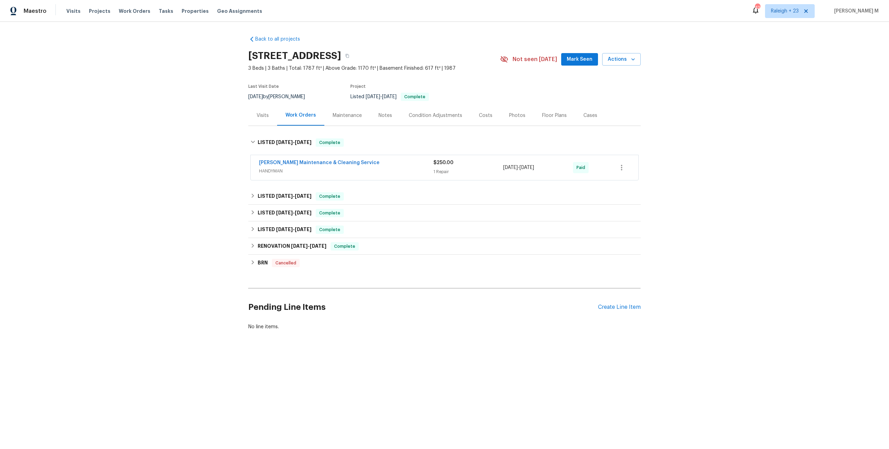
click at [274, 171] on div "Baker's Maintenance & Cleaning Service HANDYMAN" at bounding box center [346, 167] width 174 height 17
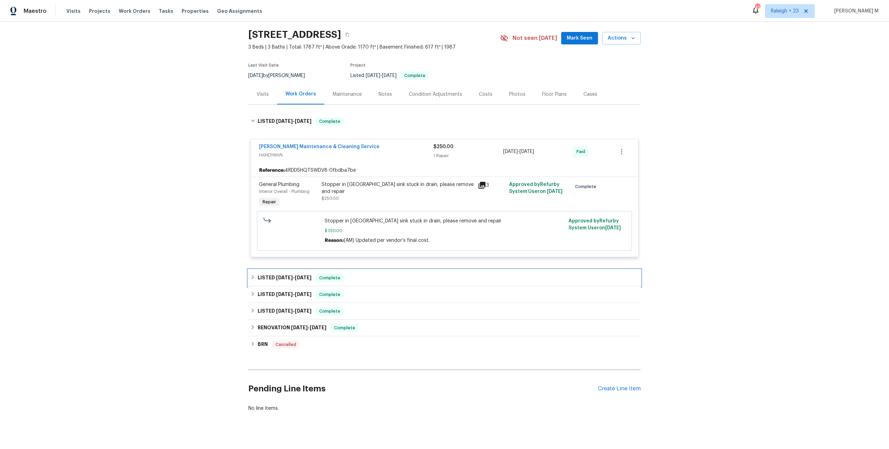
click at [283, 275] on span "4/3/25" at bounding box center [284, 277] width 17 height 5
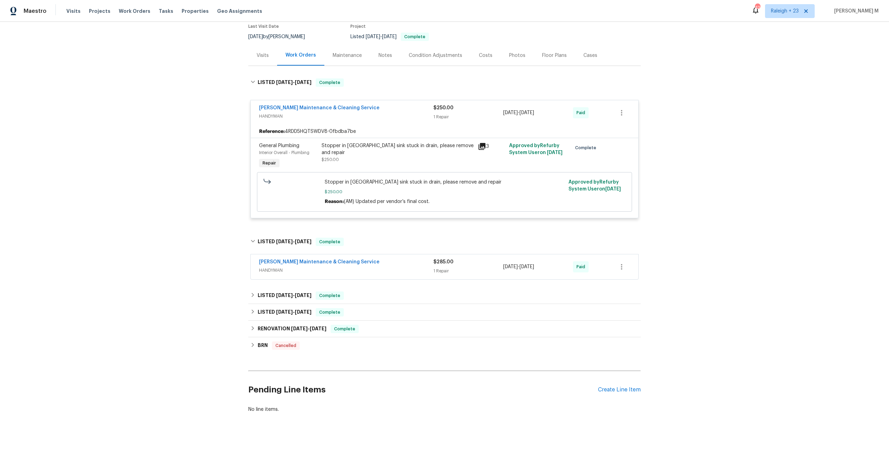
click at [279, 267] on span "HANDYMAN" at bounding box center [346, 270] width 174 height 7
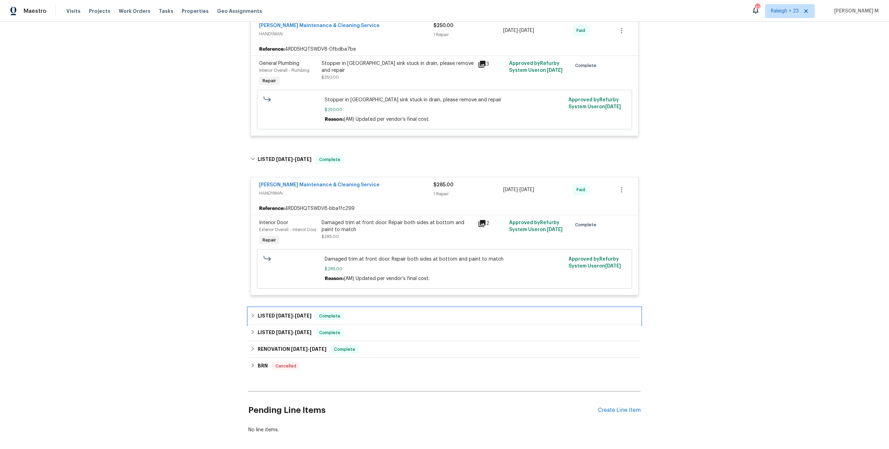
click at [276, 313] on span "3/25/25" at bounding box center [284, 315] width 17 height 5
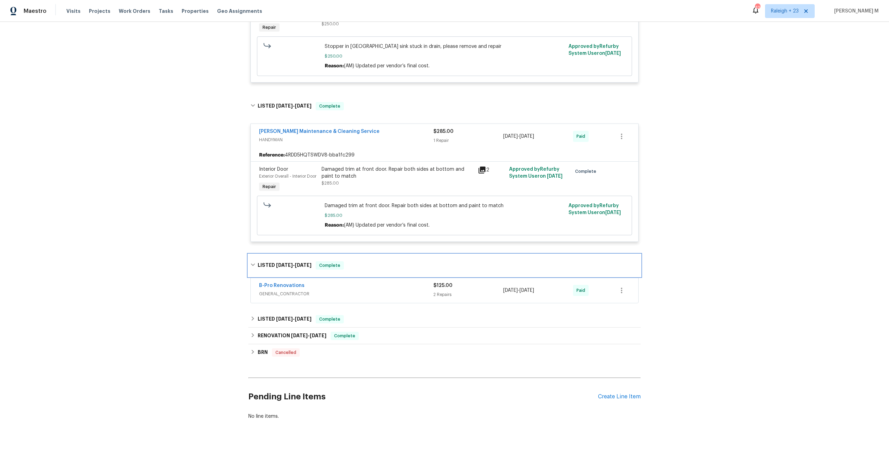
scroll to position [196, 0]
click at [286, 290] on span "GENERAL_CONTRACTOR" at bounding box center [346, 293] width 174 height 7
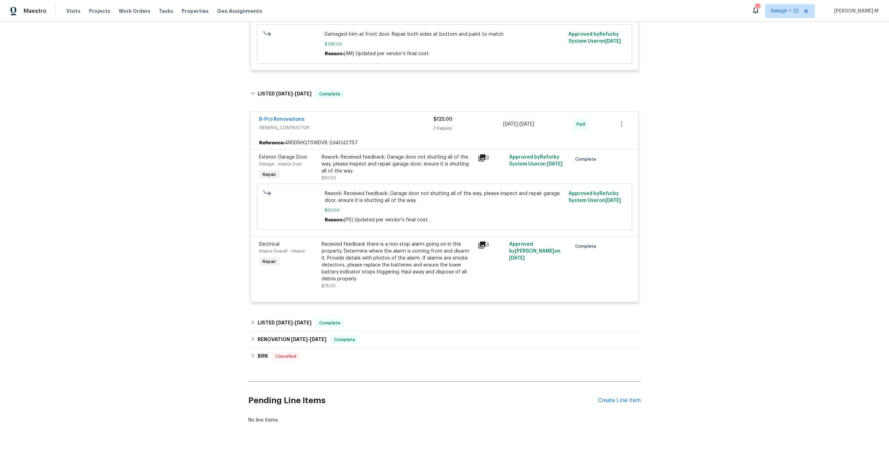
scroll to position [372, 0]
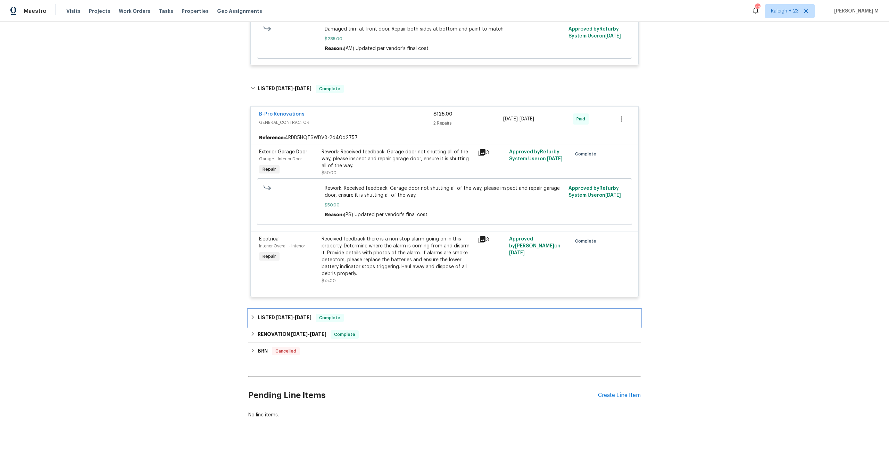
click at [281, 315] on span "3/8/25" at bounding box center [284, 317] width 17 height 5
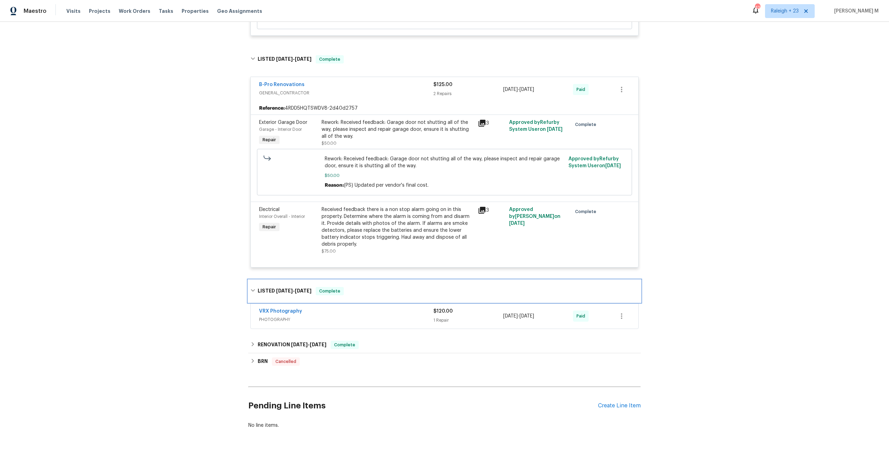
scroll to position [404, 0]
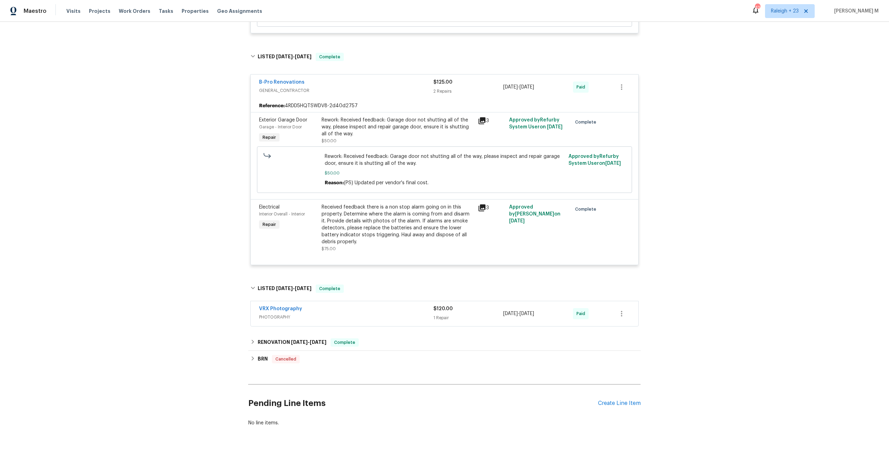
click at [447, 117] on div "Rework: Received feedback: Garage door not shutting all of the way, please insp…" at bounding box center [397, 127] width 152 height 21
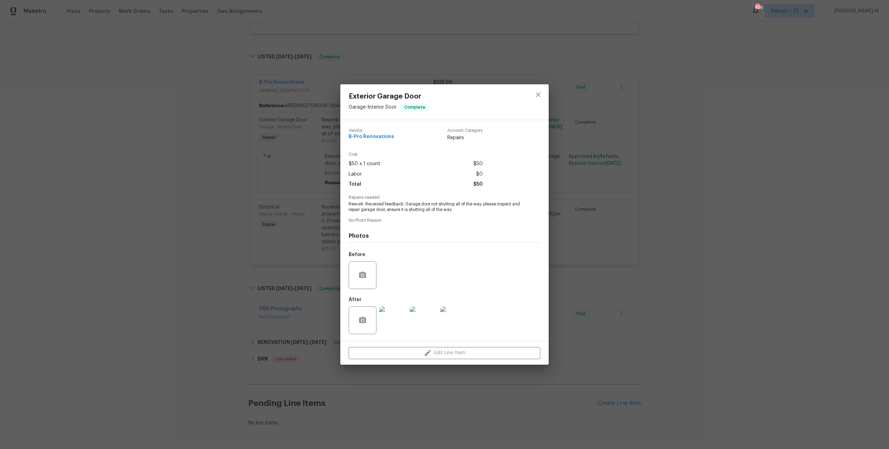
click at [400, 318] on img at bounding box center [393, 320] width 28 height 28
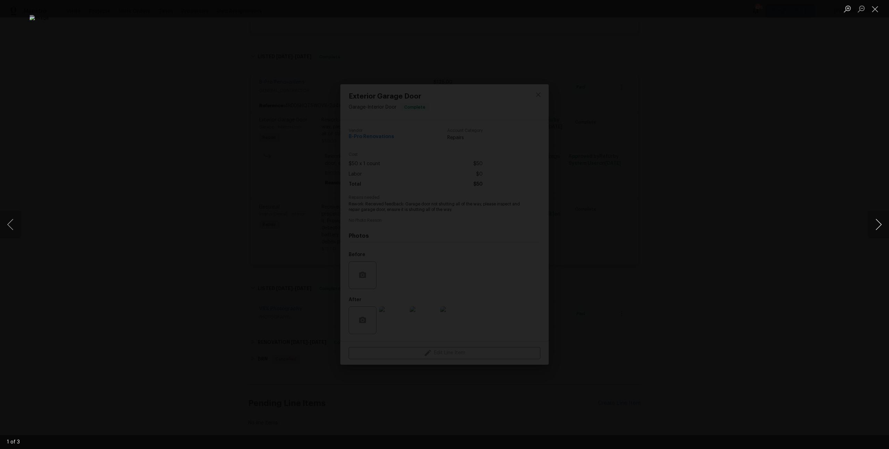
click at [876, 226] on button "Next image" at bounding box center [878, 225] width 21 height 28
click at [8, 219] on button "Previous image" at bounding box center [10, 225] width 21 height 28
click at [876, 230] on button "Next image" at bounding box center [878, 225] width 21 height 28
click at [196, 62] on div "Lightbox" at bounding box center [444, 224] width 889 height 449
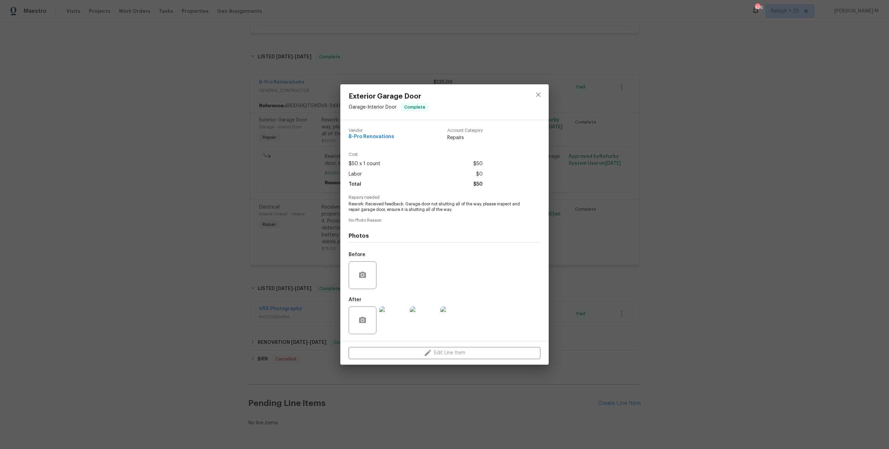
click at [558, 283] on div "Exterior Garage Door Garage - Interior Door Complete Vendor B-Pro Renovations A…" at bounding box center [444, 224] width 889 height 449
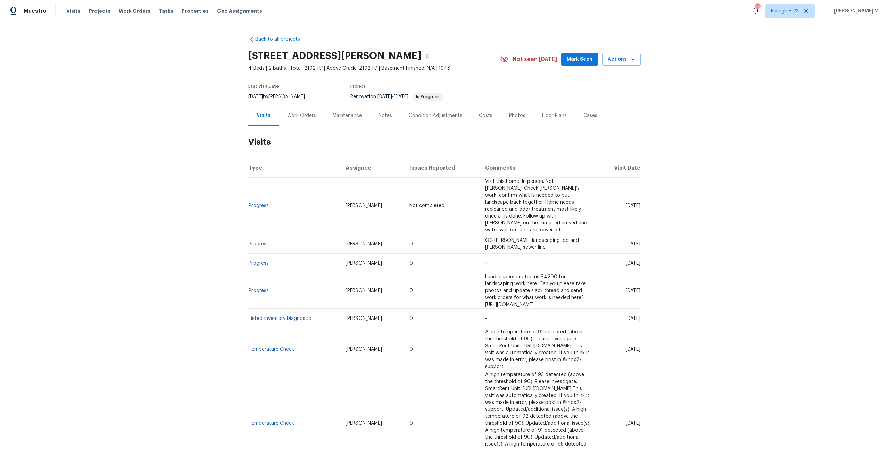
click at [306, 119] on div "Work Orders" at bounding box center [301, 115] width 45 height 20
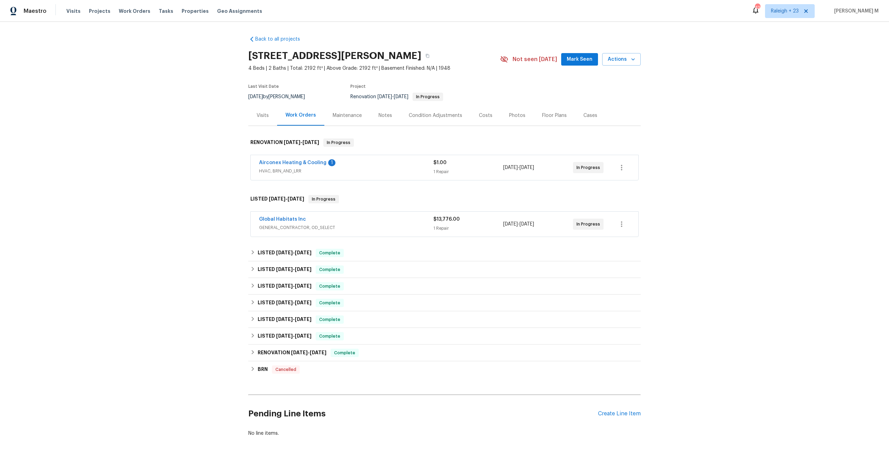
click at [274, 168] on span "HVAC, BRN_AND_LRR" at bounding box center [346, 171] width 174 height 7
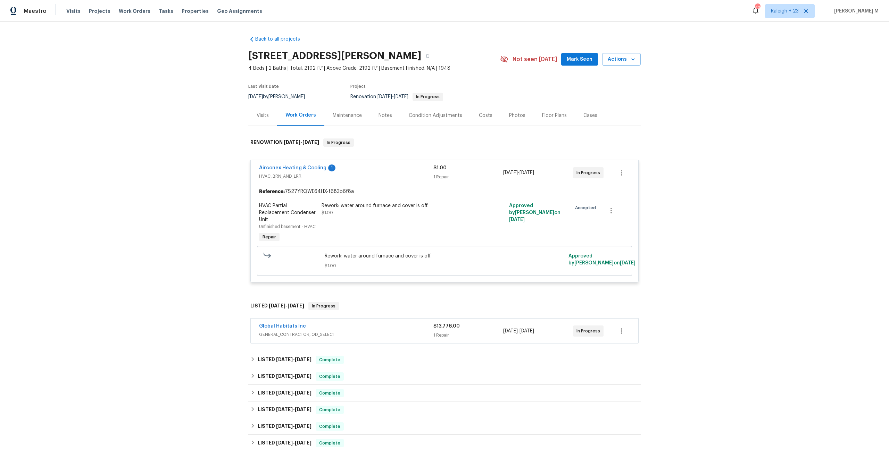
scroll to position [124, 0]
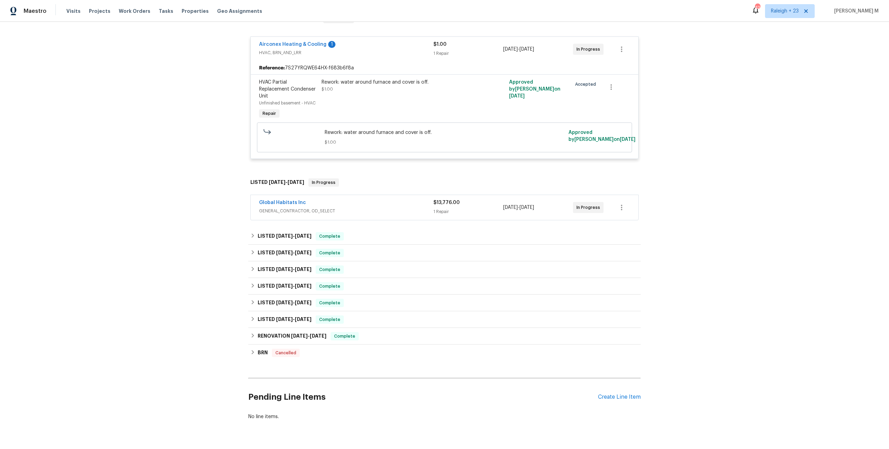
click at [287, 208] on span "GENERAL_CONTRACTOR, OD_SELECT" at bounding box center [346, 211] width 174 height 7
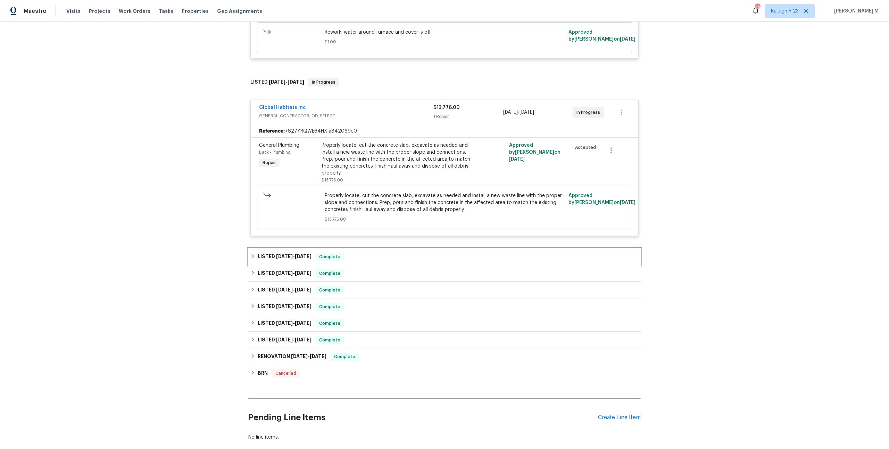
click at [288, 254] on span "[DATE] - [DATE]" at bounding box center [293, 256] width 35 height 5
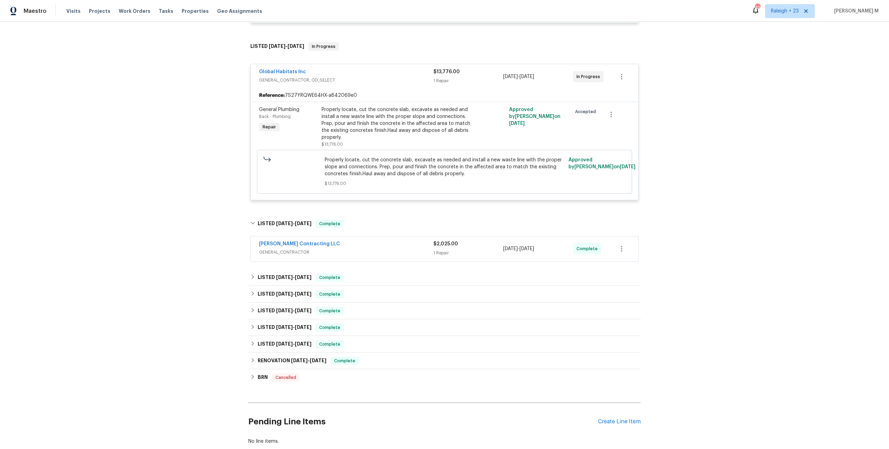
click at [285, 249] on span "GENERAL_CONTRACTOR" at bounding box center [346, 252] width 174 height 7
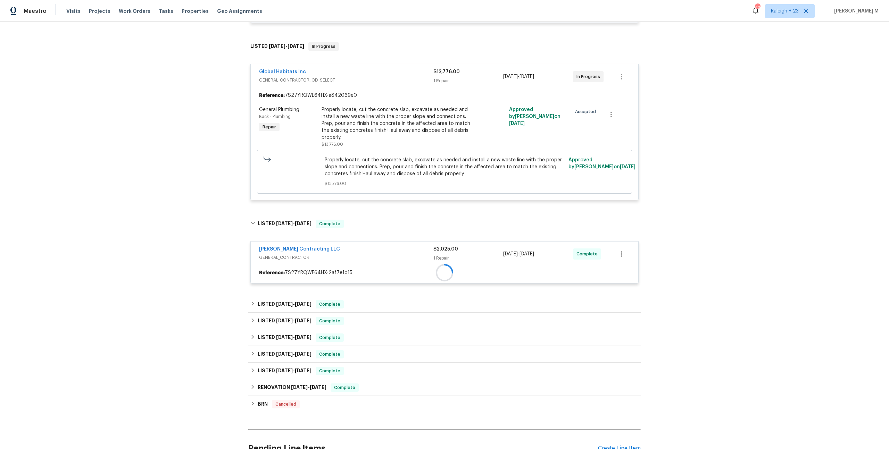
scroll to position [308, 0]
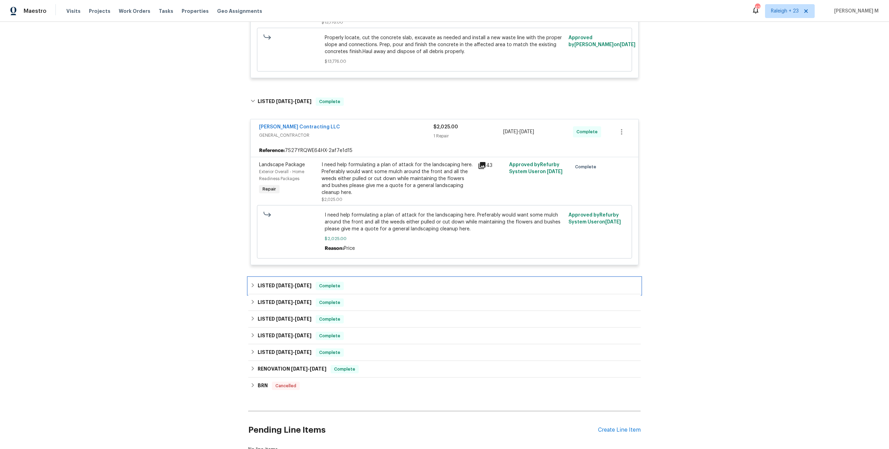
click at [269, 278] on div "LISTED [DATE] - [DATE] Complete" at bounding box center [444, 286] width 392 height 17
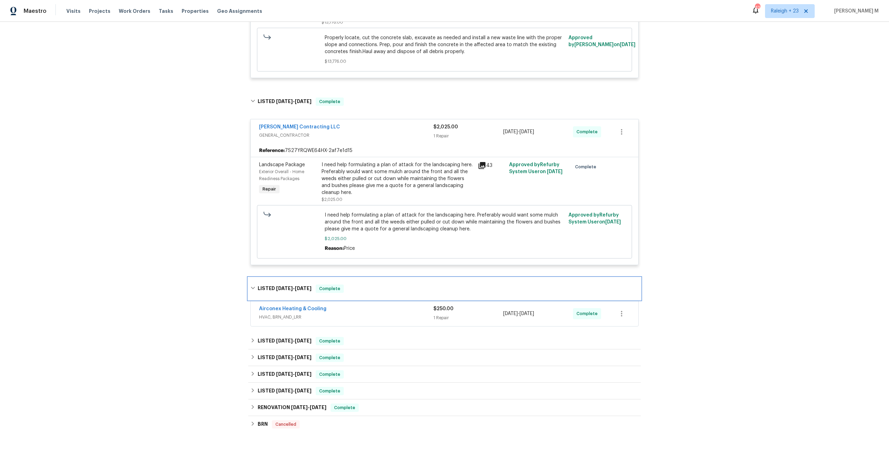
scroll to position [417, 0]
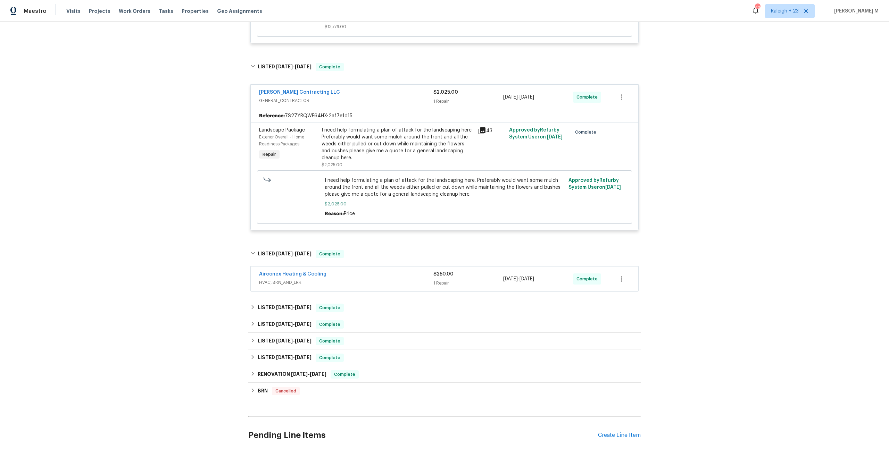
click at [275, 279] on span "HVAC, BRN_AND_LRR" at bounding box center [346, 282] width 174 height 7
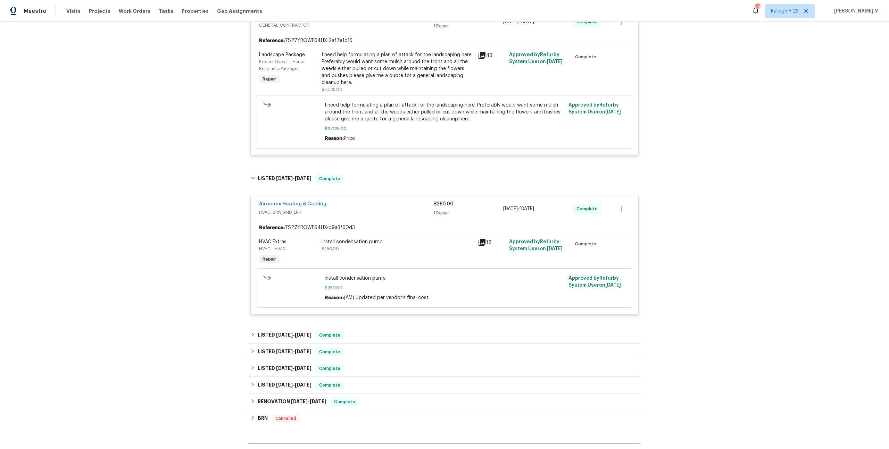
scroll to position [541, 0]
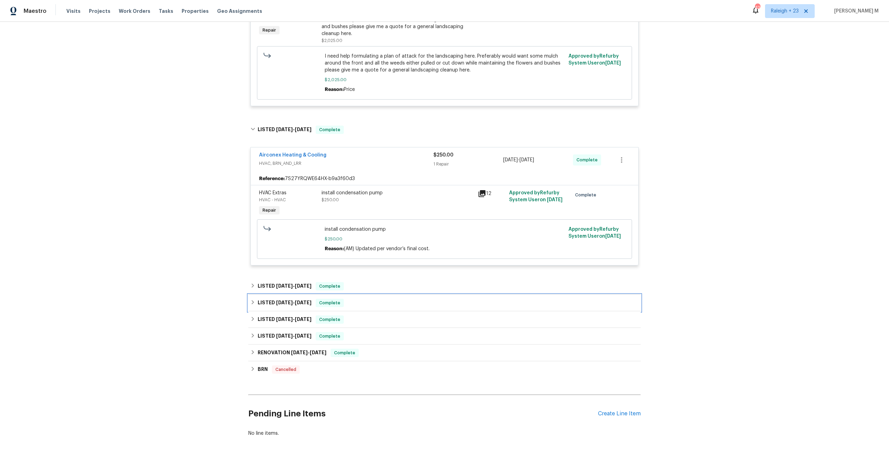
click at [274, 295] on div "LISTED [DATE] - [DATE] Complete" at bounding box center [444, 303] width 392 height 17
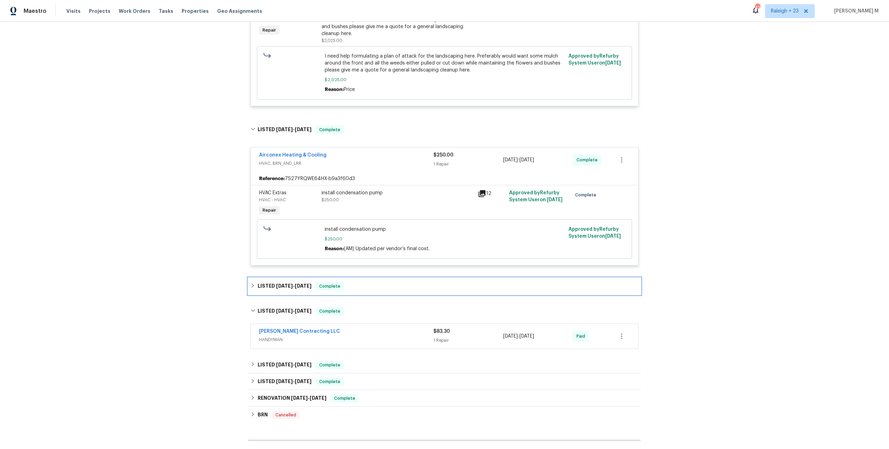
click at [277, 278] on div "LISTED [DATE] - [DATE] Complete" at bounding box center [444, 286] width 392 height 17
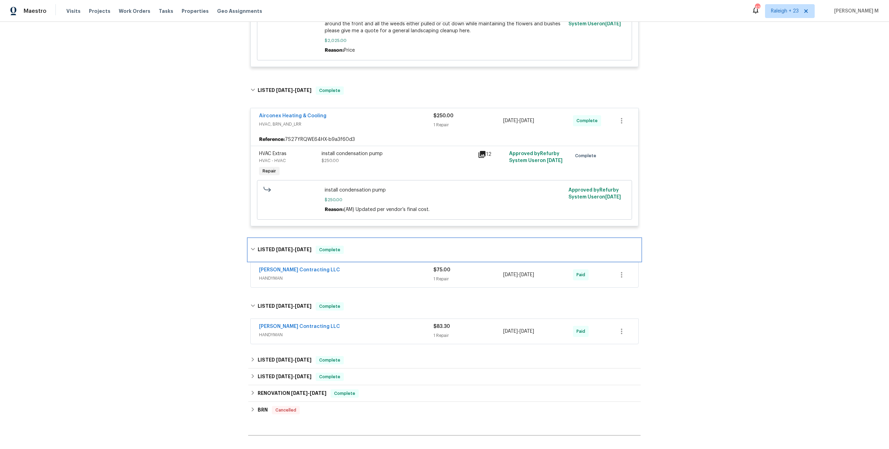
scroll to position [590, 0]
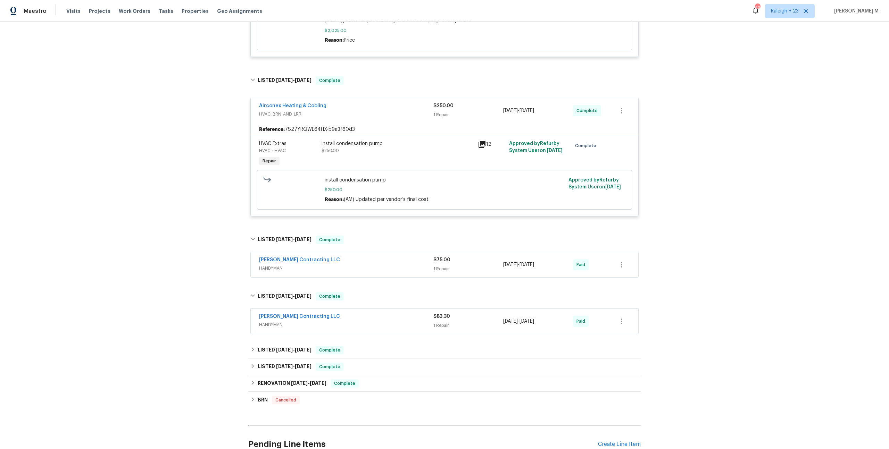
click at [275, 256] on div "[PERSON_NAME] Contracting LLC HANDYMAN" at bounding box center [346, 264] width 174 height 17
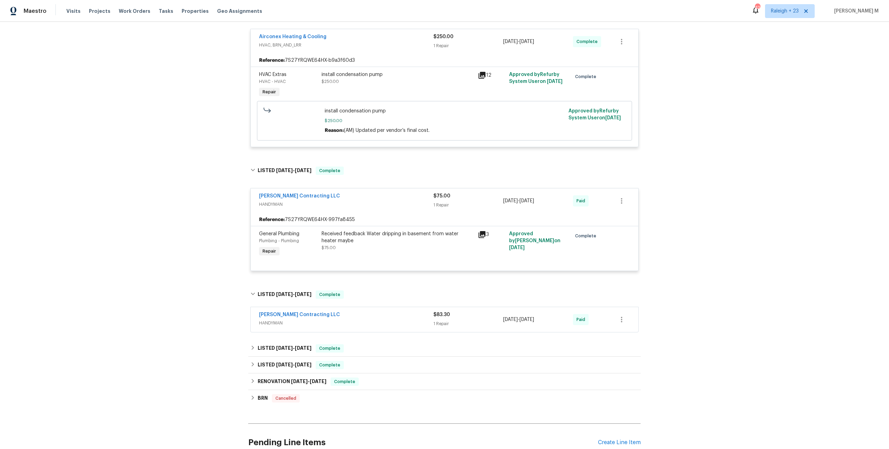
scroll to position [661, 0]
click at [300, 192] on link "[PERSON_NAME] Contracting LLC" at bounding box center [299, 194] width 81 height 5
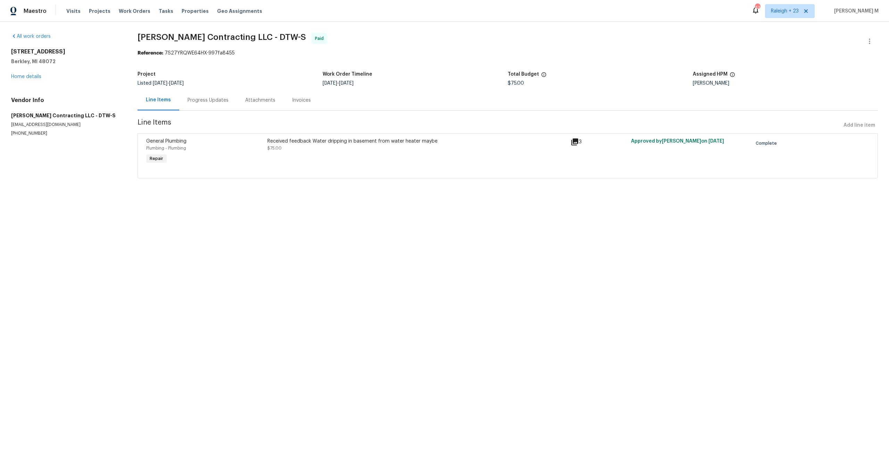
click at [320, 153] on div "Received feedback Water dripping in basement from water heater maybe $75.00" at bounding box center [416, 152] width 303 height 32
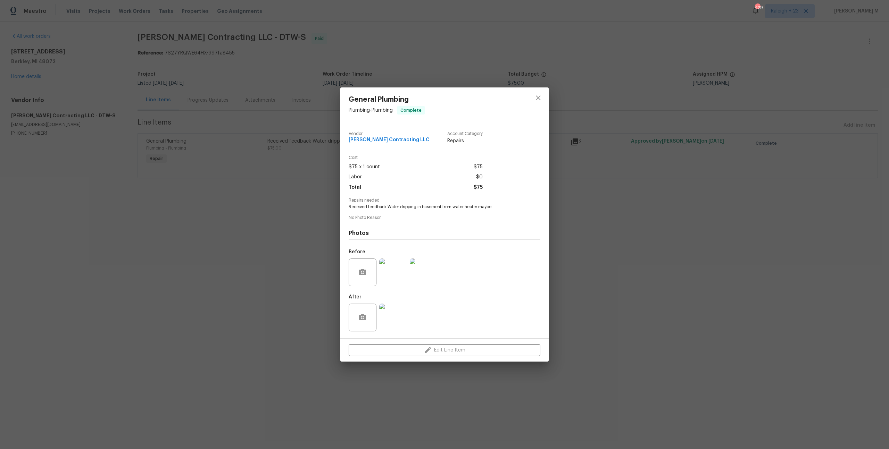
click at [397, 287] on div at bounding box center [393, 272] width 31 height 36
click at [397, 275] on img at bounding box center [393, 273] width 28 height 28
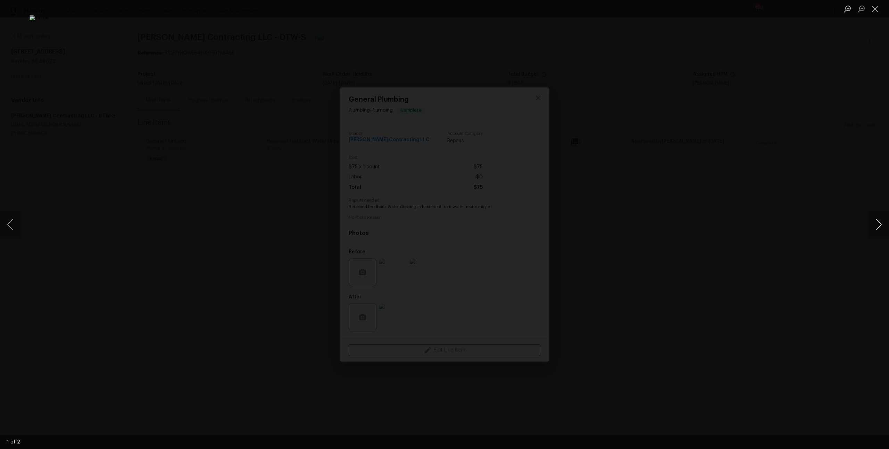
click at [876, 220] on button "Next image" at bounding box center [878, 225] width 21 height 28
click at [827, 209] on div "Lightbox" at bounding box center [444, 224] width 889 height 449
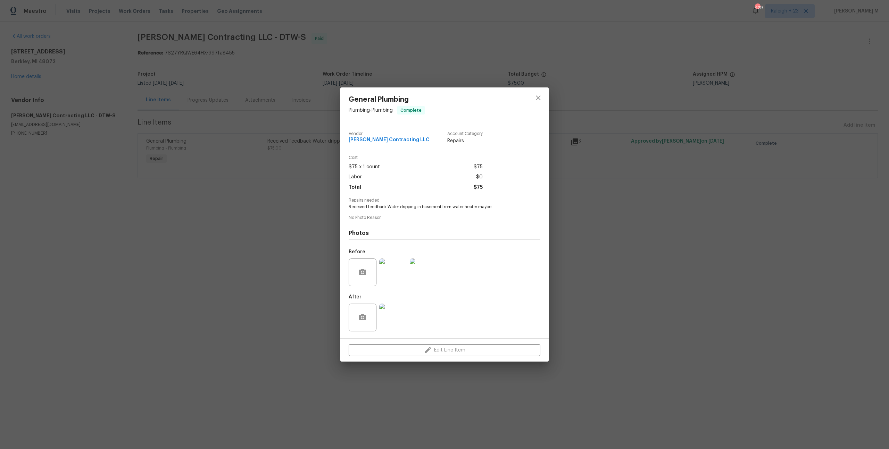
click at [387, 314] on img at bounding box center [393, 318] width 28 height 28
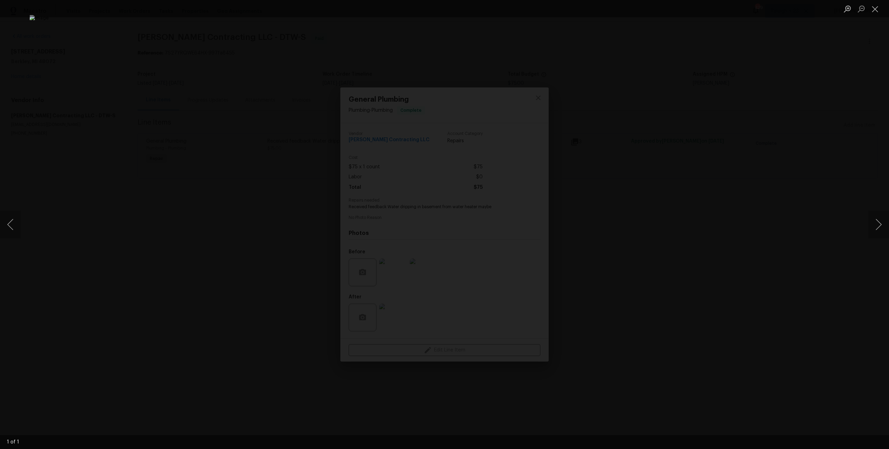
click at [684, 222] on div "Lightbox" at bounding box center [444, 224] width 889 height 449
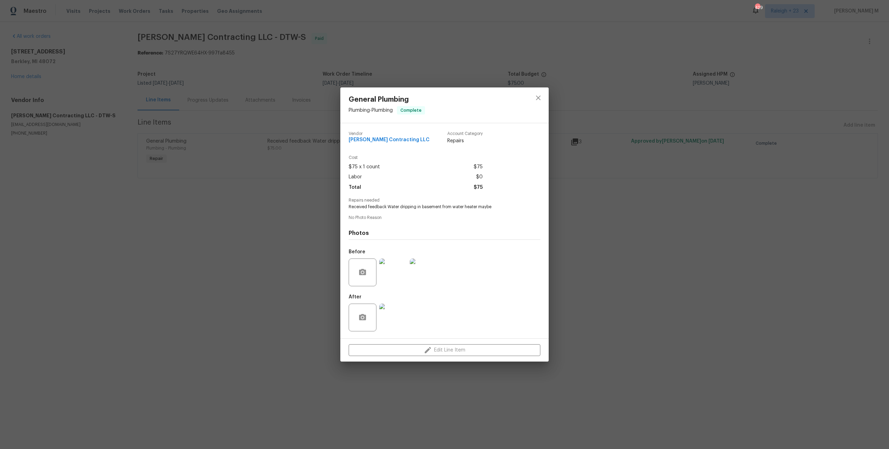
click at [684, 222] on div "General Plumbing Plumbing - Plumbing Complete Vendor [PERSON_NAME] Contracting …" at bounding box center [444, 224] width 889 height 449
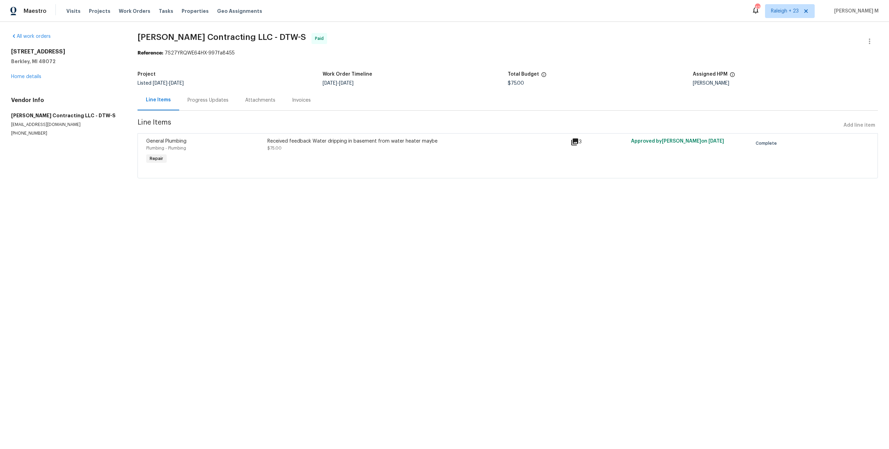
click at [205, 103] on div "Progress Updates" at bounding box center [208, 100] width 58 height 20
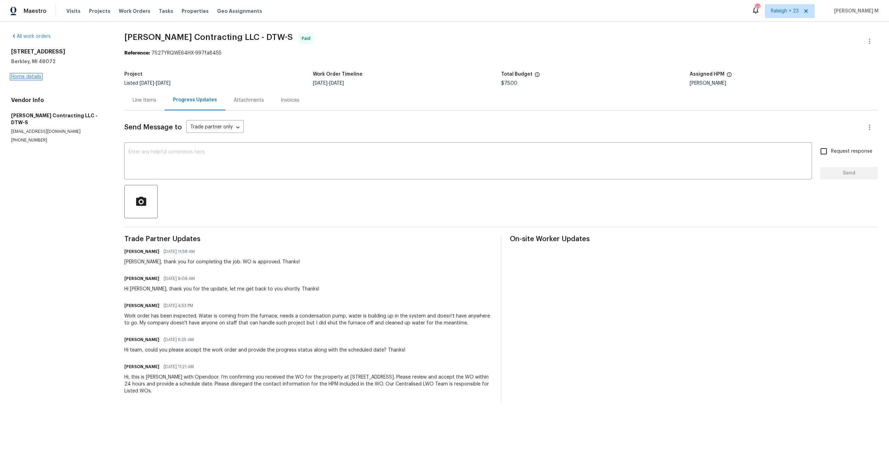
click at [22, 76] on link "Home details" at bounding box center [26, 76] width 30 height 5
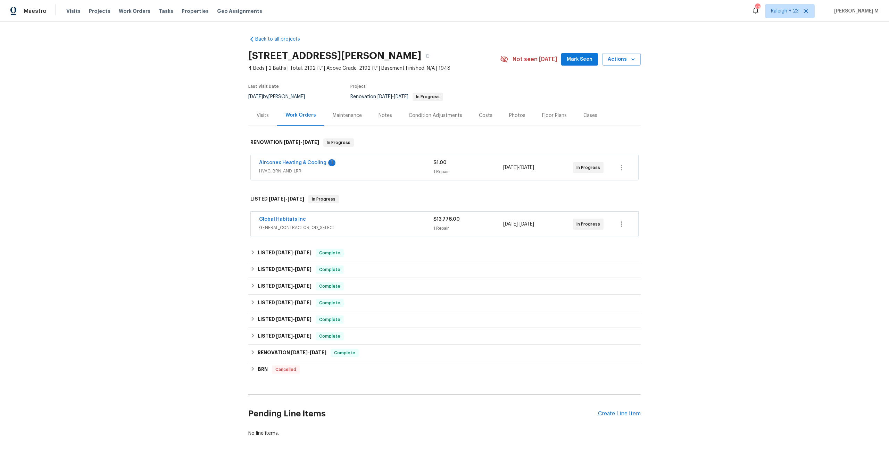
click at [282, 168] on span "HVAC, BRN_AND_LRR" at bounding box center [346, 171] width 174 height 7
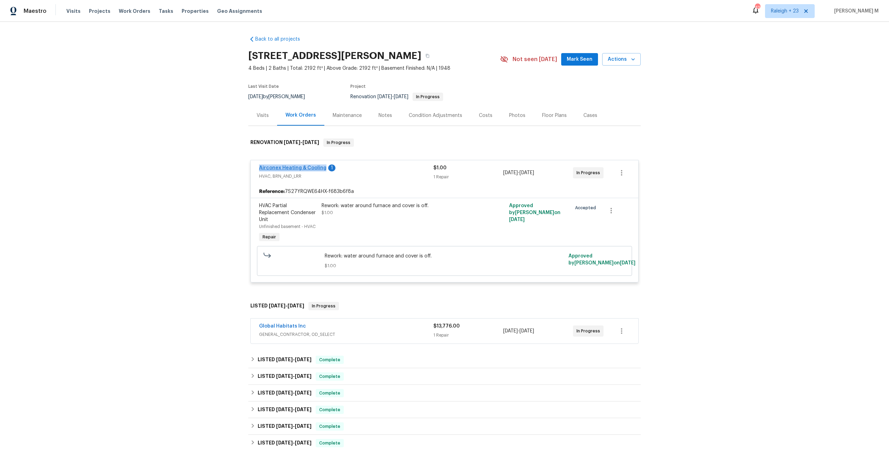
drag, startPoint x: 256, startPoint y: 163, endPoint x: 318, endPoint y: 165, distance: 62.5
click at [318, 165] on div "Airconex Heating & Cooling 1 HVAC, BRN_AND_LRR $1.00 1 Repair [DATE] - [DATE] I…" at bounding box center [444, 172] width 387 height 25
copy link "Airconex Heating & Cooling"
click at [190, 239] on div "Back to all projects [STREET_ADDRESS] 4 Beds | 2 Baths | Total: 2192 ft² | Abov…" at bounding box center [444, 235] width 889 height 427
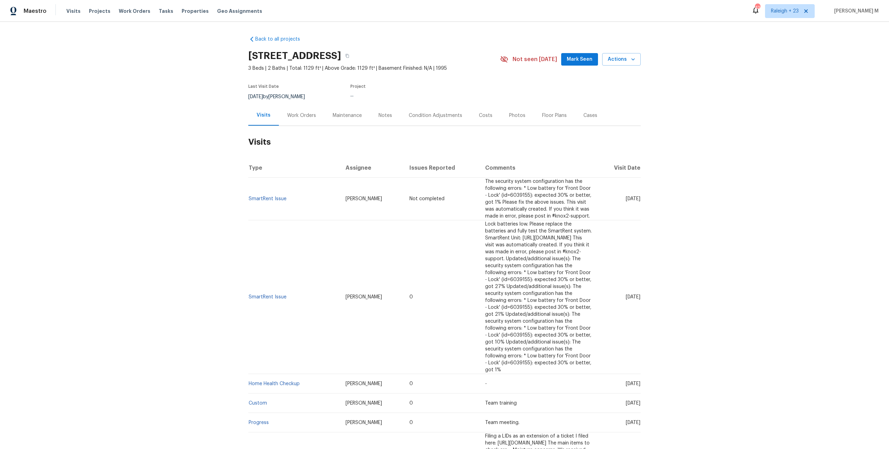
click at [294, 113] on div "Work Orders" at bounding box center [301, 115] width 29 height 7
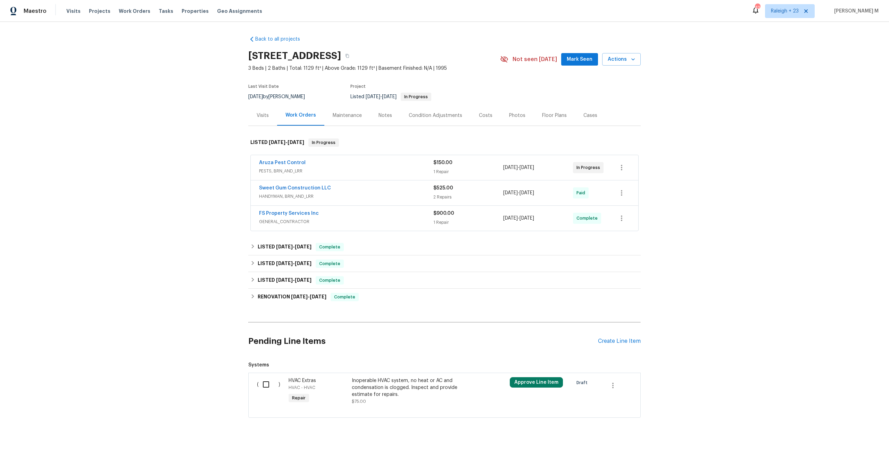
click at [280, 170] on span "PESTS, BRN_AND_LRR" at bounding box center [346, 171] width 174 height 7
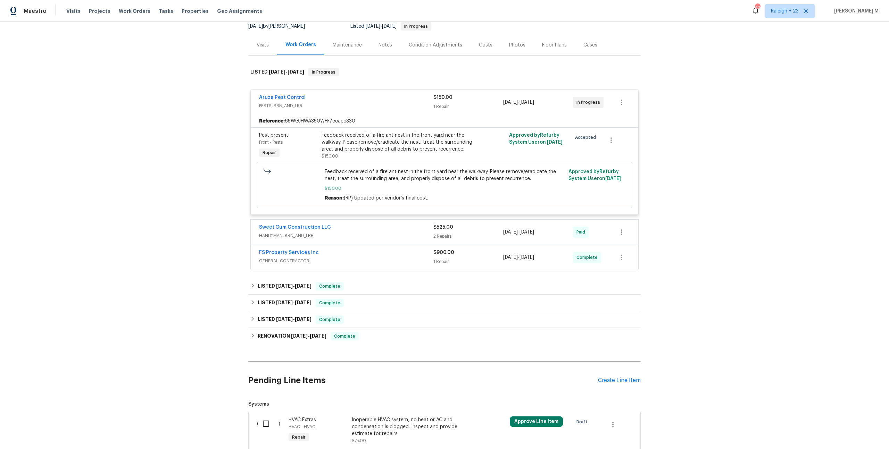
scroll to position [71, 0]
click at [304, 234] on div "Sweet Gum Construction LLC HANDYMAN, BRN_AND_LRR $525.00 2 Repairs [DATE] - [DA…" at bounding box center [444, 231] width 387 height 25
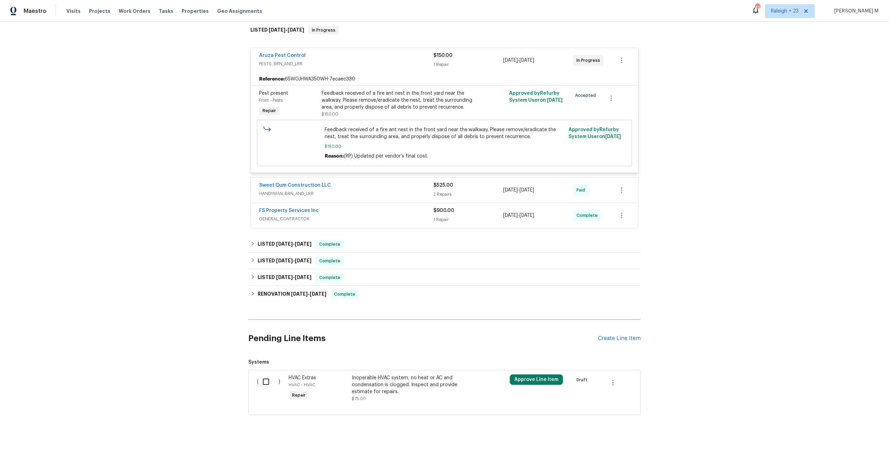
click at [298, 190] on span "HANDYMAN, BRN_AND_LRR" at bounding box center [346, 193] width 174 height 7
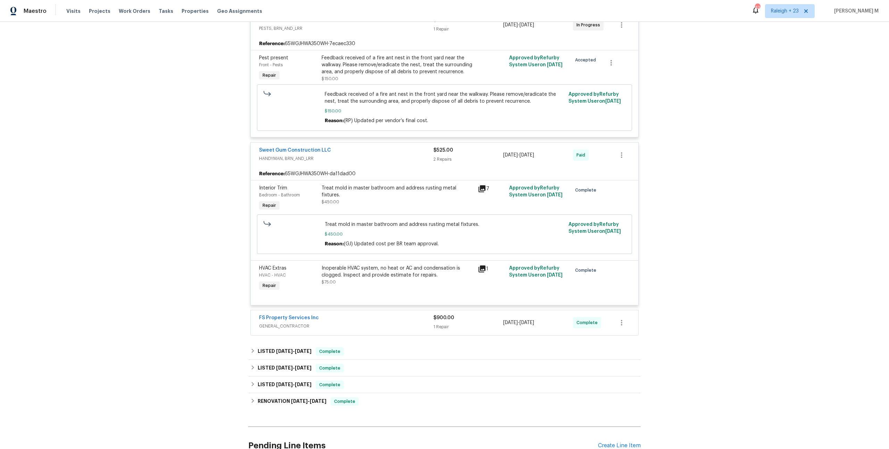
scroll to position [149, 0]
click at [417, 189] on div "Treat mold in master bathroom and address rusting metal fixtures. $450.00" at bounding box center [397, 194] width 152 height 21
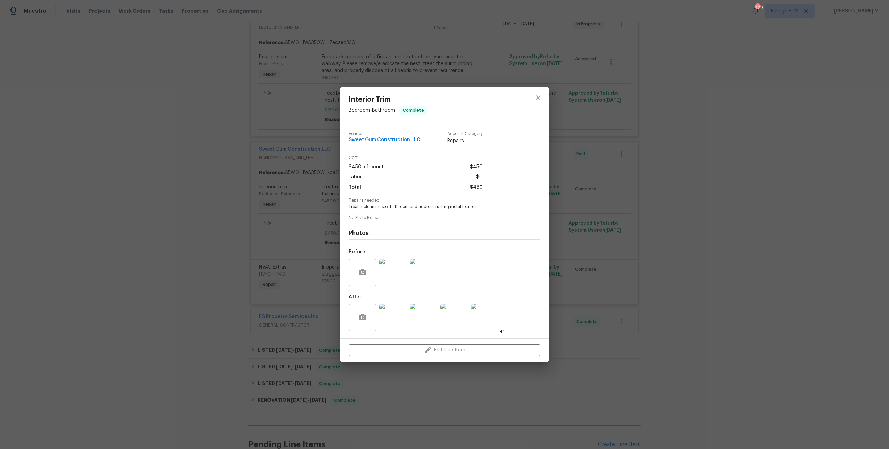
click at [393, 274] on img at bounding box center [393, 273] width 28 height 28
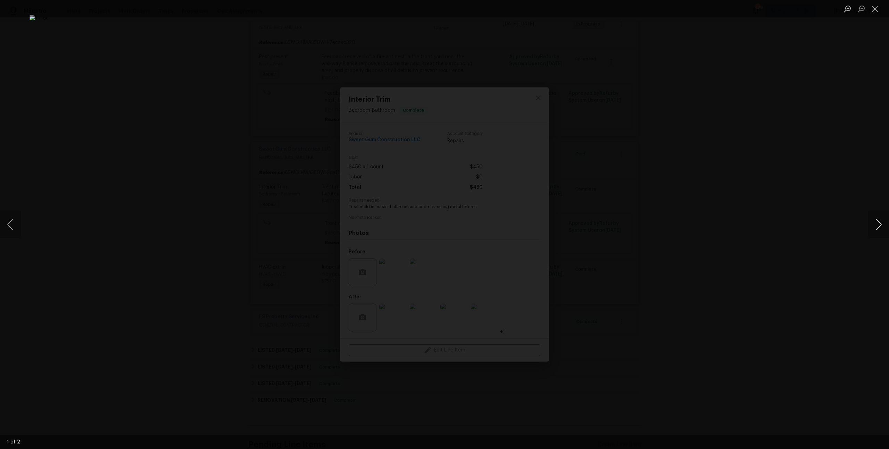
click at [880, 226] on button "Next image" at bounding box center [878, 225] width 21 height 28
click at [752, 109] on div "Lightbox" at bounding box center [444, 224] width 889 height 449
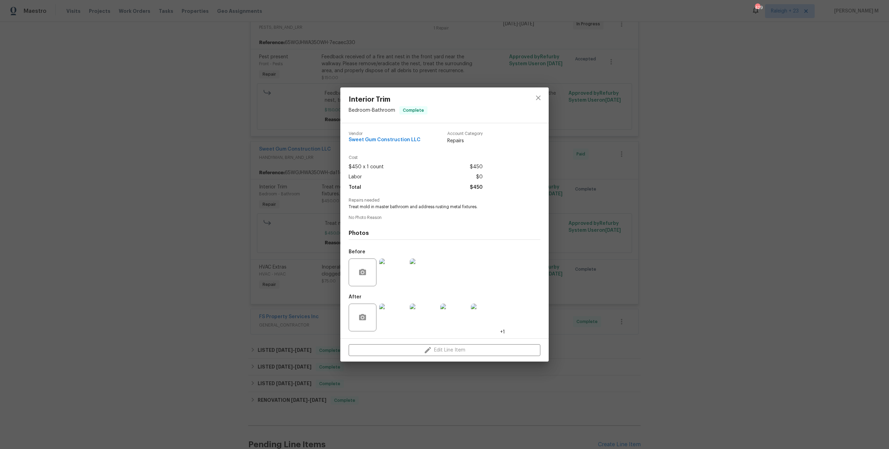
click at [396, 321] on img at bounding box center [393, 318] width 28 height 28
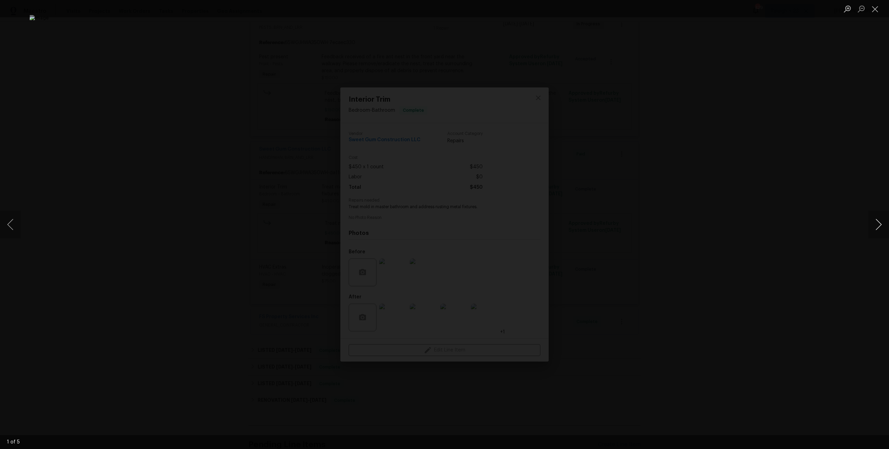
click at [881, 224] on button "Next image" at bounding box center [878, 225] width 21 height 28
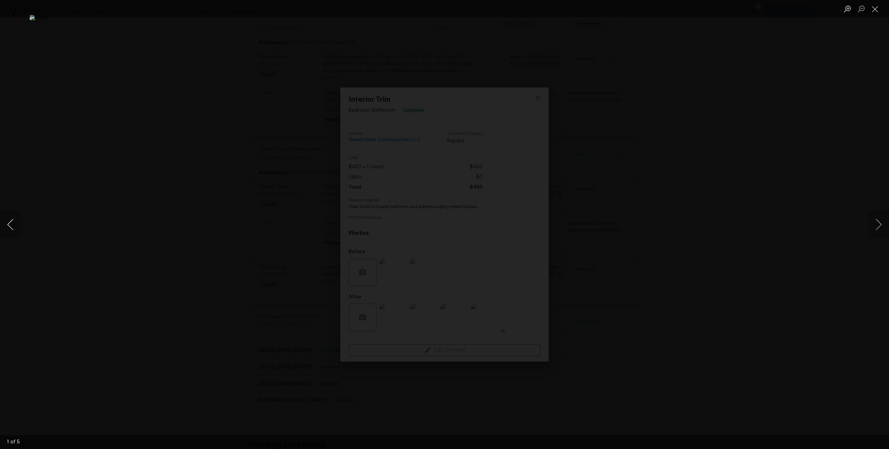
click at [11, 220] on button "Previous image" at bounding box center [10, 225] width 21 height 28
click at [675, 212] on div "Lightbox" at bounding box center [444, 224] width 889 height 449
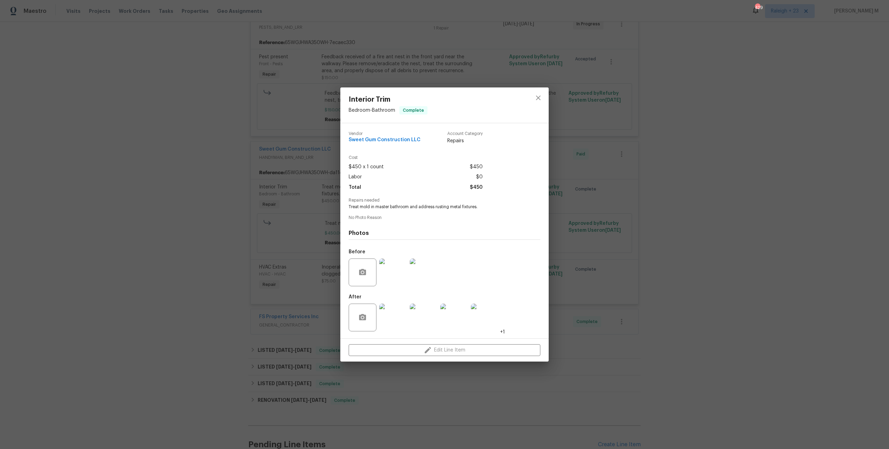
click at [675, 212] on div "Lightbox" at bounding box center [444, 224] width 889 height 449
click at [549, 190] on div "Interior Trim Bedroom - Bathroom Complete Vendor Sweet Gum Construction LLC Acc…" at bounding box center [444, 224] width 889 height 449
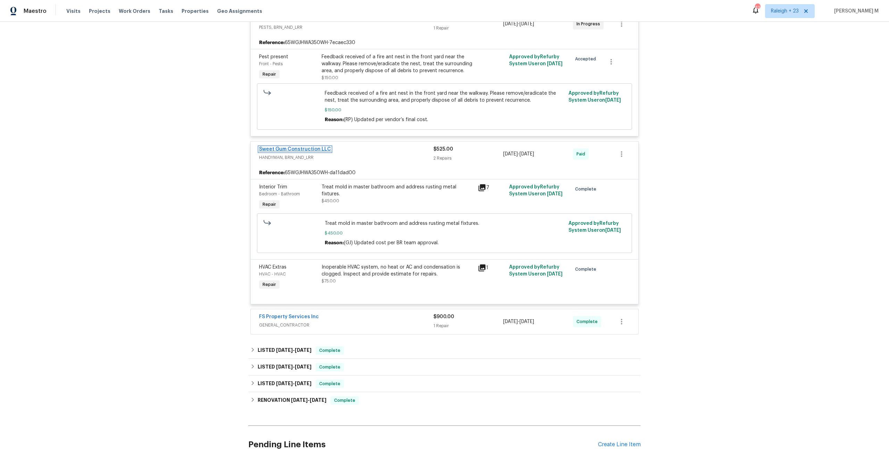
click at [297, 147] on link "Sweet Gum Construction LLC" at bounding box center [295, 149] width 72 height 5
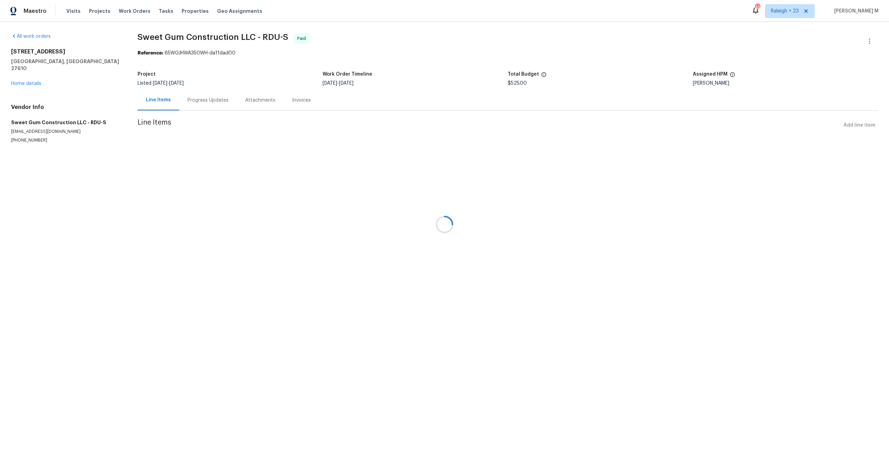
click at [185, 101] on div at bounding box center [444, 224] width 889 height 449
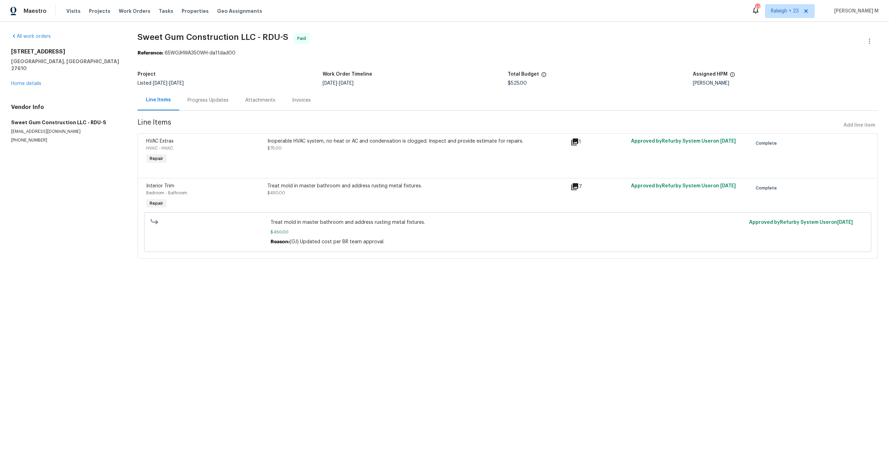
click at [187, 101] on div "Progress Updates" at bounding box center [207, 100] width 41 height 7
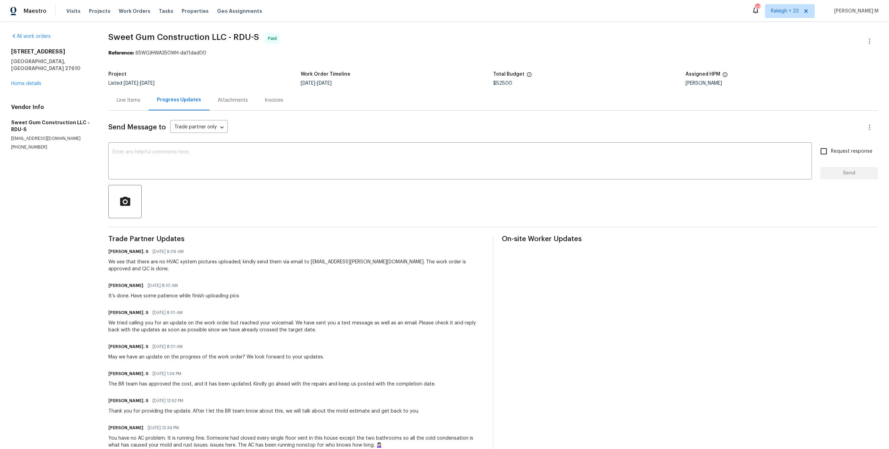
click at [238, 72] on div "Project" at bounding box center [204, 76] width 192 height 9
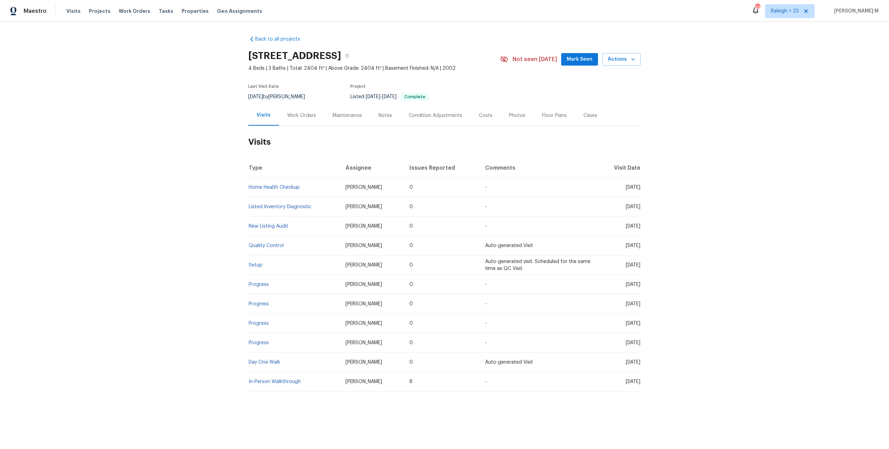
click at [295, 118] on div "Work Orders" at bounding box center [301, 115] width 45 height 20
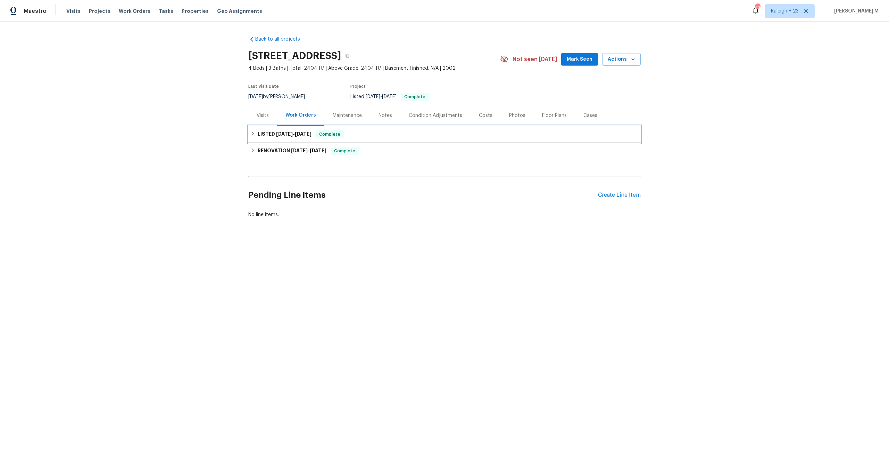
click at [287, 132] on span "[DATE]" at bounding box center [284, 134] width 17 height 5
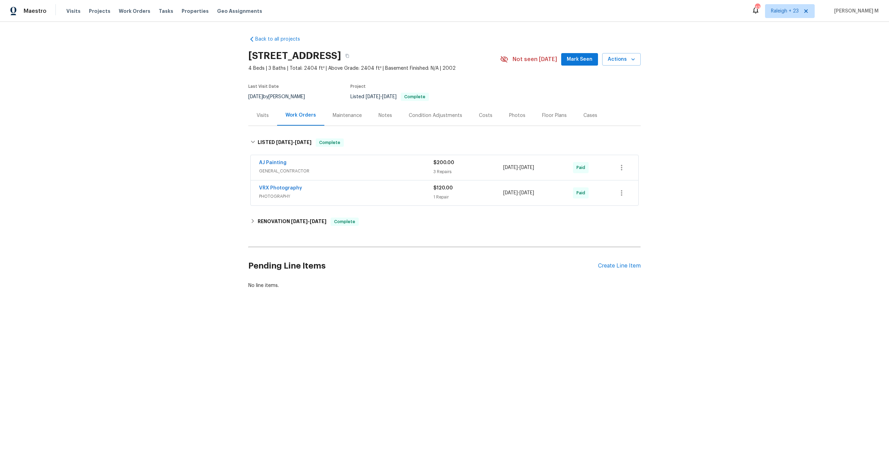
click at [277, 168] on span "GENERAL_CONTRACTOR" at bounding box center [346, 171] width 174 height 7
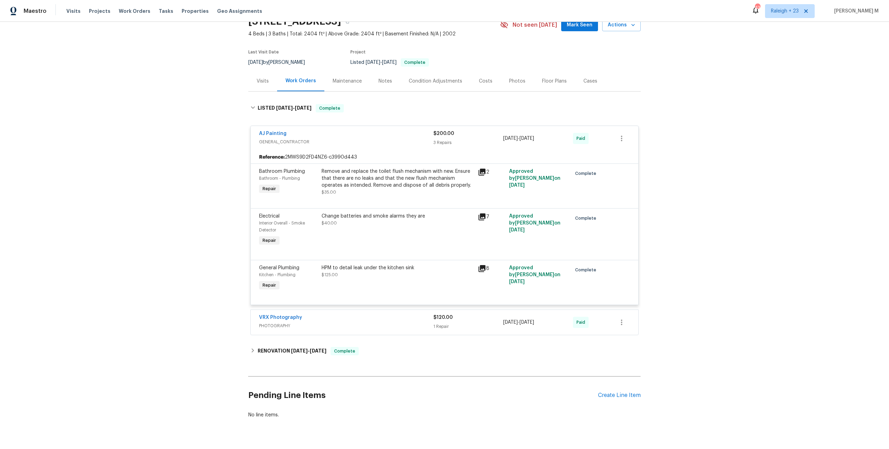
scroll to position [39, 0]
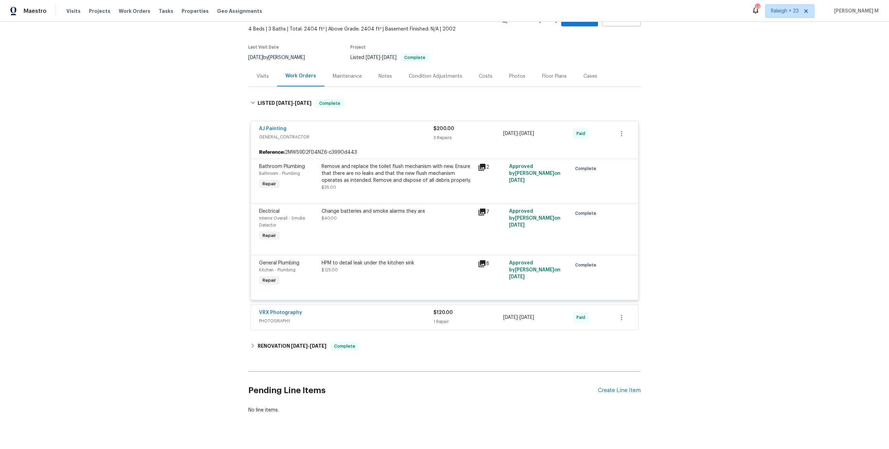
click at [280, 318] on span "PHOTOGRAPHY" at bounding box center [346, 321] width 174 height 7
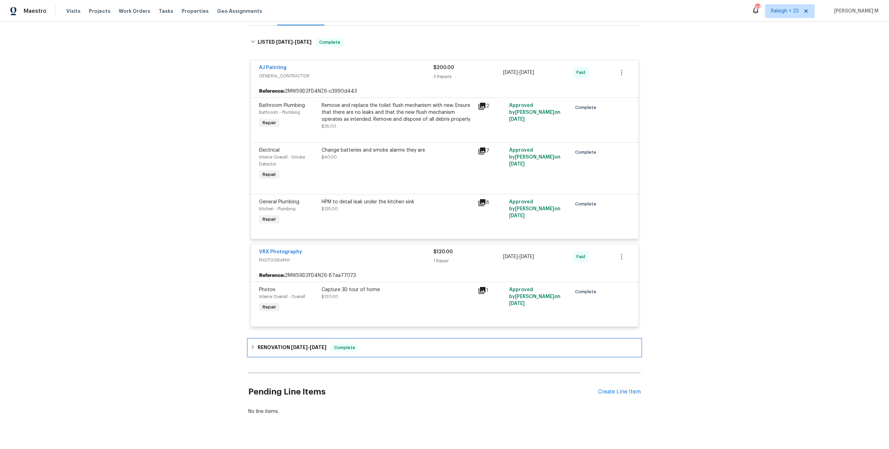
click at [302, 345] on span "[DATE]" at bounding box center [299, 347] width 17 height 5
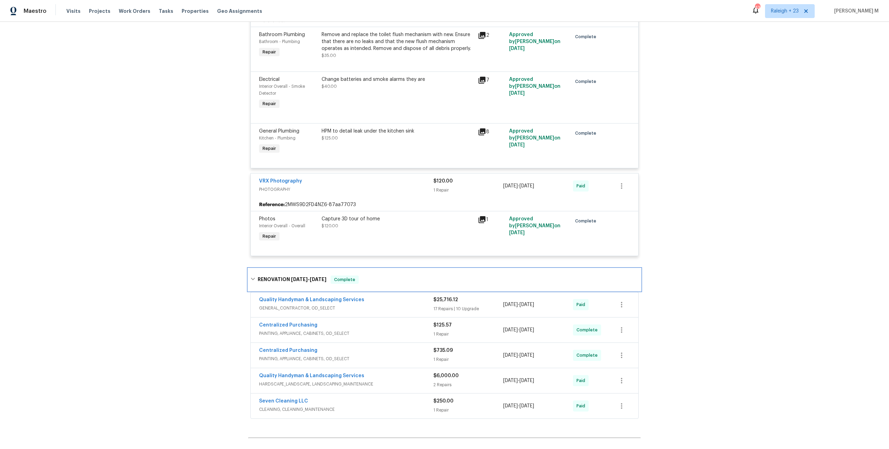
scroll to position [172, 0]
click at [291, 304] on span "GENERAL_CONTRACTOR, OD_SELECT" at bounding box center [346, 307] width 174 height 7
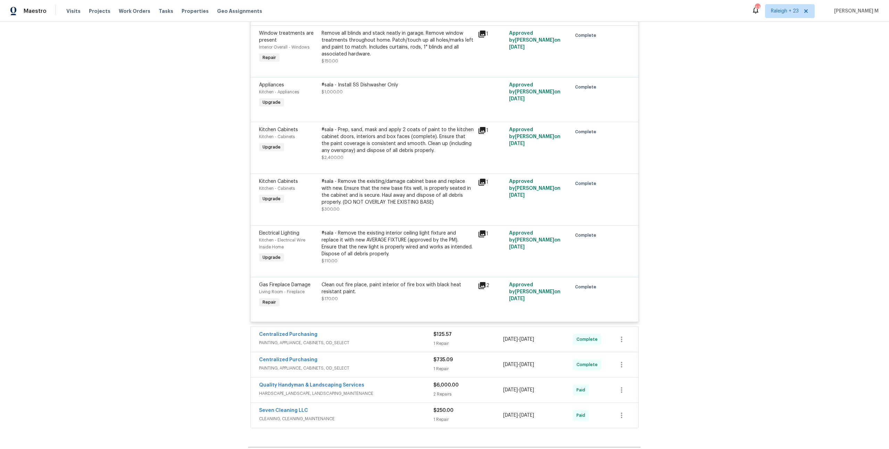
scroll to position [1706, 0]
click at [295, 339] on span "PAINTING, APPLIANCE, CABINETS, OD_SELECT" at bounding box center [346, 342] width 174 height 7
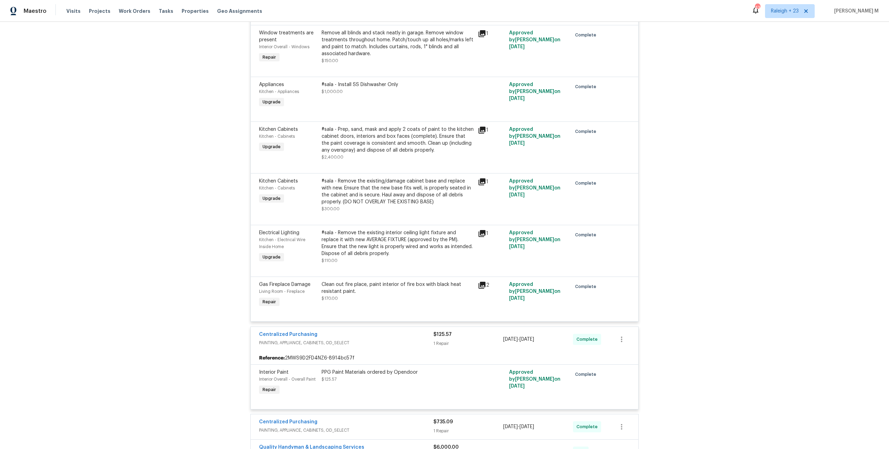
scroll to position [1800, 0]
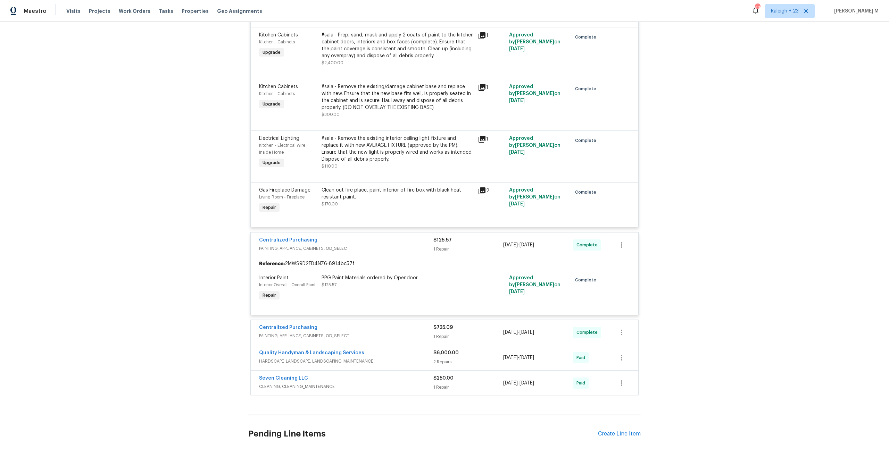
click at [289, 358] on span "HARDSCAPE_LANDSCAPE, LANDSCAPING_MAINTENANCE" at bounding box center [346, 361] width 174 height 7
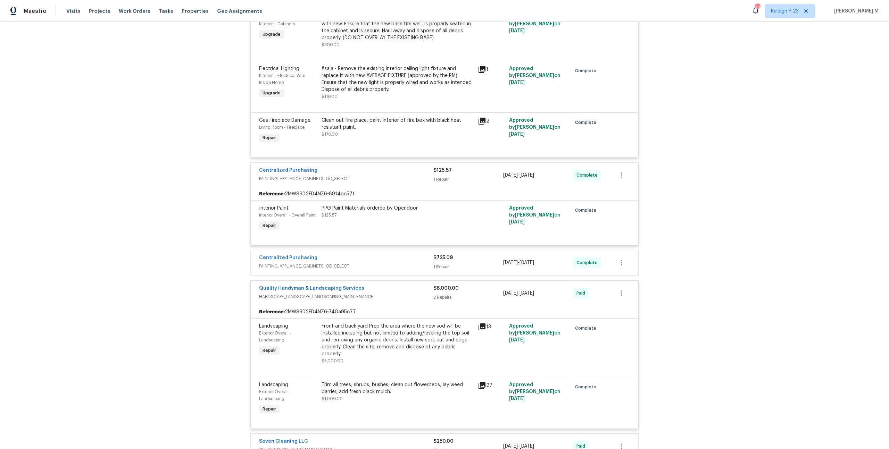
scroll to position [1870, 0]
click at [295, 447] on span "CLEANING, CLEANING_MAINTENANCE" at bounding box center [346, 450] width 174 height 7
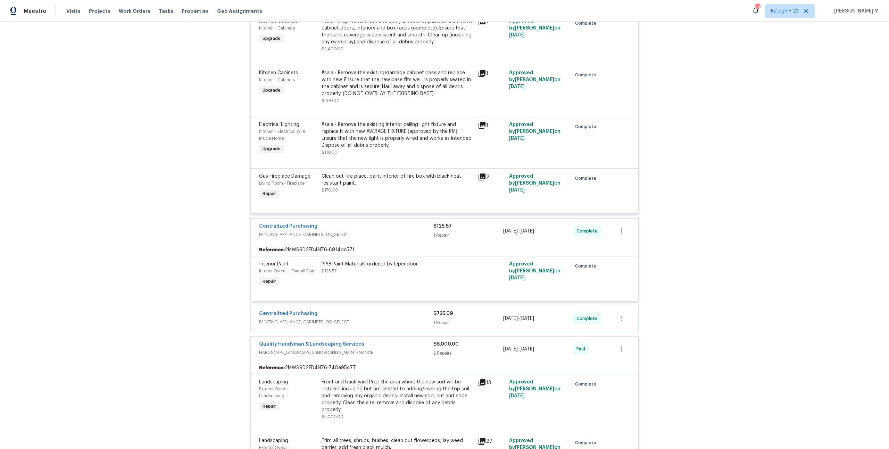
scroll to position [1798, 0]
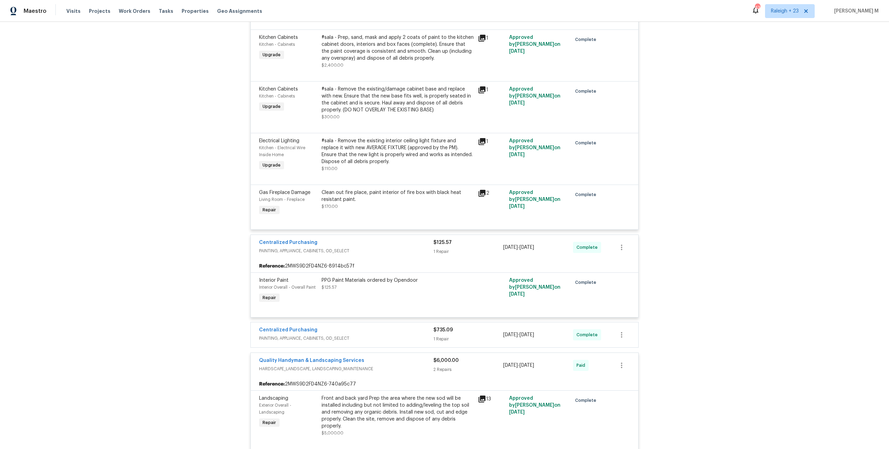
click at [294, 335] on span "PAINTING, APPLIANCE, CABINETS, OD_SELECT" at bounding box center [346, 338] width 174 height 7
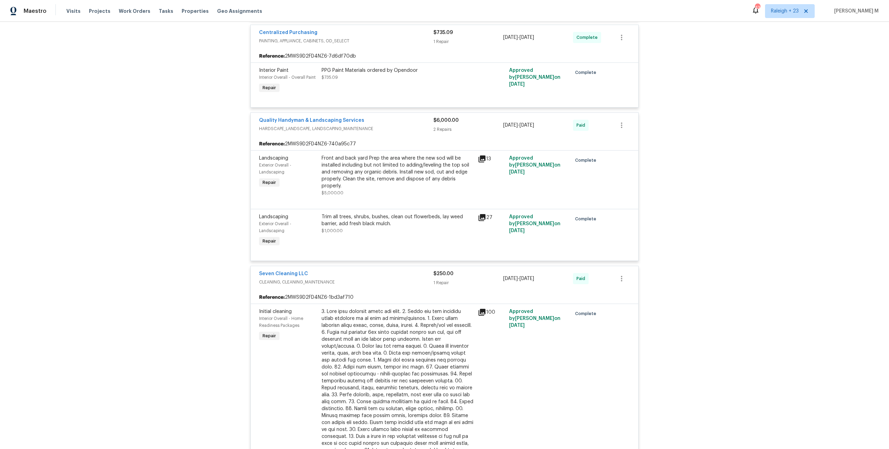
scroll to position [2098, 0]
click at [373, 306] on div at bounding box center [397, 382] width 152 height 153
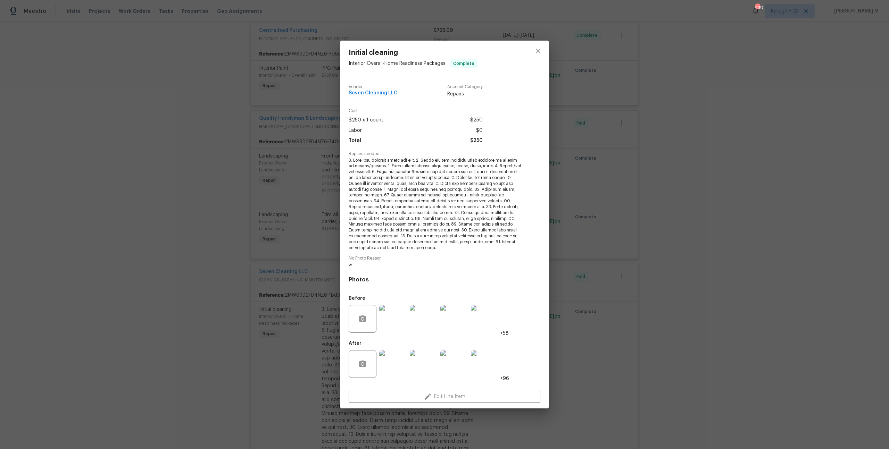
click at [488, 323] on img at bounding box center [485, 319] width 28 height 28
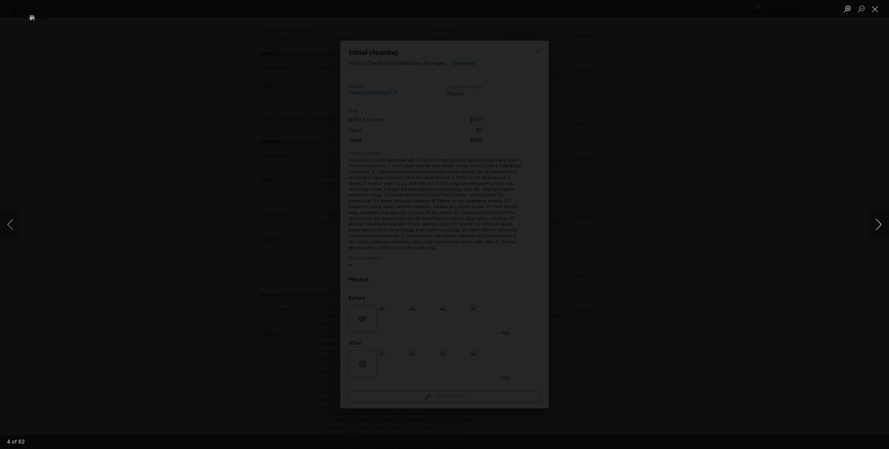
click at [878, 225] on button "Next image" at bounding box center [878, 225] width 21 height 28
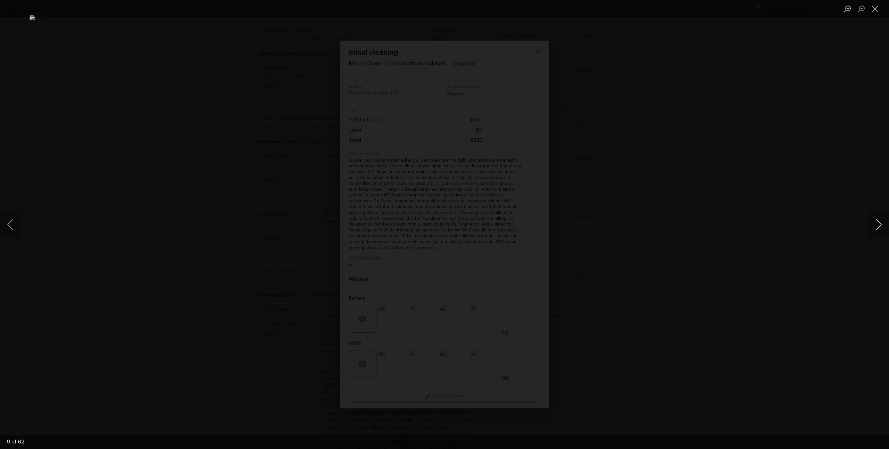
click at [878, 225] on button "Next image" at bounding box center [878, 225] width 21 height 28
click at [696, 159] on div "Lightbox" at bounding box center [444, 224] width 889 height 449
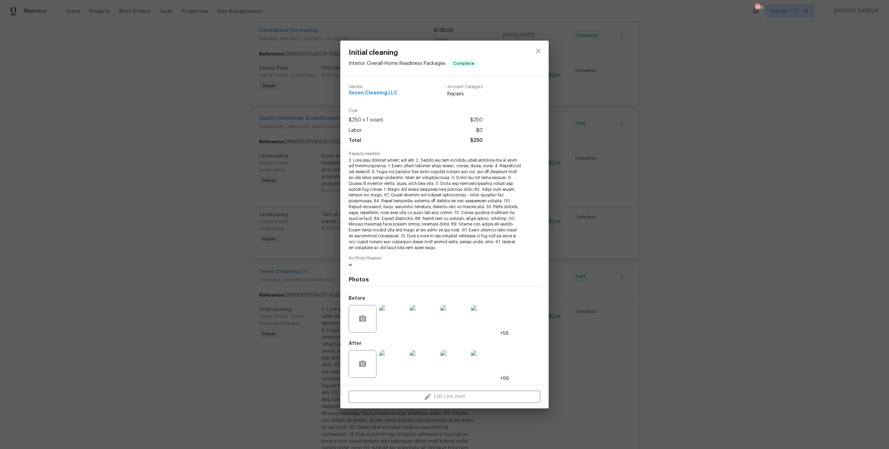
click at [599, 135] on div "Initial cleaning Interior Overall - Home Readiness Packages Complete Vendor Sev…" at bounding box center [444, 224] width 889 height 449
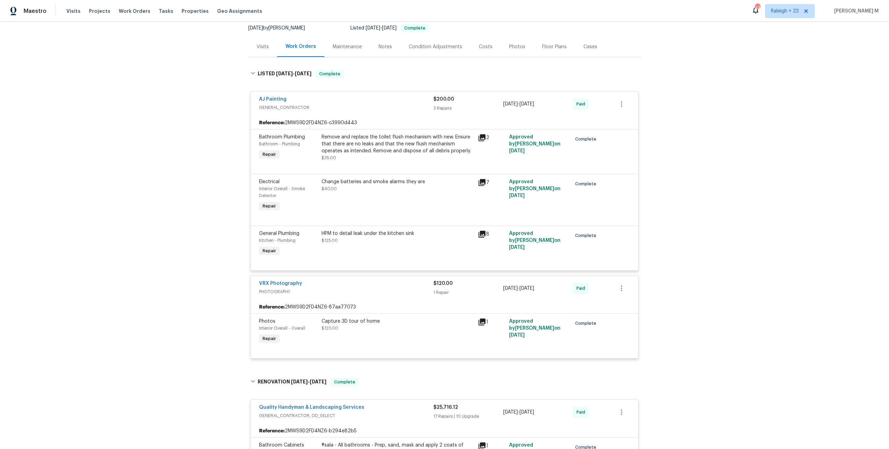
scroll to position [0, 0]
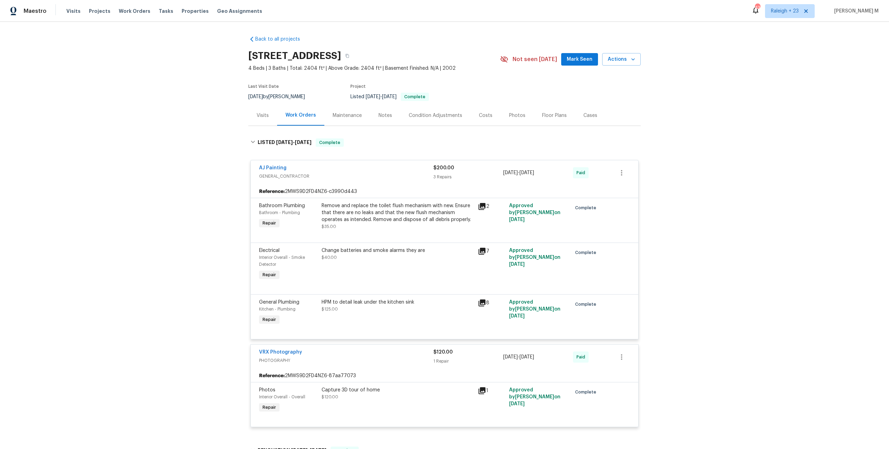
click at [340, 113] on div "Maintenance" at bounding box center [347, 115] width 29 height 7
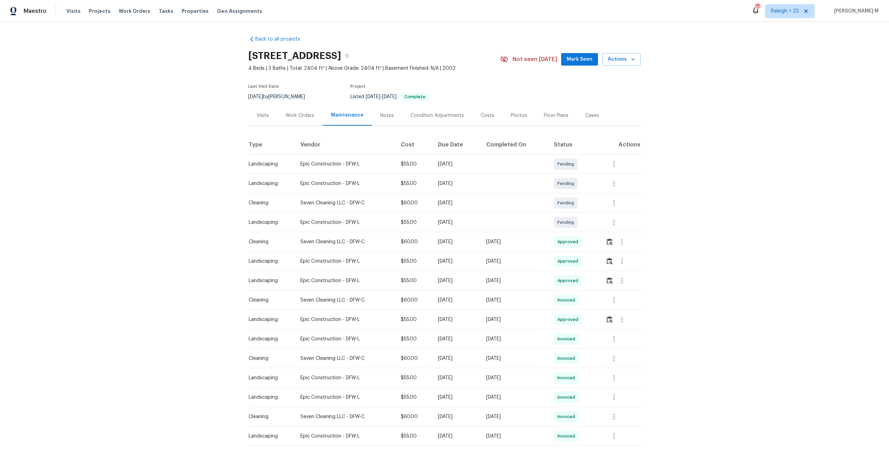
click at [293, 112] on div "Work Orders" at bounding box center [299, 115] width 29 height 7
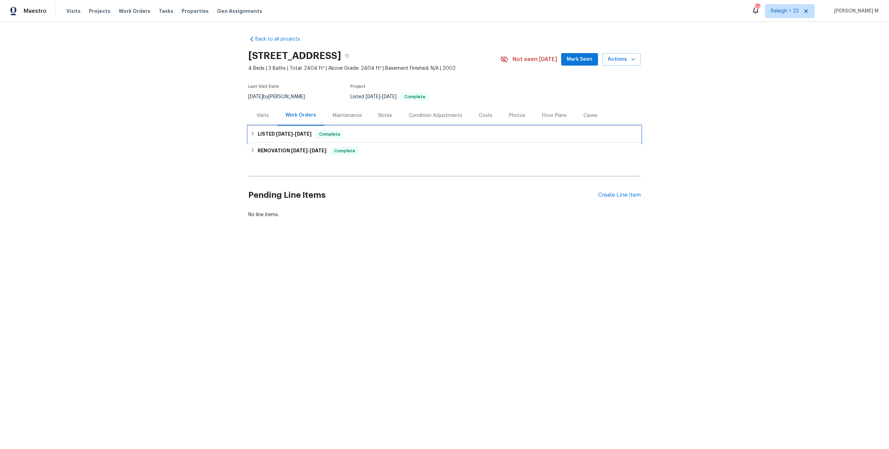
click at [289, 137] on div "LISTED [DATE] - [DATE] Complete" at bounding box center [444, 134] width 392 height 17
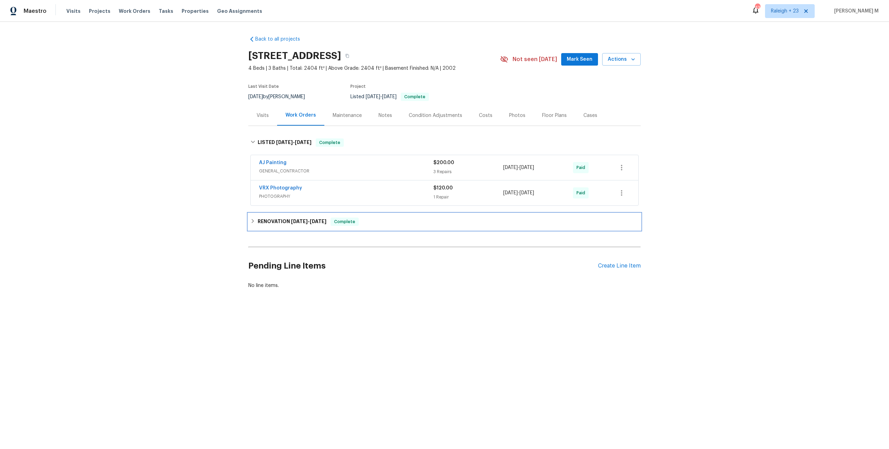
click at [281, 218] on h6 "RENOVATION [DATE] - [DATE]" at bounding box center [292, 222] width 69 height 8
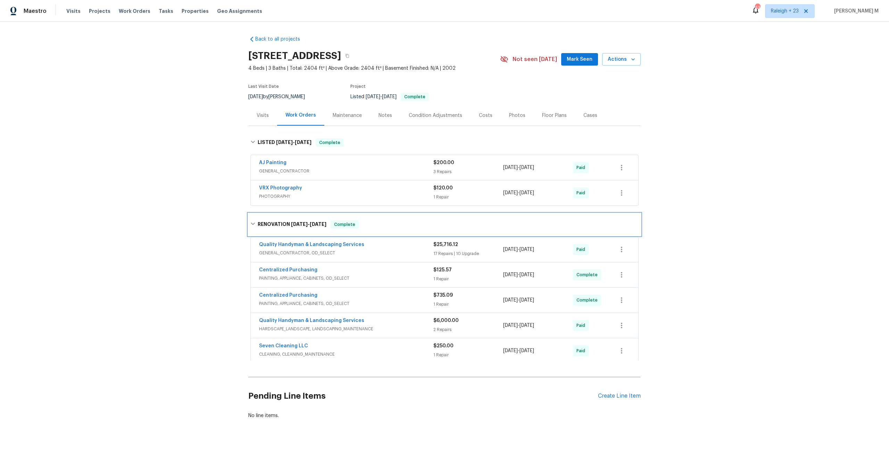
scroll to position [8, 0]
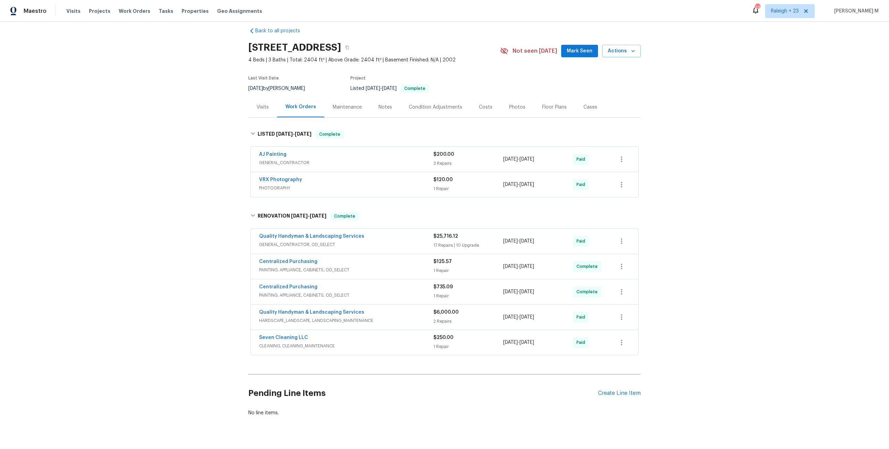
click at [276, 343] on span "CLEANING, CLEANING_MAINTENANCE" at bounding box center [346, 346] width 174 height 7
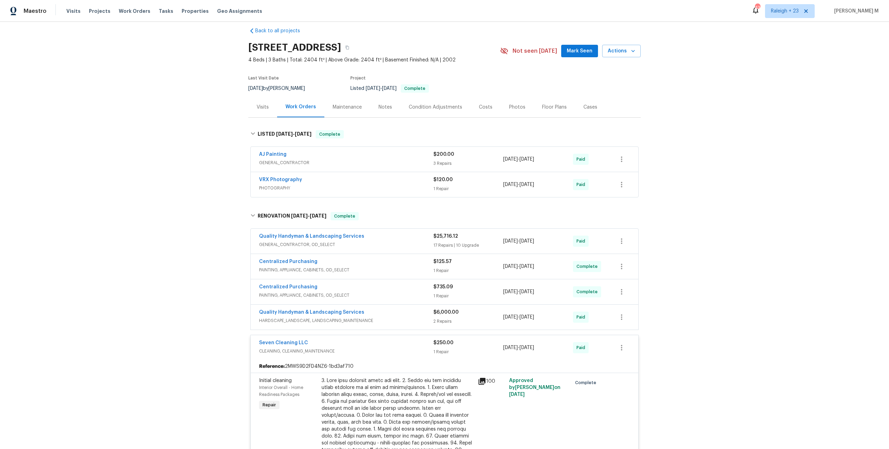
click at [305, 317] on span "HARDSCAPE_LANDSCAPE, LANDSCAPING_MAINTENANCE" at bounding box center [346, 320] width 174 height 7
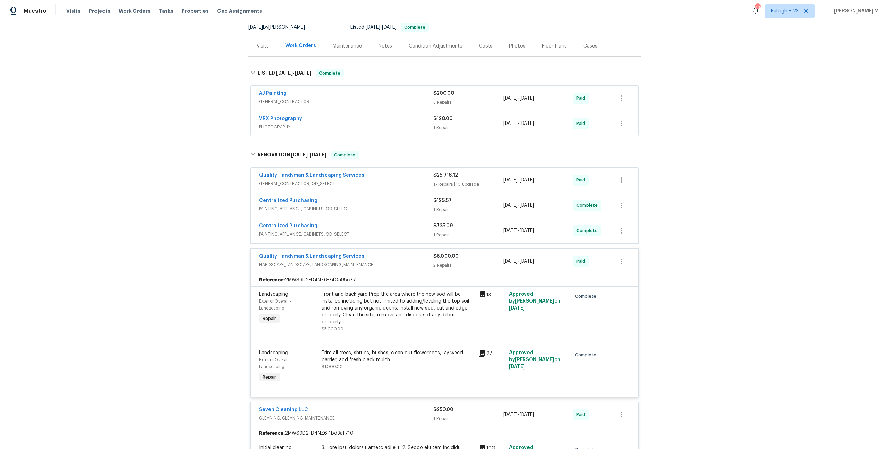
scroll to position [0, 0]
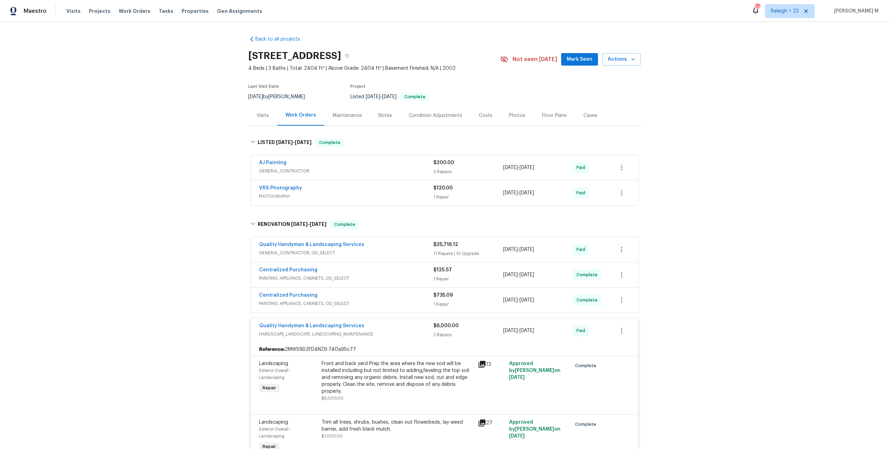
click at [277, 250] on span "GENERAL_CONTRACTOR, OD_SELECT" at bounding box center [346, 253] width 174 height 7
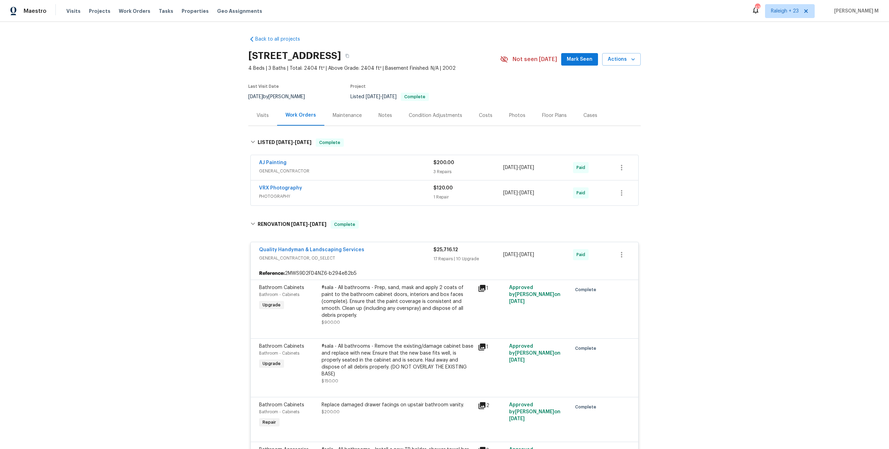
click at [338, 116] on div "Maintenance" at bounding box center [347, 115] width 46 height 20
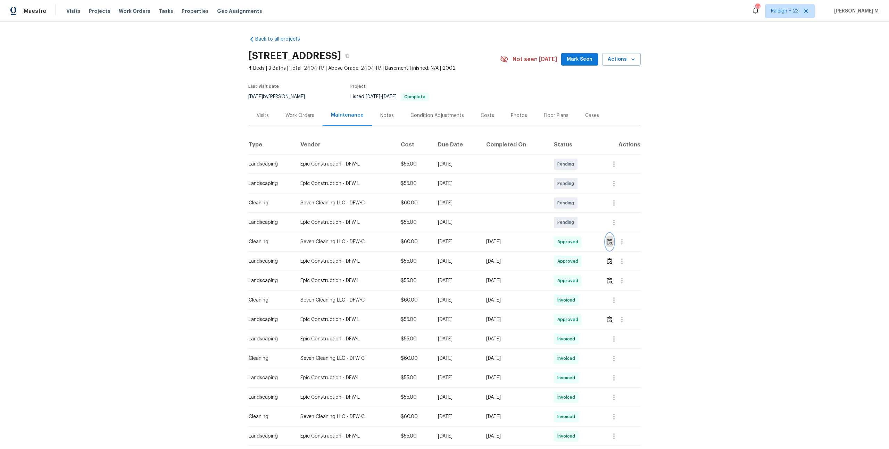
click at [611, 242] on img "button" at bounding box center [609, 241] width 6 height 7
click at [617, 238] on button "button" at bounding box center [621, 242] width 17 height 17
click at [624, 238] on li "Message vendor" at bounding box center [640, 238] width 49 height 11
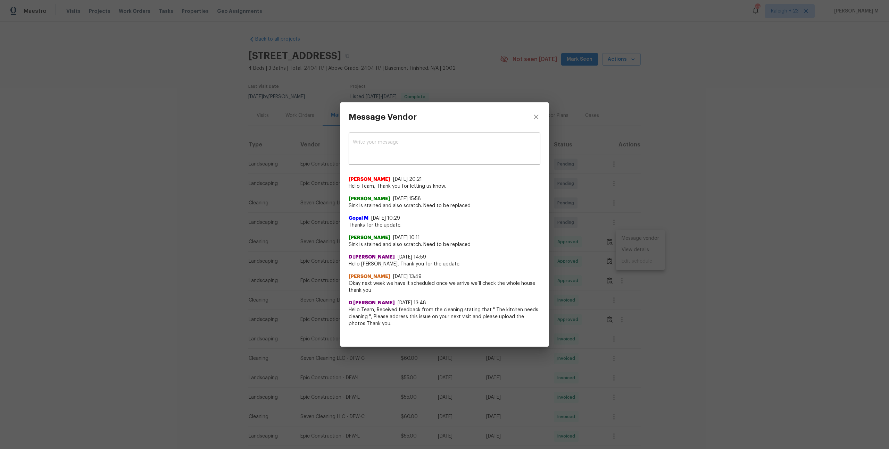
drag, startPoint x: 347, startPoint y: 245, endPoint x: 481, endPoint y: 237, distance: 134.9
click at [481, 237] on div "x ​ [PERSON_NAME] [DATE] 20:21 Hello Team, Thank you for letting us know. [PERS…" at bounding box center [444, 234] width 208 height 204
drag, startPoint x: 357, startPoint y: 208, endPoint x: 477, endPoint y: 208, distance: 120.1
click at [478, 208] on span "Sink is stained and also scratch. Need to be replaced" at bounding box center [444, 205] width 192 height 7
click at [613, 266] on div "Message Vendor x ​ [PERSON_NAME] [DATE] 20:21 Hello Team, Thank you for letting…" at bounding box center [444, 224] width 889 height 449
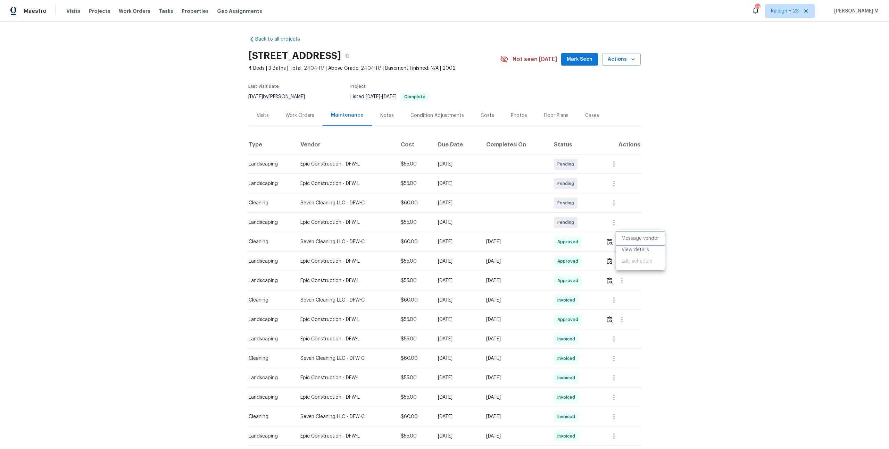
click at [656, 239] on li "Message vendor" at bounding box center [640, 238] width 49 height 11
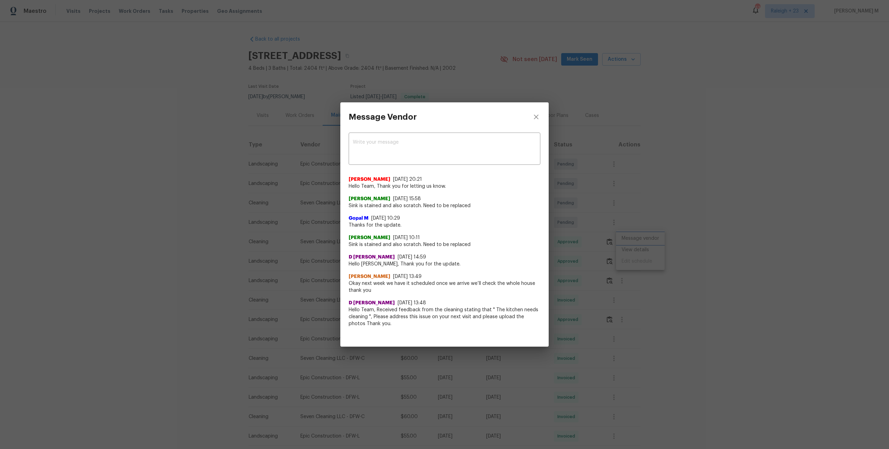
click at [661, 237] on div "Message Vendor x ​ [PERSON_NAME] [DATE] 20:21 Hello Team, Thank you for letting…" at bounding box center [444, 224] width 889 height 449
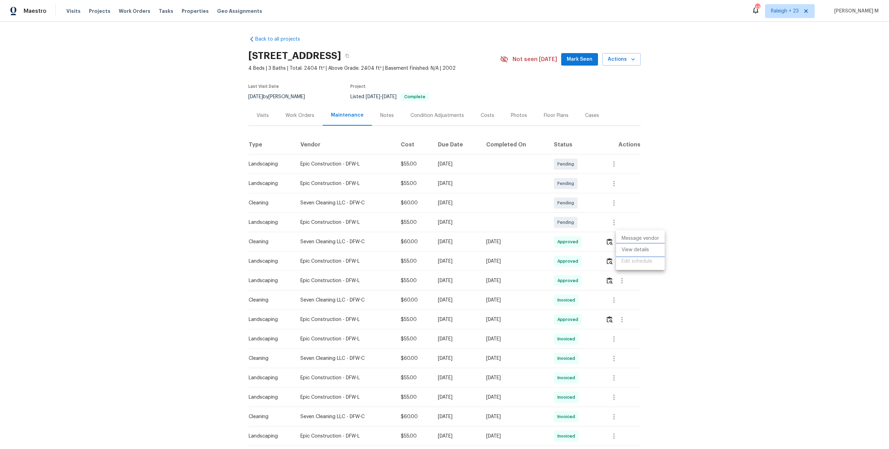
click at [648, 250] on li "View details" at bounding box center [640, 249] width 49 height 11
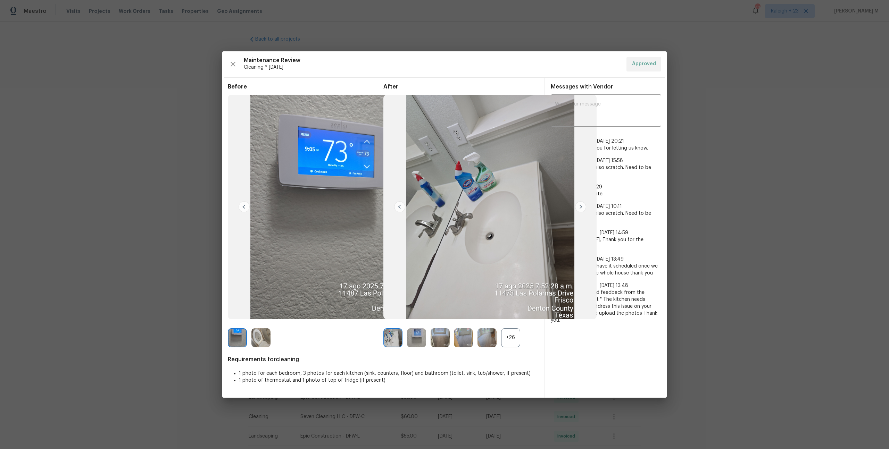
click at [505, 330] on div "+26" at bounding box center [510, 337] width 19 height 19
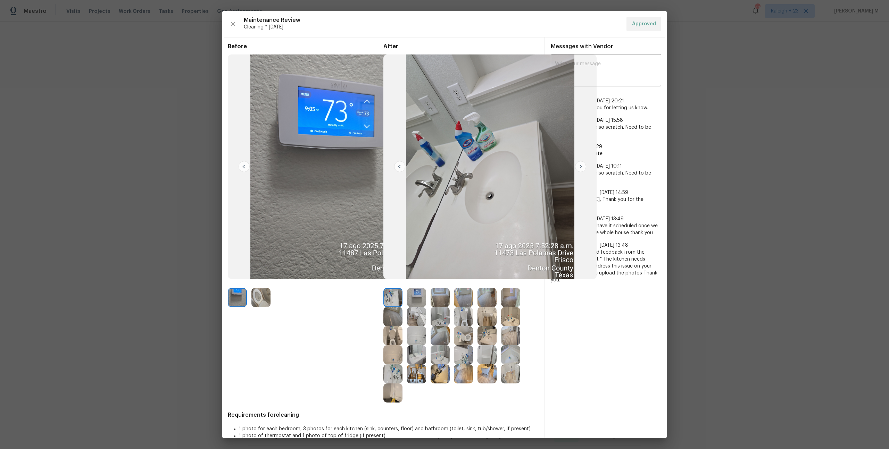
click at [420, 299] on img at bounding box center [416, 297] width 19 height 19
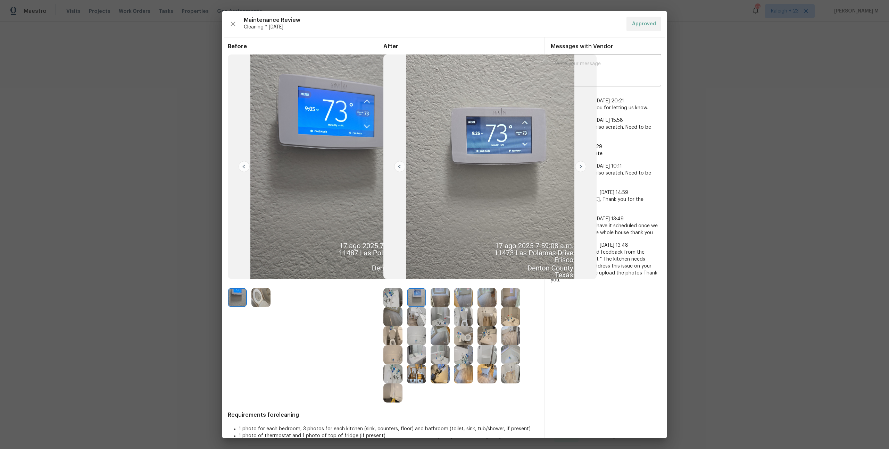
click at [390, 354] on img at bounding box center [392, 354] width 19 height 19
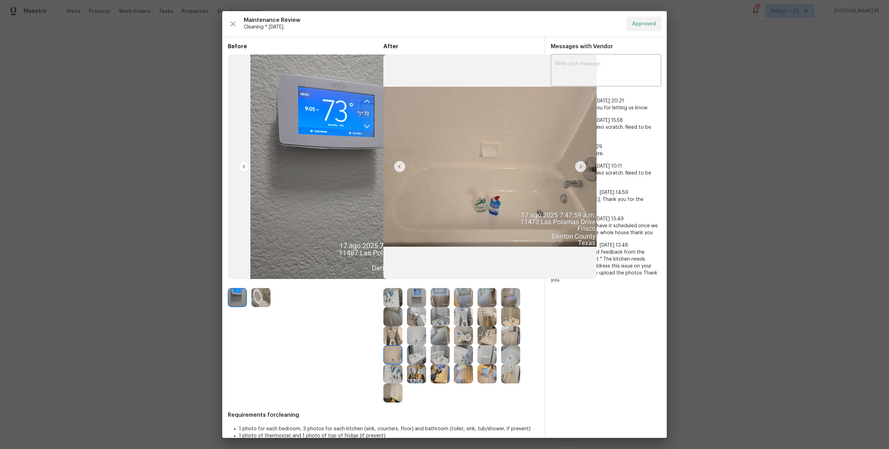
click at [488, 379] on img at bounding box center [486, 373] width 19 height 19
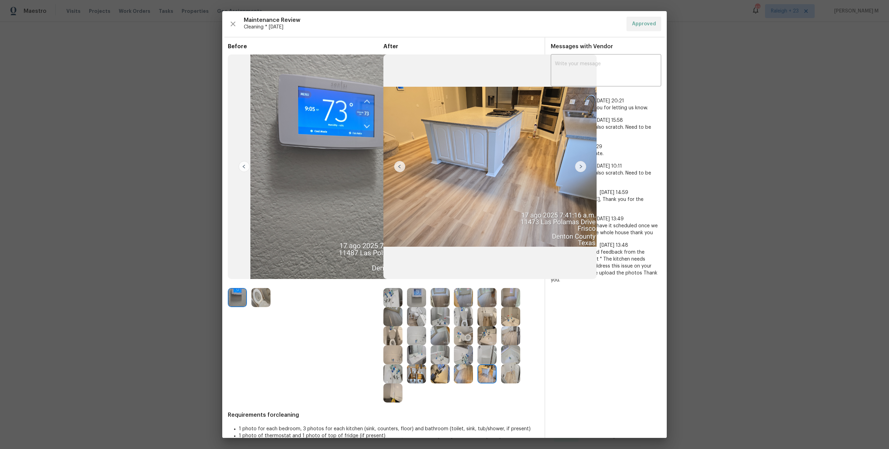
click at [487, 356] on img at bounding box center [486, 354] width 19 height 19
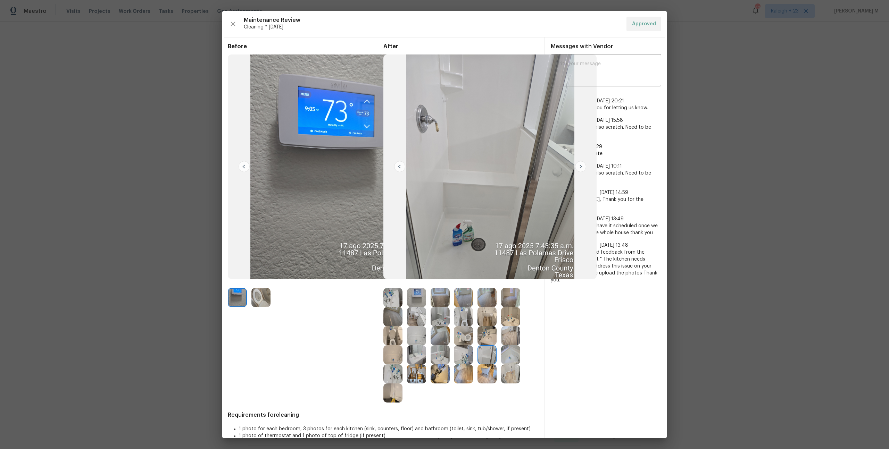
click at [507, 334] on img at bounding box center [510, 335] width 19 height 19
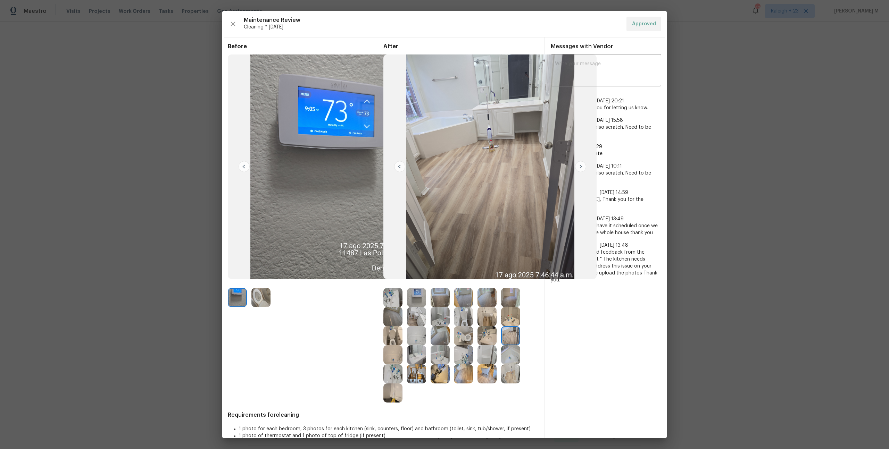
click at [435, 334] on img at bounding box center [439, 335] width 19 height 19
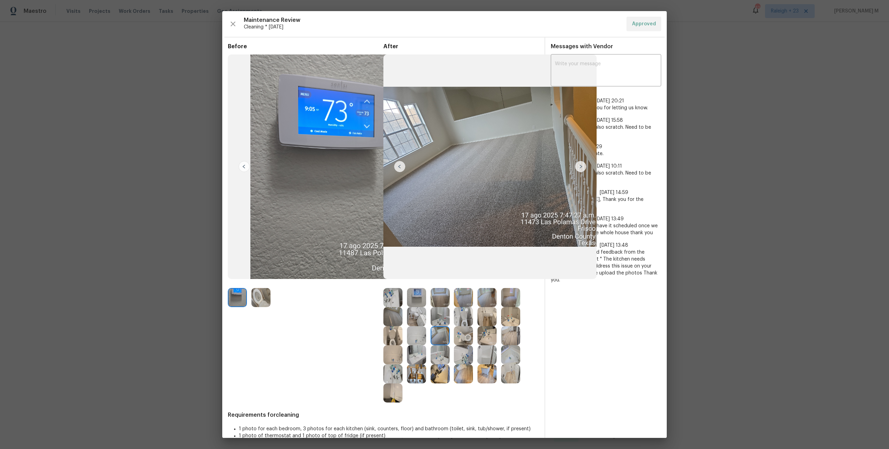
click at [389, 358] on img at bounding box center [392, 354] width 19 height 19
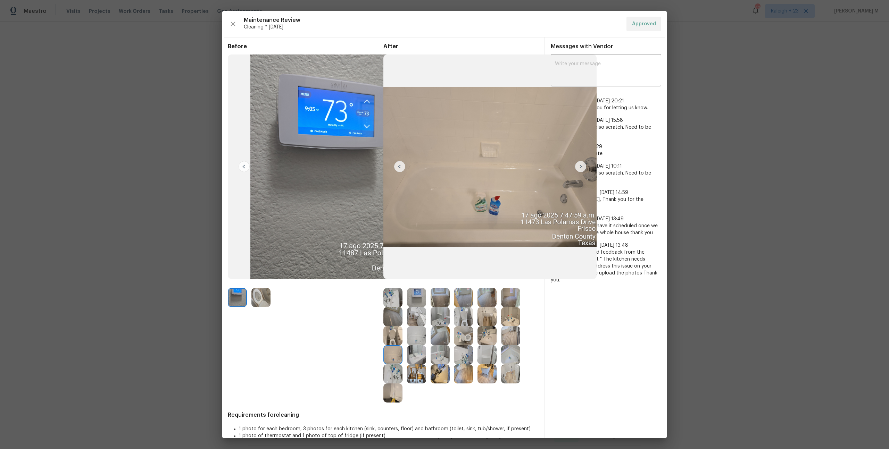
click at [392, 385] on img at bounding box center [392, 393] width 19 height 19
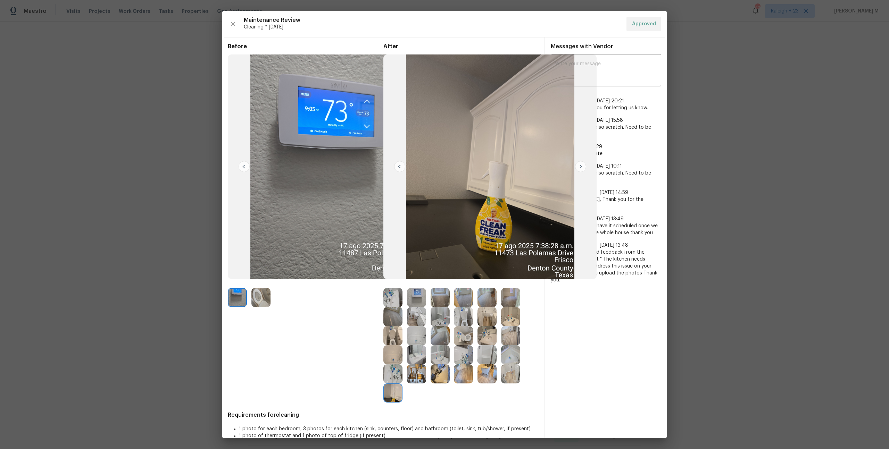
click at [512, 379] on img at bounding box center [510, 373] width 19 height 19
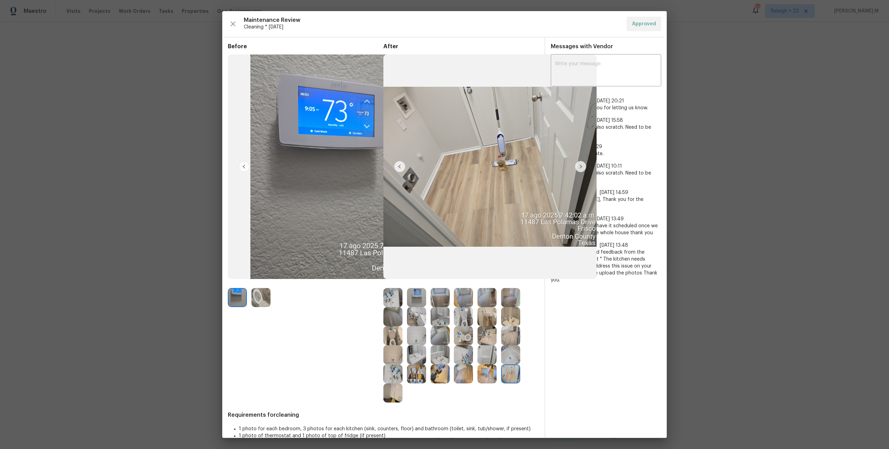
click at [510, 326] on img at bounding box center [510, 335] width 19 height 19
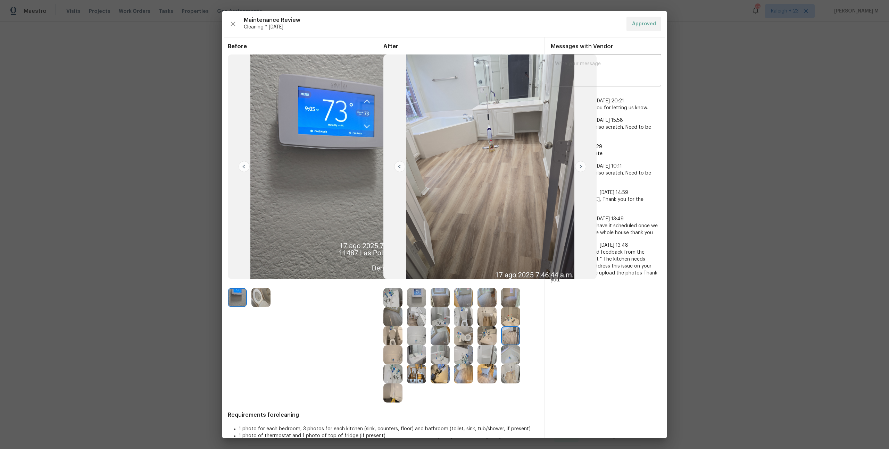
click at [470, 298] on img at bounding box center [463, 297] width 19 height 19
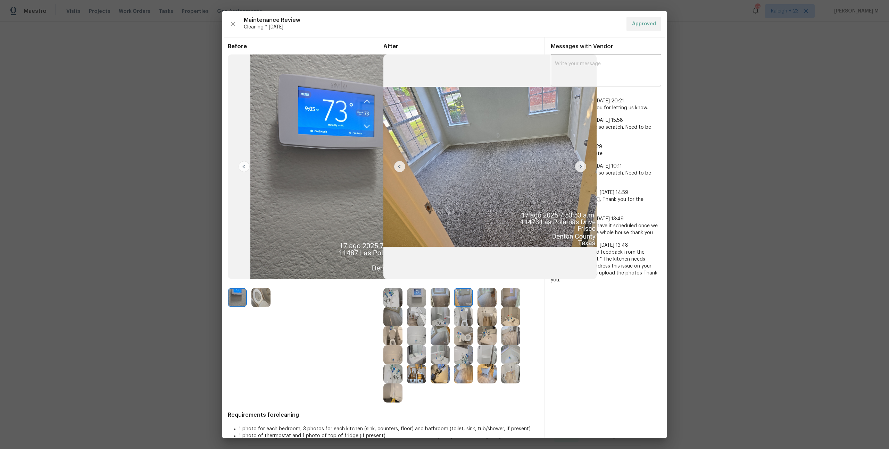
click at [507, 312] on img at bounding box center [510, 316] width 19 height 19
